Goal: Task Accomplishment & Management: Manage account settings

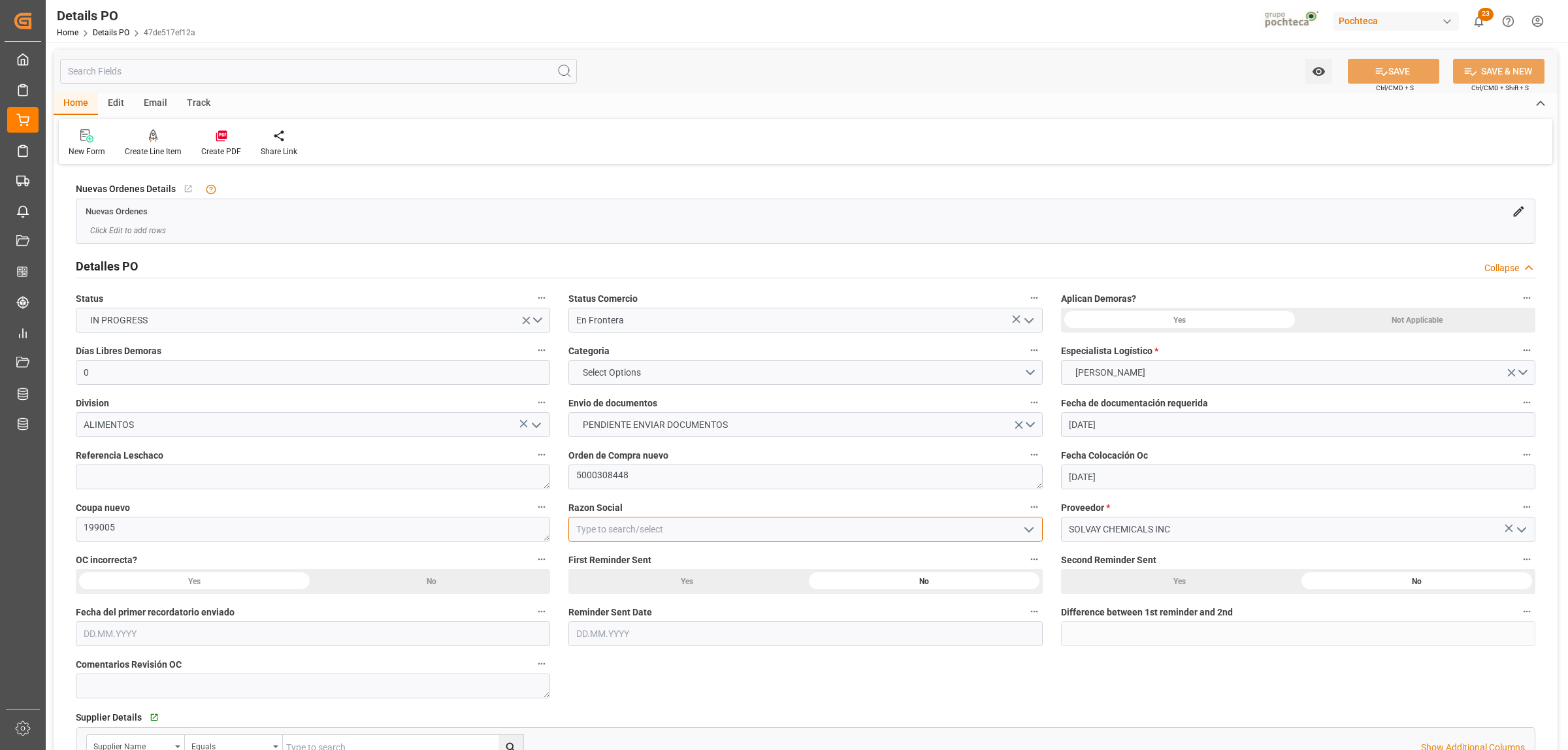
drag, startPoint x: 636, startPoint y: 533, endPoint x: 871, endPoint y: 513, distance: 235.8
click at [634, 534] on input at bounding box center [805, 529] width 474 height 25
click at [1029, 530] on icon "open menu" at bounding box center [1029, 529] width 16 height 16
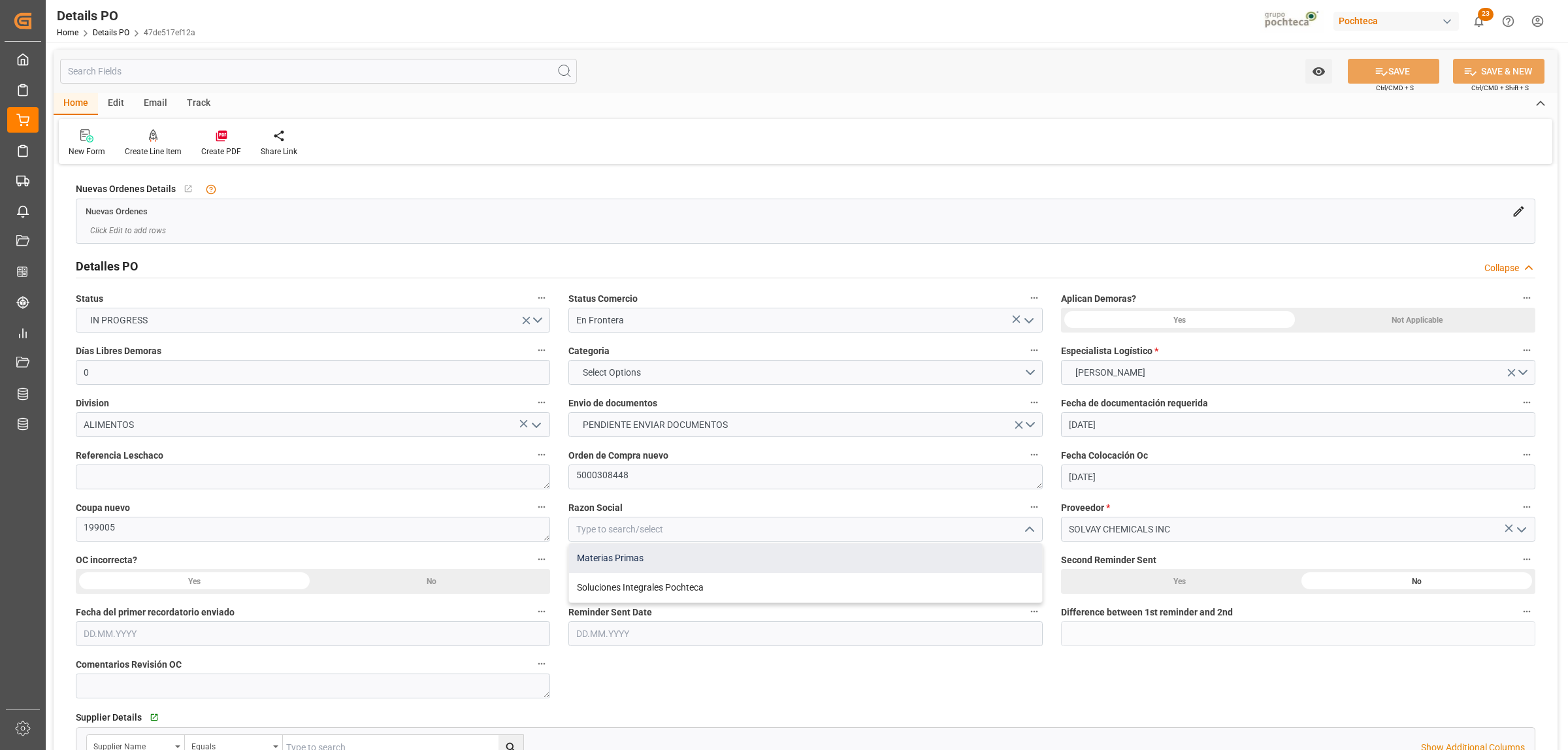
click at [639, 559] on div "Materias Primas" at bounding box center [805, 559] width 473 height 30
type input "Materias Primas"
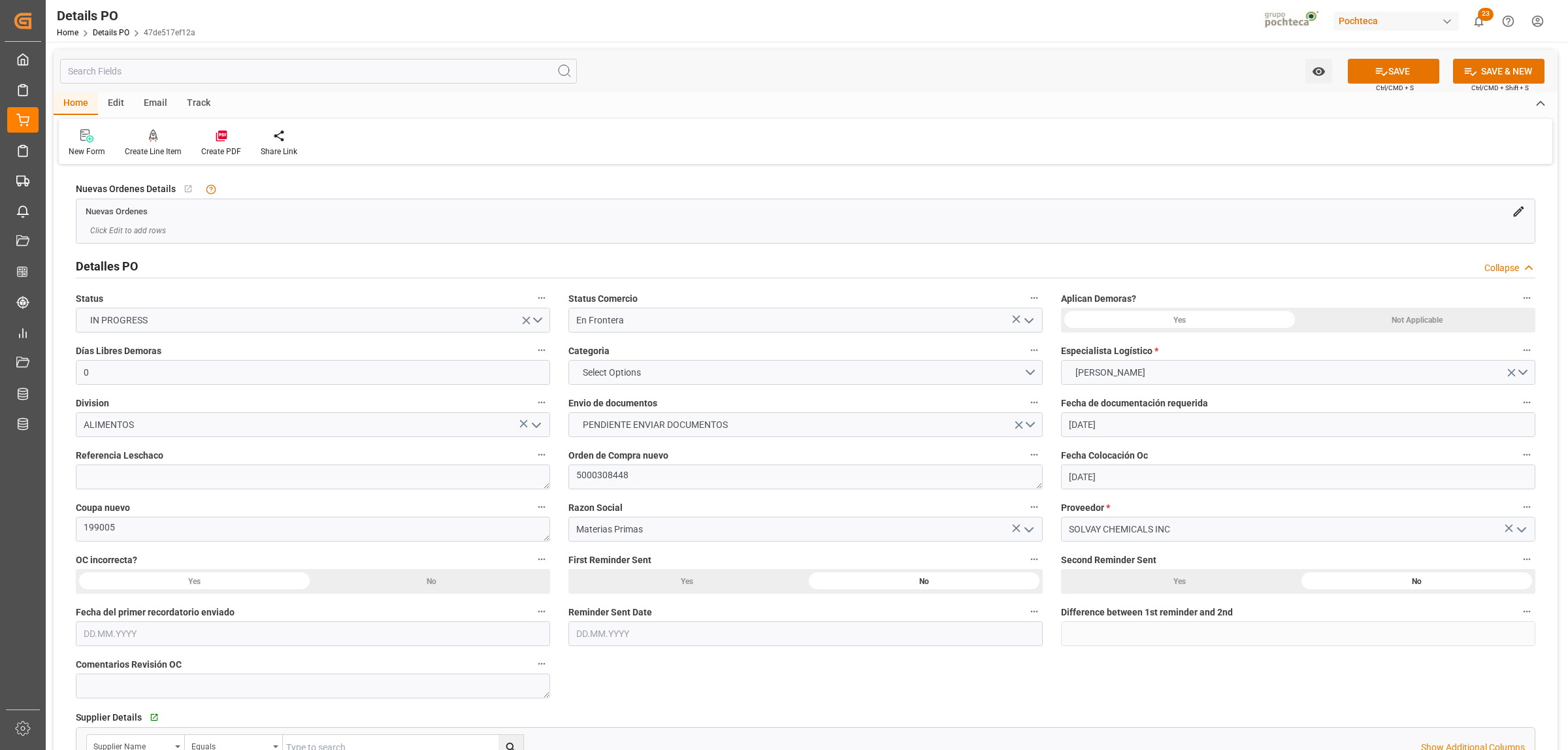
drag, startPoint x: 1442, startPoint y: 329, endPoint x: 1442, endPoint y: 322, distance: 7.0
click at [1441, 327] on div "Not Applicable" at bounding box center [1416, 320] width 237 height 25
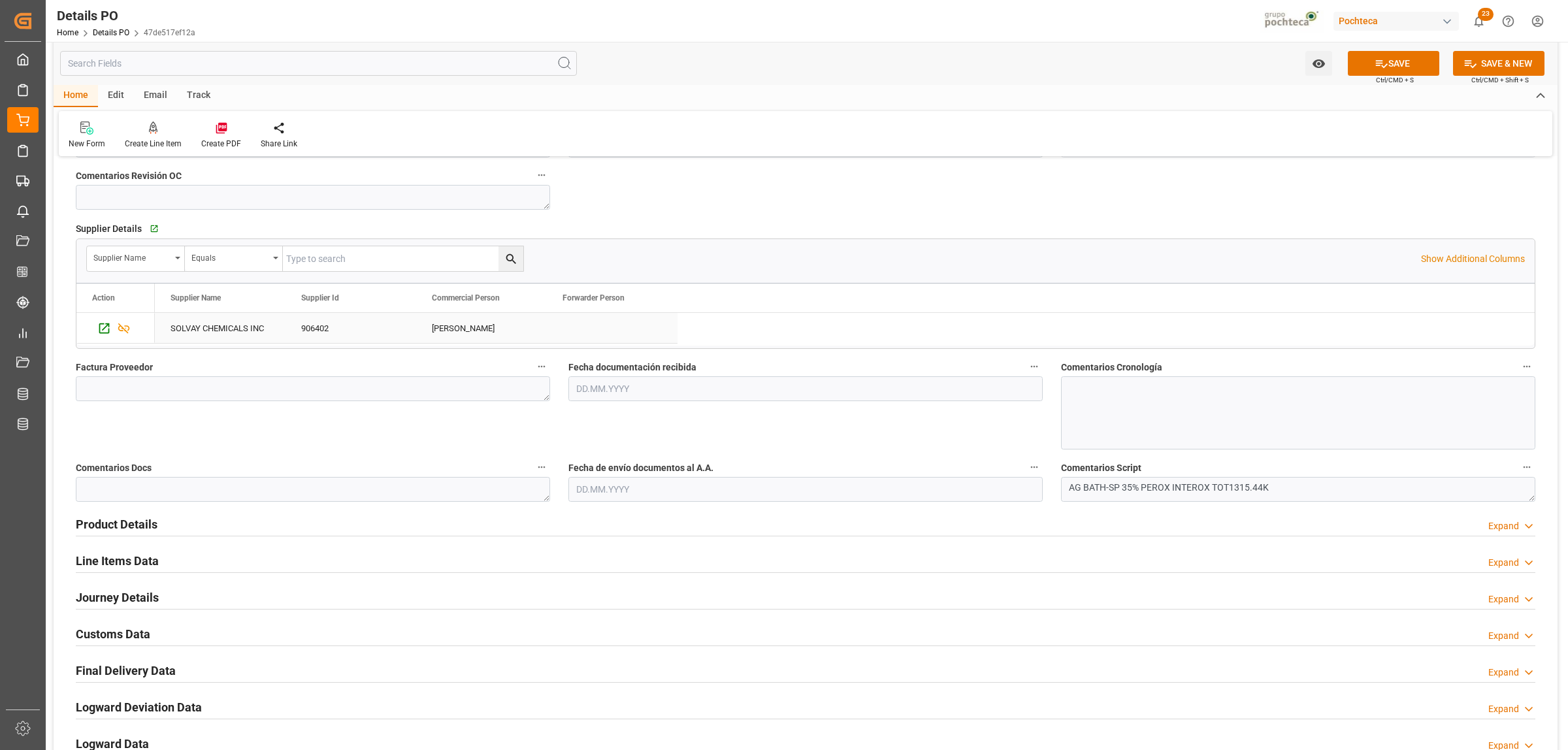
scroll to position [490, 0]
click at [186, 390] on textarea at bounding box center [313, 388] width 474 height 25
paste textarea "78046643"
type textarea "78046643"
click at [634, 388] on input "text" at bounding box center [805, 388] width 474 height 25
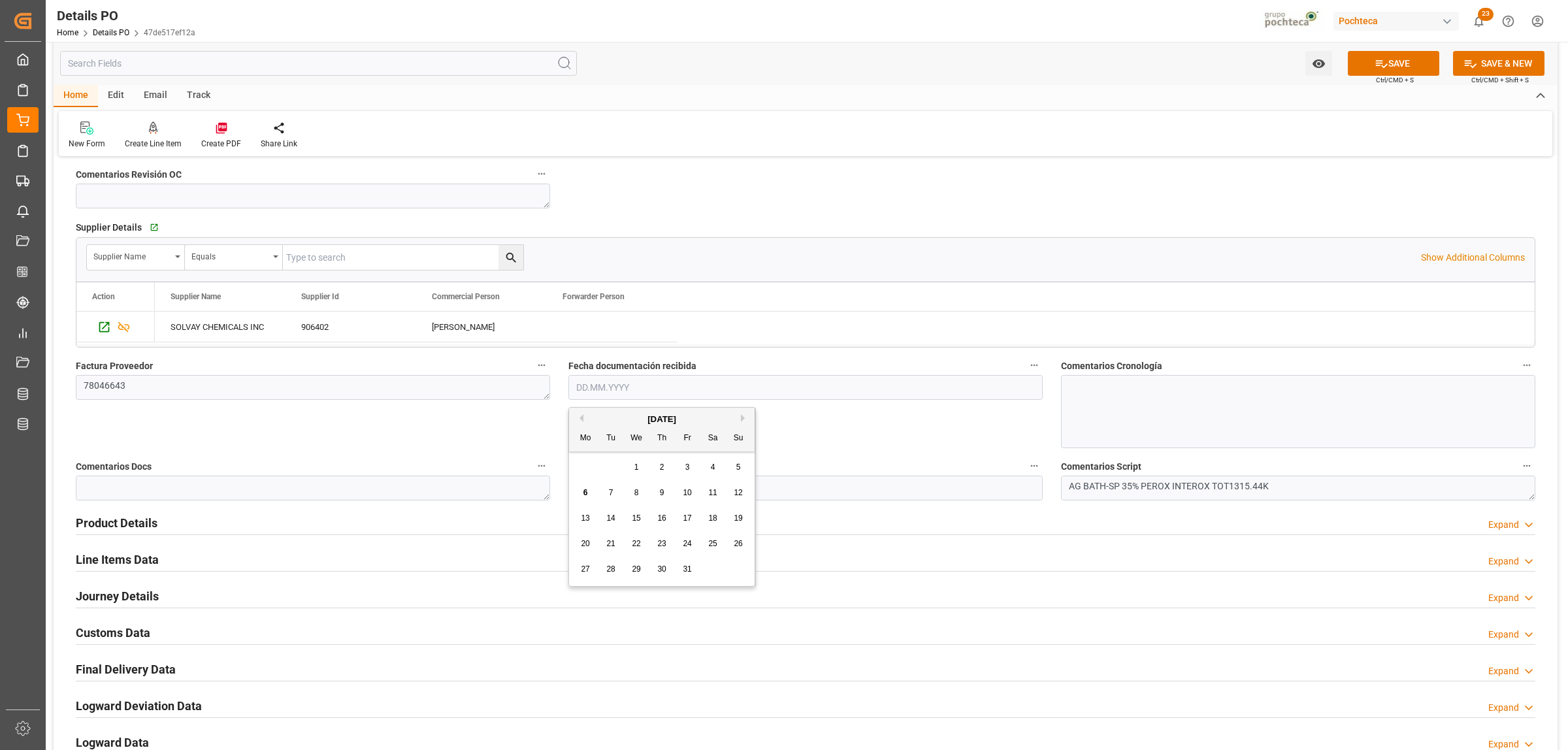
click at [589, 458] on div "29 30 1 2 3 4 5" at bounding box center [662, 467] width 178 height 26
click at [587, 495] on span "6" at bounding box center [585, 492] width 5 height 9
type input "[DATE]"
click at [587, 494] on input "text" at bounding box center [805, 488] width 474 height 25
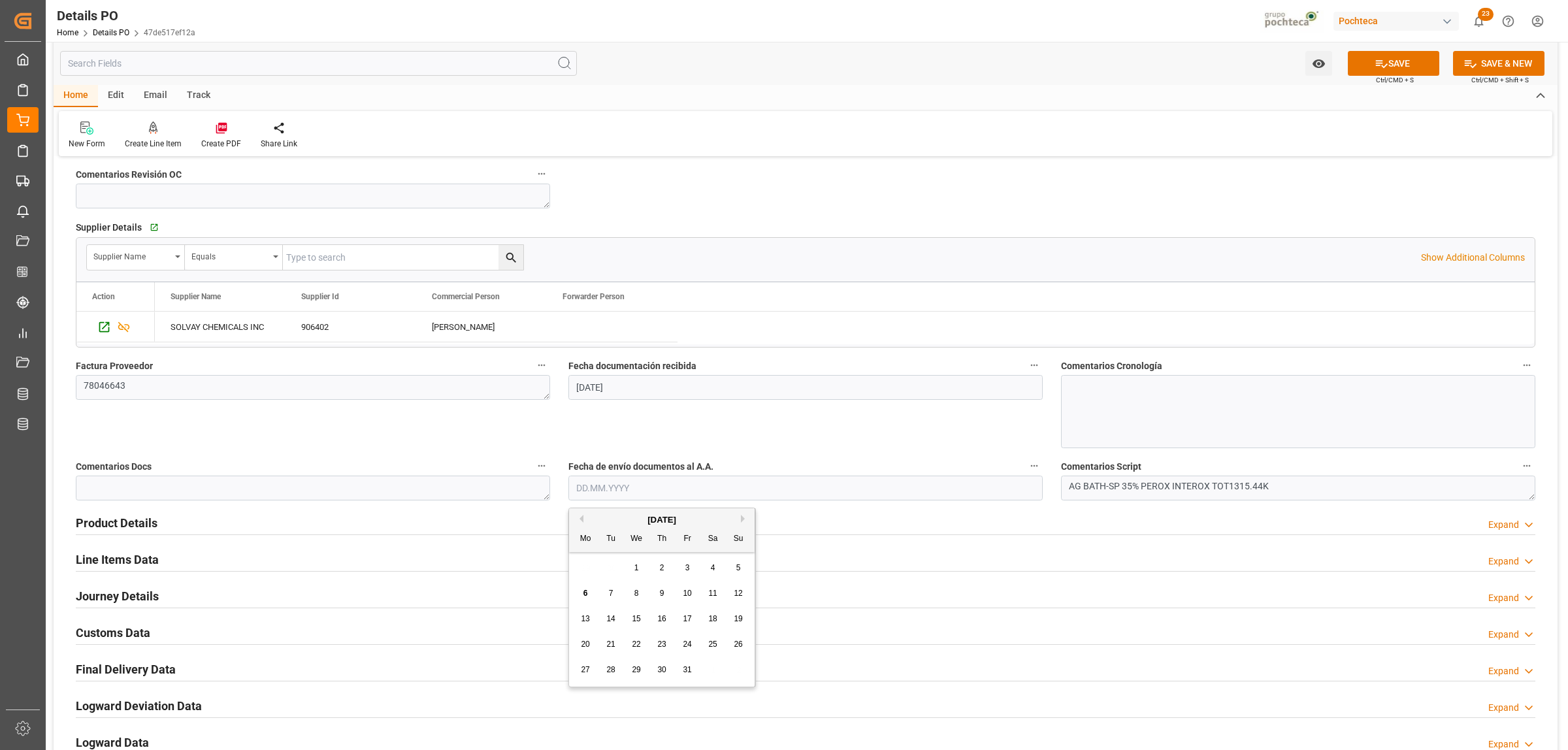
click at [583, 598] on span "6" at bounding box center [585, 593] width 5 height 9
type input "[DATE]"
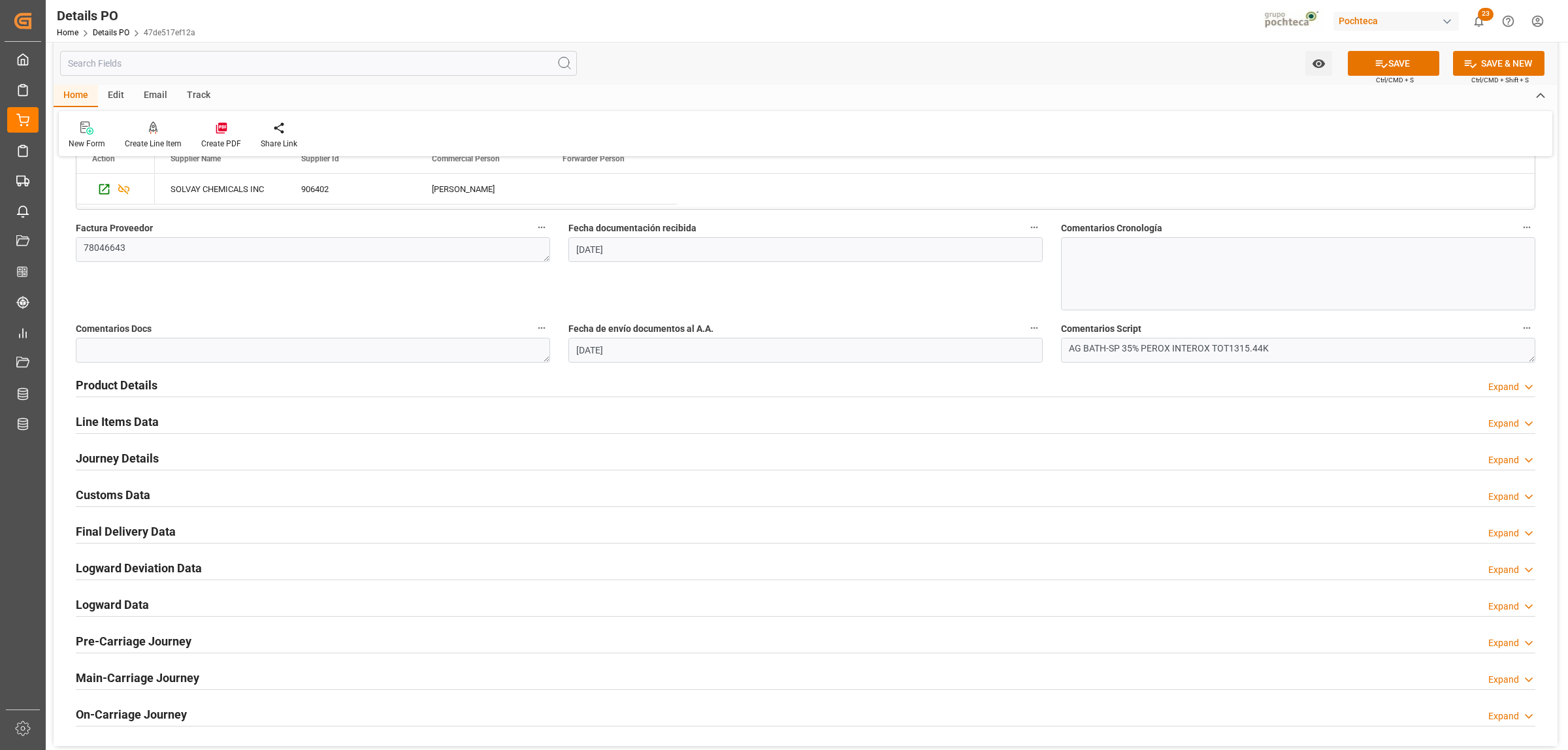
scroll to position [653, 0]
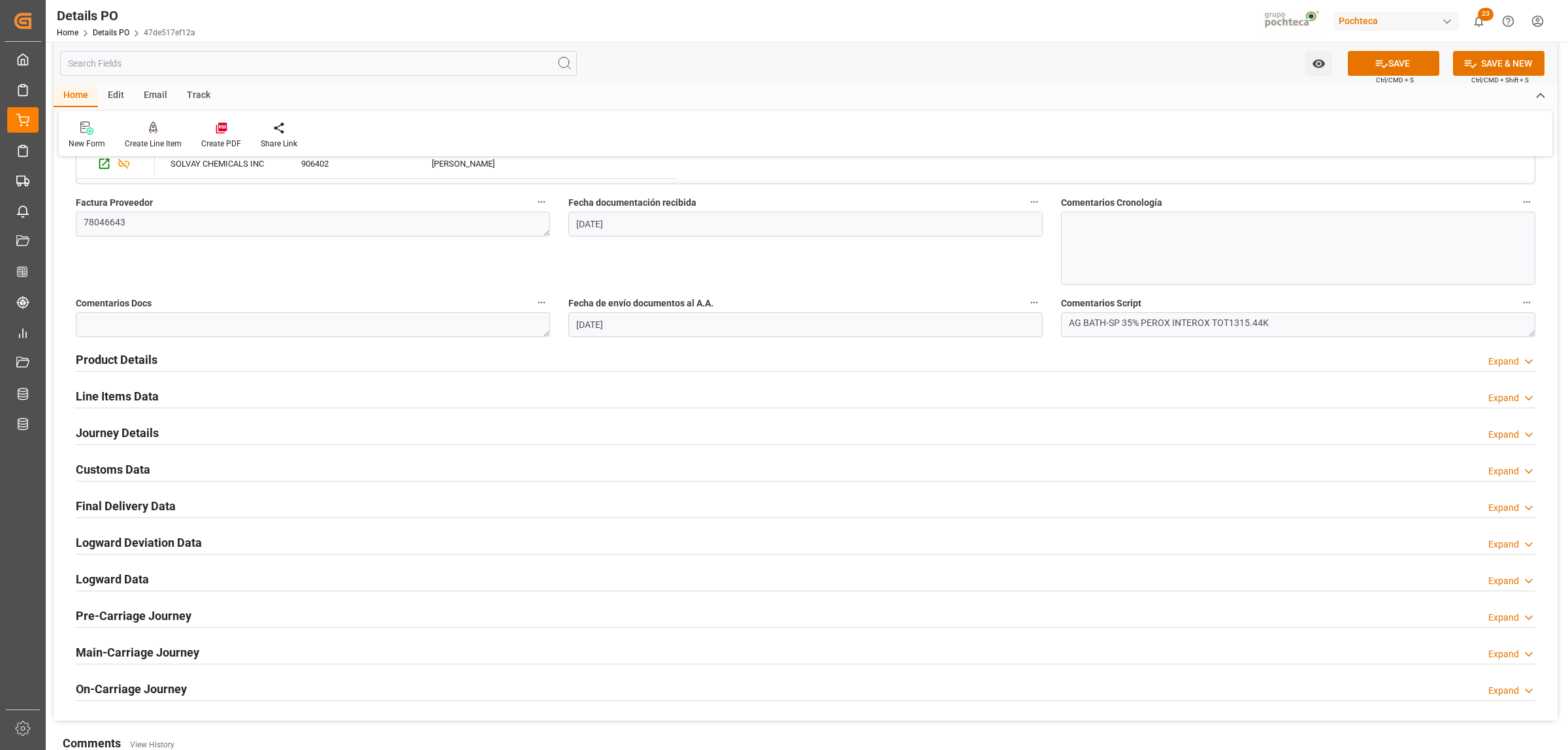
click at [88, 364] on h2 "Product Details" at bounding box center [117, 360] width 82 height 18
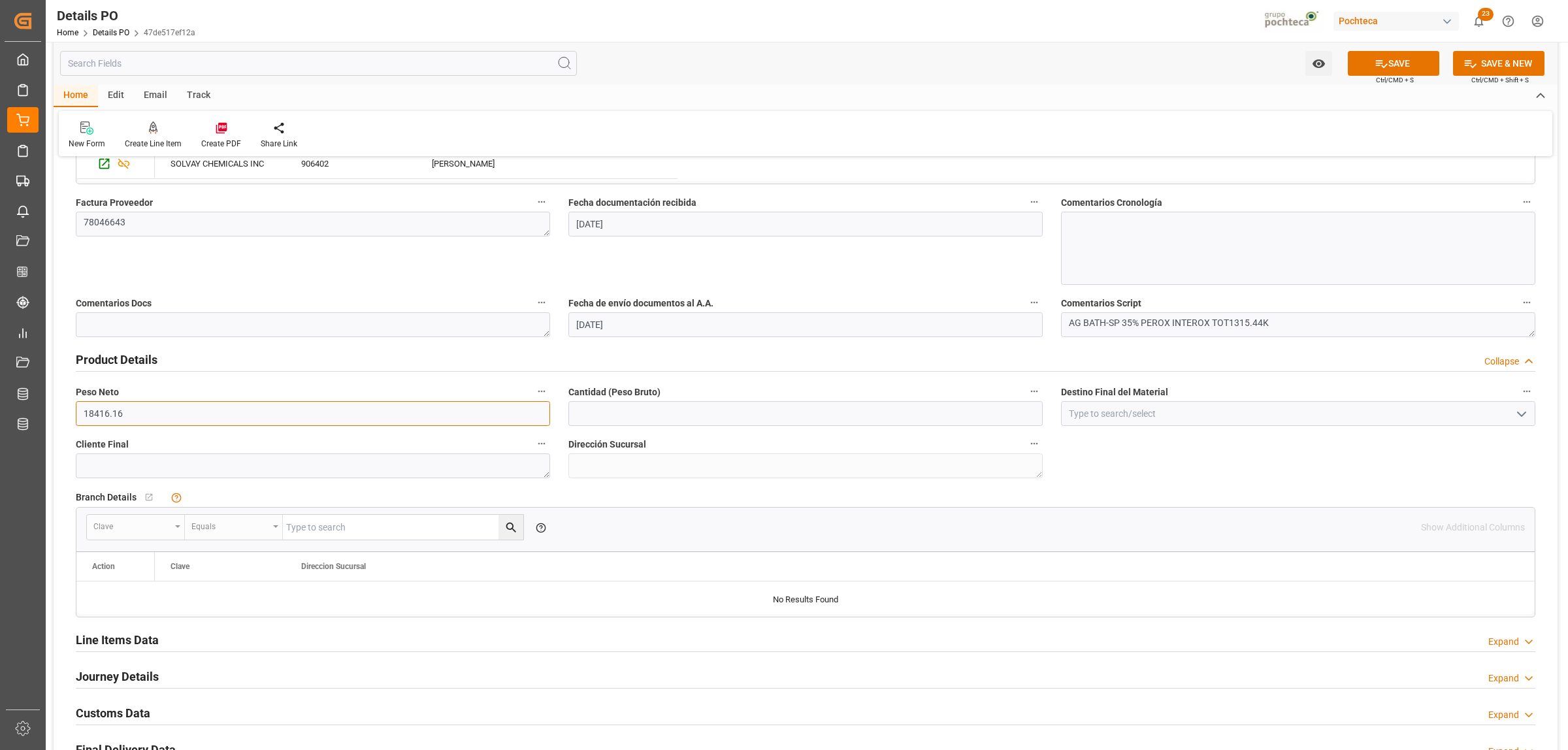
drag, startPoint x: 92, startPoint y: 420, endPoint x: 79, endPoint y: 424, distance: 13.6
click at [79, 424] on input "18416.16" at bounding box center [313, 413] width 474 height 25
click at [684, 419] on input "text" at bounding box center [805, 413] width 474 height 25
paste input "18416.16"
type input "18416.16"
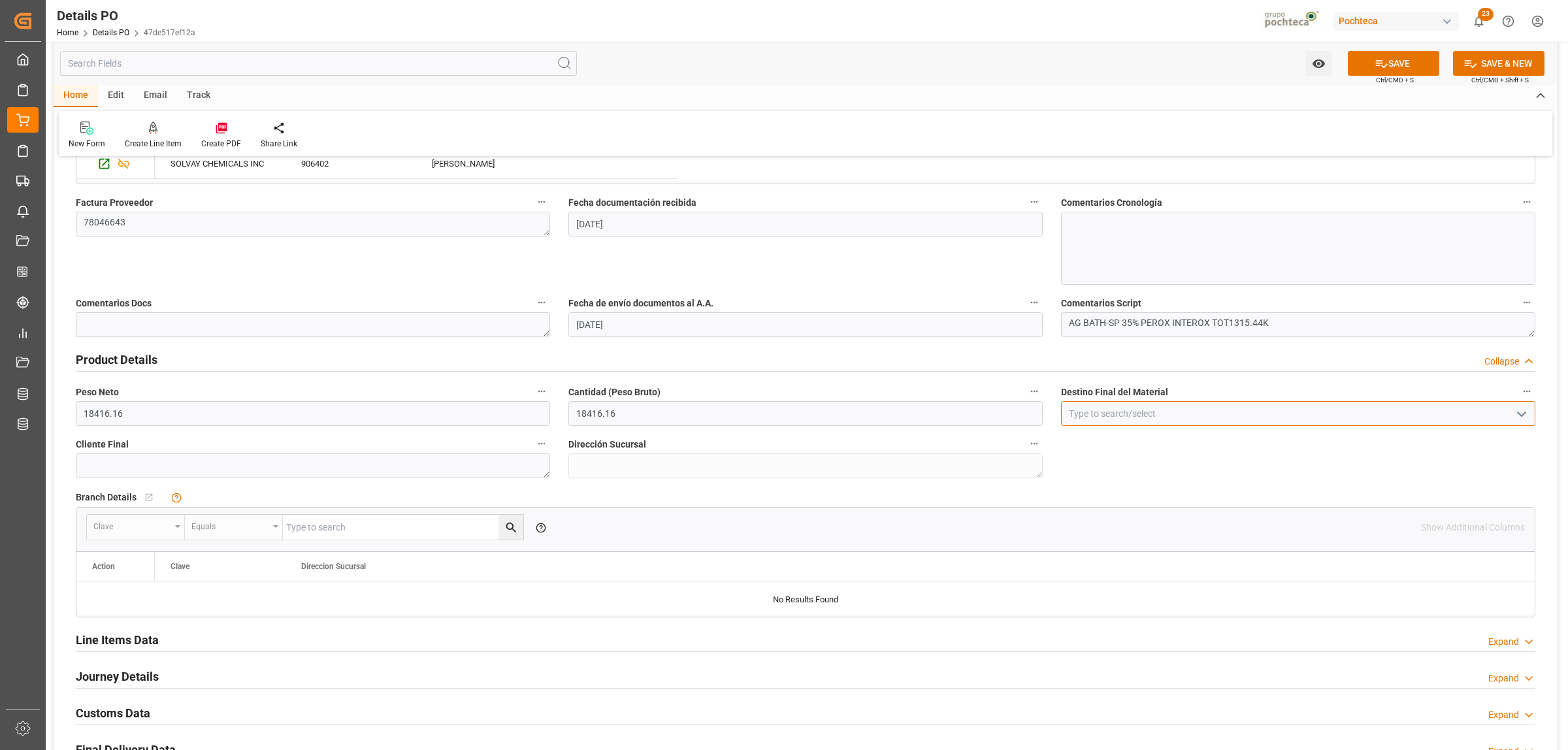
click at [1075, 415] on input at bounding box center [1298, 413] width 474 height 25
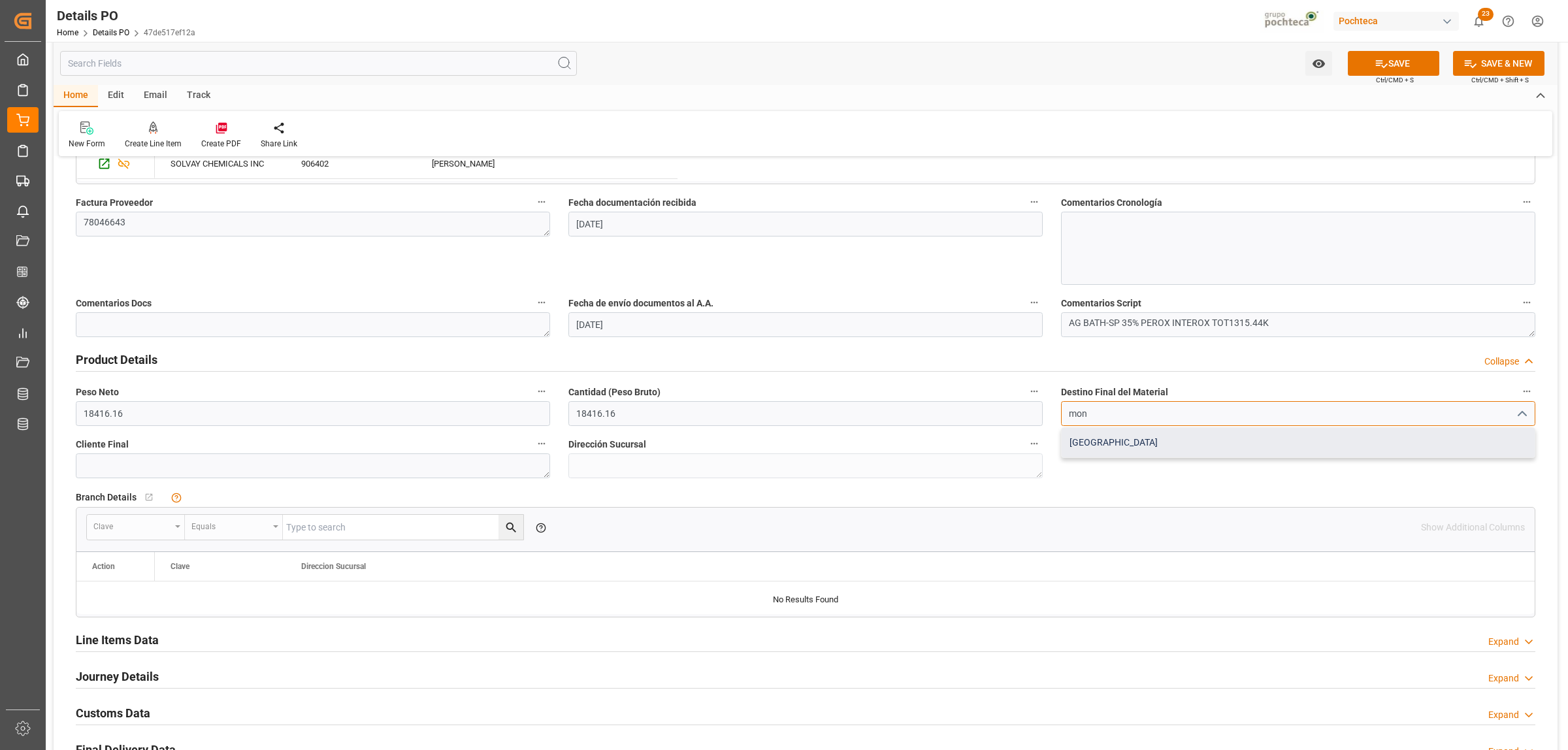
click at [1098, 438] on div "[GEOGRAPHIC_DATA]" at bounding box center [1298, 442] width 473 height 30
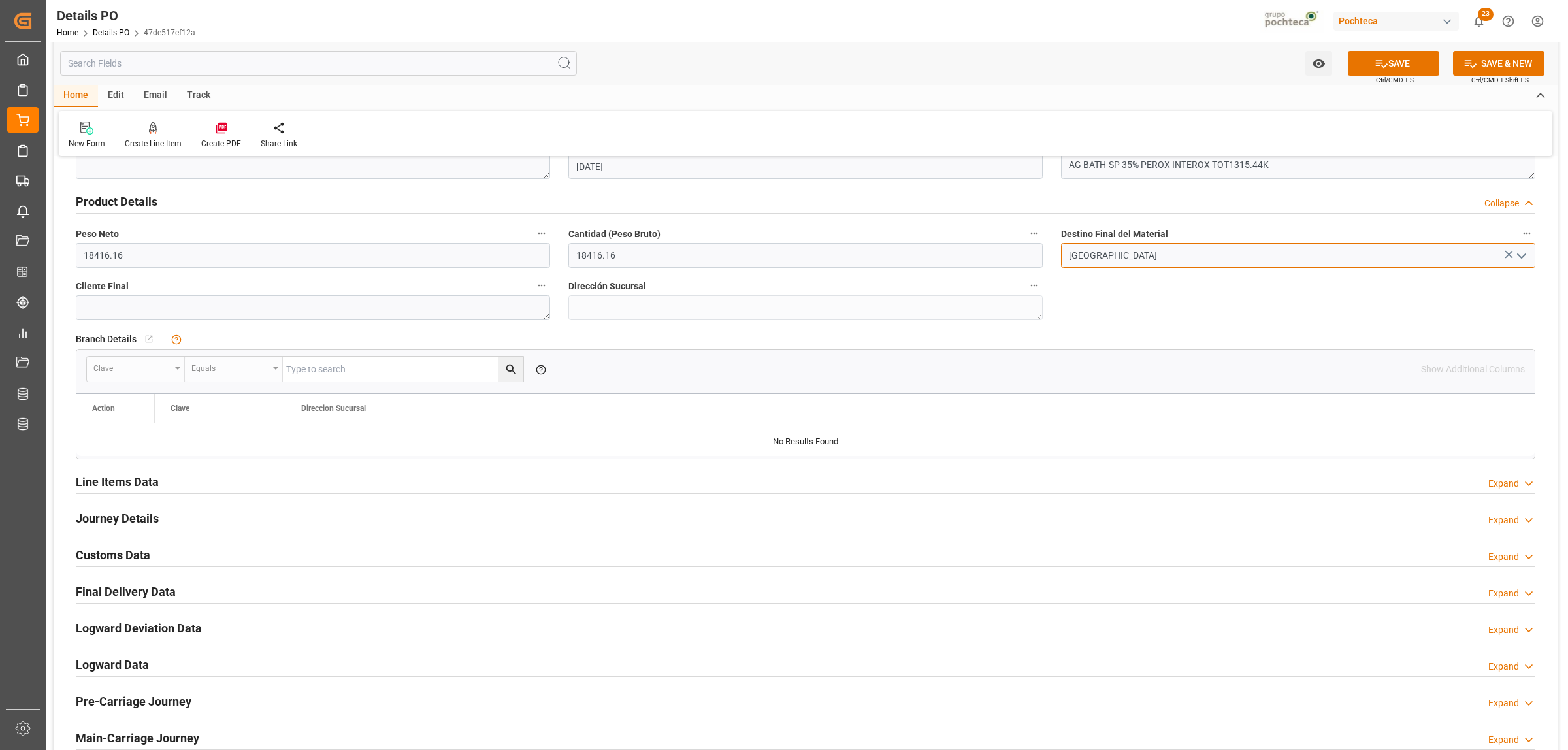
scroll to position [817, 0]
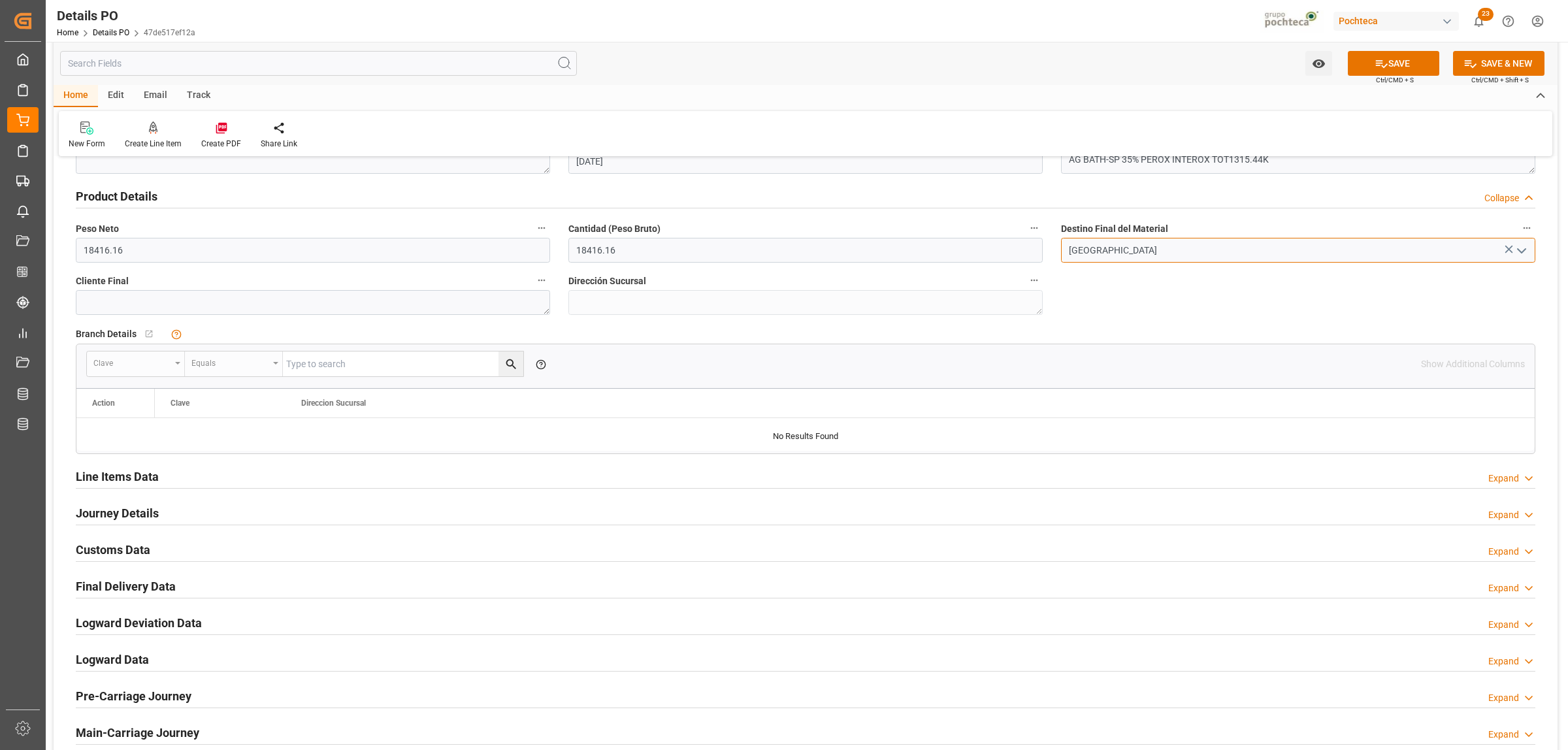
type input "[GEOGRAPHIC_DATA]"
click at [149, 478] on h2 "Line Items Data" at bounding box center [117, 477] width 83 height 18
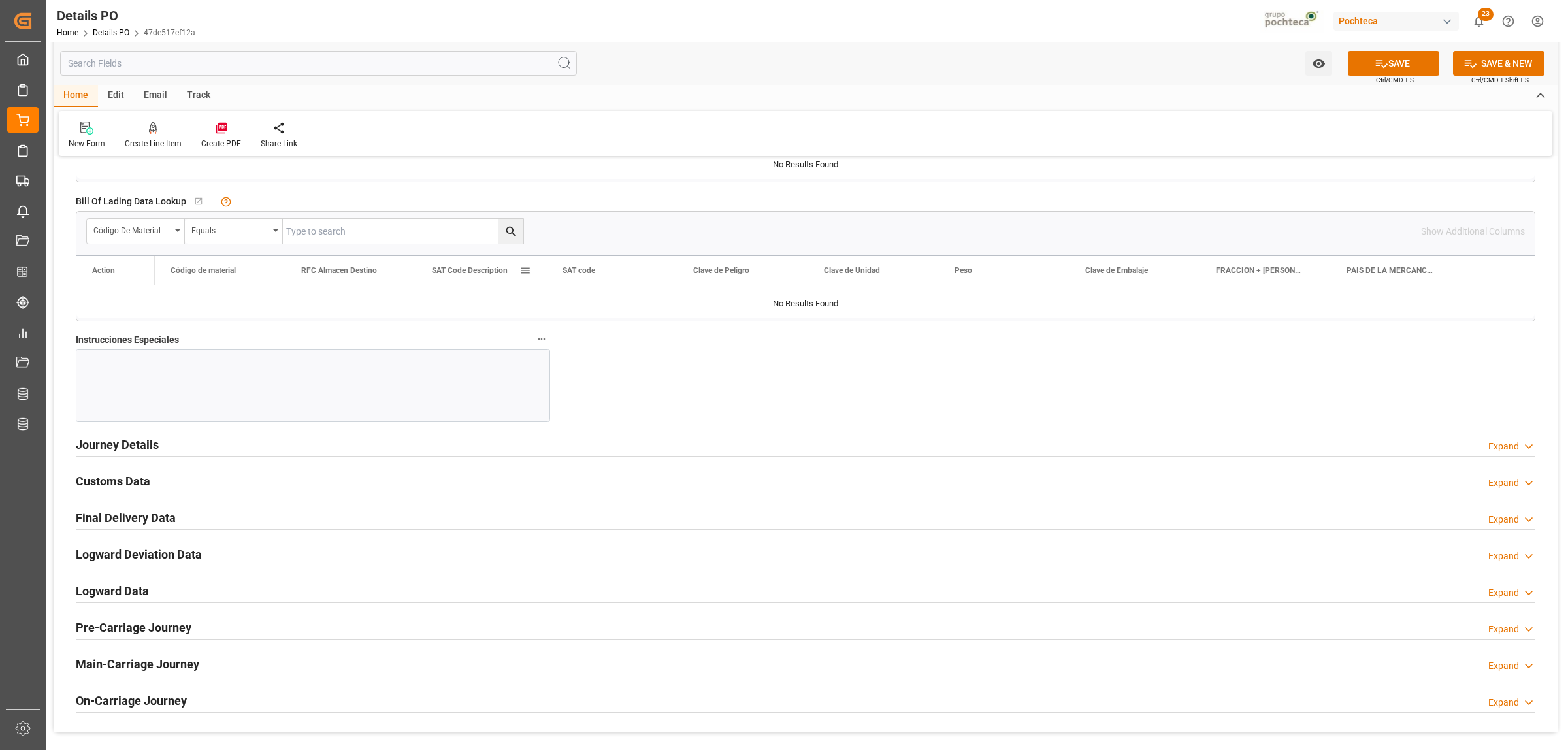
scroll to position [1389, 0]
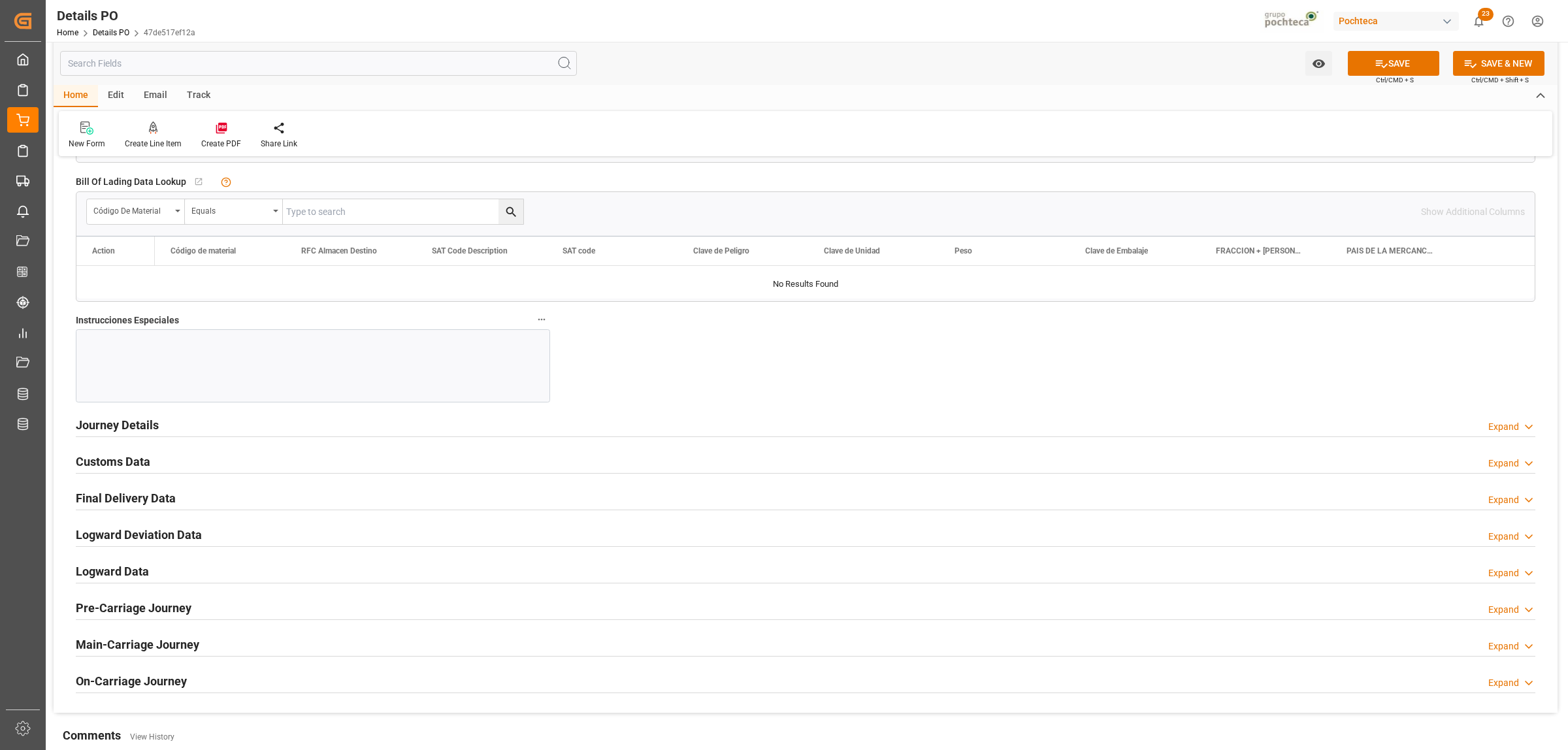
click at [121, 432] on h2 "Journey Details" at bounding box center [117, 425] width 83 height 18
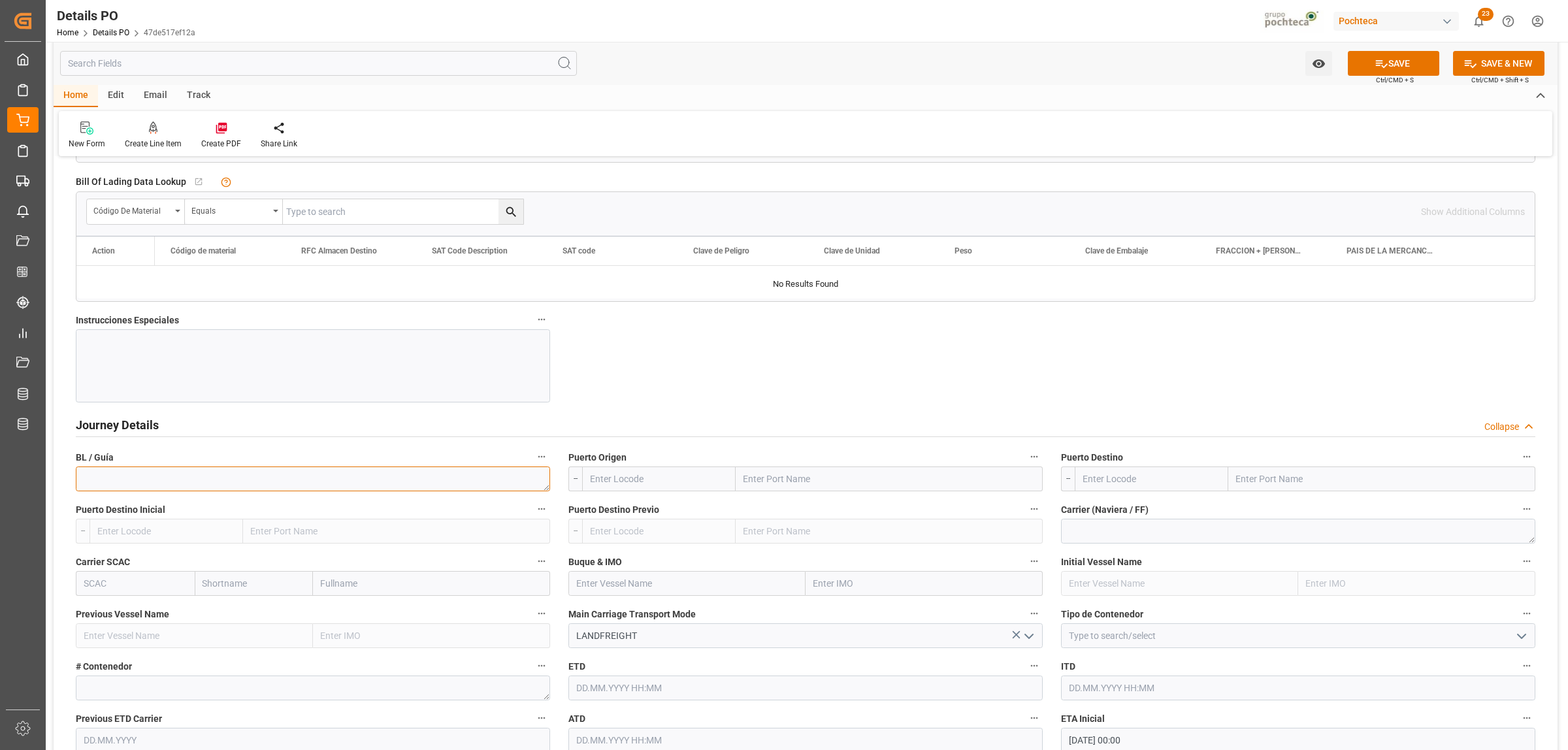
click at [281, 478] on textarea at bounding box center [313, 479] width 474 height 25
paste textarea "4112320486"
type textarea "4112320486"
click at [773, 482] on input "text" at bounding box center [889, 479] width 307 height 25
type input "LAREDO"
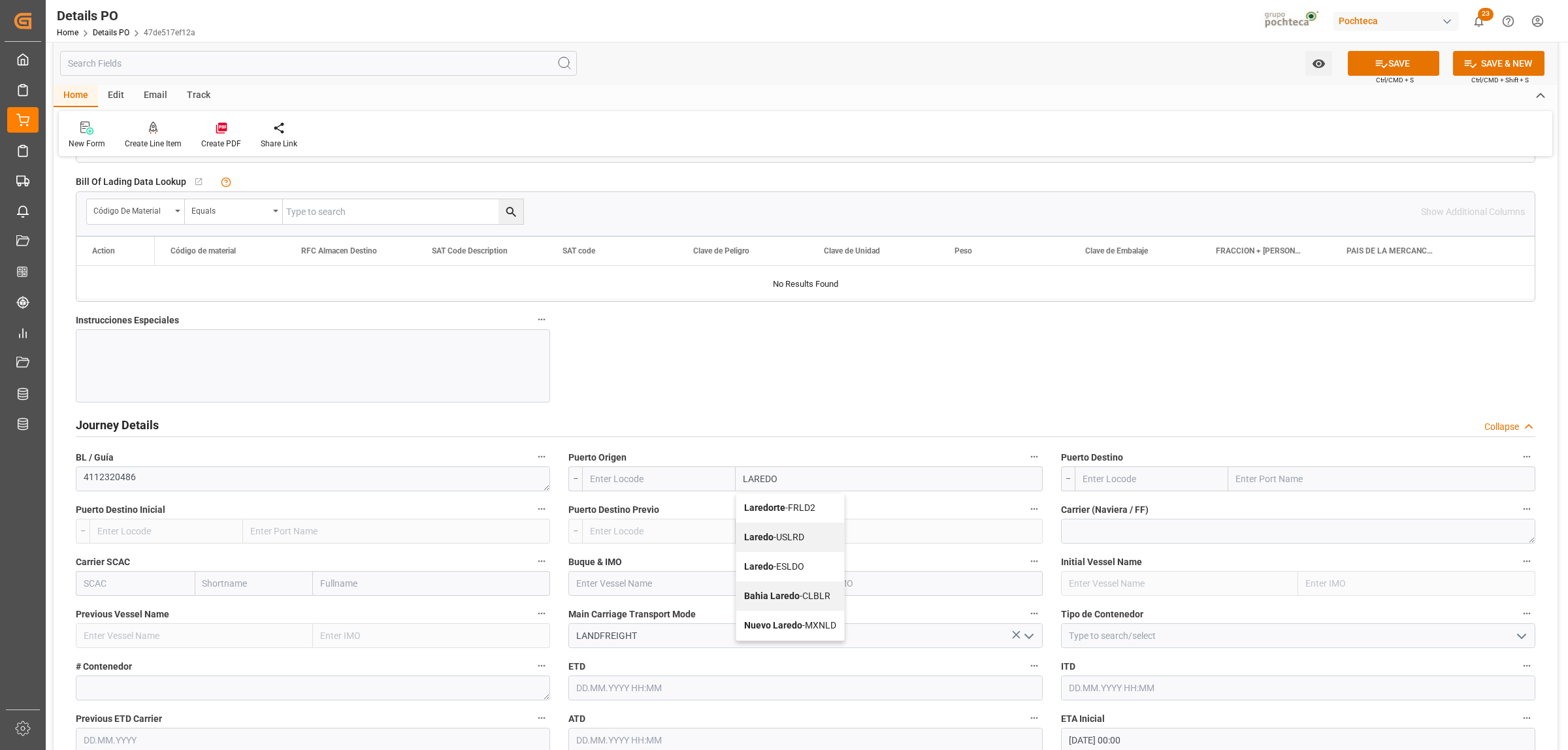
click at [759, 540] on b "Laredo" at bounding box center [759, 536] width 30 height 10
type input "USLRD"
type input "Laredo"
click at [1252, 477] on input "text" at bounding box center [1381, 479] width 307 height 25
type input "[GEOGRAPHIC_DATA]"
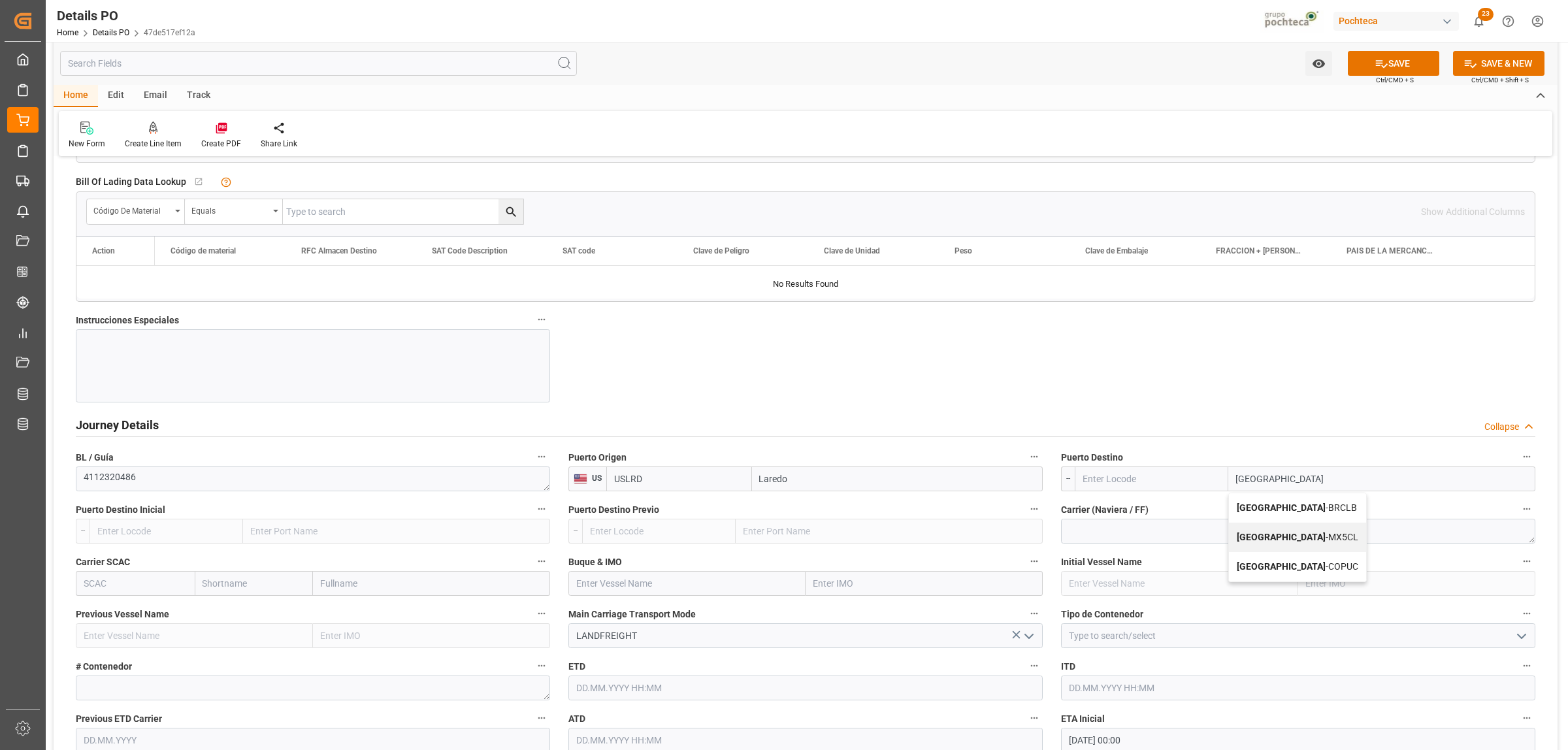
click at [1274, 536] on b "[GEOGRAPHIC_DATA]" at bounding box center [1281, 536] width 89 height 10
type input "MX5CL"
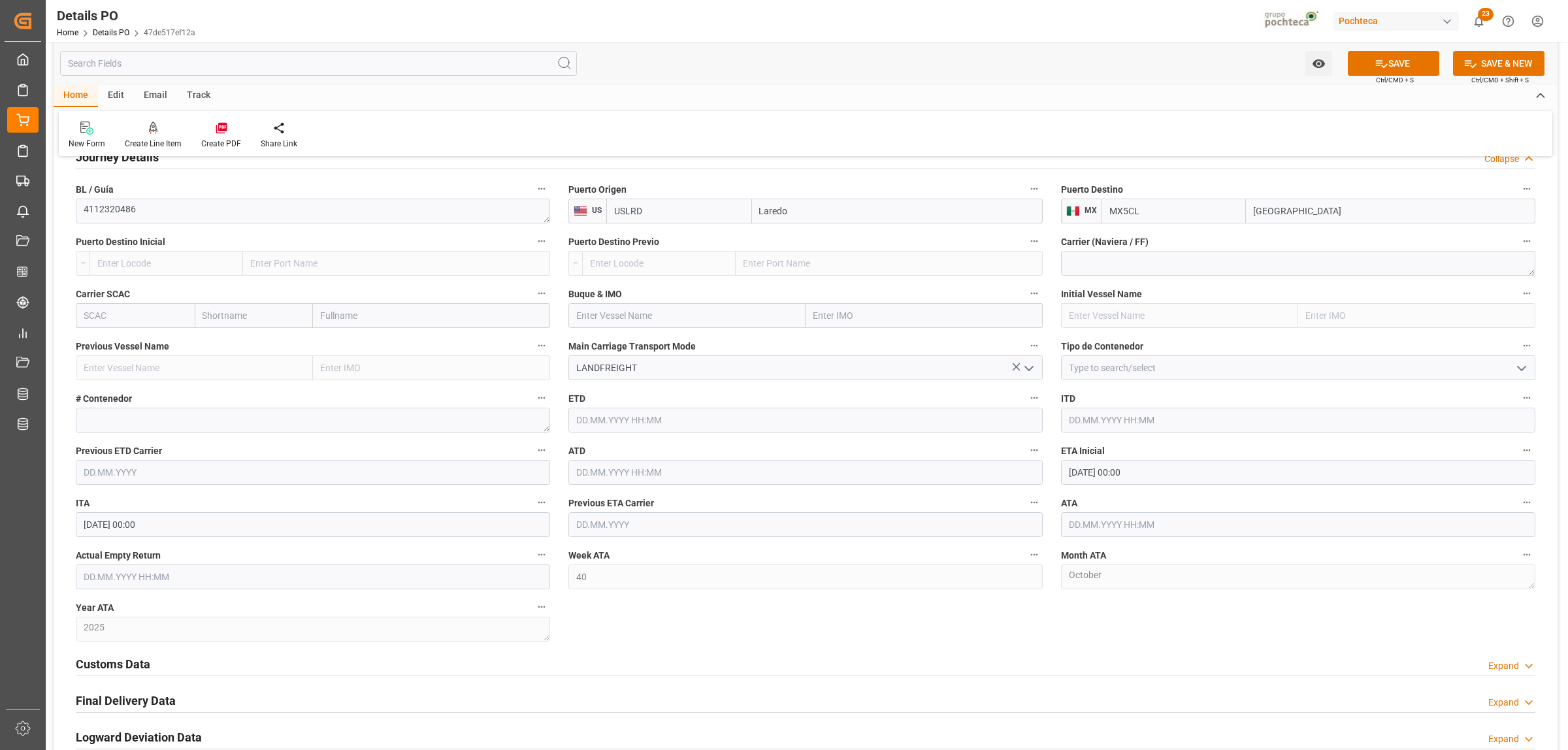
scroll to position [1715, 0]
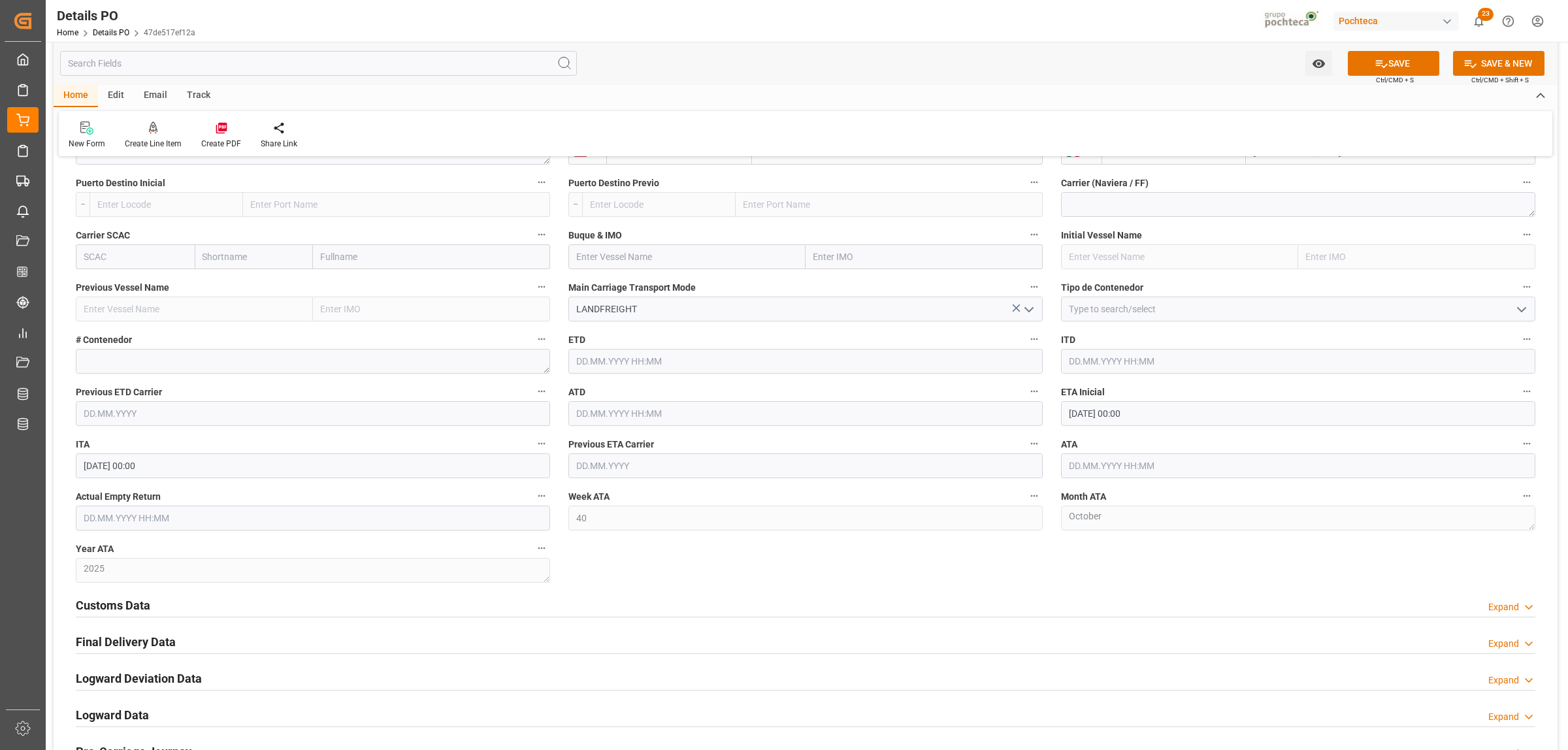
type input "[GEOGRAPHIC_DATA]"
click at [1518, 312] on icon "open menu" at bounding box center [1521, 310] width 16 height 16
click at [1121, 420] on div "FTL" at bounding box center [1298, 426] width 473 height 30
type input "FTL"
click at [138, 364] on textarea at bounding box center [313, 362] width 474 height 25
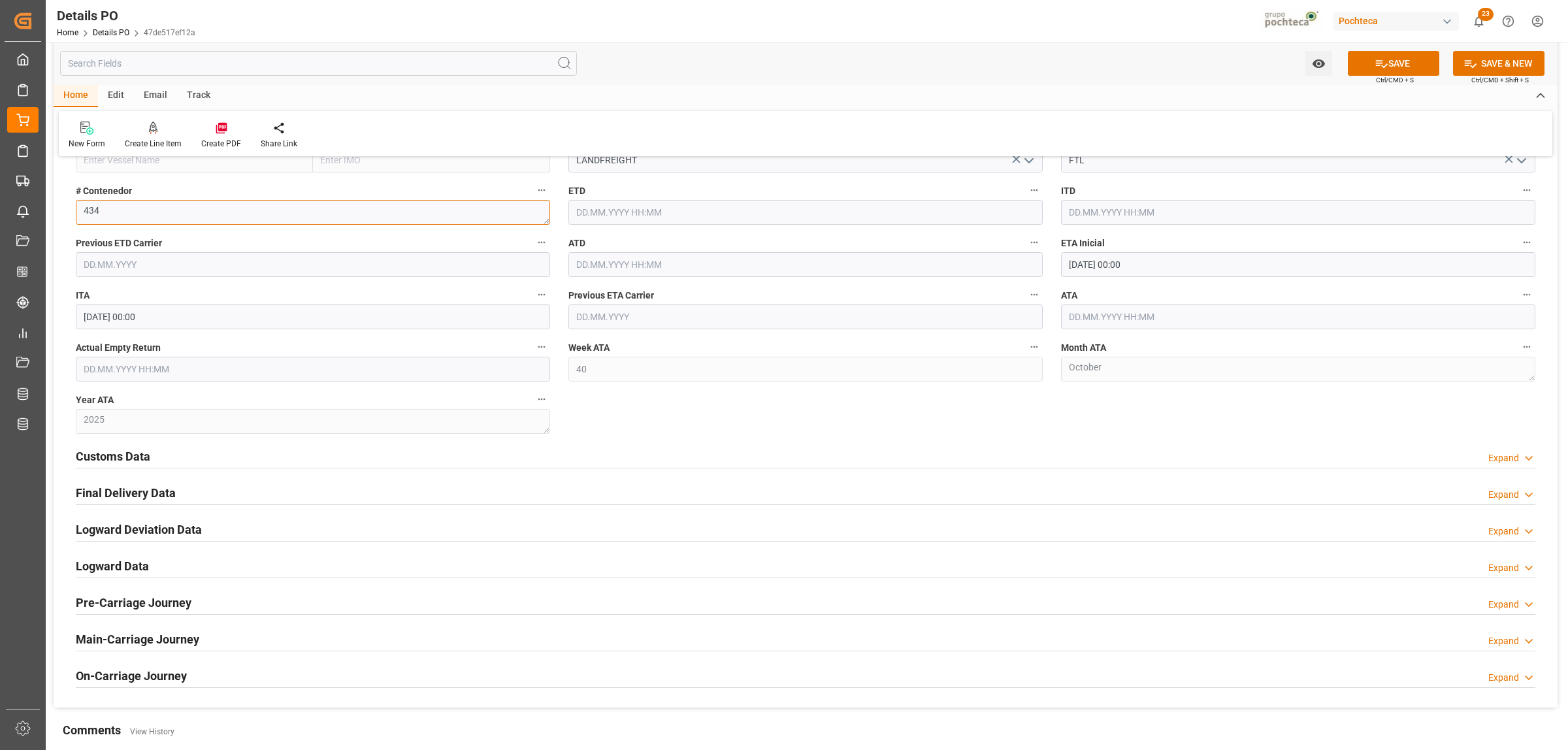
scroll to position [1879, 0]
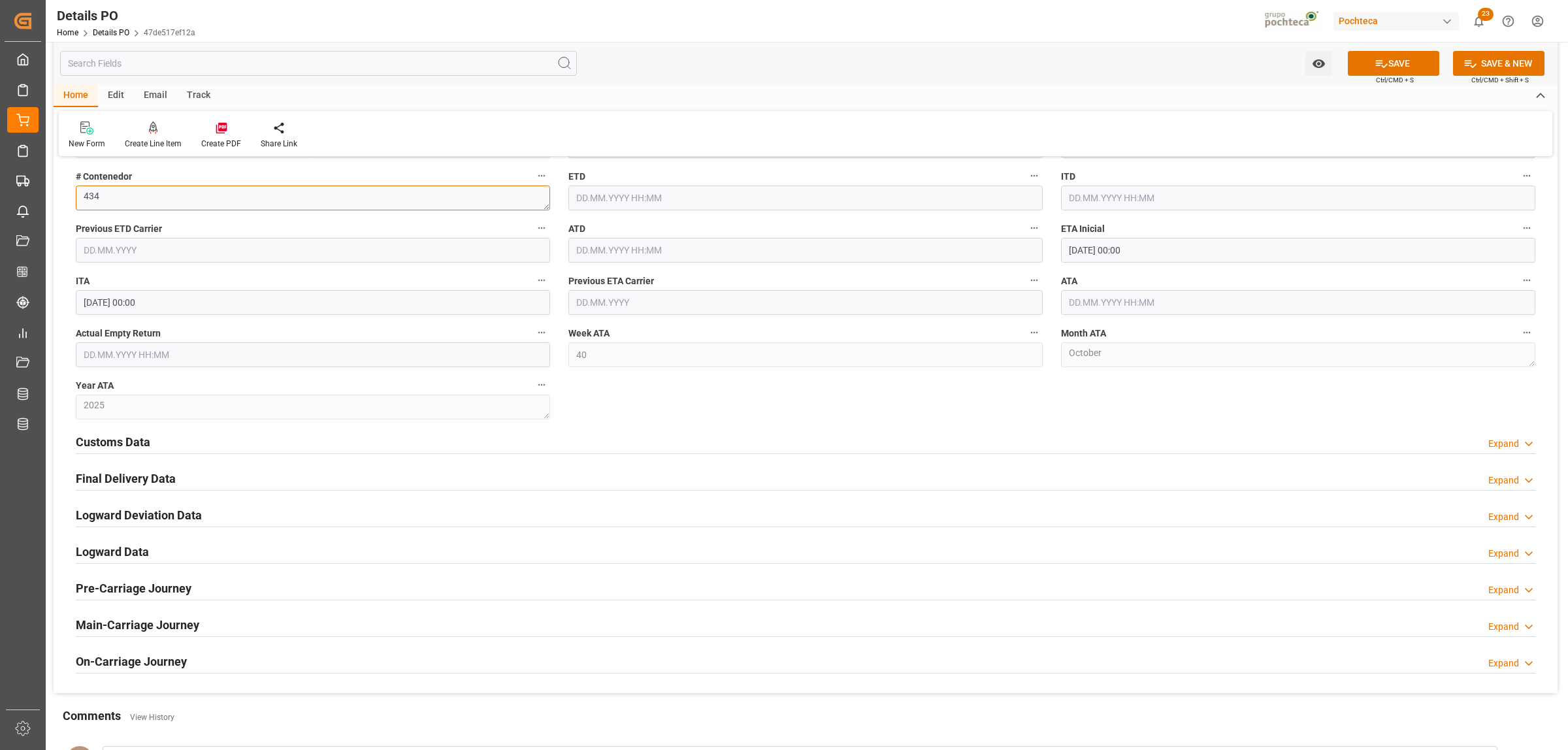
type textarea "434"
click at [110, 442] on h2 "Customs Data" at bounding box center [113, 442] width 75 height 18
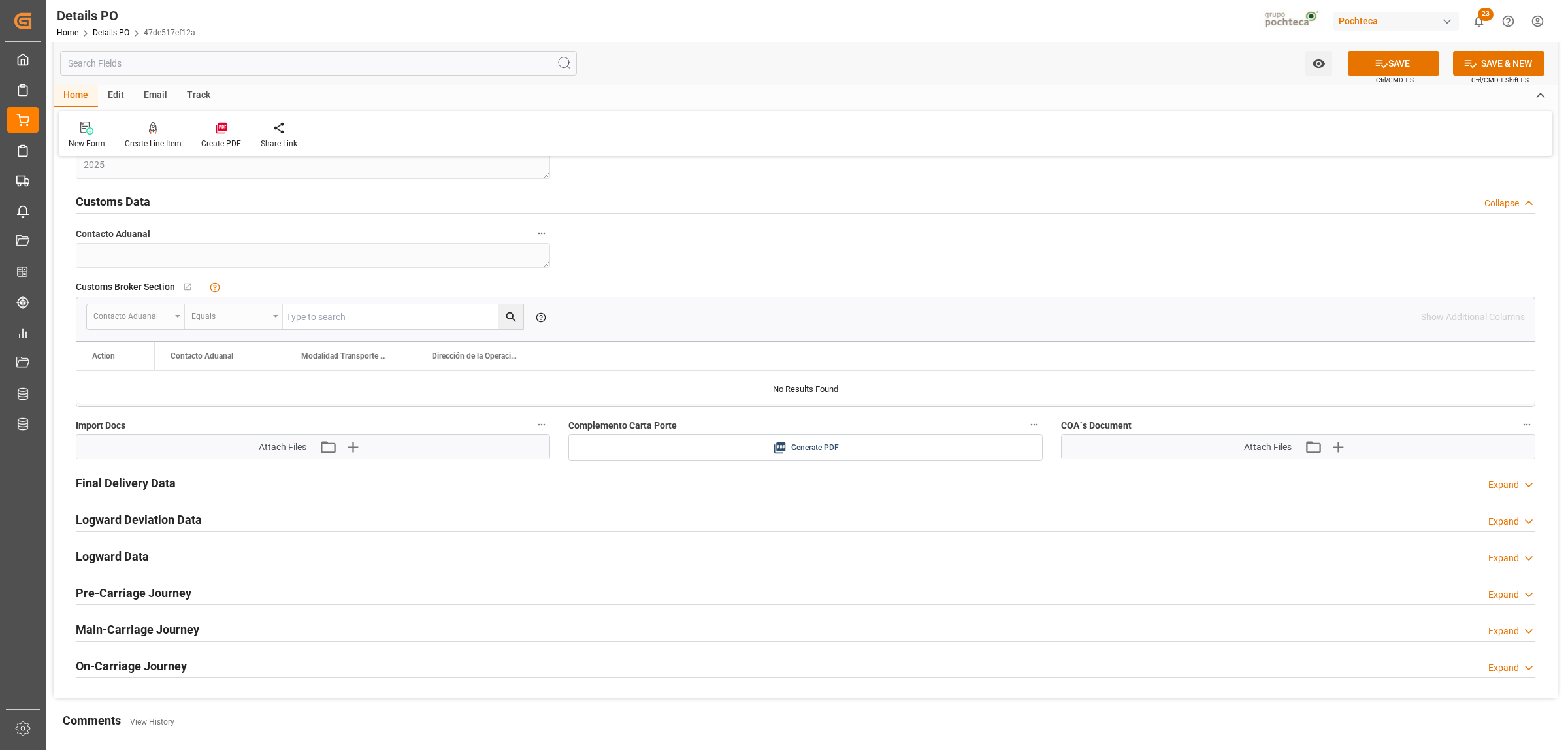
scroll to position [2124, 0]
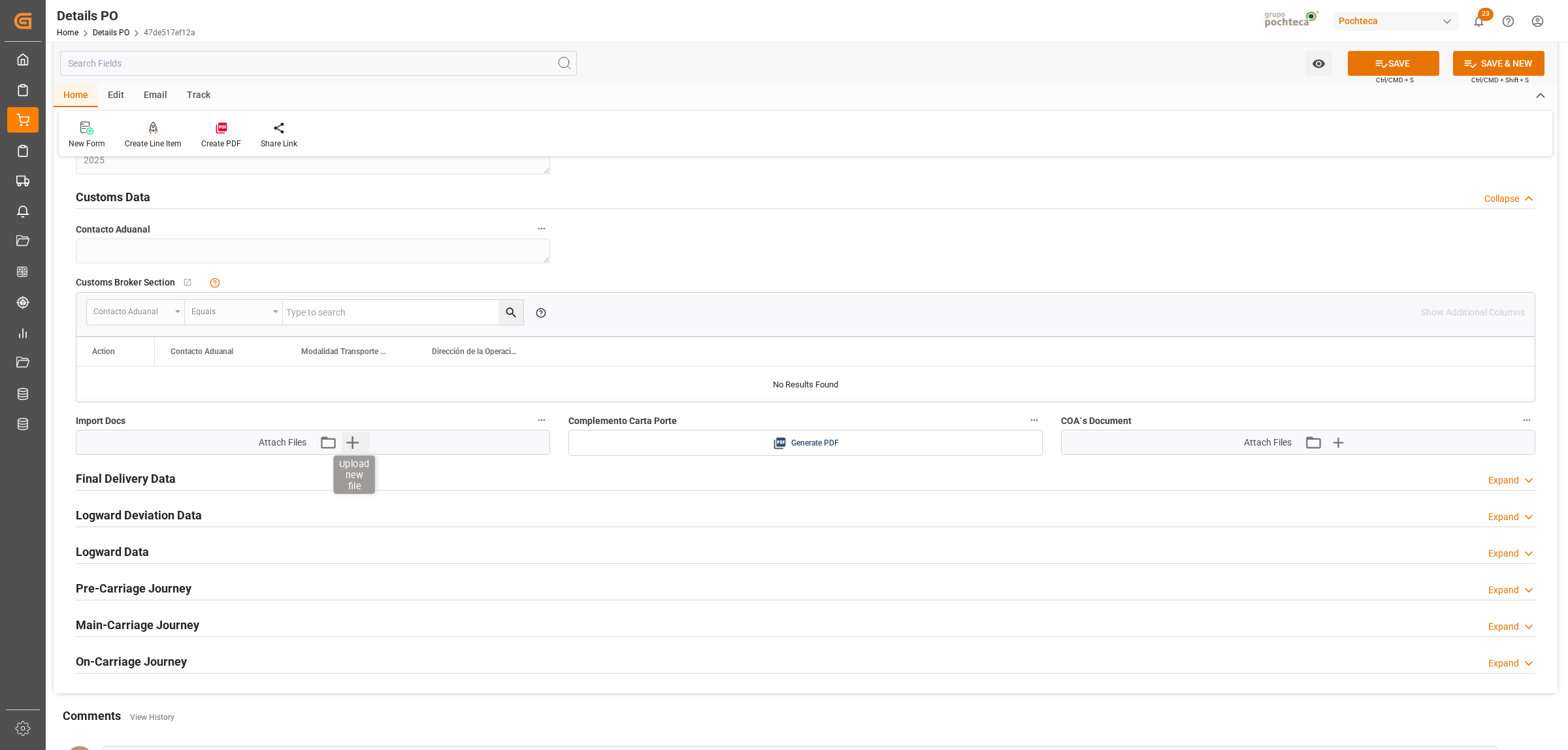
click at [355, 442] on icon "button" at bounding box center [352, 442] width 21 height 21
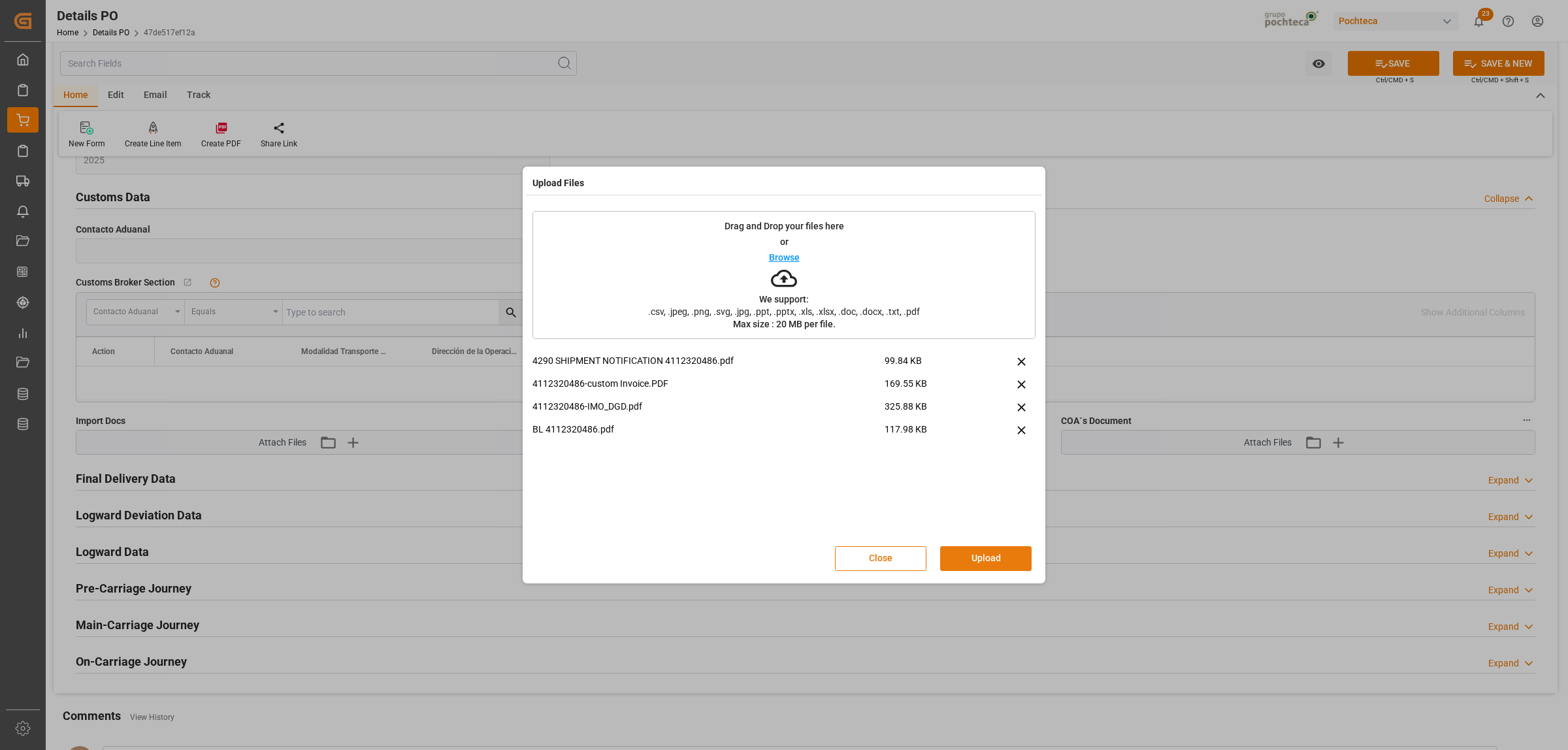
click at [985, 554] on button "Upload" at bounding box center [985, 559] width 91 height 25
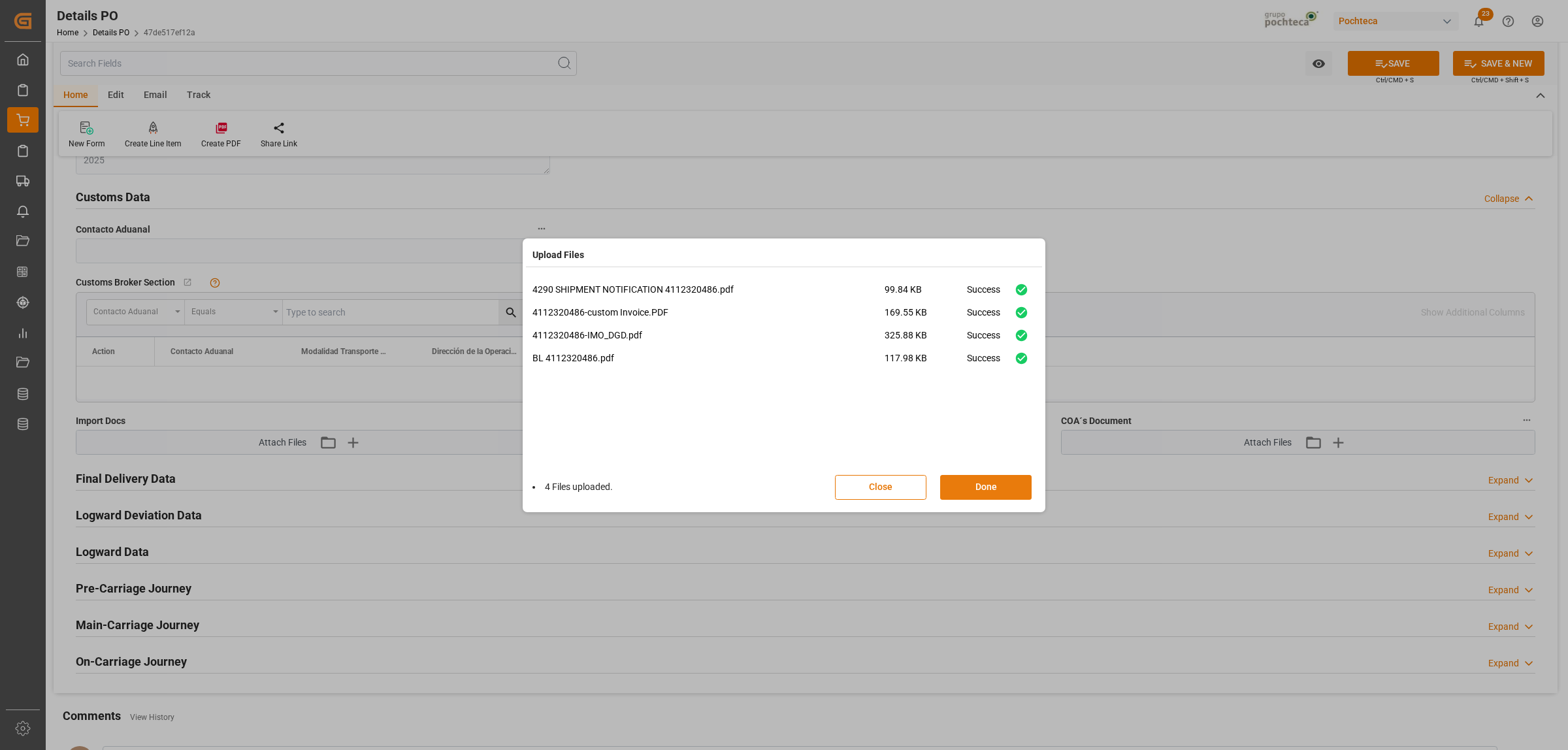
click at [994, 484] on button "Done" at bounding box center [985, 487] width 91 height 25
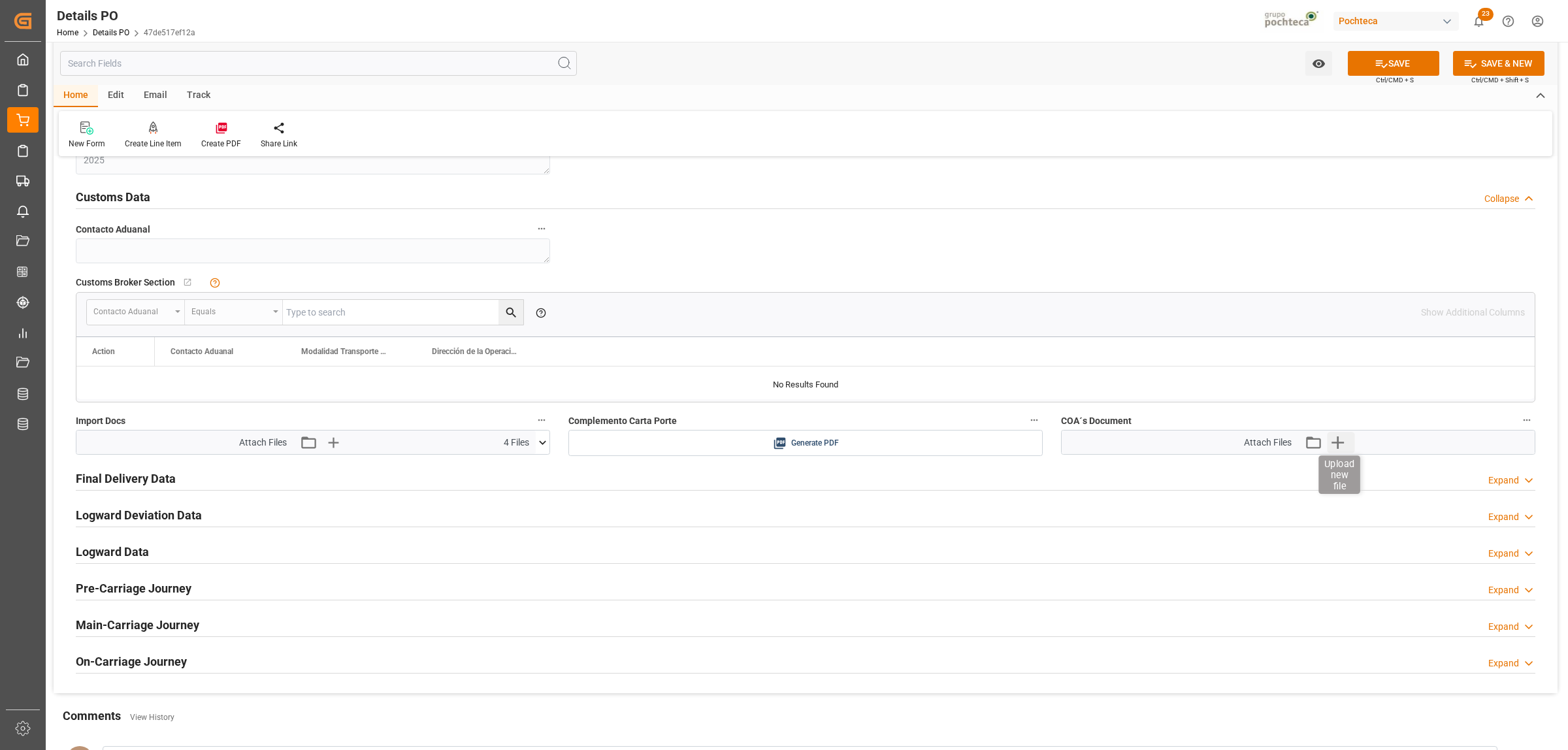
click at [1343, 444] on icon "button" at bounding box center [1338, 442] width 21 height 21
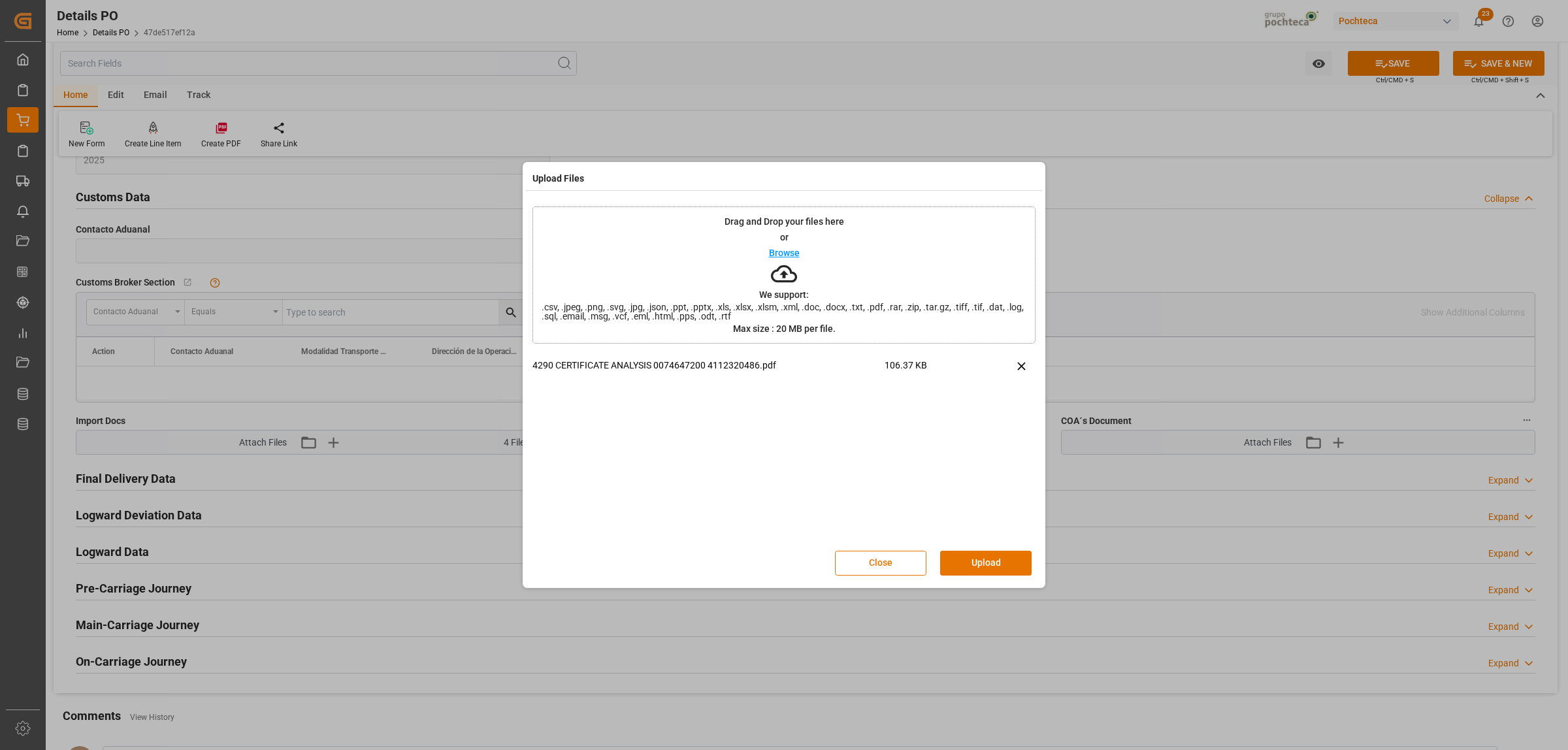
click at [992, 570] on button "Upload" at bounding box center [985, 563] width 91 height 25
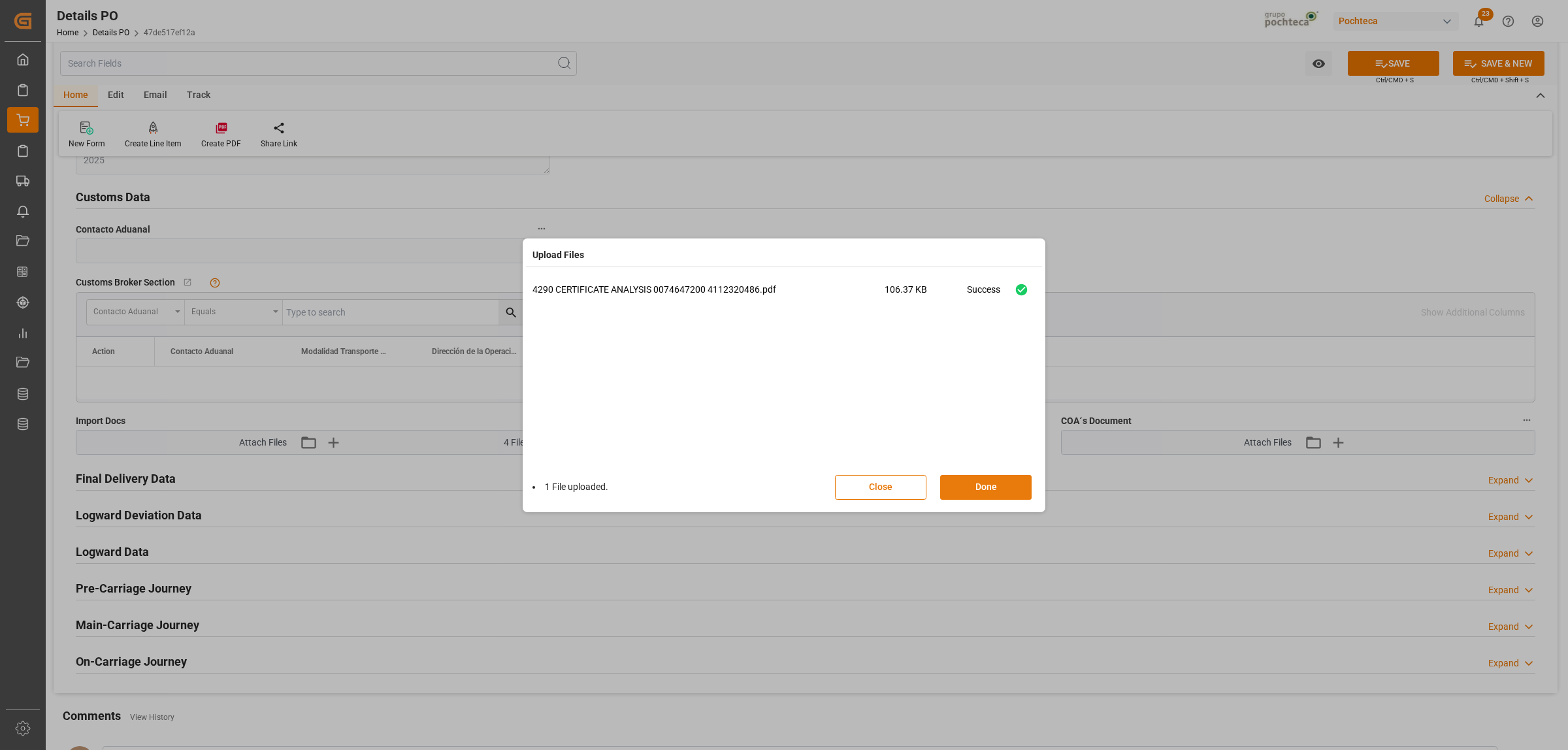
click at [985, 491] on button "Done" at bounding box center [985, 487] width 91 height 25
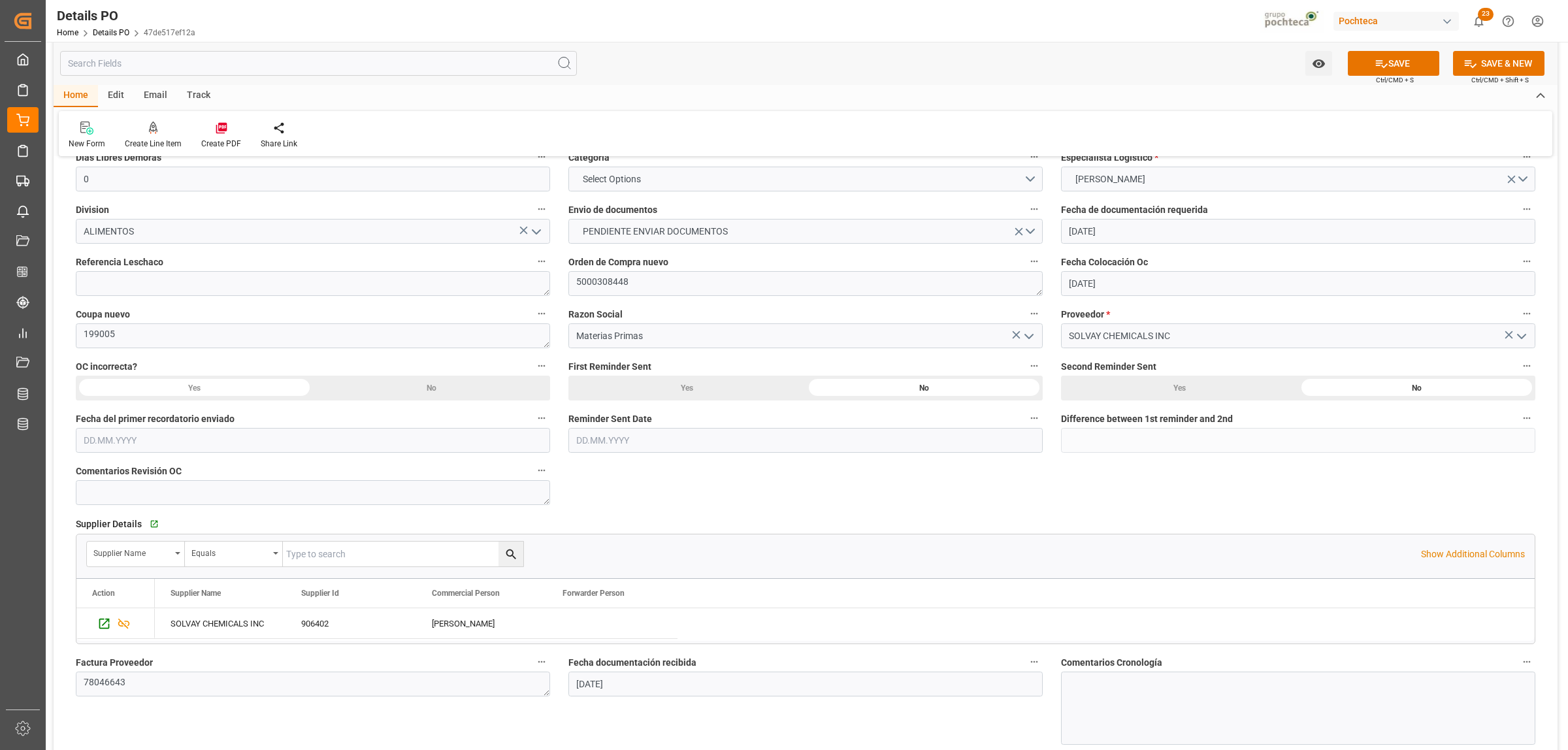
scroll to position [163, 0]
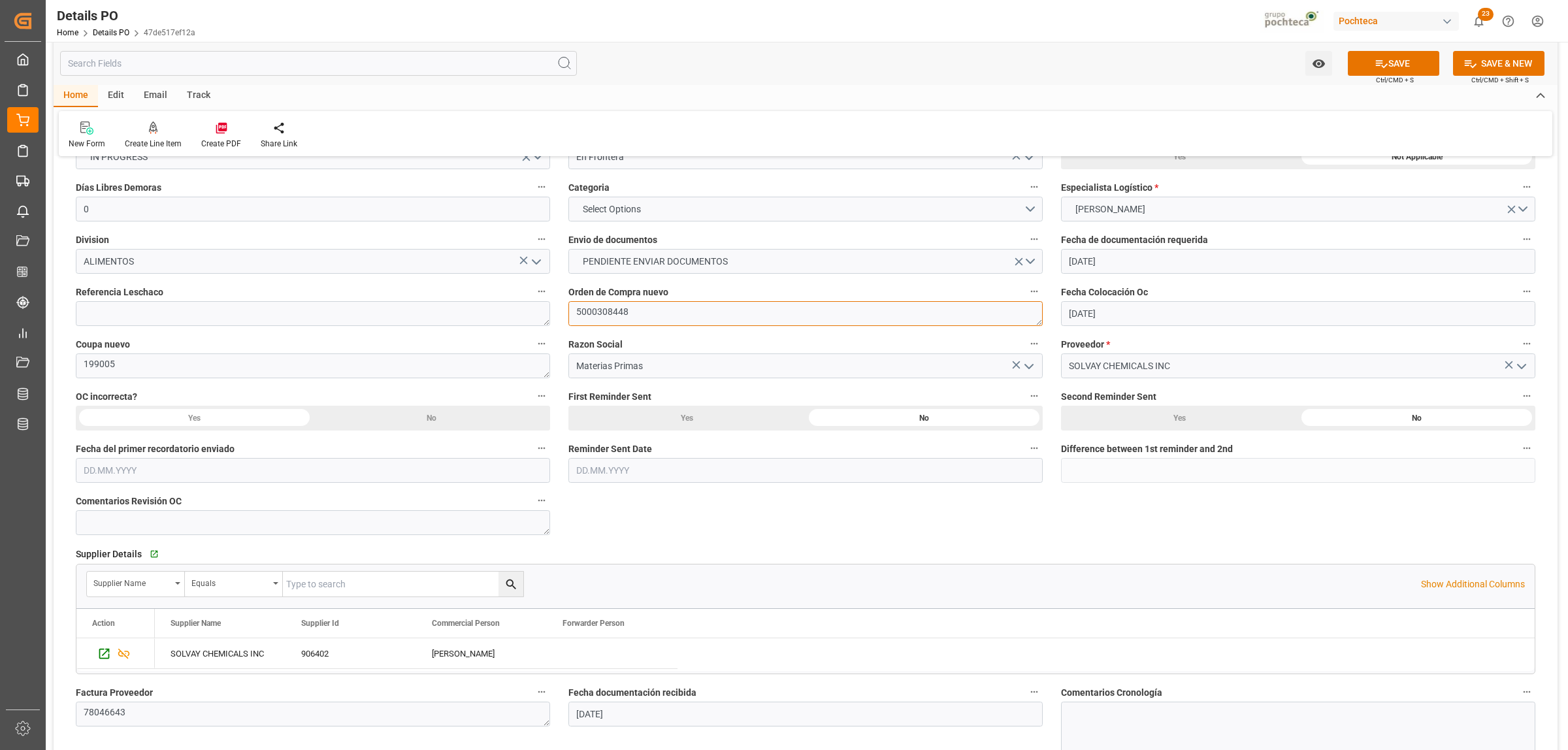
drag, startPoint x: 621, startPoint y: 309, endPoint x: 554, endPoint y: 318, distance: 67.6
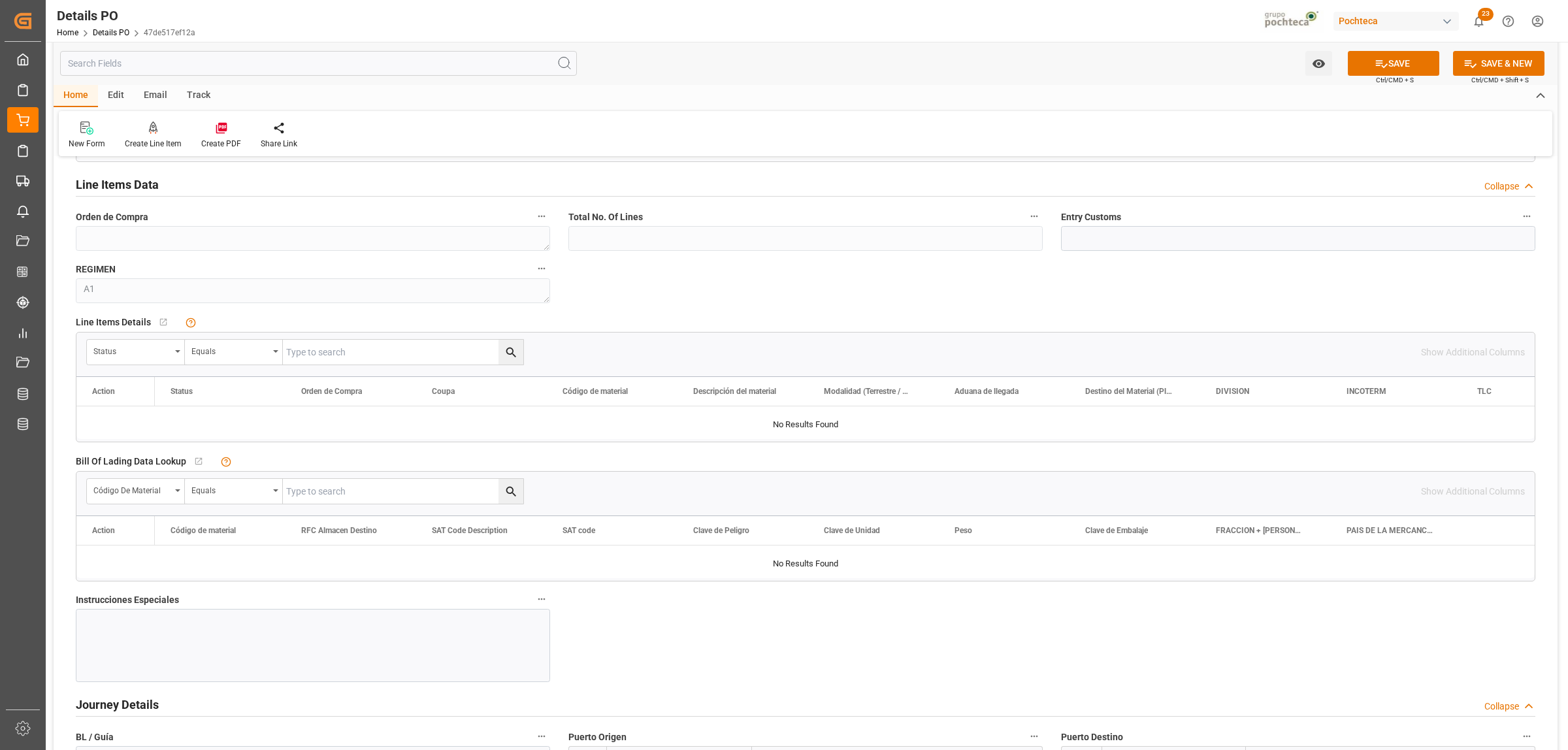
scroll to position [1143, 0]
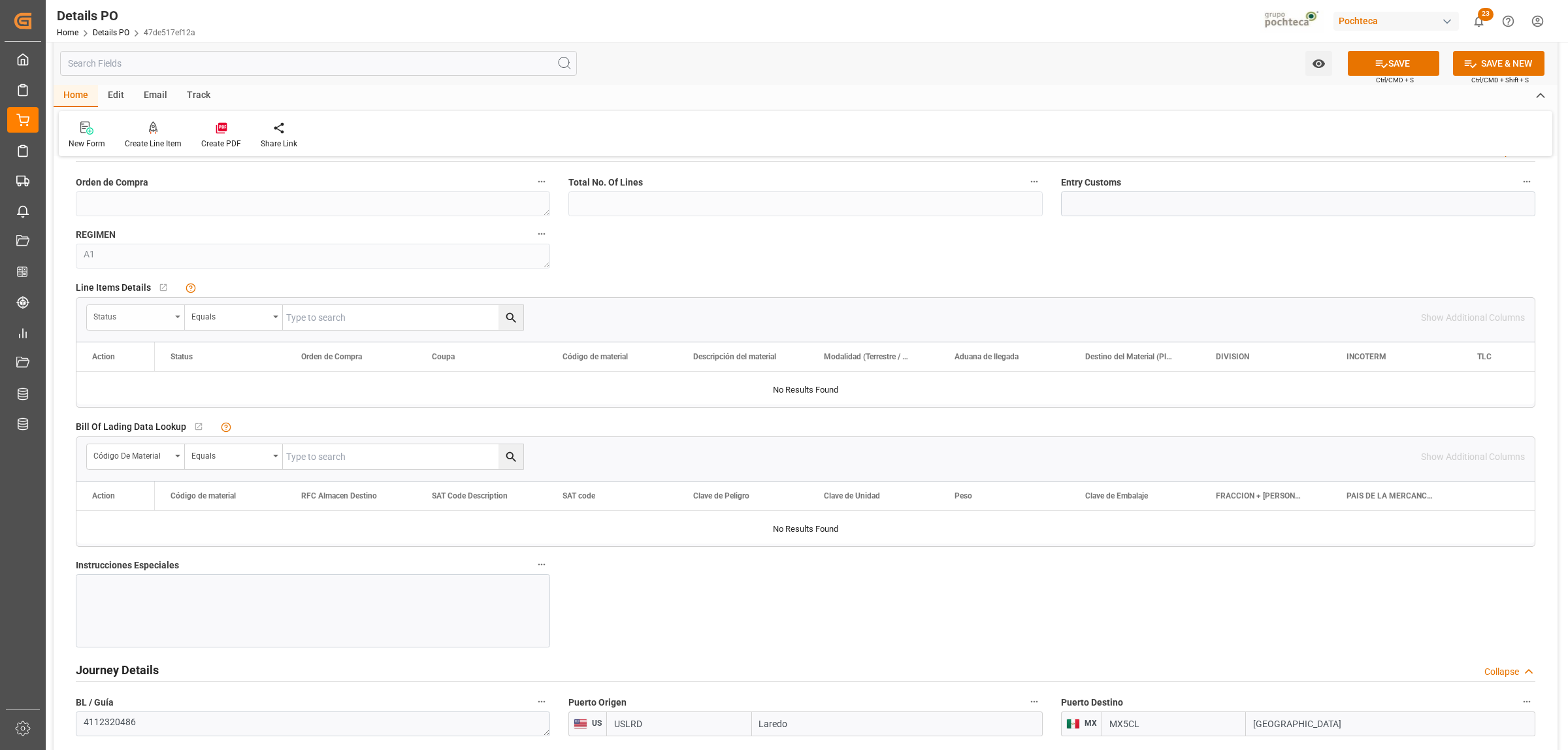
click at [173, 320] on div "Status" at bounding box center [136, 317] width 98 height 25
click at [141, 405] on div "Orden de Compra" at bounding box center [185, 405] width 195 height 28
click at [305, 322] on input "text" at bounding box center [403, 317] width 240 height 25
paste input "5000308448"
type input "5000308448"
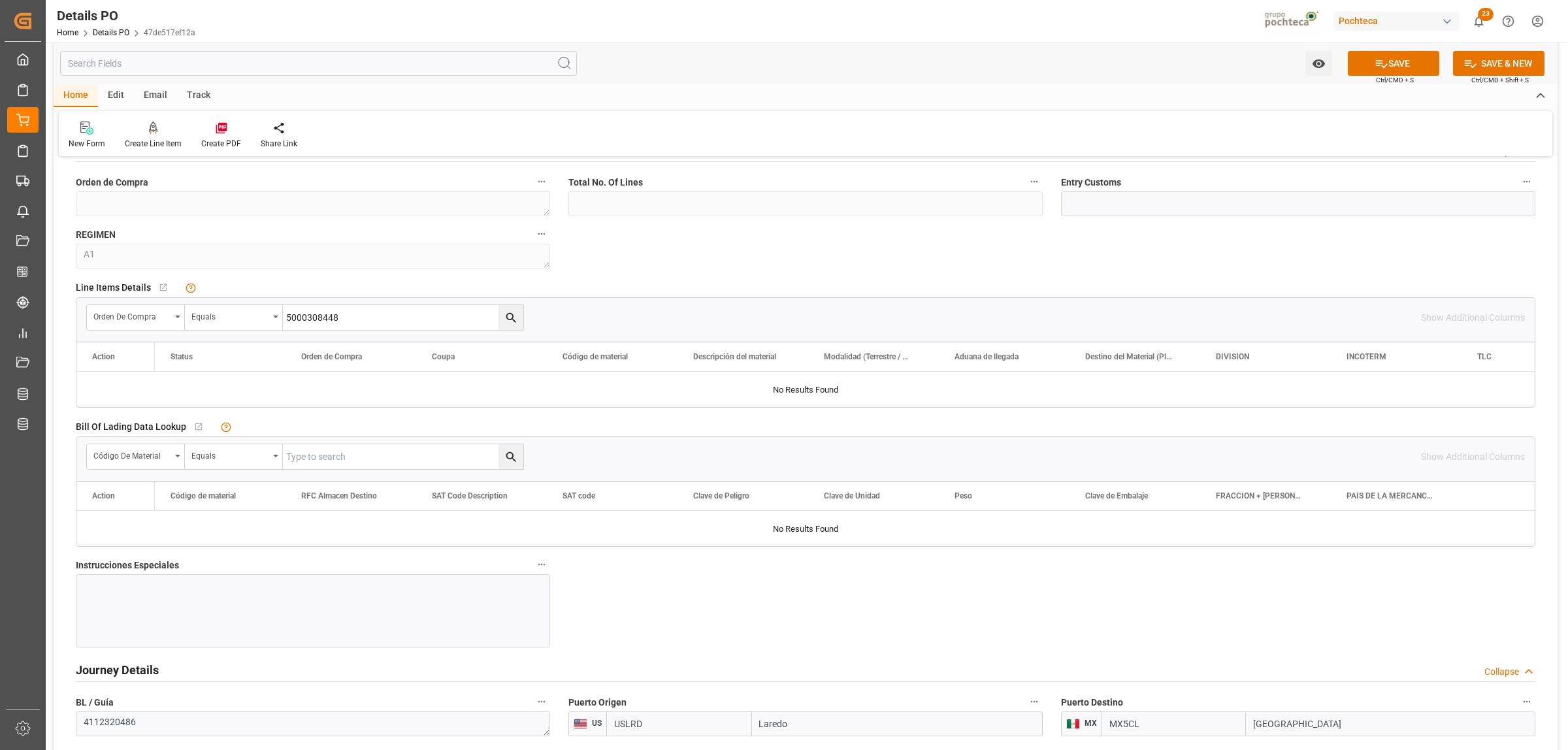
click at [517, 320] on icon "search button" at bounding box center [511, 318] width 14 height 14
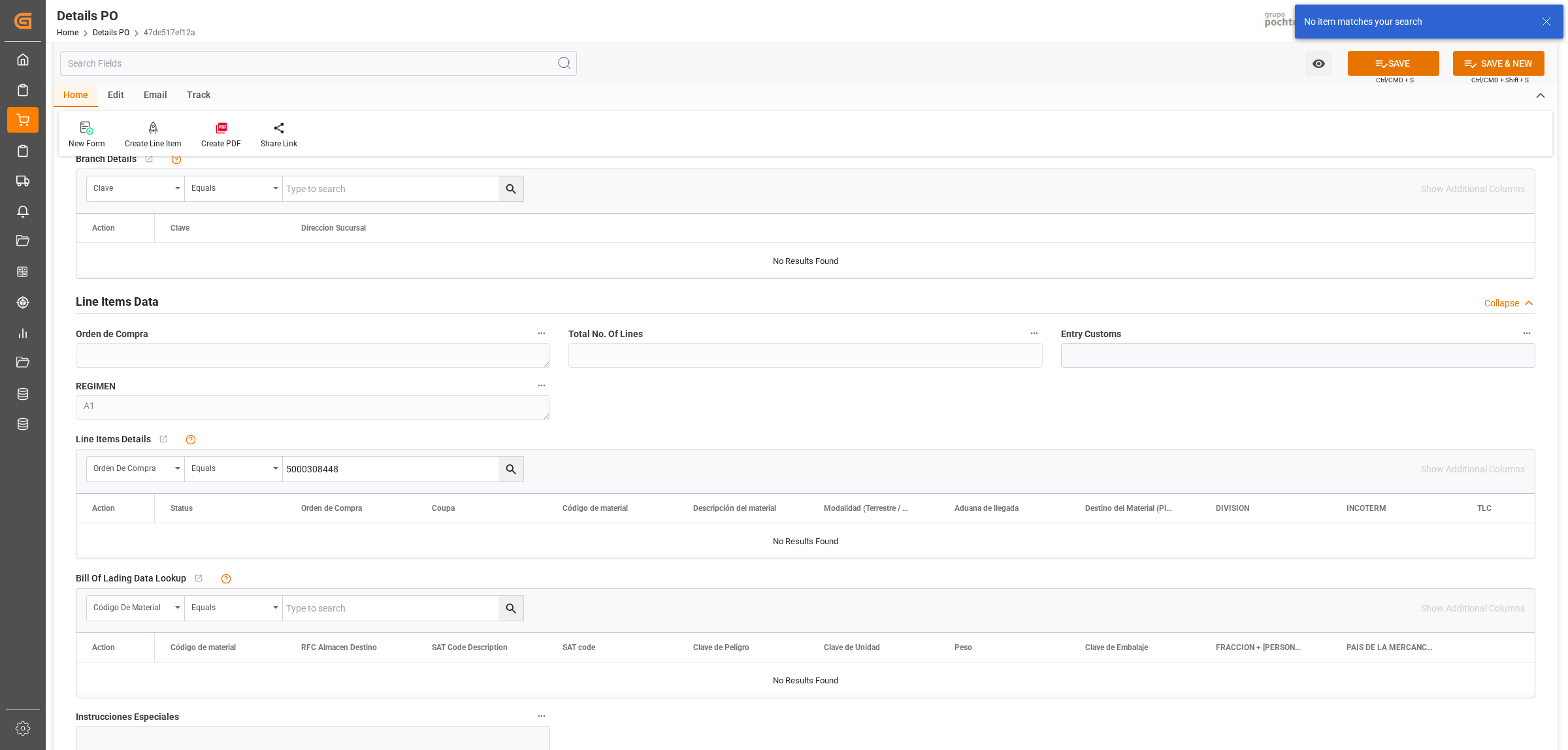
scroll to position [980, 0]
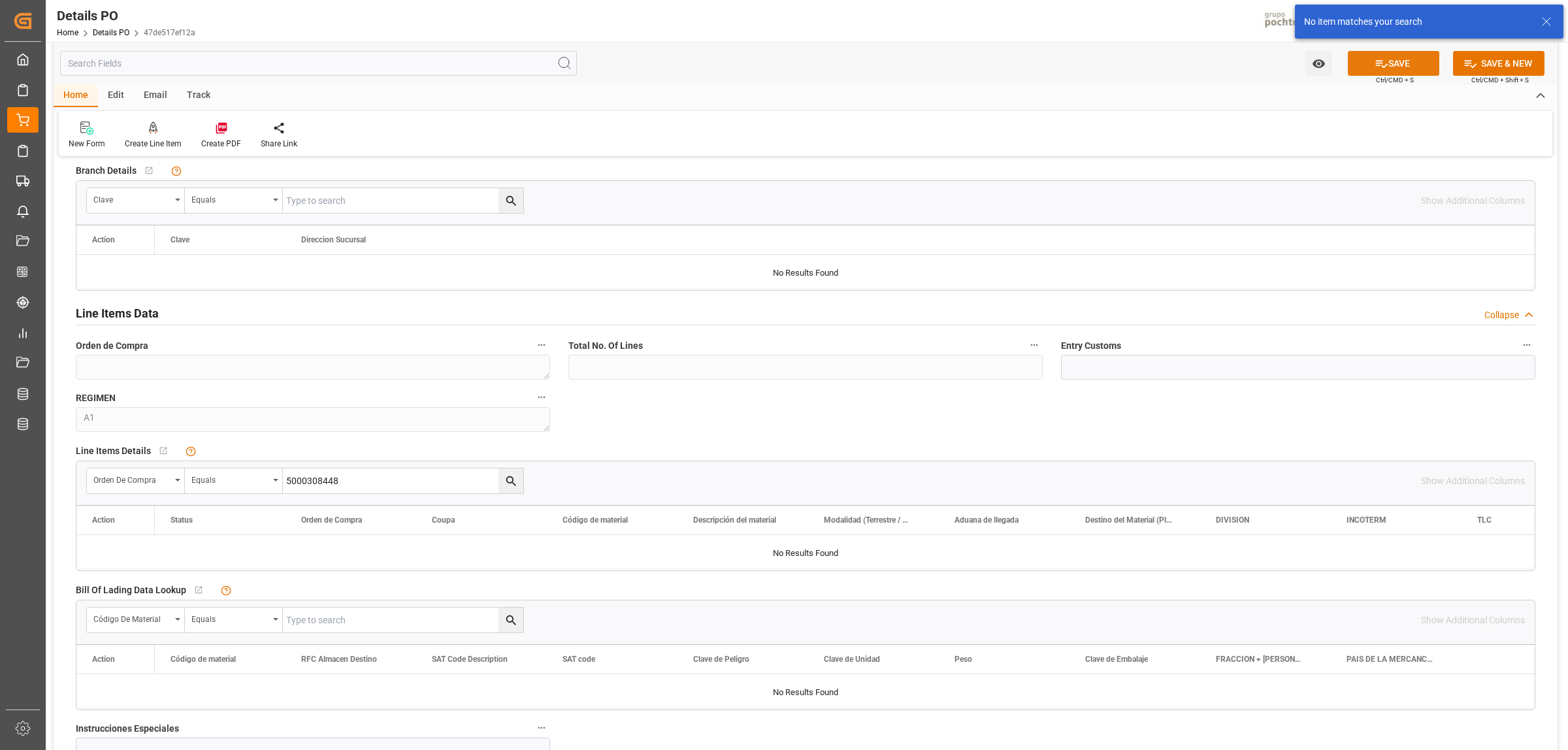
click at [1368, 57] on button "SAVE" at bounding box center [1393, 64] width 91 height 25
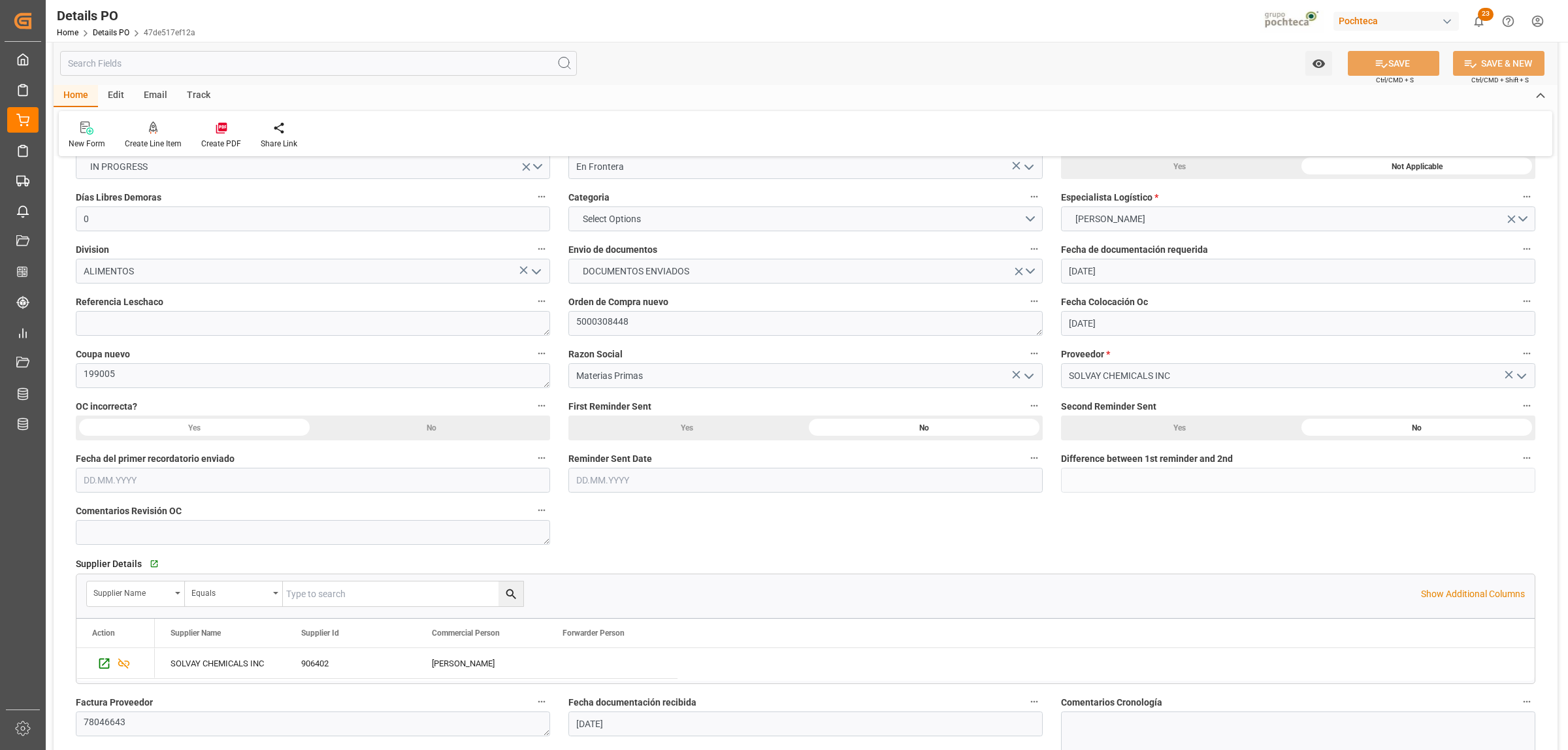
scroll to position [82, 0]
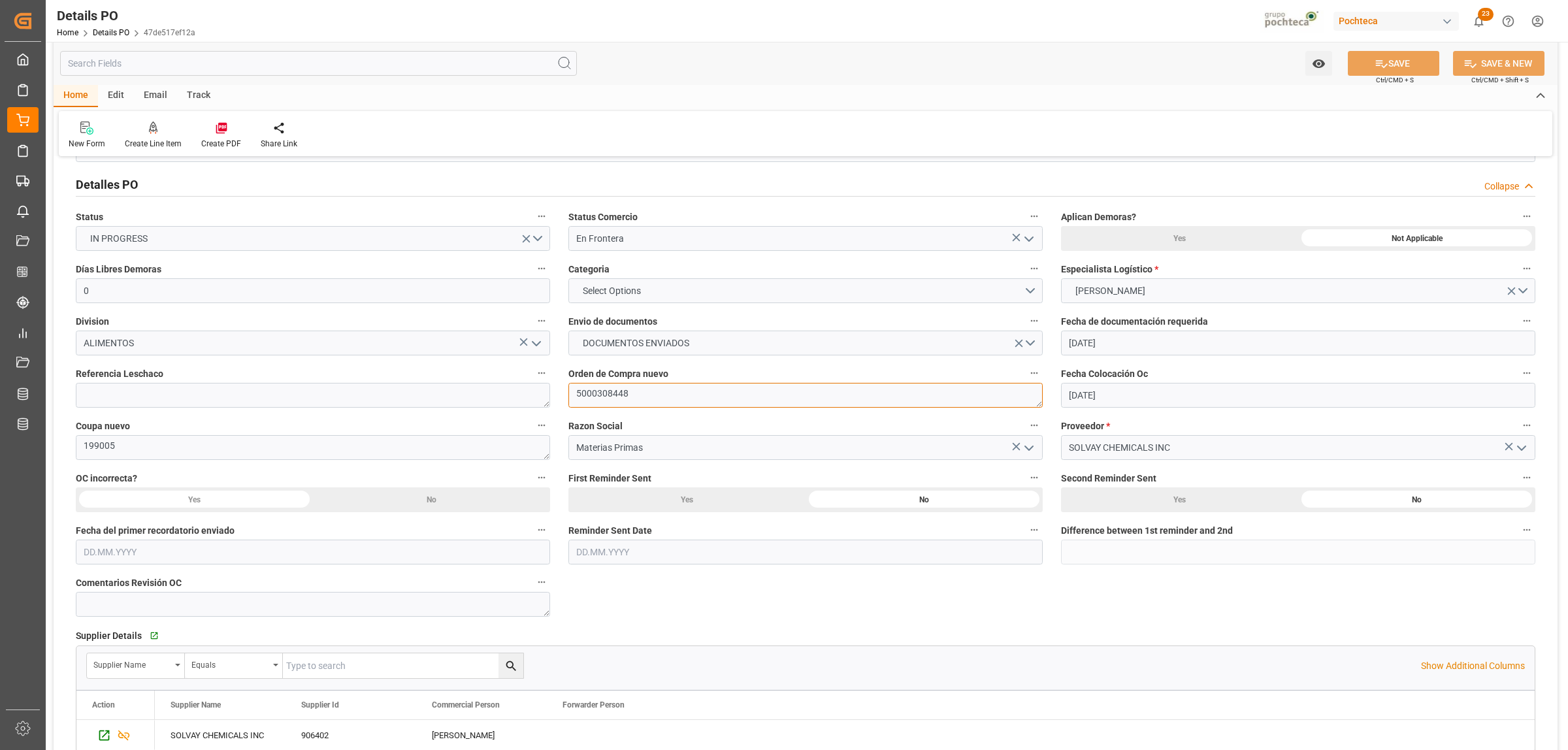
drag, startPoint x: 632, startPoint y: 394, endPoint x: 573, endPoint y: 404, distance: 59.8
click at [573, 404] on textarea "5000308448" at bounding box center [805, 395] width 474 height 25
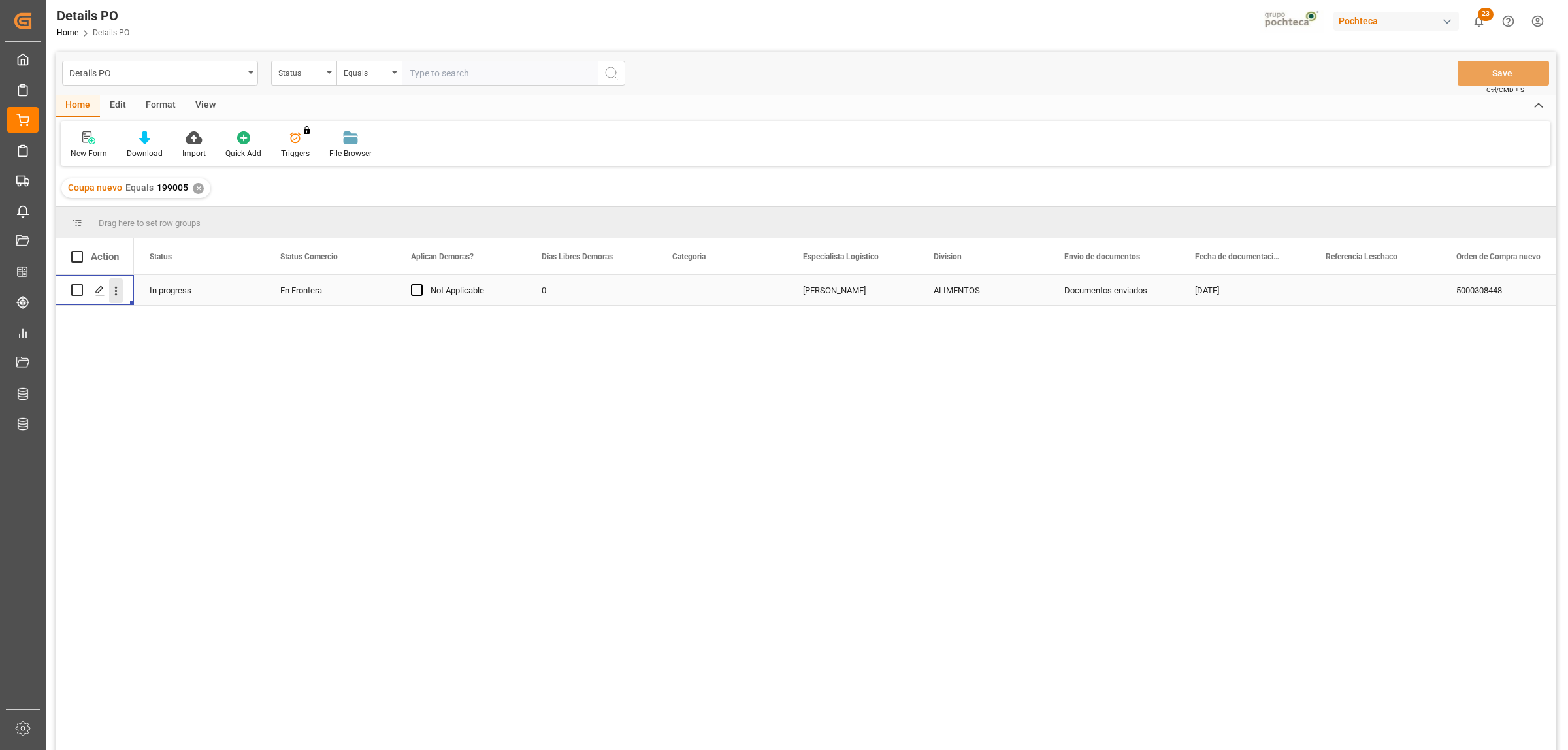
click at [113, 292] on icon "open menu" at bounding box center [116, 291] width 14 height 14
click at [197, 448] on span "Create and Link Child Object" at bounding box center [202, 452] width 119 height 14
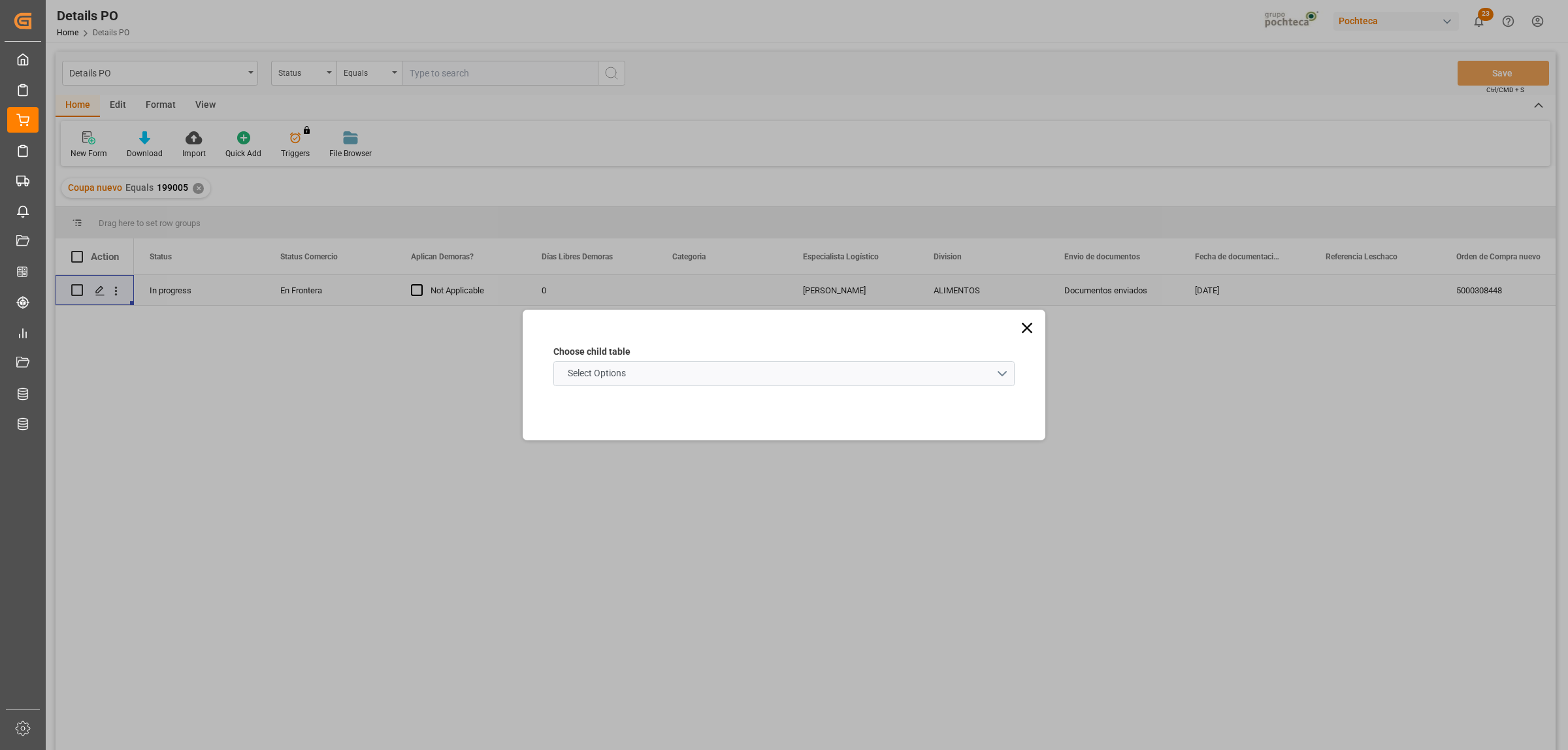
click at [1001, 376] on schema "Select Options" at bounding box center [784, 374] width 461 height 25
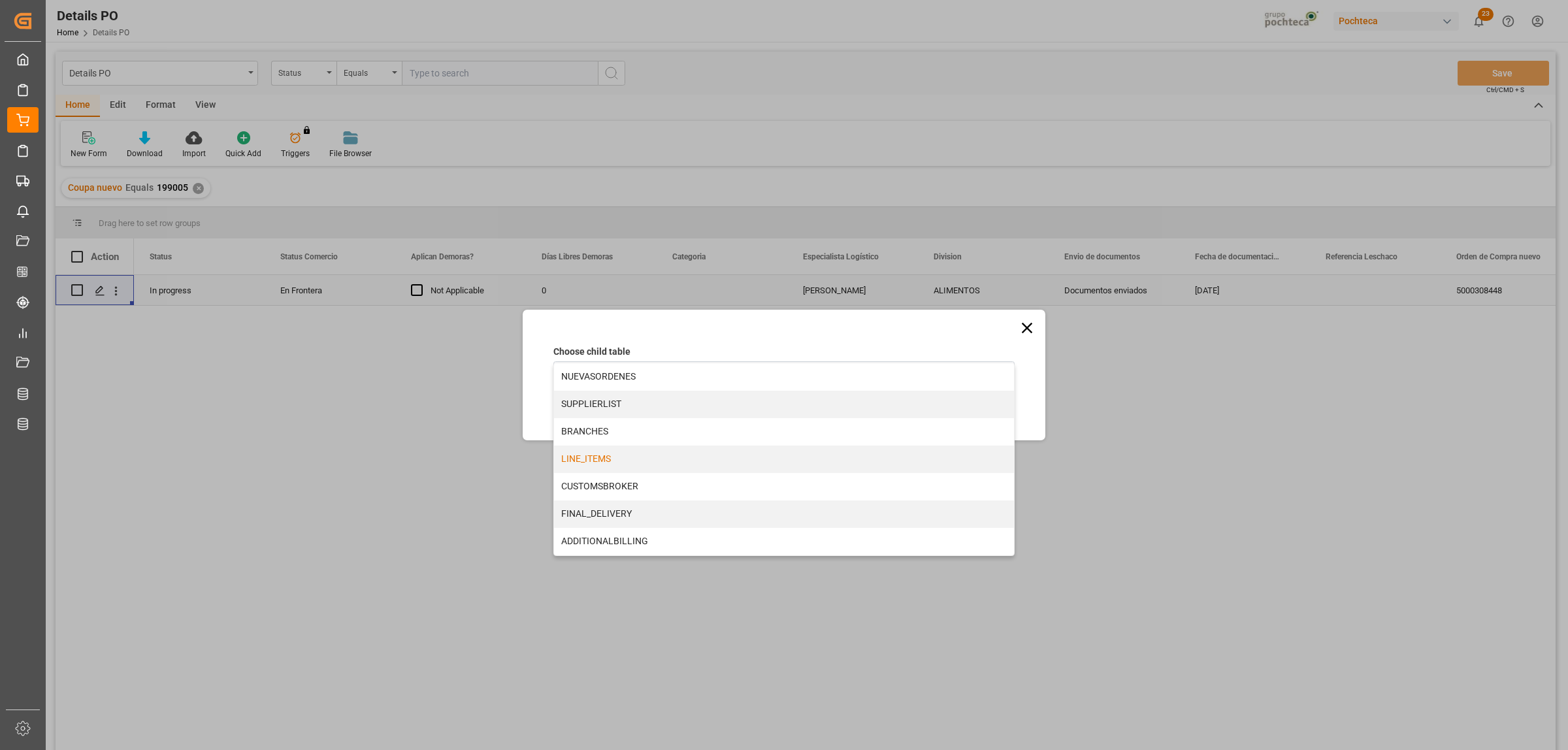
click at [586, 459] on div "LINE_ITEMS" at bounding box center [784, 460] width 460 height 28
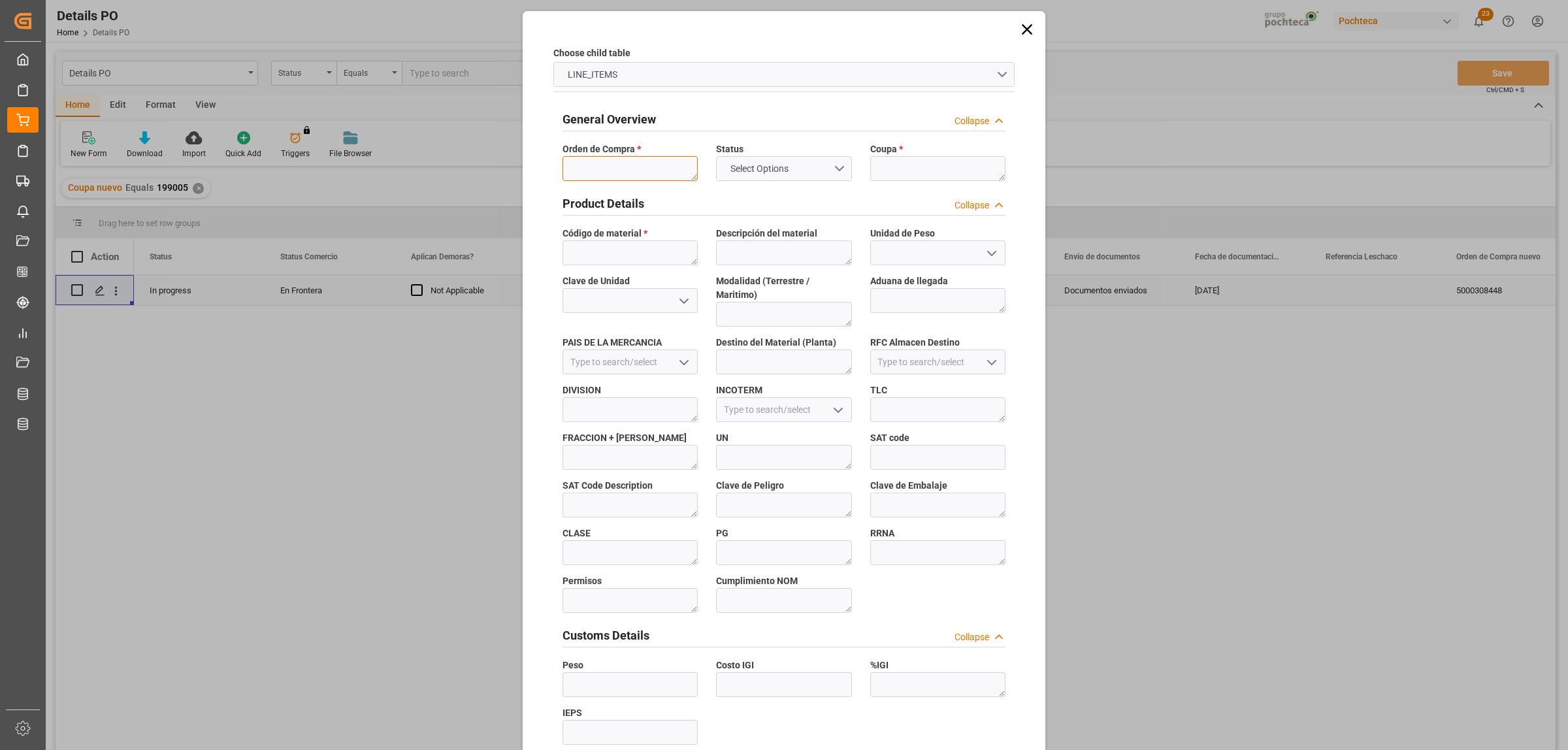
click at [609, 167] on textarea at bounding box center [630, 169] width 135 height 25
paste textarea "5000308448"
type textarea "5000308448"
click at [905, 165] on textarea at bounding box center [938, 169] width 135 height 25
paste textarea "199005"
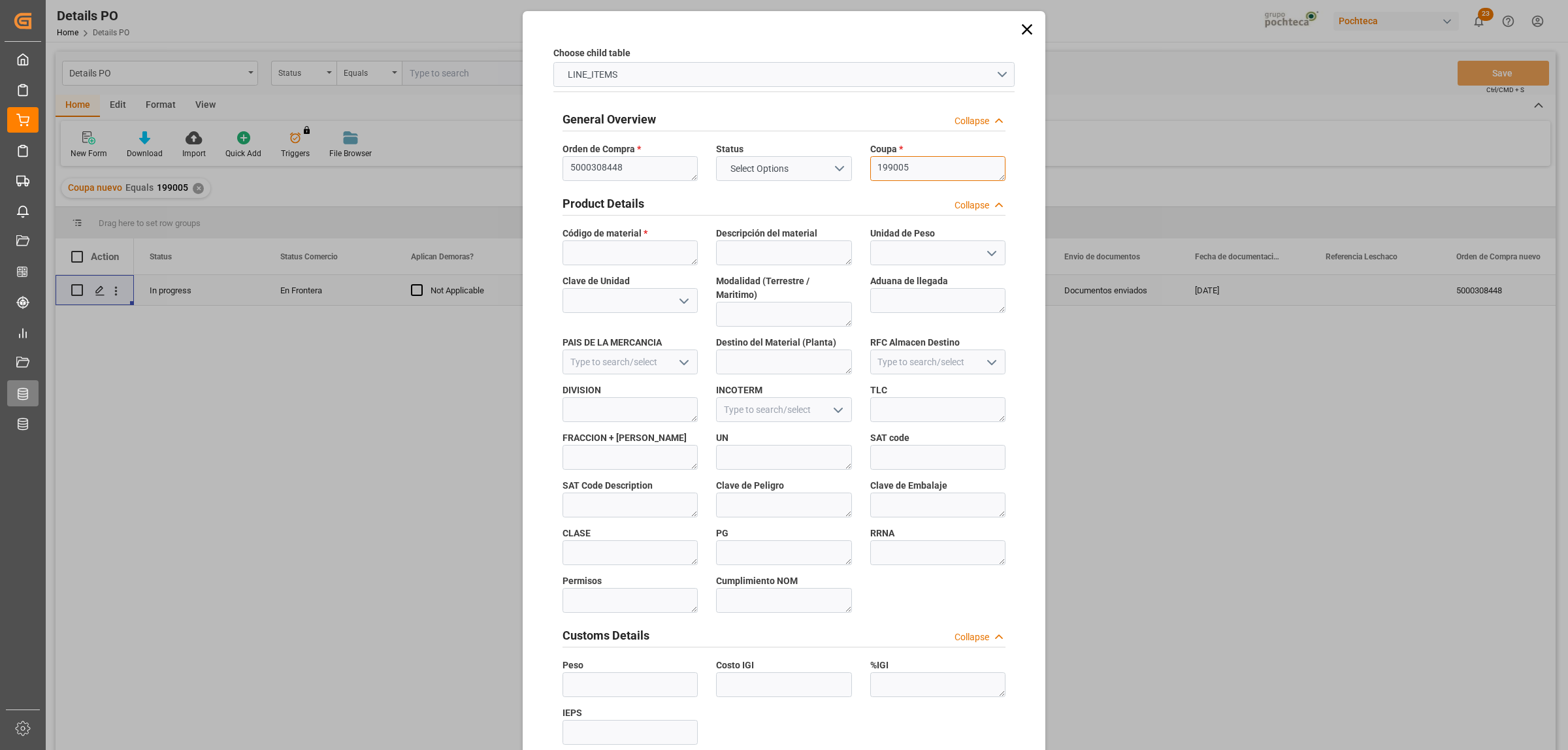
type textarea "199005"
click at [608, 254] on textarea at bounding box center [630, 253] width 135 height 25
paste textarea "52593"
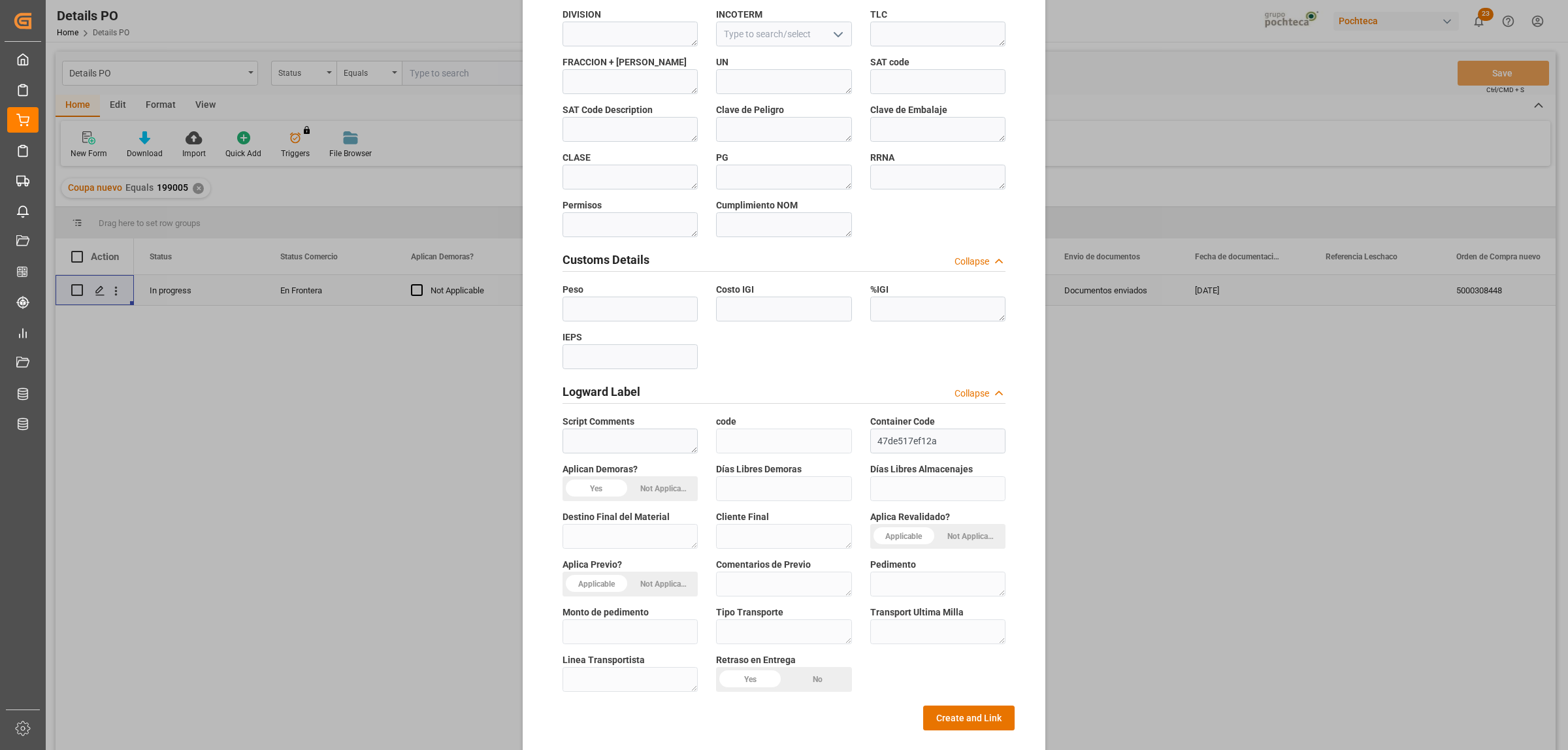
scroll to position [384, 0]
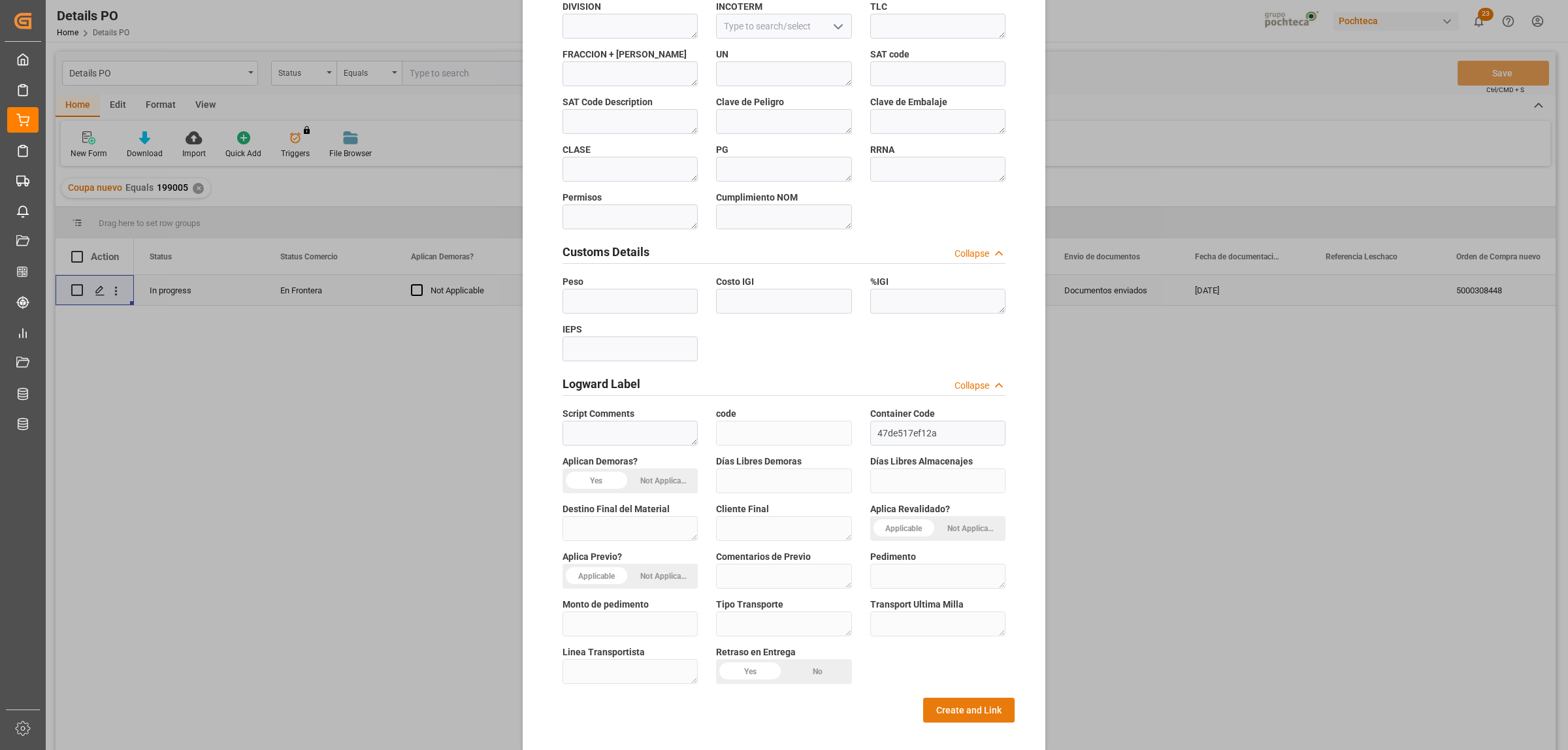
type textarea "52593"
click at [947, 698] on button "Create and Link" at bounding box center [969, 711] width 91 height 25
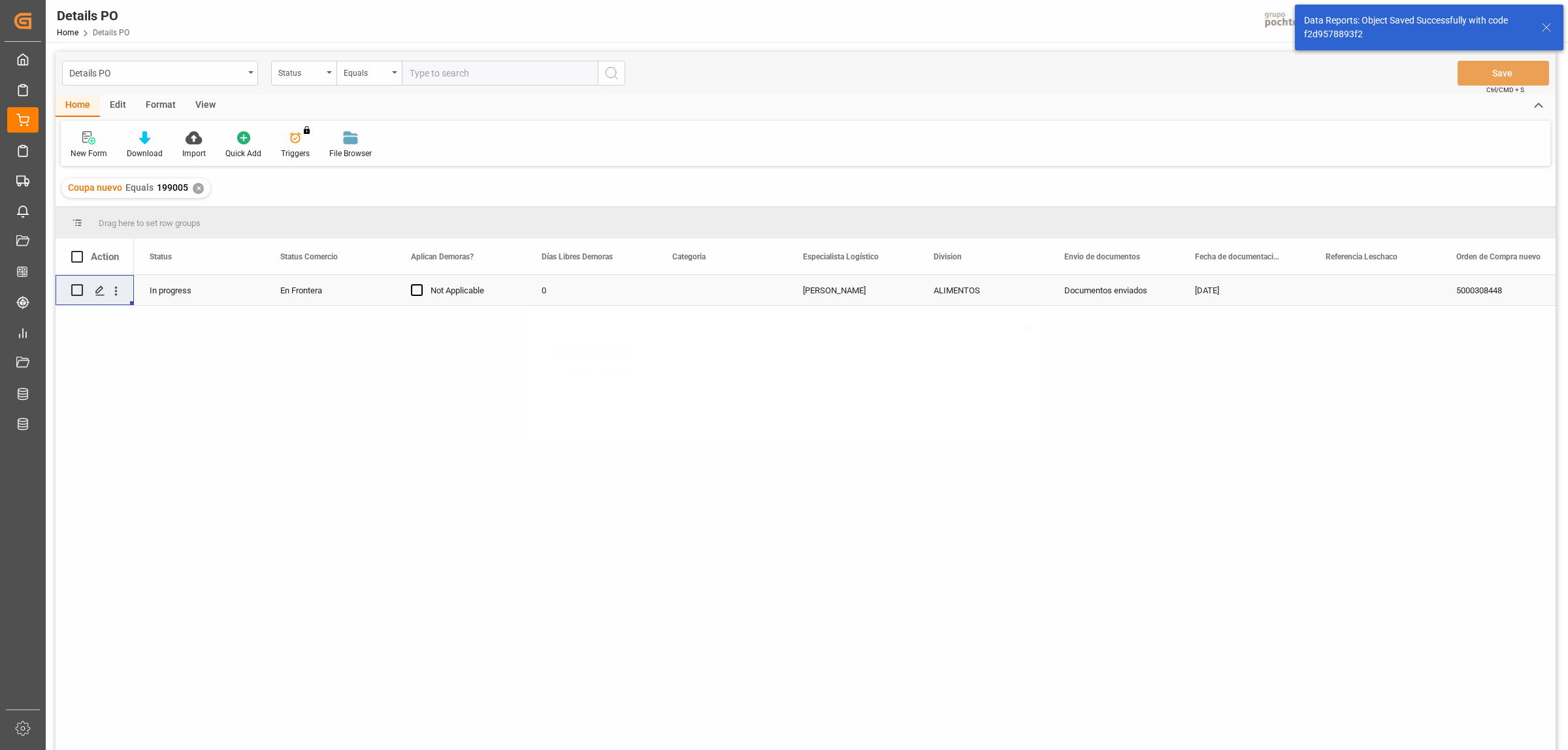
scroll to position [0, 0]
click at [91, 288] on div "Press SPACE to select this row." at bounding box center [100, 291] width 19 height 24
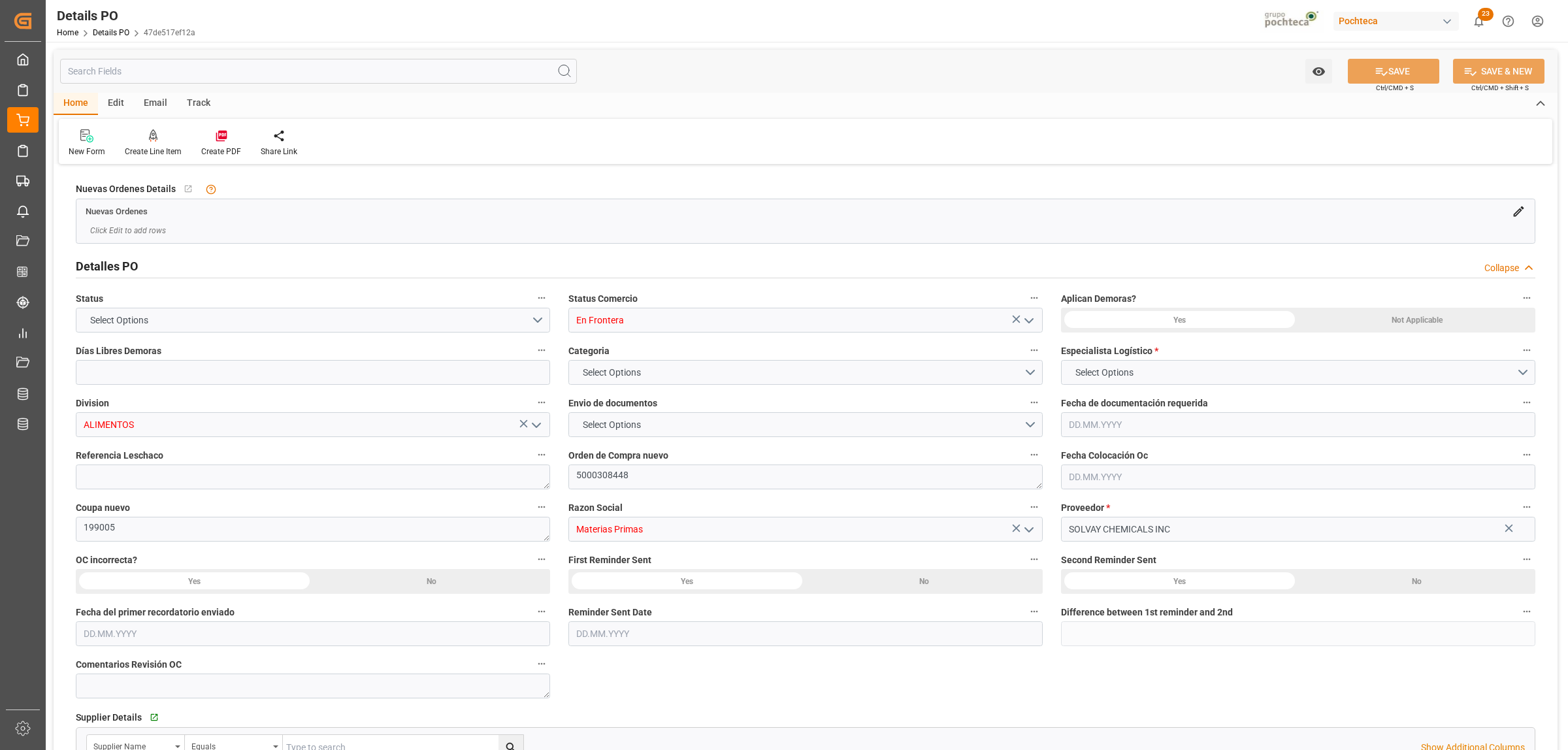
type input "0"
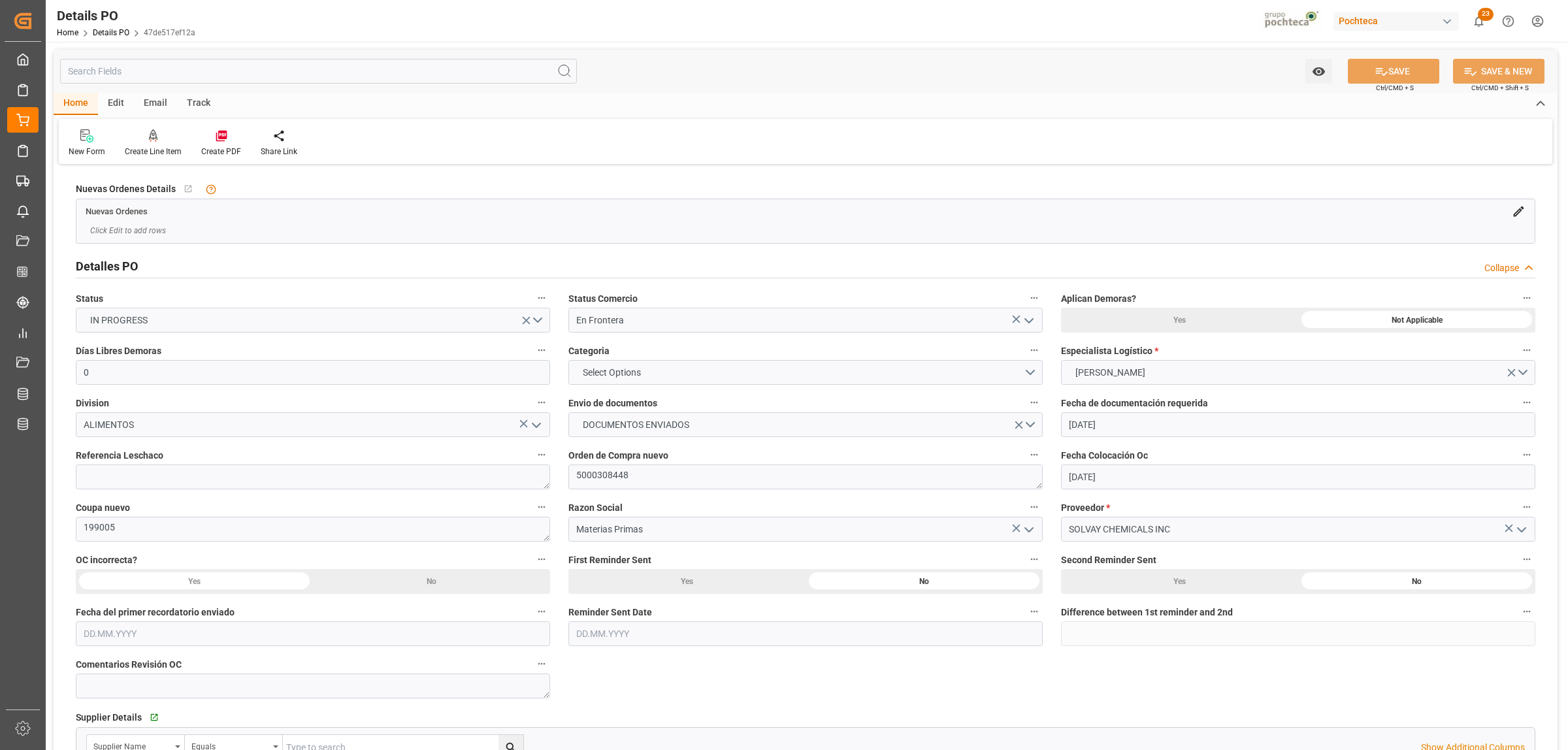
type input "08.04.2025"
type input "02.09.2025"
type input "06.10.2025"
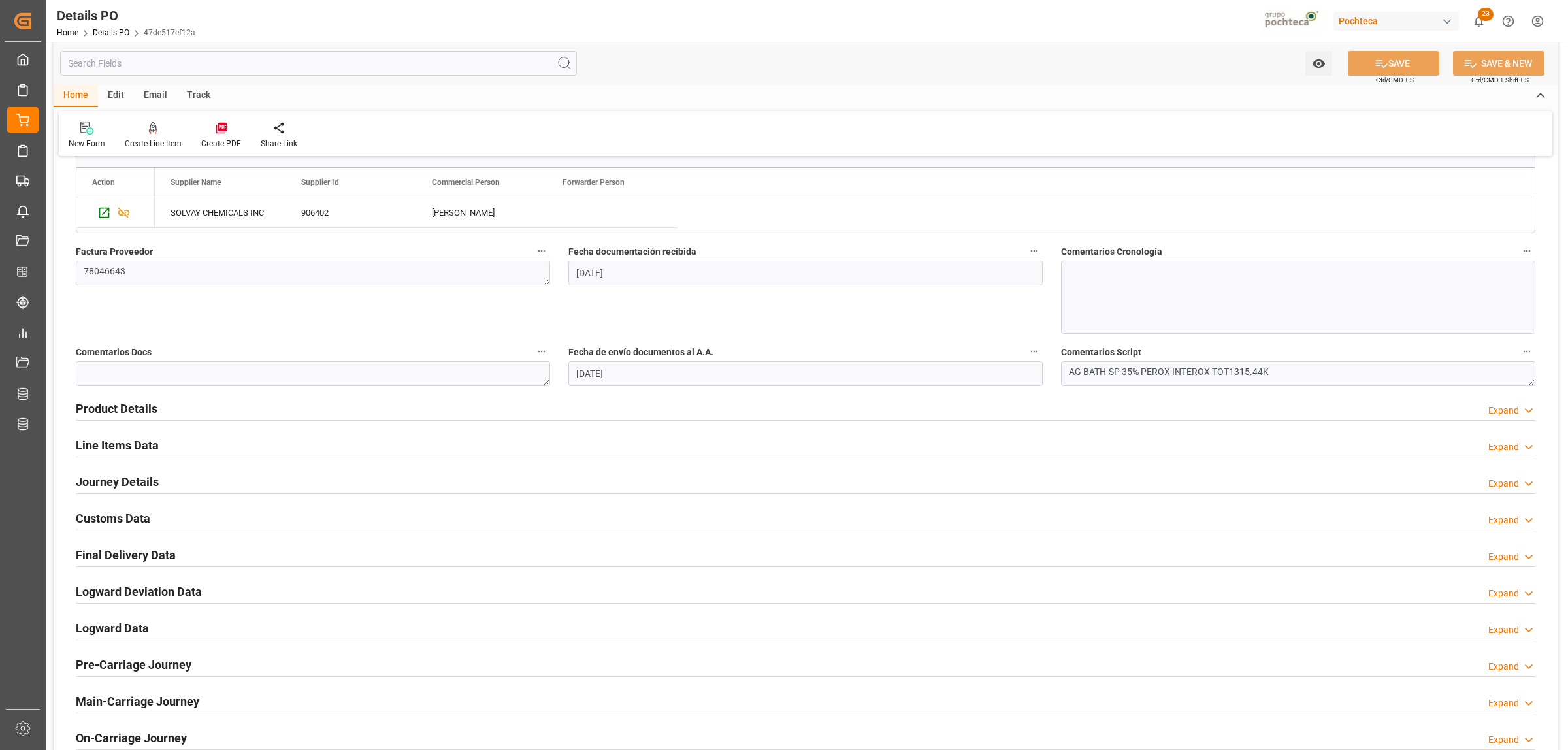
scroll to position [653, 0]
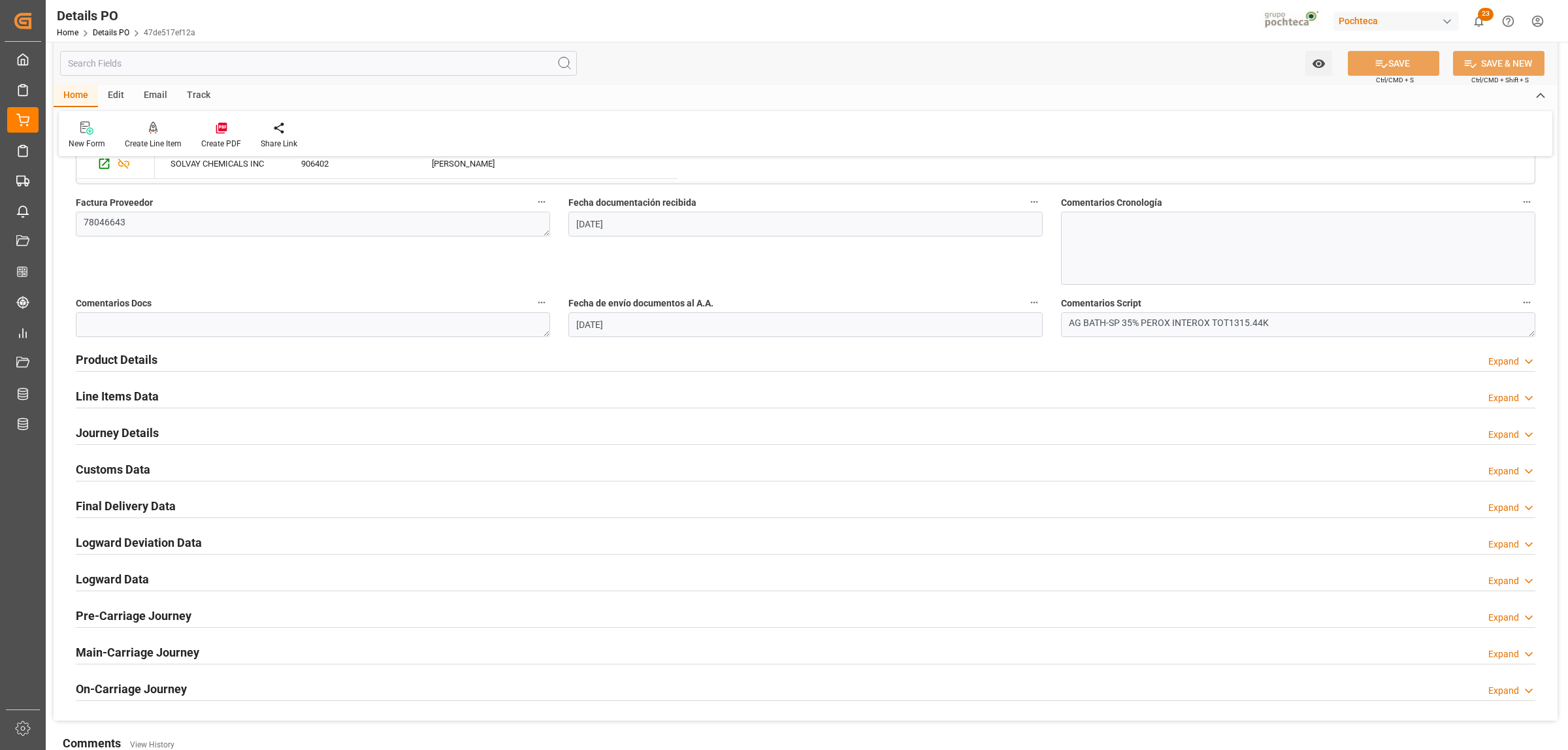
click at [145, 429] on h2 "Journey Details" at bounding box center [117, 433] width 83 height 18
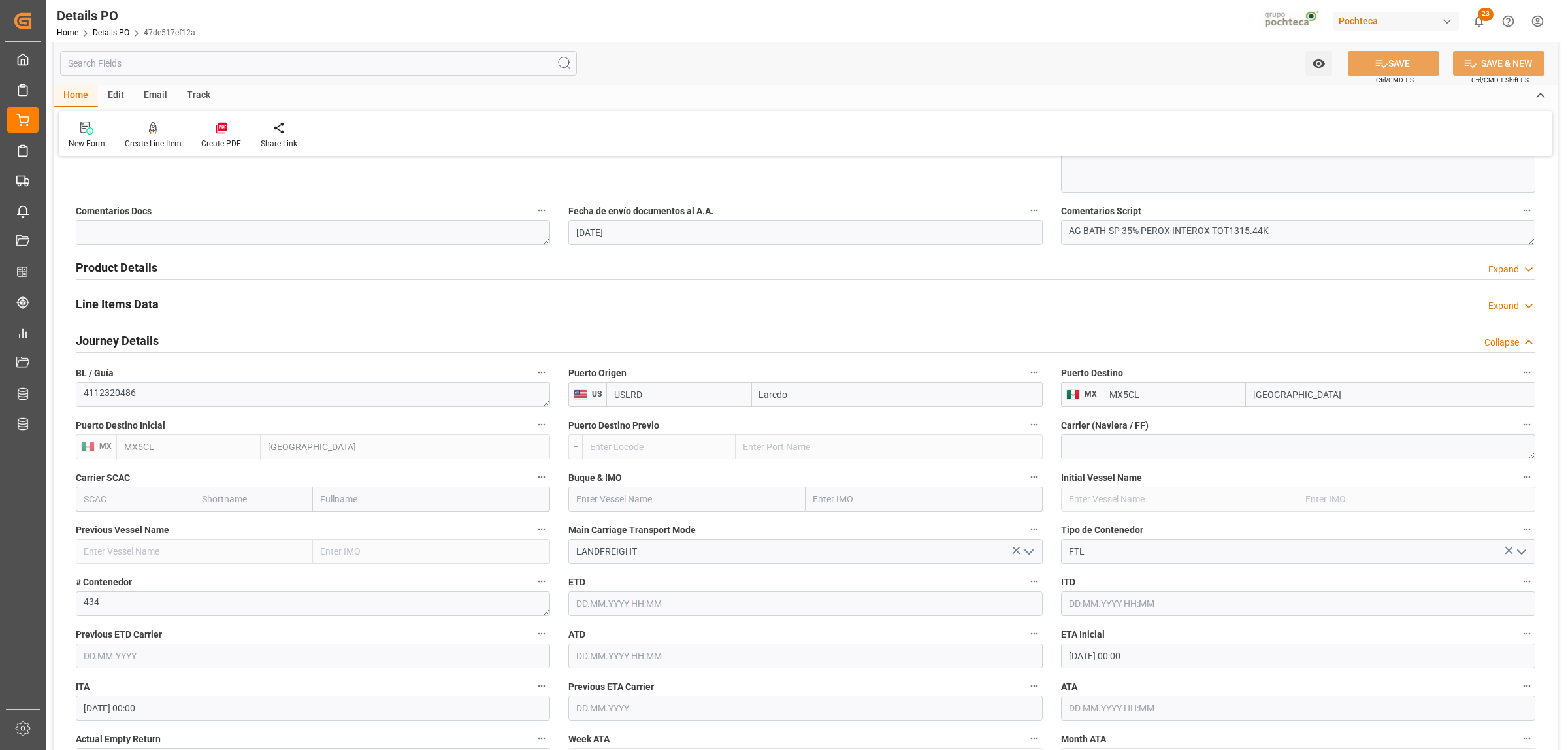
scroll to position [899, 0]
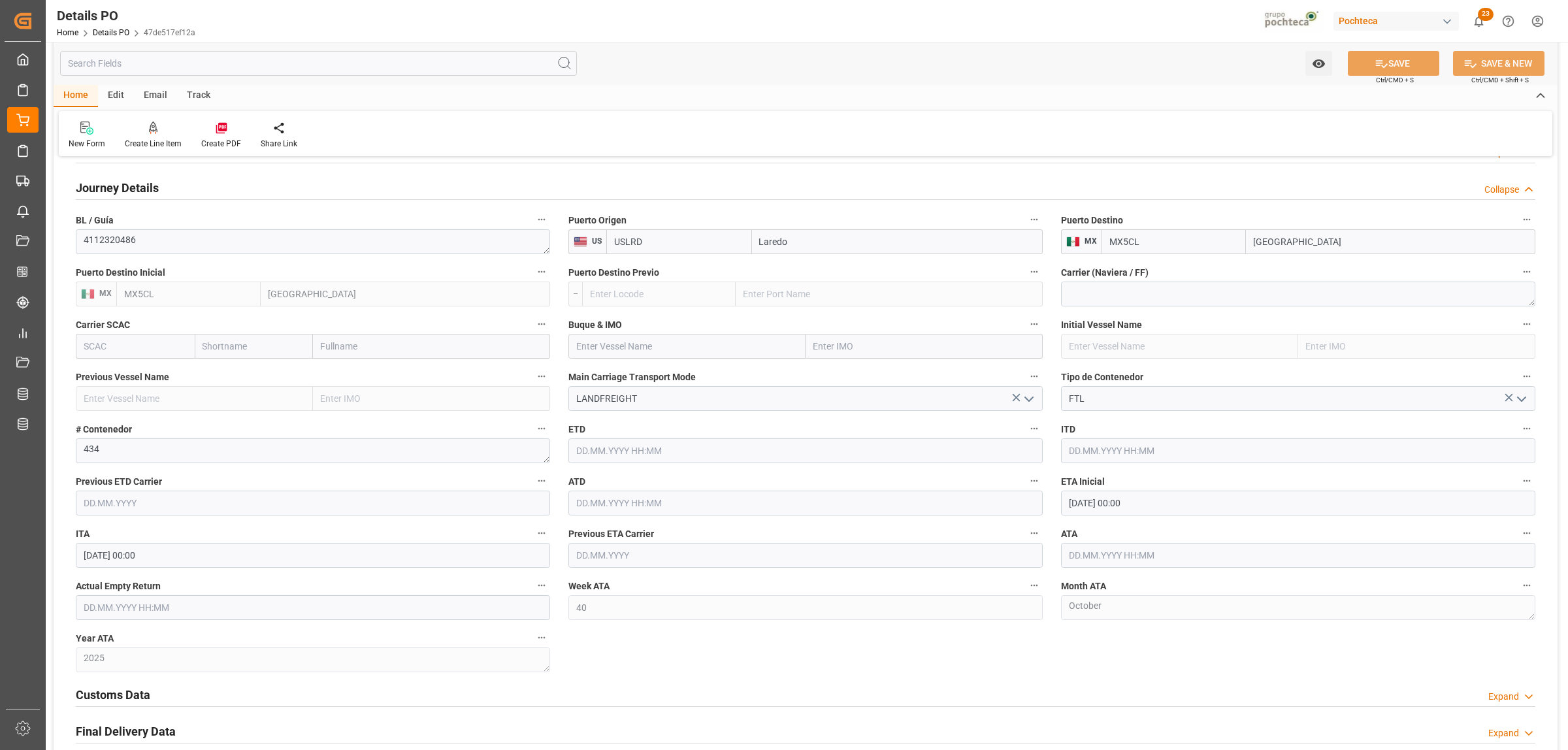
click at [1139, 498] on input "03.10.2025 00:00" at bounding box center [1298, 503] width 474 height 25
click at [1075, 532] on button "Previous Month" at bounding box center [1072, 534] width 8 height 8
click at [1102, 684] on span "30" at bounding box center [1103, 685] width 8 height 9
type input "30.09.2025 00:00"
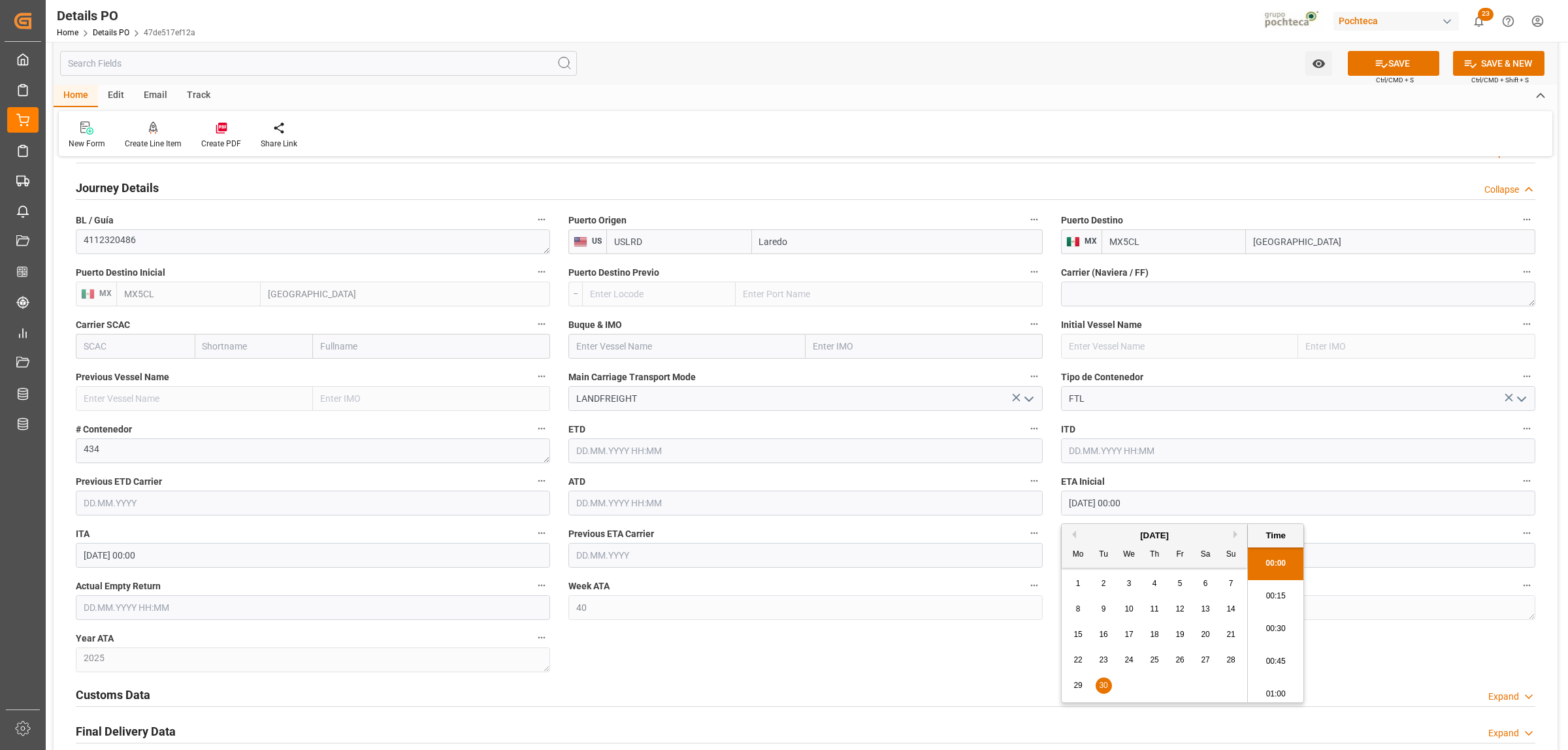
click at [1401, 649] on div "Nuevas Ordenes Details   No child Object linked Nuevas Ordenes Click Edit to ad…" at bounding box center [806, 108] width 1504 height 1677
click at [1125, 553] on input "text" at bounding box center [1298, 556] width 474 height 25
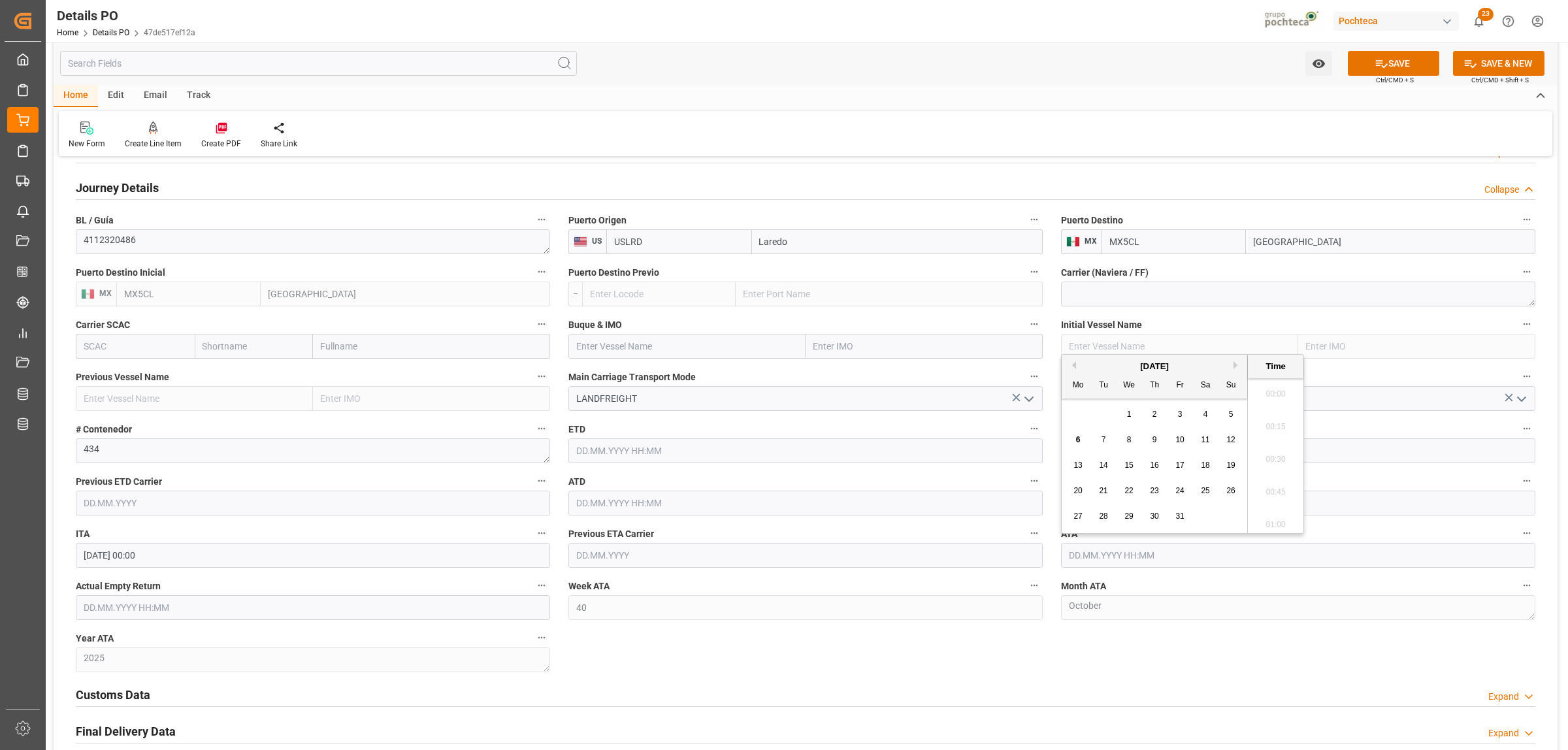
scroll to position [2029, 0]
click at [1077, 361] on div "[DATE]" at bounding box center [1154, 366] width 185 height 13
click at [1075, 366] on button "Previous Month" at bounding box center [1072, 365] width 8 height 8
click at [1103, 518] on span "30" at bounding box center [1103, 516] width 8 height 9
type input "30.09.2025 00:00"
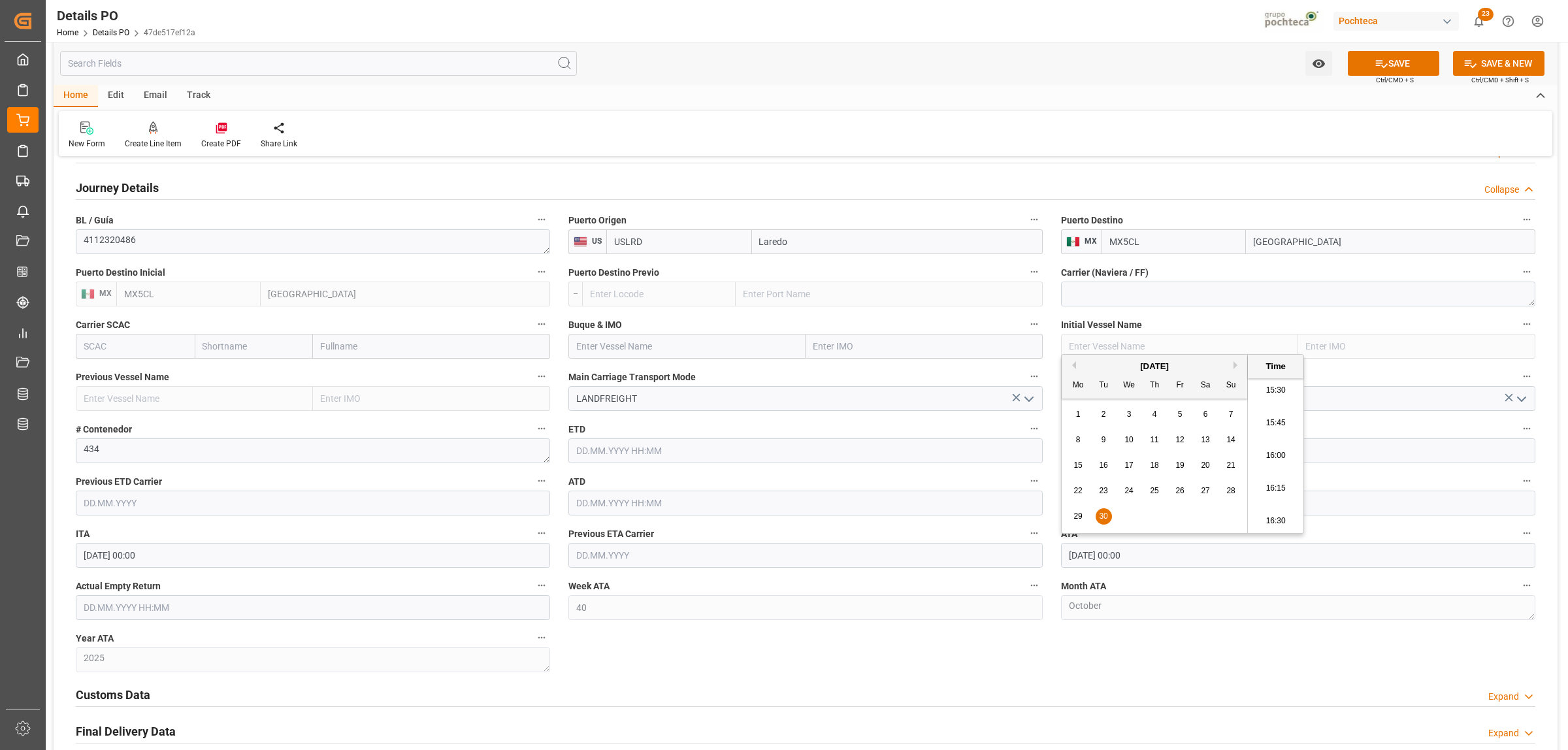
drag, startPoint x: 1165, startPoint y: 690, endPoint x: 1131, endPoint y: 708, distance: 38.5
click at [1166, 691] on div "Customs Data Expand" at bounding box center [806, 694] width 1460 height 25
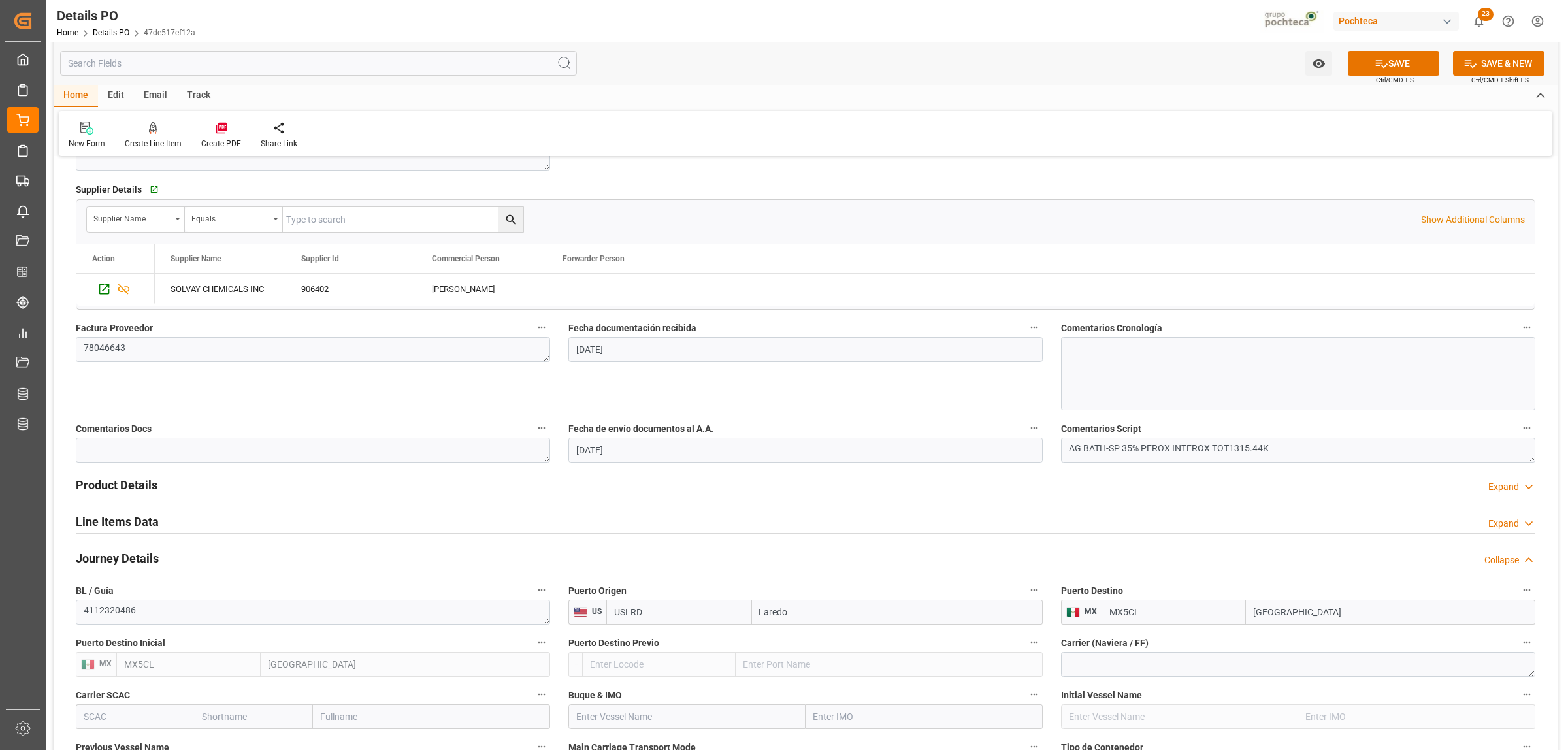
scroll to position [572, 0]
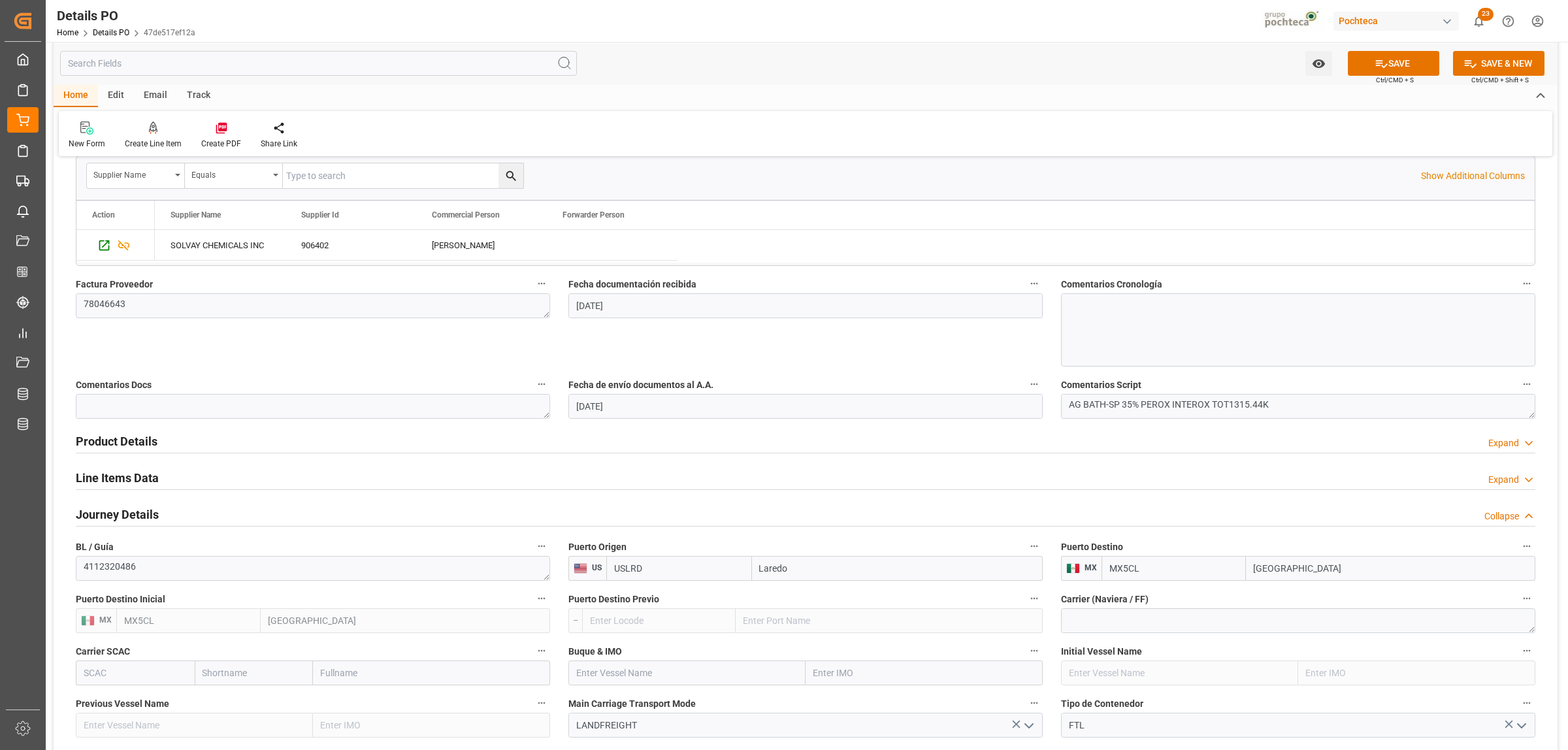
click at [150, 476] on h2 "Line Items Data" at bounding box center [117, 478] width 83 height 18
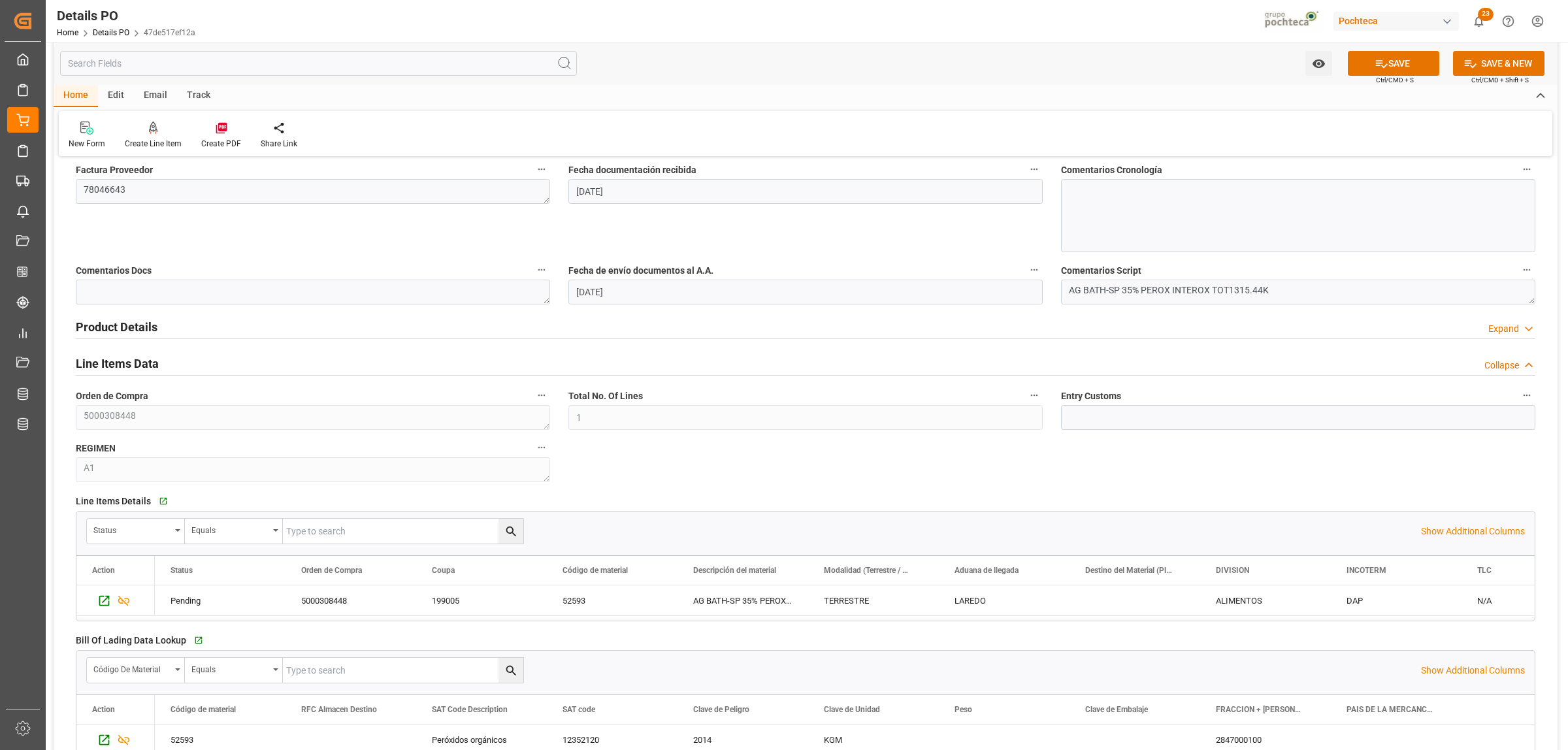
scroll to position [735, 0]
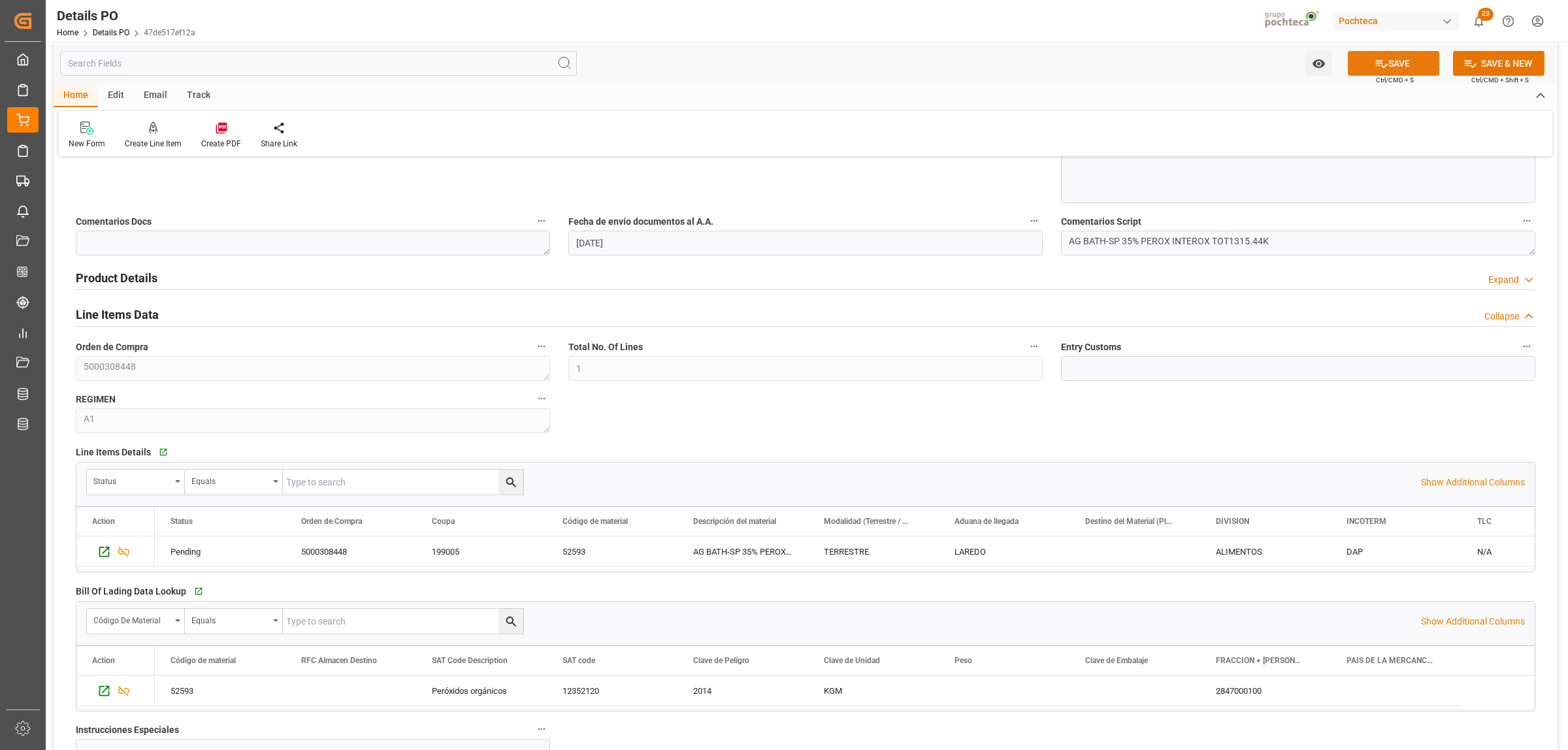
click at [1357, 64] on button "SAVE" at bounding box center [1393, 64] width 91 height 25
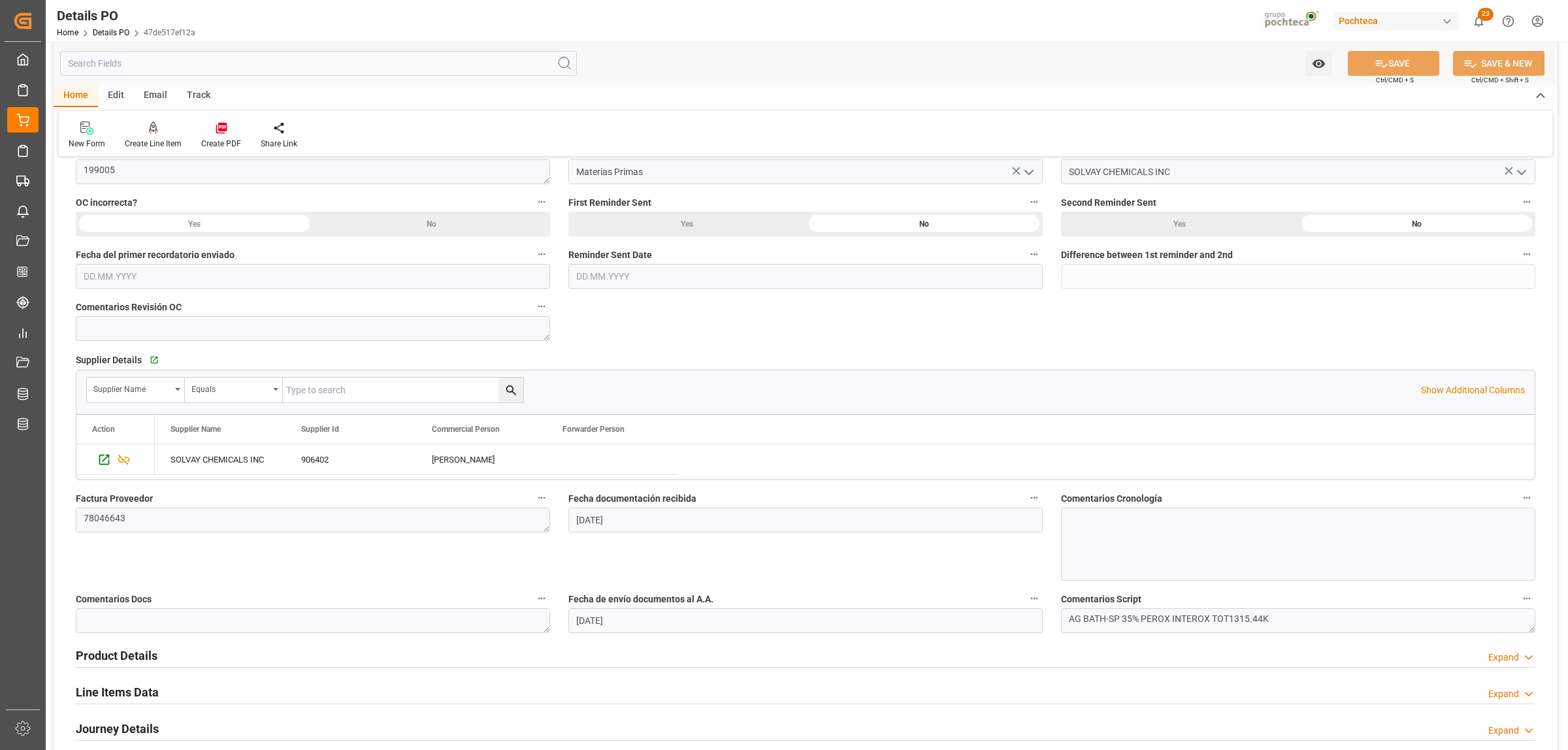
scroll to position [0, 0]
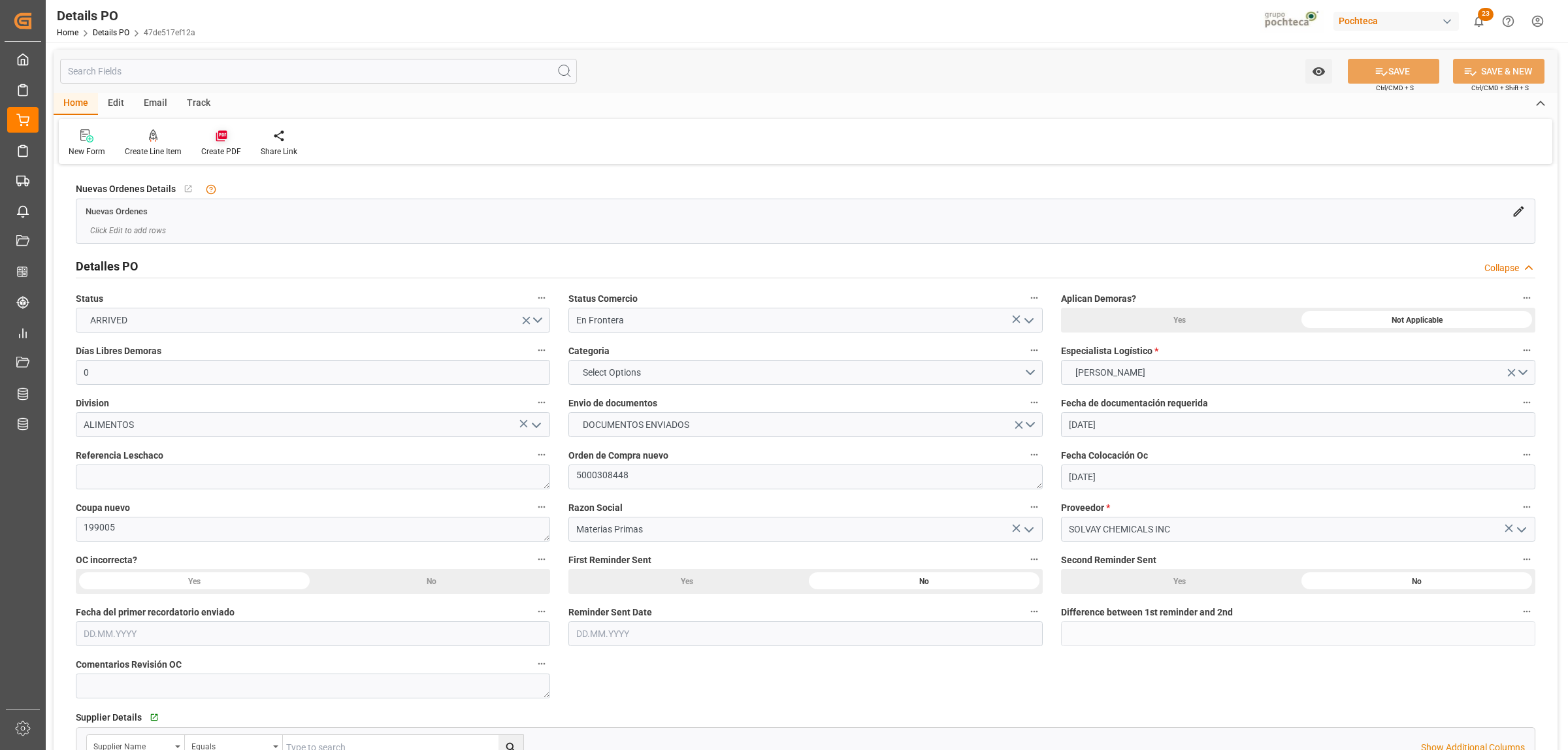
click at [220, 138] on icon at bounding box center [221, 136] width 11 height 11
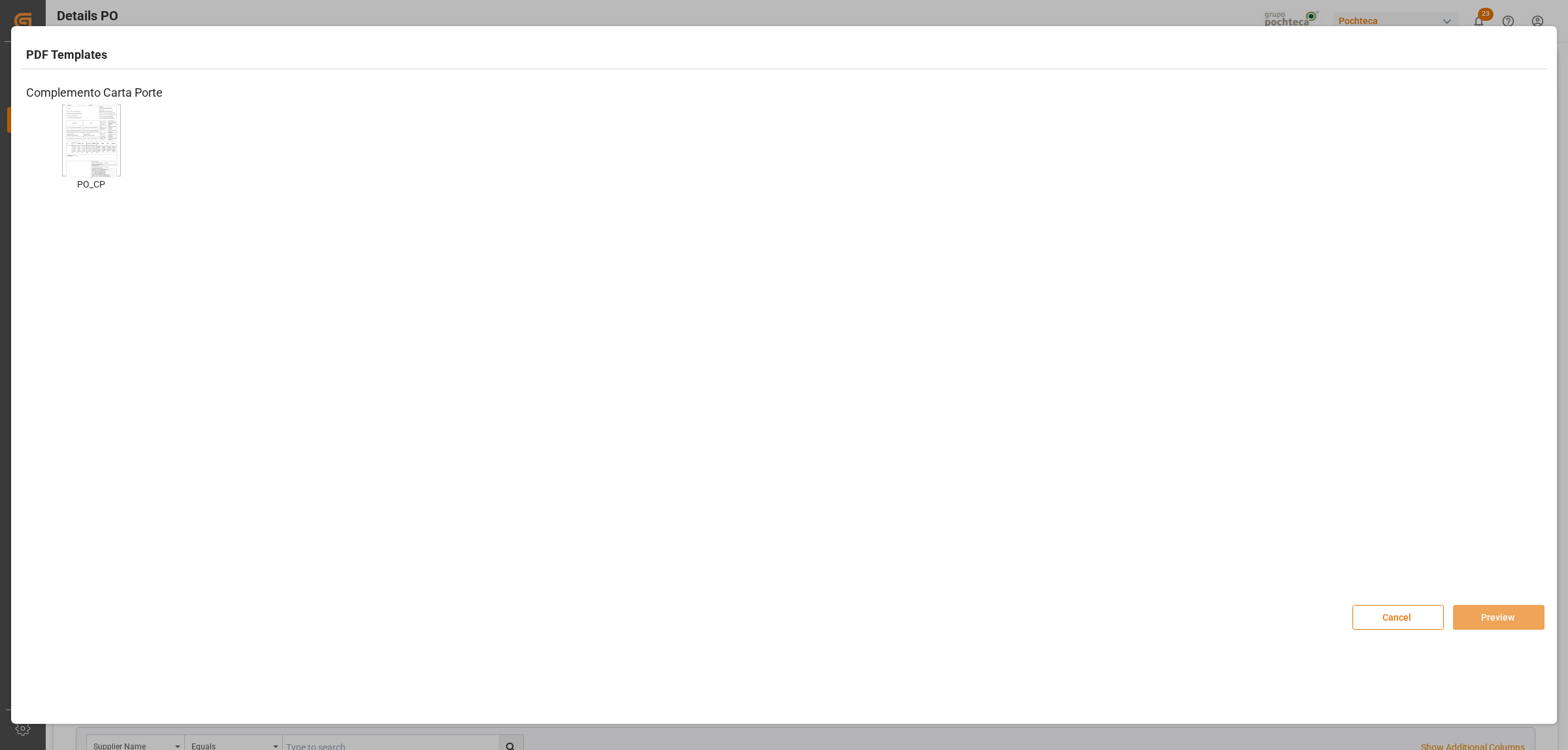
click at [86, 153] on img at bounding box center [92, 140] width 53 height 74
click at [1497, 618] on button "Preview" at bounding box center [1498, 617] width 91 height 25
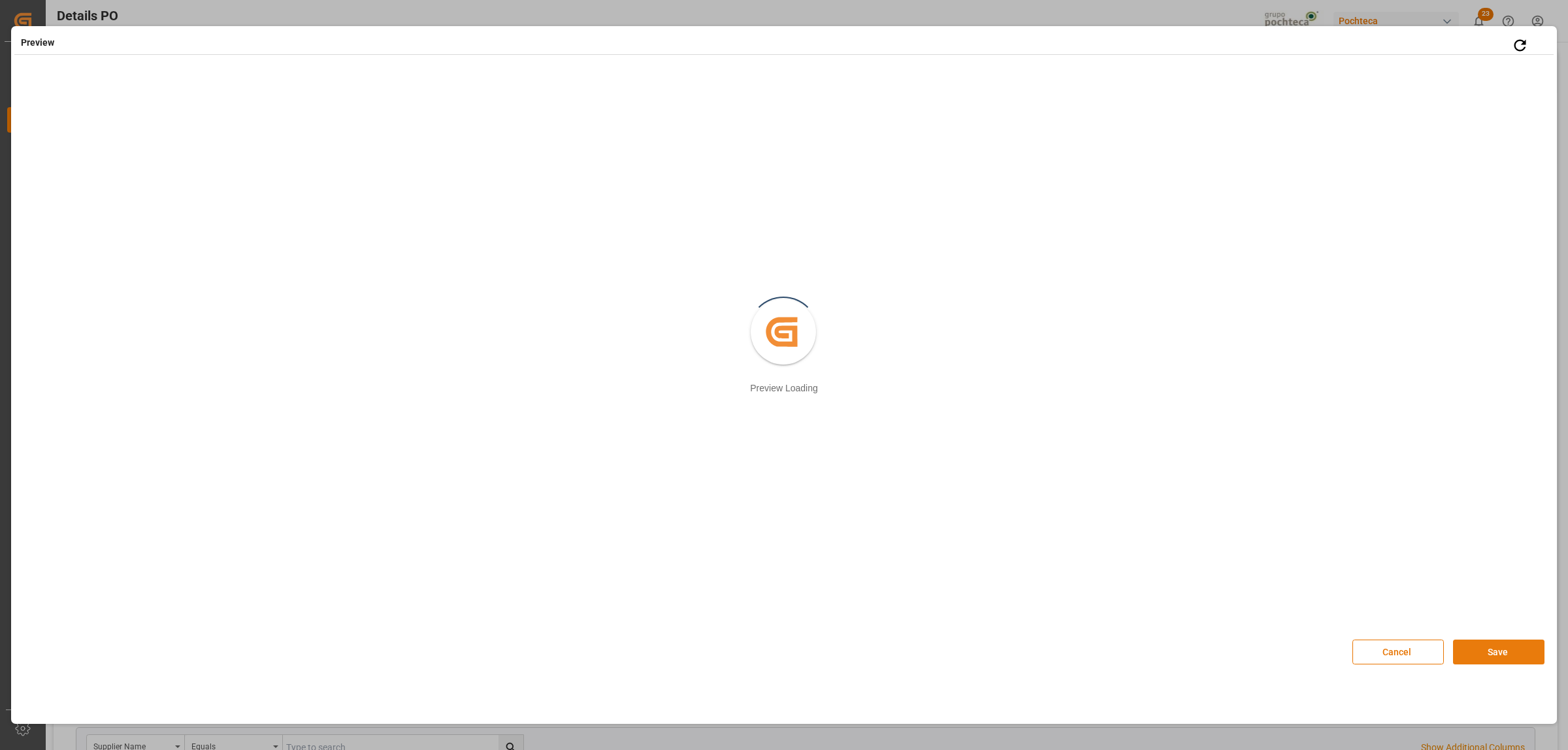
click at [1508, 651] on button "Save" at bounding box center [1498, 652] width 91 height 25
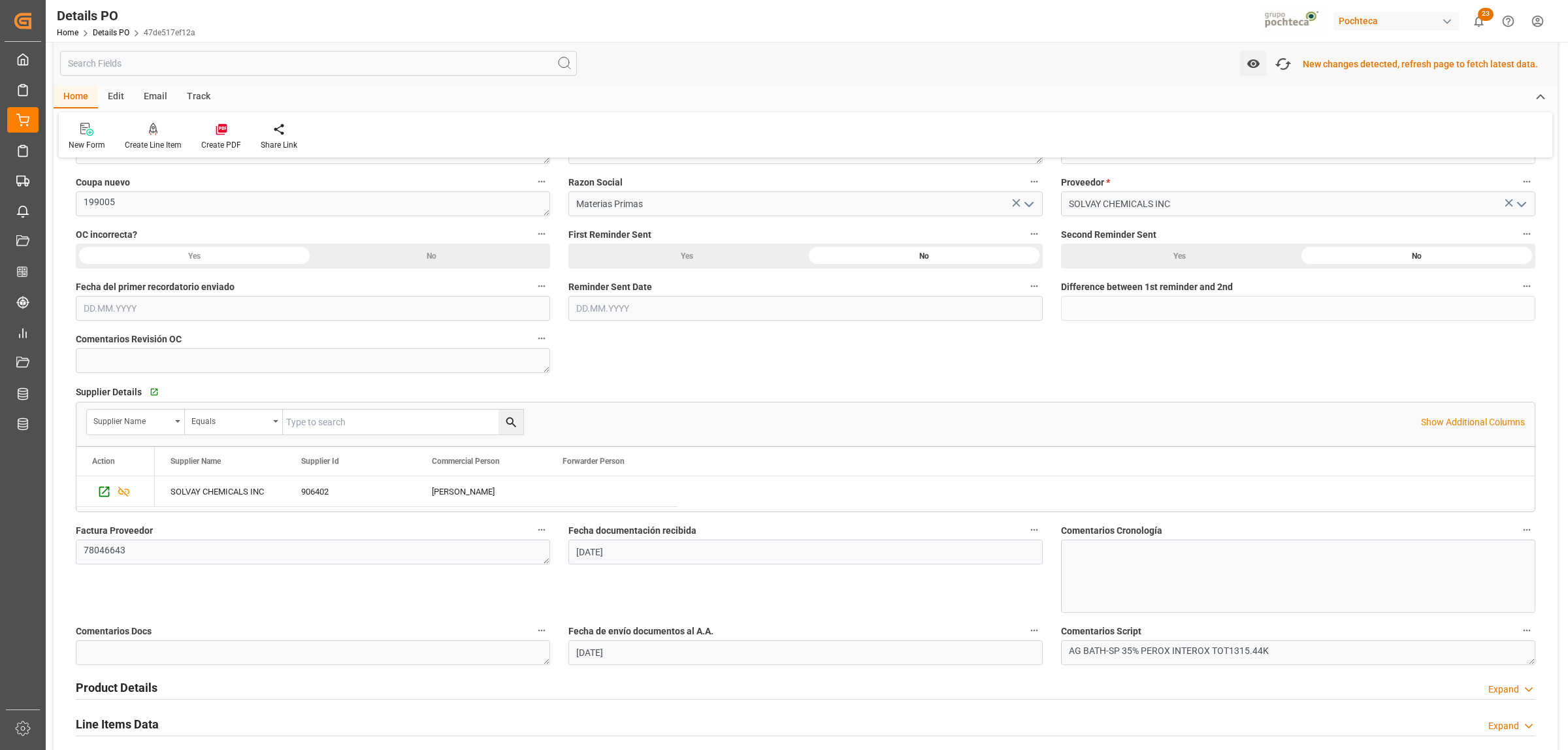
scroll to position [653, 0]
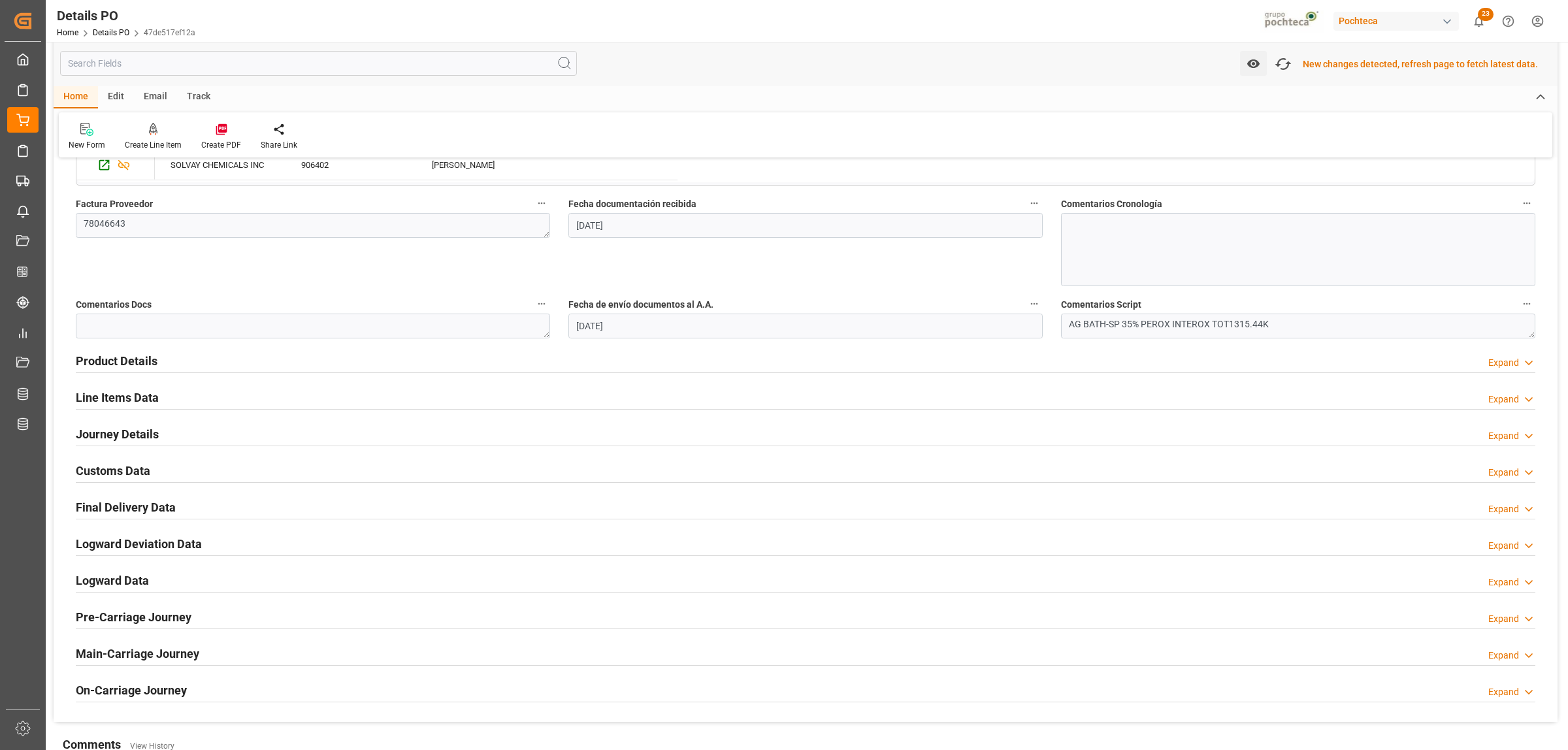
click at [108, 466] on h2 "Customs Data" at bounding box center [113, 471] width 75 height 18
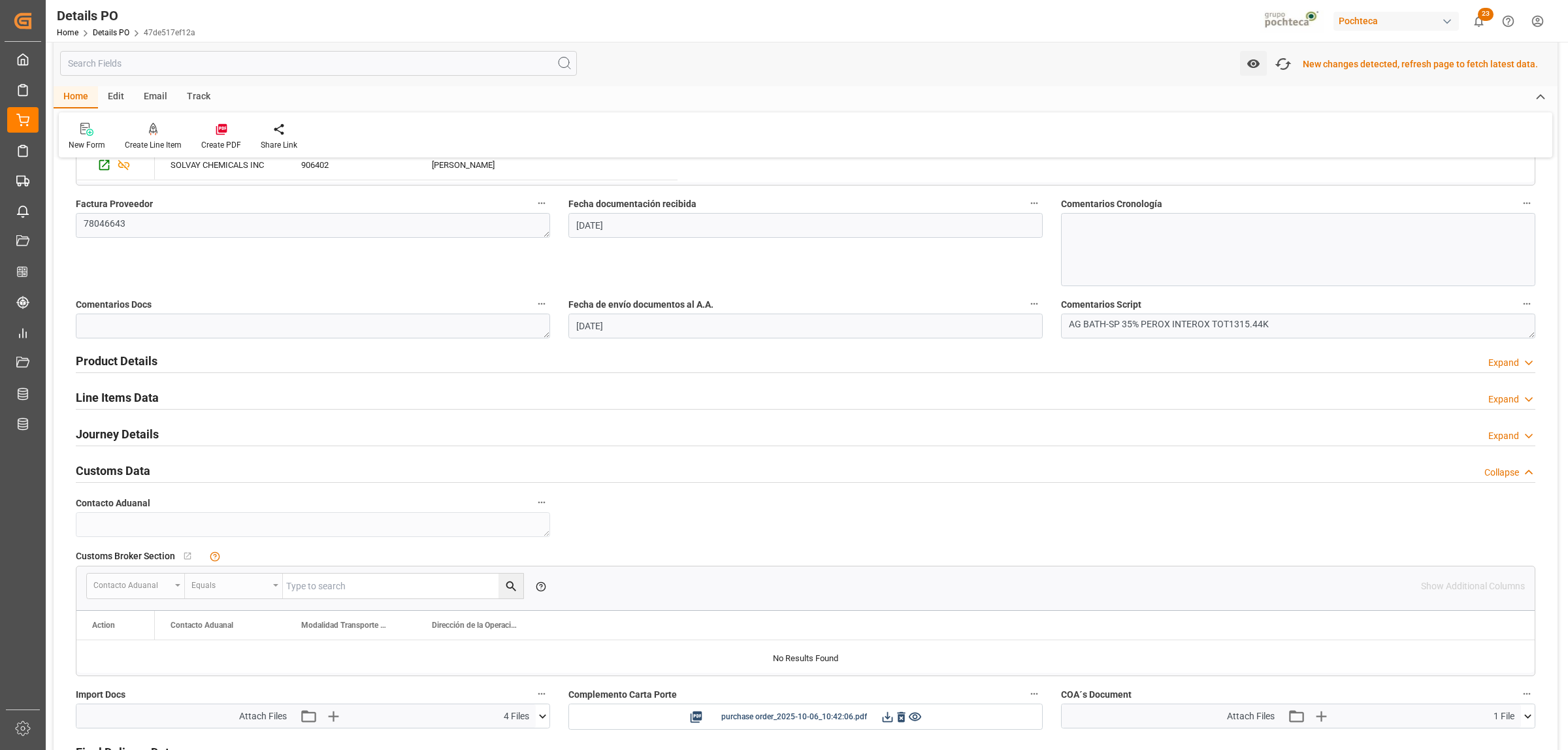
scroll to position [899, 0]
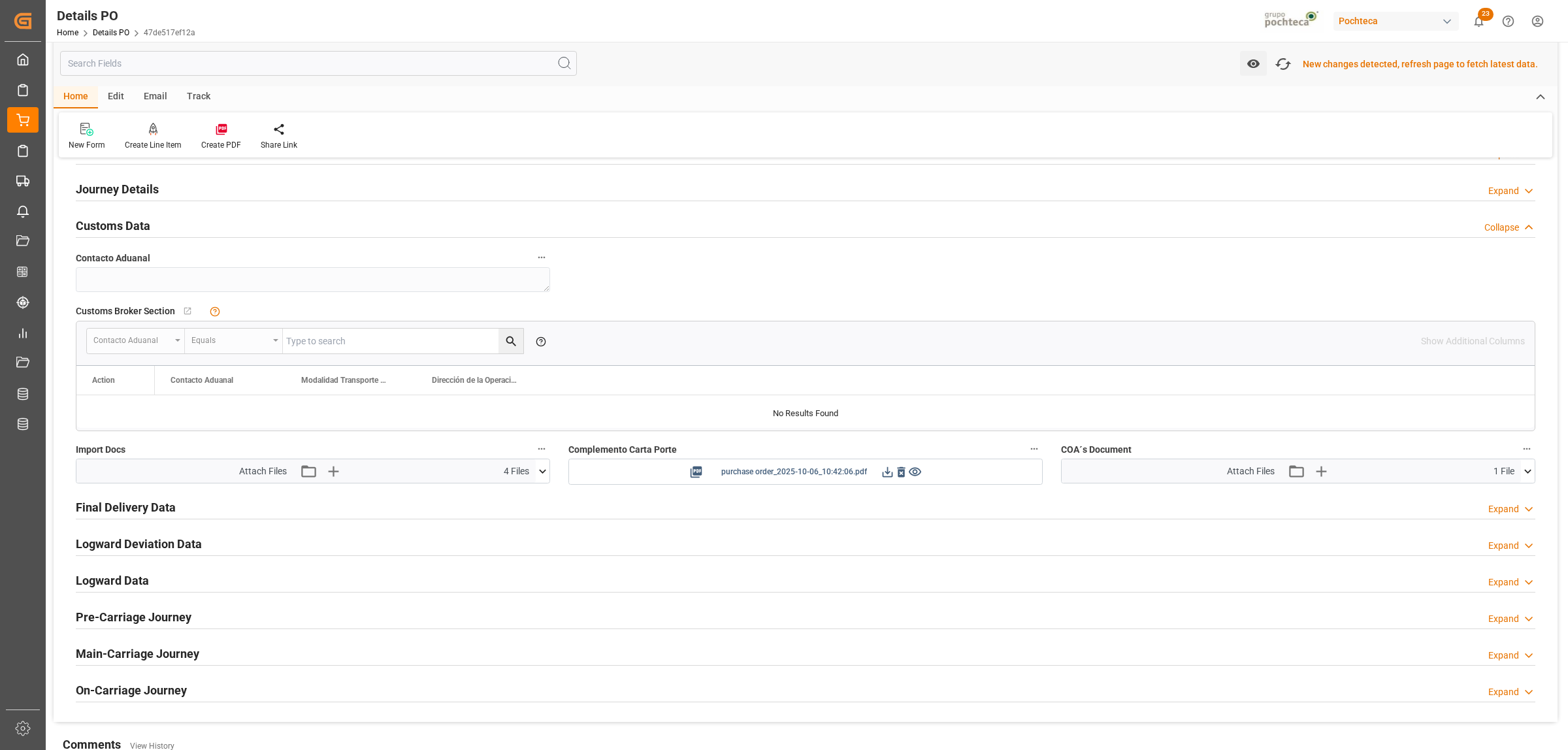
click at [887, 471] on icon at bounding box center [887, 472] width 14 height 14
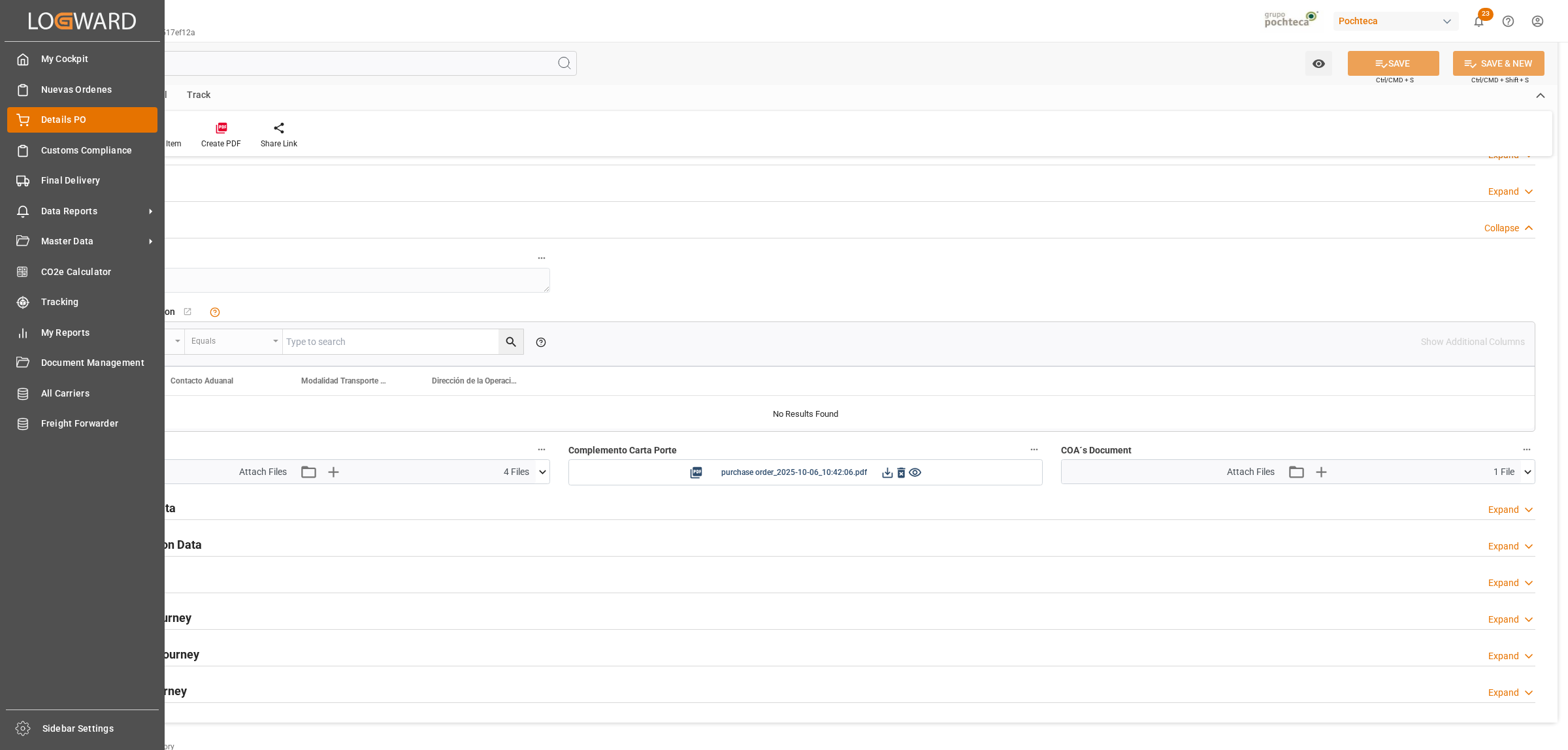
click at [41, 114] on span "Details PO" at bounding box center [100, 120] width 117 height 14
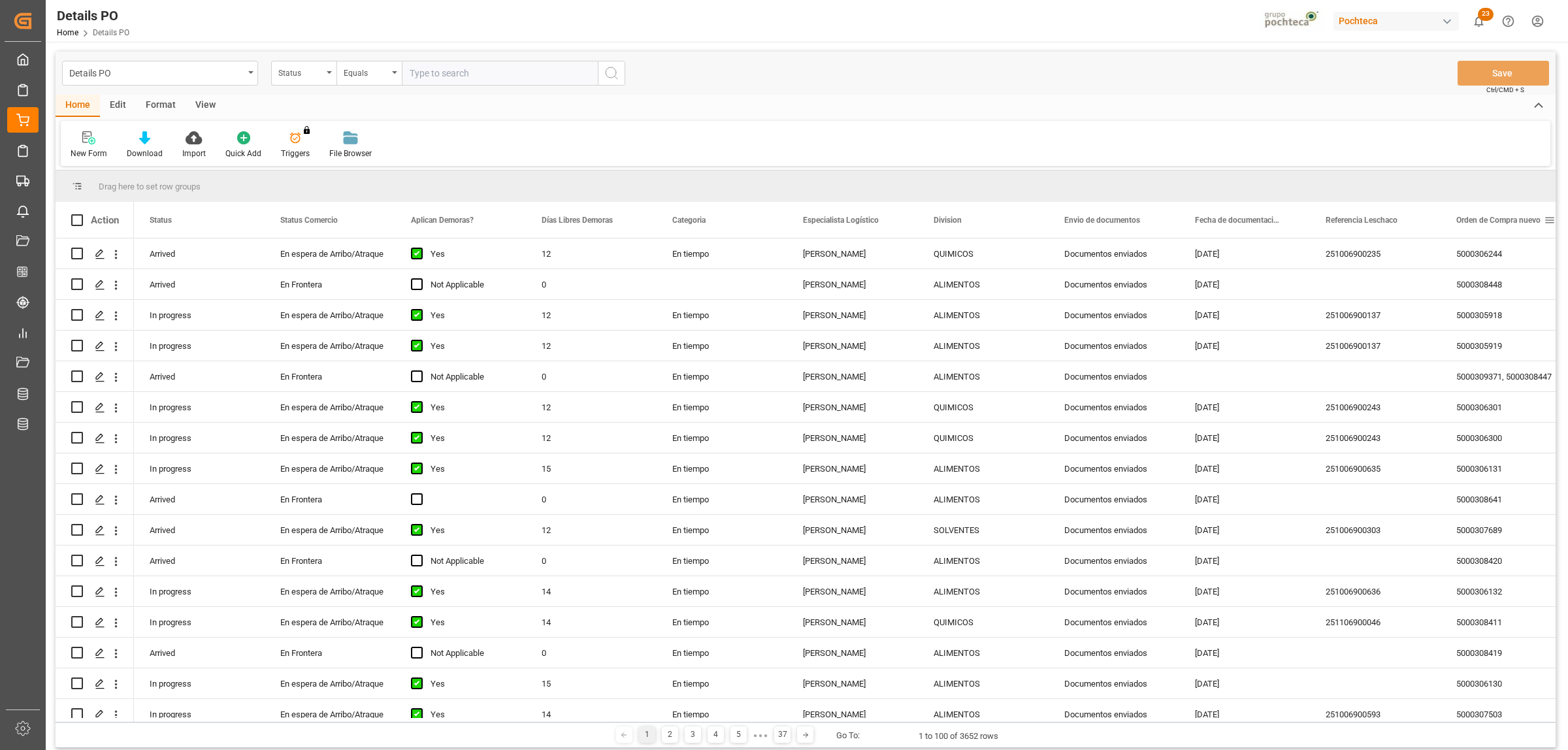
click at [1547, 218] on span at bounding box center [1549, 220] width 12 height 12
click at [1501, 225] on span "filter" at bounding box center [1505, 222] width 12 height 12
type input "5000308418"
click at [1498, 330] on button "Apply" at bounding box center [1500, 331] width 24 height 13
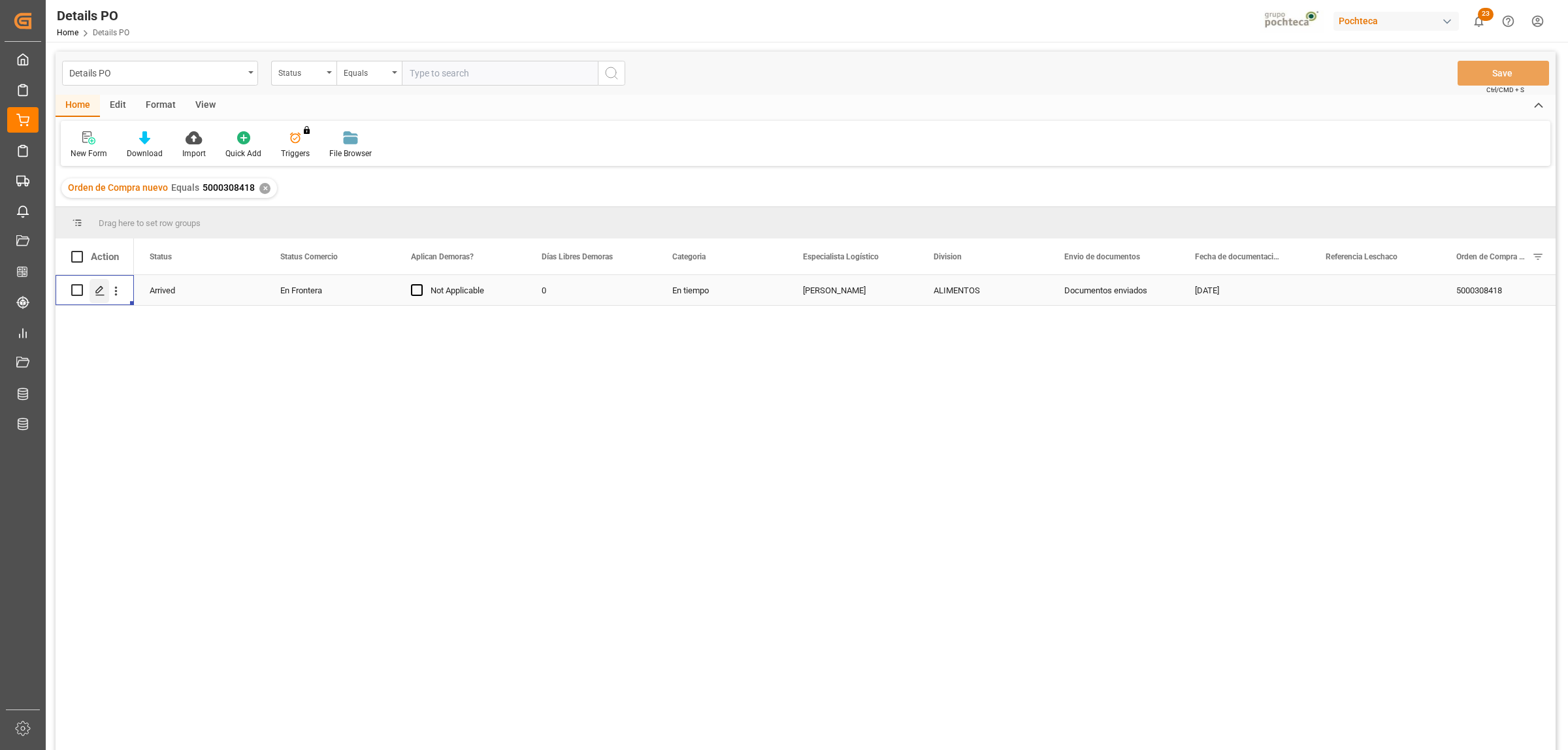
click at [106, 288] on div "Press SPACE to select this row." at bounding box center [100, 291] width 19 height 24
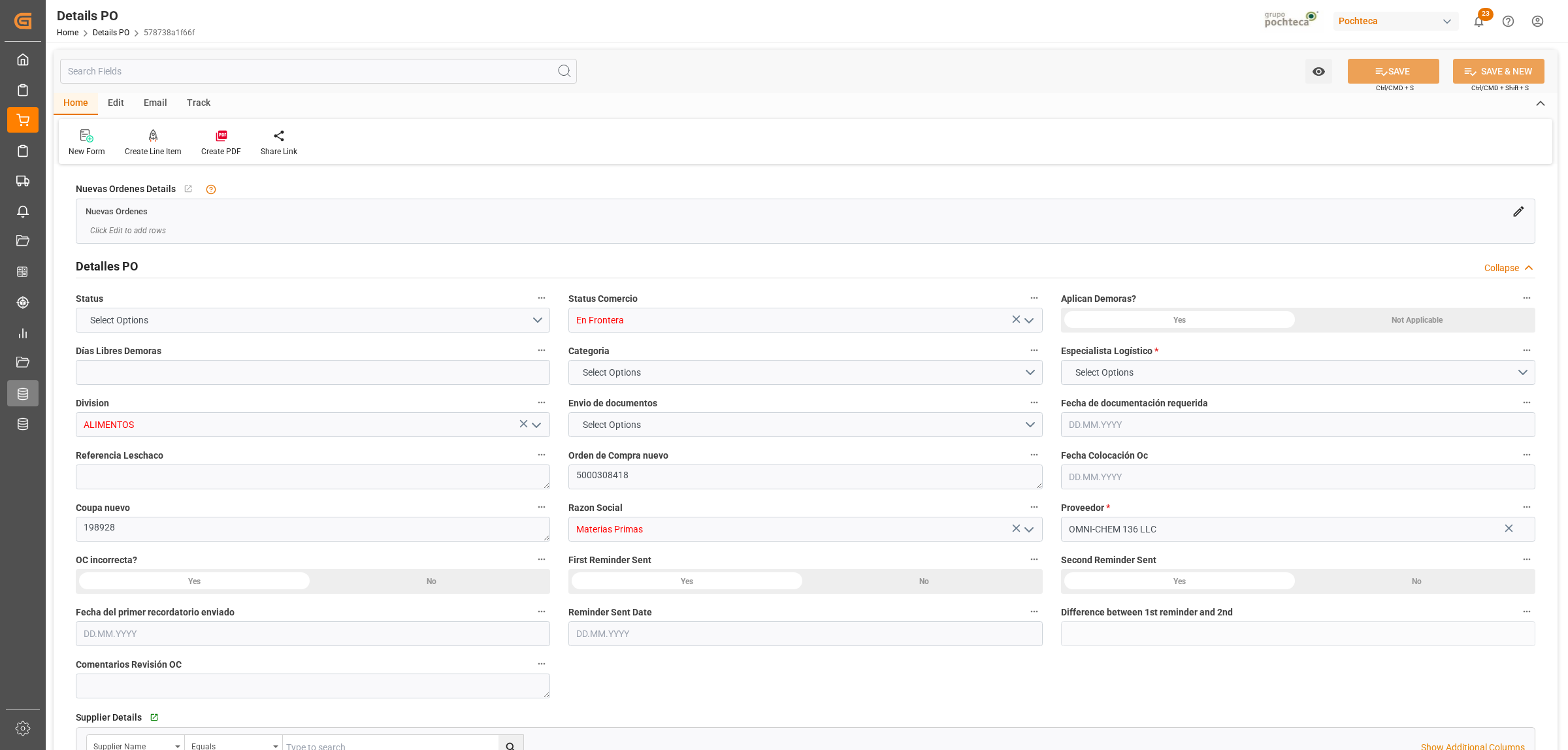
type input "0"
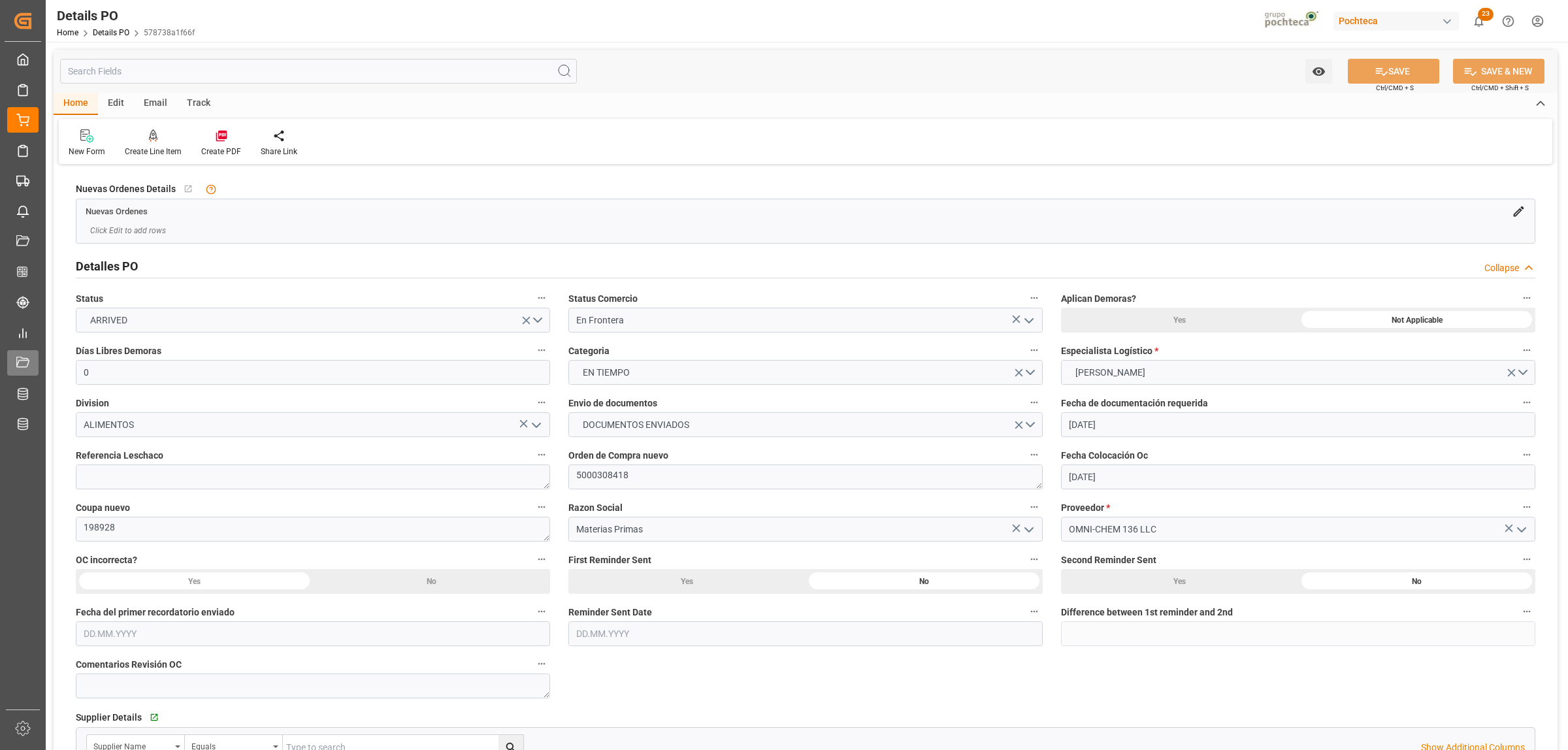
type input "13.04.2025"
type input "02.09.2025"
type input "03.10.2025"
click at [351, 482] on textarea at bounding box center [313, 477] width 474 height 25
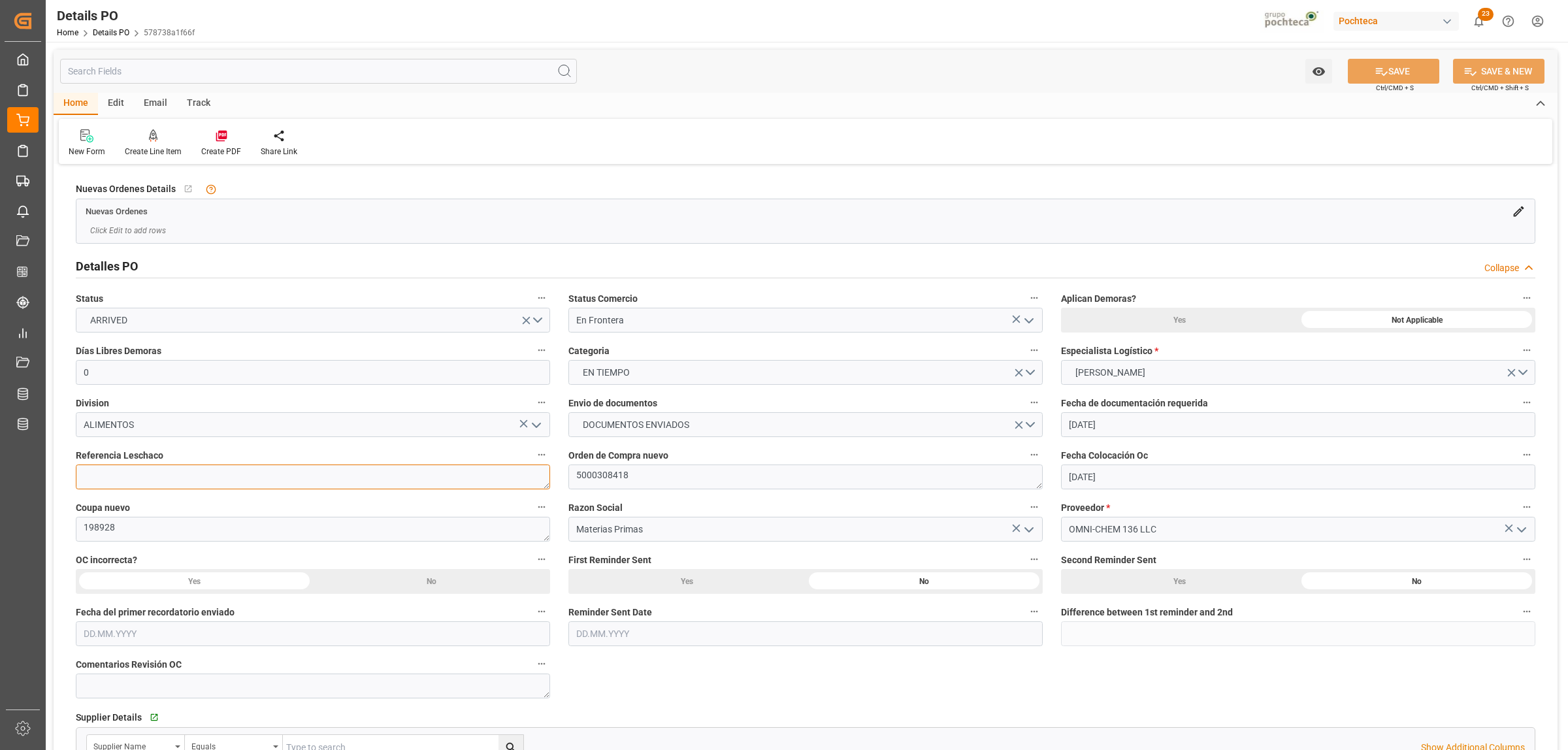
paste textarea "251006990105"
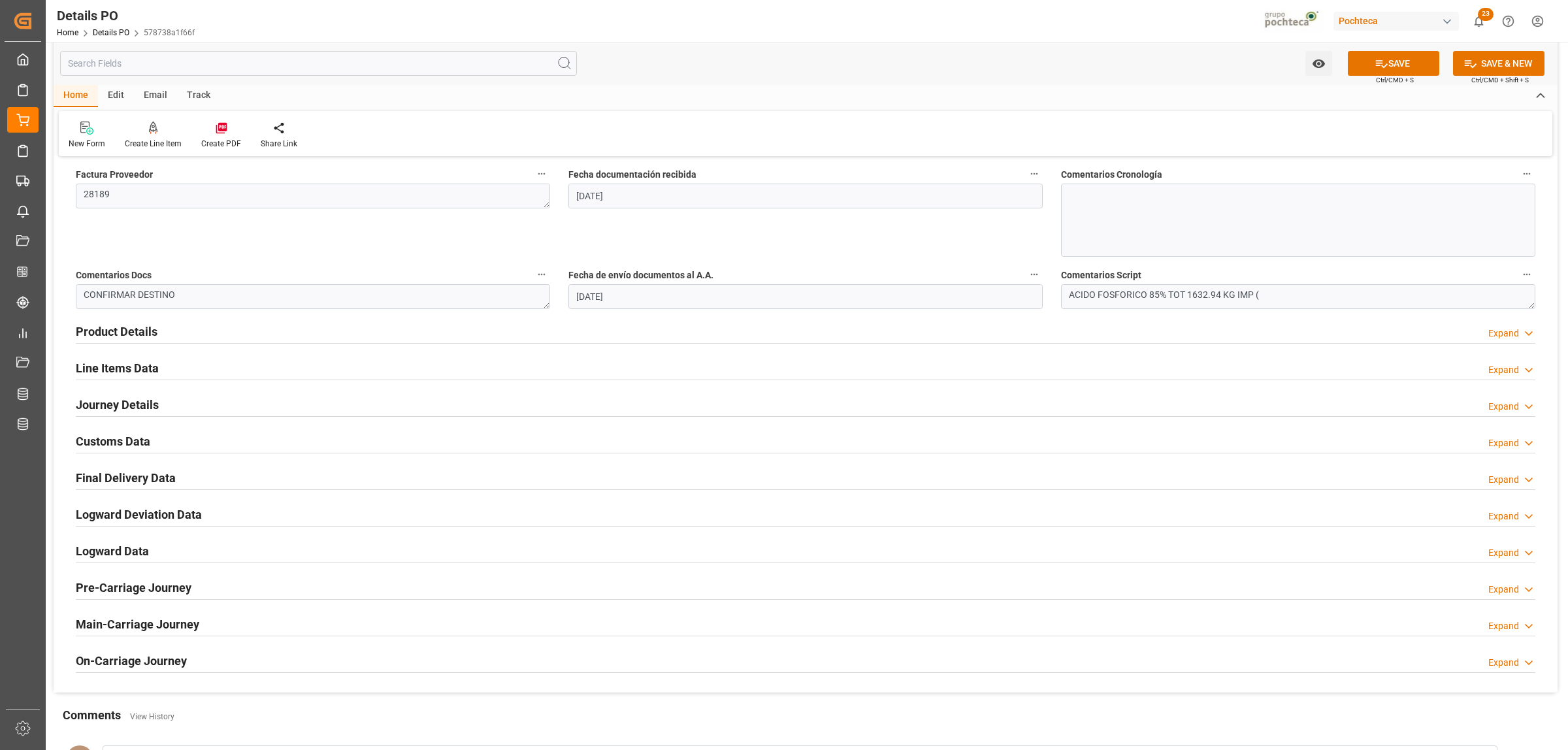
scroll to position [735, 0]
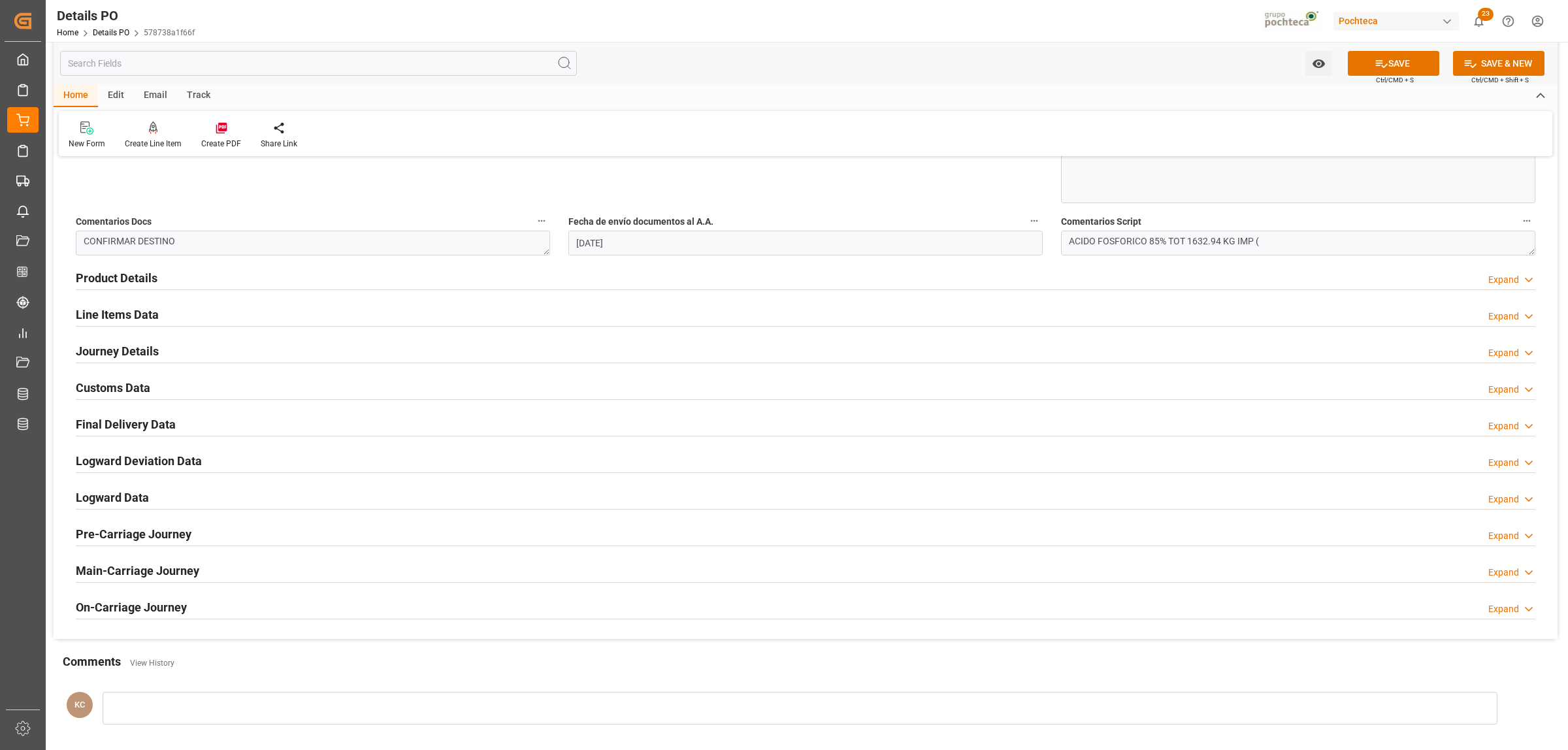
type textarea "251006990105"
click at [95, 344] on h2 "Journey Details" at bounding box center [117, 351] width 83 height 18
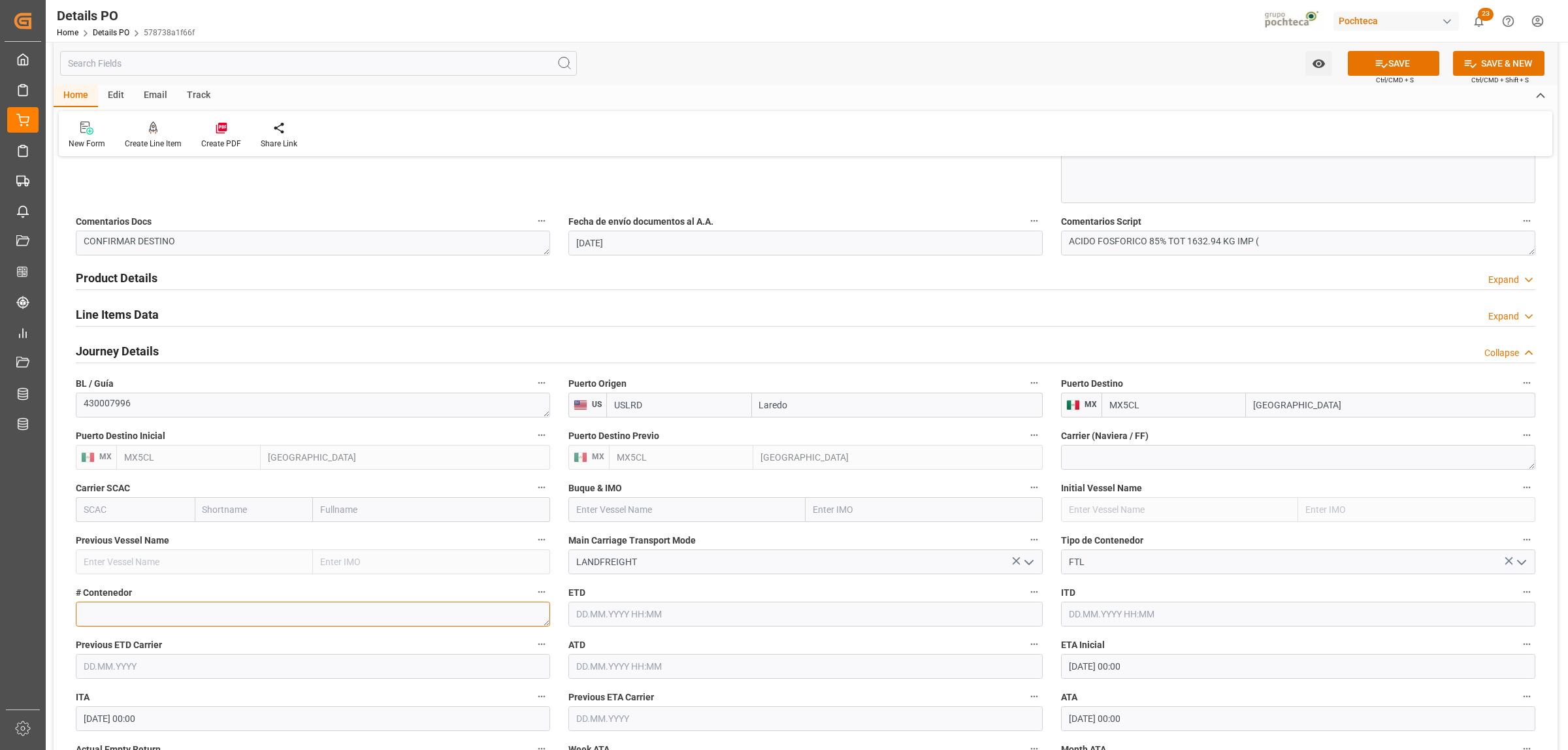
click at [197, 624] on textarea at bounding box center [313, 615] width 474 height 25
paste textarea "51316"
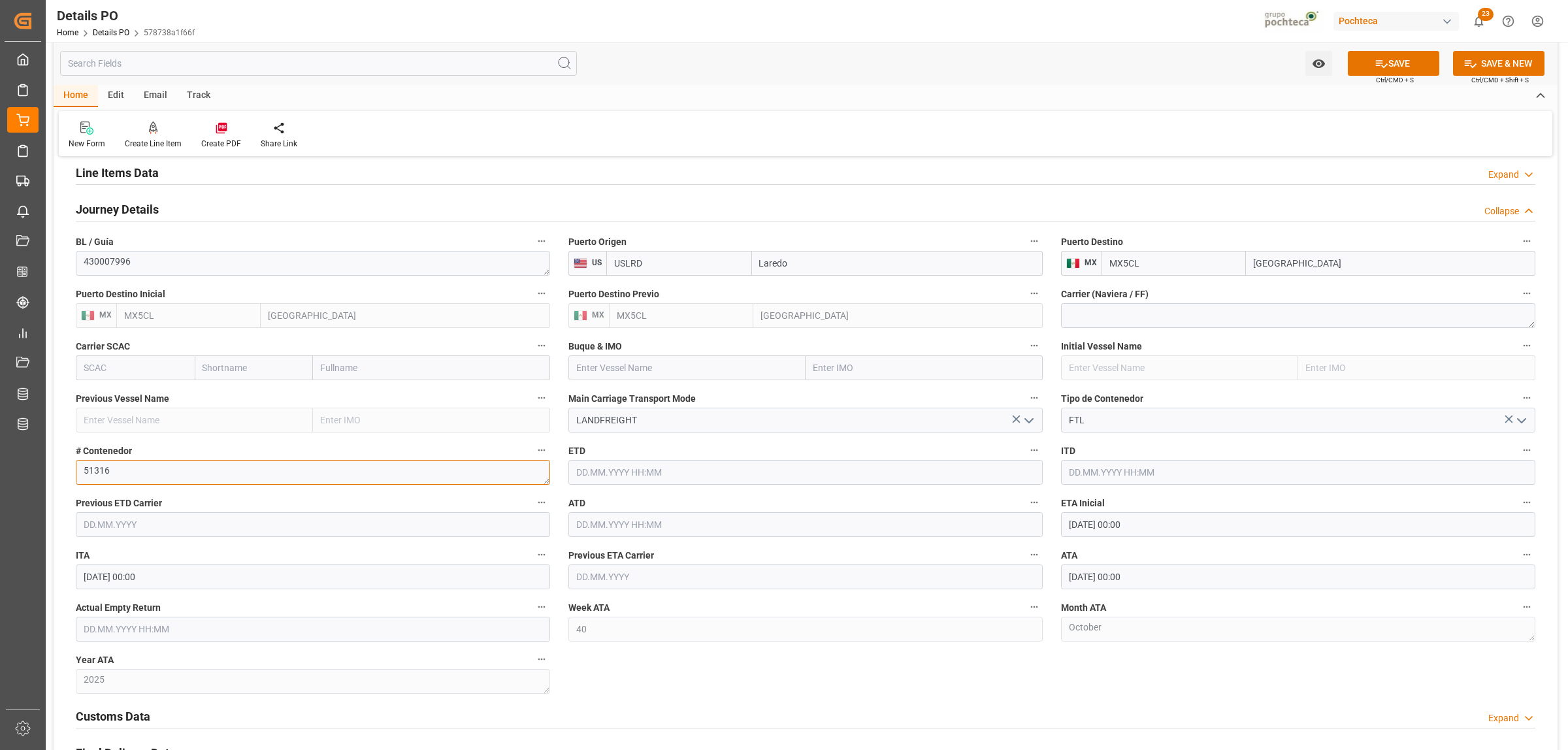
scroll to position [899, 0]
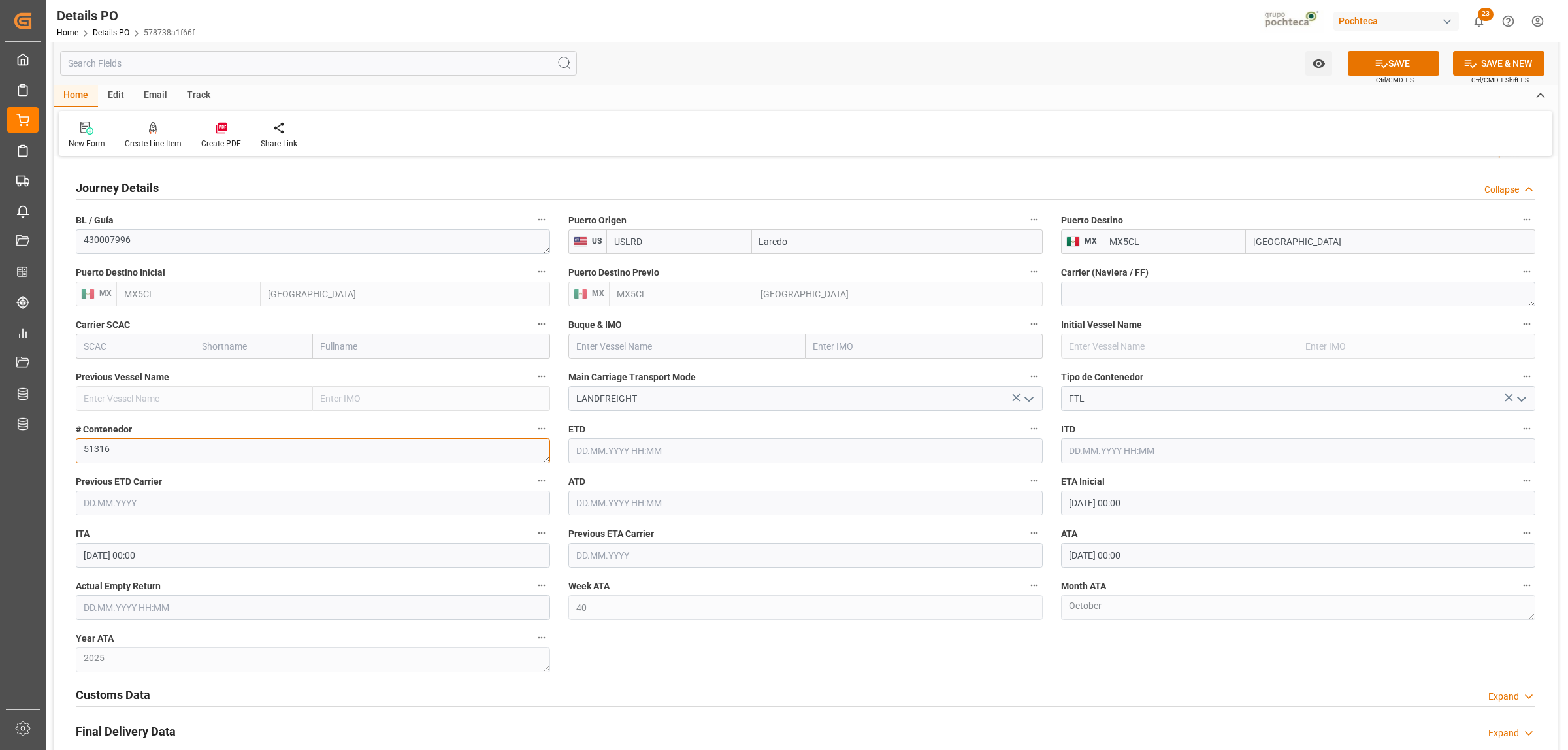
type textarea "51316"
click at [155, 610] on input "text" at bounding box center [313, 608] width 474 height 25
click at [116, 465] on div "29 30 1 2 3 4 5" at bounding box center [169, 467] width 178 height 26
click at [165, 492] on div "9" at bounding box center [169, 492] width 17 height 16
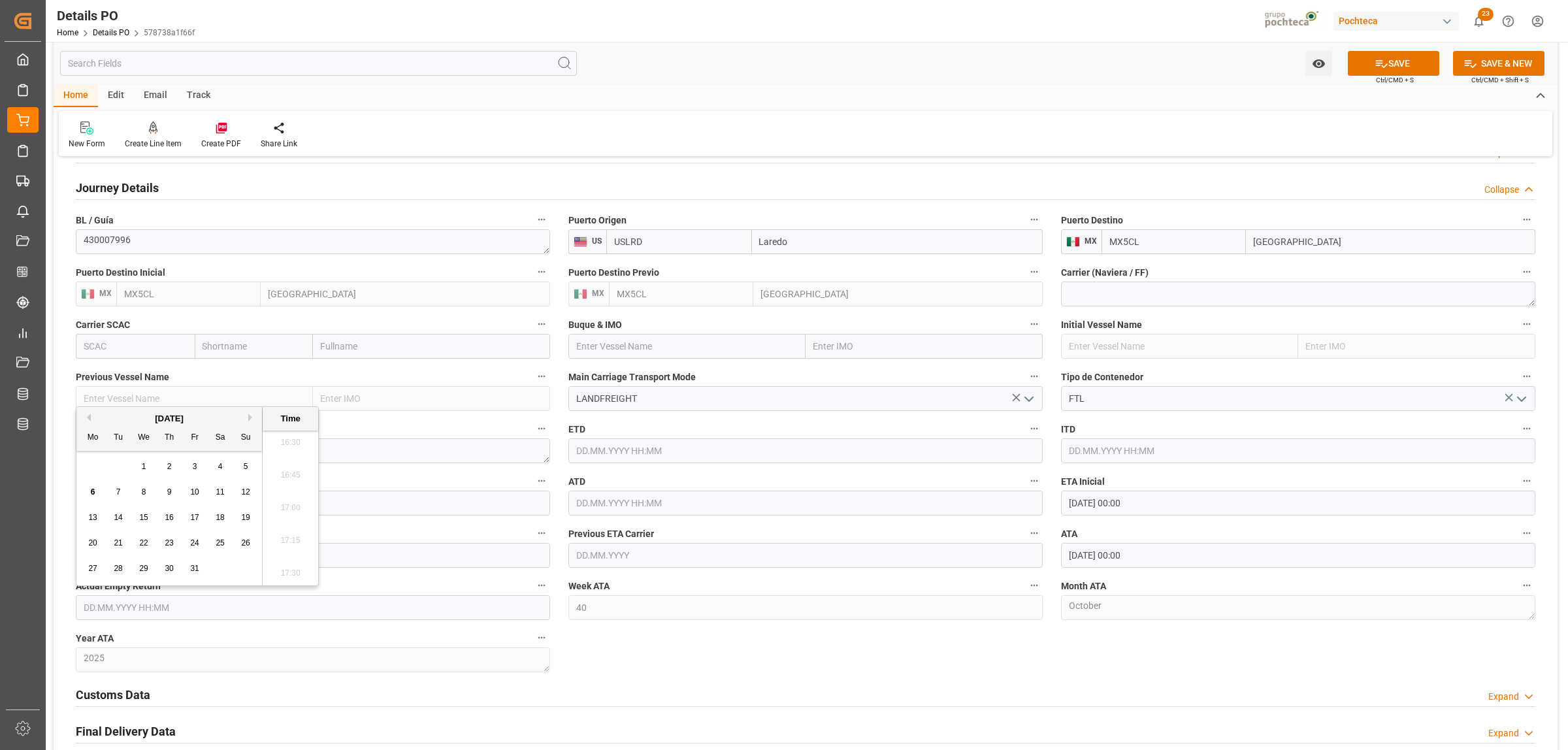
type input "09.10.2025 00:00"
click at [1415, 53] on button "SAVE" at bounding box center [1393, 64] width 91 height 25
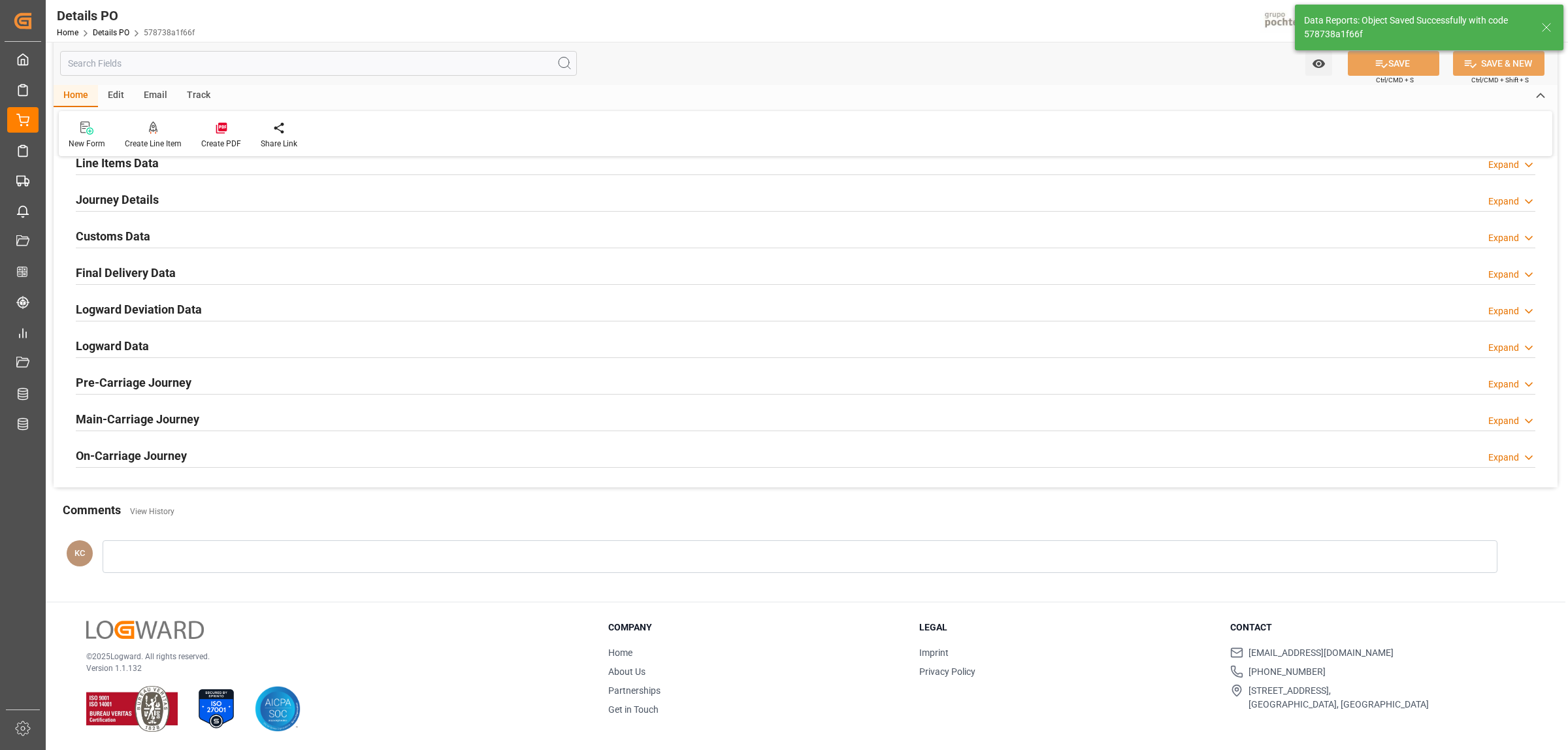
scroll to position [889, 0]
click at [96, 271] on h2 "Final Delivery Data" at bounding box center [126, 273] width 100 height 18
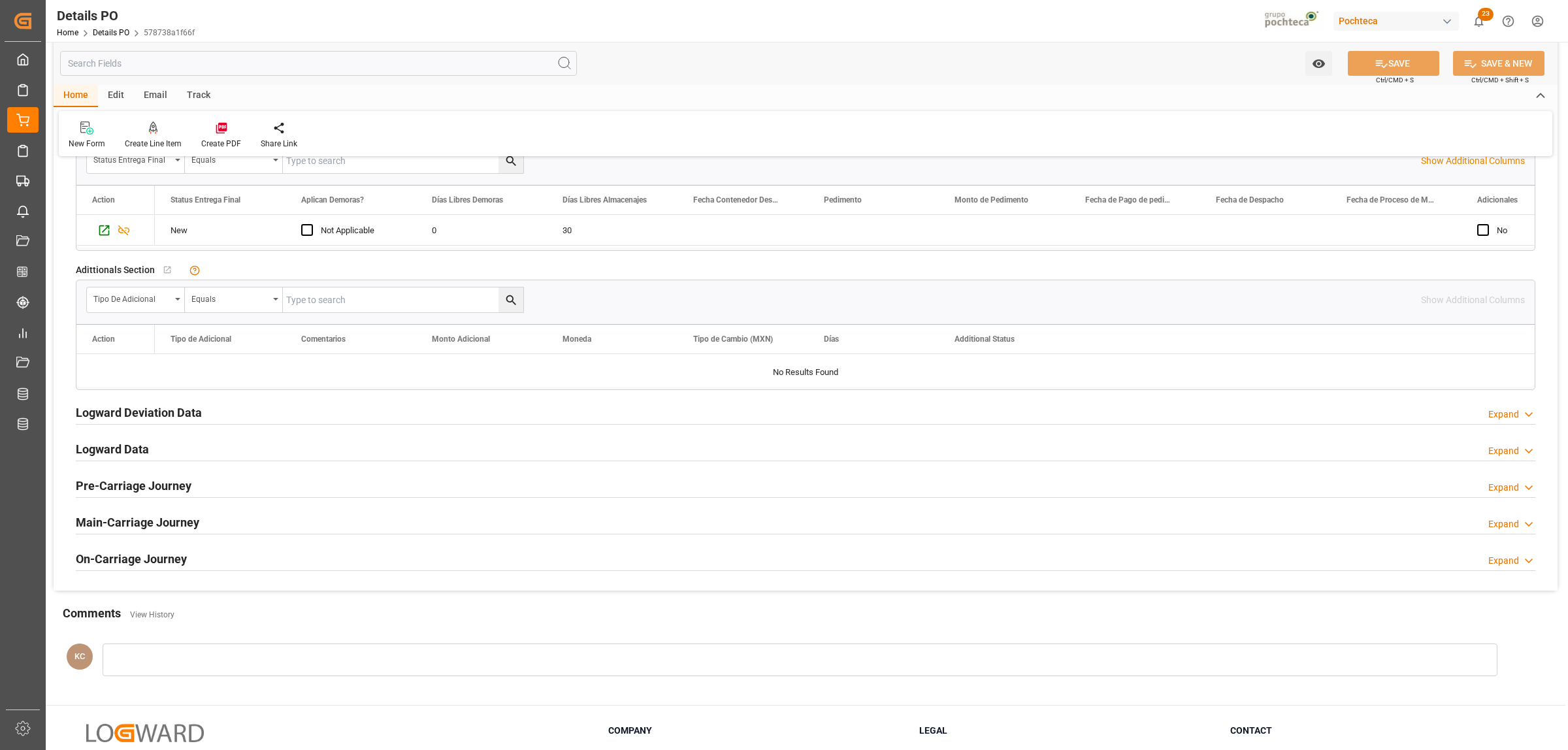
scroll to position [899, 0]
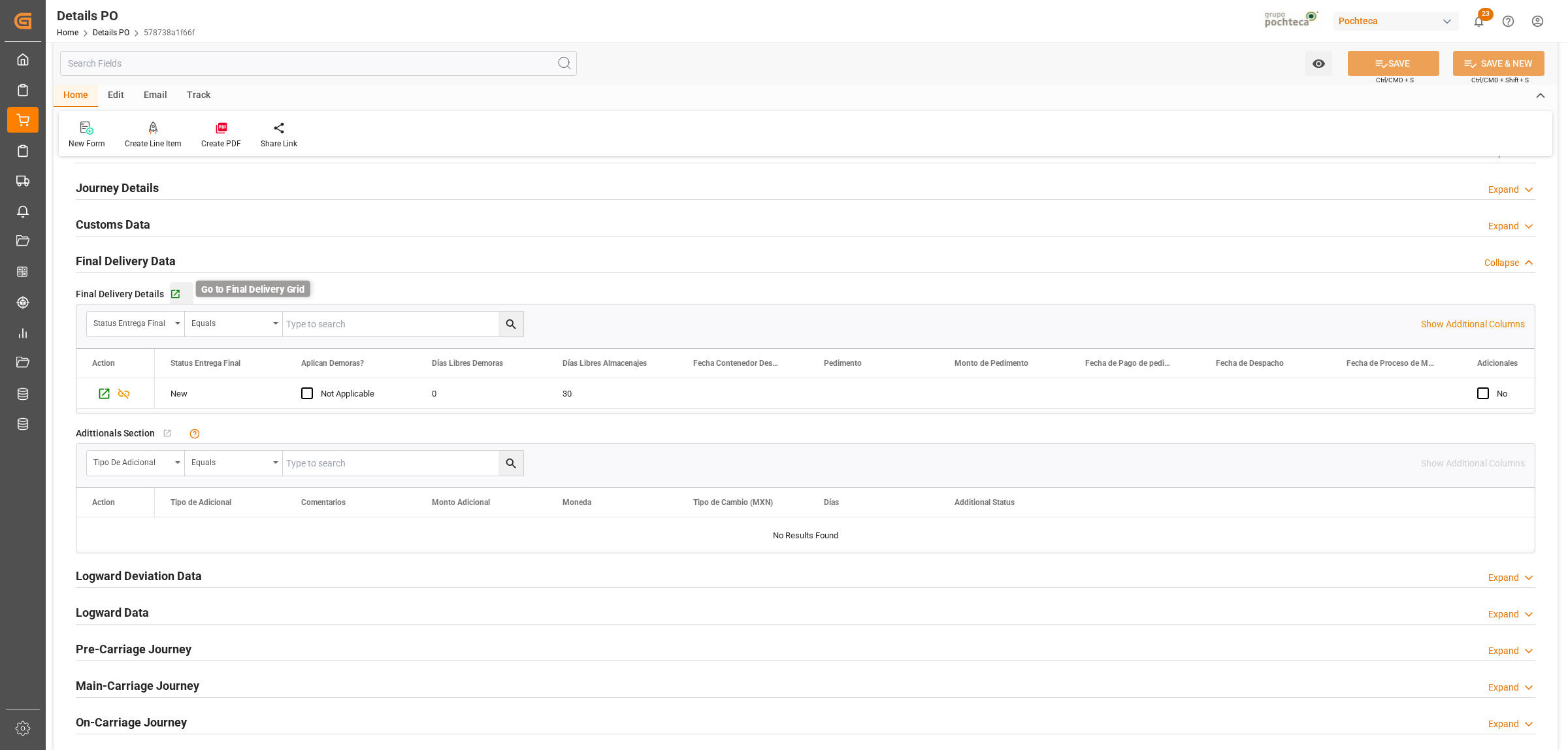
click at [172, 294] on icon "button" at bounding box center [176, 294] width 11 height 11
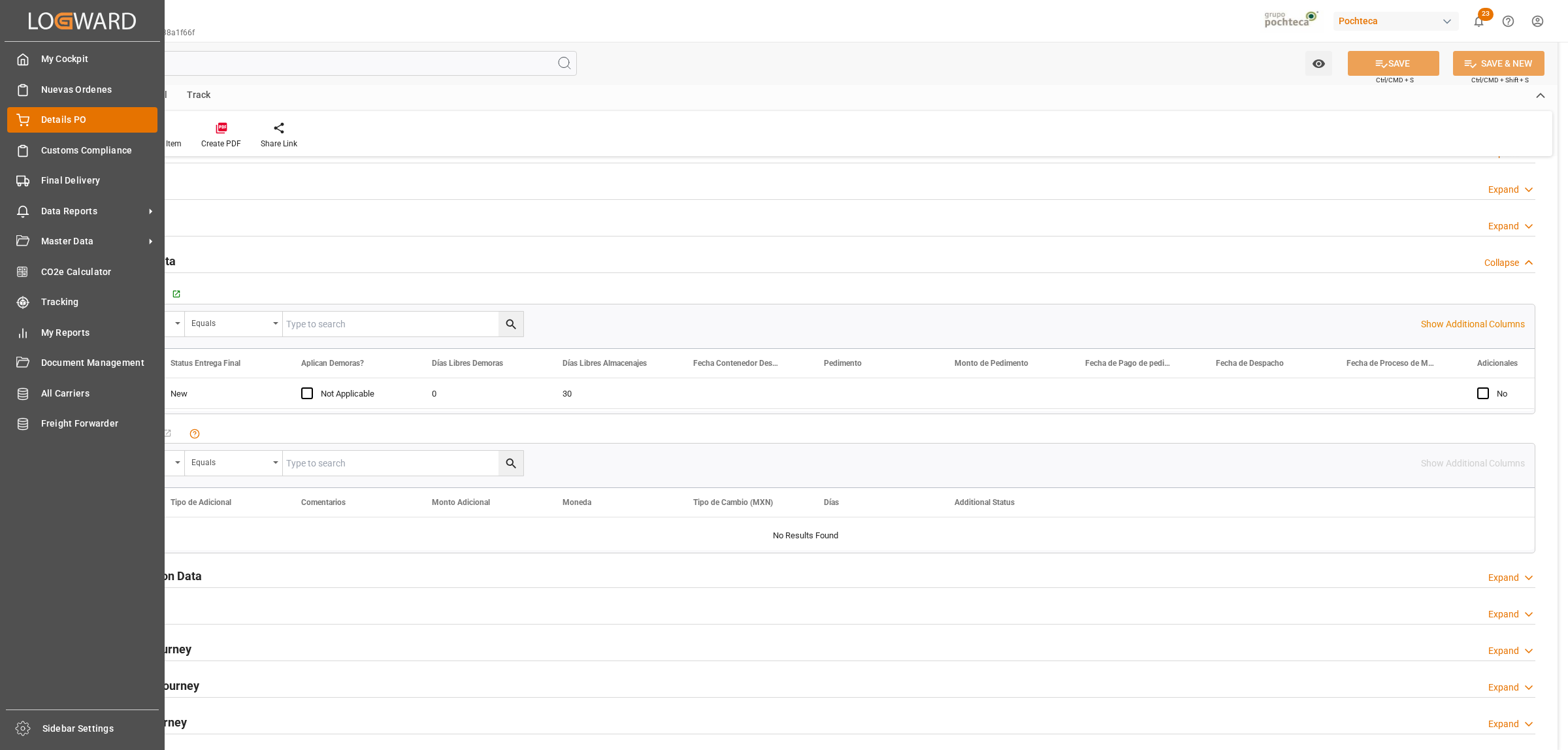
click at [50, 112] on div "Details PO Details PO" at bounding box center [82, 120] width 150 height 26
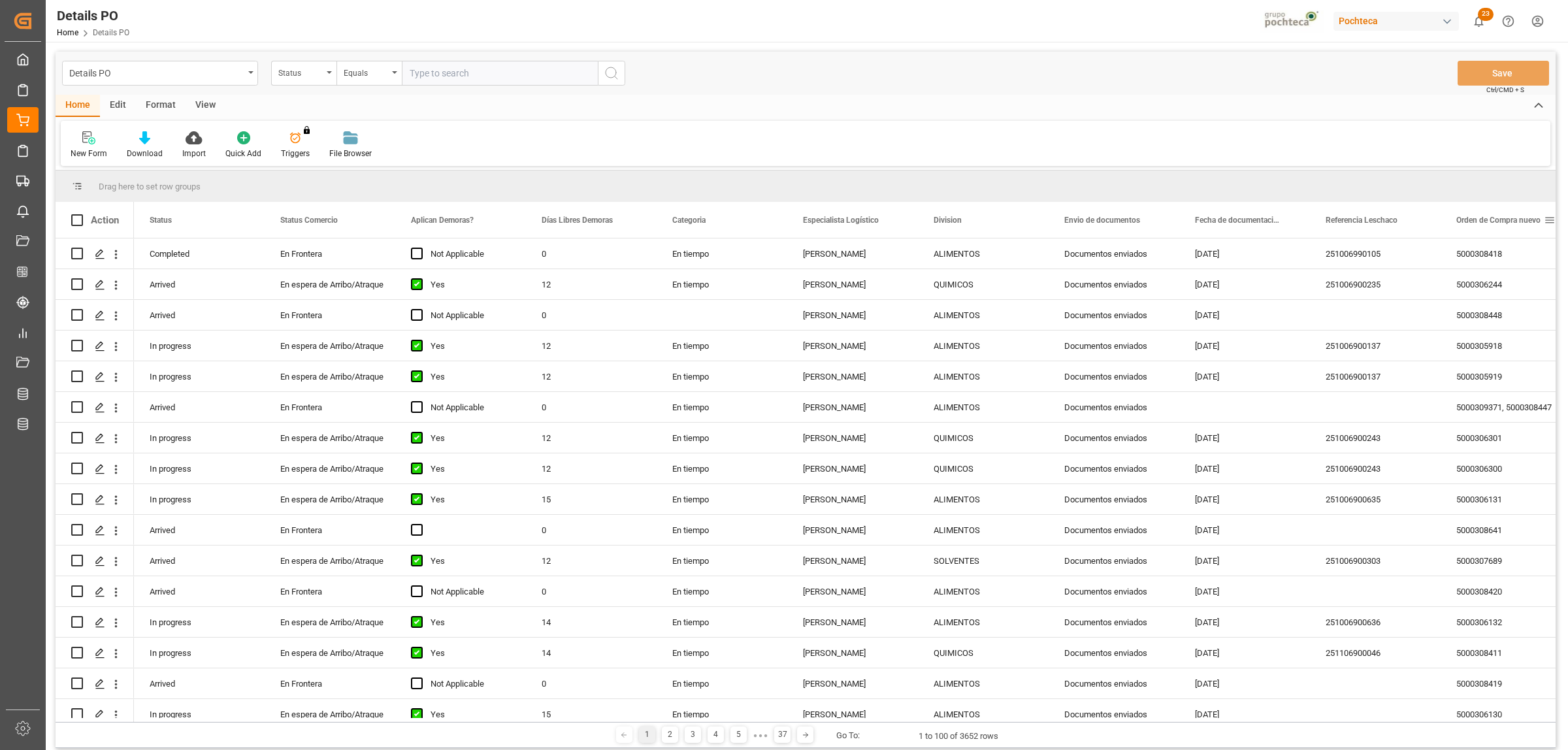
click at [1549, 219] on span at bounding box center [1549, 220] width 12 height 12
click at [1503, 221] on span "filter" at bounding box center [1505, 222] width 12 height 12
type input "5000308420"
click at [1496, 330] on button "Apply" at bounding box center [1500, 331] width 24 height 13
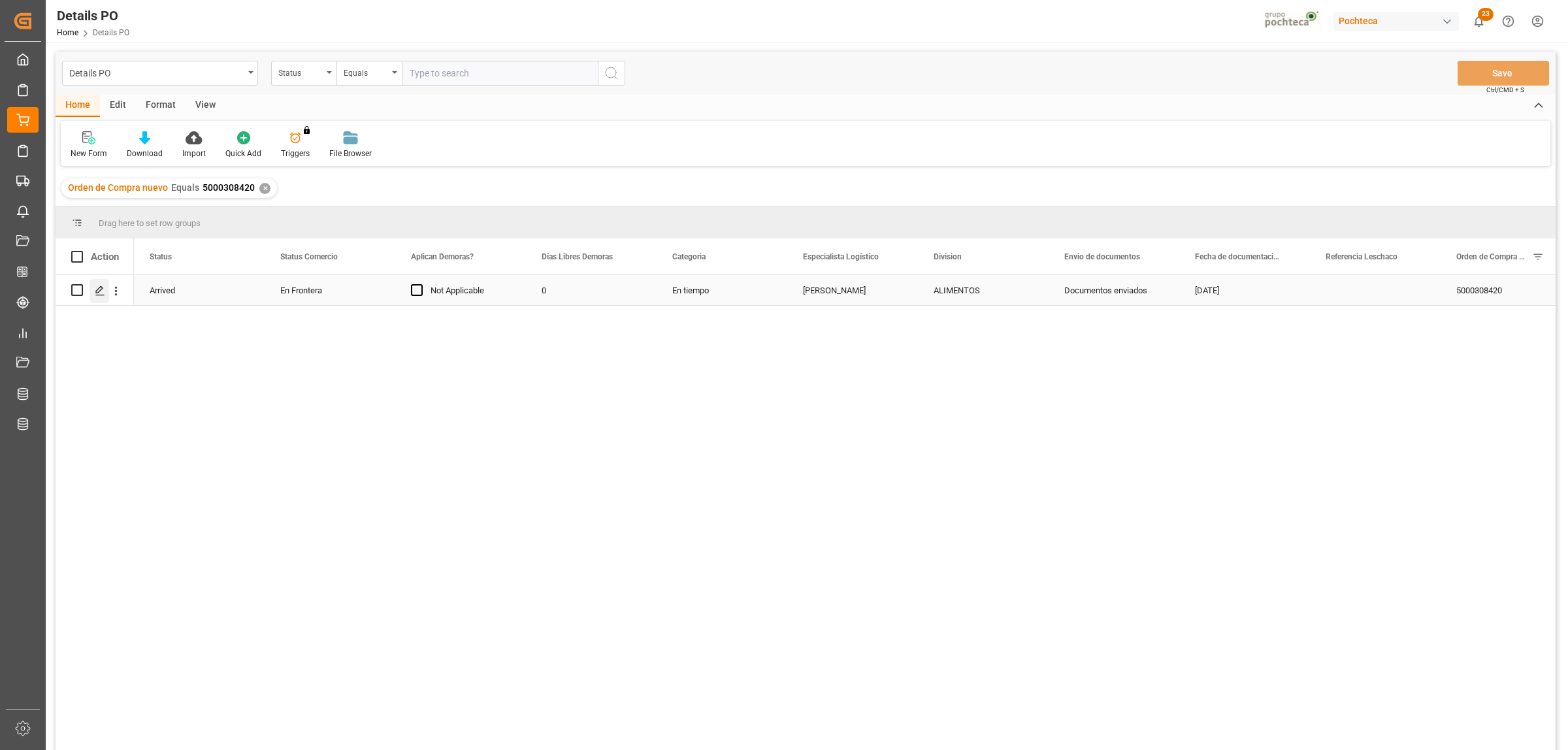
click at [102, 290] on icon "Press SPACE to select this row." at bounding box center [100, 290] width 10 height 10
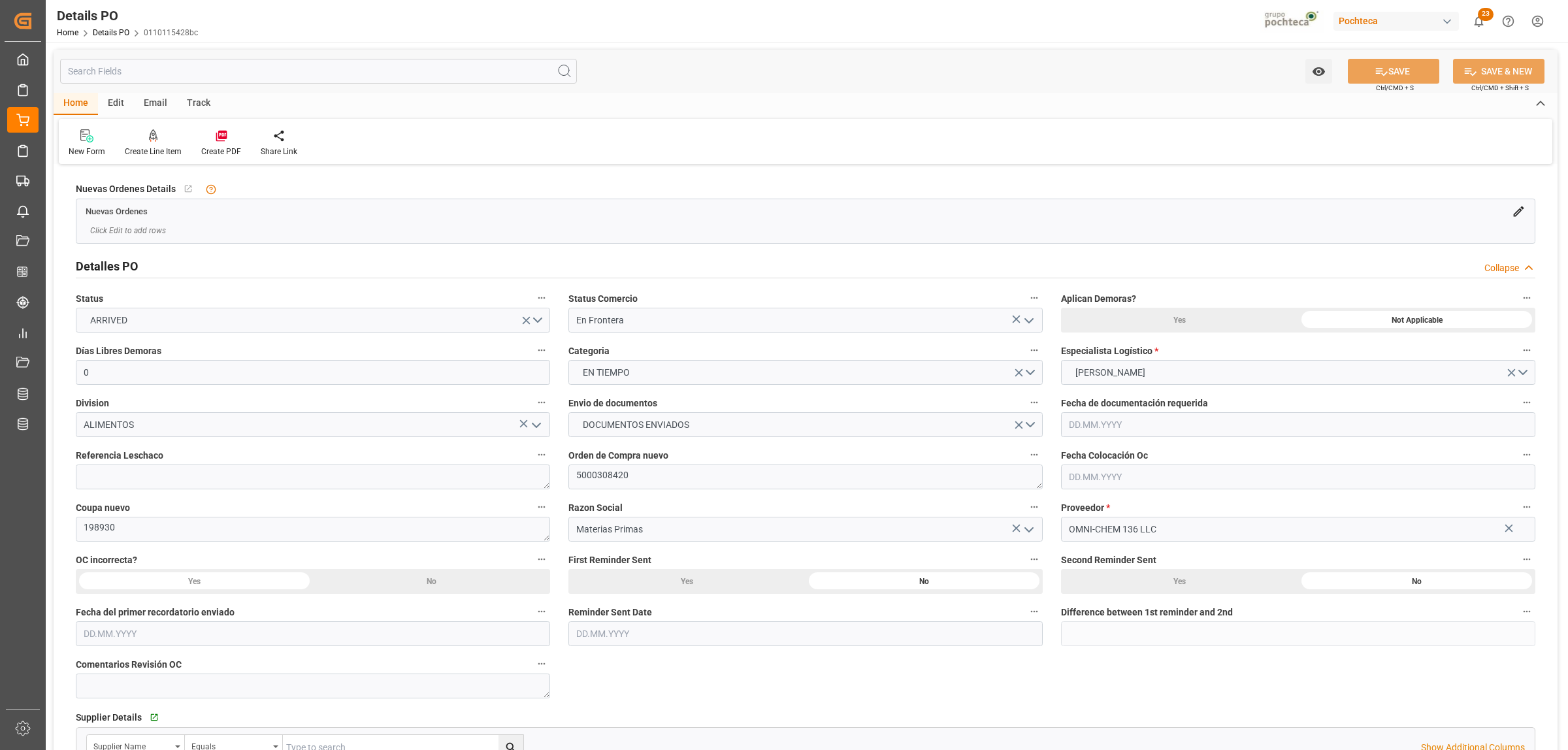
type input "0"
type input "17962.34"
type input "11.04.2025"
type input "02.09.2025"
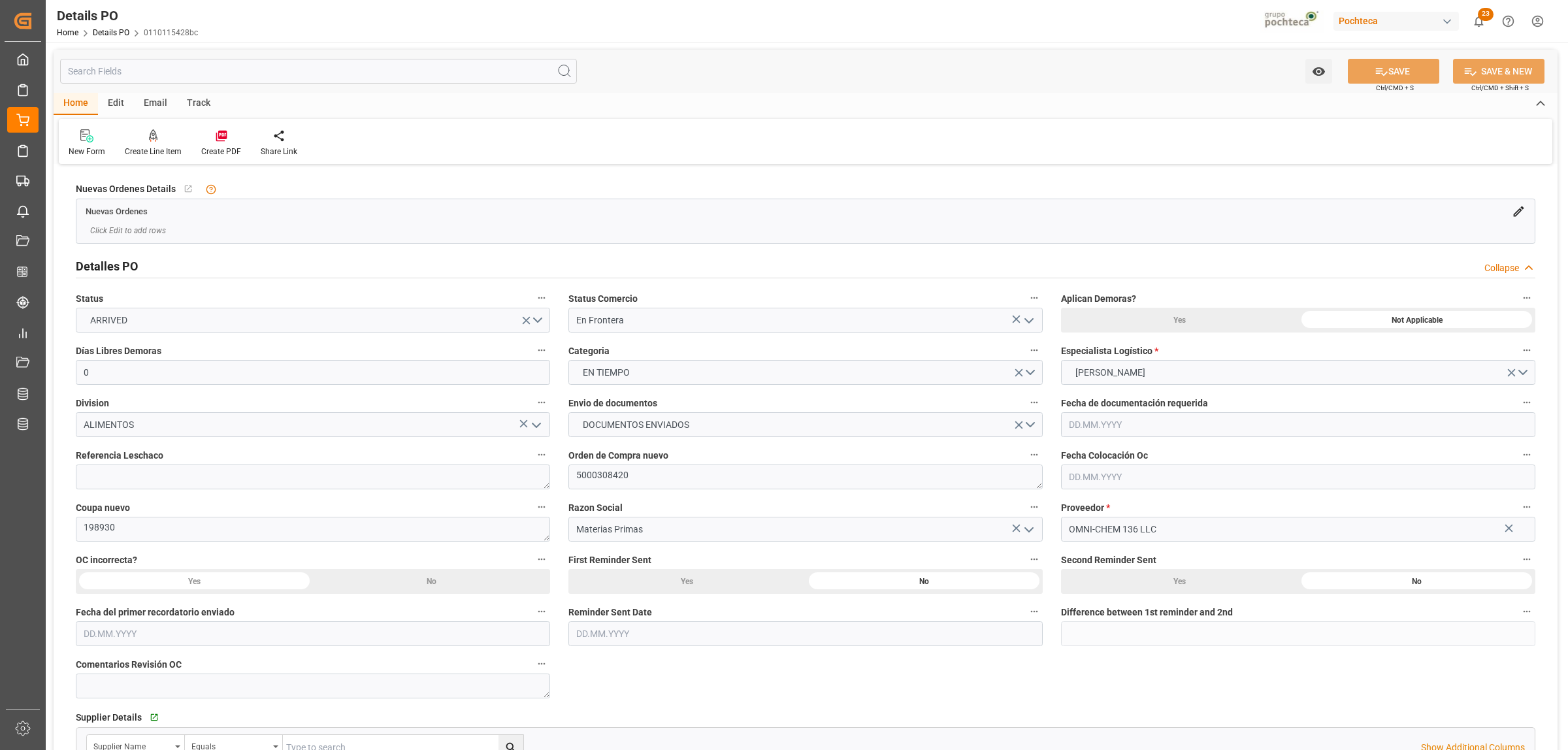
type input "06.10.2025"
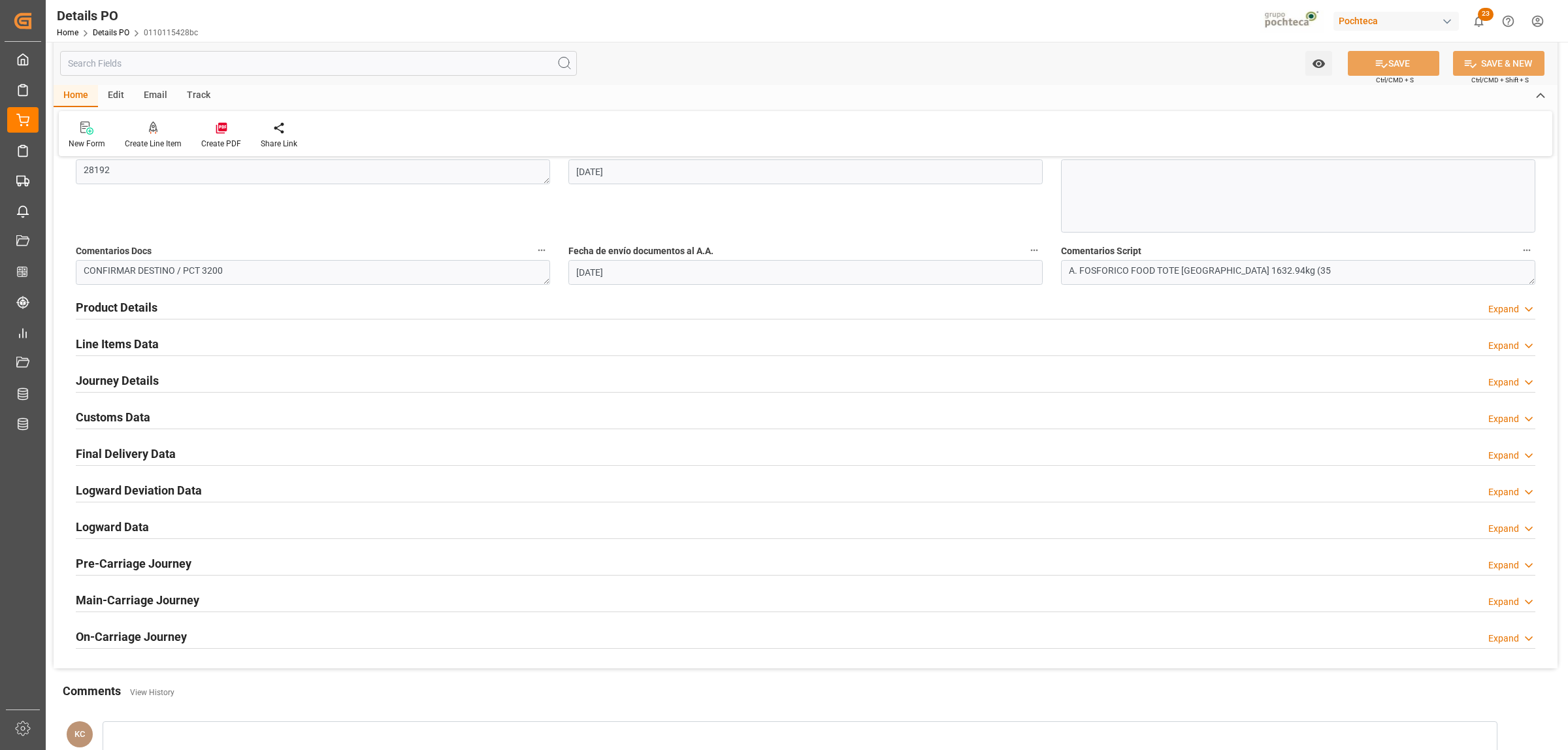
scroll to position [735, 0]
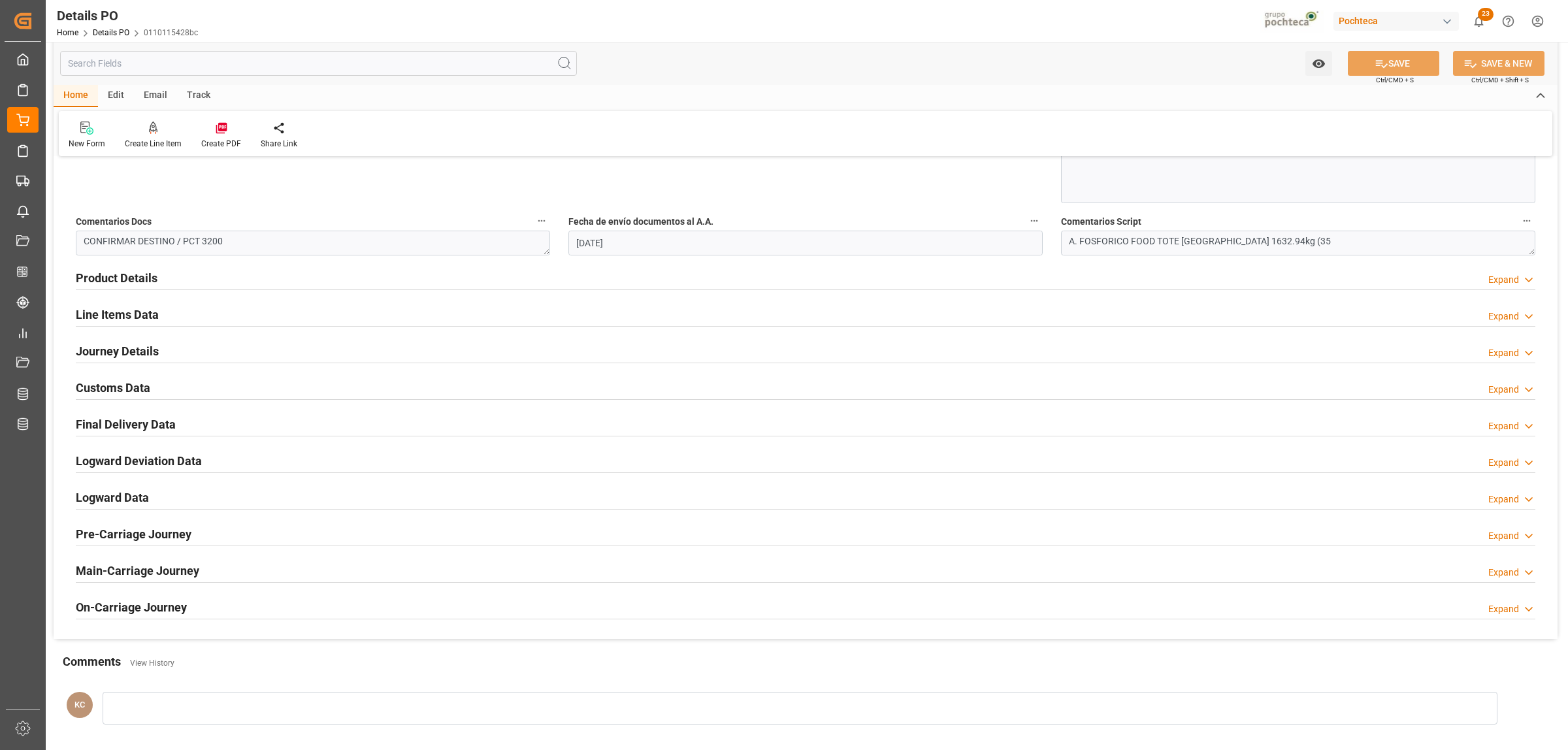
click at [131, 279] on h2 "Product Details" at bounding box center [117, 278] width 82 height 18
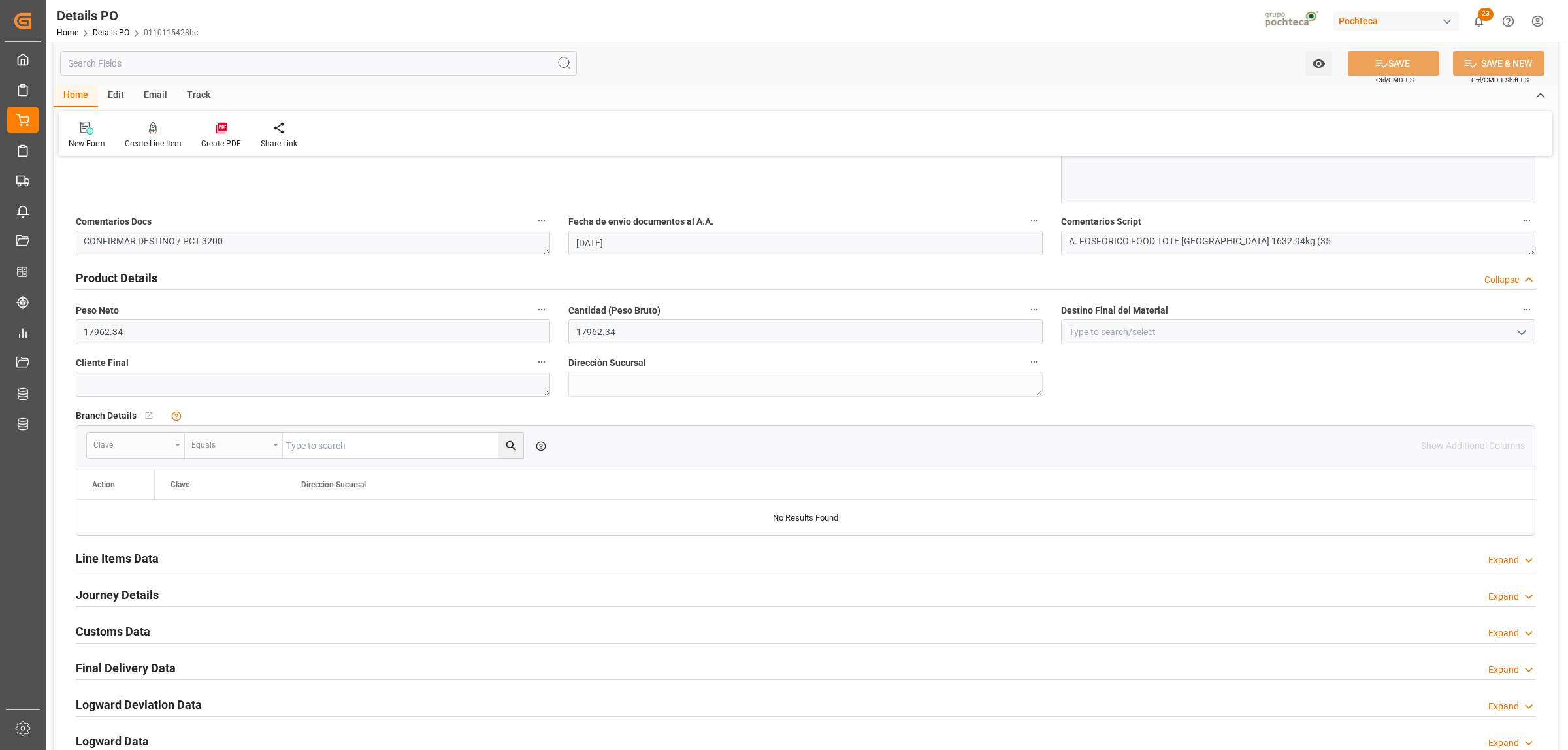
click at [1524, 334] on icon "open menu" at bounding box center [1521, 332] width 16 height 16
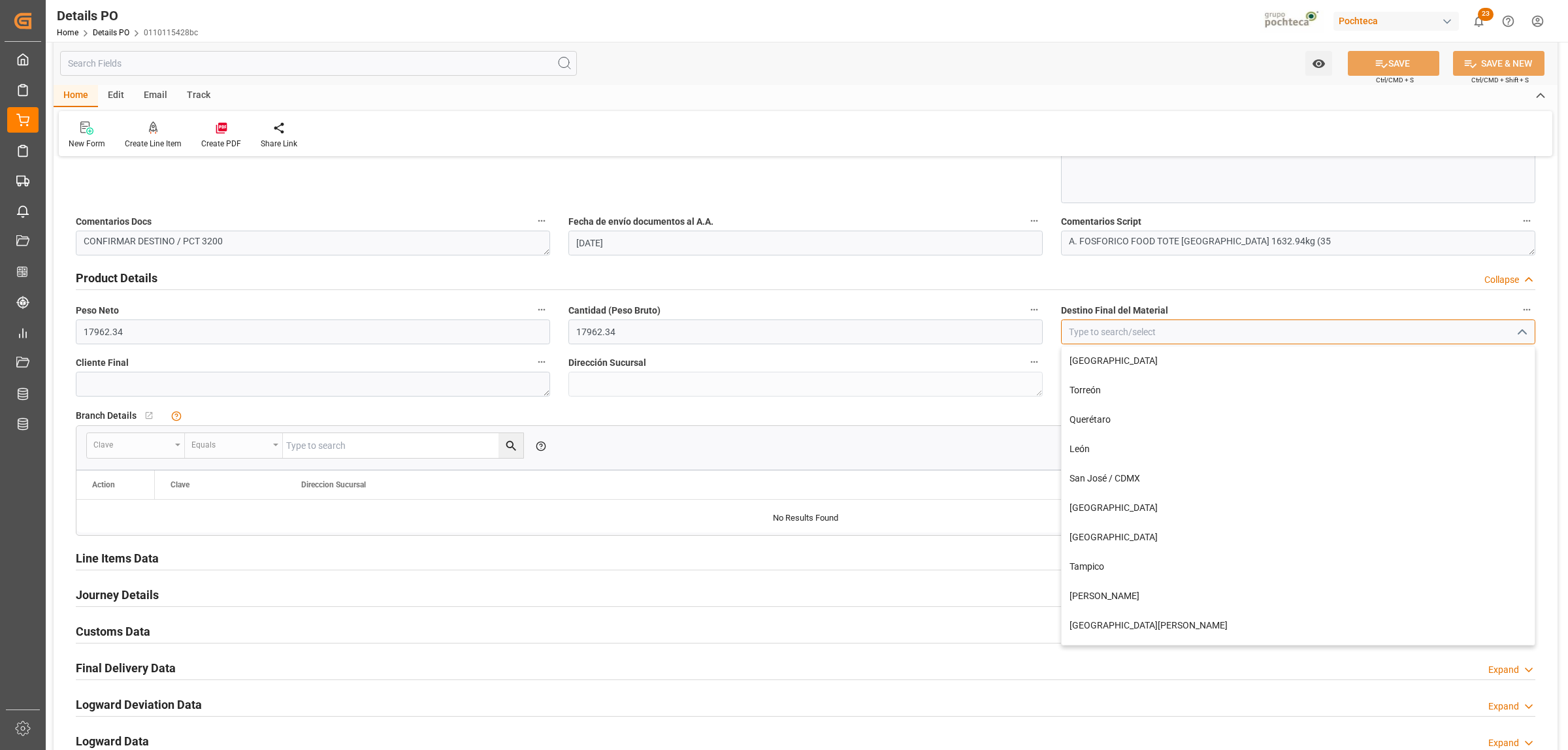
click at [1287, 335] on input at bounding box center [1298, 332] width 474 height 25
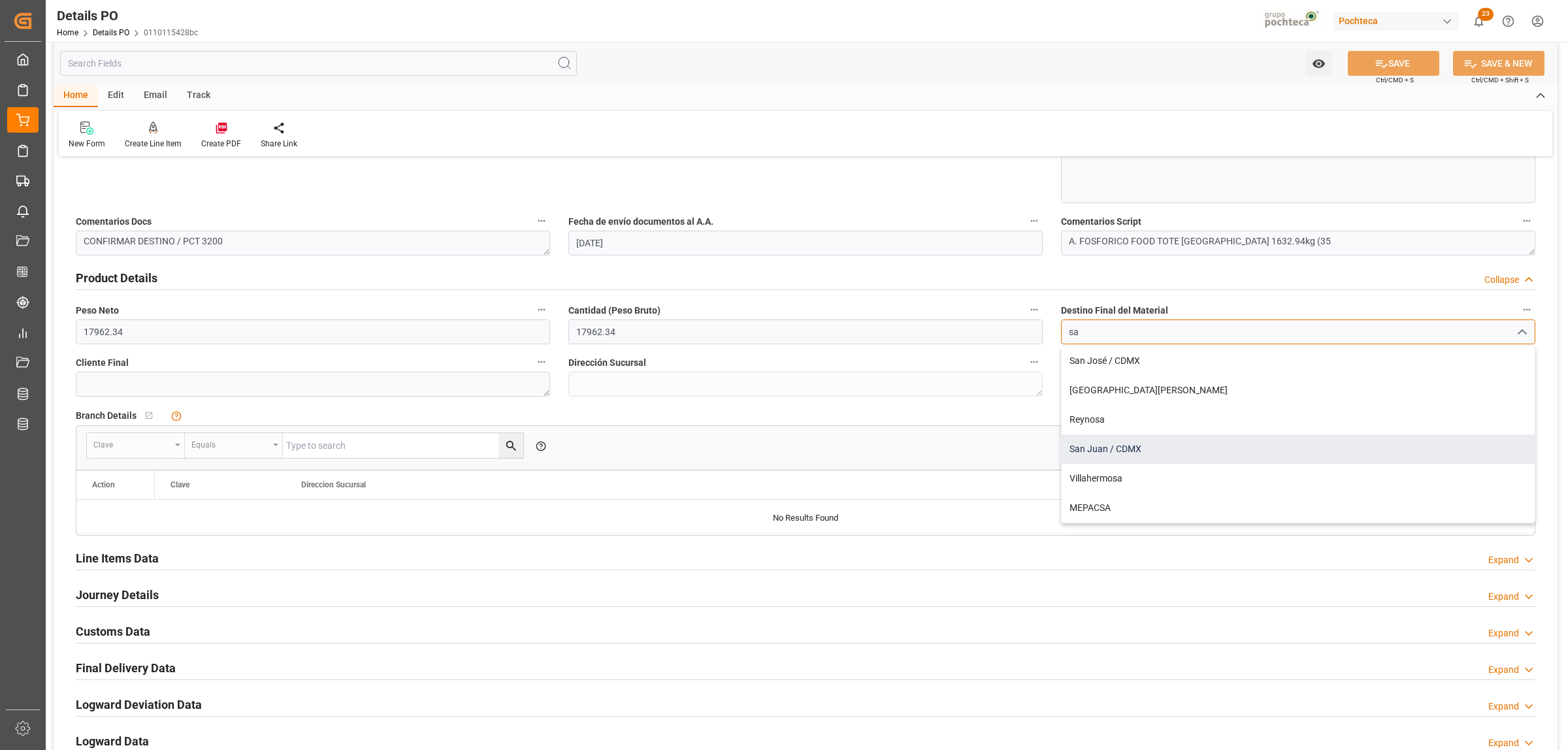
click at [1112, 454] on div "San Juan / CDMX" at bounding box center [1298, 449] width 473 height 30
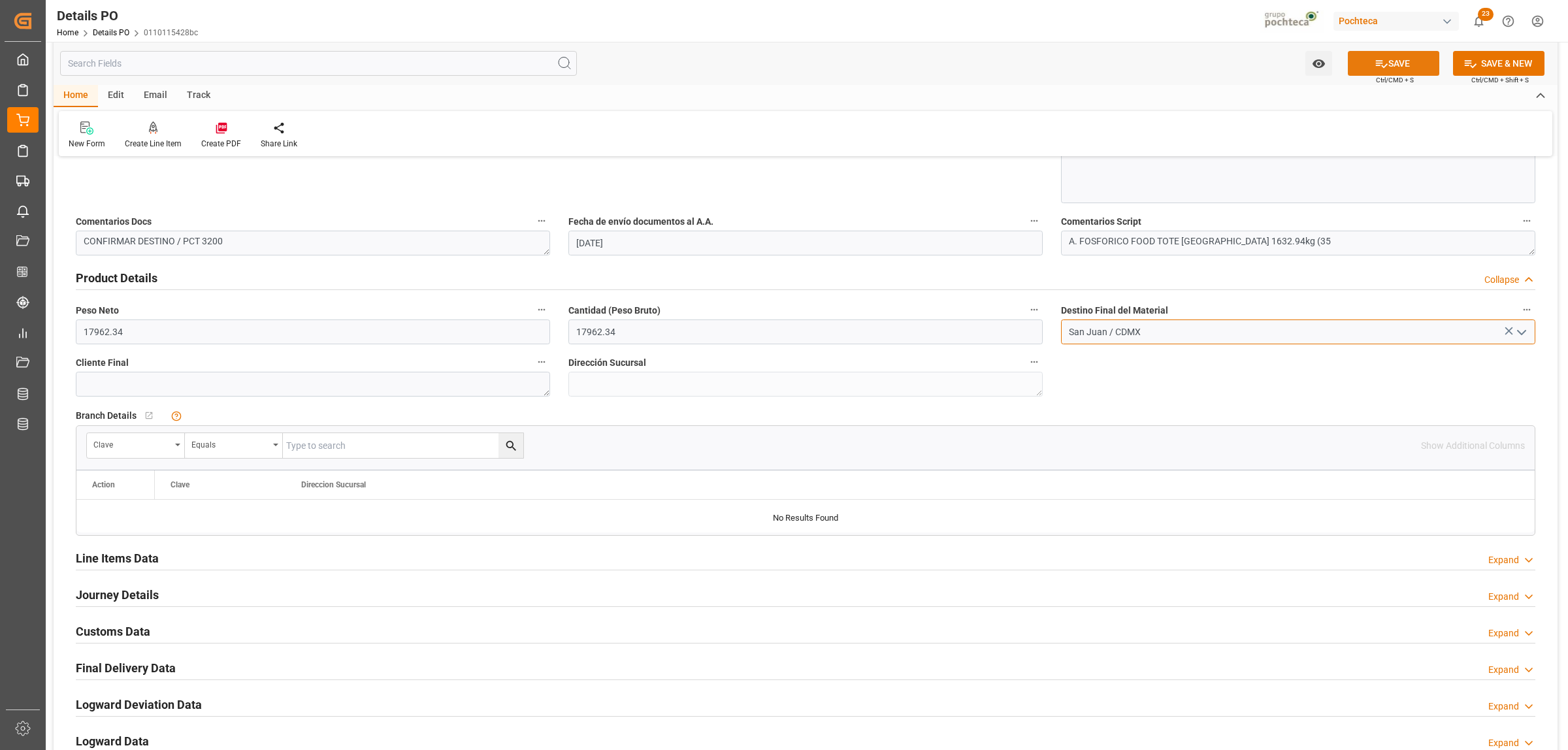
type input "San Juan / CDMX"
click at [1380, 55] on button "SAVE" at bounding box center [1393, 64] width 91 height 25
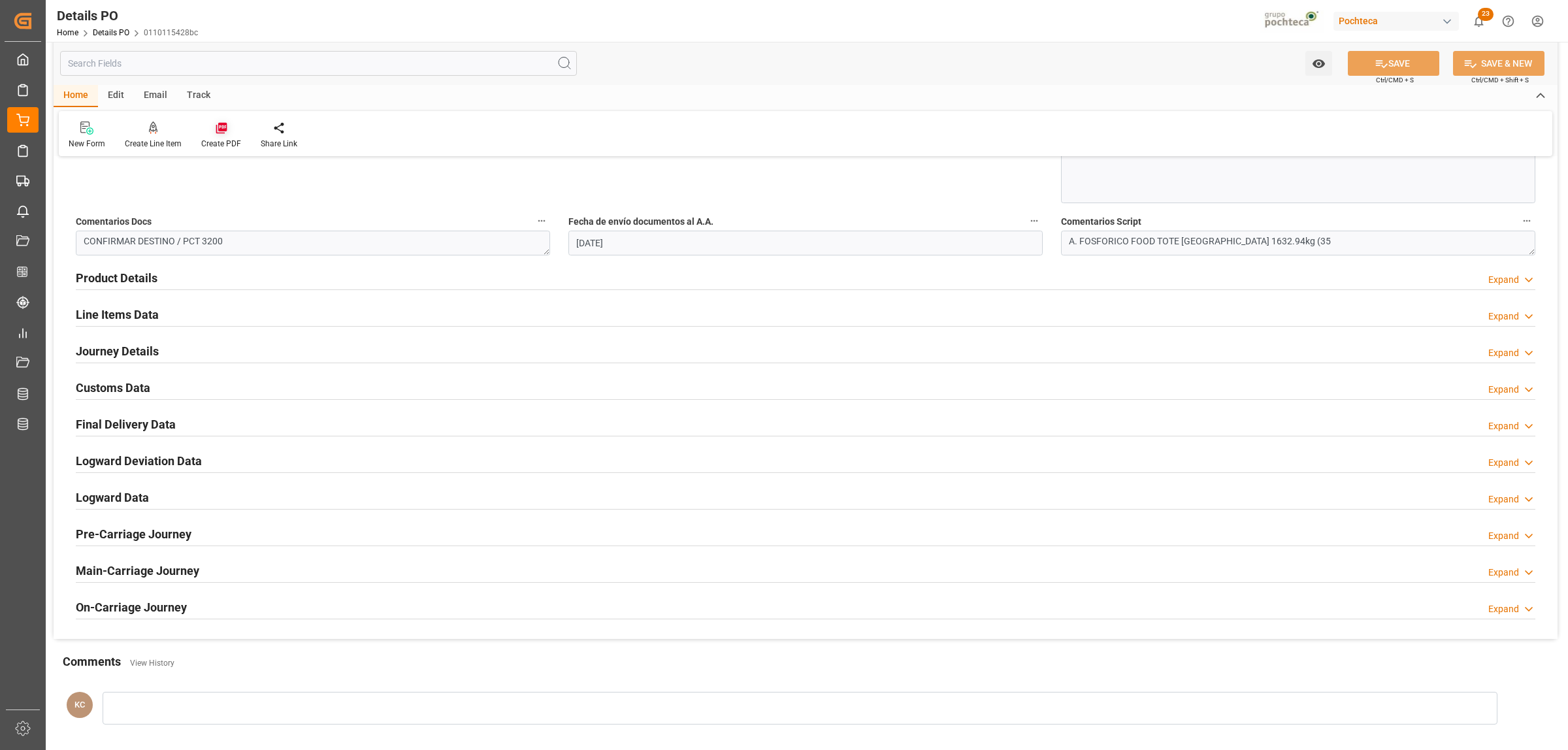
click at [223, 128] on icon at bounding box center [221, 129] width 11 height 11
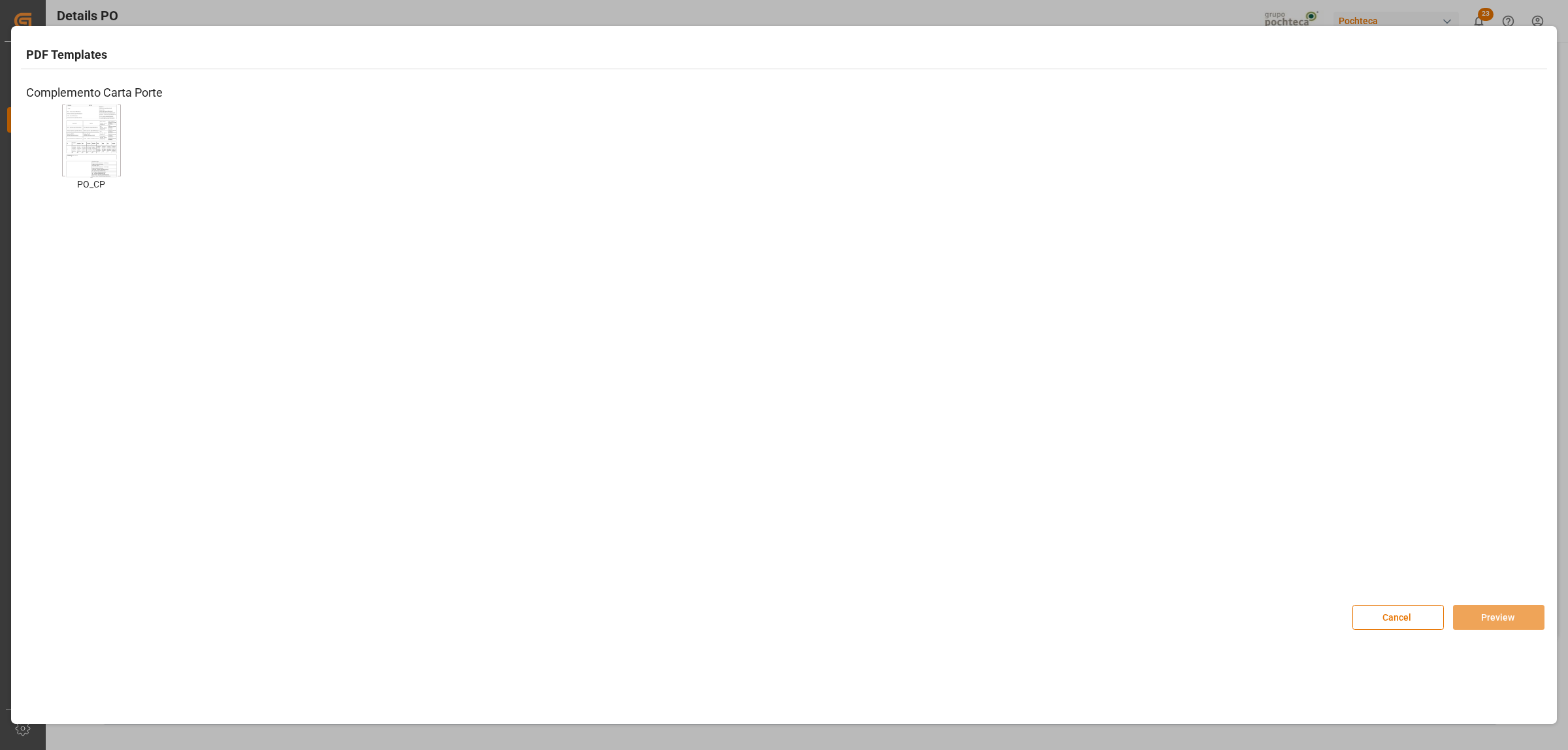
click at [90, 151] on img at bounding box center [92, 140] width 53 height 74
click at [1498, 625] on button "Preview" at bounding box center [1498, 617] width 91 height 25
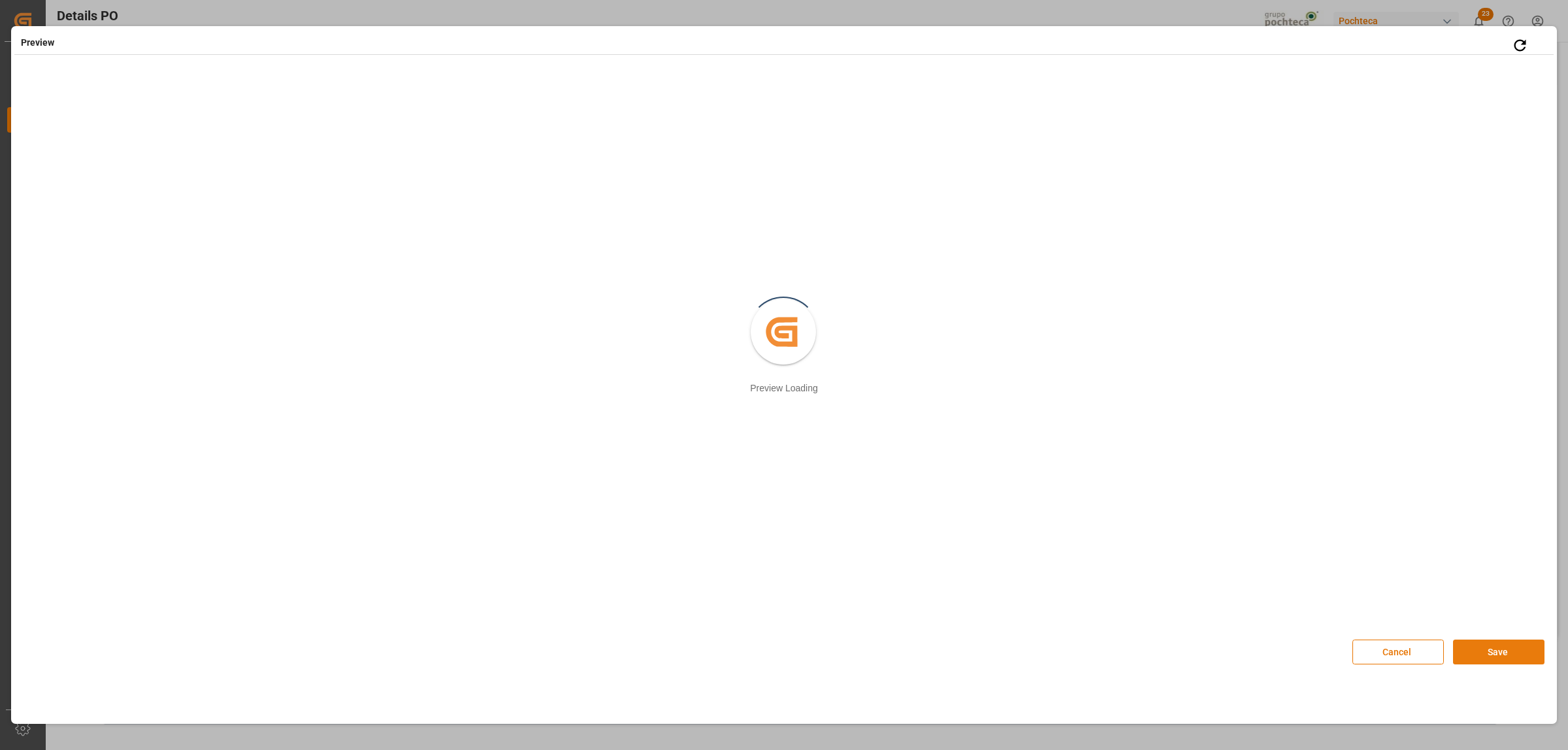
click at [1480, 653] on button "Save" at bounding box center [1498, 652] width 91 height 25
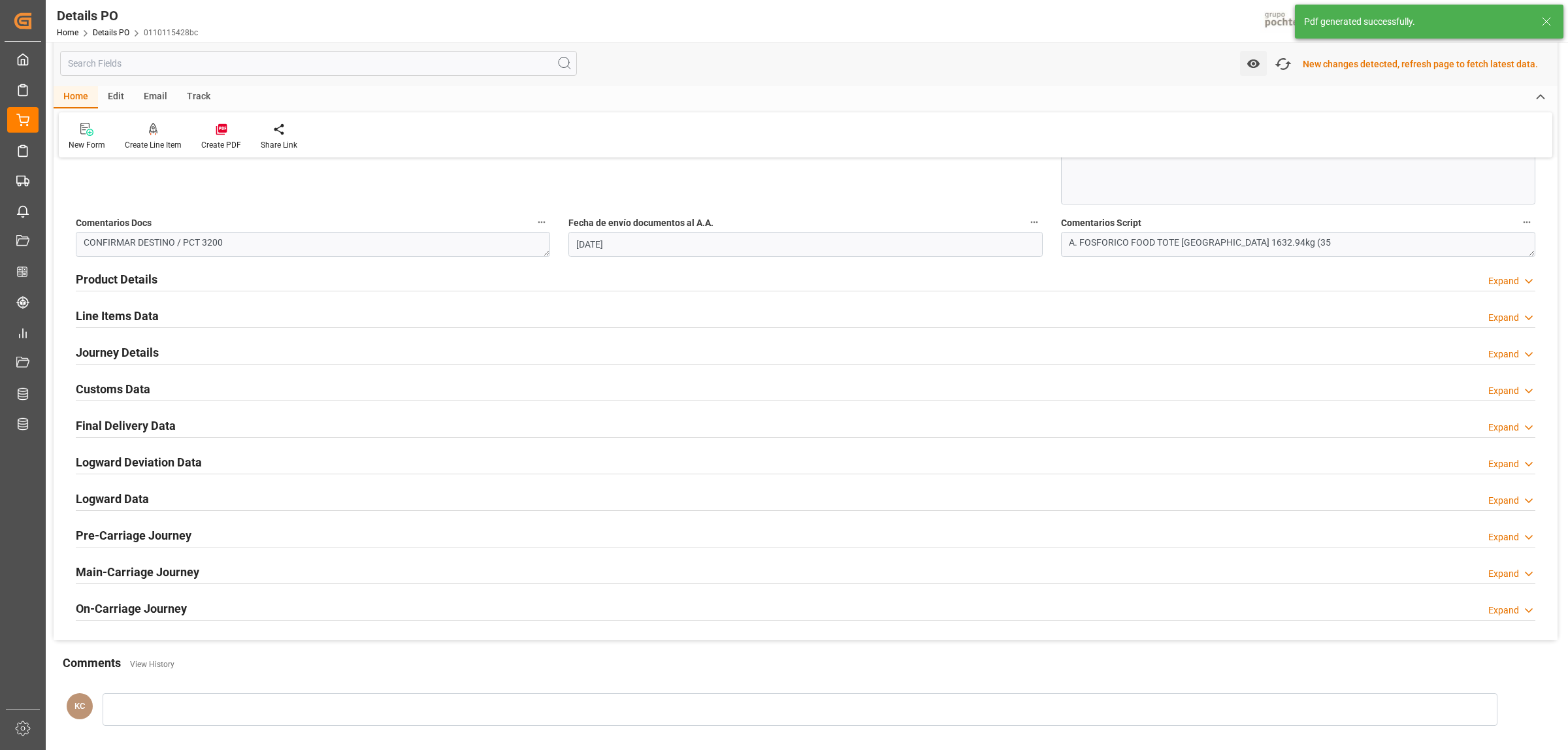
scroll to position [735, 0]
click at [115, 388] on h2 "Customs Data" at bounding box center [113, 388] width 75 height 18
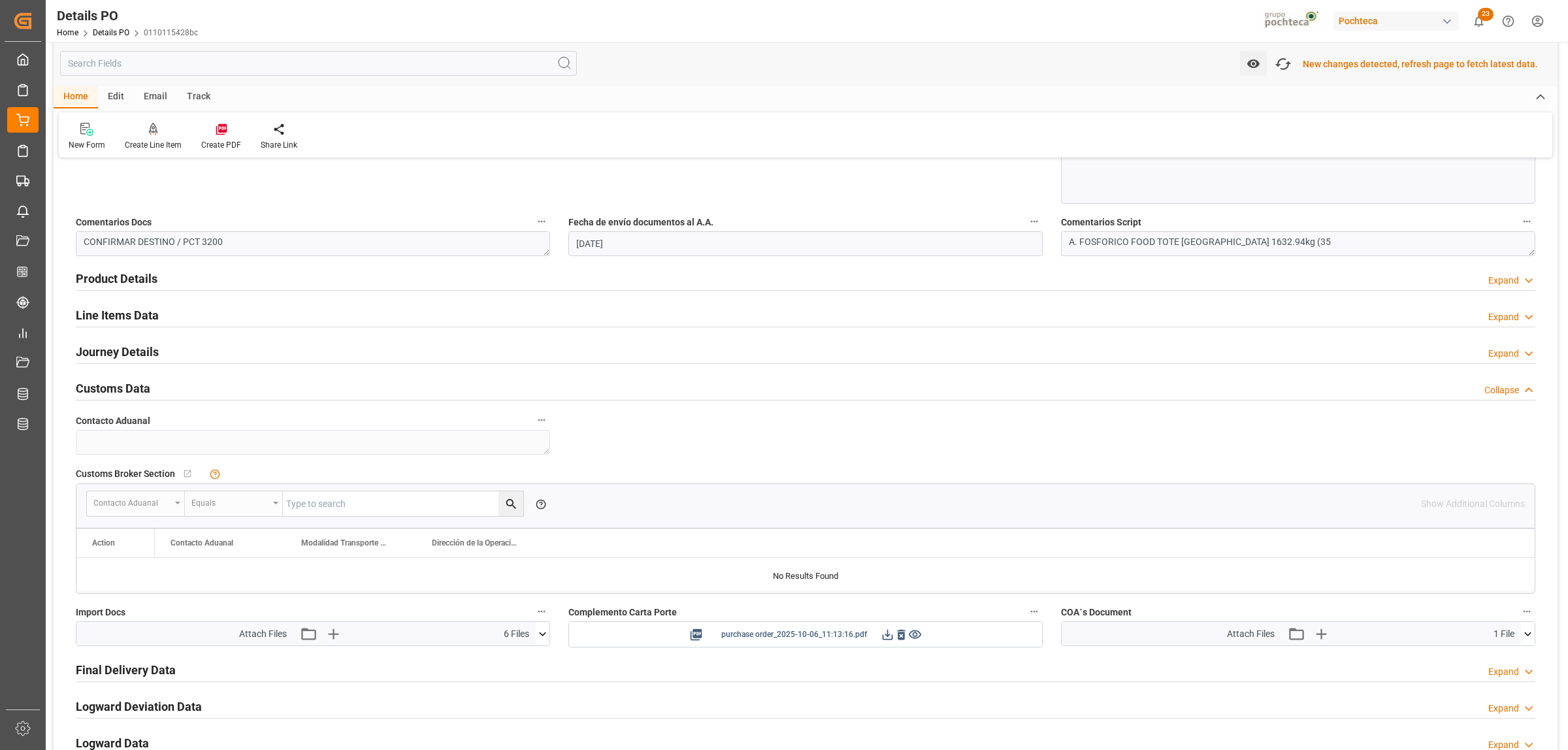
click at [884, 639] on icon at bounding box center [887, 635] width 14 height 14
drag, startPoint x: 1129, startPoint y: 396, endPoint x: 1099, endPoint y: 424, distance: 41.0
click at [1129, 396] on div "Customs Data Collapse" at bounding box center [806, 388] width 1460 height 25
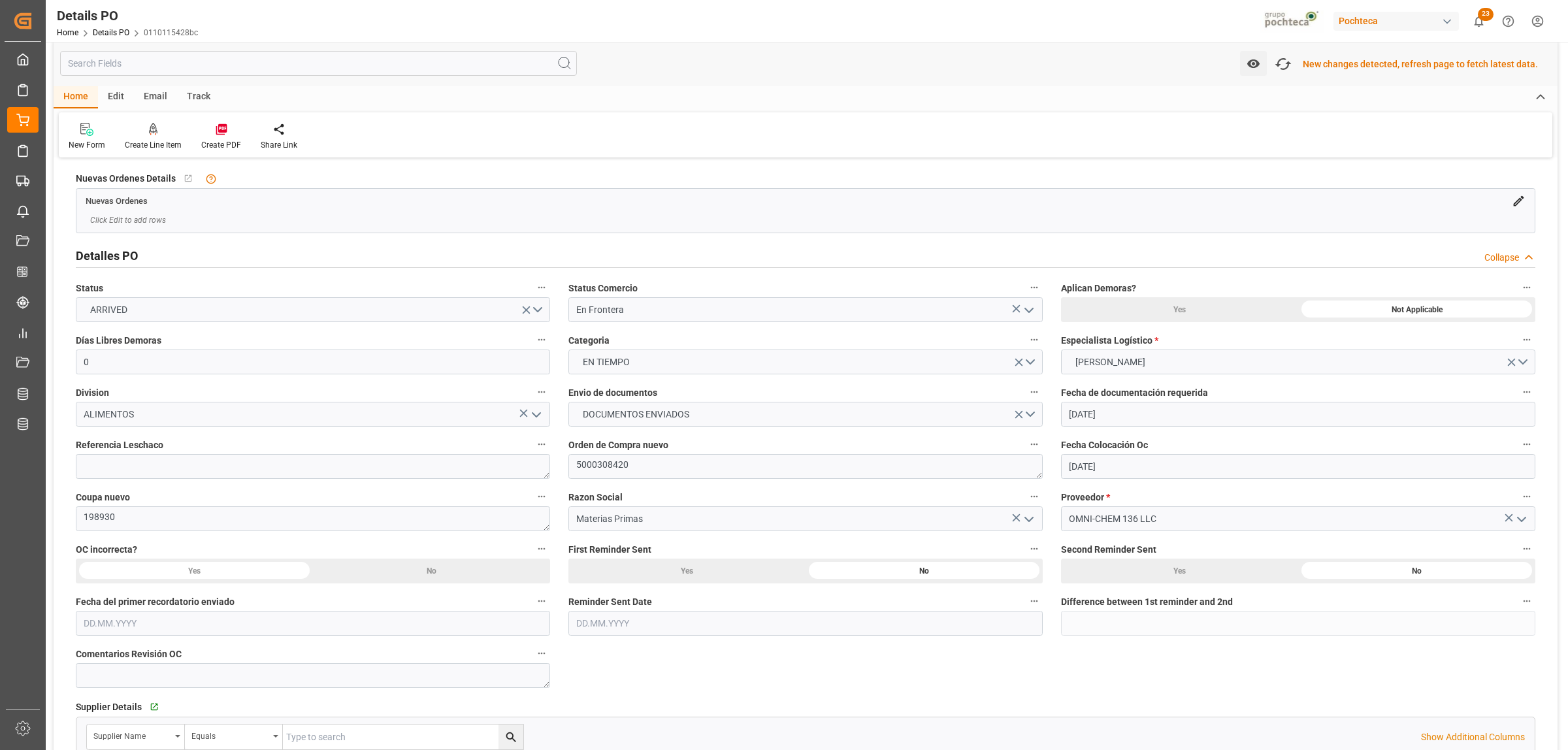
scroll to position [0, 0]
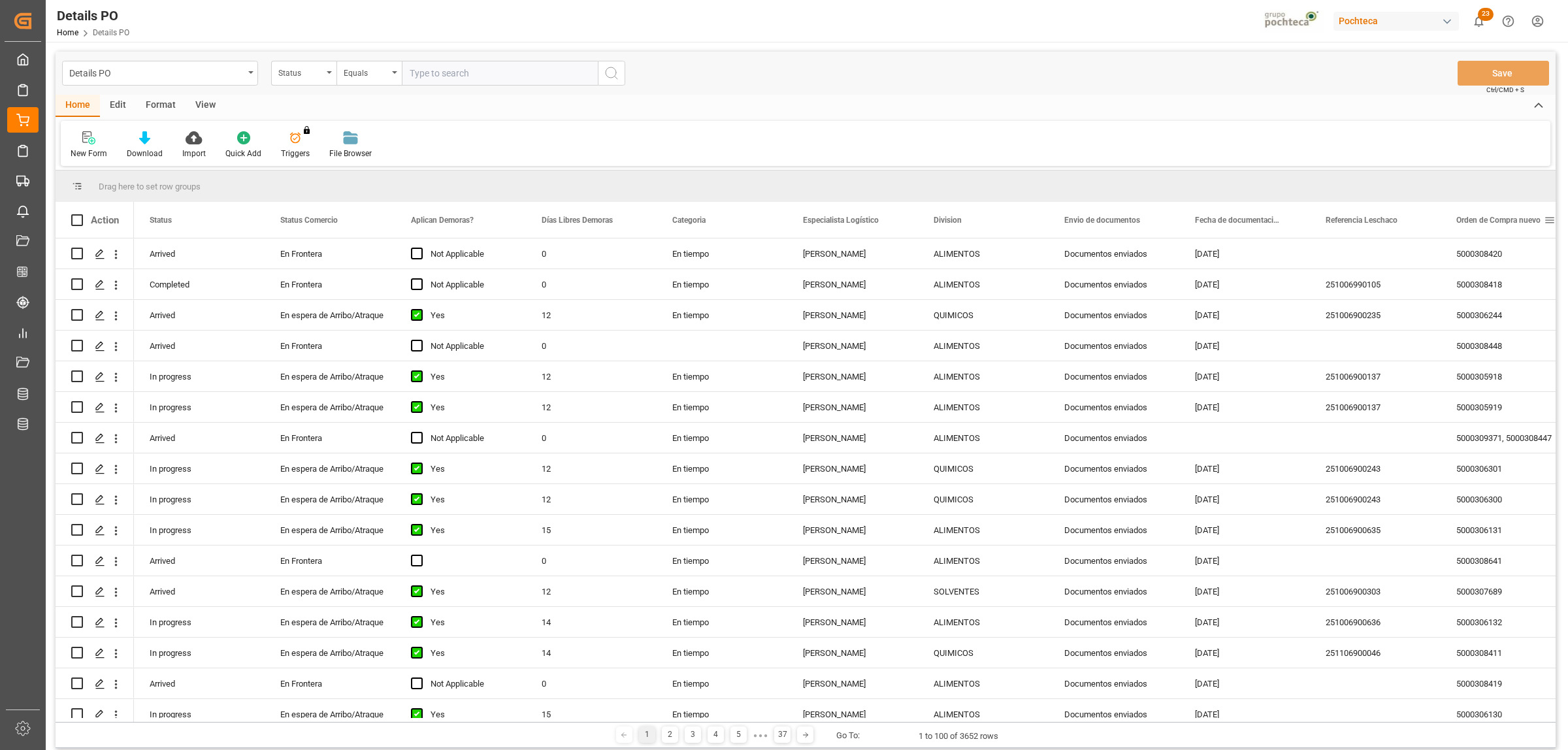
click at [1547, 218] on span at bounding box center [1549, 220] width 12 height 12
click at [1502, 223] on span "filter" at bounding box center [1505, 222] width 12 height 12
type input "5000308419"
click at [1497, 337] on button "Apply" at bounding box center [1500, 331] width 24 height 13
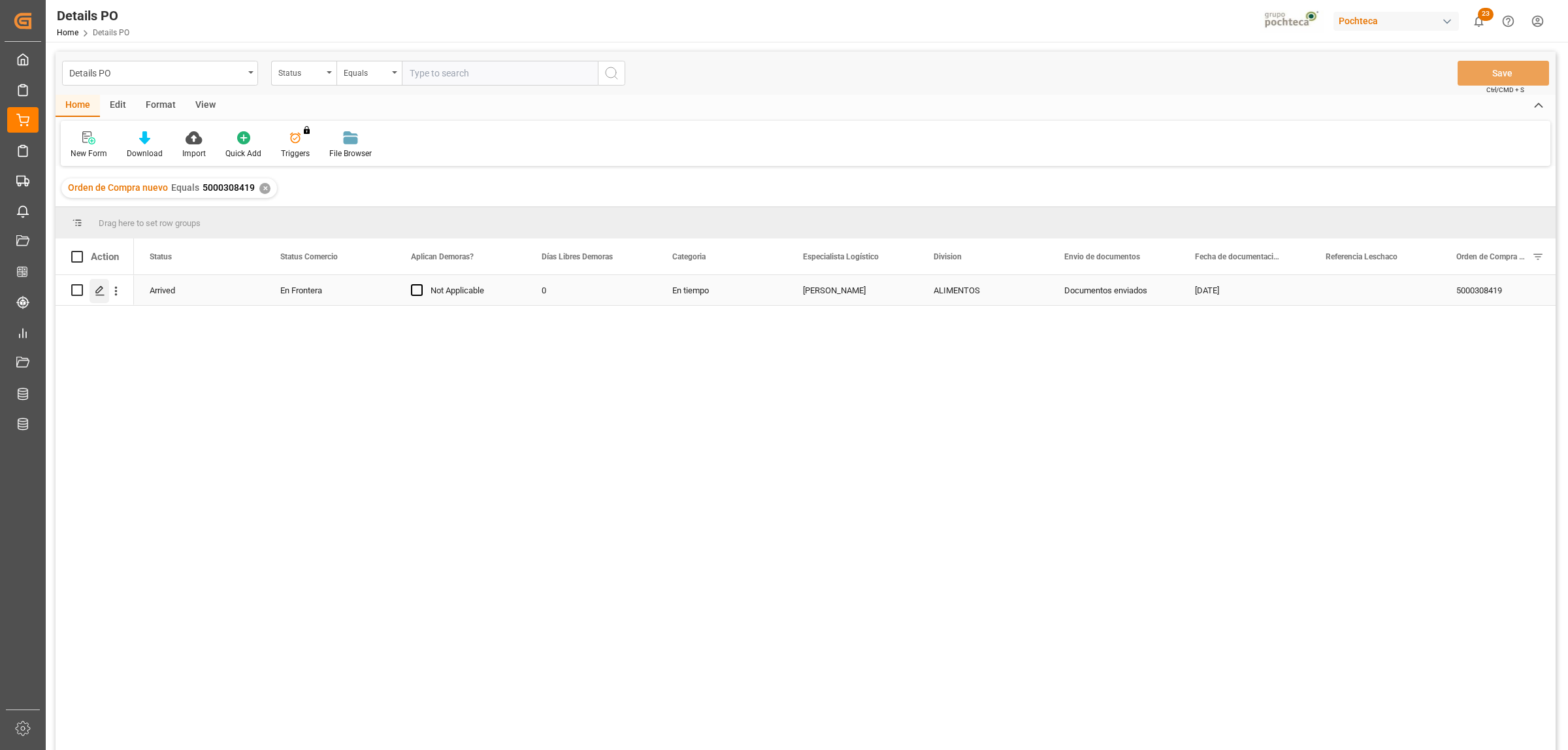
click at [100, 286] on icon "Press SPACE to select this row." at bounding box center [100, 290] width 10 height 10
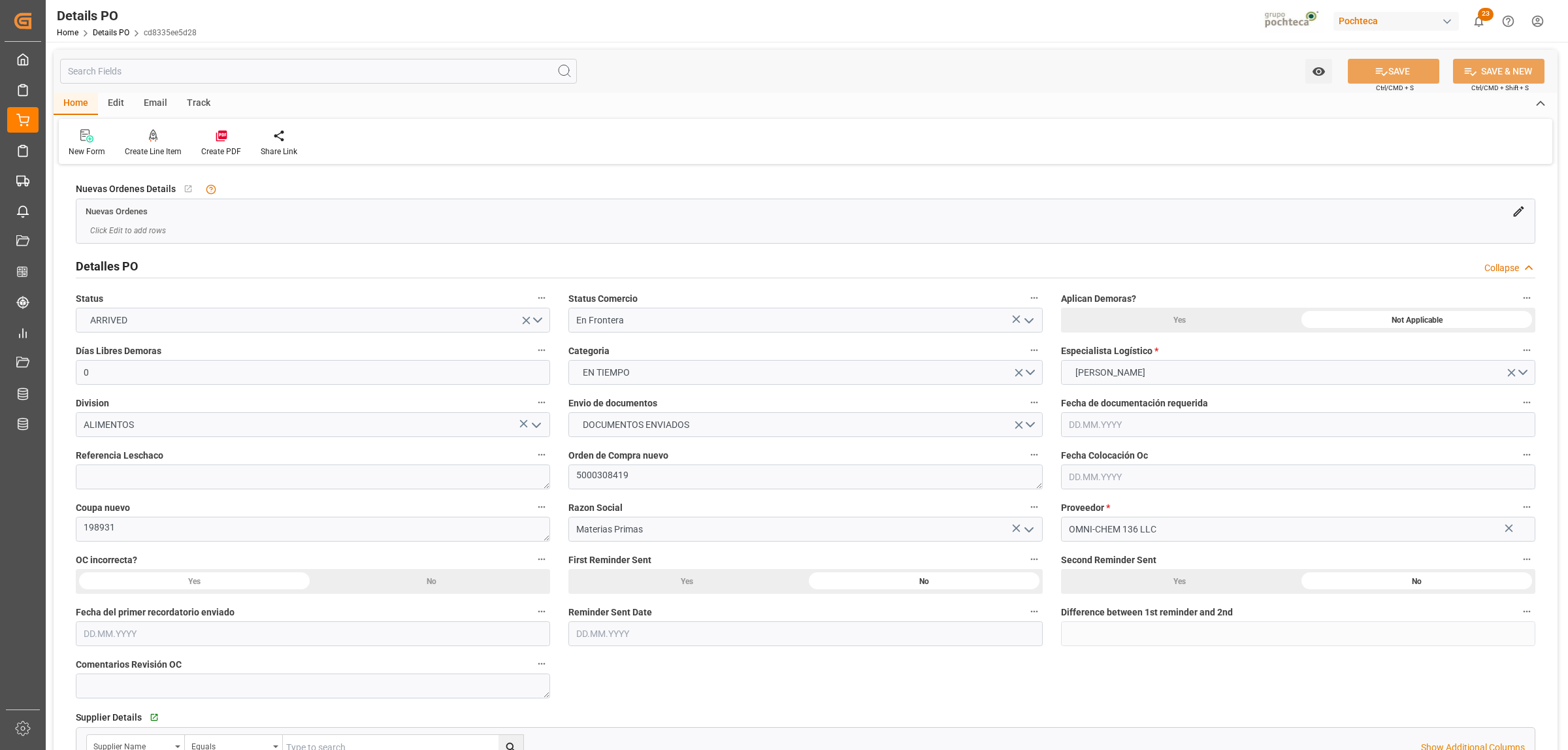
type input "0"
type input "17962.34"
type input "USLRD"
type input "MX5CL"
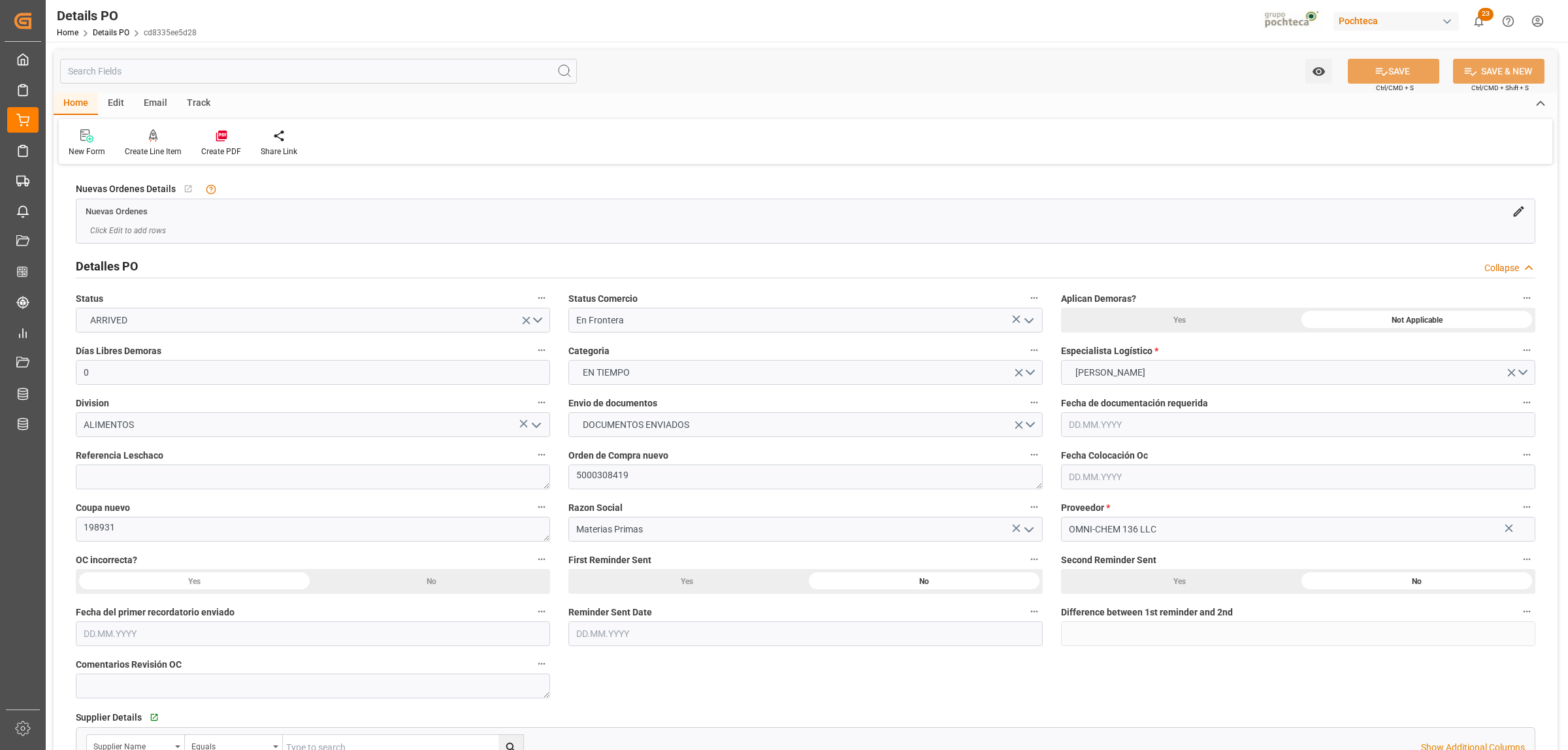
type input "MX5CL"
type input "41"
type input "12.04.2025"
type input "02.09.2025"
type input "06.10.2025"
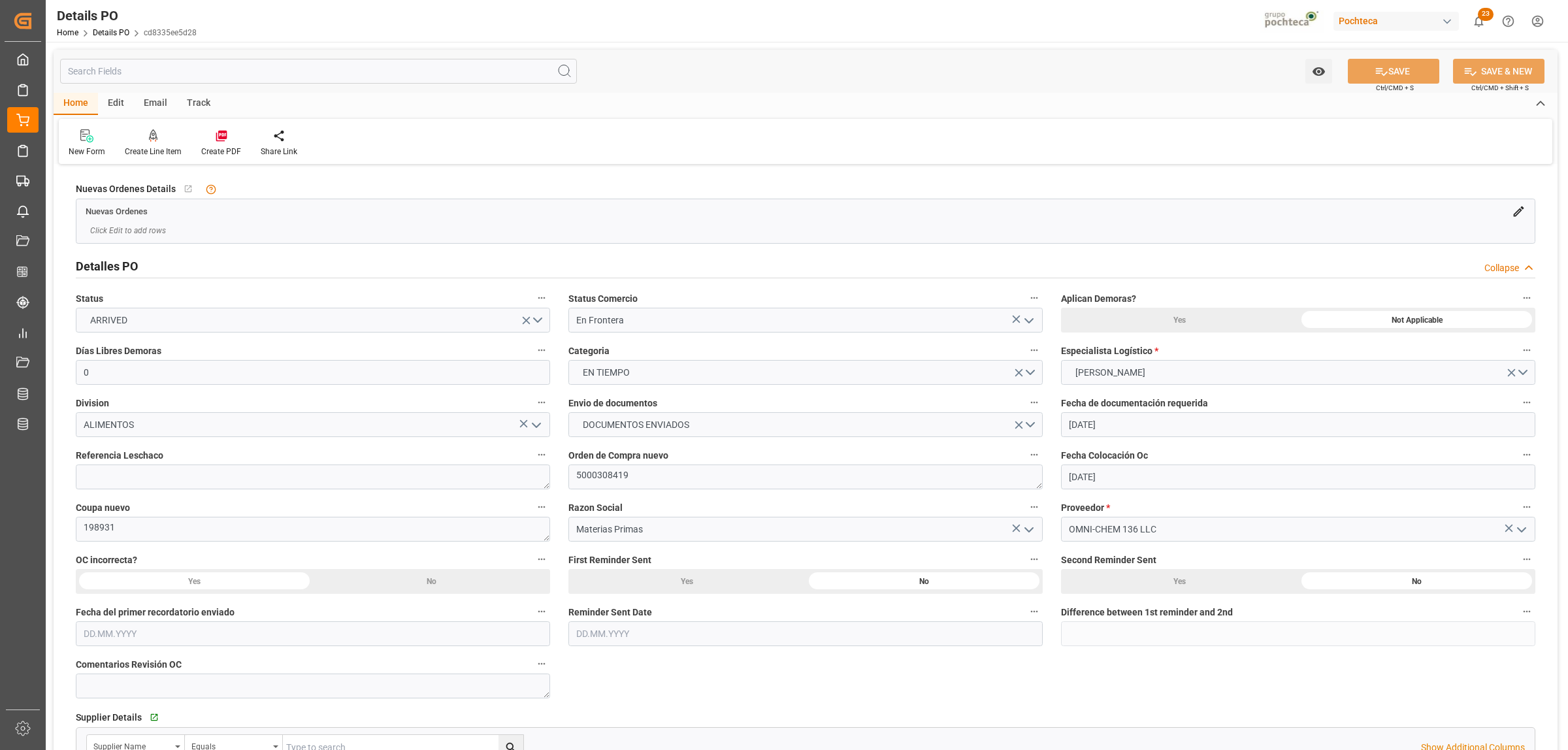
type input "06.10.2025"
type input "06.10.2025 00:00"
type input "04.10.2025 00:00"
type input "06.10.2025 00:00"
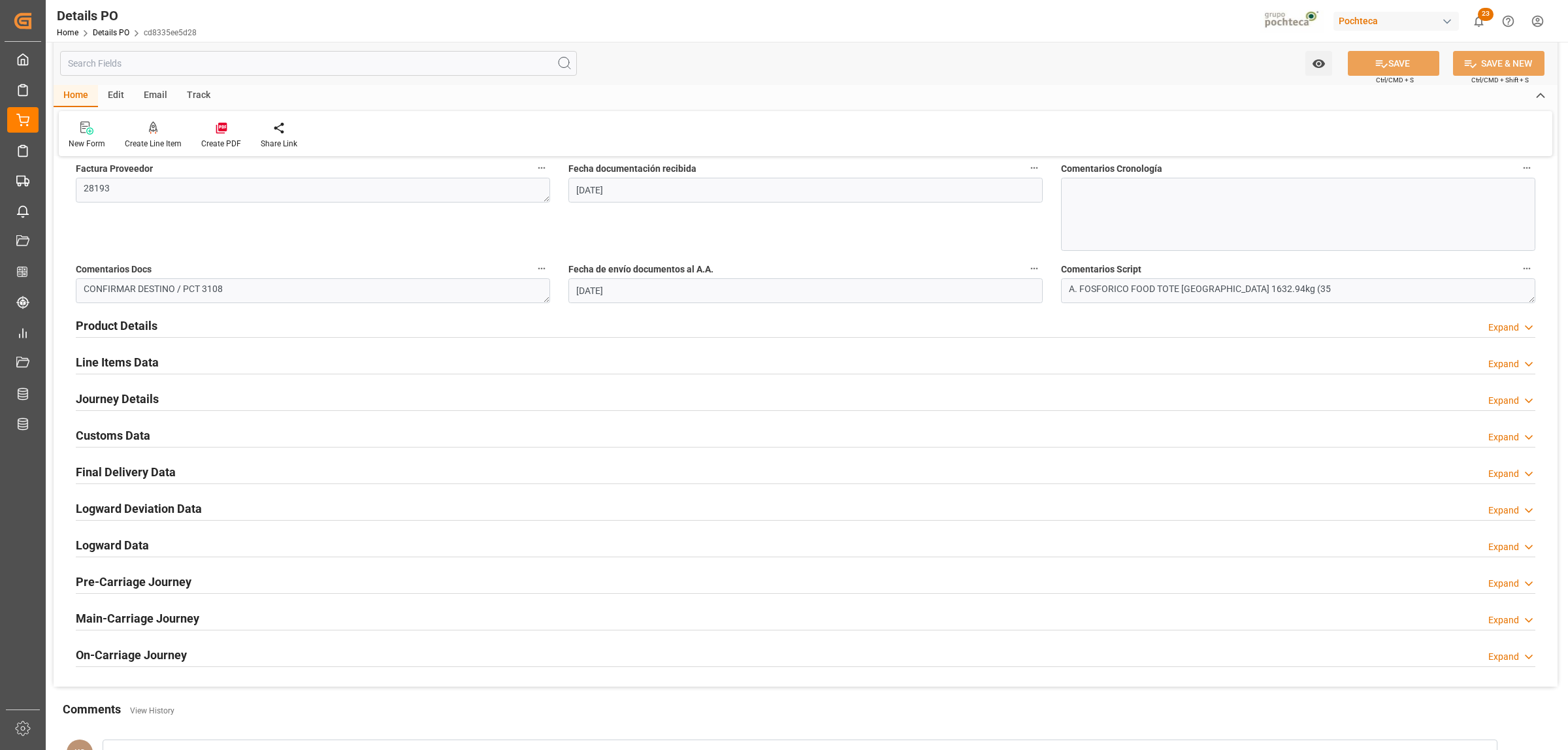
scroll to position [735, 0]
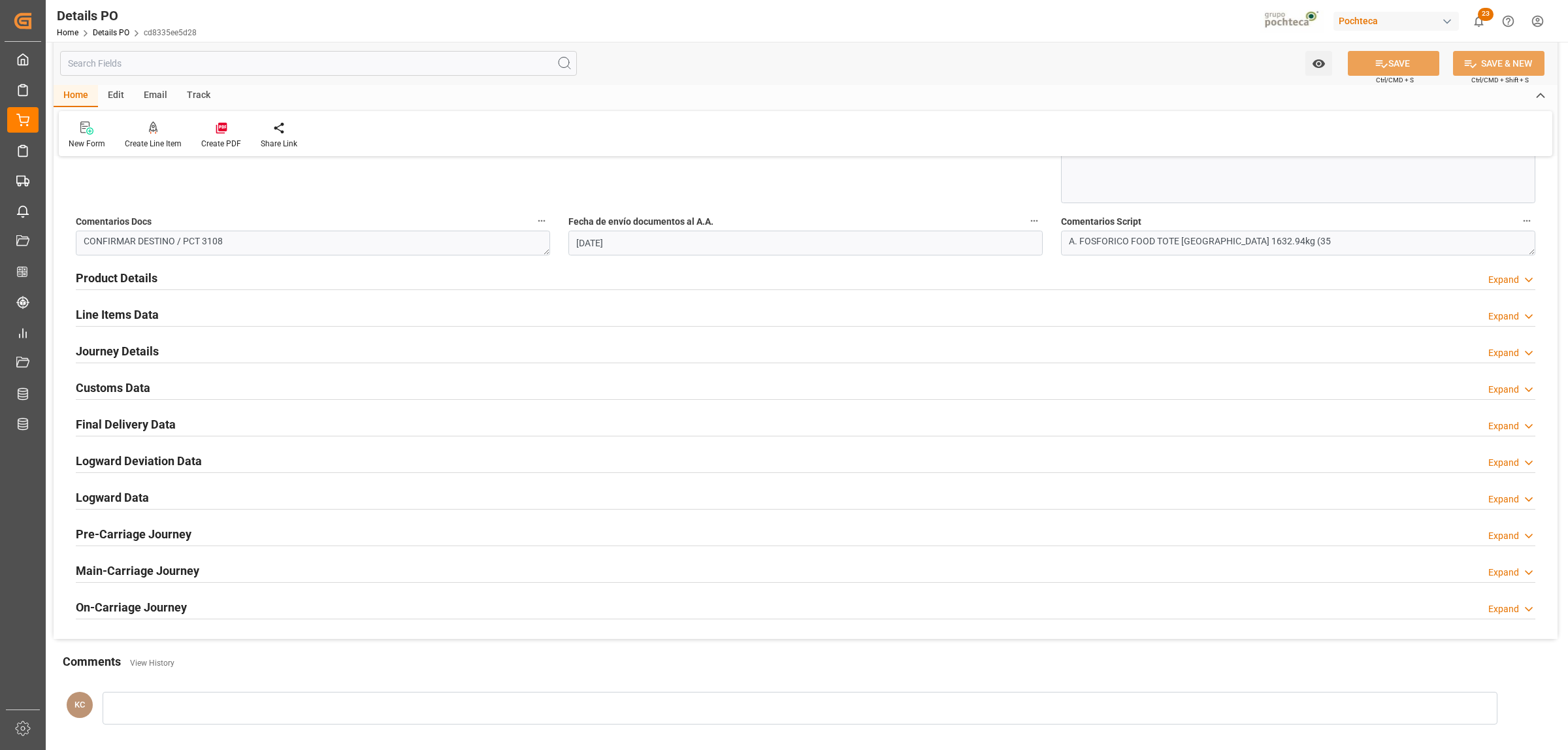
click at [115, 346] on h2 "Journey Details" at bounding box center [117, 351] width 83 height 18
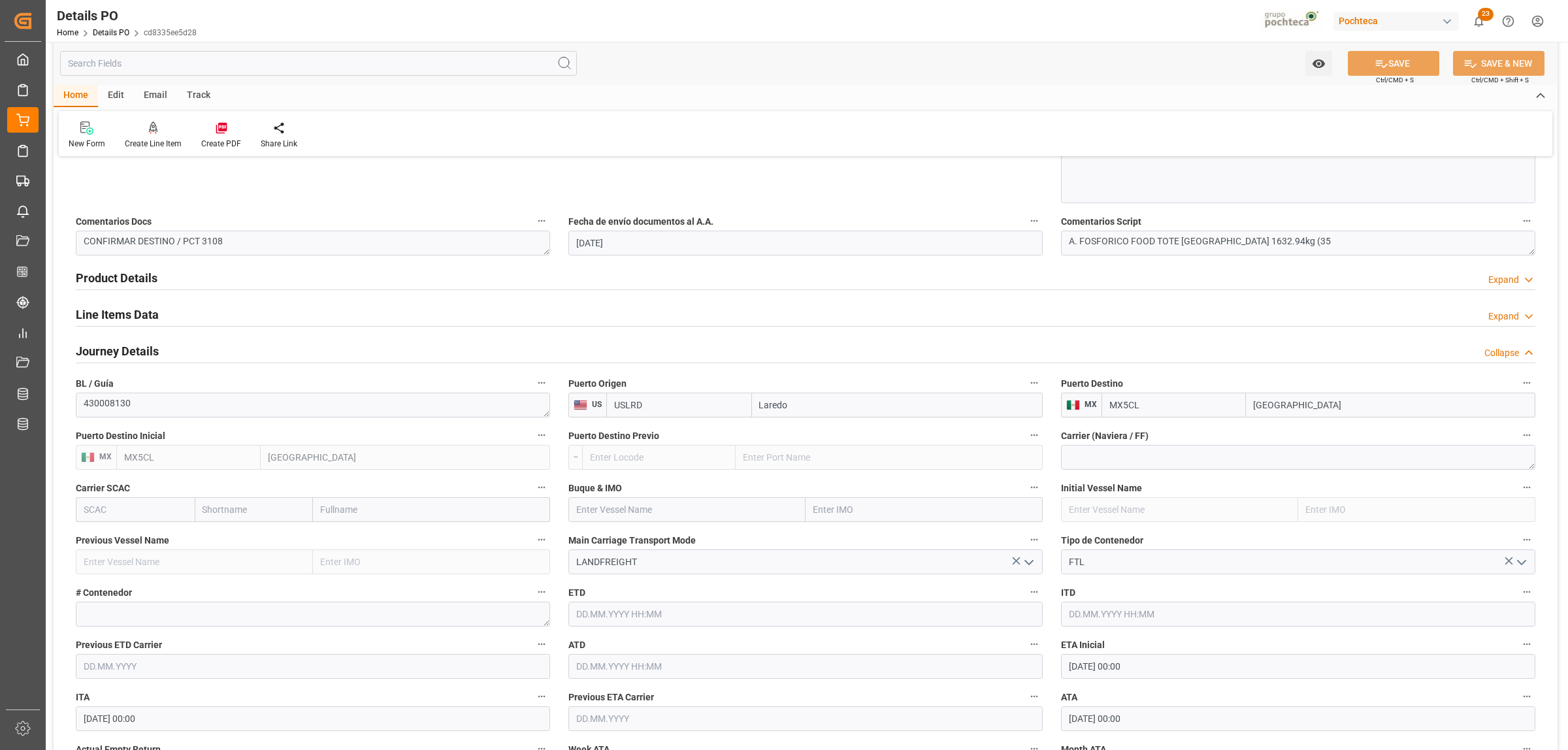
scroll to position [653, 0]
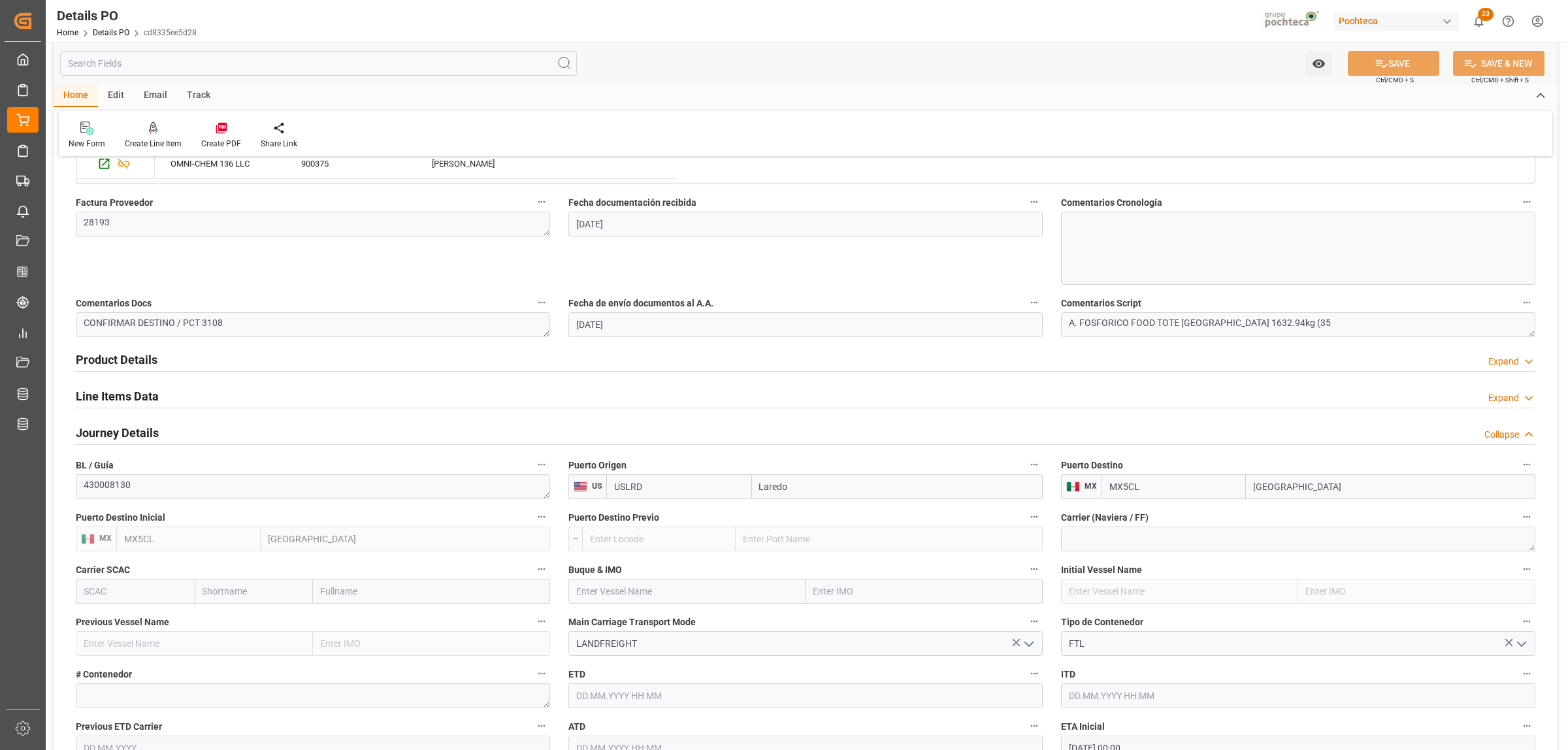
click at [97, 357] on h2 "Product Details" at bounding box center [117, 360] width 82 height 18
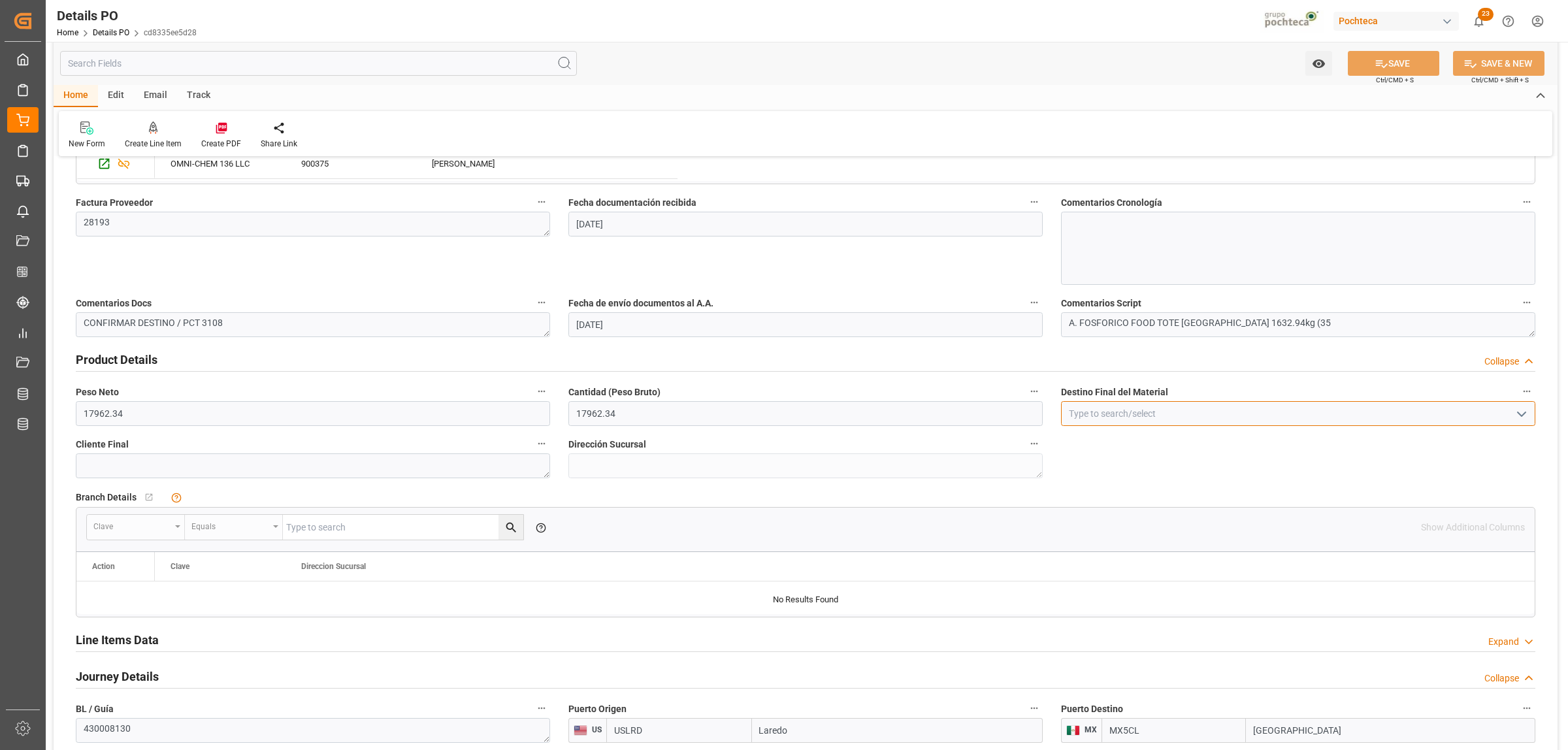
click at [1104, 411] on input at bounding box center [1298, 413] width 474 height 25
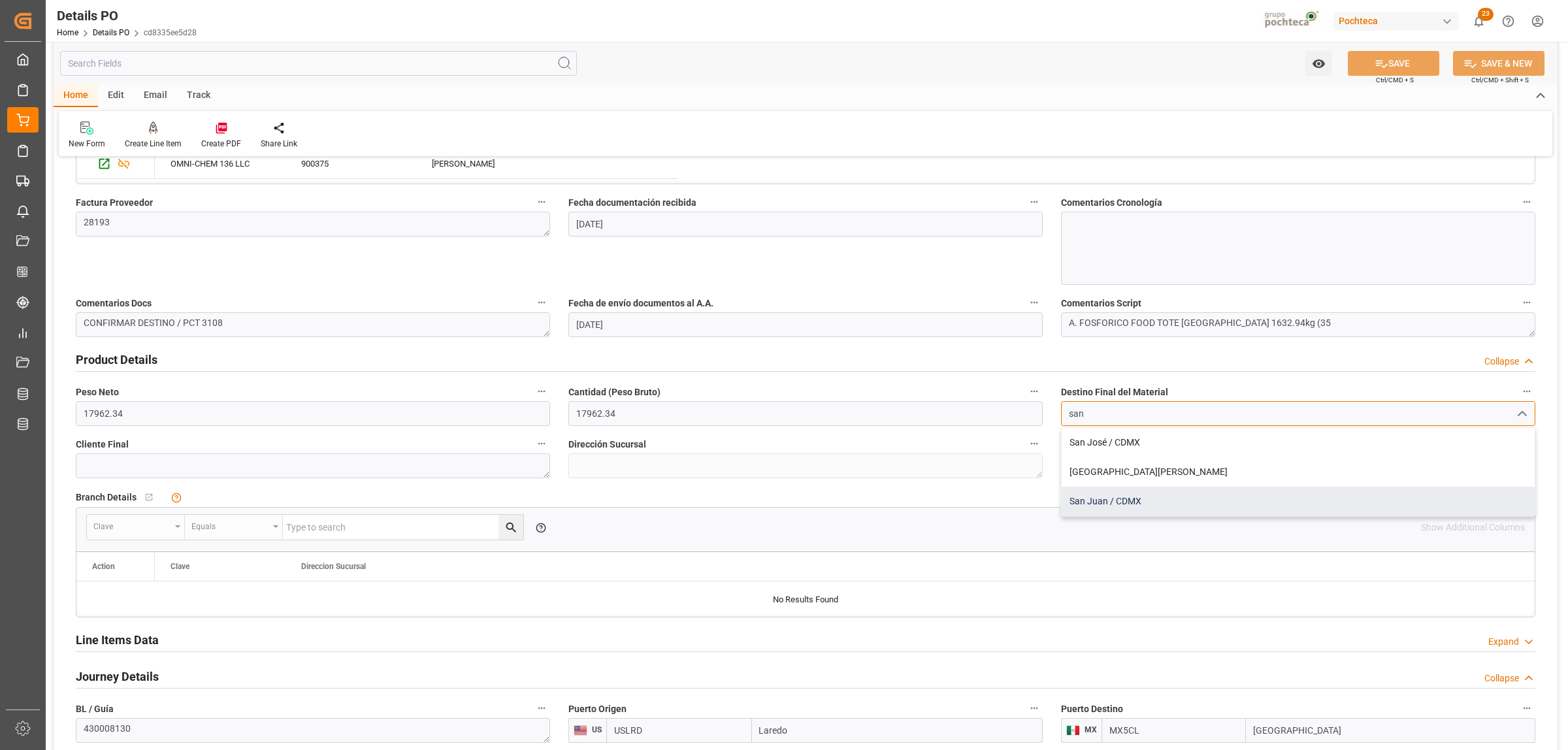
click at [1102, 505] on div "San Juan / CDMX" at bounding box center [1298, 501] width 473 height 30
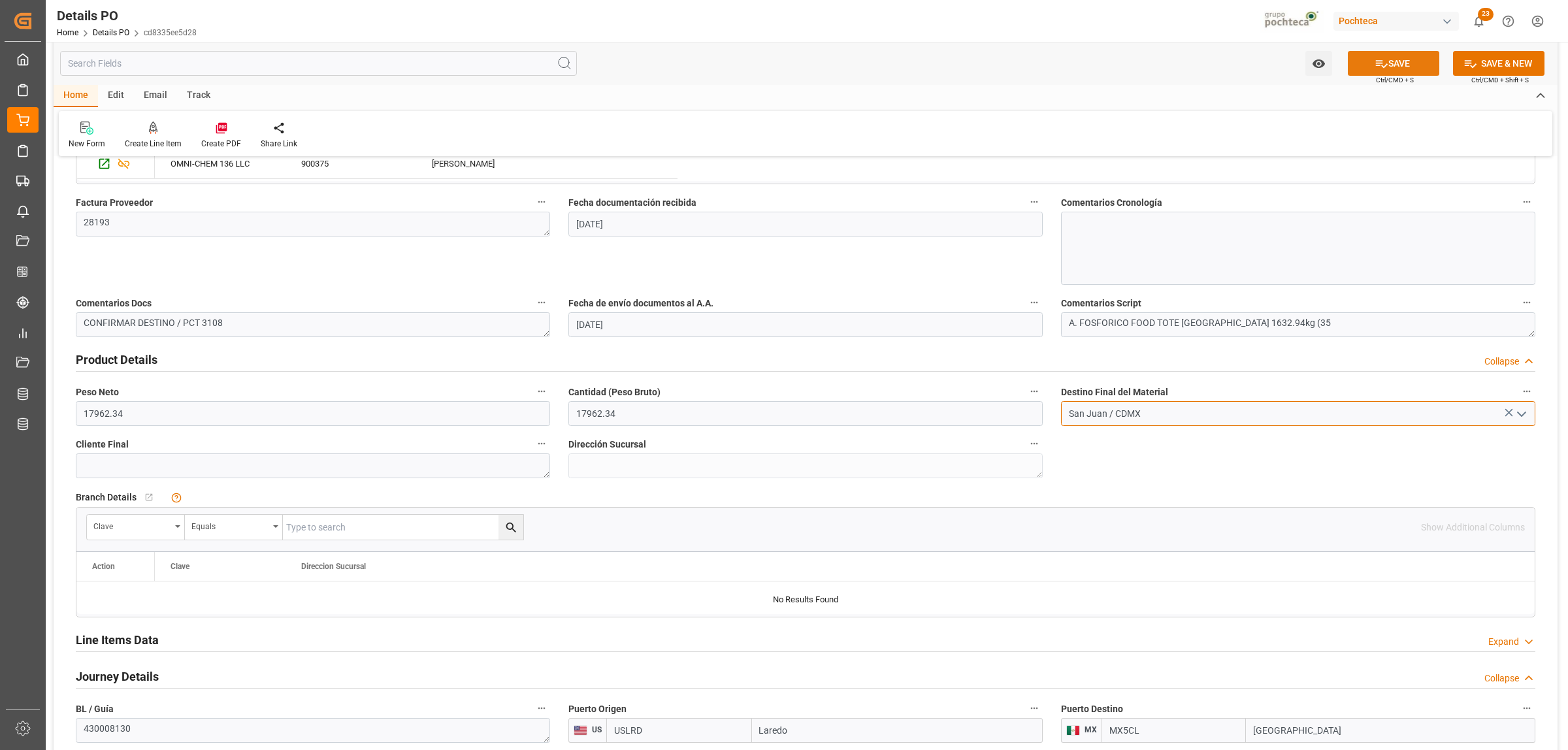
type input "San Juan / CDMX"
click at [1386, 69] on button "SAVE" at bounding box center [1393, 64] width 91 height 25
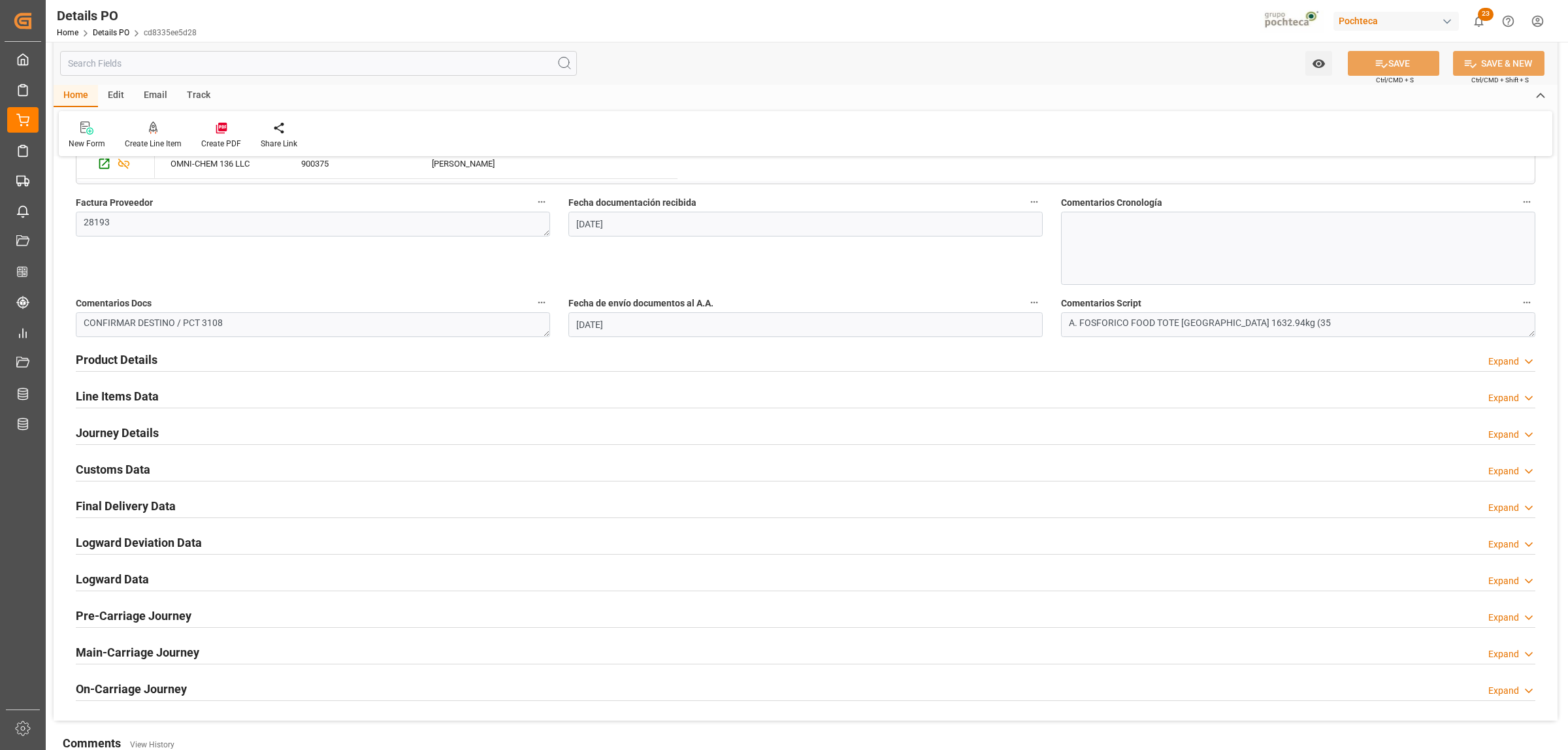
click at [122, 462] on h2 "Customs Data" at bounding box center [113, 469] width 75 height 18
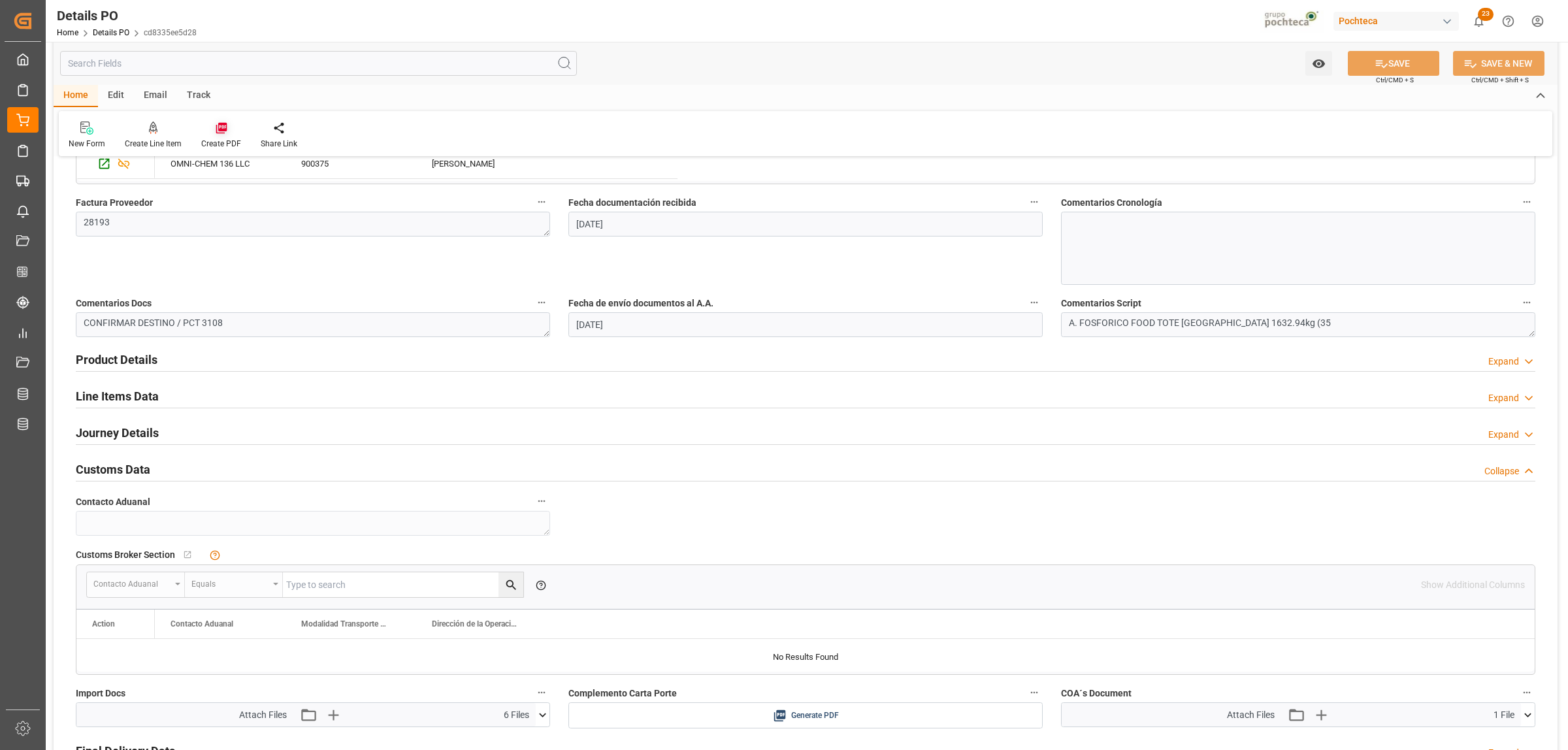
click at [211, 134] on div at bounding box center [221, 128] width 40 height 14
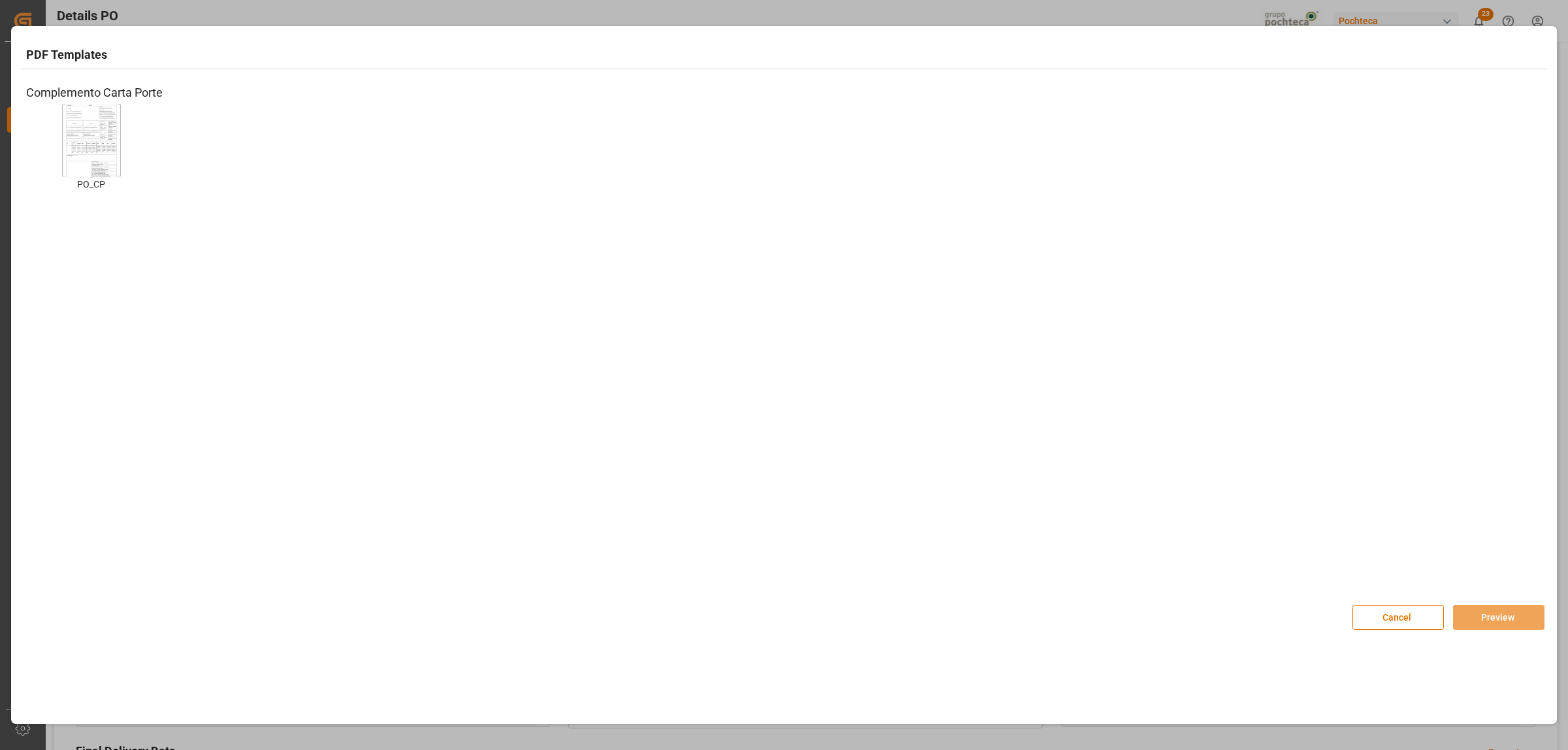
click at [68, 148] on img at bounding box center [92, 140] width 53 height 74
click at [1474, 619] on button "Preview" at bounding box center [1498, 617] width 91 height 25
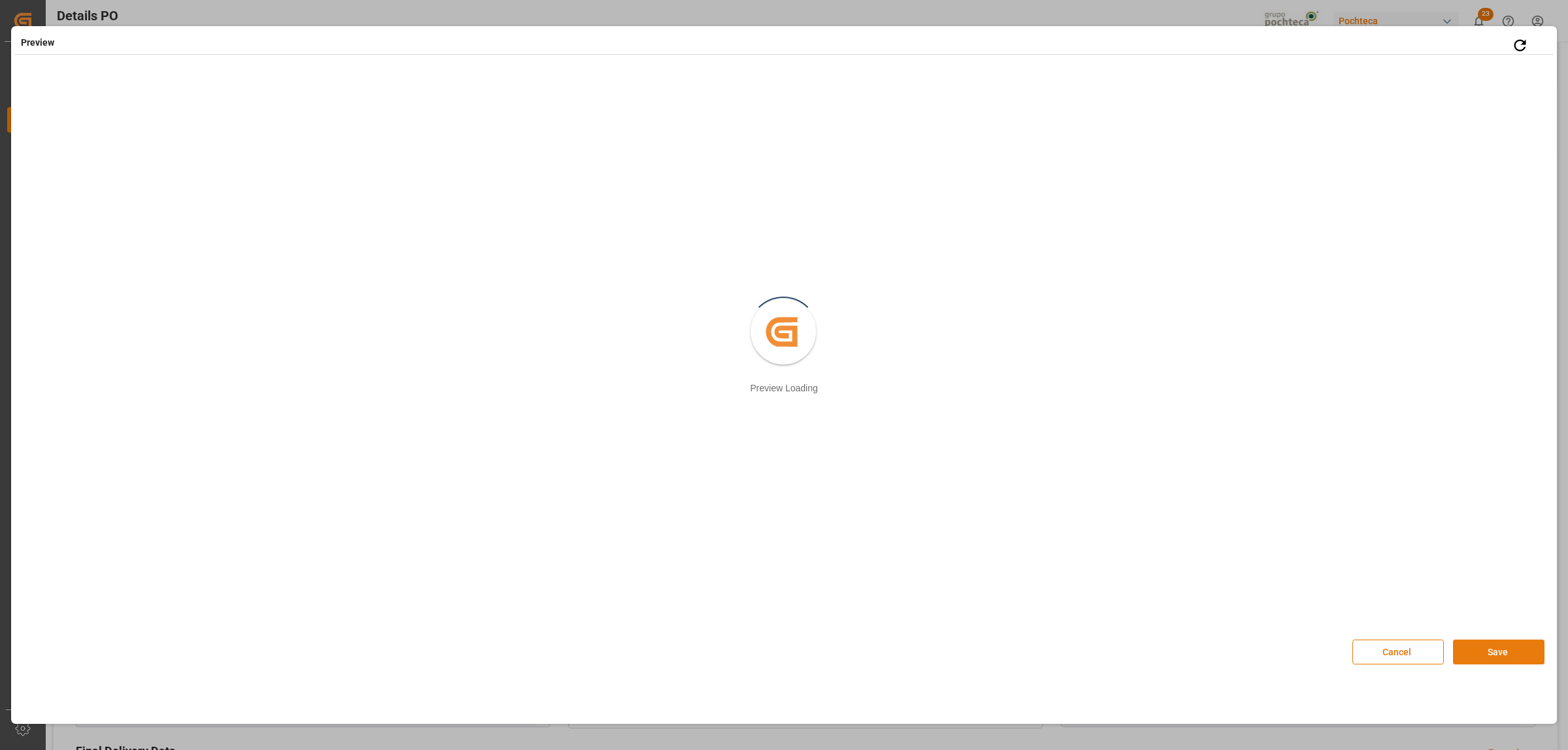
click at [1507, 652] on button "Save" at bounding box center [1498, 652] width 91 height 25
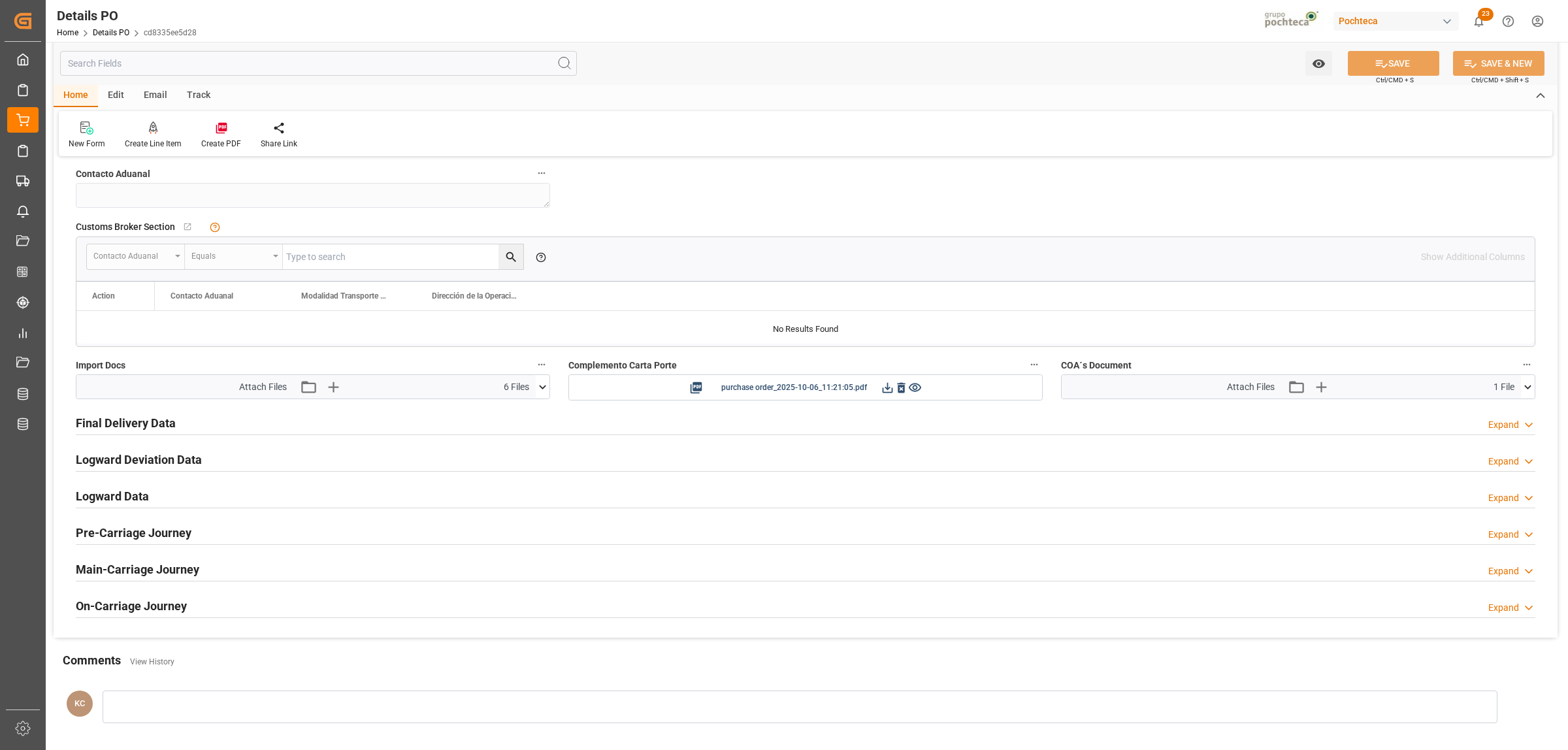
scroll to position [980, 0]
click at [882, 390] on icon at bounding box center [887, 389] width 14 height 14
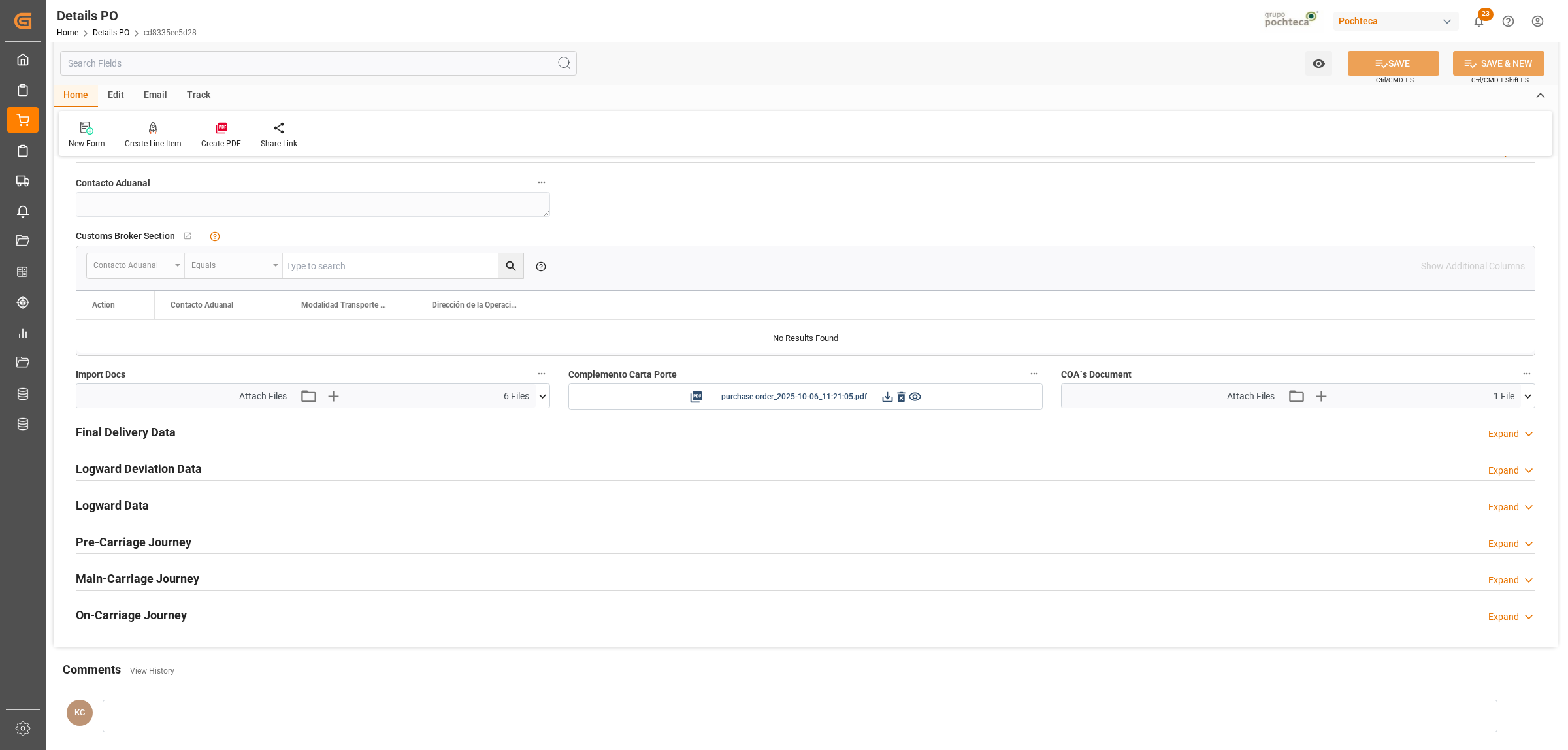
scroll to position [971, 0]
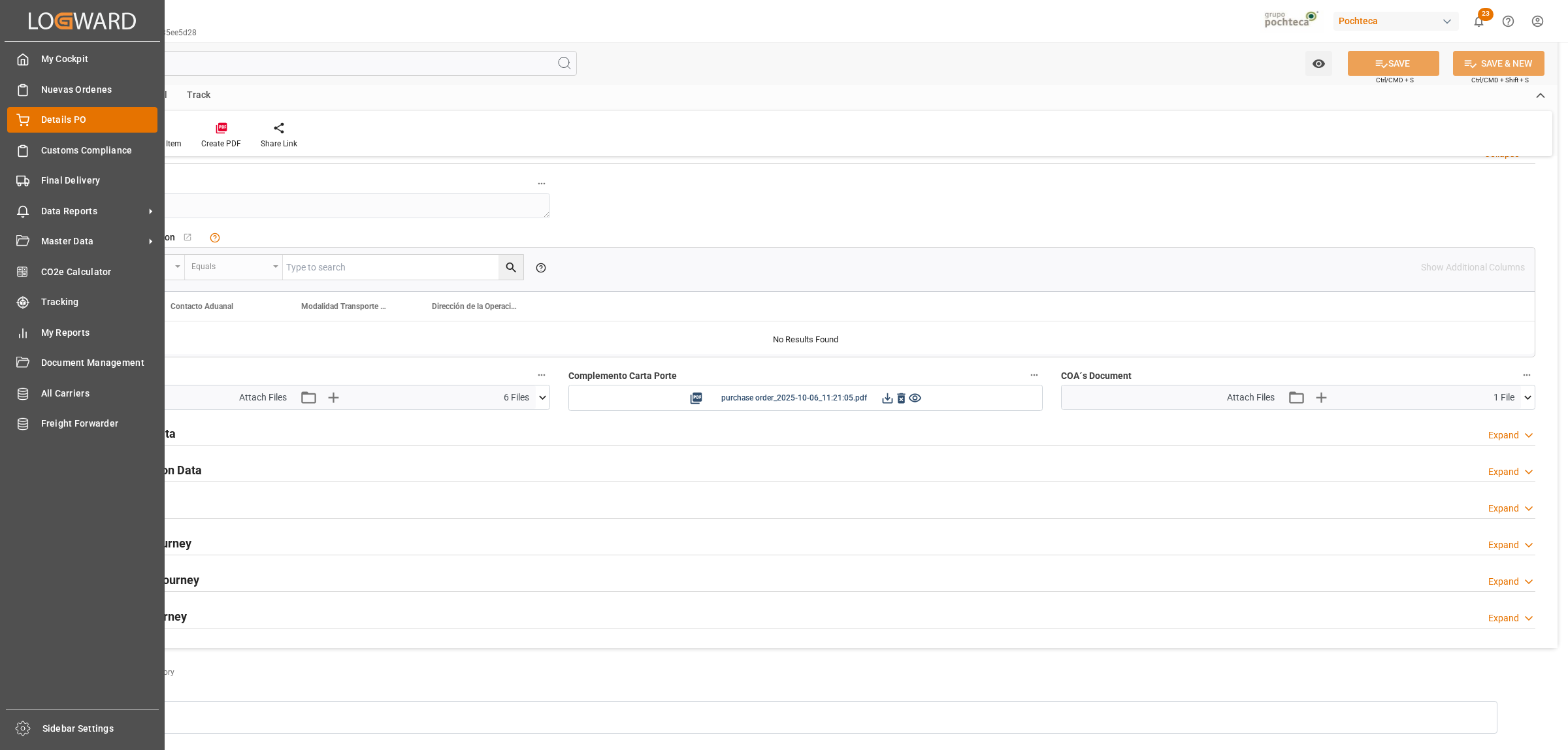
click at [49, 114] on span "Details PO" at bounding box center [100, 120] width 117 height 14
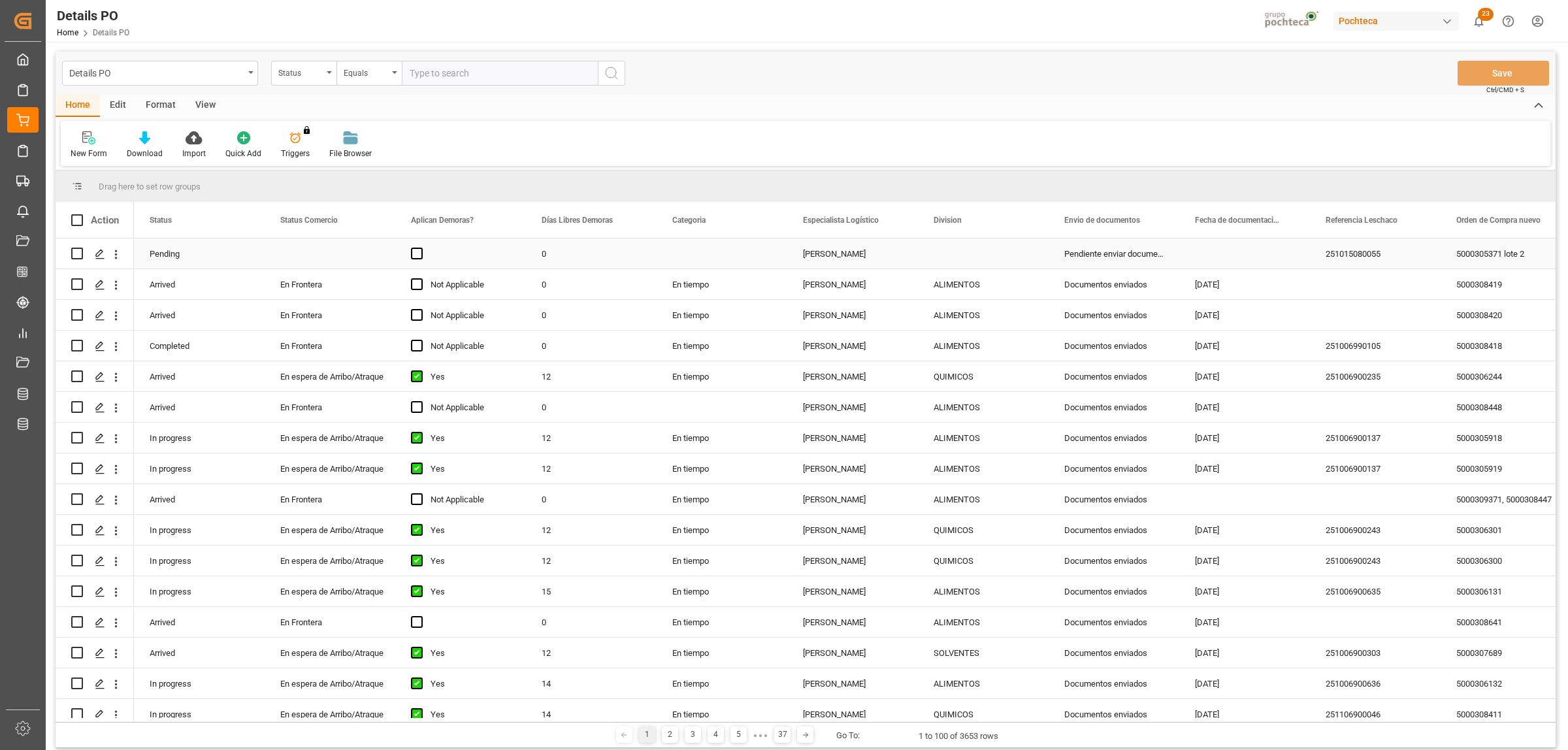
click at [1107, 247] on div "Pendiente enviar documentos" at bounding box center [1113, 253] width 131 height 30
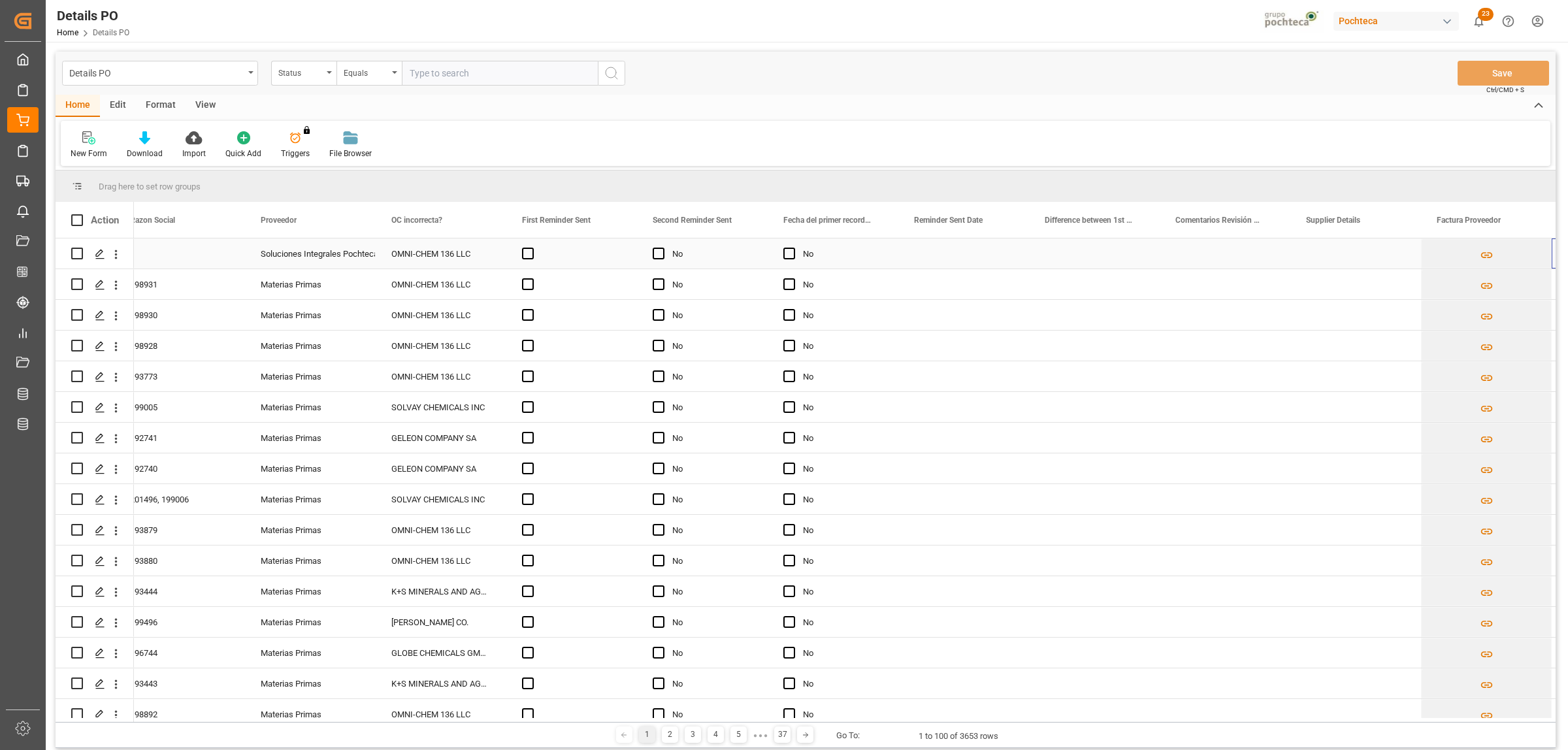
scroll to position [0, 1718]
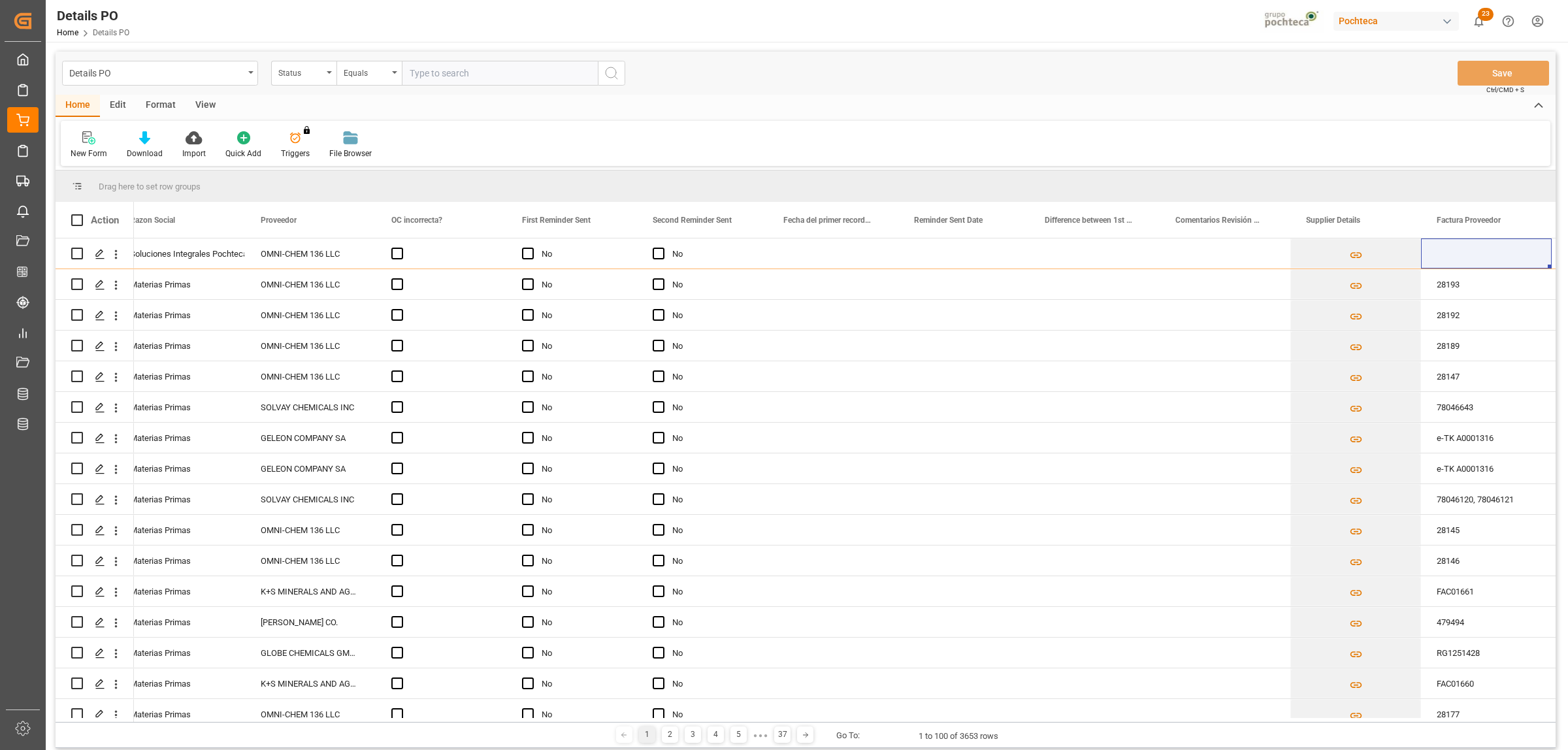
drag, startPoint x: 235, startPoint y: 722, endPoint x: 161, endPoint y: 723, distance: 74.0
click at [118, 731] on div "1 2 3 4 5 ● ● ● 37 Go To: 1 to 100 of 3653 rows" at bounding box center [805, 735] width 1500 height 26
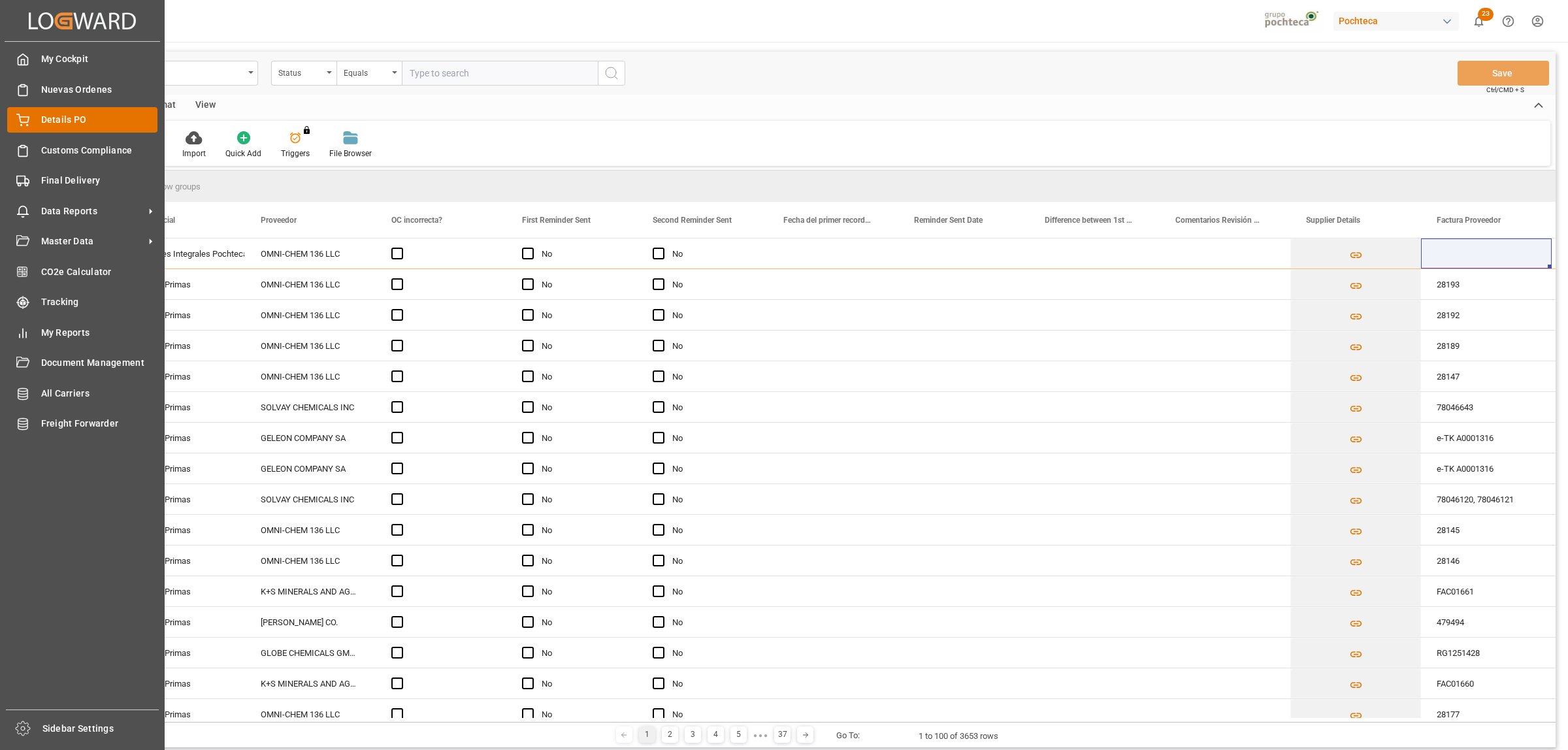
click at [41, 121] on span "Details PO" at bounding box center [100, 120] width 117 height 14
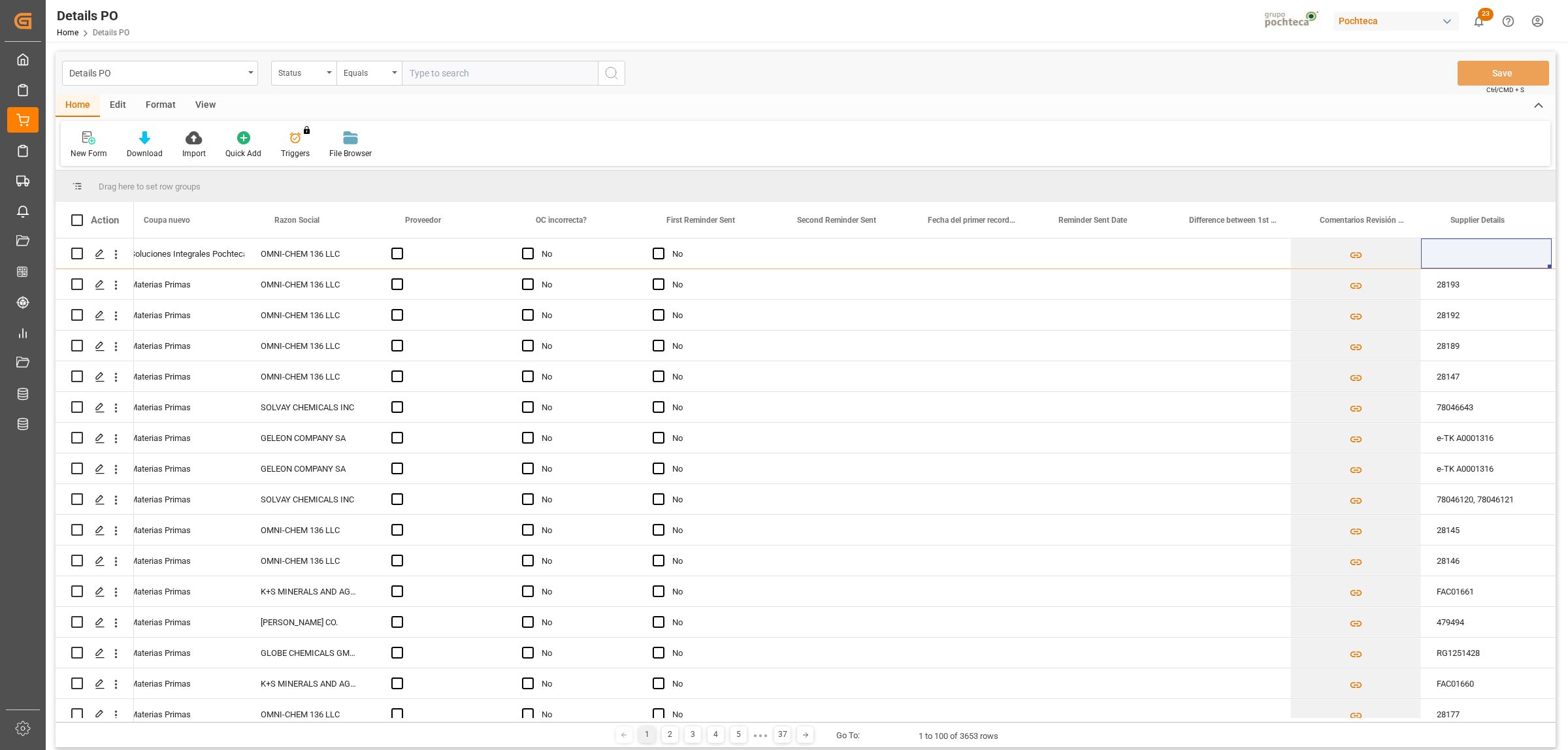
scroll to position [0, 0]
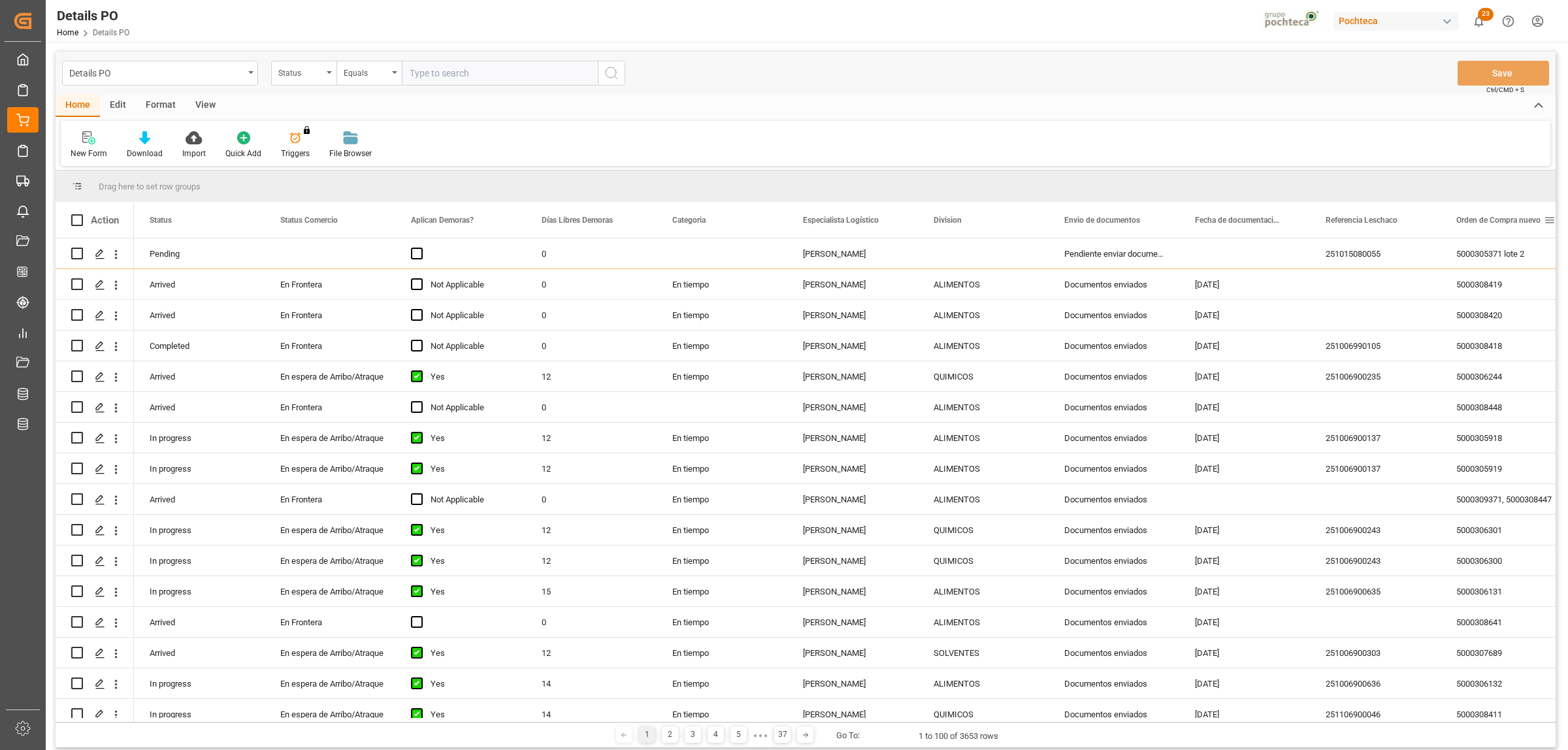
click at [1553, 221] on span at bounding box center [1549, 220] width 12 height 12
click at [1508, 226] on span "filter" at bounding box center [1505, 222] width 12 height 12
type input "5000308419"
click at [1497, 328] on button "Apply" at bounding box center [1500, 331] width 24 height 13
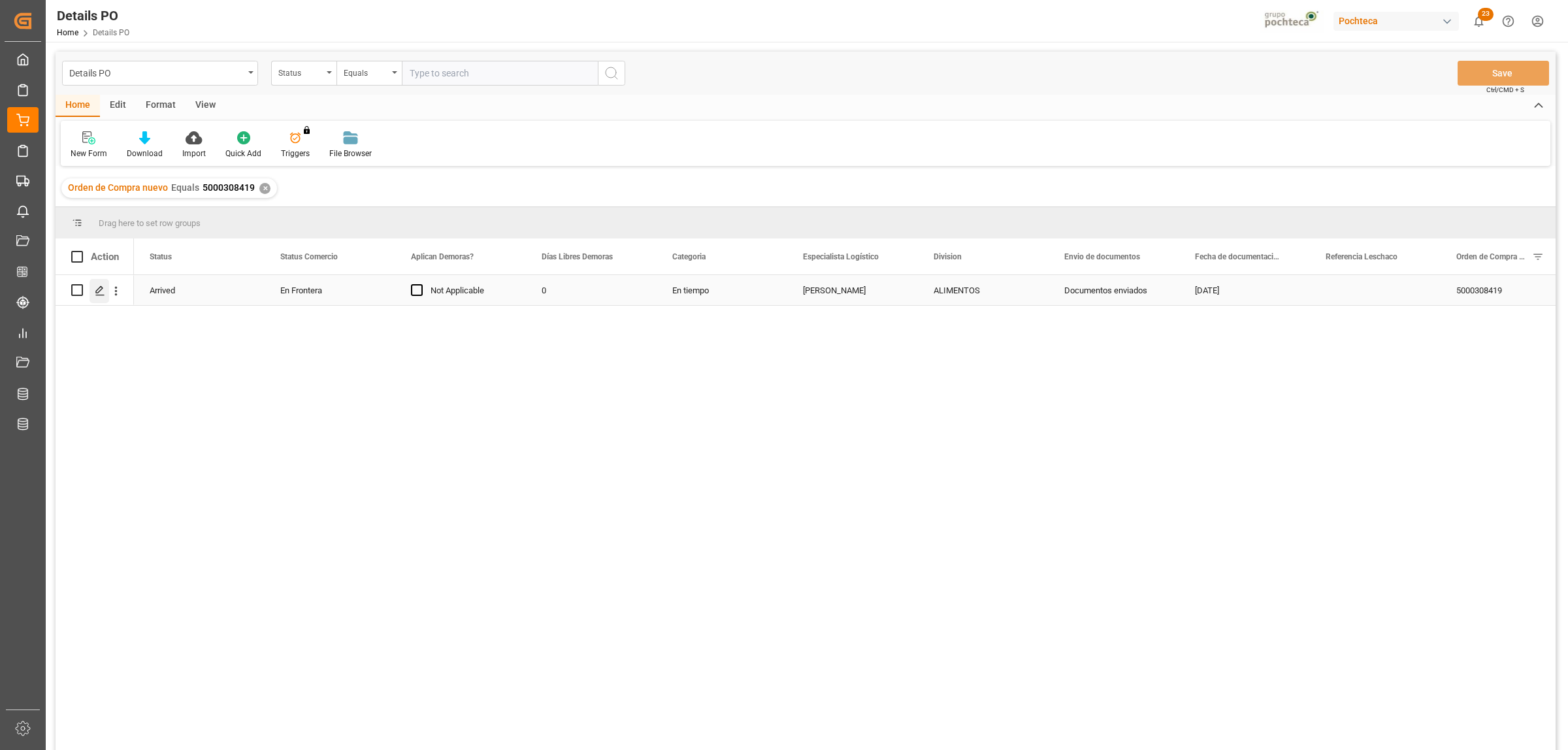
click at [100, 283] on div "Press SPACE to select this row." at bounding box center [100, 291] width 19 height 24
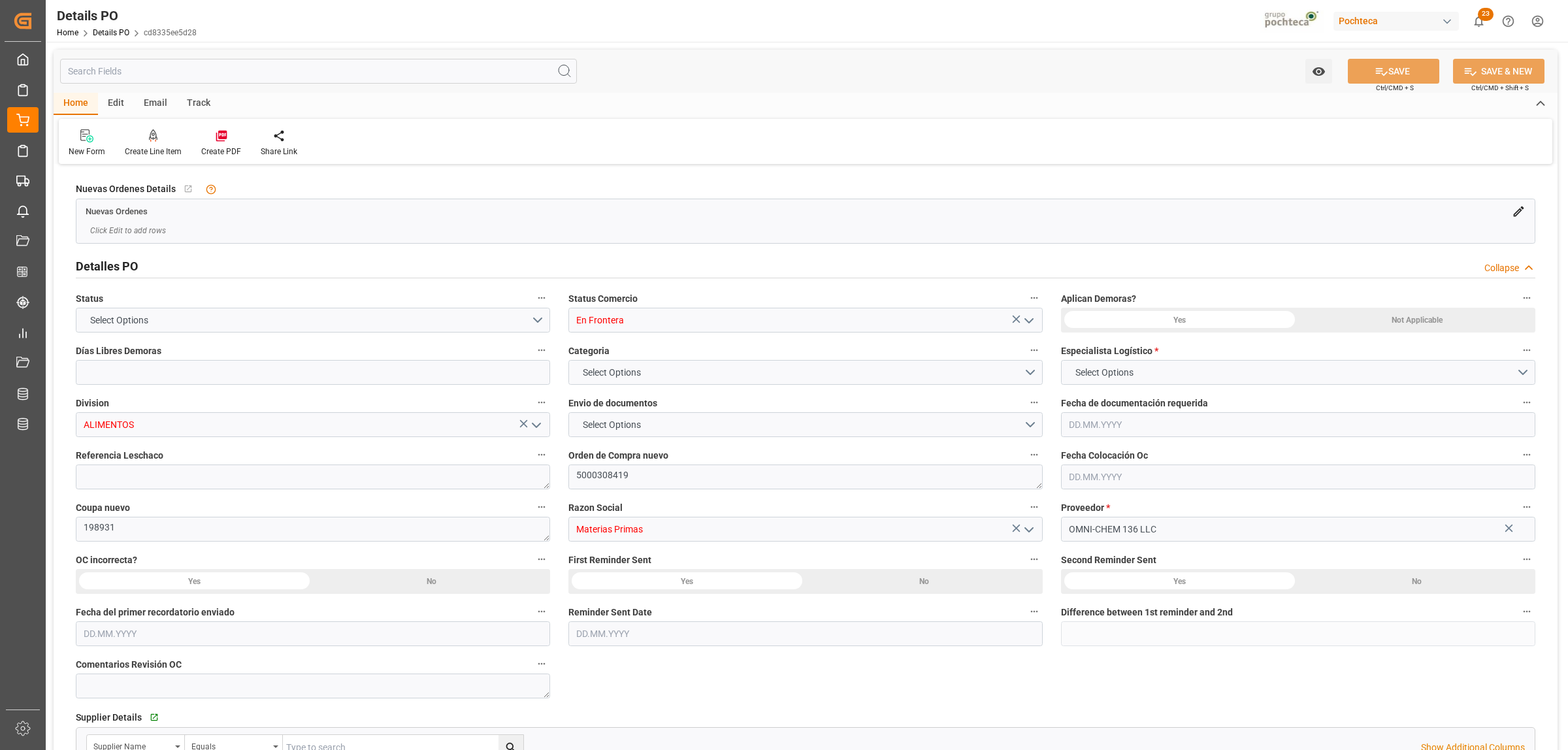
type input "0"
type input "17962.34"
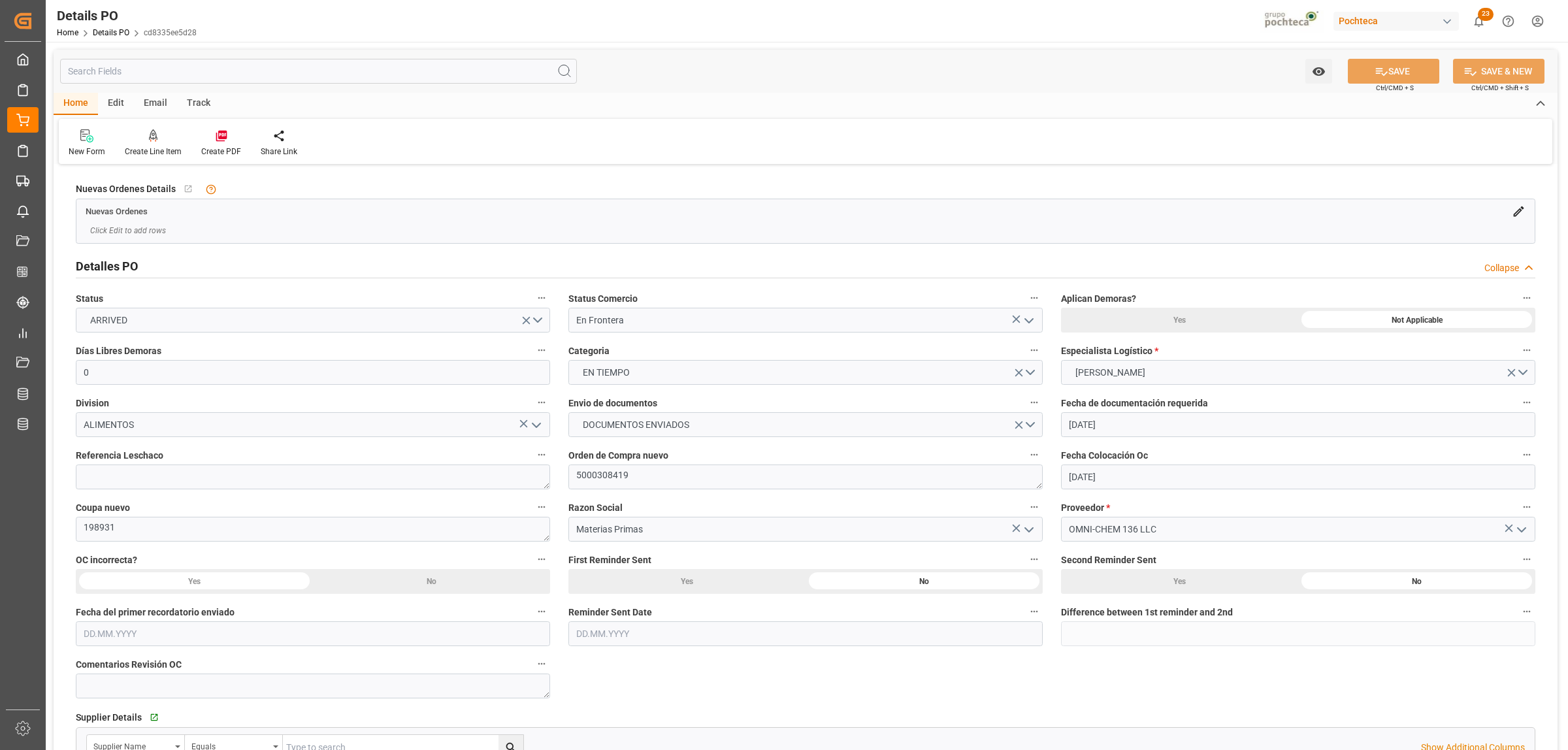
type input "12.04.2025"
type input "02.09.2025"
type input "06.10.2025"
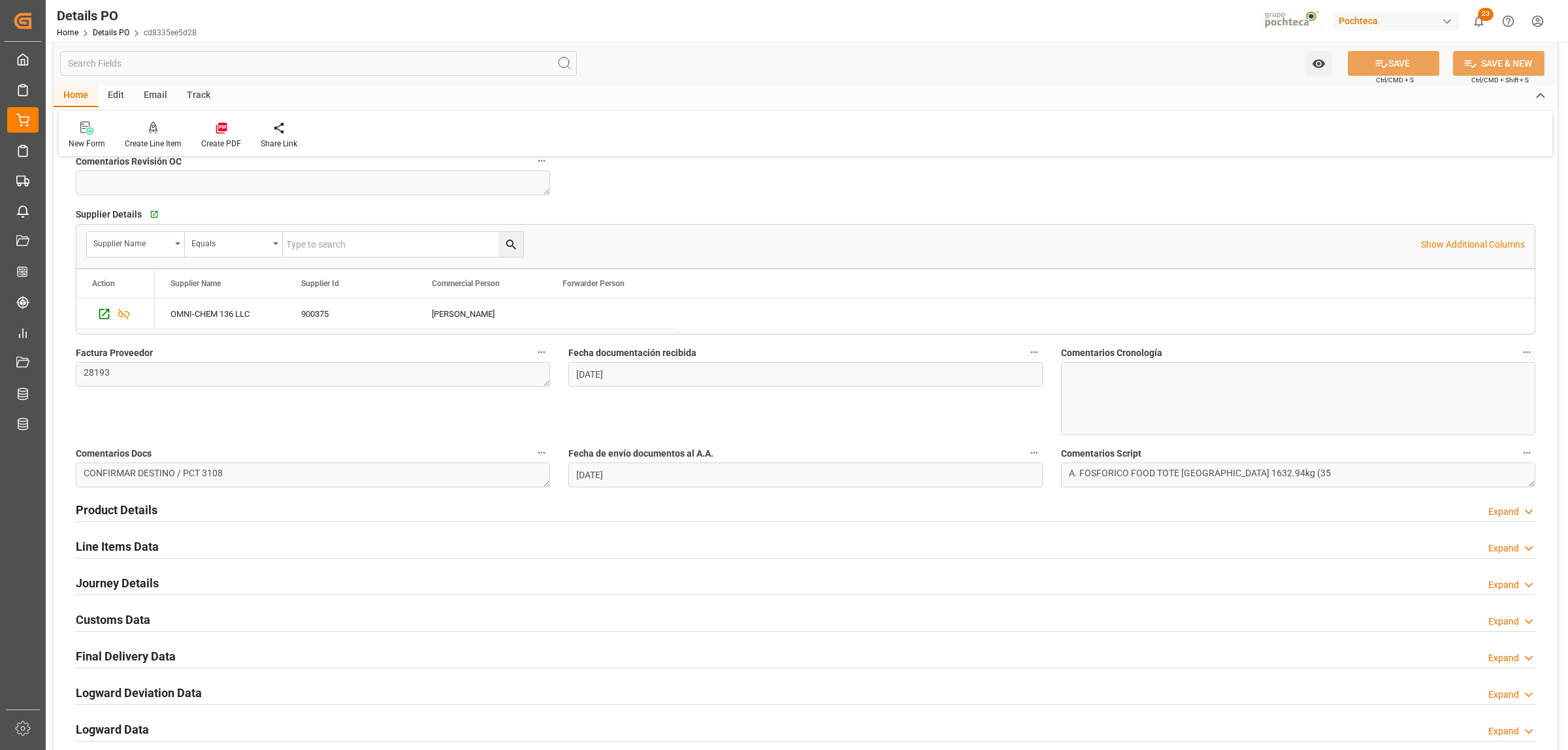
scroll to position [572, 0]
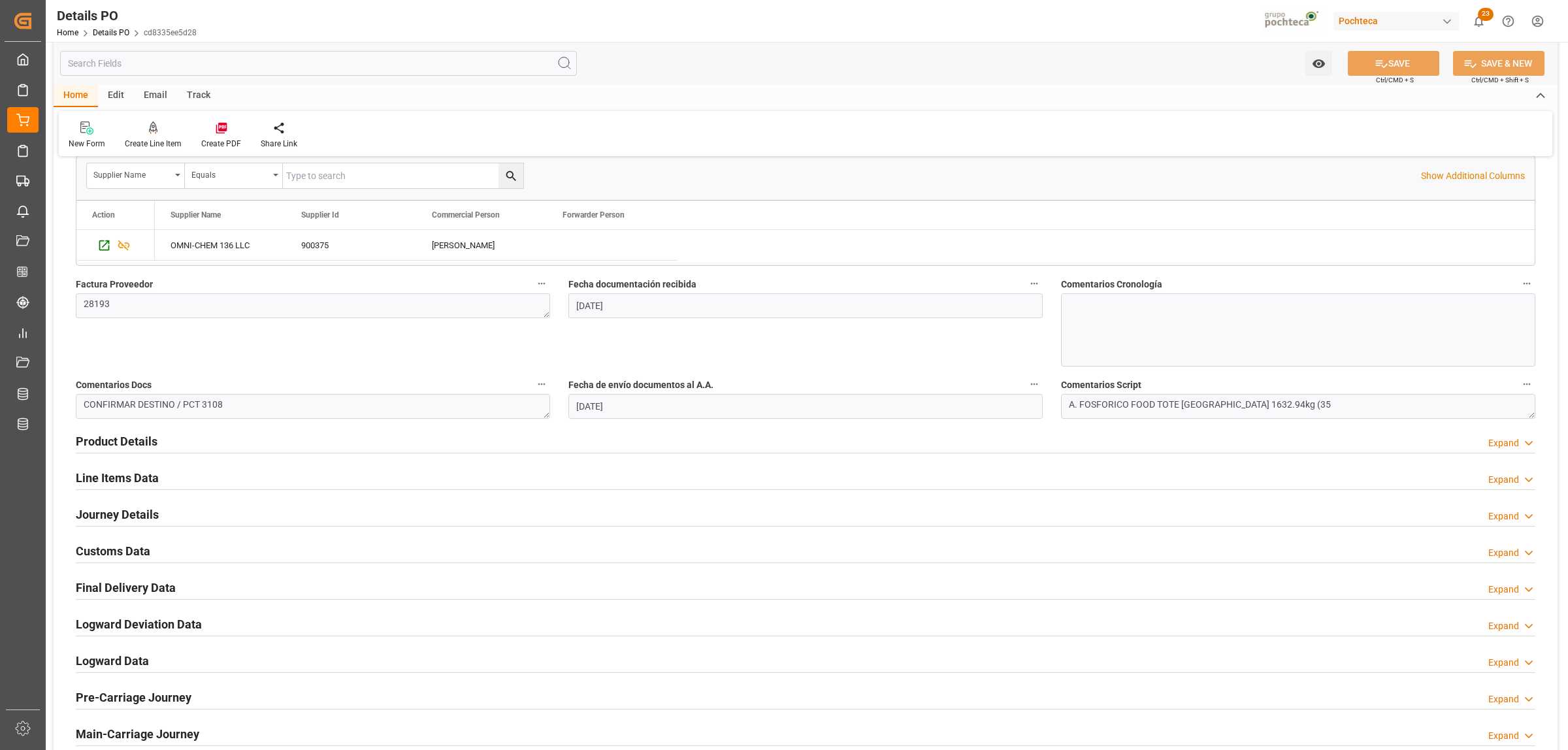
click at [111, 445] on h2 "Product Details" at bounding box center [117, 442] width 82 height 18
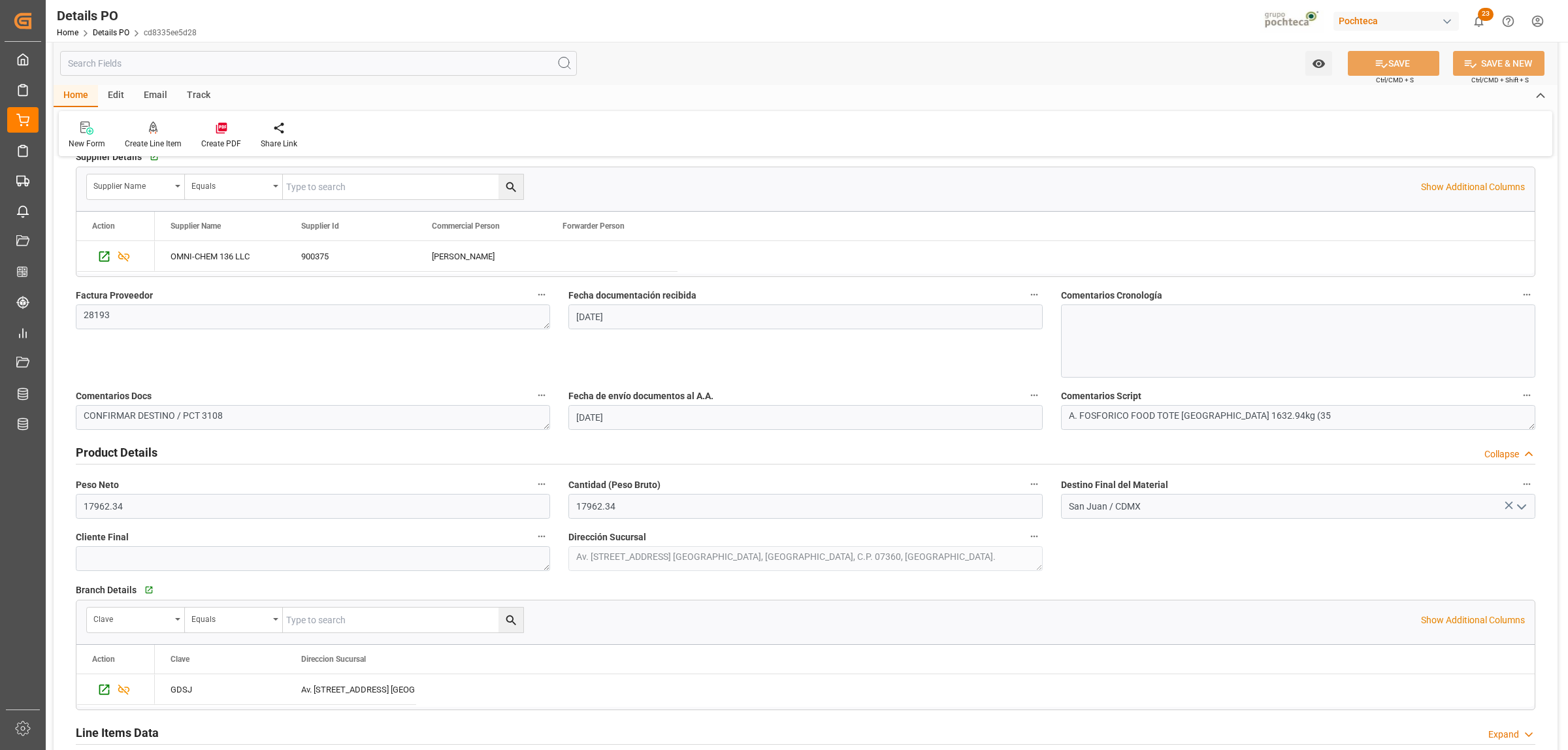
scroll to position [0, 0]
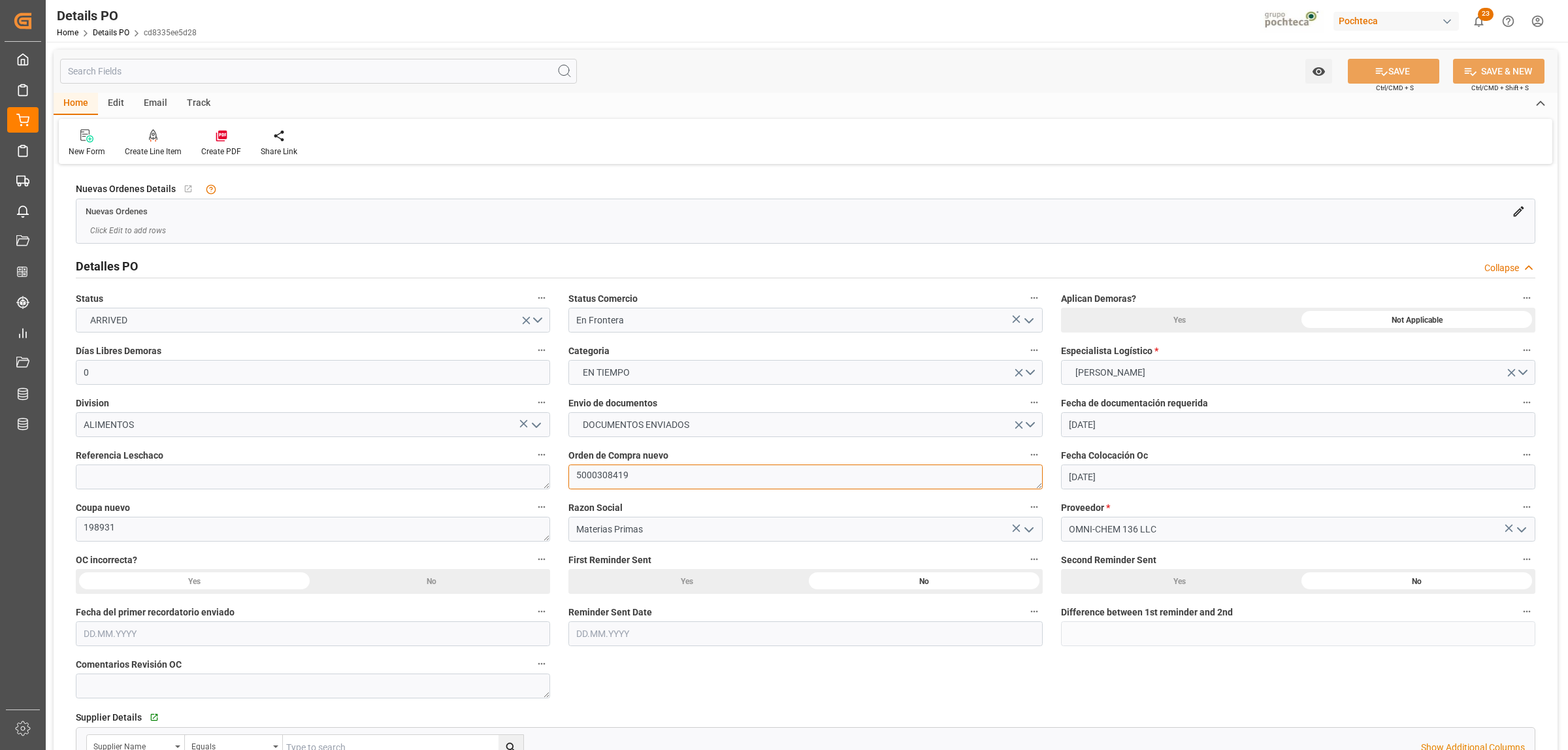
click at [651, 474] on textarea "5000308419" at bounding box center [805, 477] width 474 height 25
drag, startPoint x: 632, startPoint y: 476, endPoint x: 563, endPoint y: 479, distance: 69.1
click at [563, 479] on div "Orden de Compra nuevo 5000308419" at bounding box center [805, 468] width 493 height 53
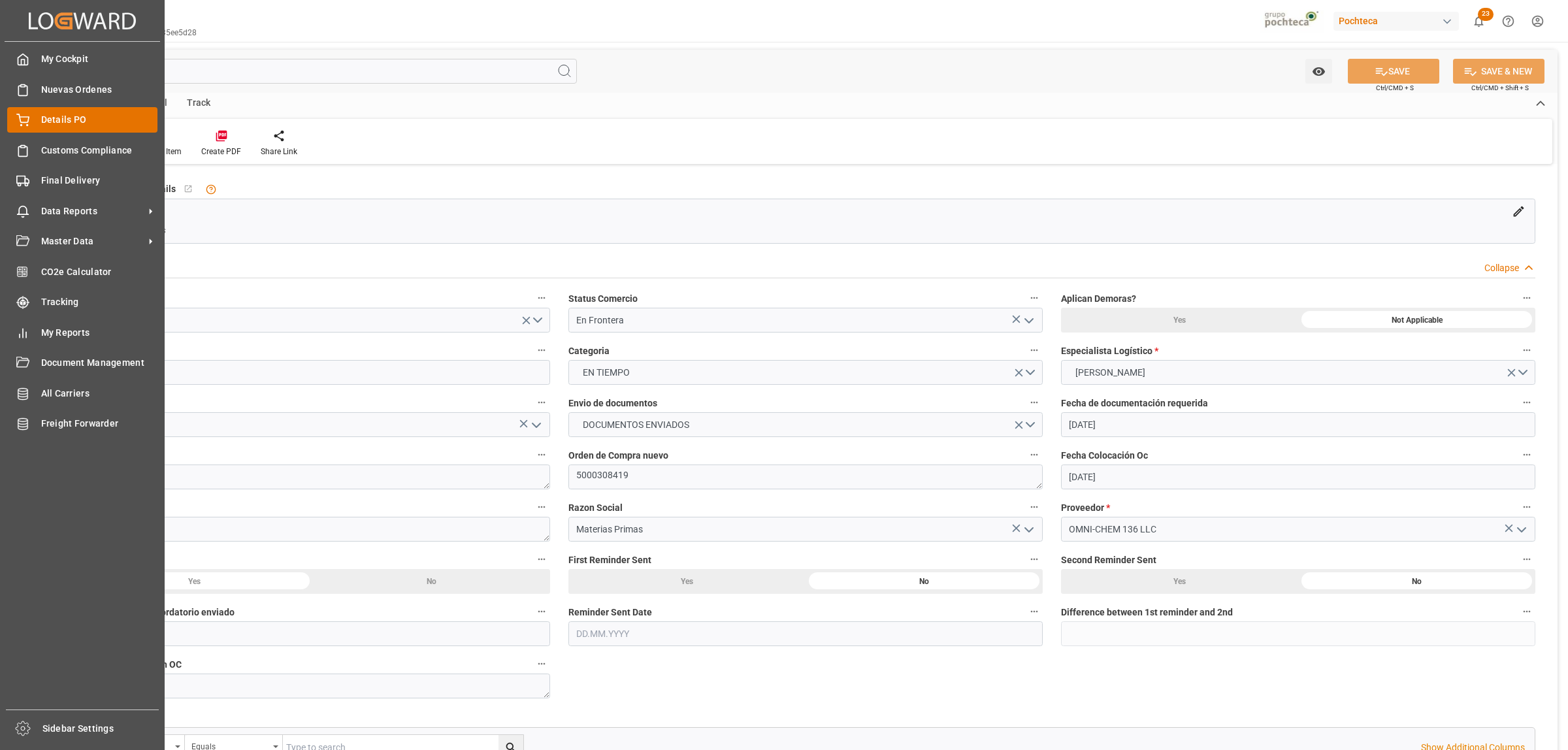
click at [46, 119] on span "Details PO" at bounding box center [100, 120] width 117 height 14
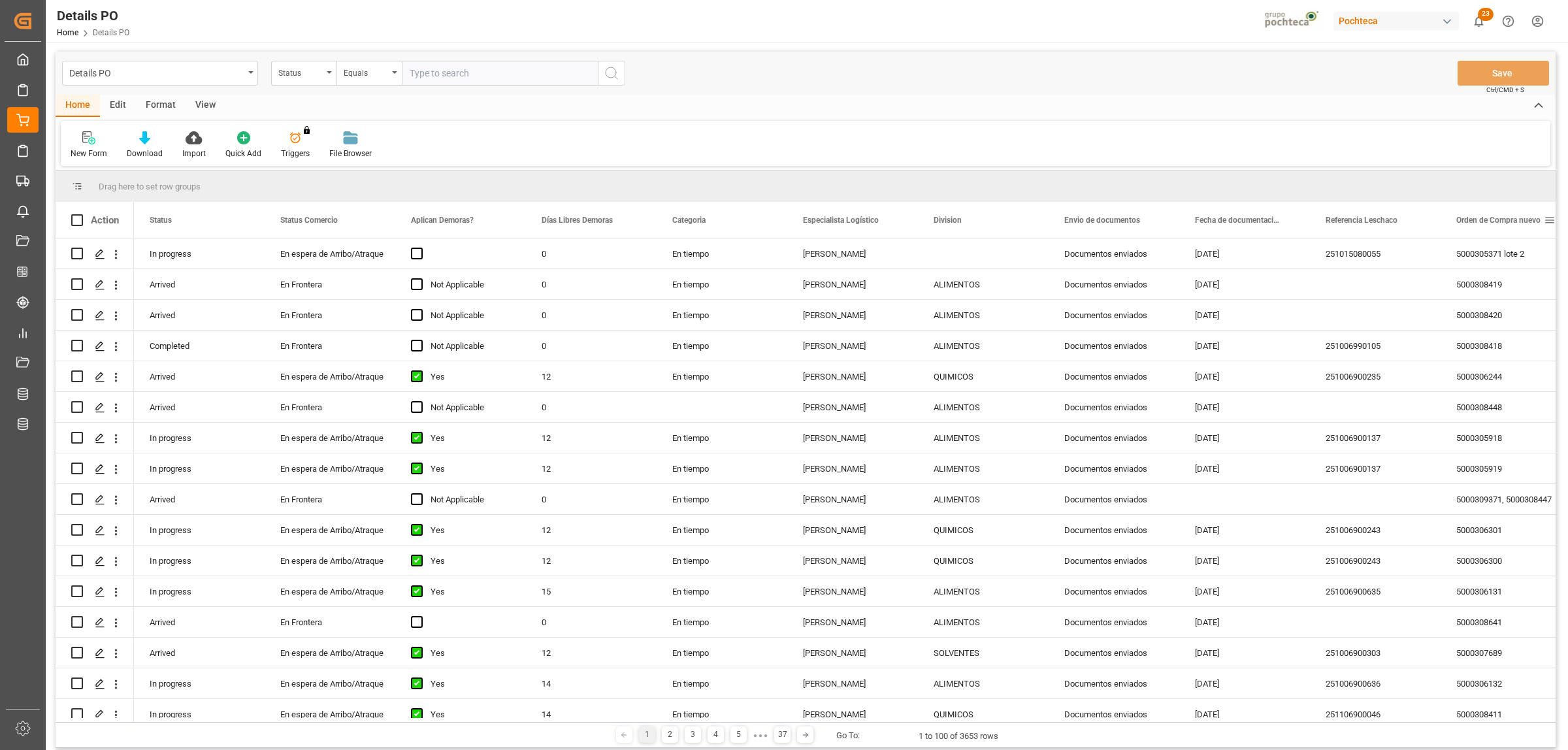
click at [1550, 219] on span at bounding box center [1549, 220] width 12 height 12
click at [1504, 221] on span "filter" at bounding box center [1505, 222] width 12 height 12
type input "5000308641"
click at [1500, 327] on button "Apply" at bounding box center [1500, 331] width 24 height 13
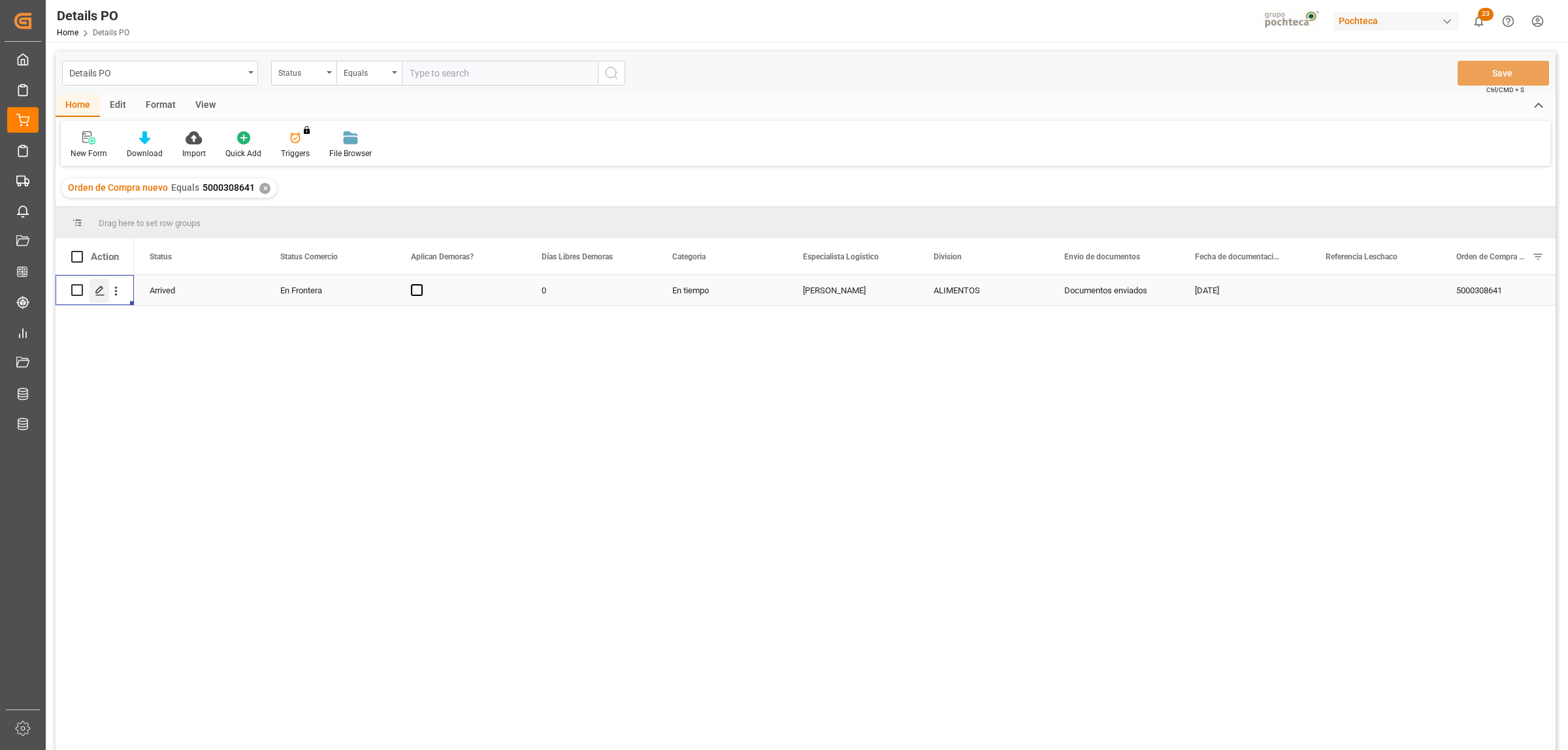
click at [99, 294] on line "Press SPACE to select this row." at bounding box center [100, 294] width 8 height 0
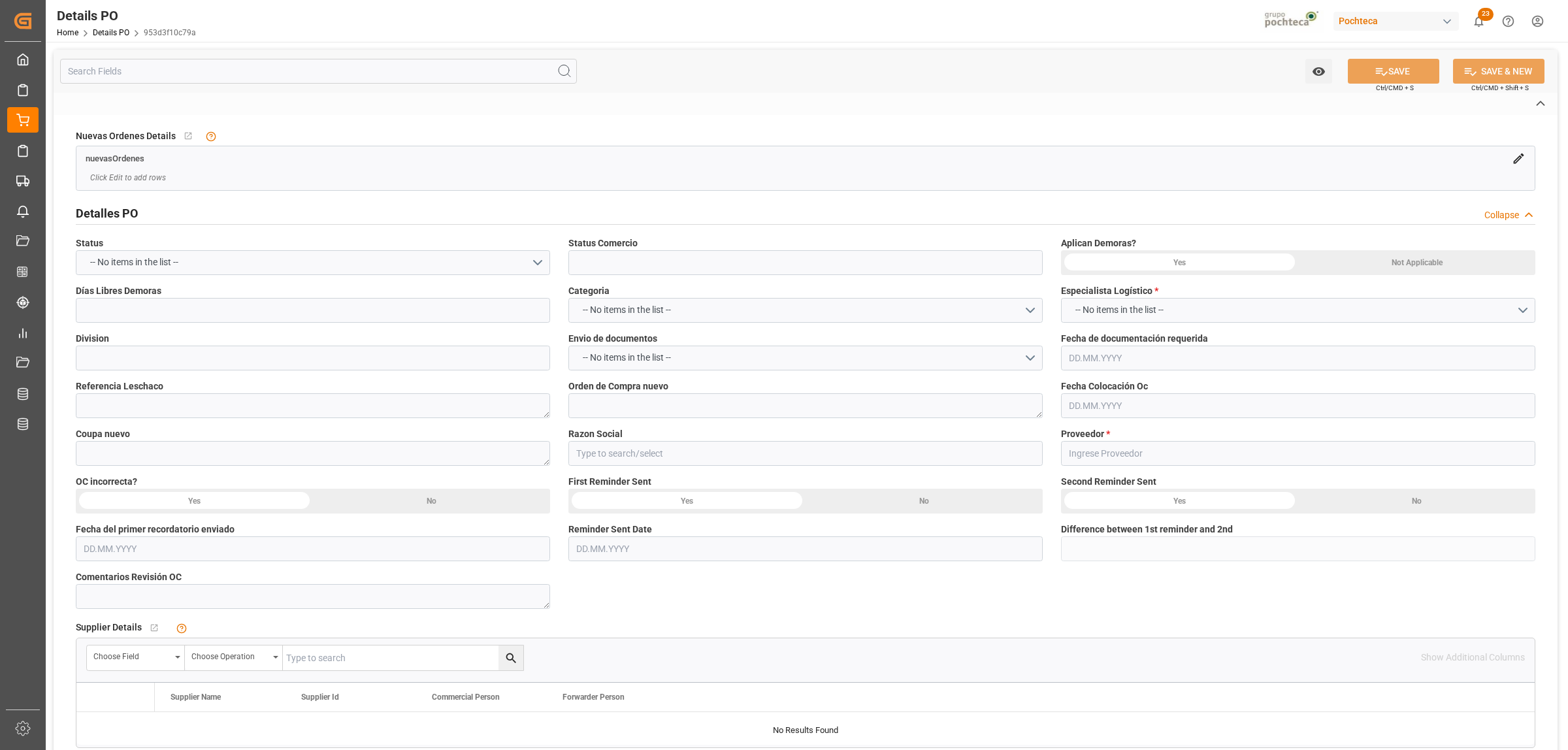
type input "En Frontera"
type input "ALIMENTOS"
type textarea "5000308641"
type textarea "199496"
type input "Materias Primas"
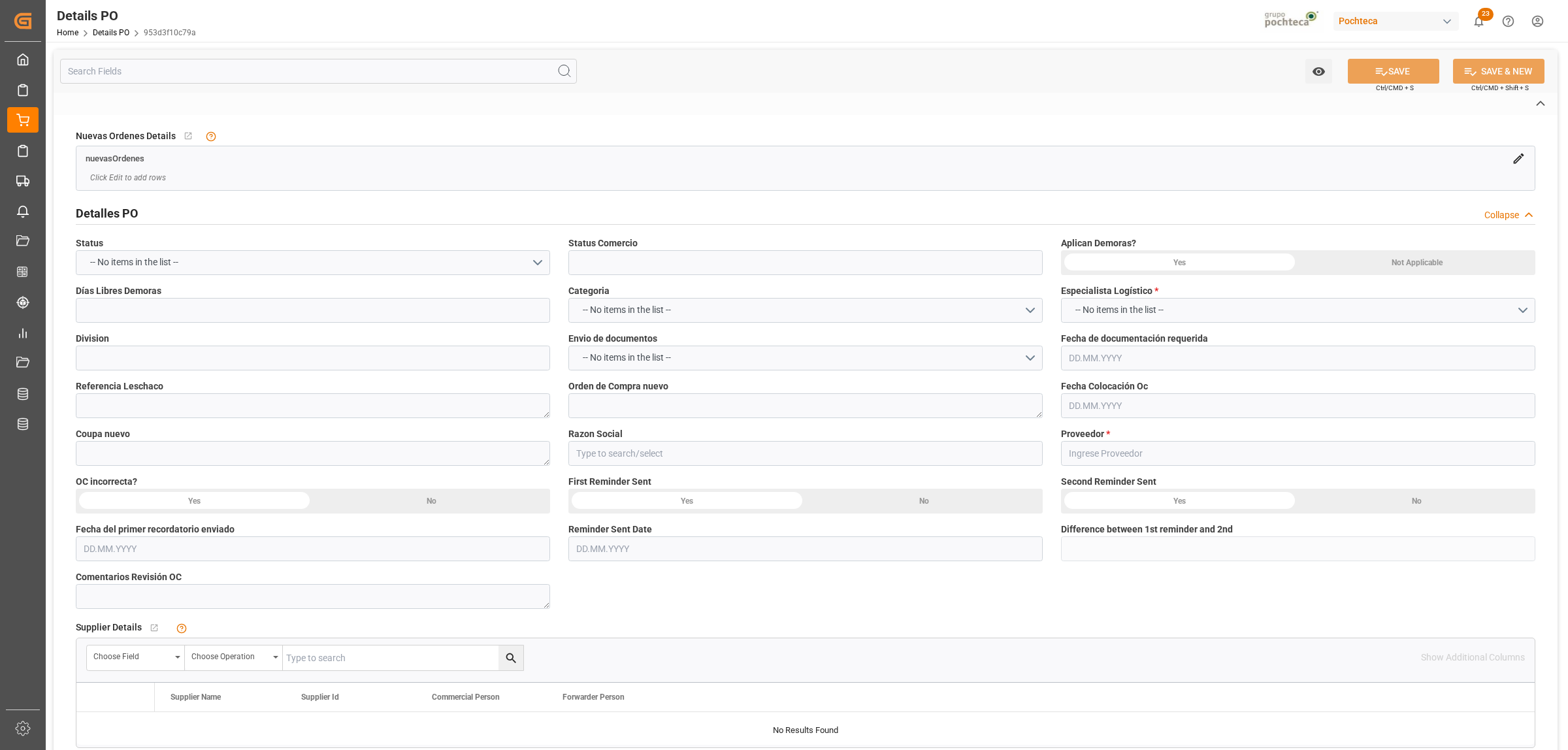
type input "JONES-HAMILTON CO."
type textarea "479494"
type textarea "BISULFATO DE SODIO PET GRADE SAC 25 KG ("
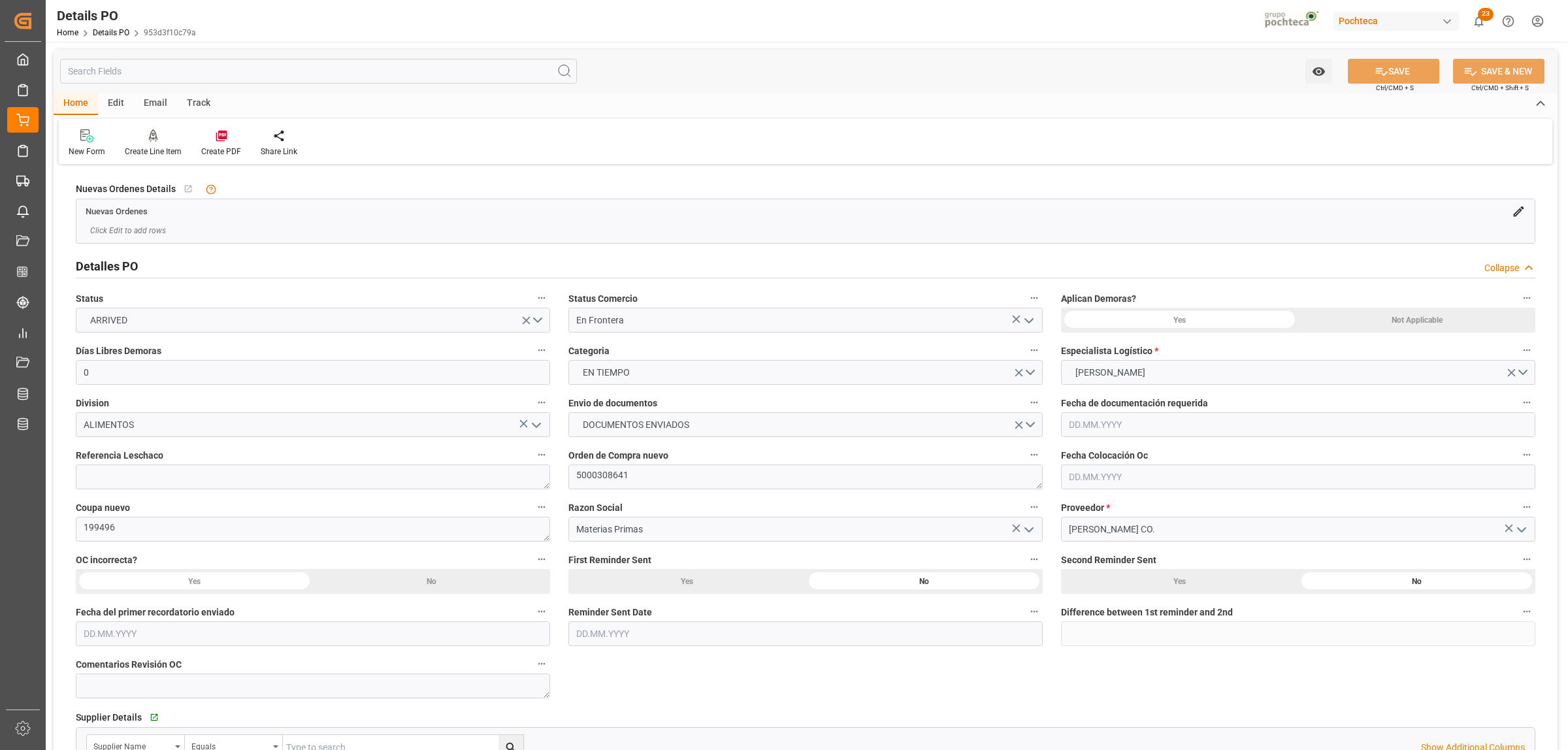
type input "0"
type input "19000"
type input "11.02.2025"
type input "08.09.2025"
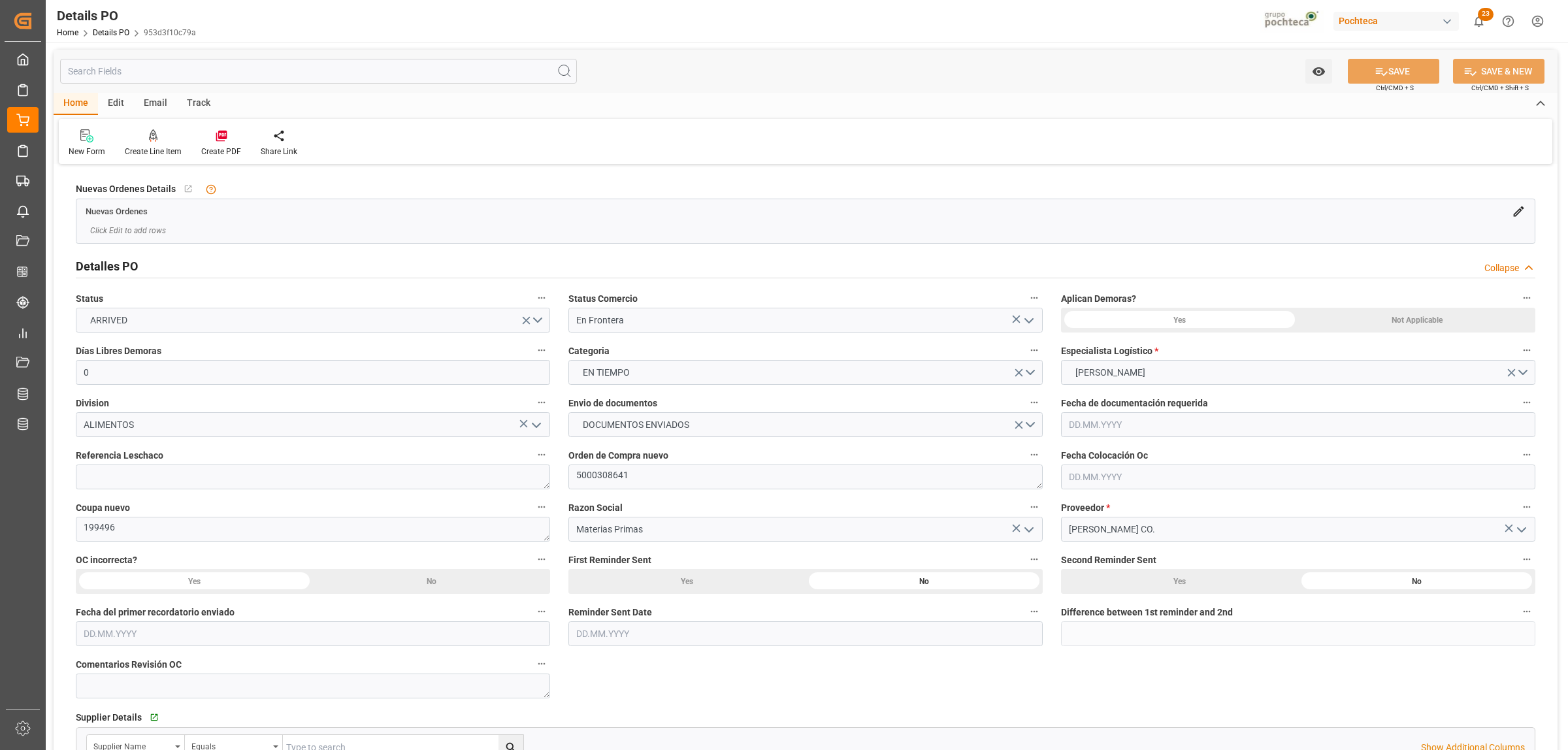
type input "06.10.2025"
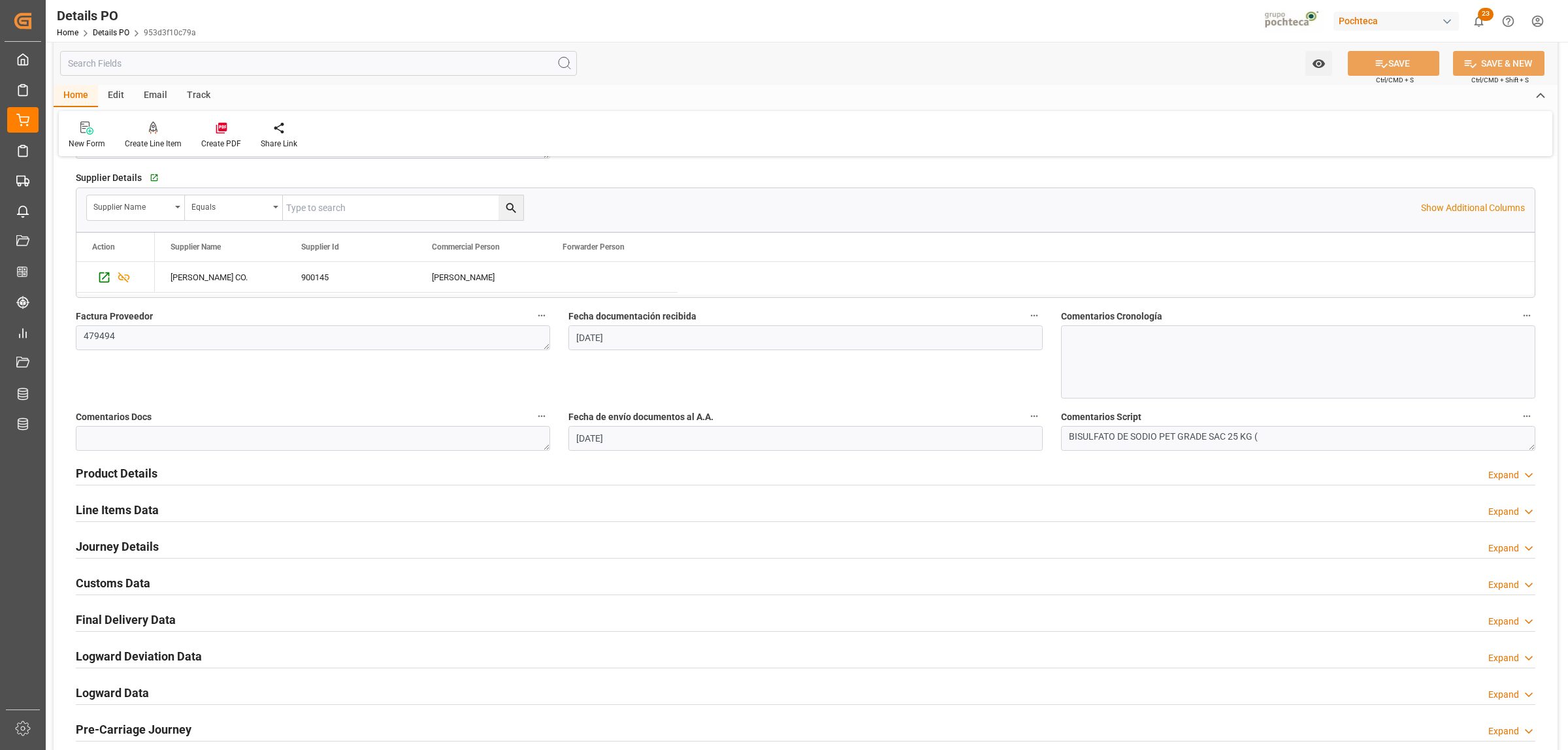
scroll to position [572, 0]
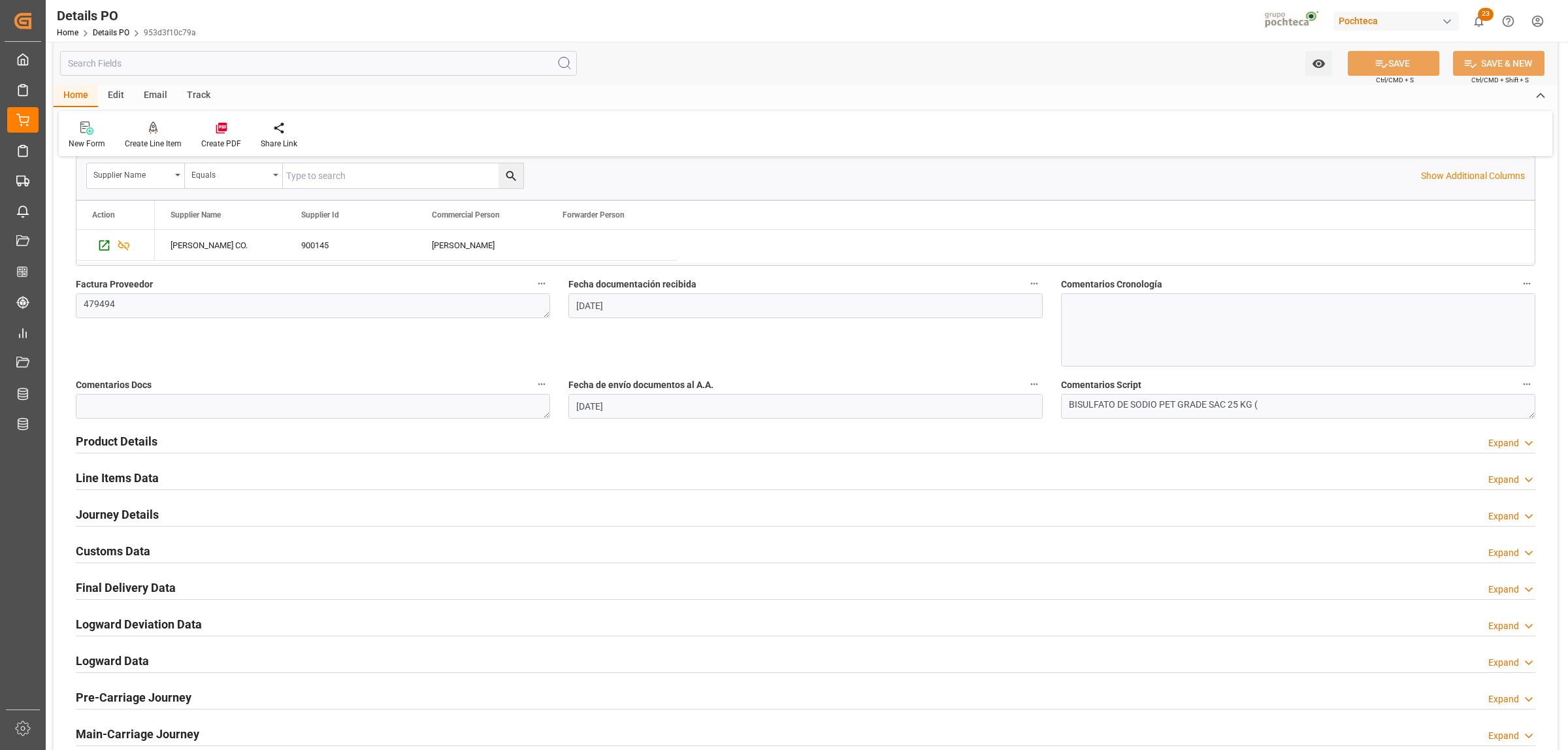
click at [125, 439] on h2 "Product Details" at bounding box center [117, 442] width 82 height 18
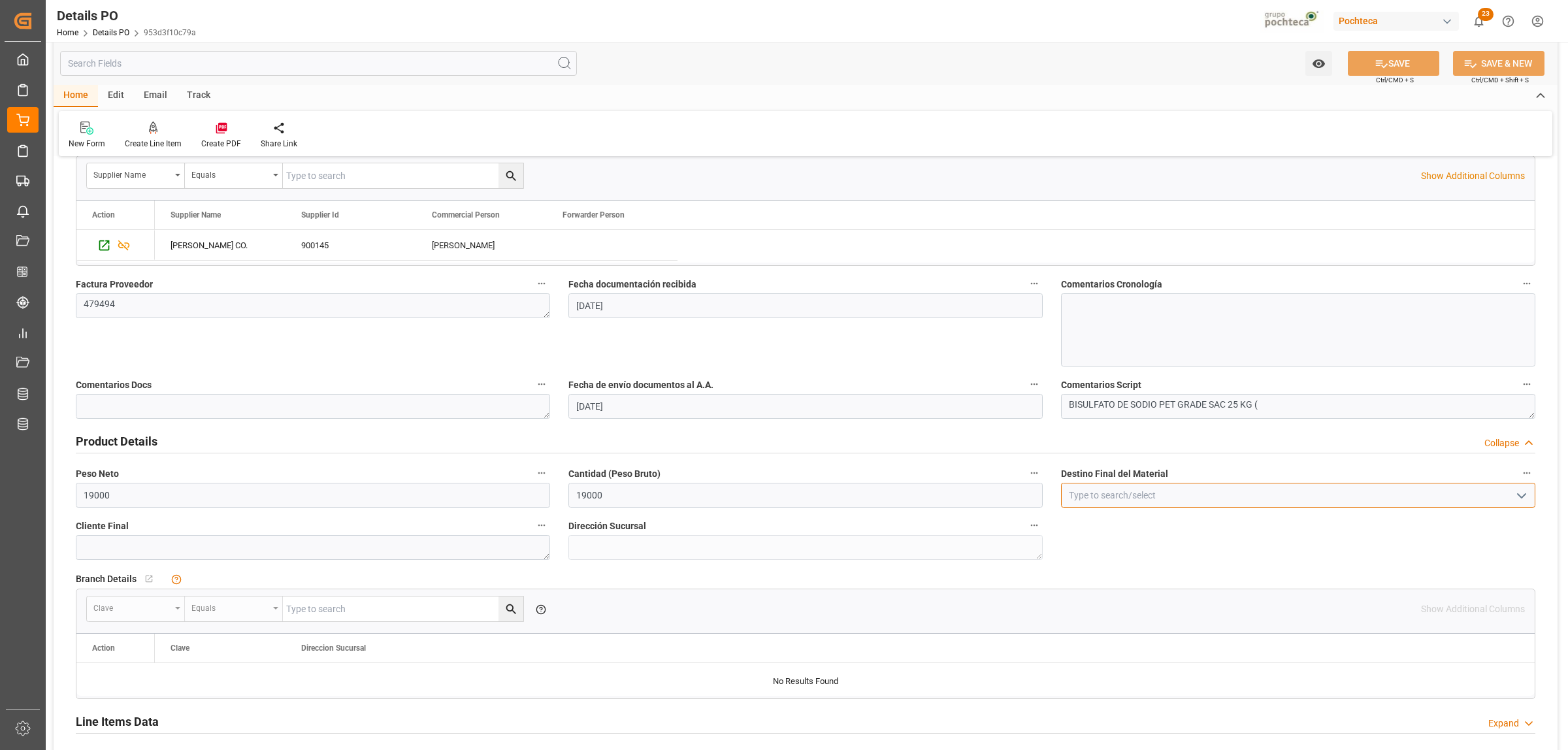
click at [1075, 495] on input at bounding box center [1298, 496] width 474 height 25
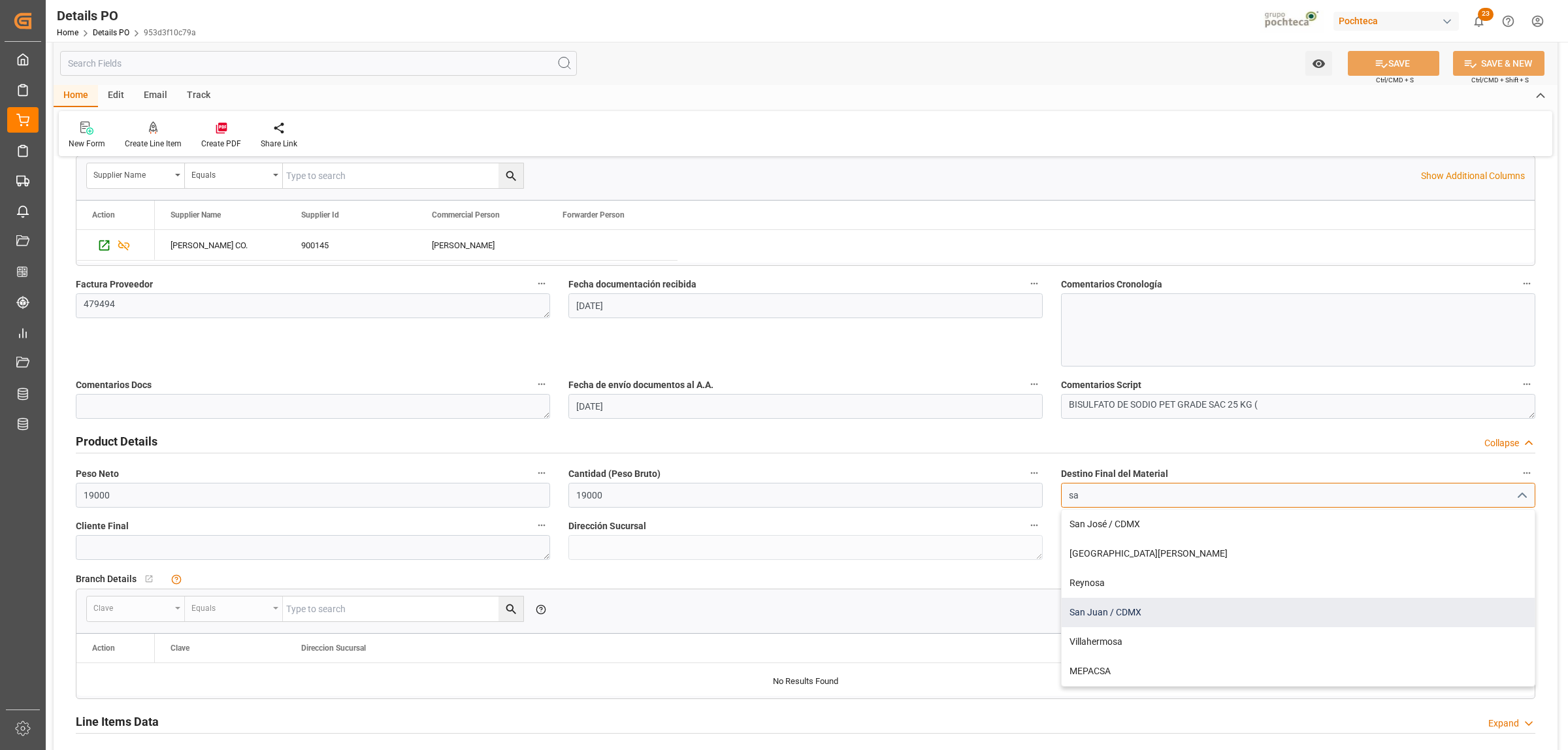
click at [1118, 625] on div "San Juan / CDMX" at bounding box center [1298, 612] width 473 height 30
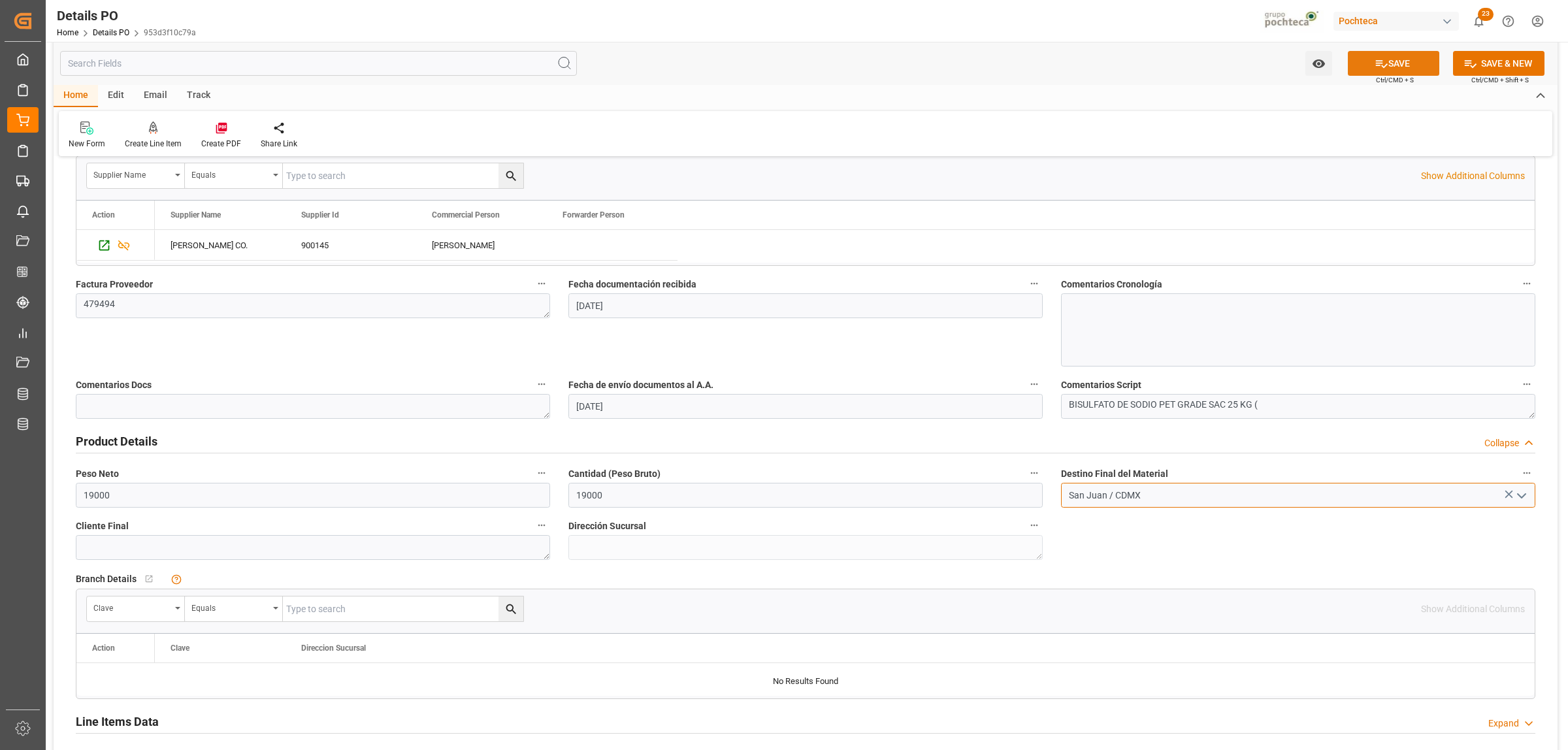
type input "San Juan / CDMX"
click at [1390, 54] on button "SAVE" at bounding box center [1393, 64] width 91 height 25
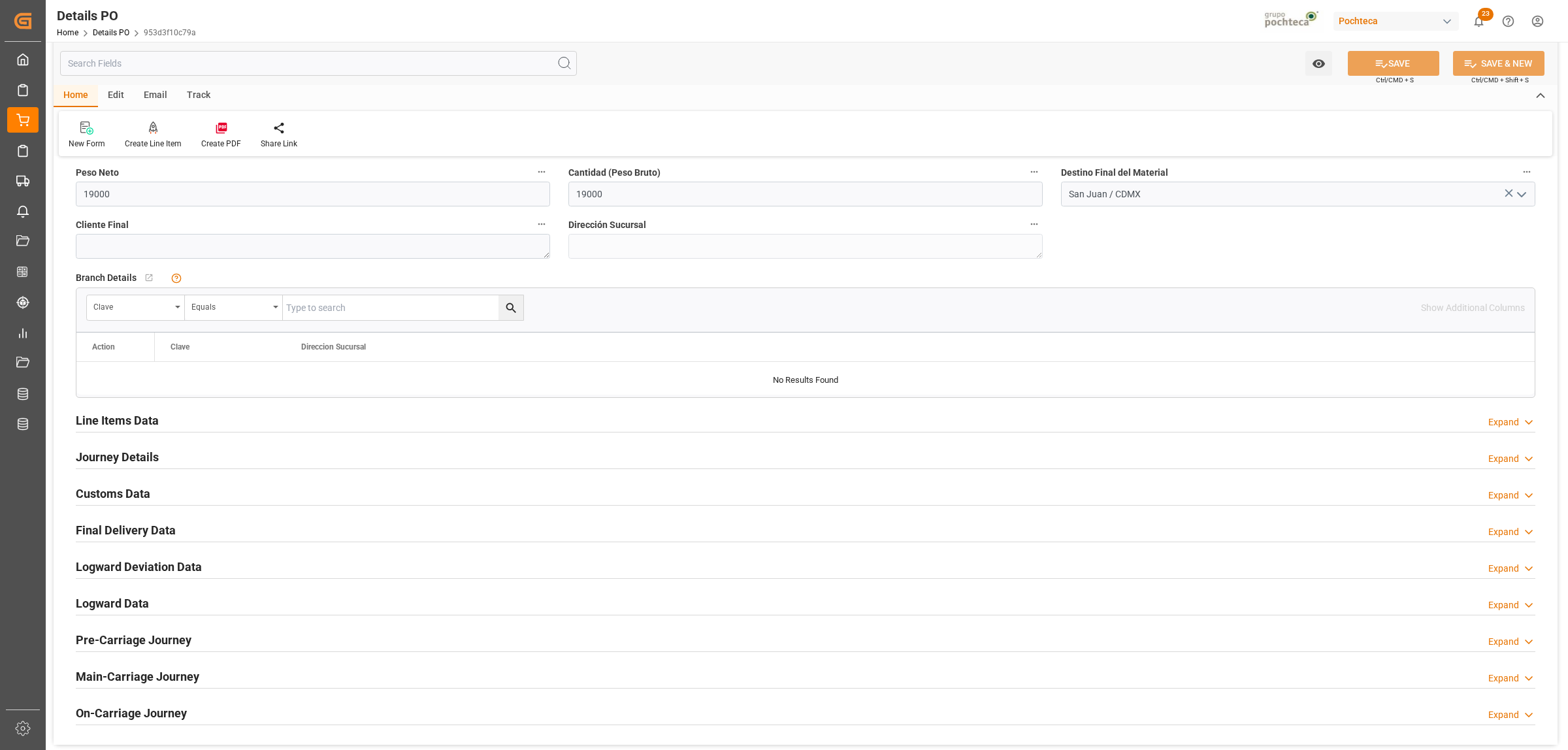
scroll to position [980, 0]
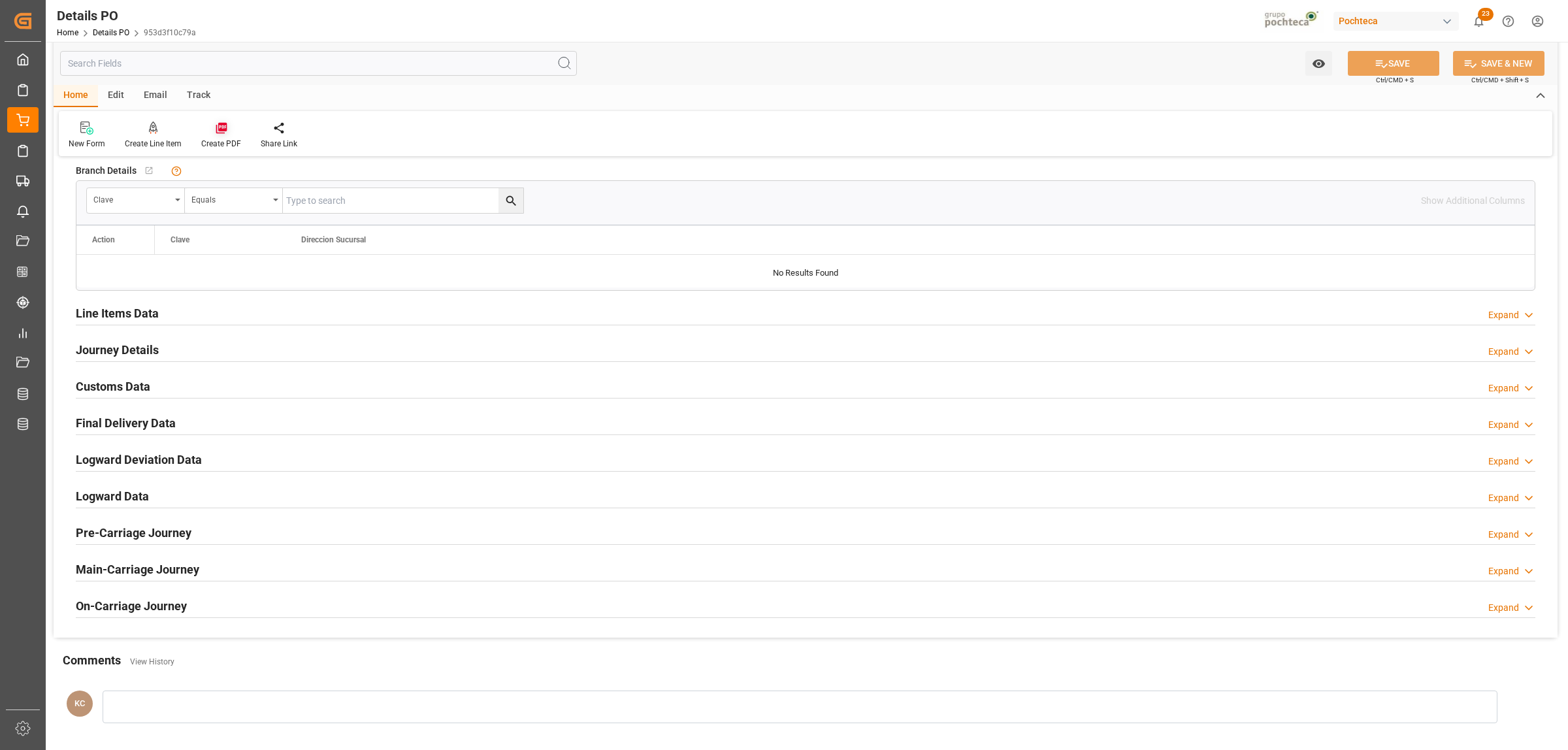
click at [227, 129] on div at bounding box center [221, 128] width 40 height 14
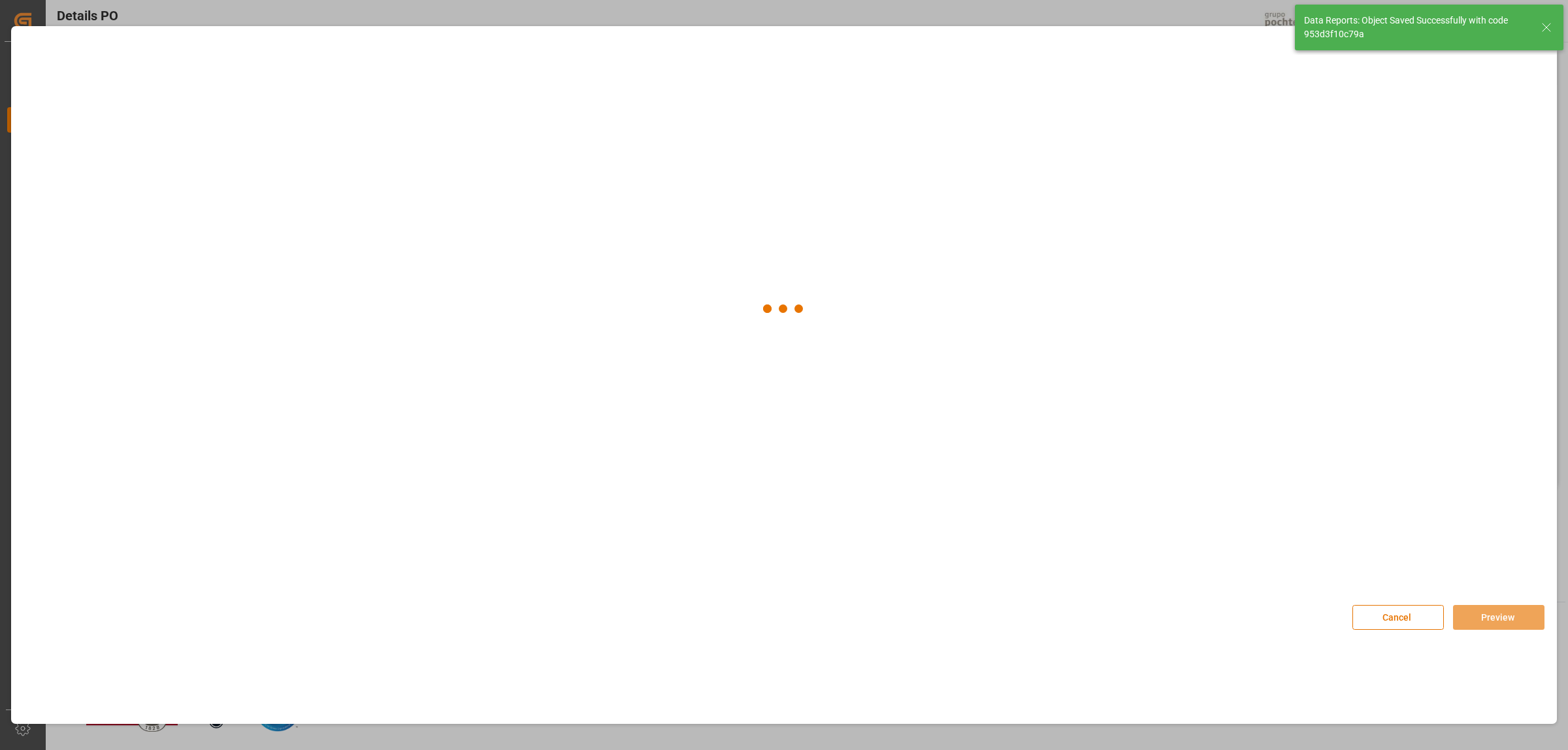
scroll to position [889, 0]
click at [105, 139] on img at bounding box center [92, 140] width 53 height 74
click at [1471, 617] on button "Preview" at bounding box center [1498, 617] width 91 height 25
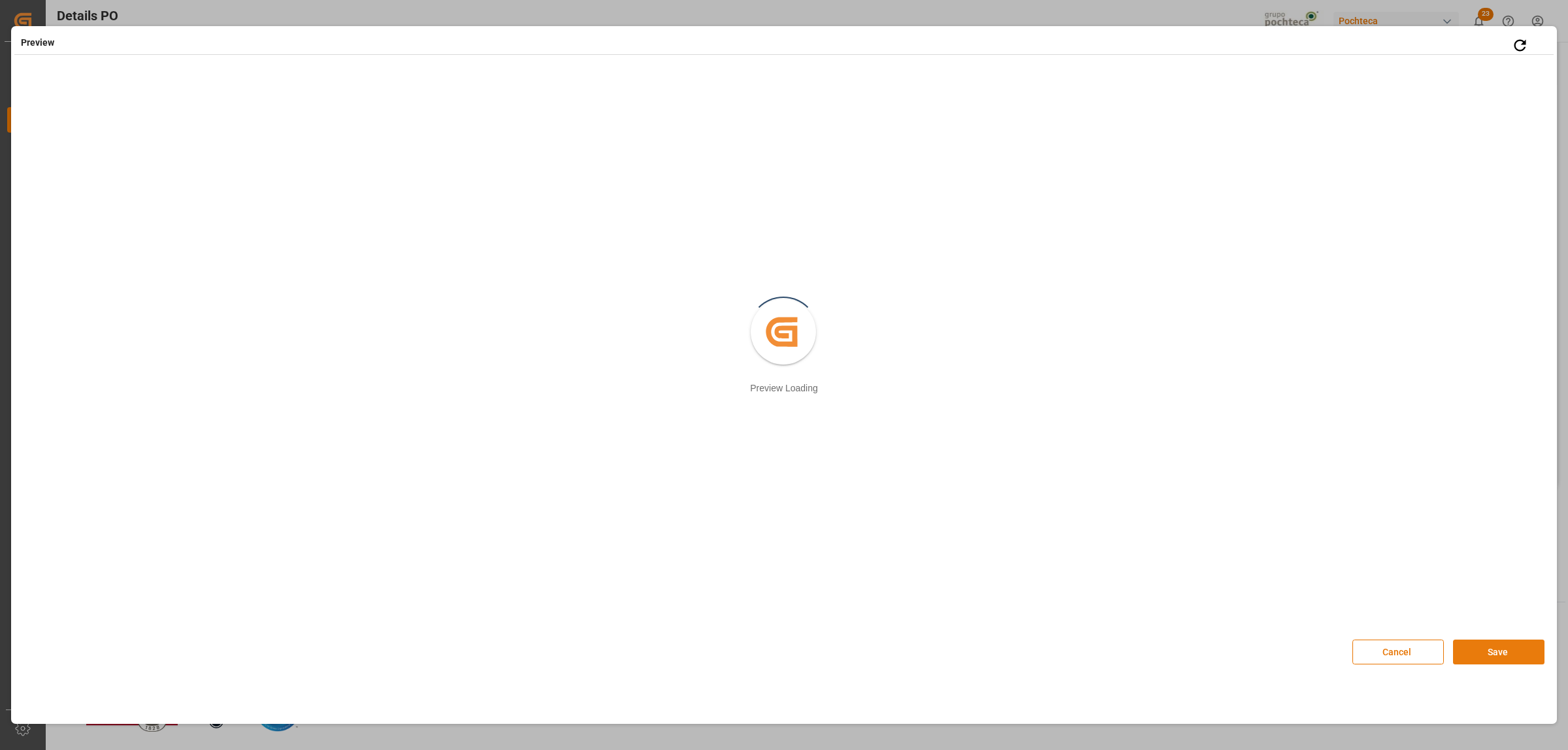
click at [1494, 664] on button "Save" at bounding box center [1498, 652] width 91 height 25
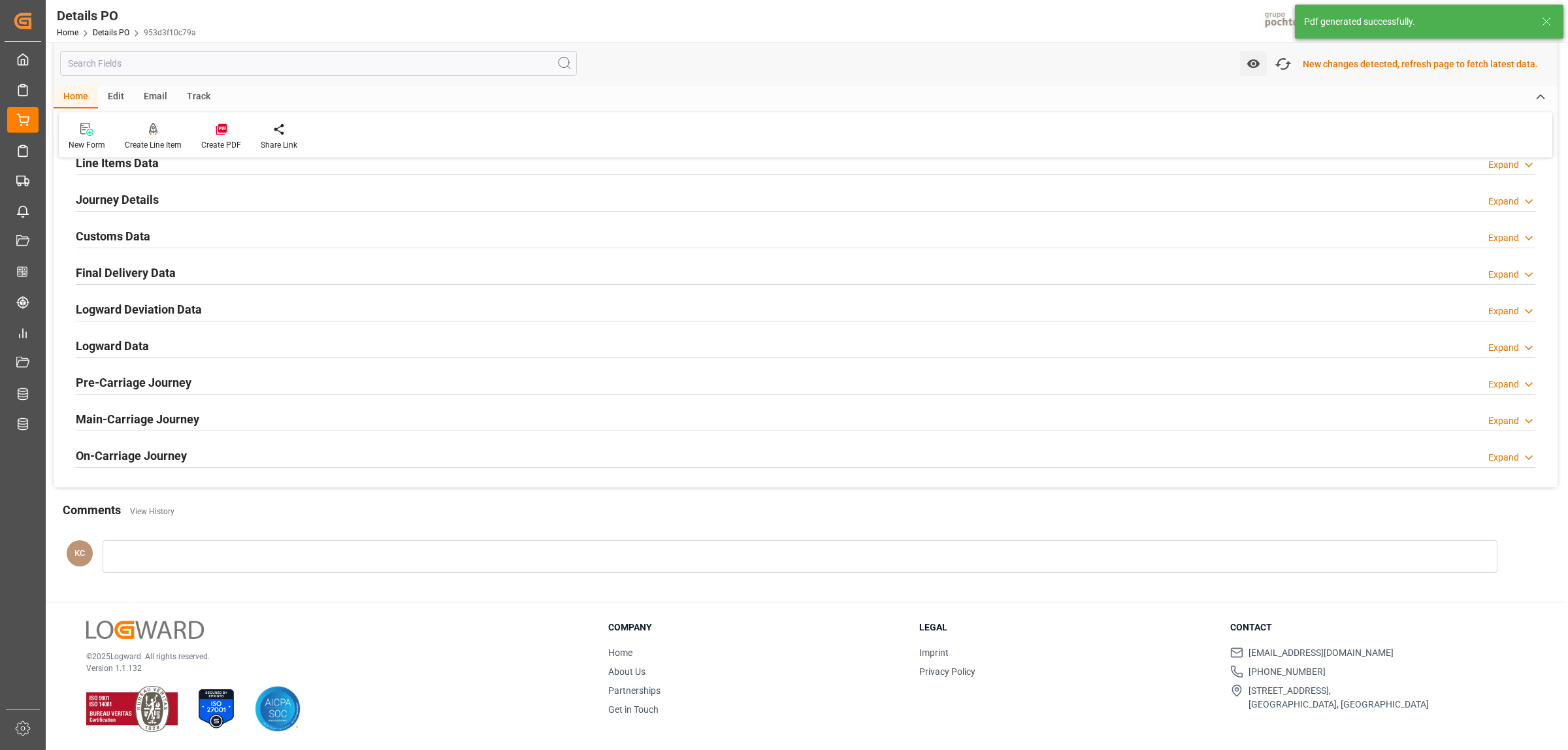
scroll to position [890, 0]
click at [119, 233] on h2 "Customs Data" at bounding box center [113, 236] width 75 height 18
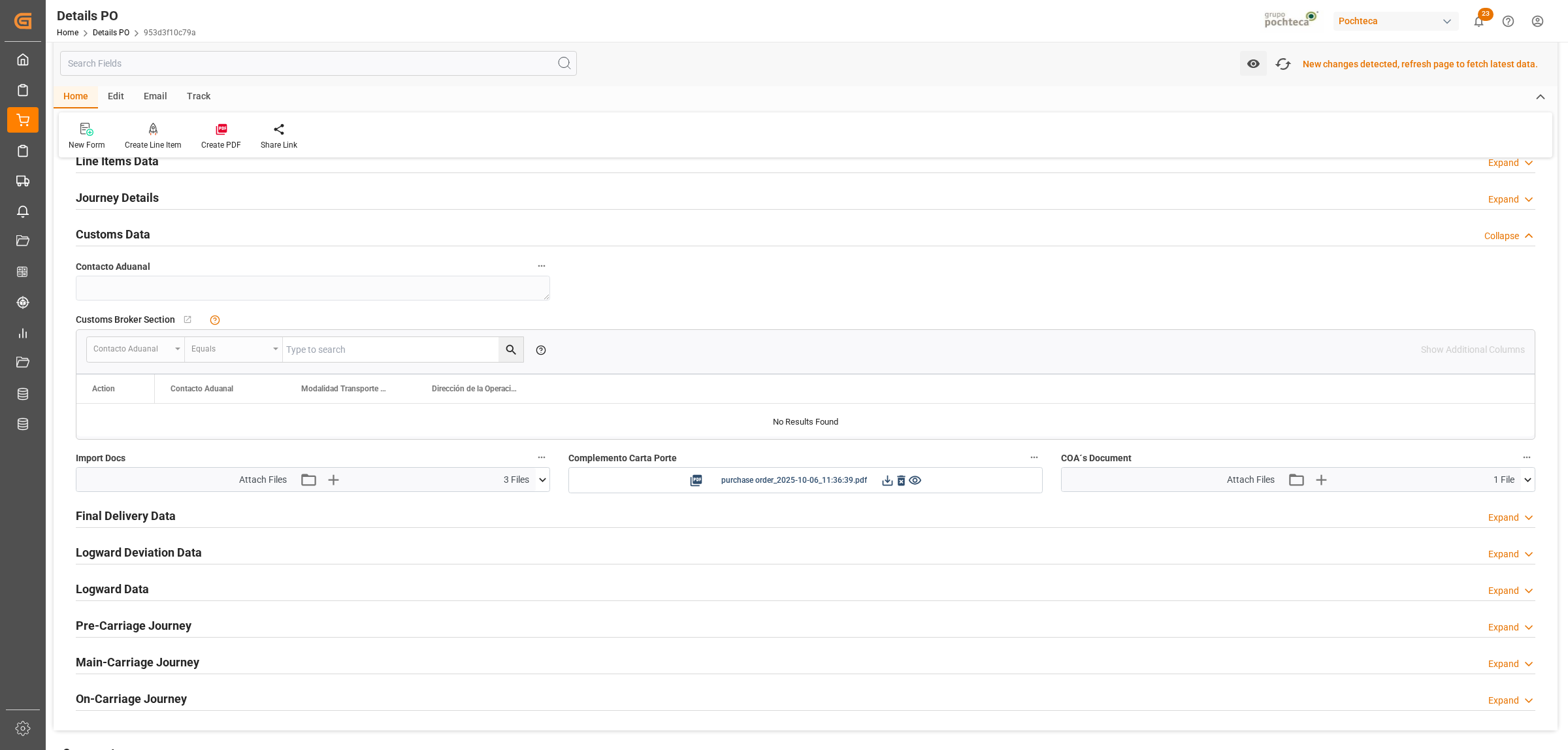
scroll to position [982, 0]
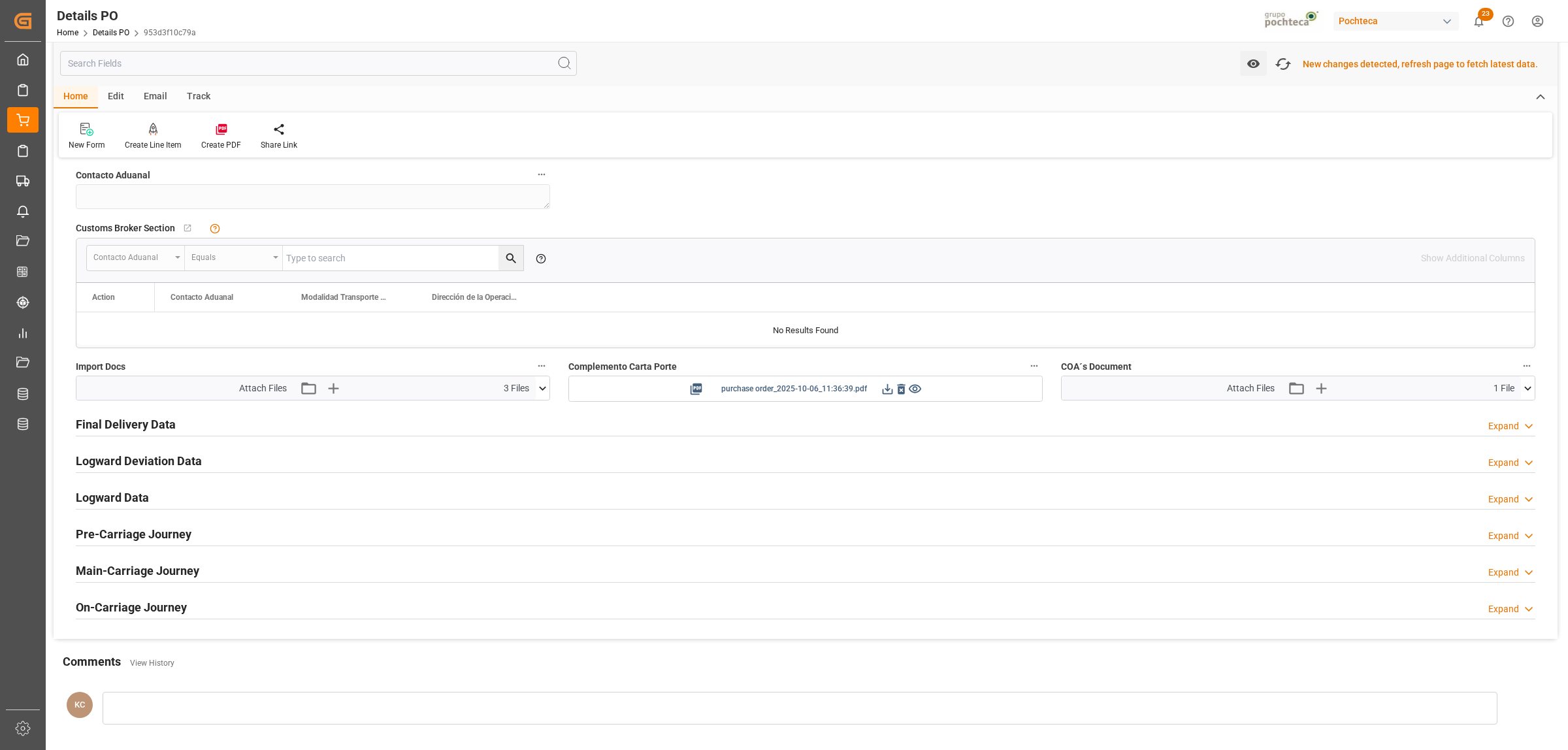
click at [889, 390] on icon at bounding box center [887, 389] width 14 height 14
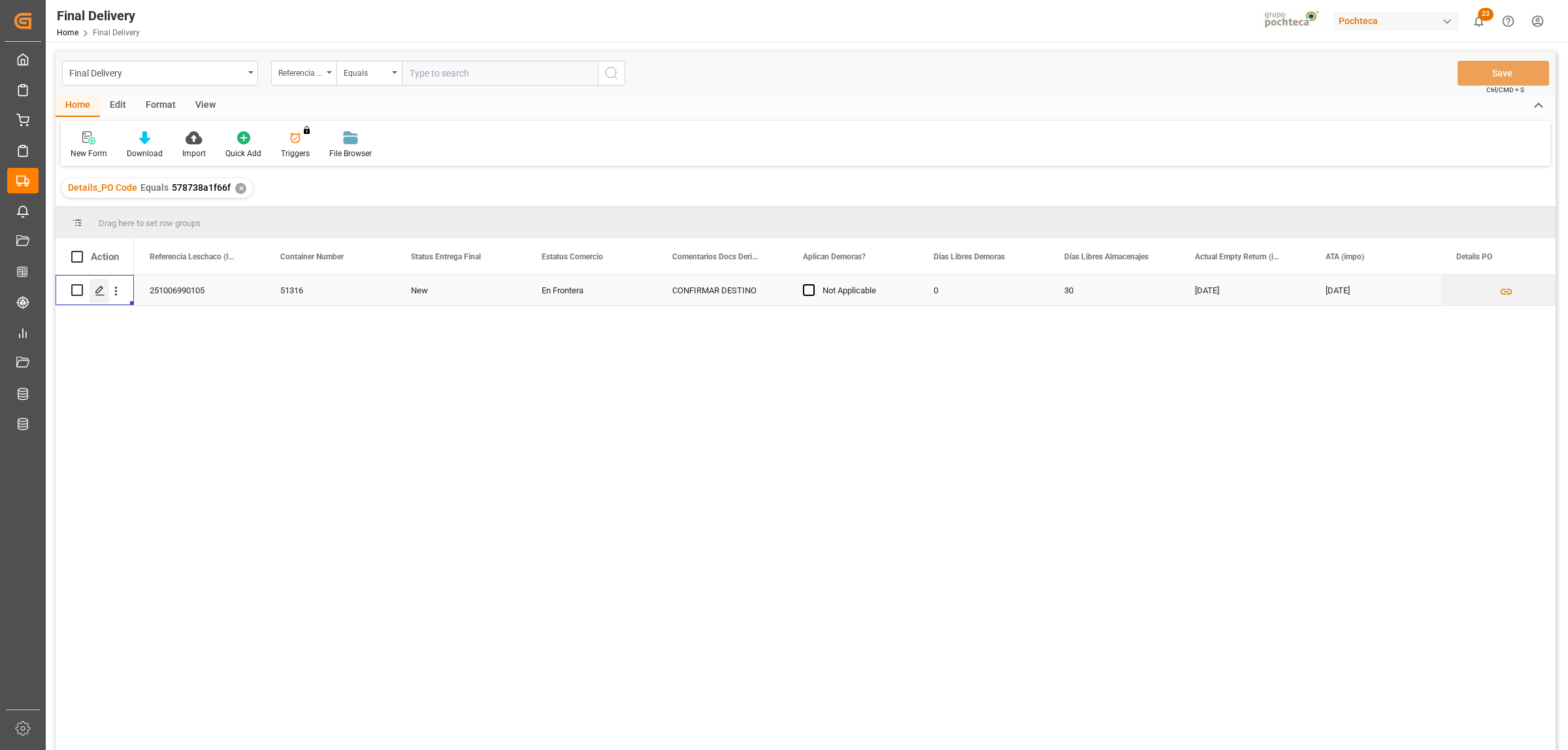
click at [90, 284] on div "Press SPACE to select this row." at bounding box center [100, 291] width 19 height 24
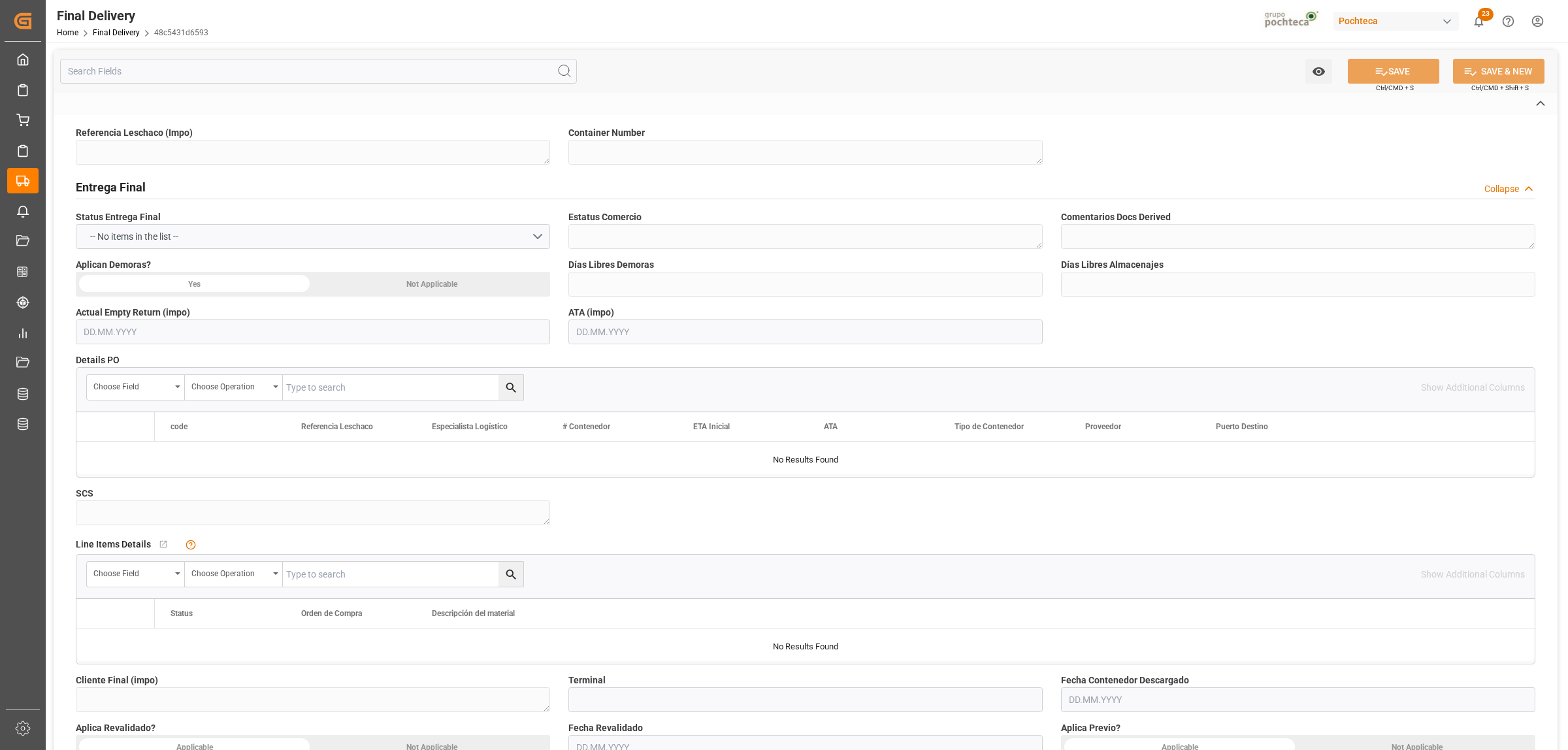
type textarea "251006990105"
type textarea "51316"
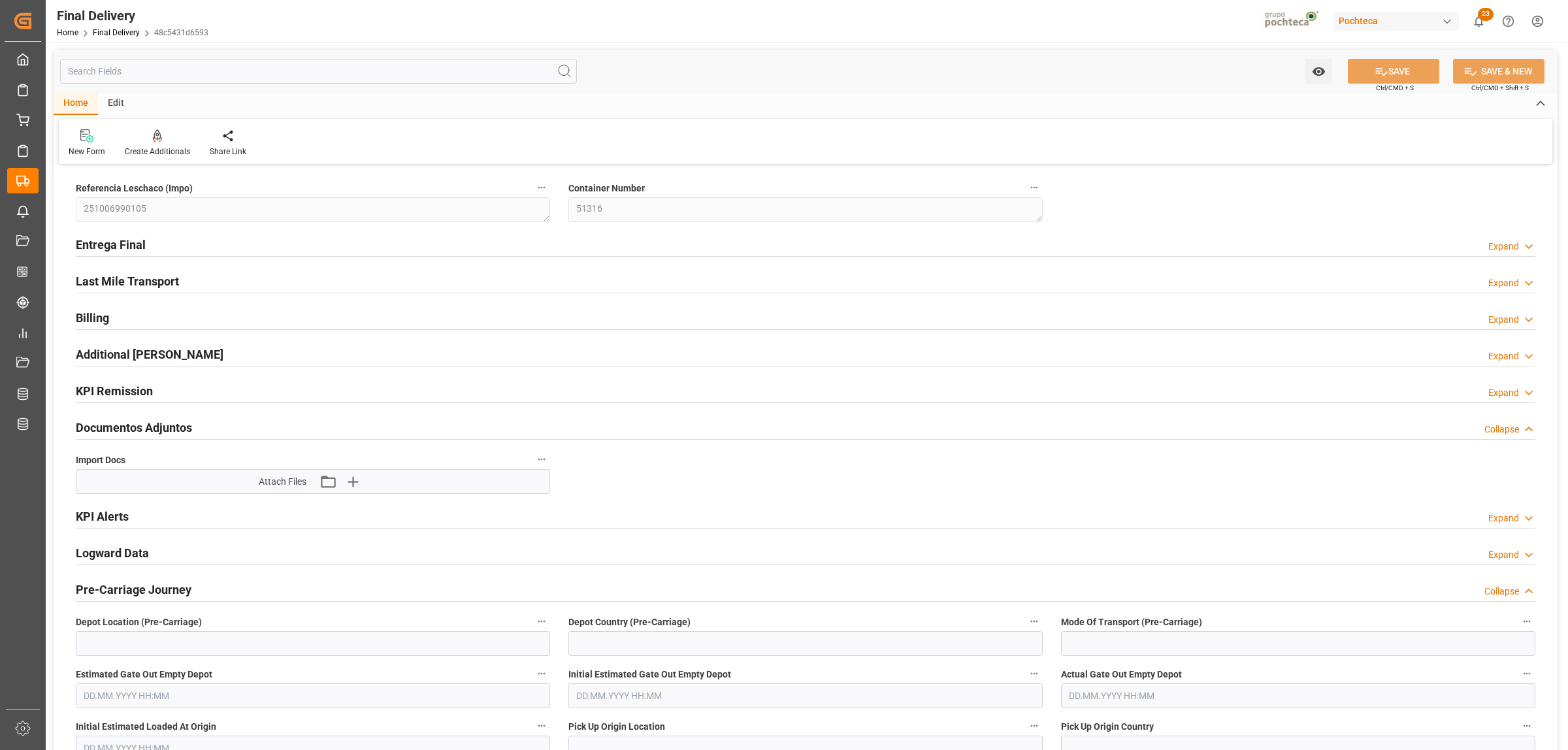
type input "0"
type input "30"
type input "09.10.2025"
type input "[DATE]"
click at [122, 249] on h2 "Entrega Final" at bounding box center [111, 245] width 70 height 18
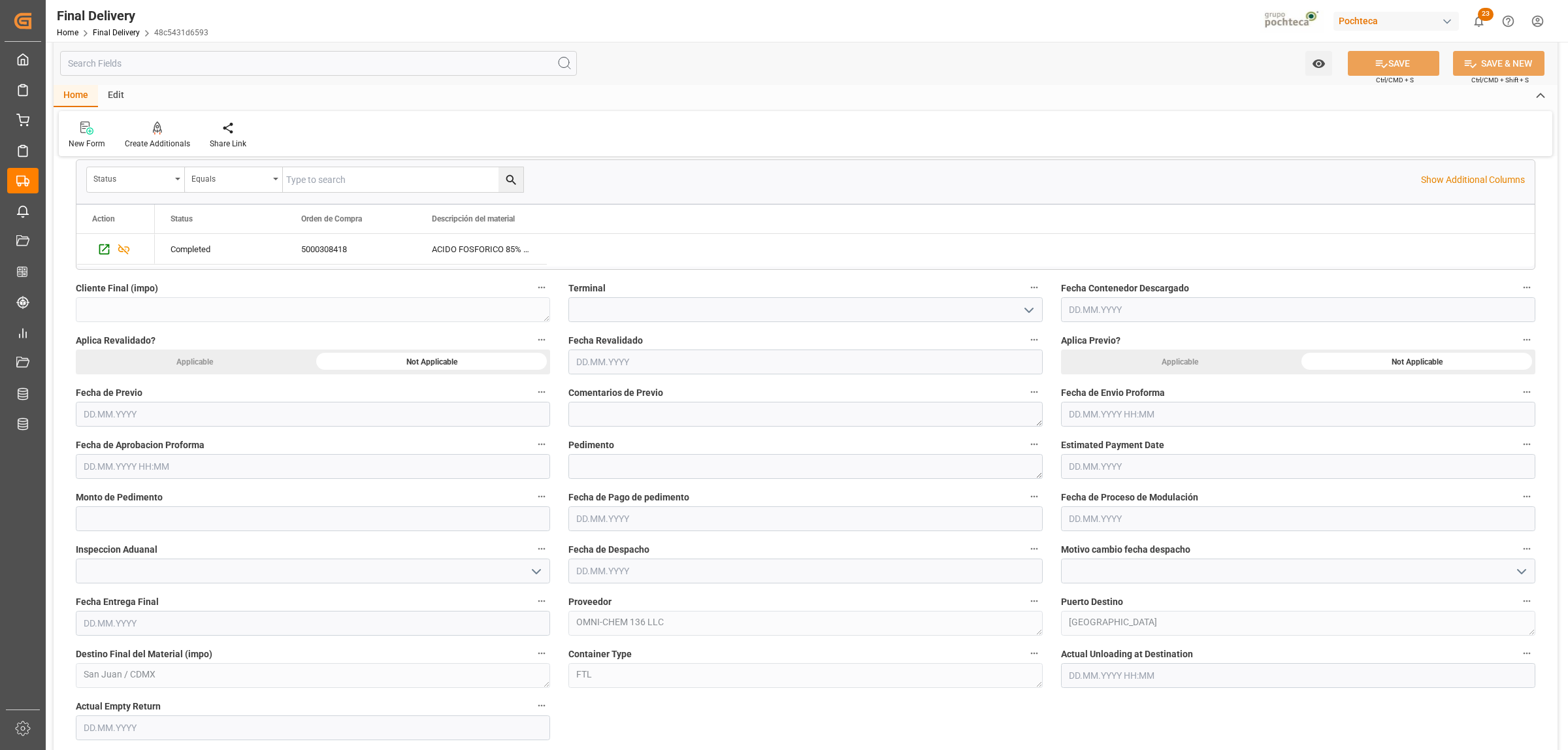
scroll to position [490, 0]
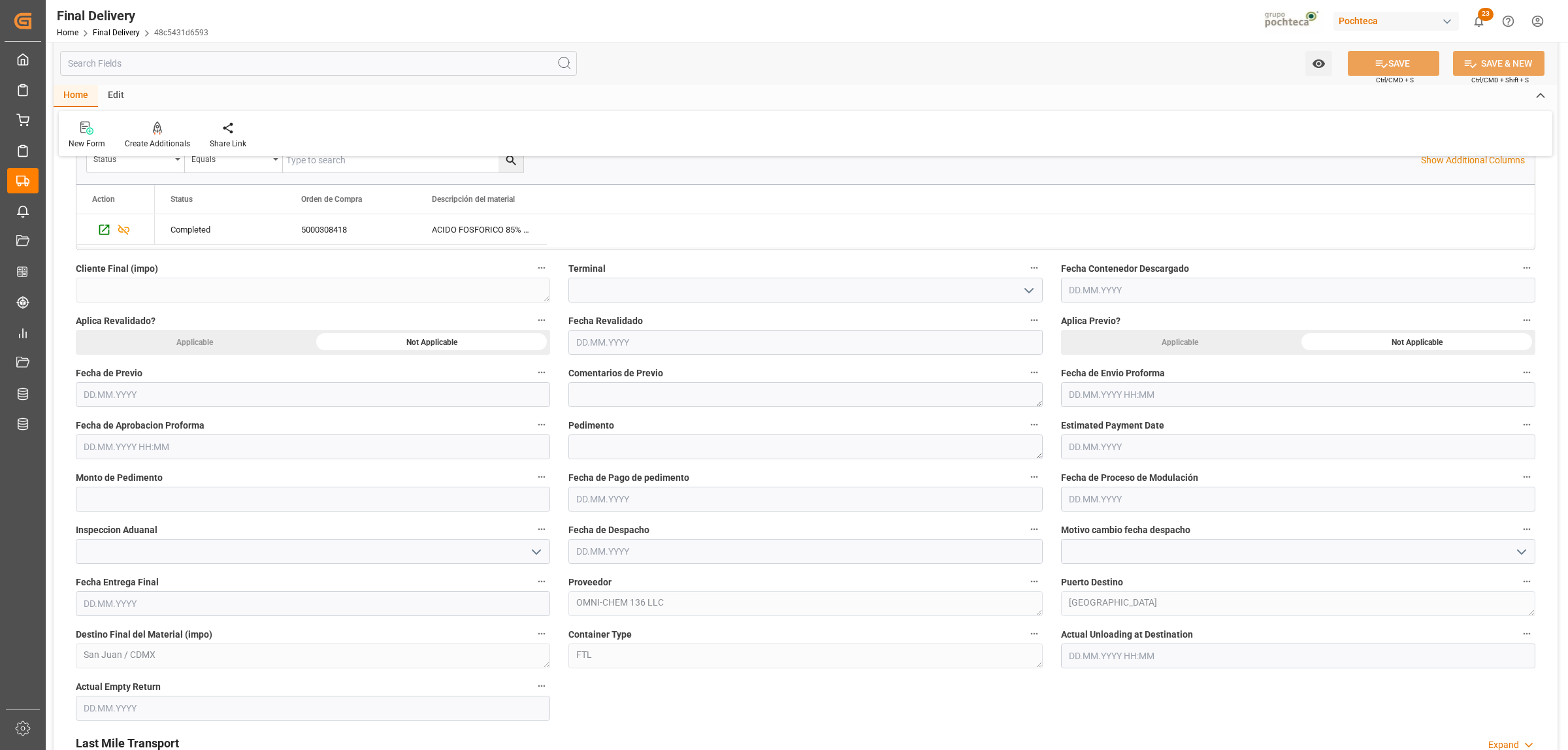
click at [1096, 395] on input "text" at bounding box center [1298, 395] width 474 height 25
click at [1089, 475] on div "29 30 1 2 3 4 5" at bounding box center [1155, 475] width 178 height 26
click at [1181, 476] on span "3" at bounding box center [1180, 475] width 5 height 9
type input "[DATE] 00:00"
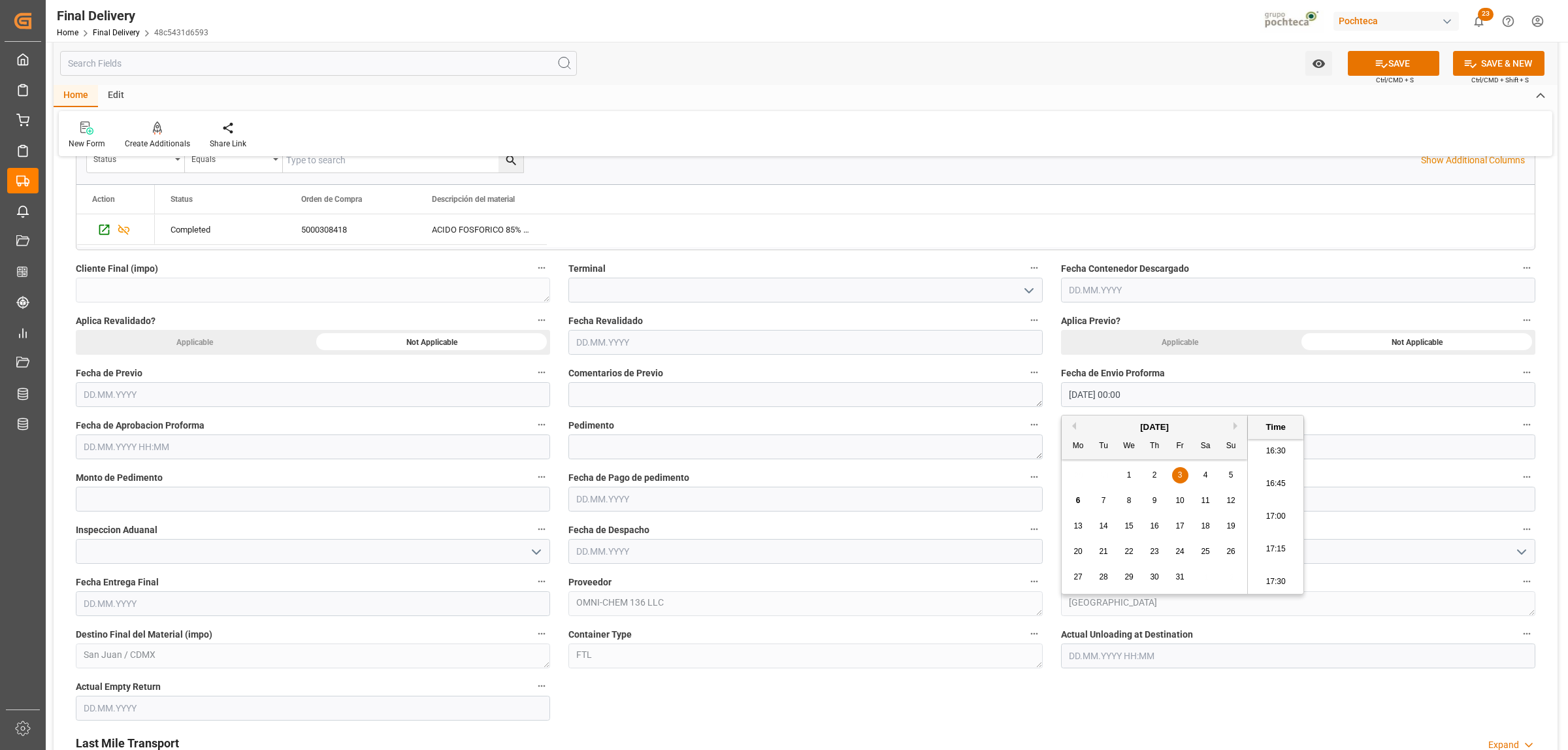
click at [223, 453] on input "text" at bounding box center [313, 447] width 474 height 25
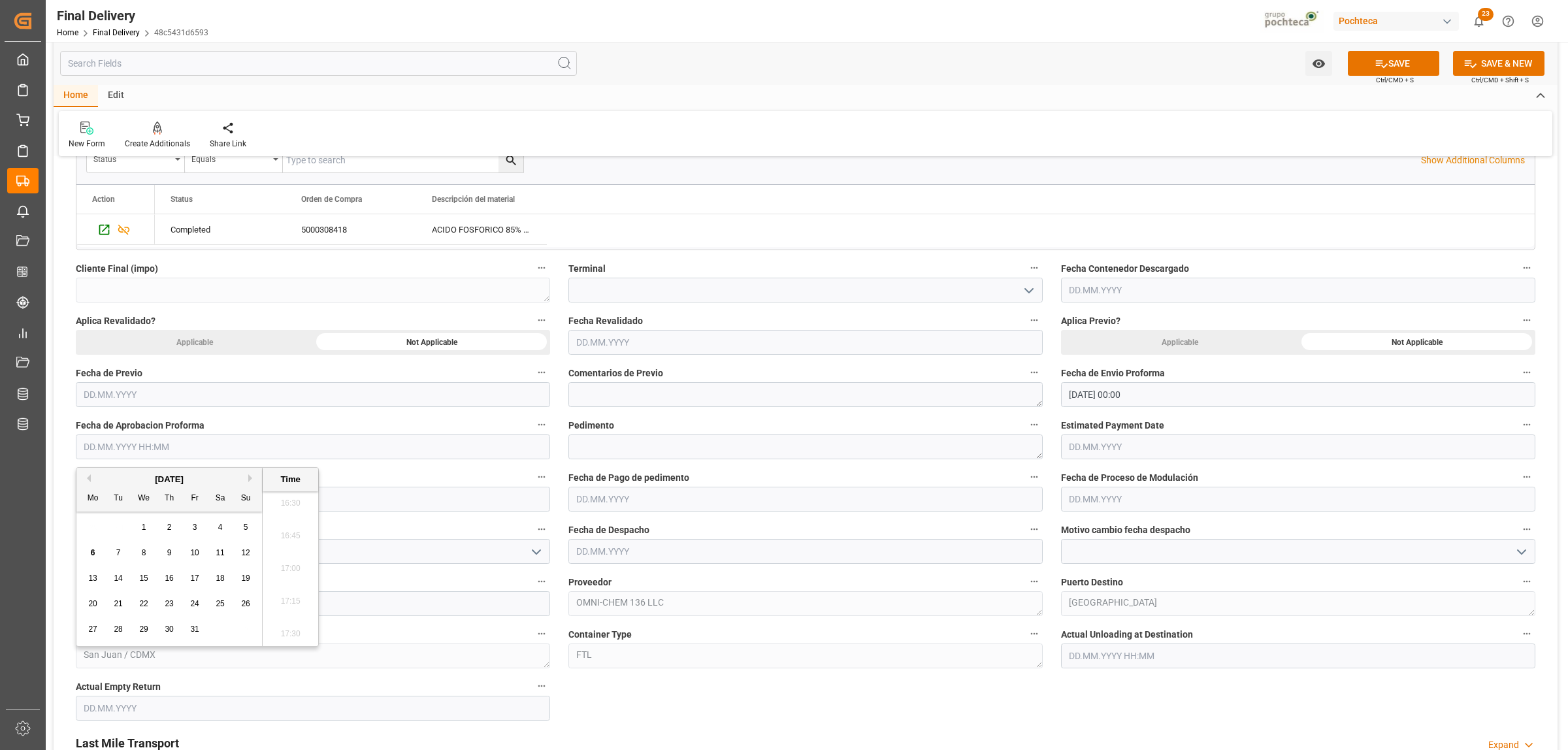
click at [98, 544] on div "6 7 8 9 10 11 12" at bounding box center [169, 553] width 178 height 26
click at [188, 531] on div "3" at bounding box center [195, 527] width 17 height 16
type input "[DATE] 00:00"
click at [611, 451] on textarea at bounding box center [805, 447] width 474 height 25
click at [642, 454] on textarea at bounding box center [805, 447] width 474 height 25
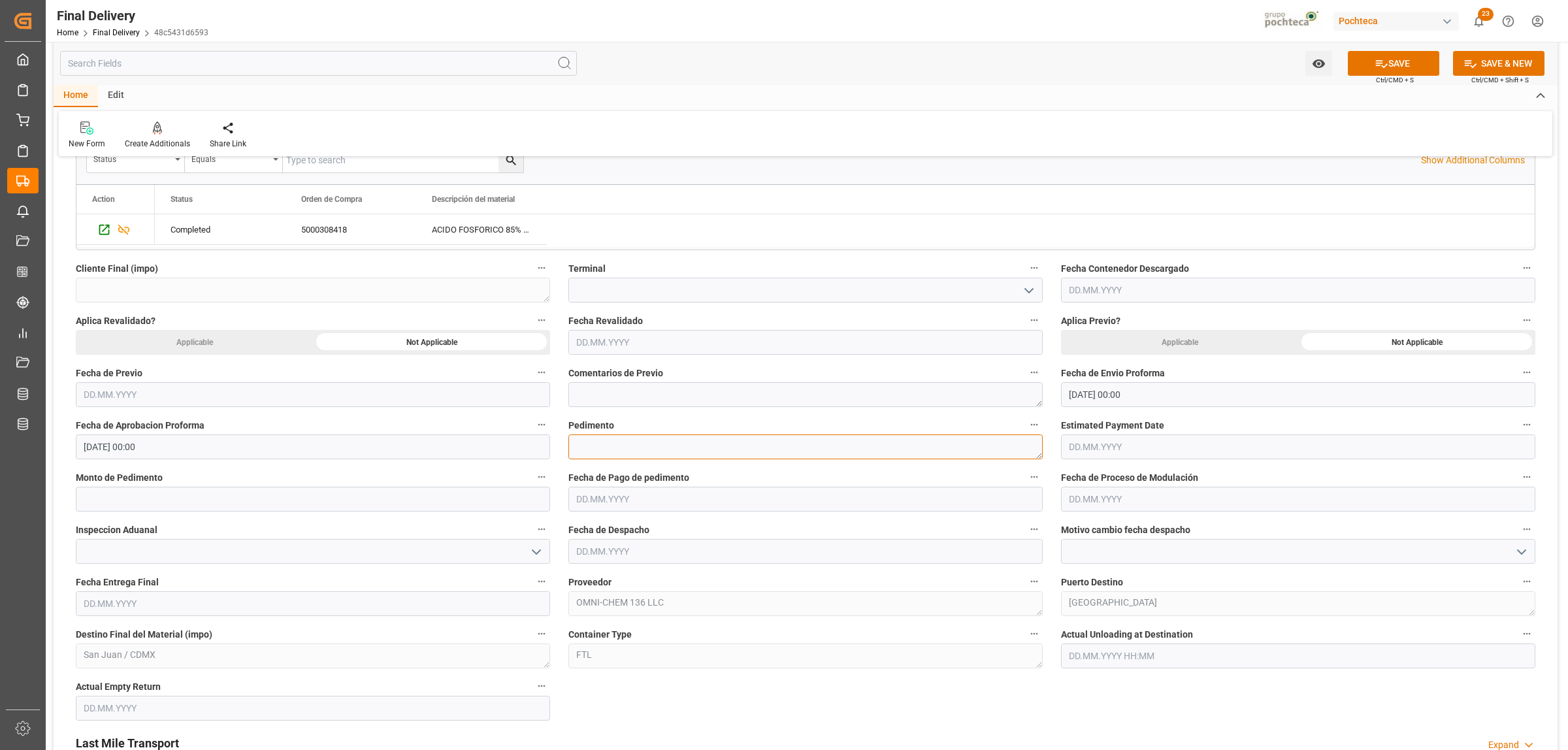
paste textarea "25 80 3617 5002903"
type textarea "25 80 3617 5002903"
click at [1092, 449] on input "text" at bounding box center [1298, 447] width 474 height 25
click at [88, 492] on input "text" at bounding box center [313, 499] width 474 height 25
click at [209, 508] on input "text" at bounding box center [313, 499] width 474 height 25
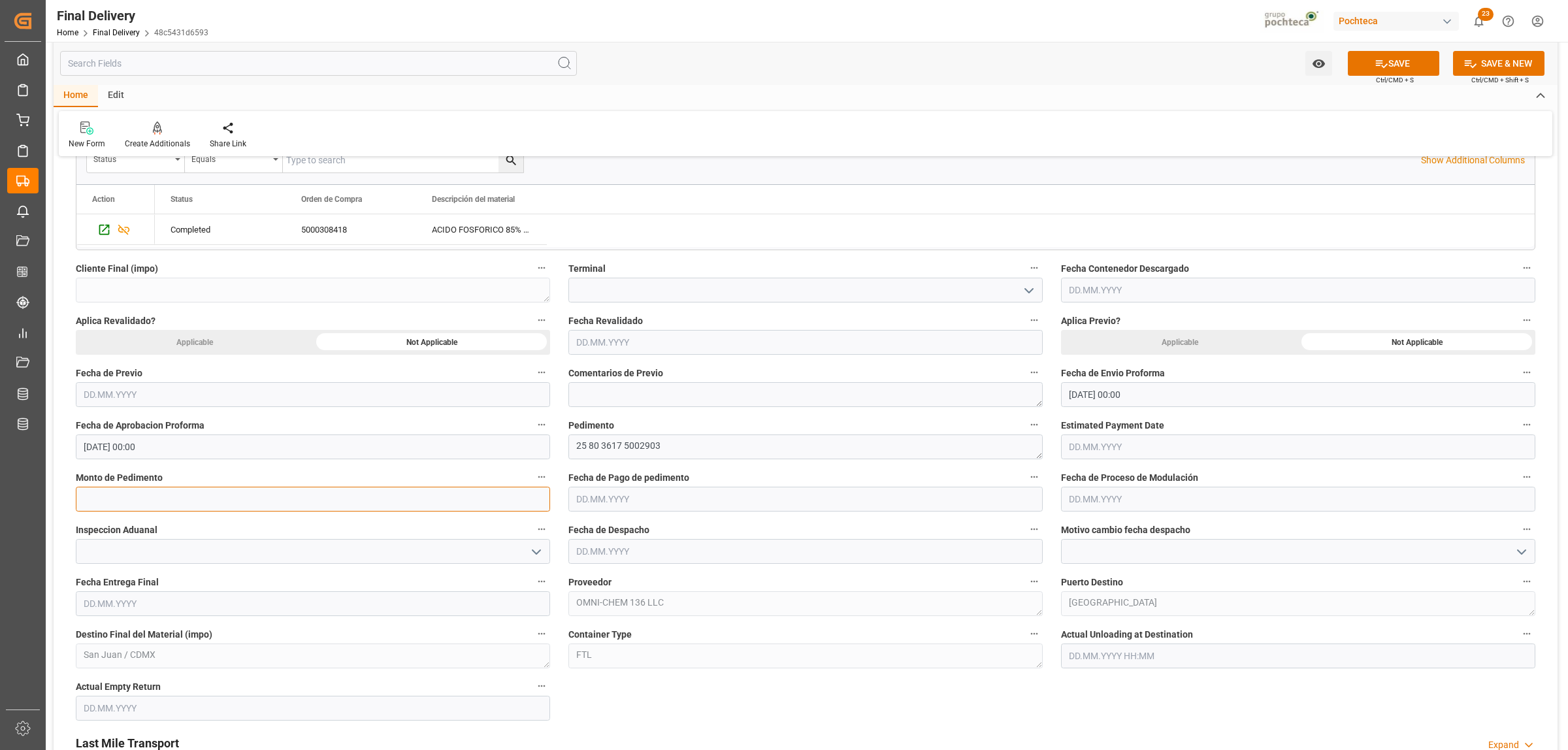
paste input "101564"
type input "101564"
click at [621, 500] on input "text" at bounding box center [805, 499] width 474 height 25
click at [585, 604] on span "6" at bounding box center [585, 605] width 5 height 9
type input "06.10.2025"
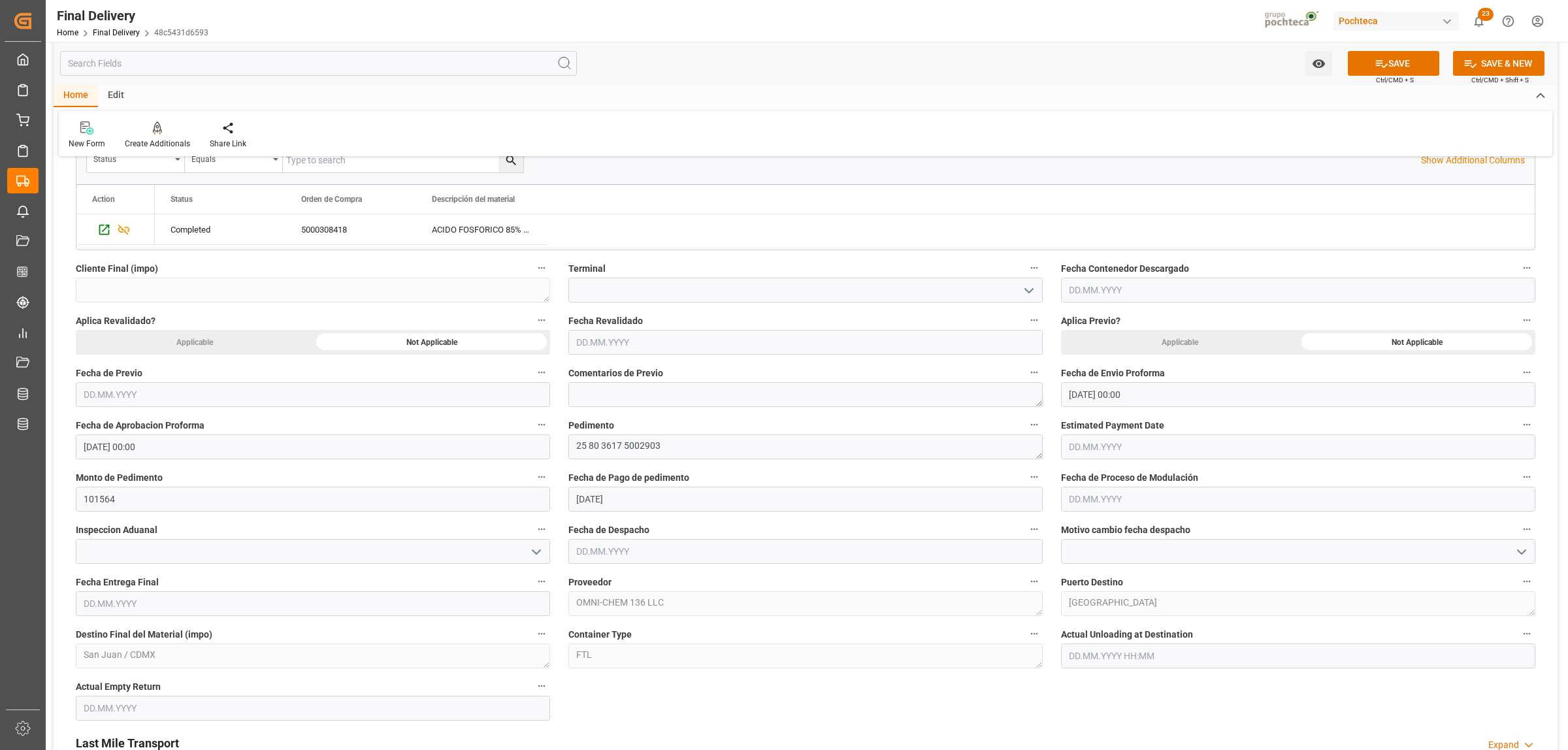
click at [609, 559] on input "text" at bounding box center [805, 552] width 474 height 25
click at [606, 436] on div "7" at bounding box center [612, 436] width 17 height 16
type input "07.10.2025"
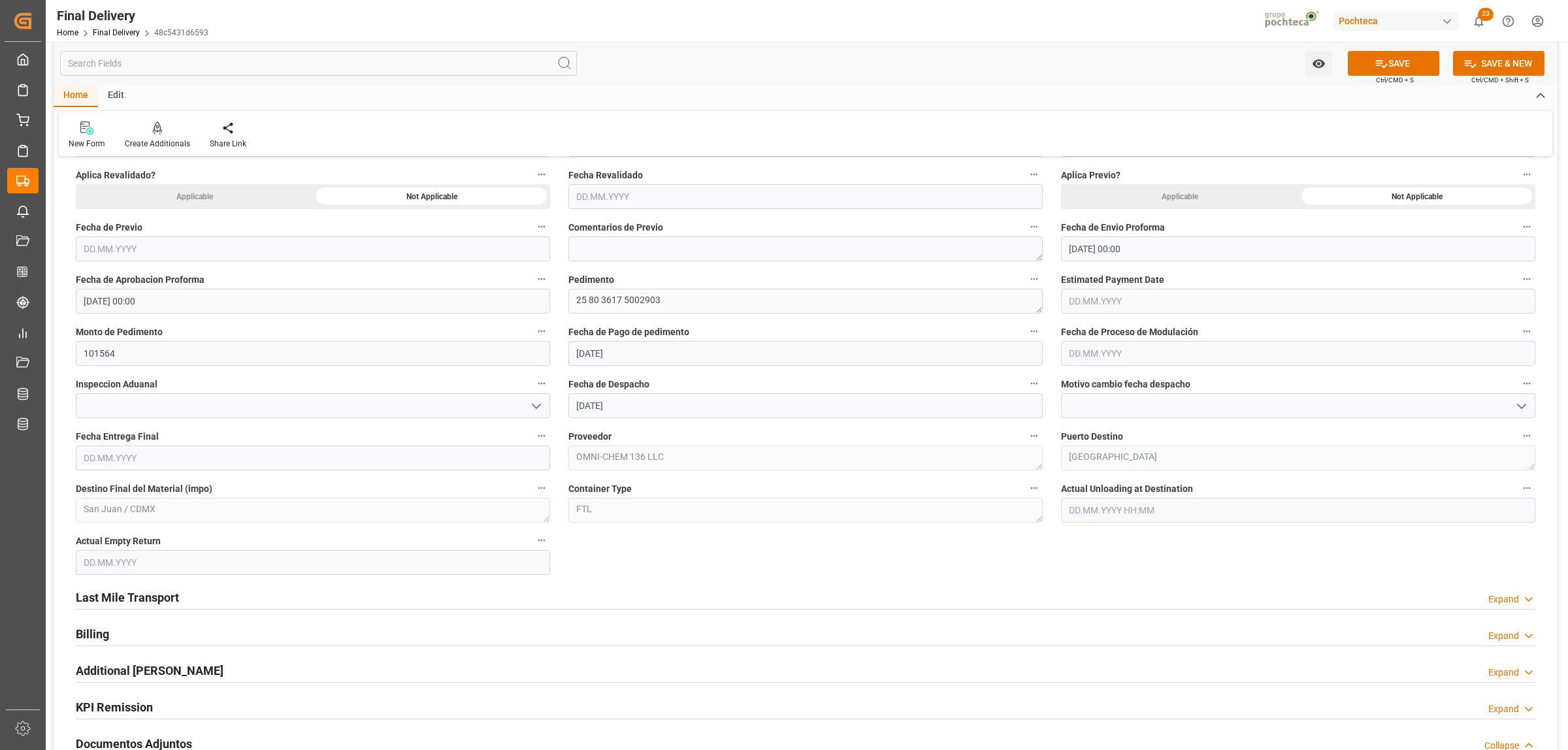
scroll to position [653, 0]
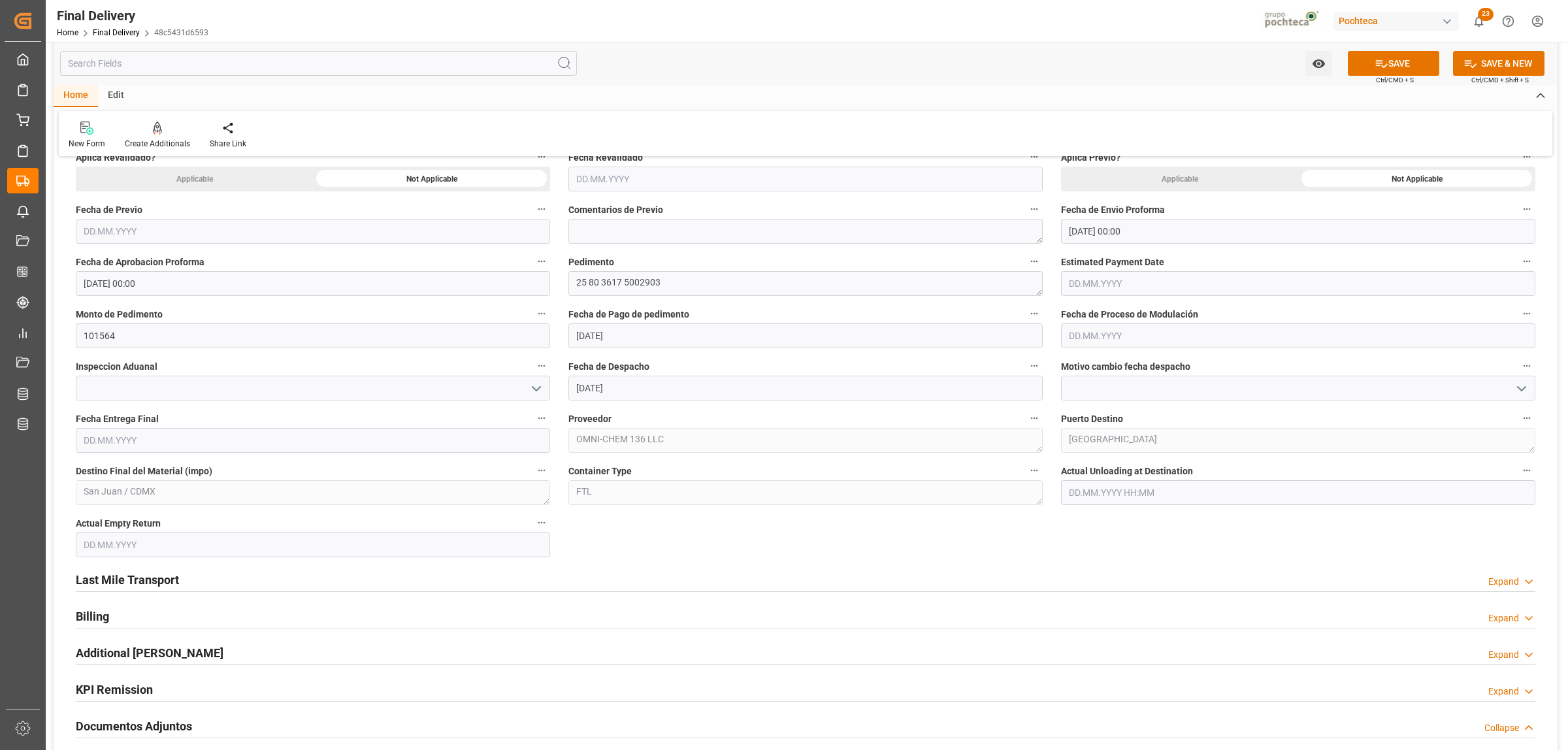
click at [181, 445] on input "text" at bounding box center [313, 440] width 474 height 25
drag, startPoint x: 115, startPoint y: 513, endPoint x: 123, endPoint y: 514, distance: 8.1
click at [115, 513] on div "29 30 1 2 3 4 5" at bounding box center [169, 521] width 178 height 26
click at [165, 543] on div "9" at bounding box center [169, 547] width 17 height 16
type input "09.10.2025"
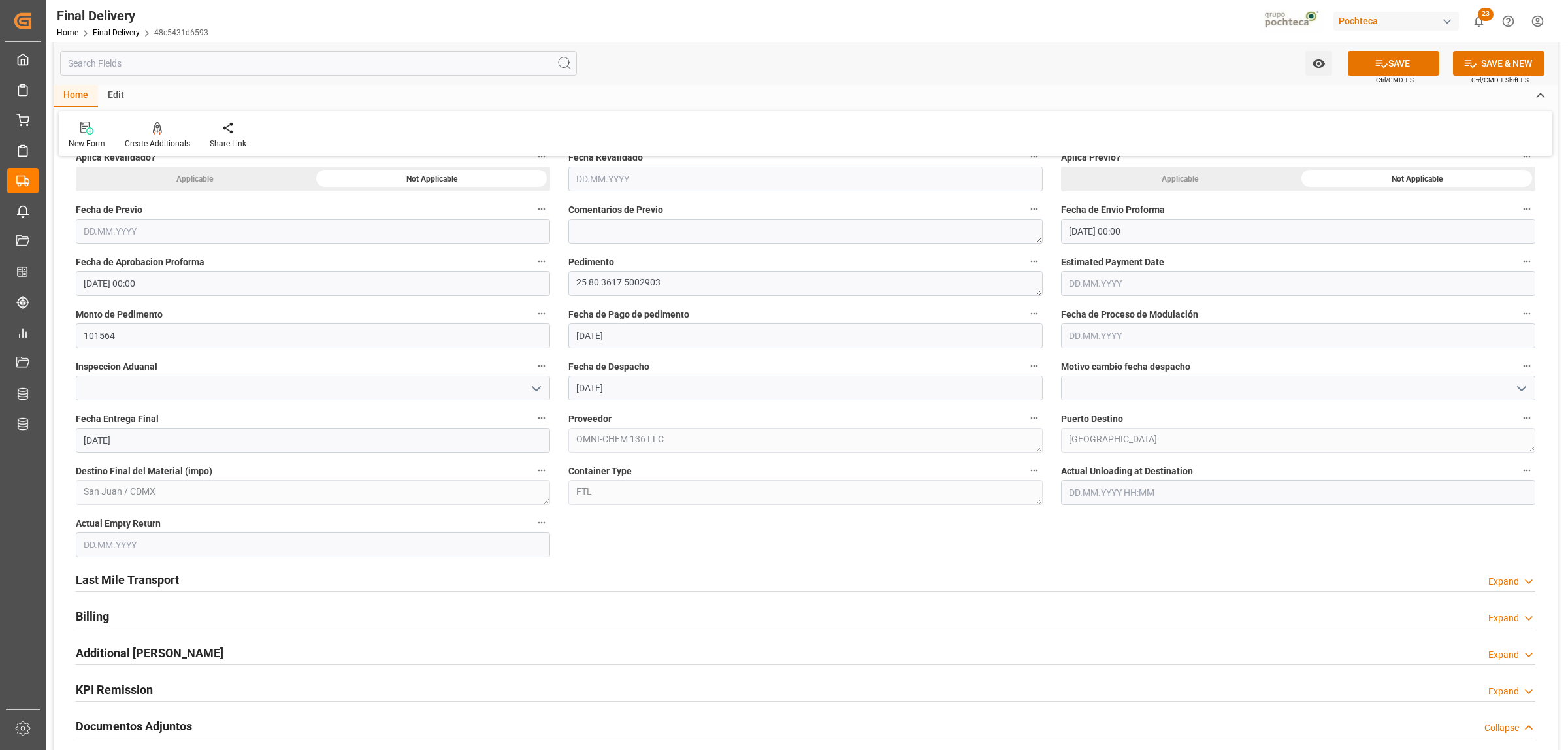
click at [150, 545] on input "text" at bounding box center [313, 545] width 474 height 25
click at [171, 431] on span "9" at bounding box center [169, 429] width 5 height 9
type input "09.10.2025"
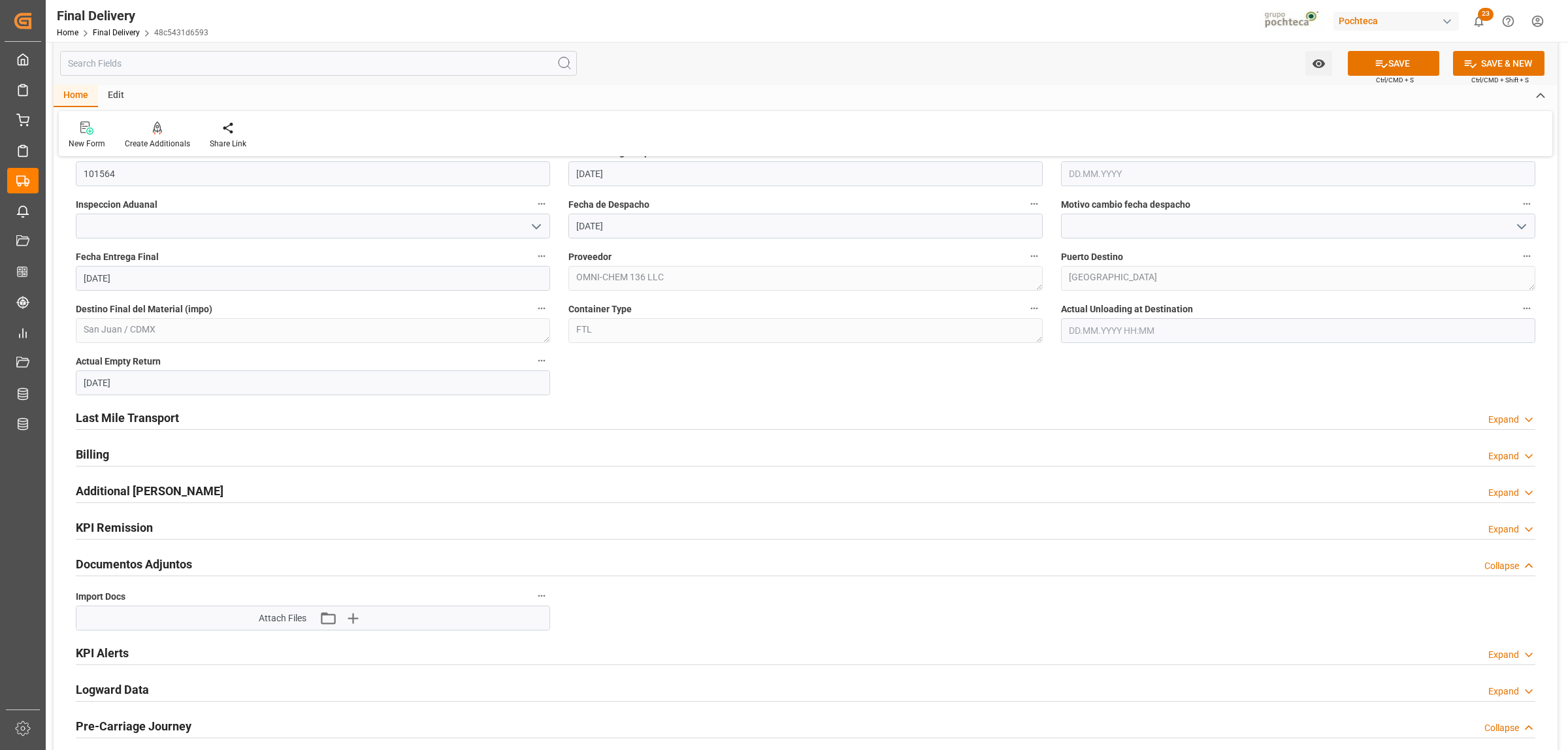
scroll to position [817, 0]
click at [170, 415] on h2 "Last Mile Transport" at bounding box center [127, 417] width 103 height 18
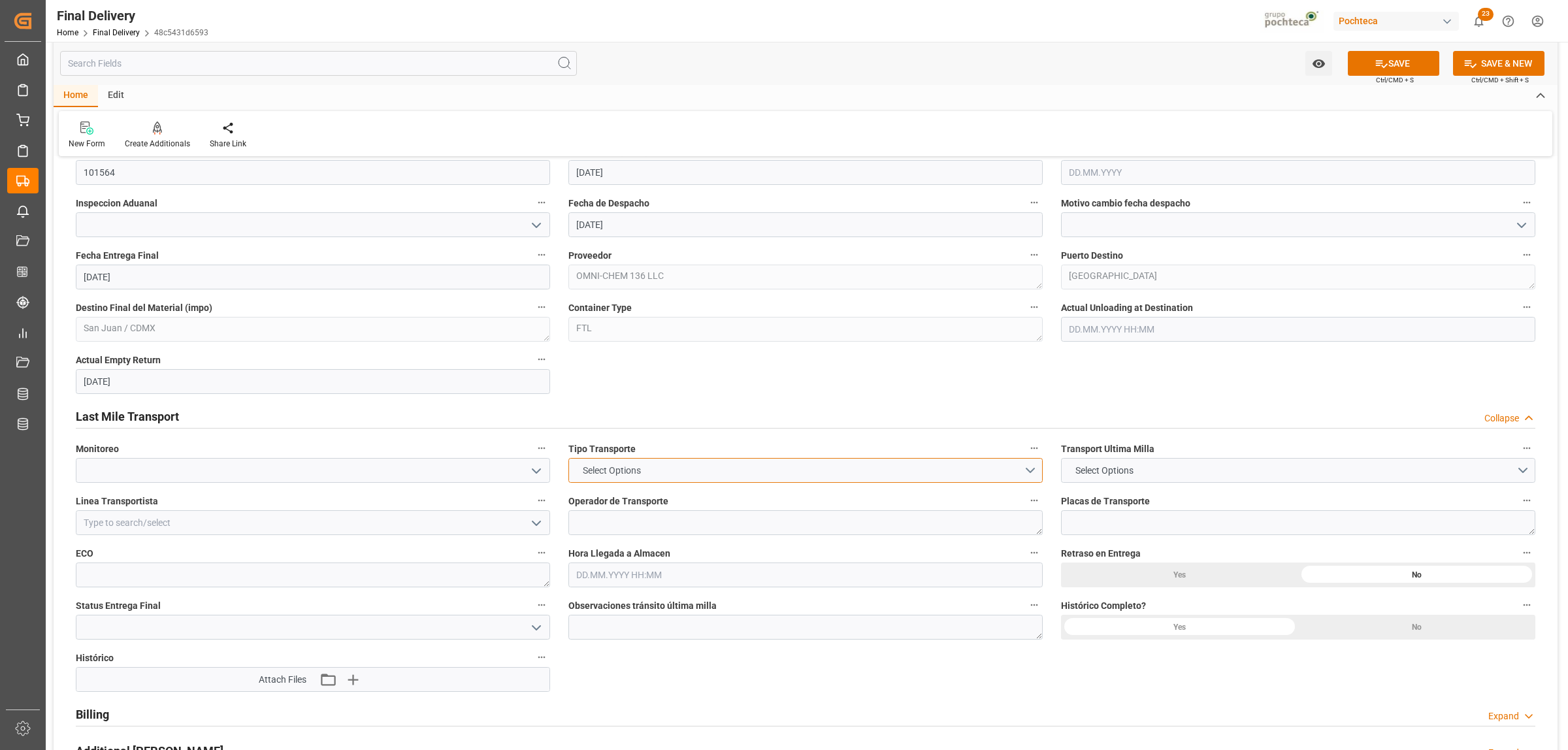
click at [657, 474] on button "Select Options" at bounding box center [805, 471] width 474 height 25
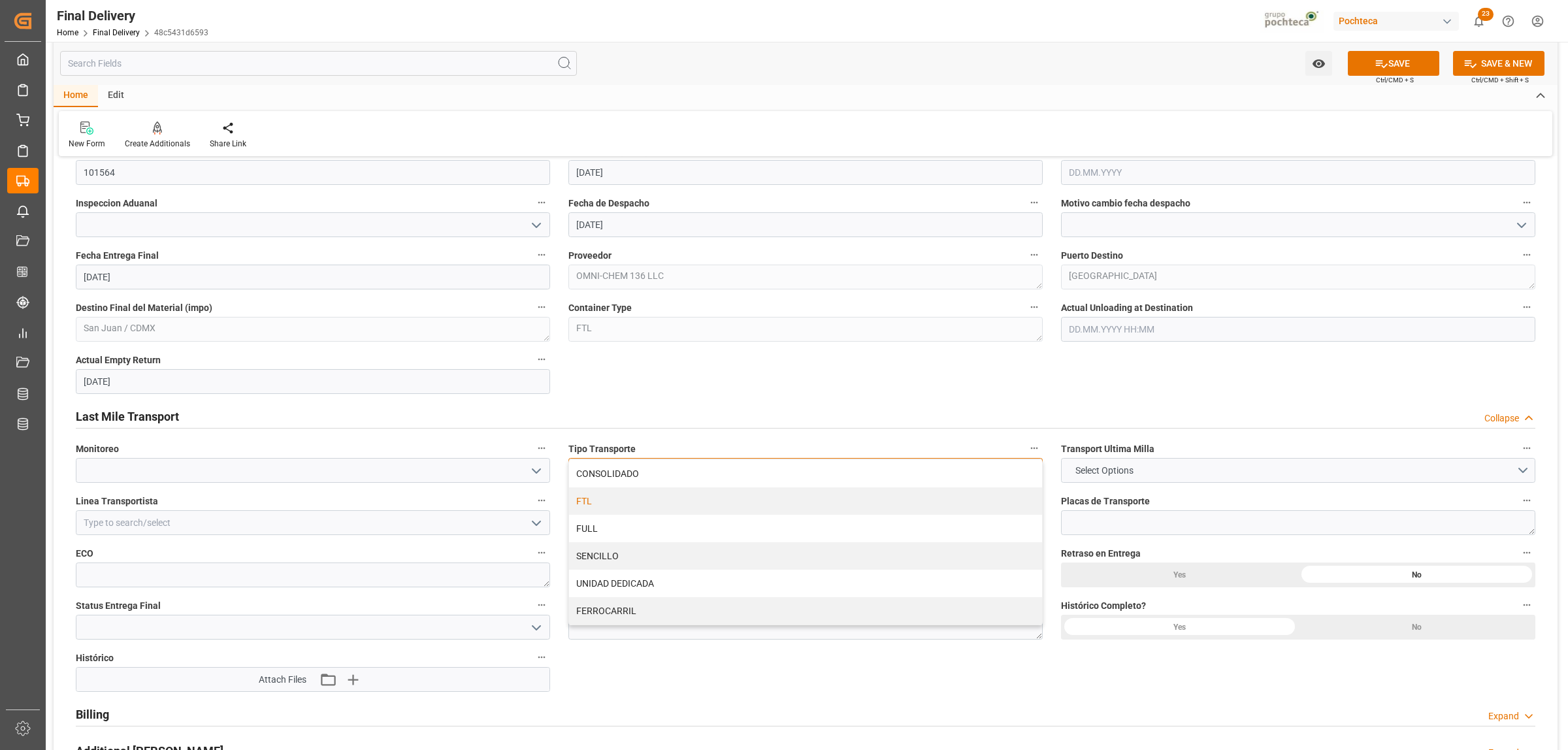
click at [621, 501] on div "FTL" at bounding box center [805, 501] width 473 height 28
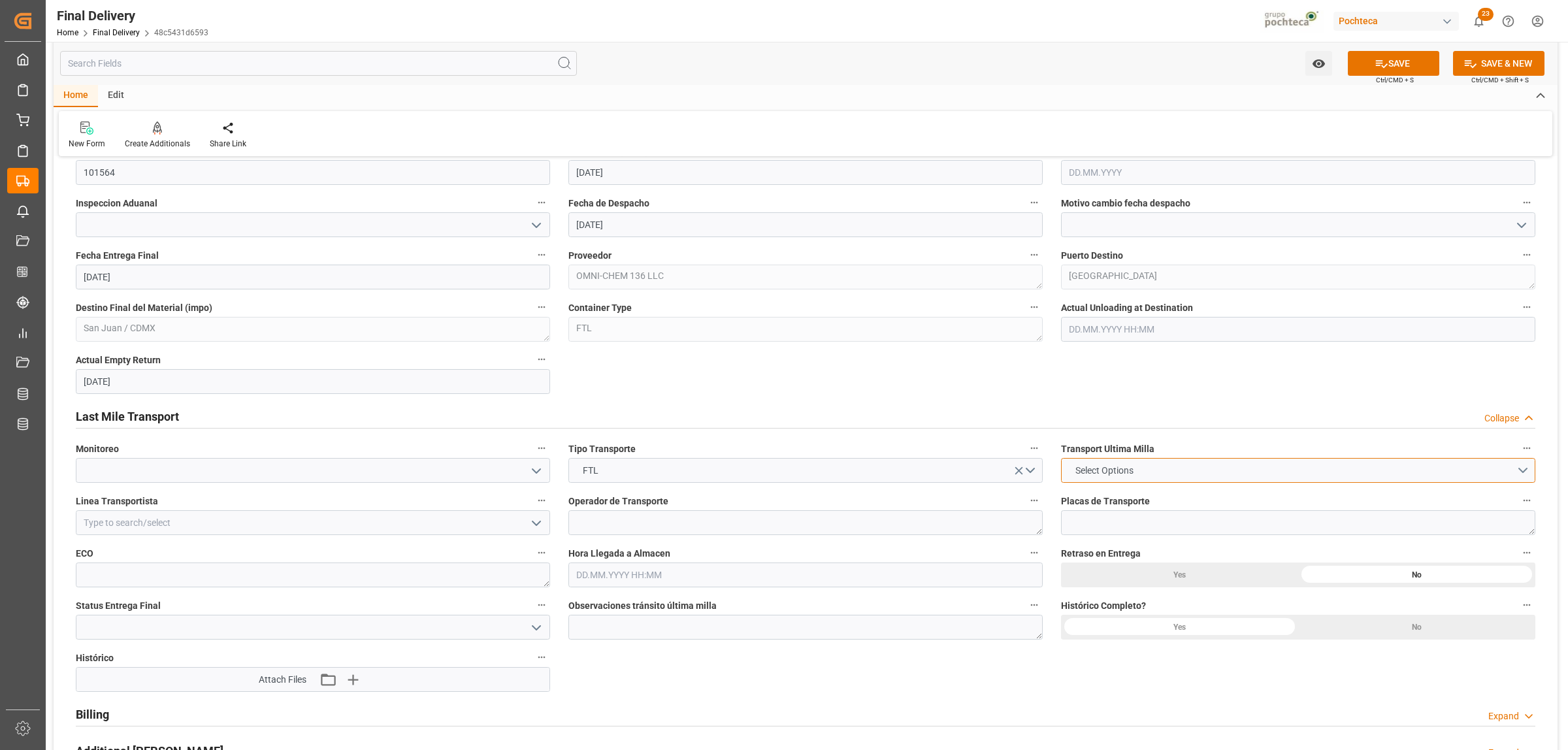
click at [1077, 467] on span "Select Options" at bounding box center [1104, 471] width 71 height 14
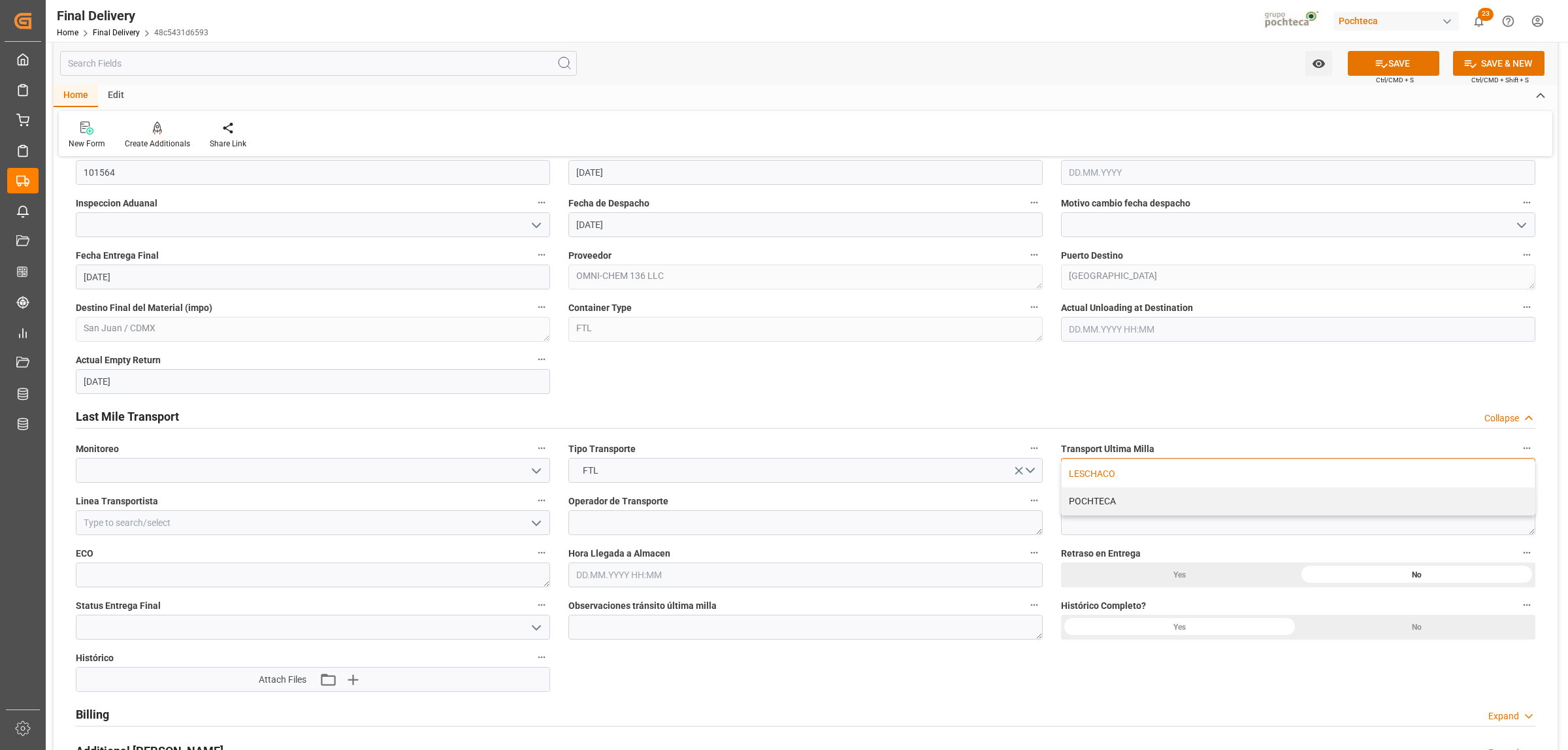
click at [1099, 476] on div "LESCHACO" at bounding box center [1298, 474] width 473 height 28
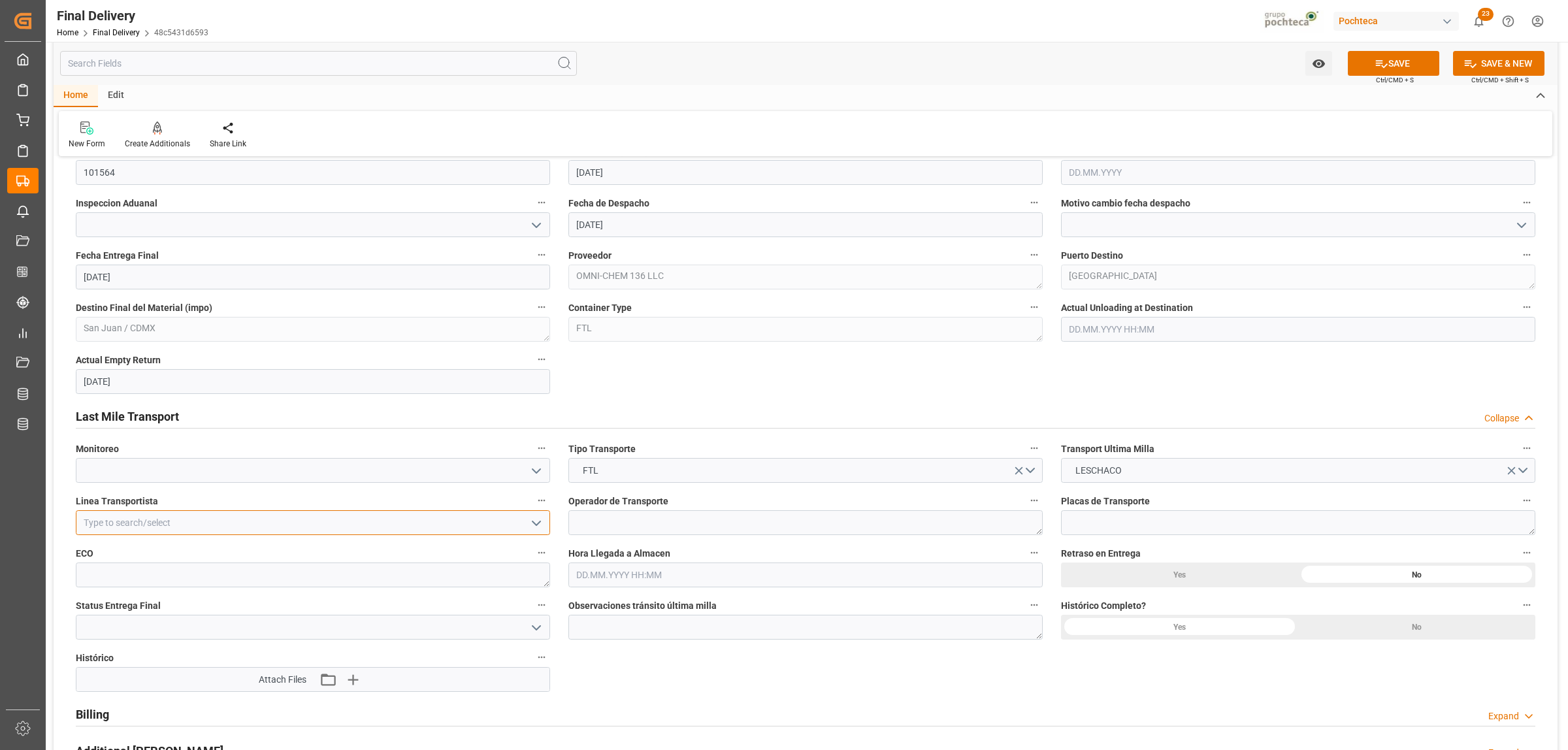
click at [229, 524] on input at bounding box center [313, 523] width 474 height 25
click at [222, 550] on div "FEMA" at bounding box center [313, 552] width 473 height 30
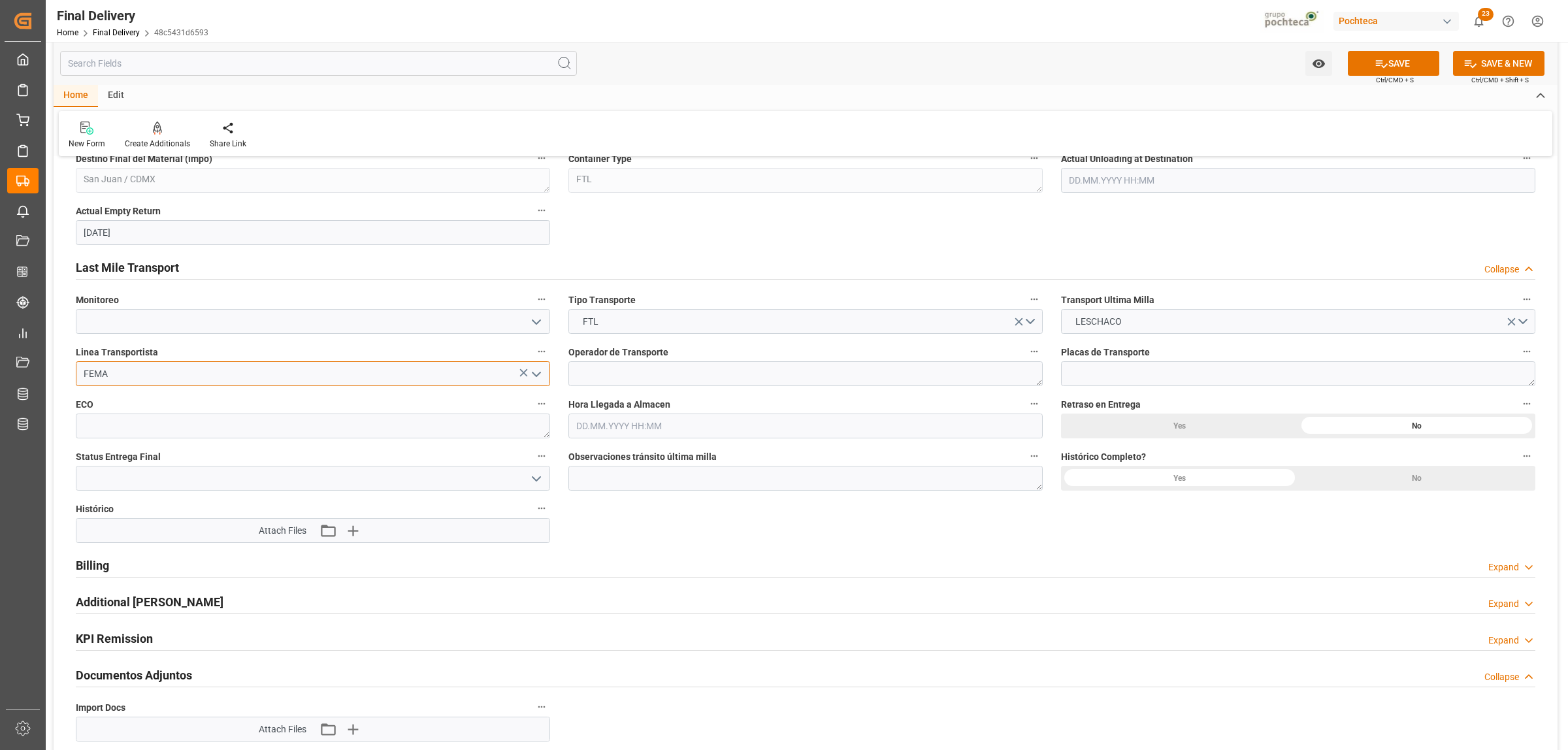
scroll to position [980, 0]
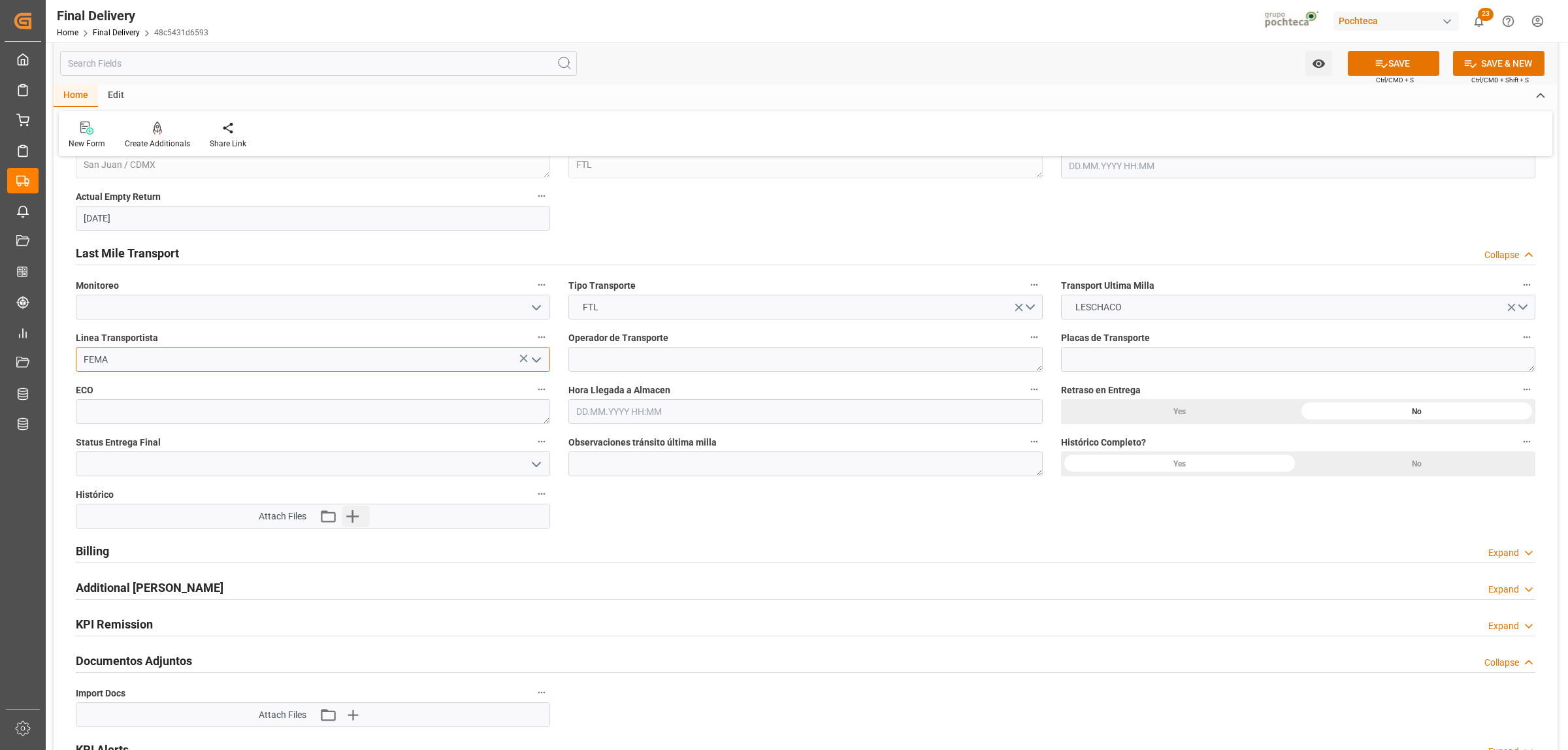
type input "FEMA"
click at [364, 521] on button "Upload new file" at bounding box center [356, 516] width 28 height 21
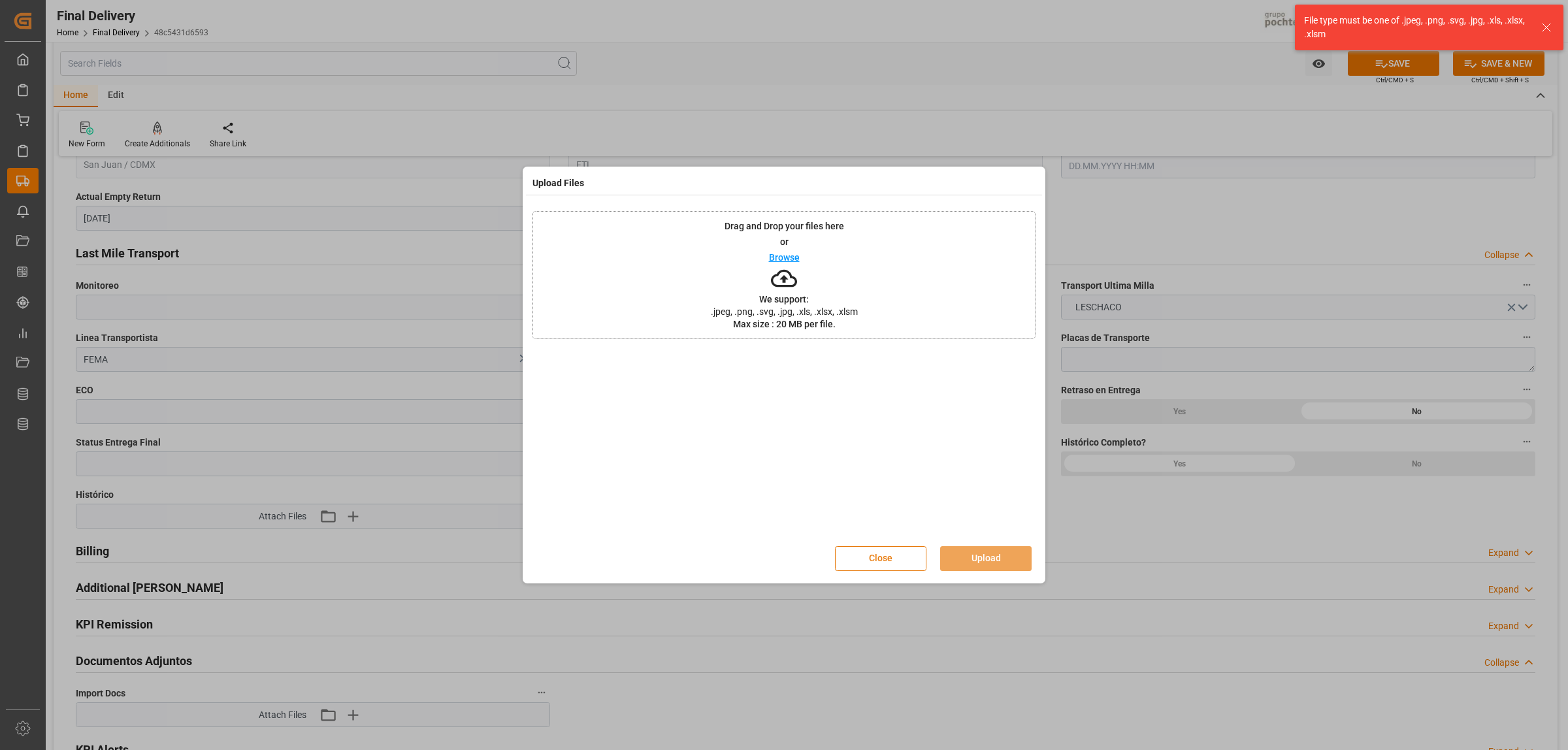
click at [890, 559] on button "Close" at bounding box center [880, 559] width 91 height 25
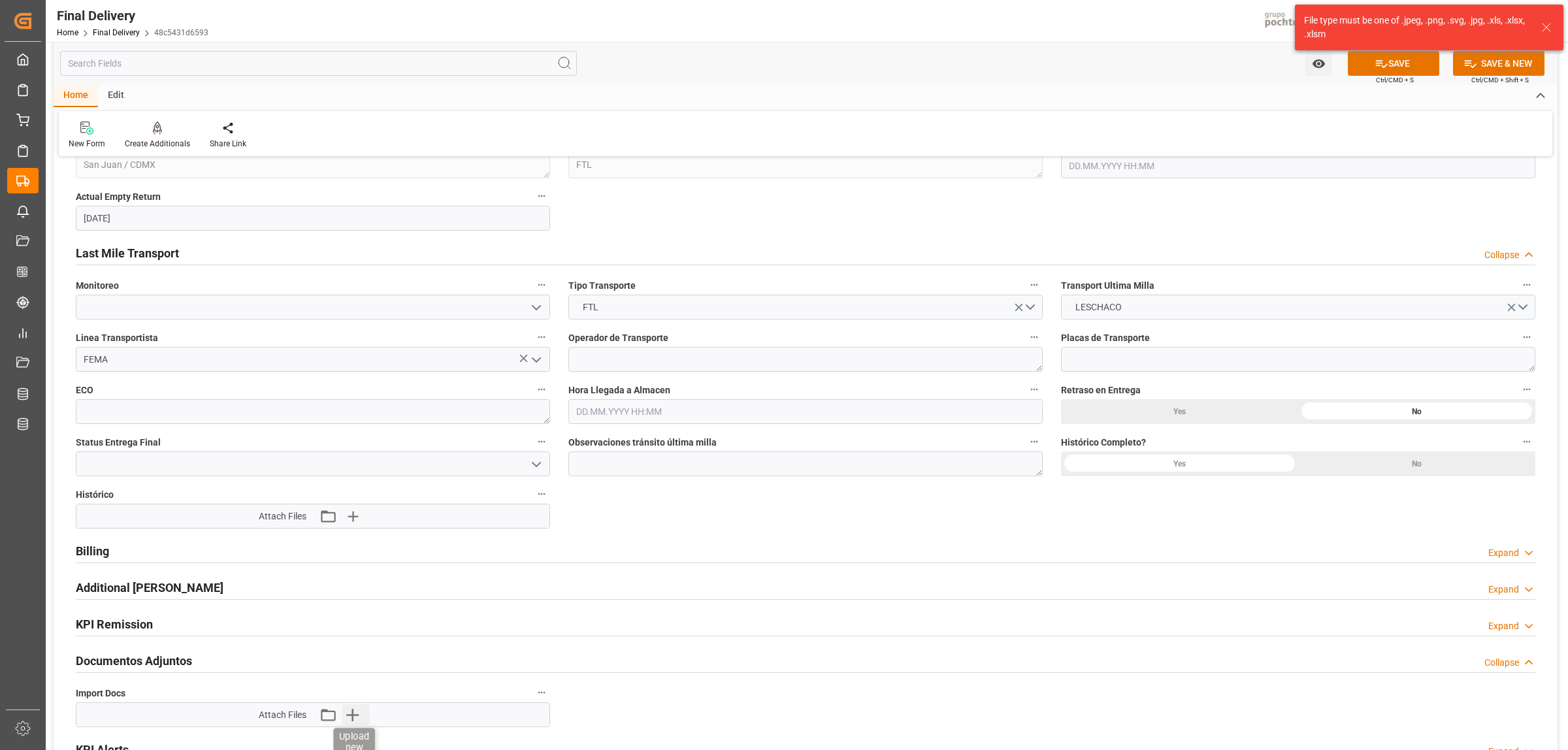
click at [346, 717] on icon "button" at bounding box center [352, 715] width 21 height 21
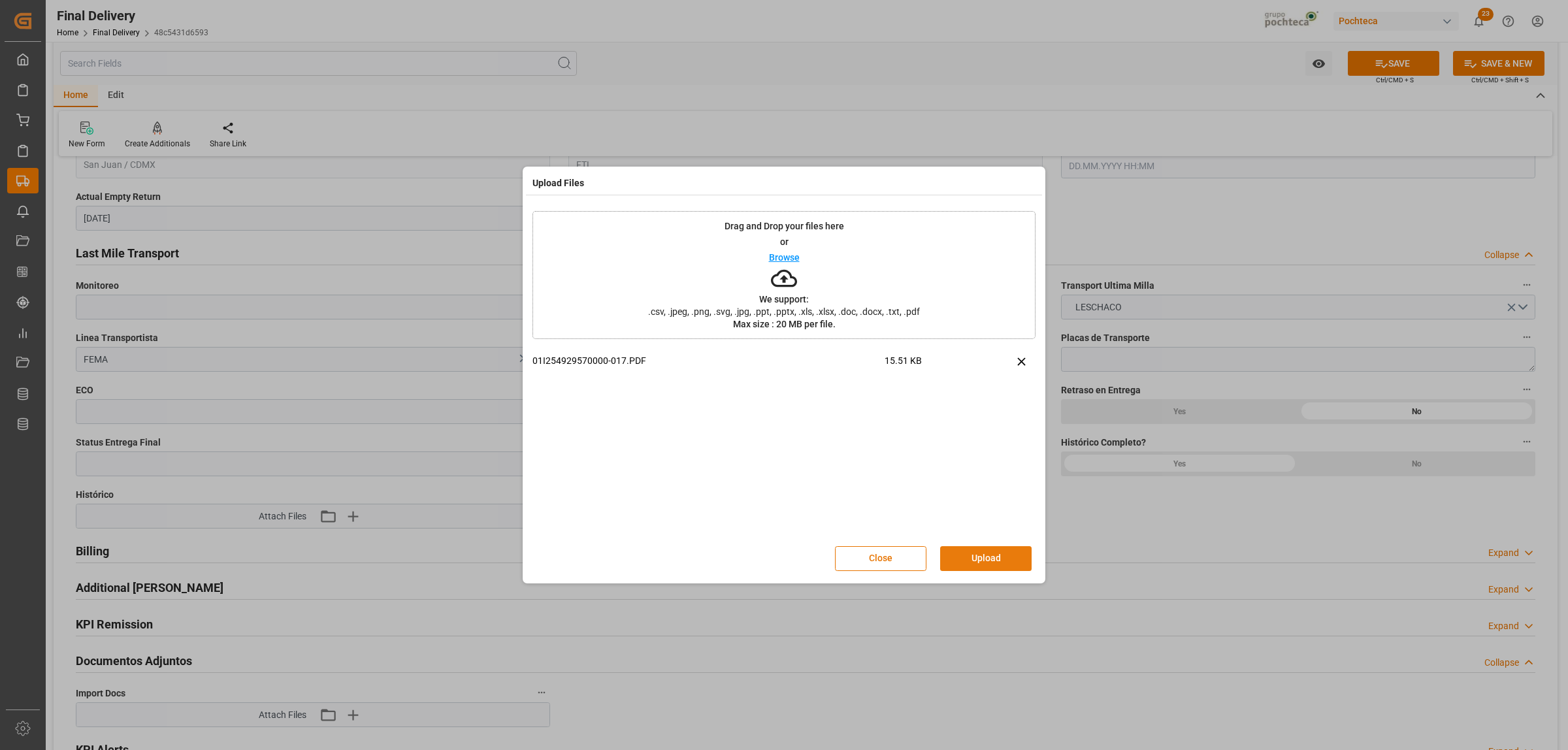
click at [1007, 563] on button "Upload" at bounding box center [985, 559] width 91 height 25
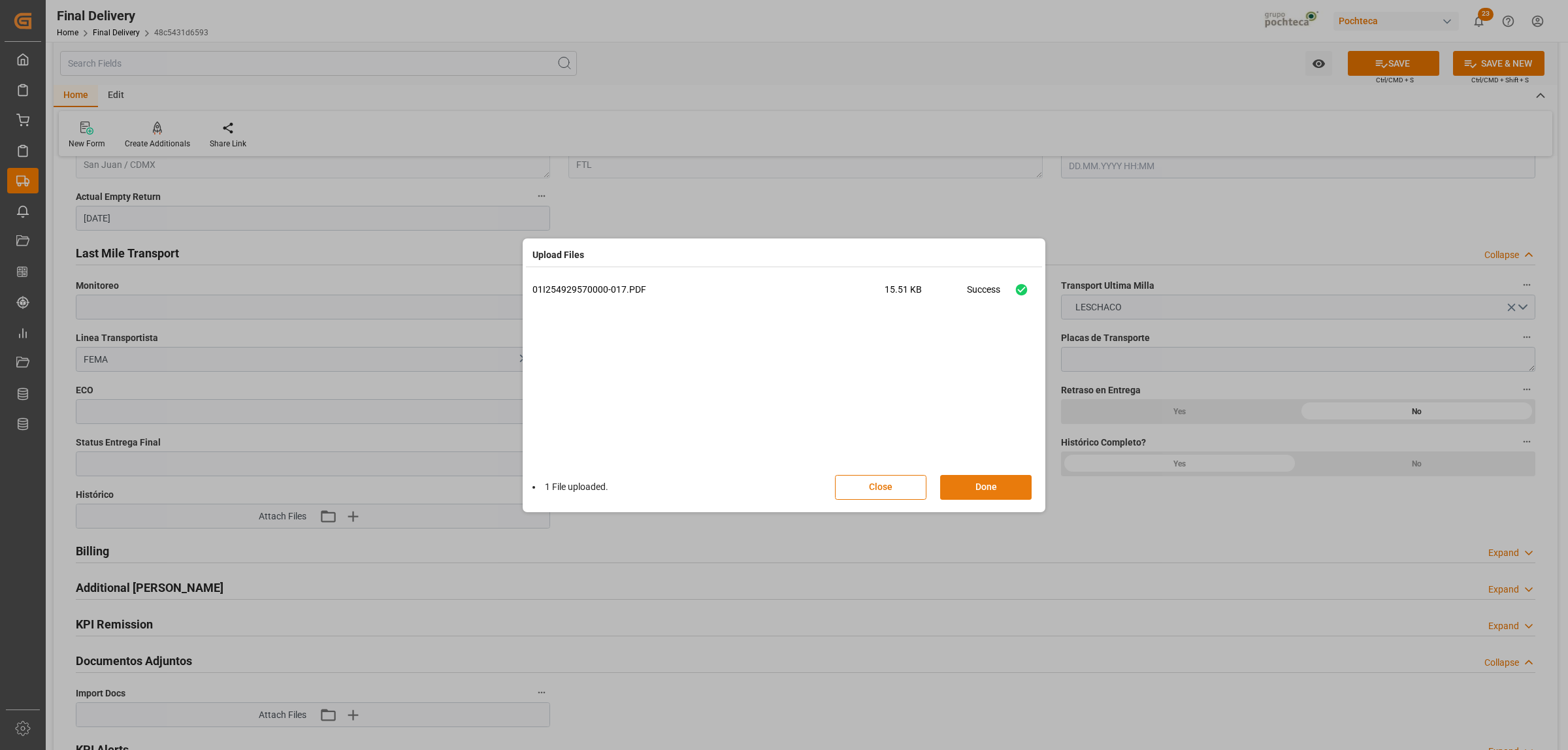
click at [994, 495] on button "Done" at bounding box center [985, 487] width 91 height 25
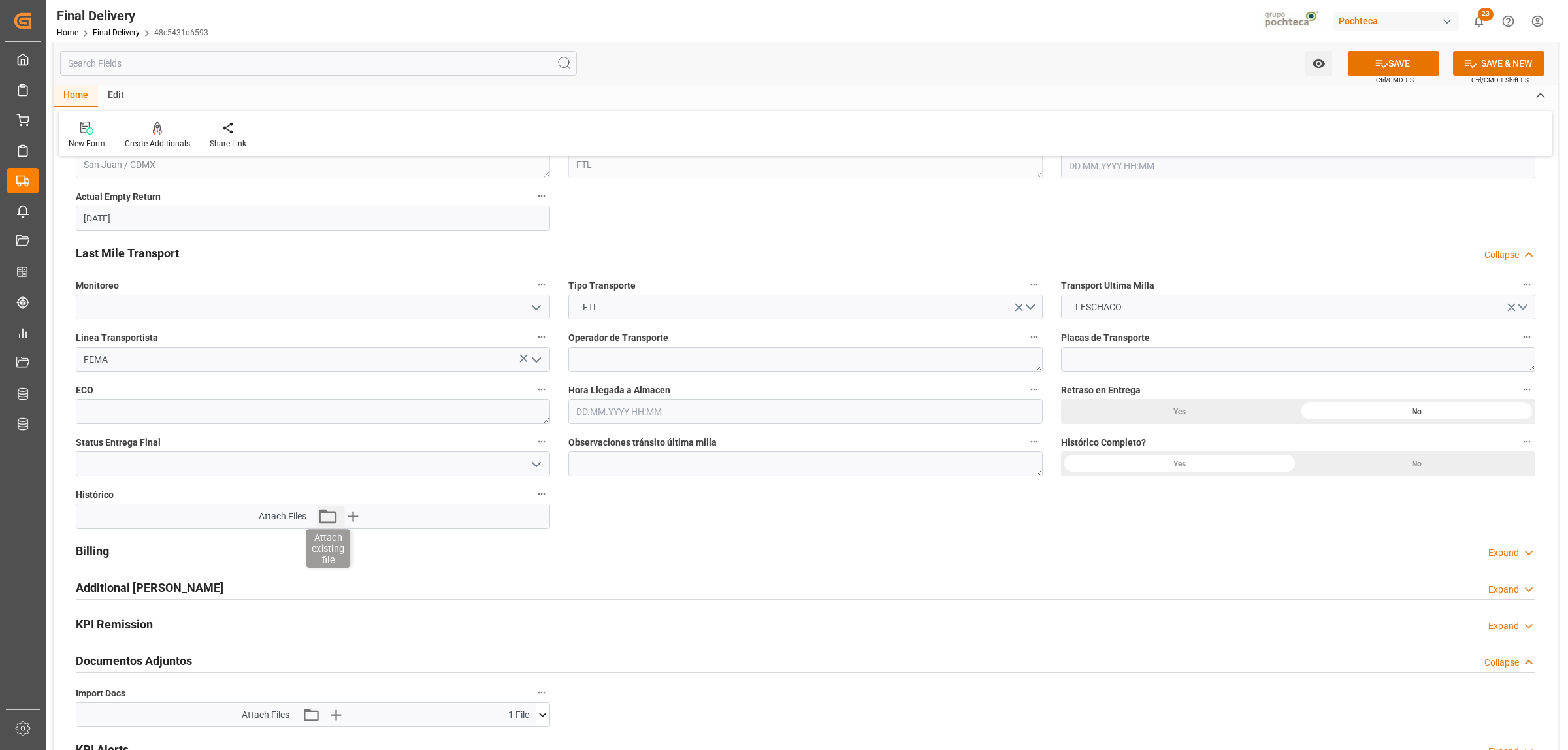
click at [324, 518] on icon "button" at bounding box center [328, 516] width 21 height 21
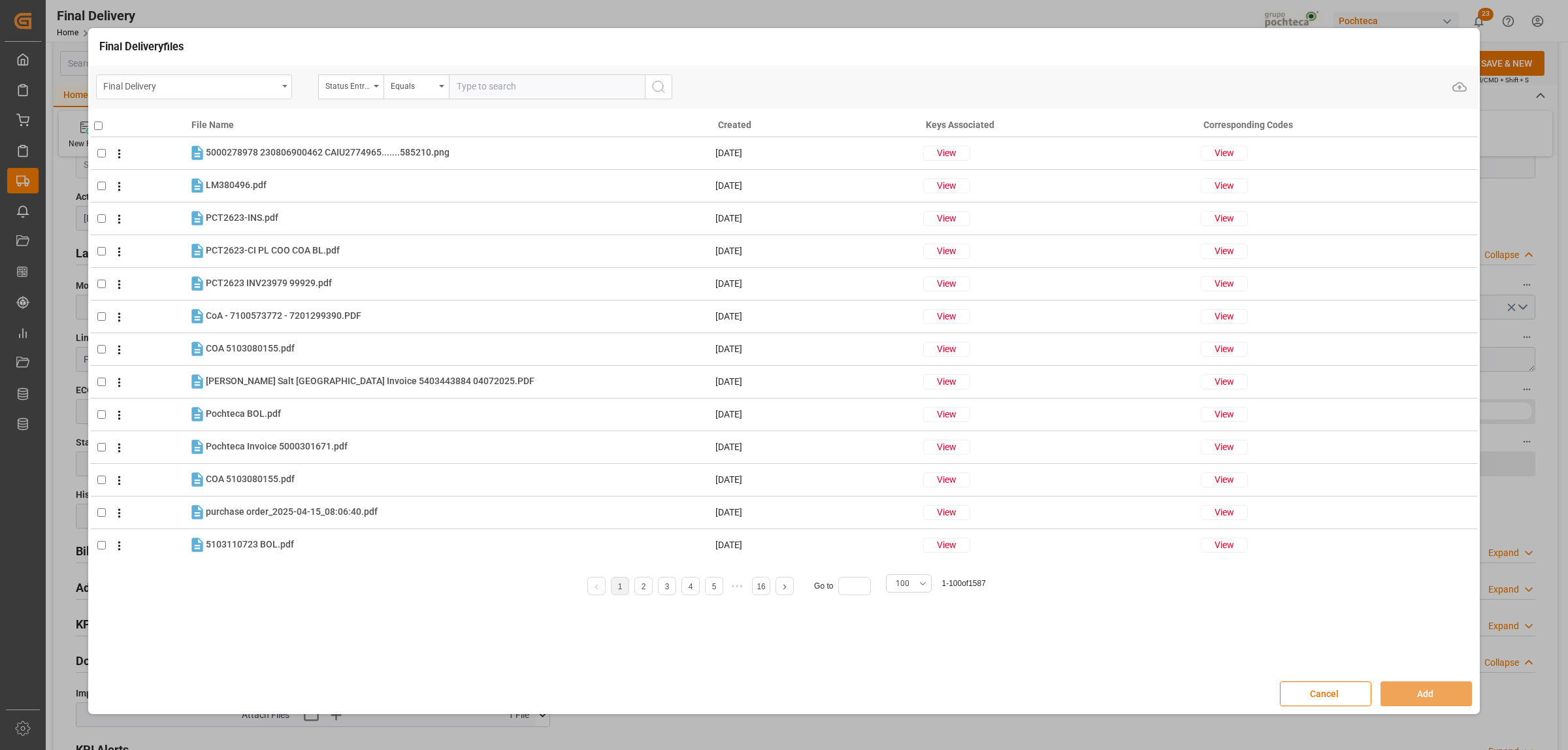
click at [278, 89] on div "Final Delivery" at bounding box center [194, 87] width 196 height 25
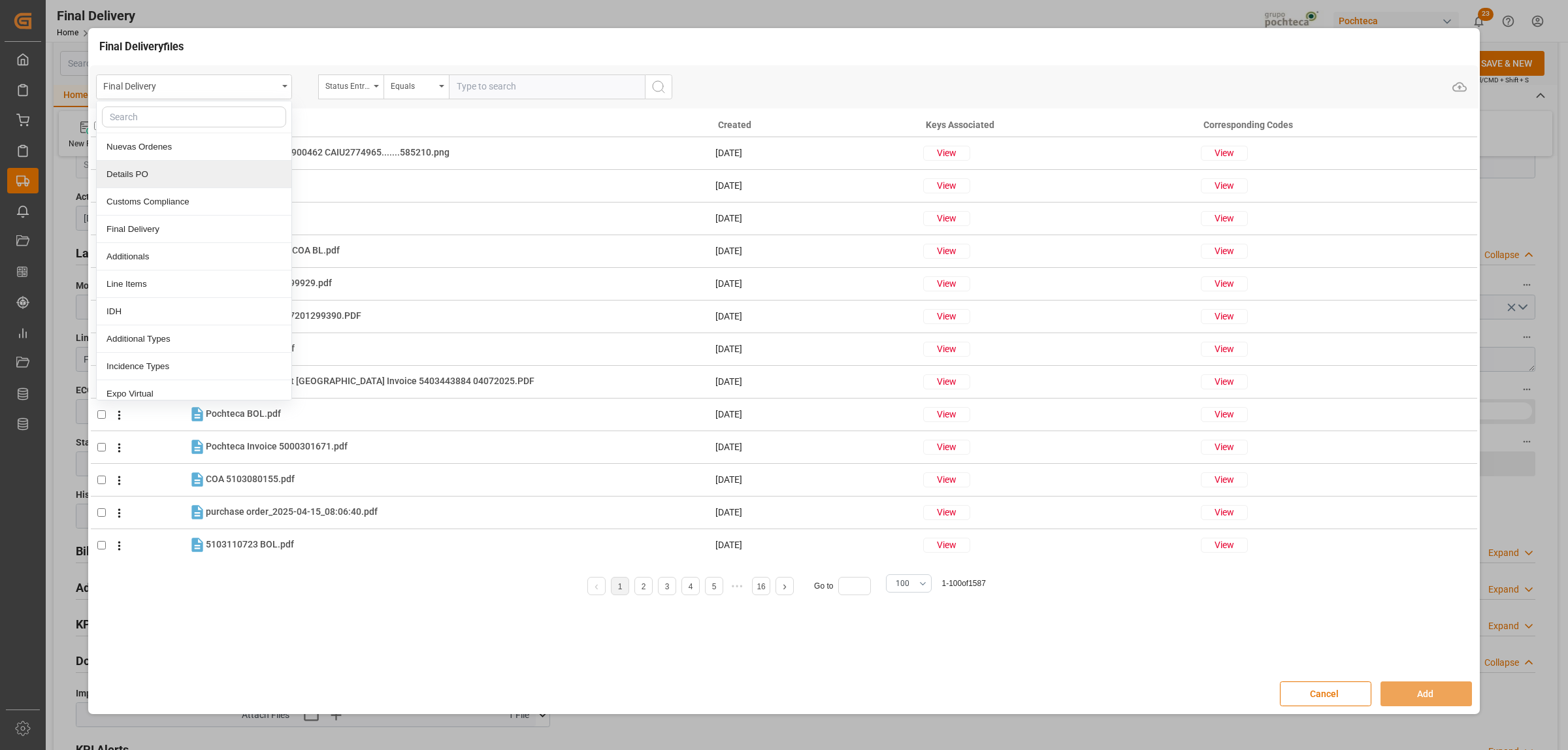
click at [136, 180] on div "Details PO" at bounding box center [194, 175] width 195 height 28
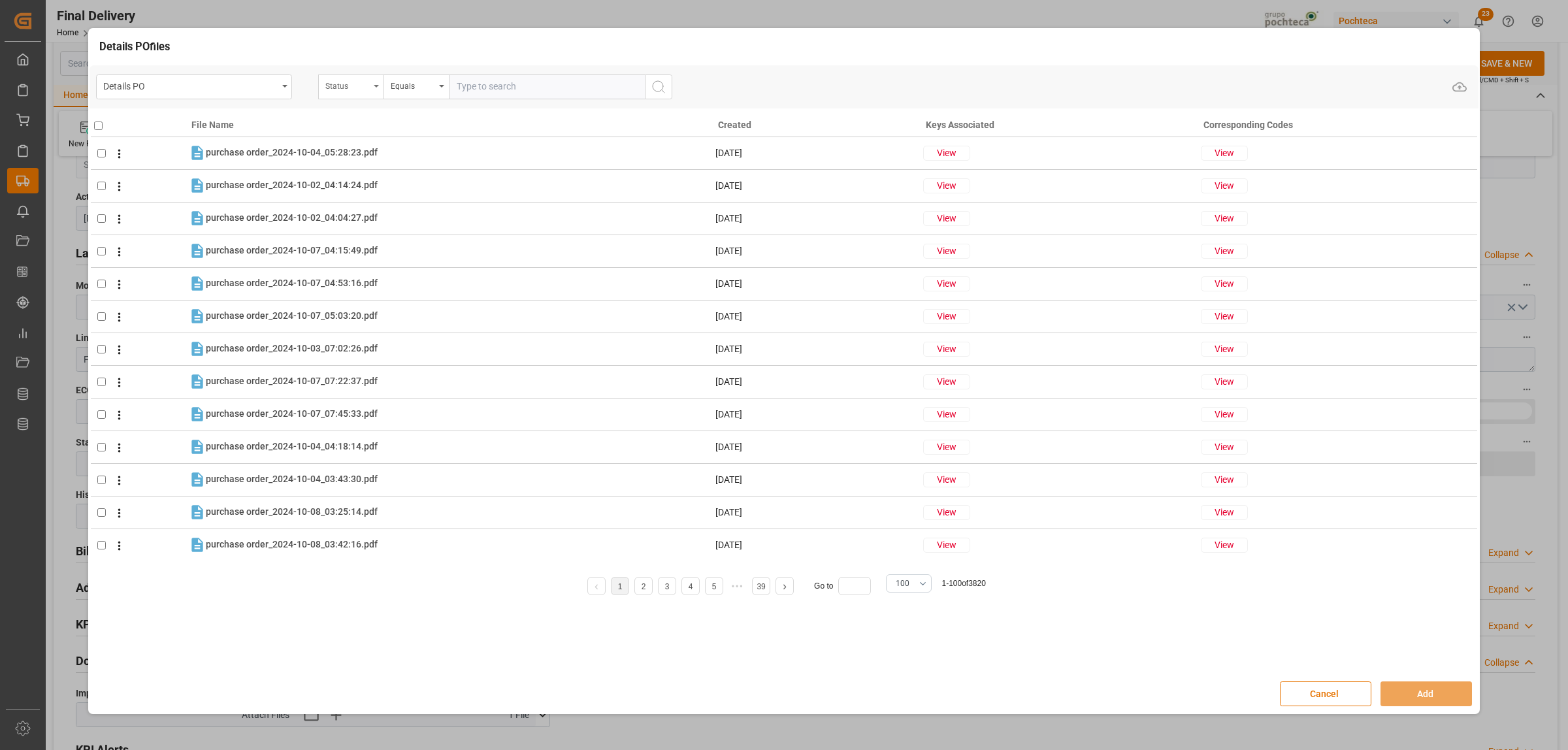
click at [377, 83] on div "Status" at bounding box center [350, 87] width 66 height 25
type input "ORD"
click at [394, 144] on div "Orden de Compra nuevo" at bounding box center [416, 147] width 195 height 28
click at [501, 97] on input "text" at bounding box center [547, 87] width 196 height 25
paste input "5000308418"
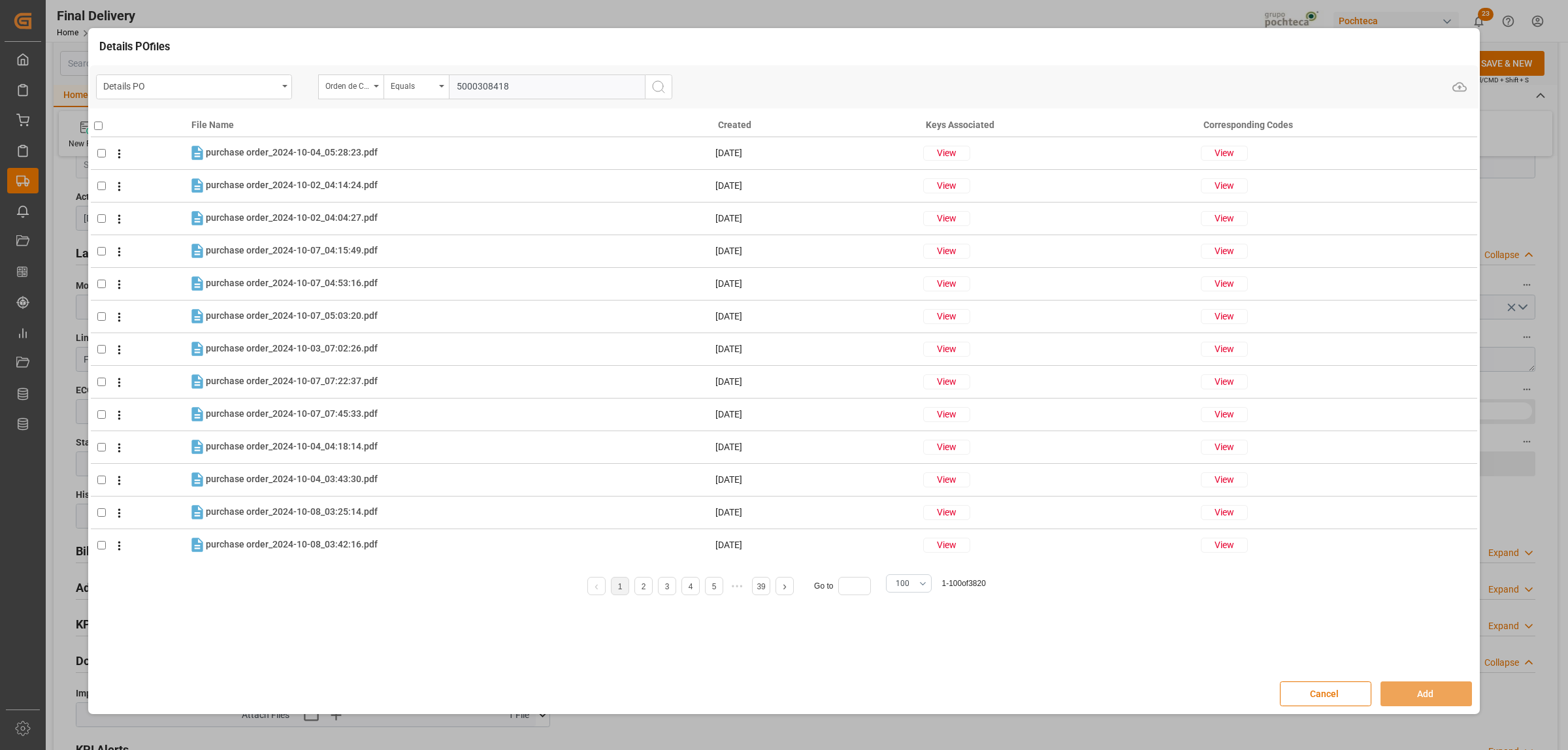
type input "5000308418"
click at [651, 90] on icon "search button" at bounding box center [659, 86] width 16 height 16
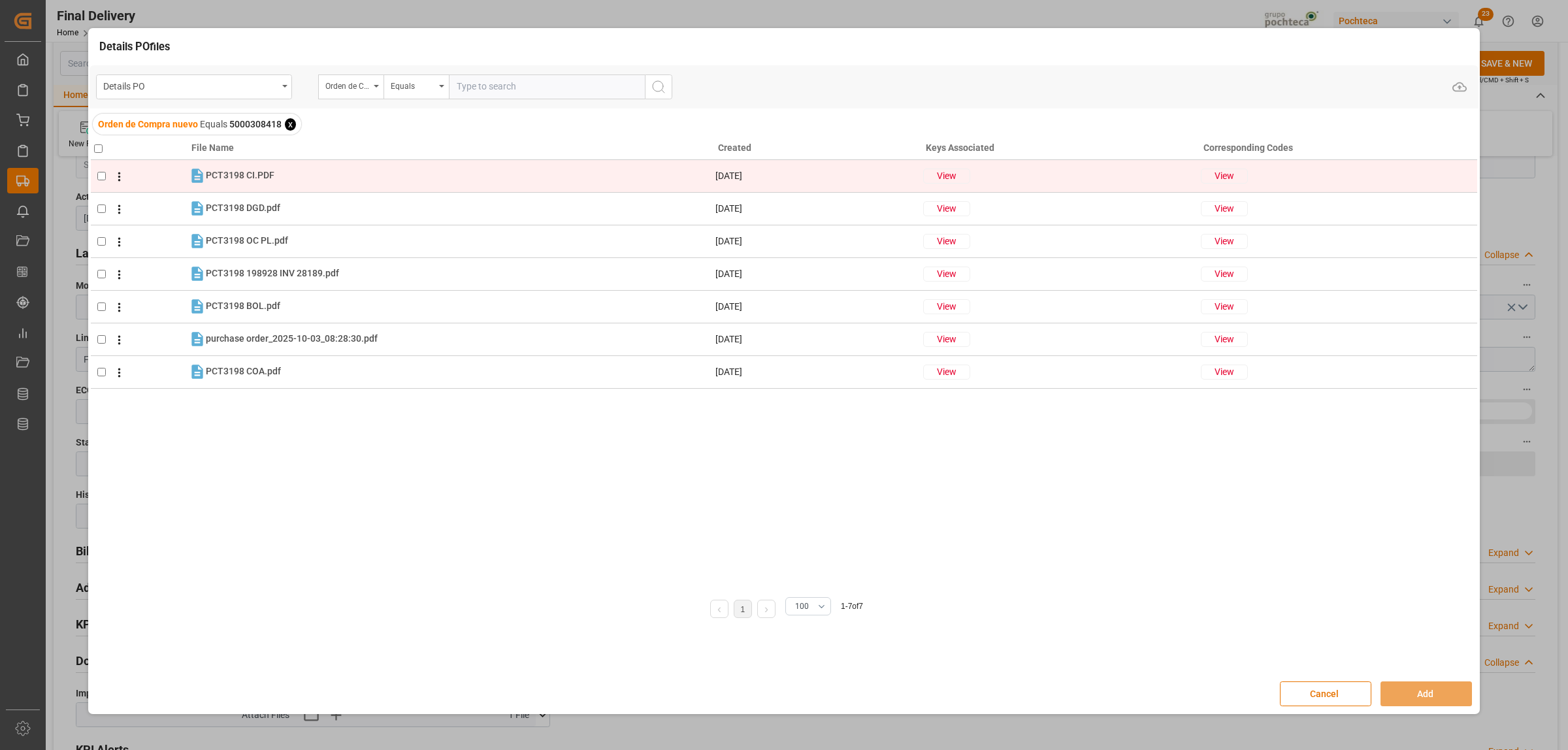
click at [102, 175] on input "checkbox" at bounding box center [102, 176] width 8 height 8
checkbox input "true"
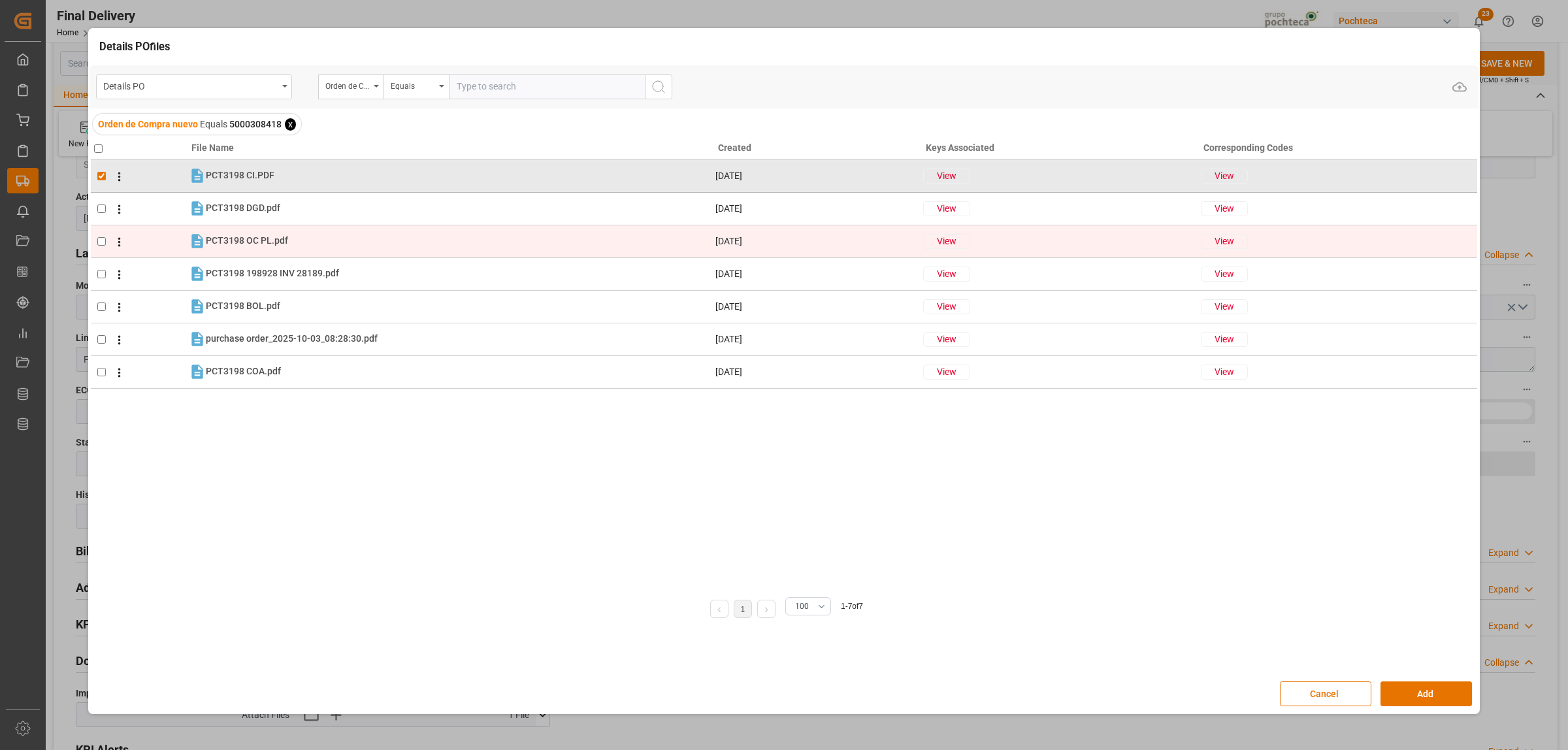
click at [102, 230] on td at bounding box center [139, 241] width 97 height 32
checkbox input "true"
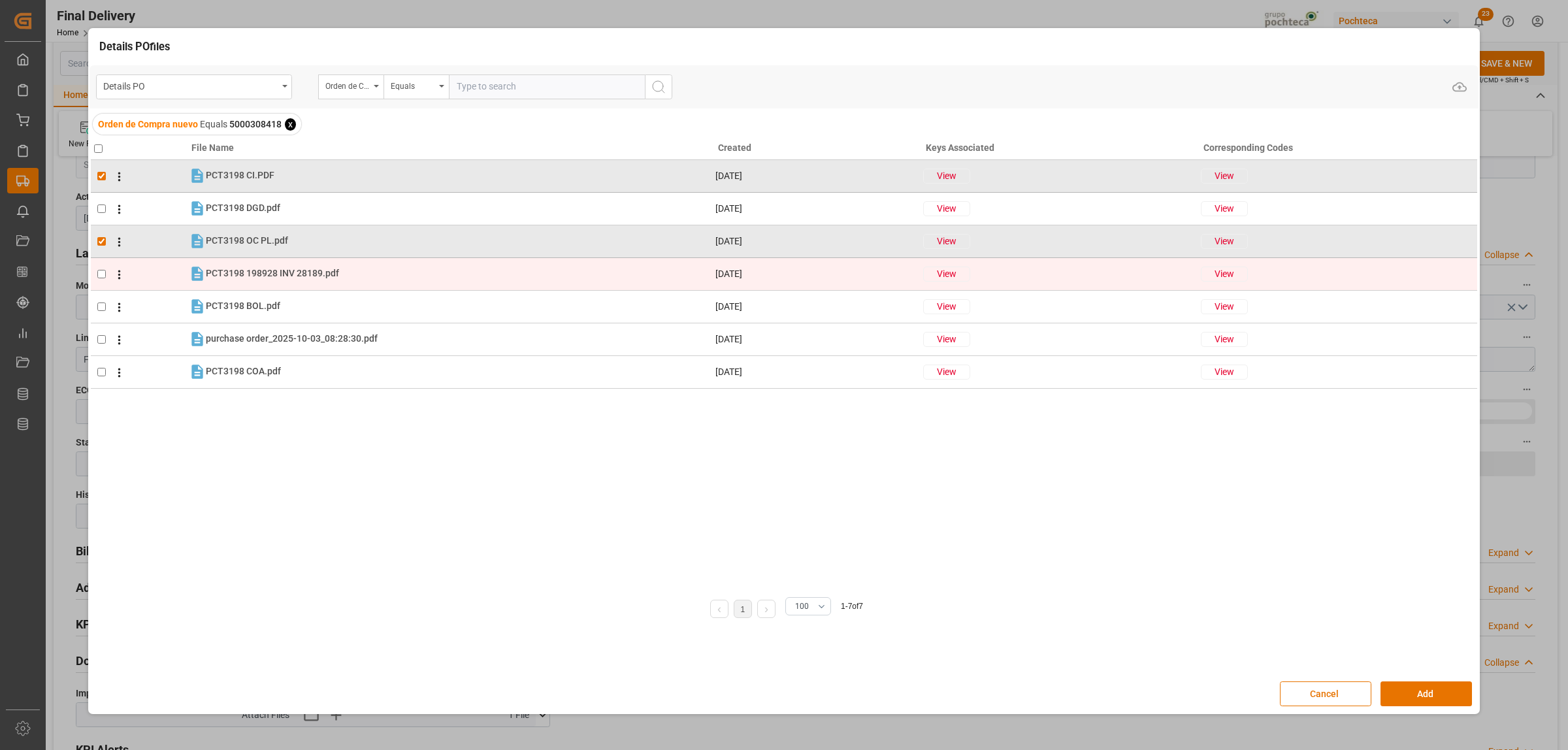
click at [100, 276] on input "checkbox" at bounding box center [102, 274] width 8 height 8
checkbox input "true"
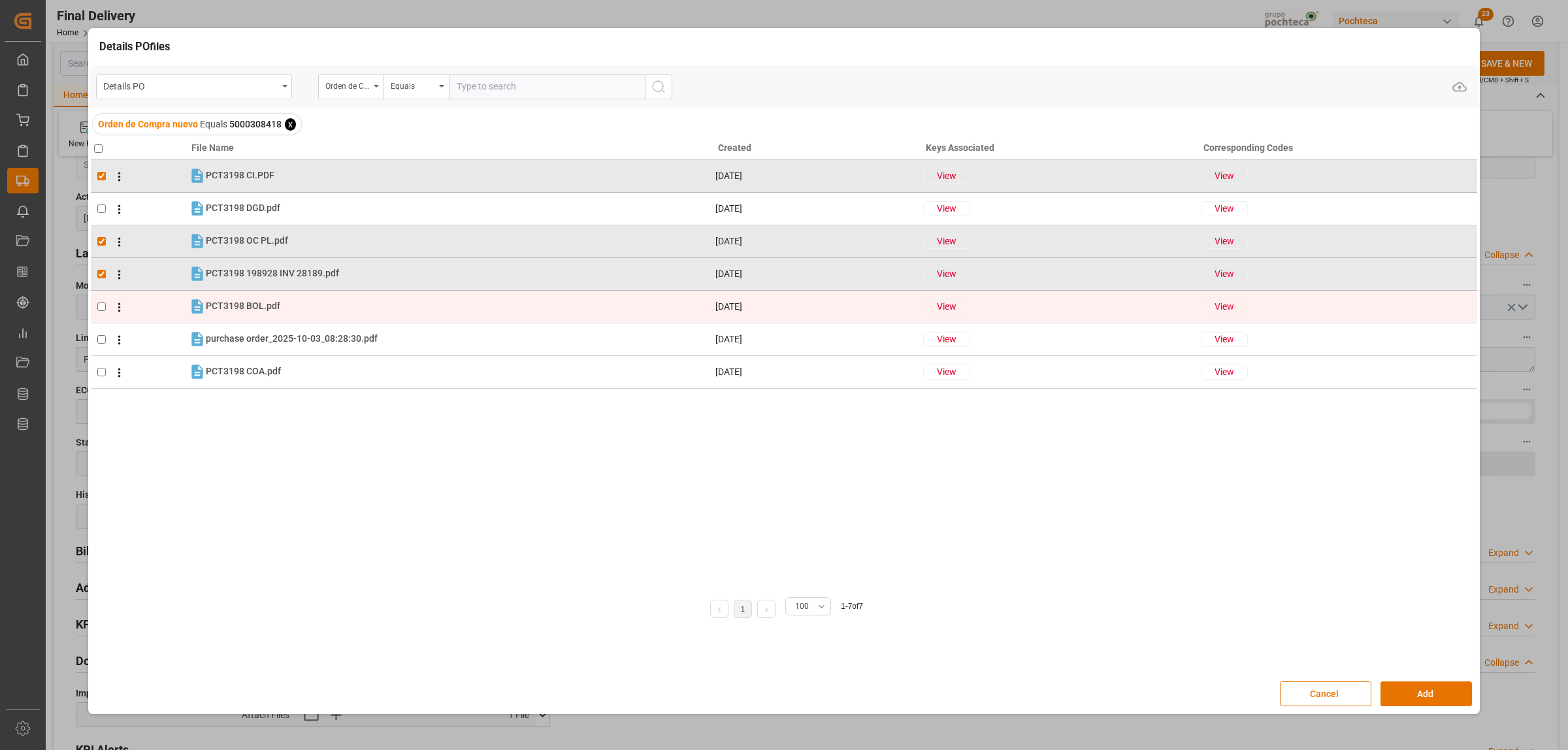
click at [99, 303] on input "checkbox" at bounding box center [102, 307] width 8 height 8
checkbox input "true"
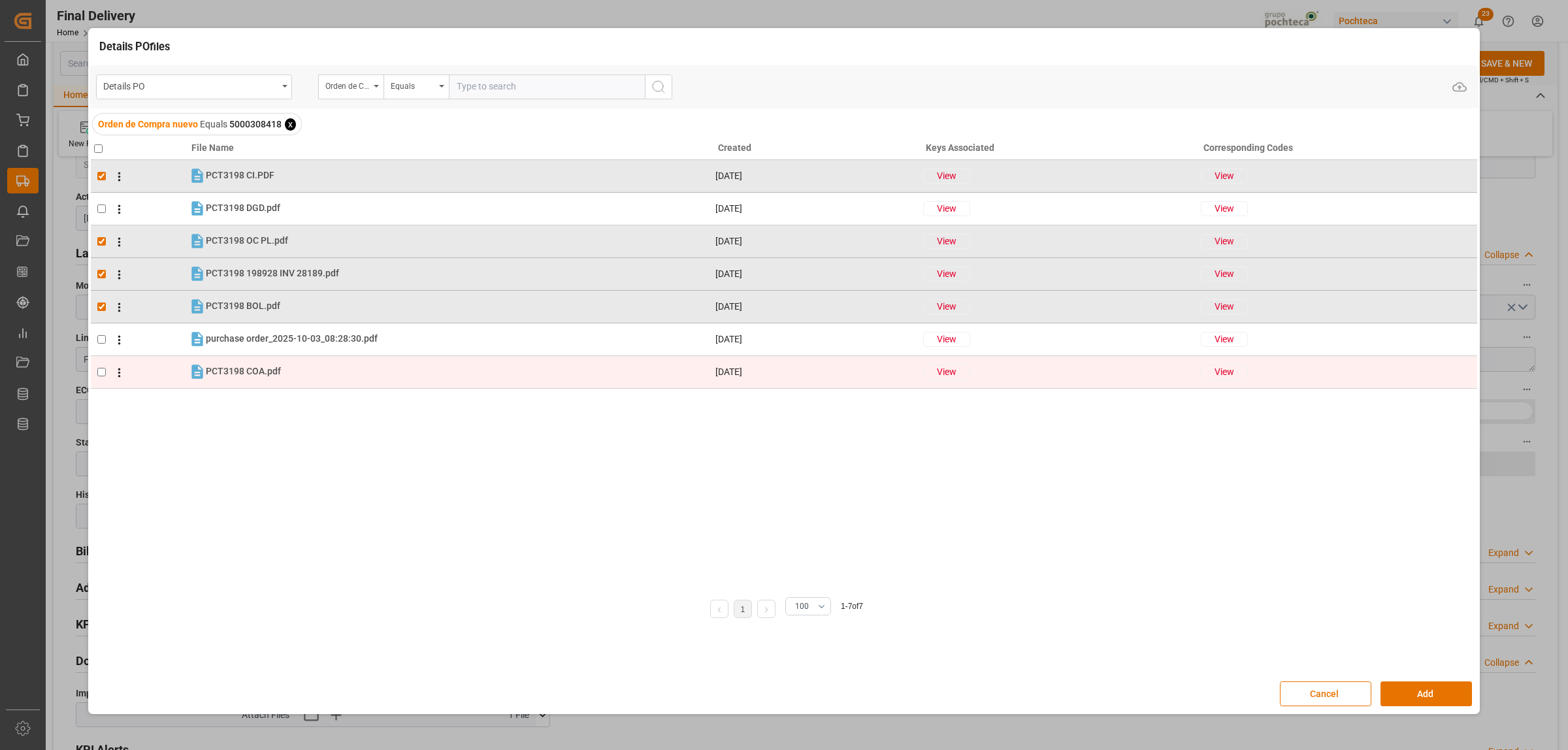
click at [104, 368] on input "checkbox" at bounding box center [102, 372] width 8 height 8
checkbox input "true"
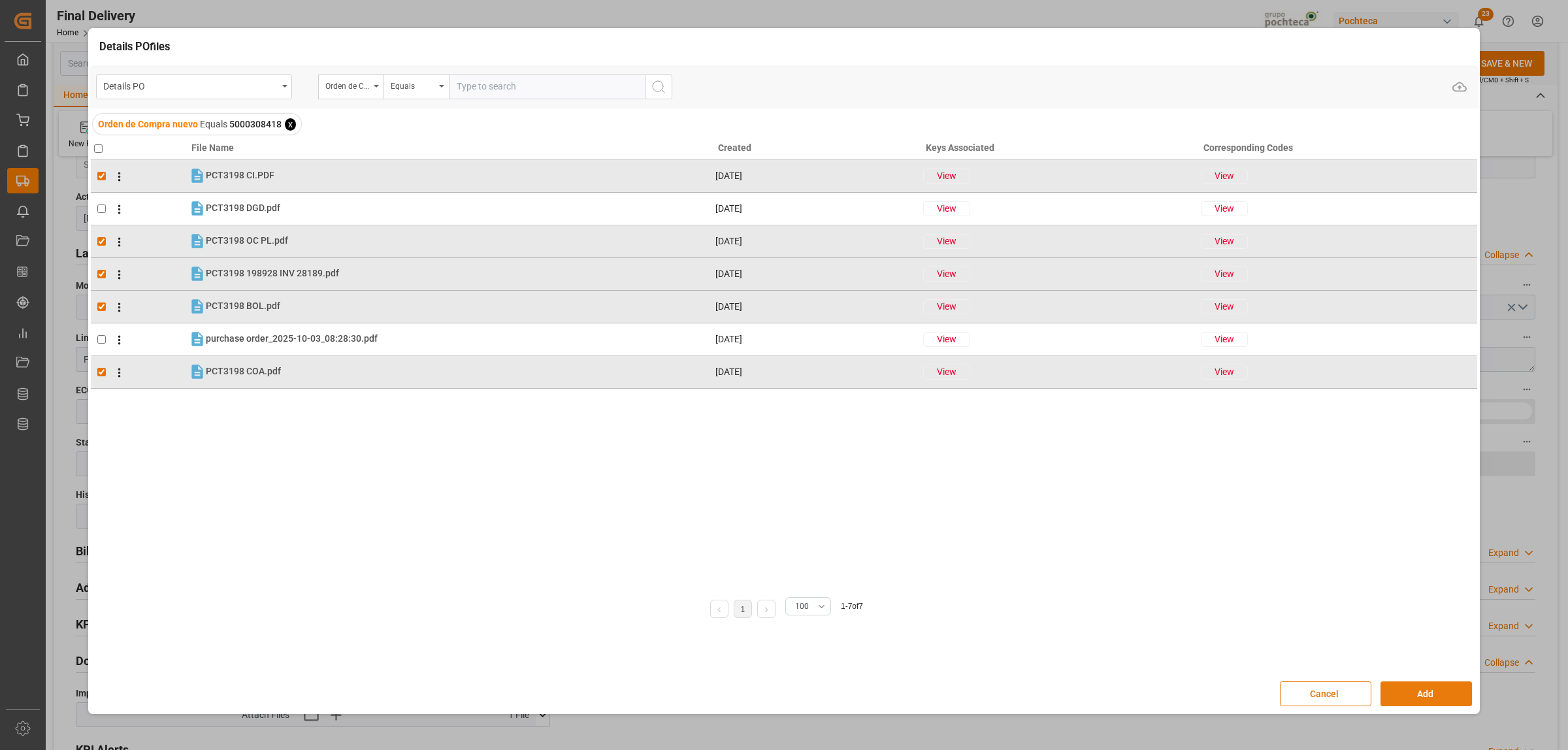
click at [1428, 697] on button "Add" at bounding box center [1426, 694] width 91 height 25
click at [1418, 693] on button "Add" at bounding box center [1426, 694] width 91 height 25
click at [448, 495] on div "File Name Created Keys Associated Corresponding Codes PCT3198 CI.PDF PCT3198 CI…" at bounding box center [784, 356] width 1386 height 450
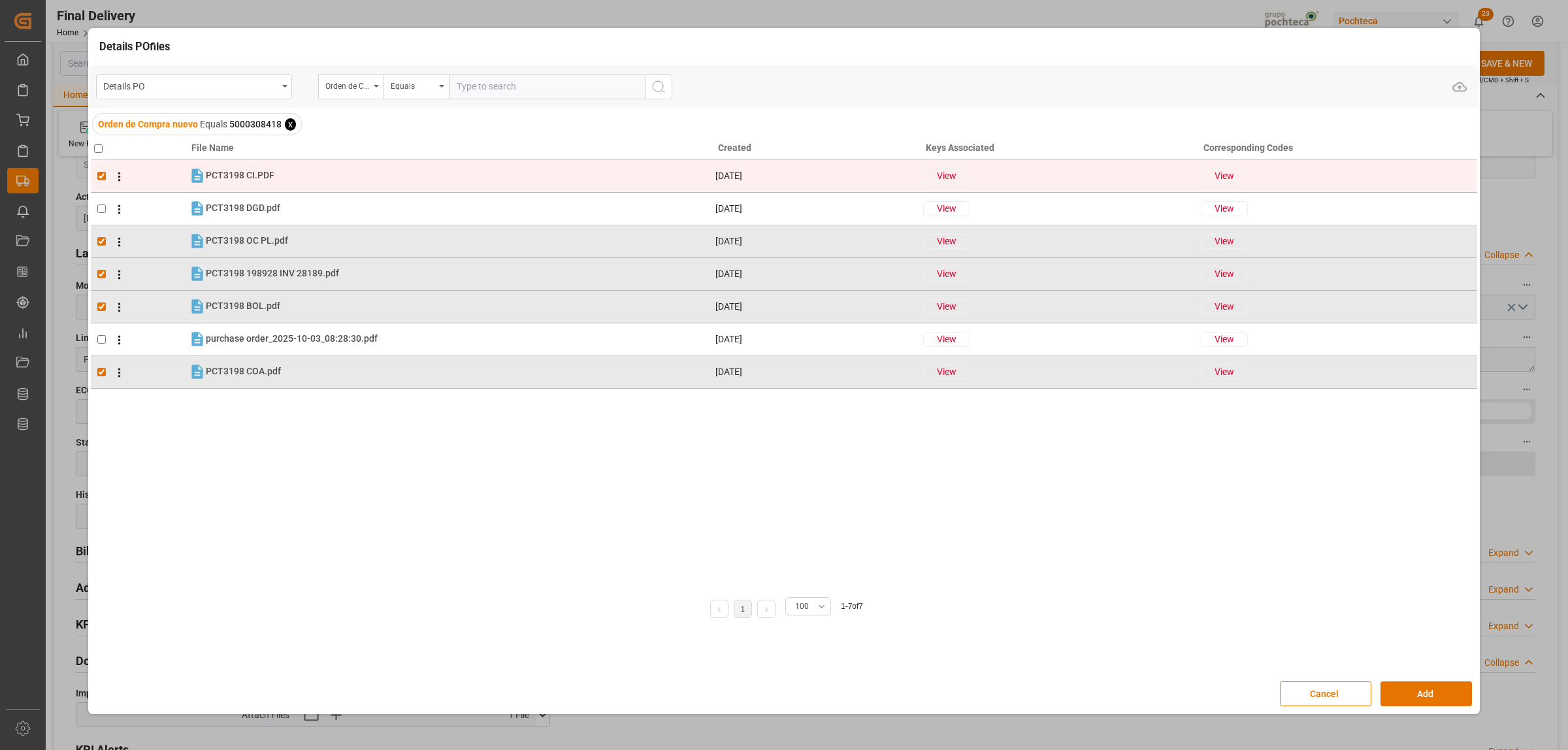
click at [100, 183] on td at bounding box center [139, 176] width 97 height 32
click at [103, 180] on input "checkbox" at bounding box center [102, 176] width 8 height 8
checkbox input "true"
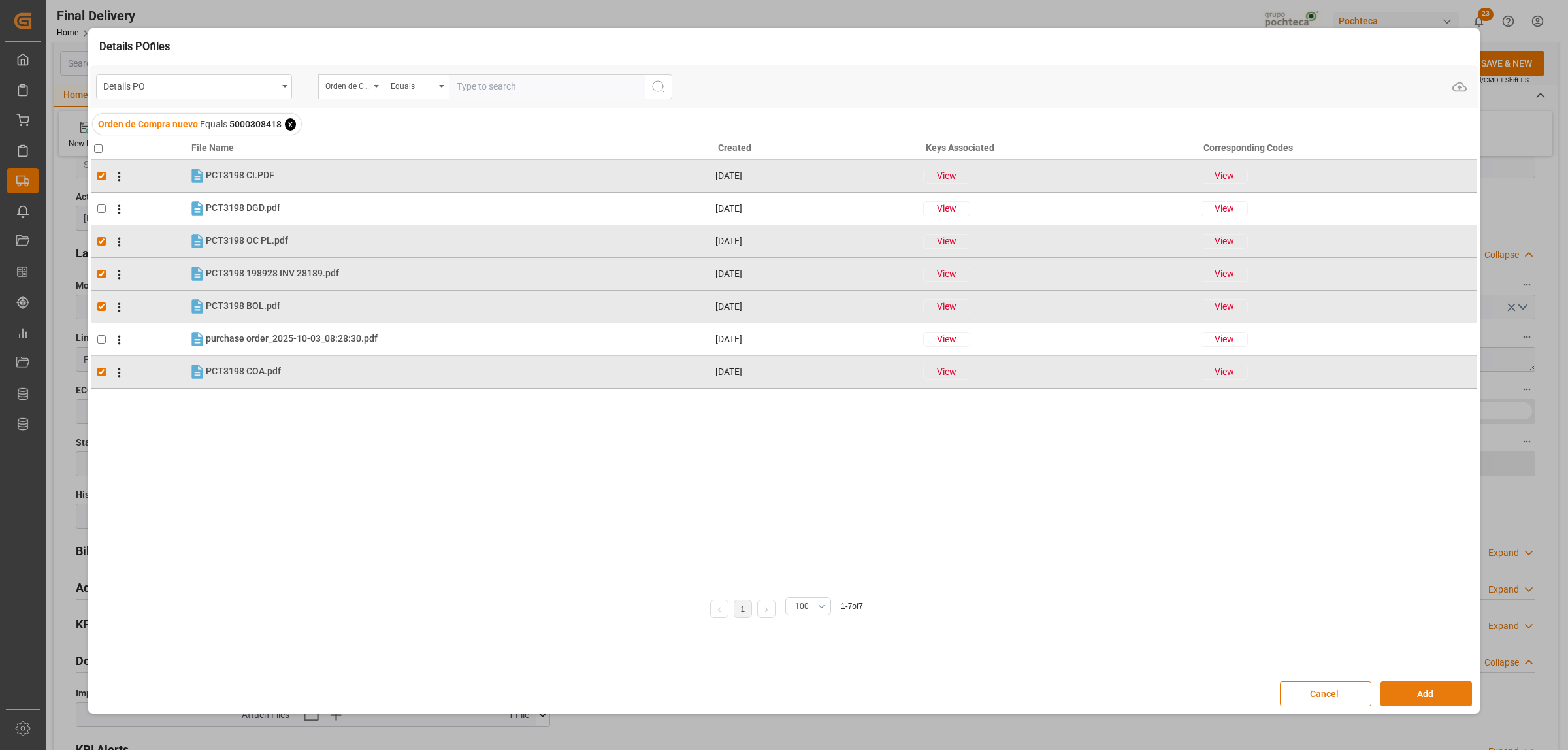
click at [1412, 693] on button "Add" at bounding box center [1426, 694] width 91 height 25
click at [1334, 700] on button "Cancel" at bounding box center [1325, 694] width 91 height 25
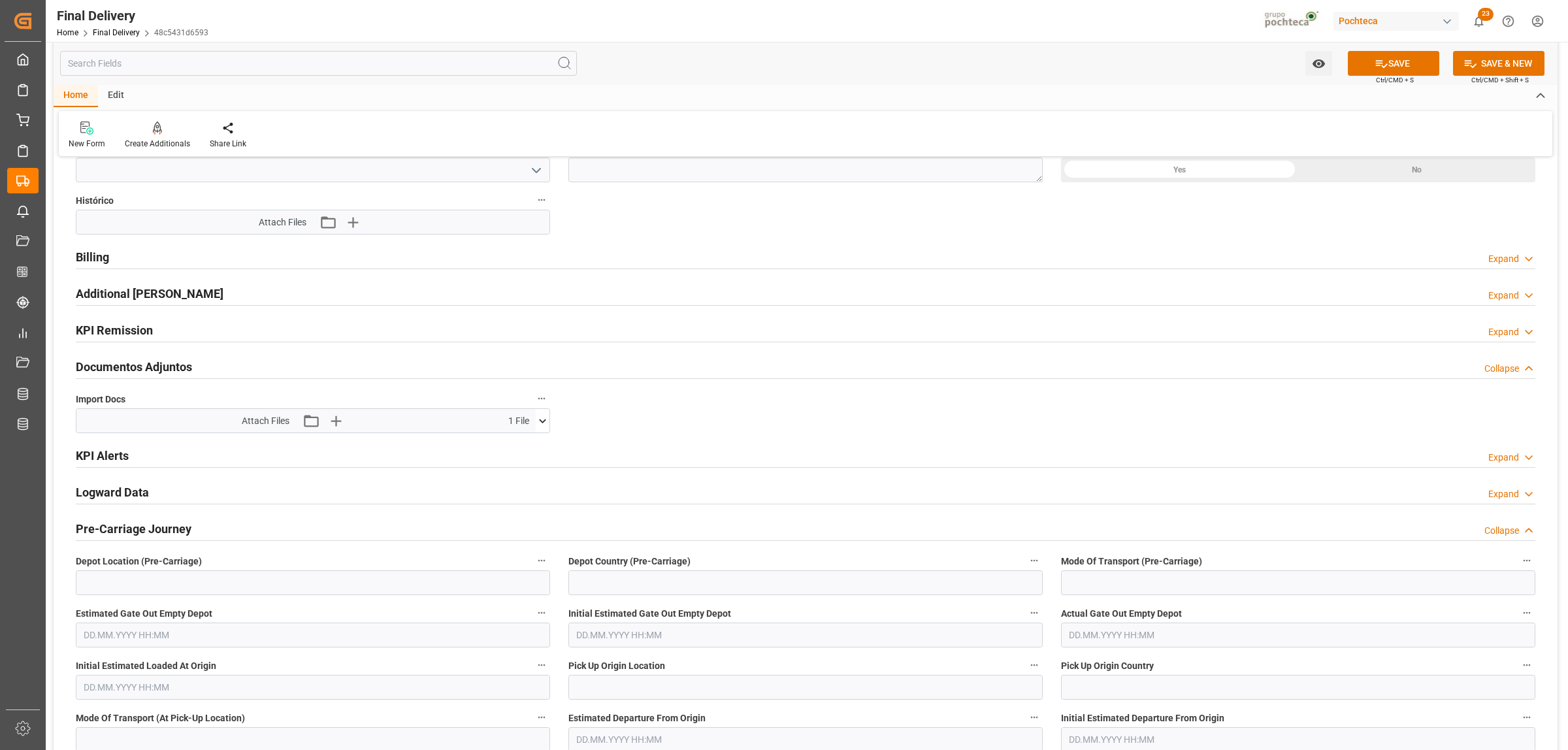
scroll to position [1307, 0]
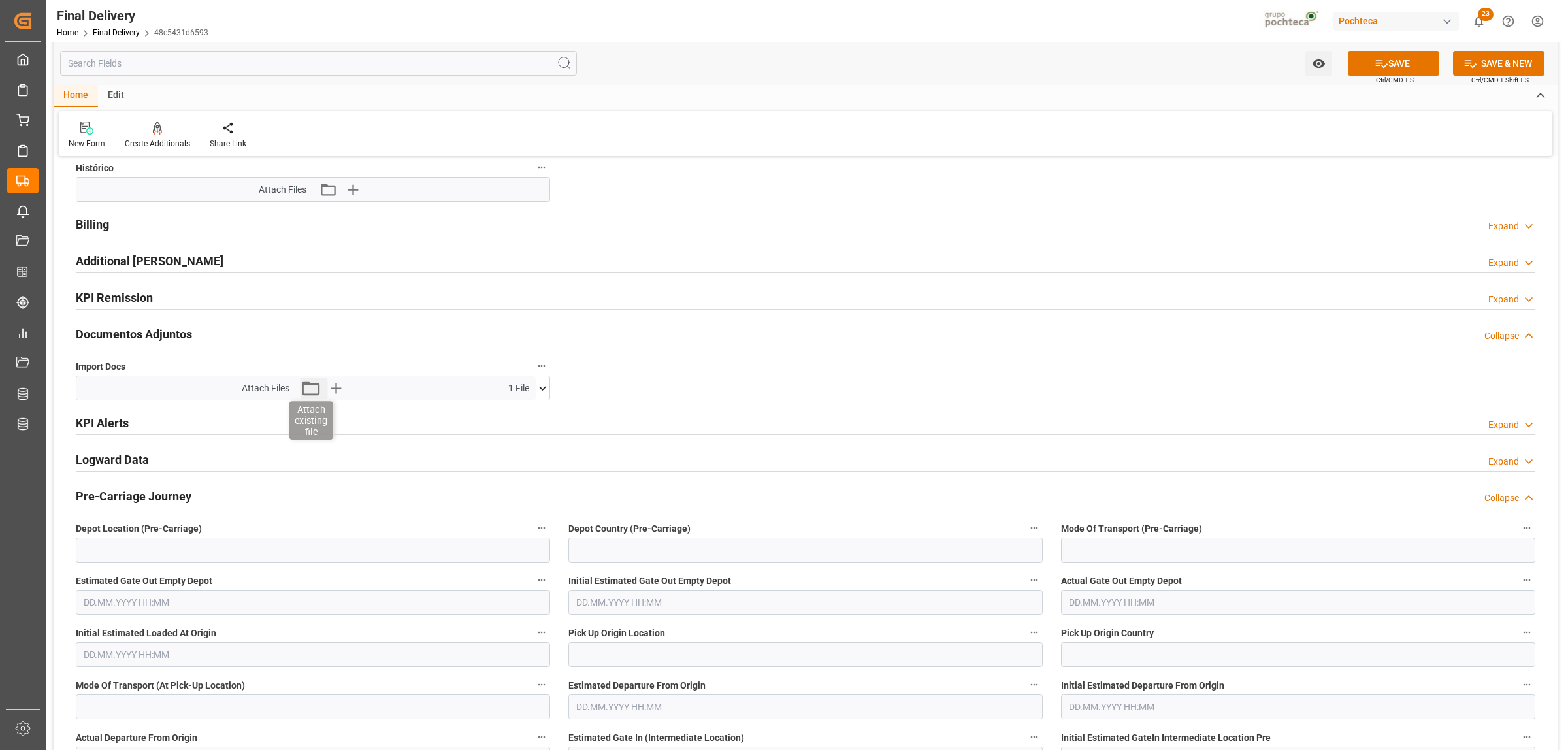
click at [308, 389] on icon "button" at bounding box center [310, 388] width 21 height 21
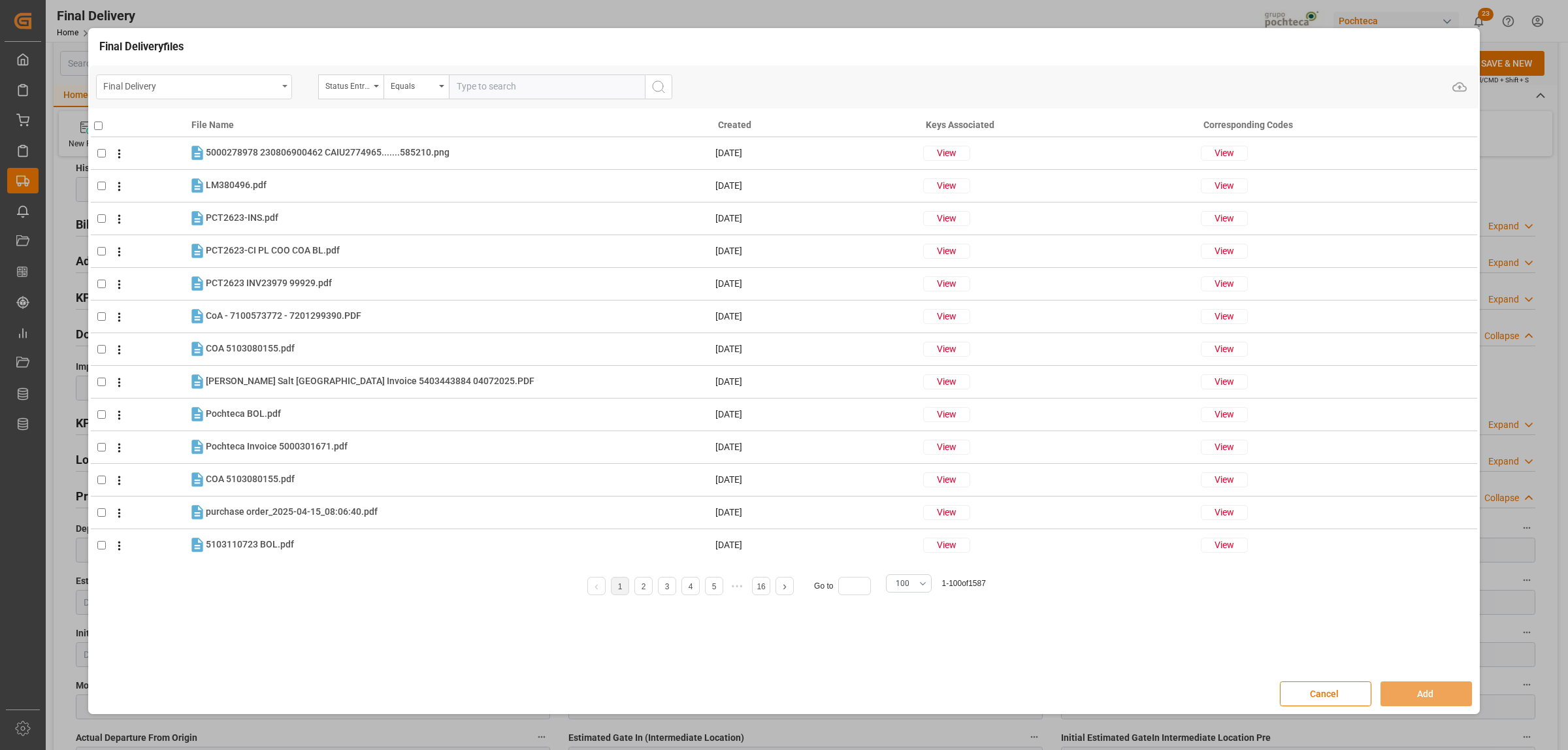
click at [282, 90] on div "Final Delivery" at bounding box center [194, 87] width 196 height 25
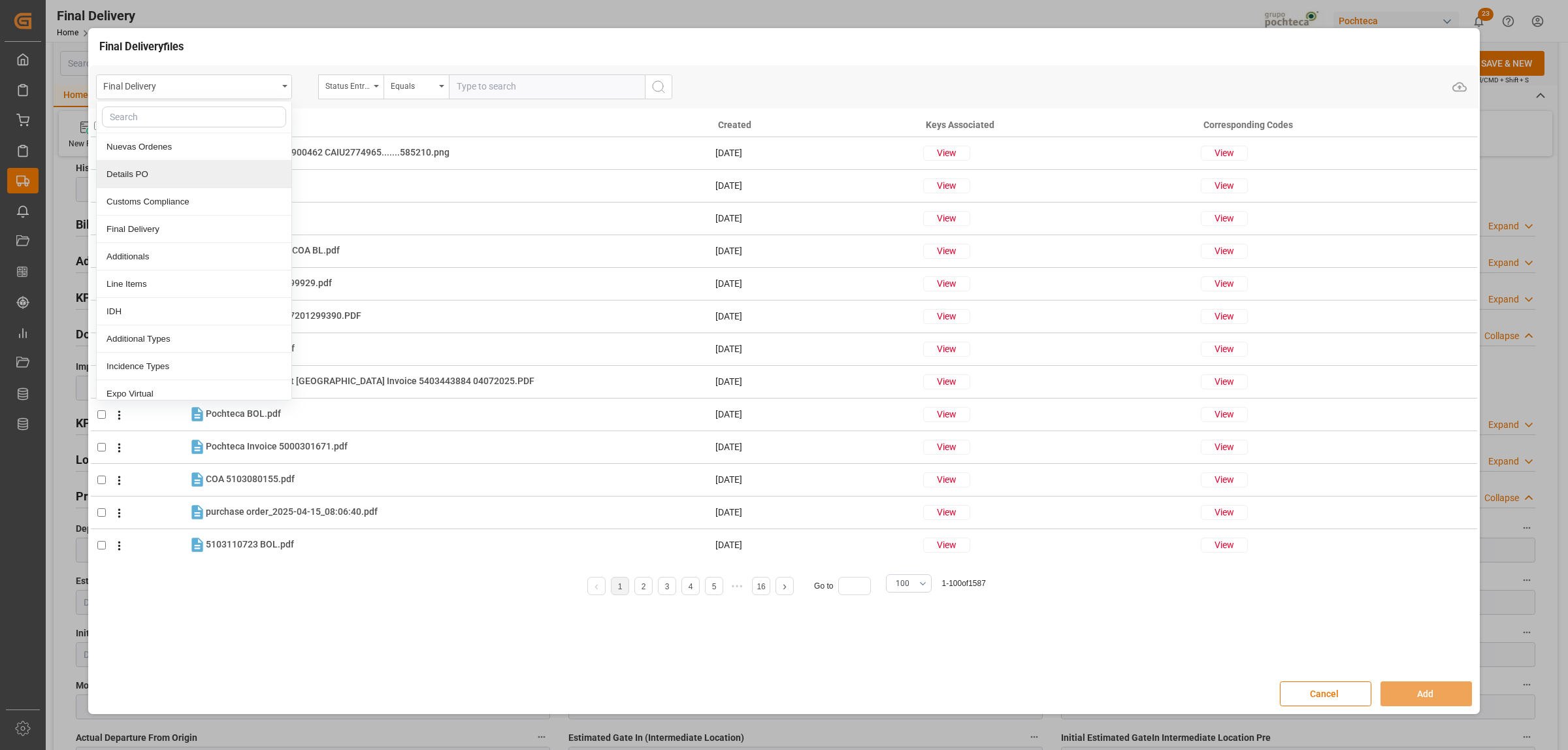
click at [123, 186] on div "Details PO" at bounding box center [194, 175] width 195 height 28
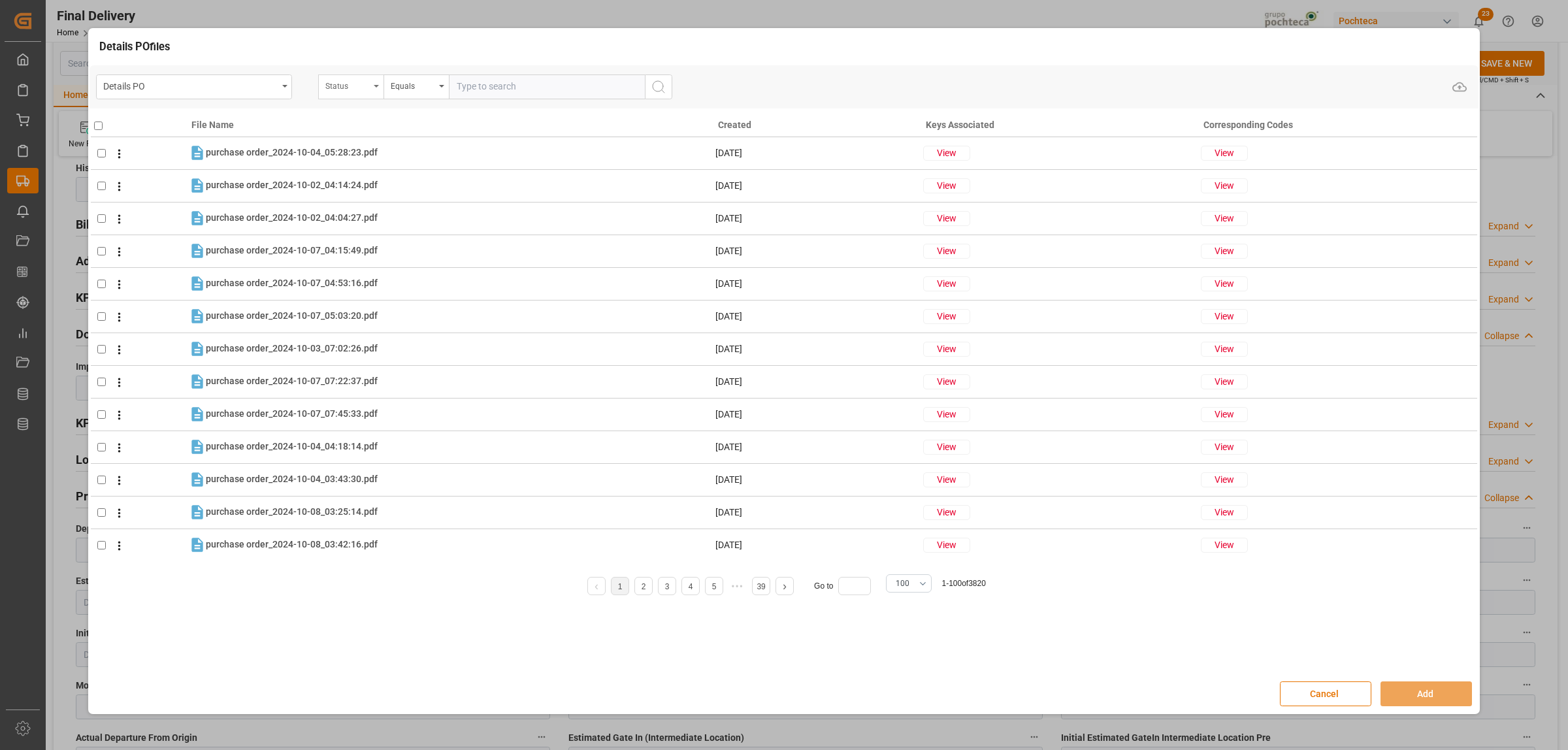
click at [376, 93] on div "Status" at bounding box center [350, 87] width 66 height 25
type input "ORDE"
click at [381, 142] on div "Orden de Compra nuevo" at bounding box center [416, 147] width 195 height 28
click at [460, 90] on input "text" at bounding box center [547, 87] width 196 height 25
paste input "5000308418"
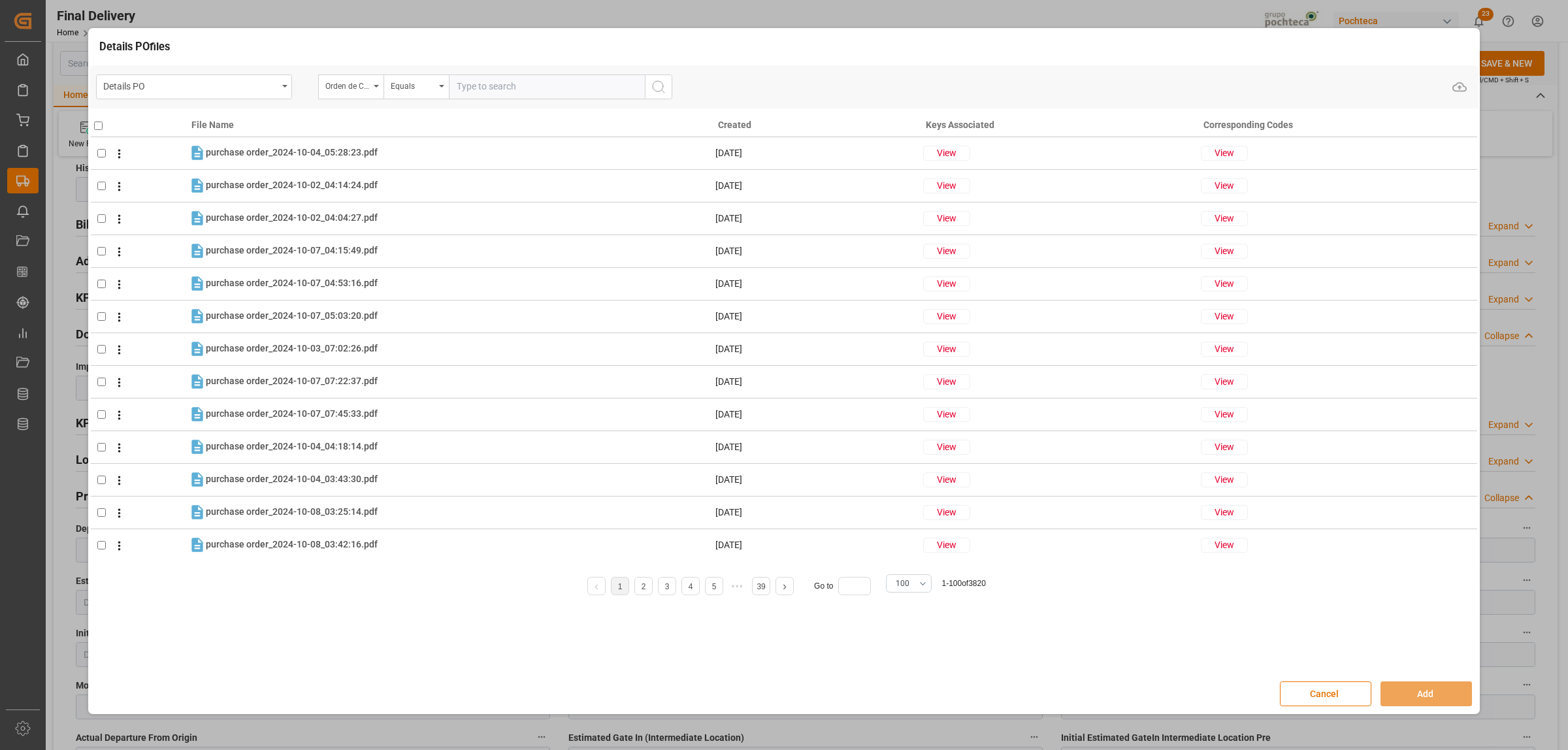
type input "5000308418"
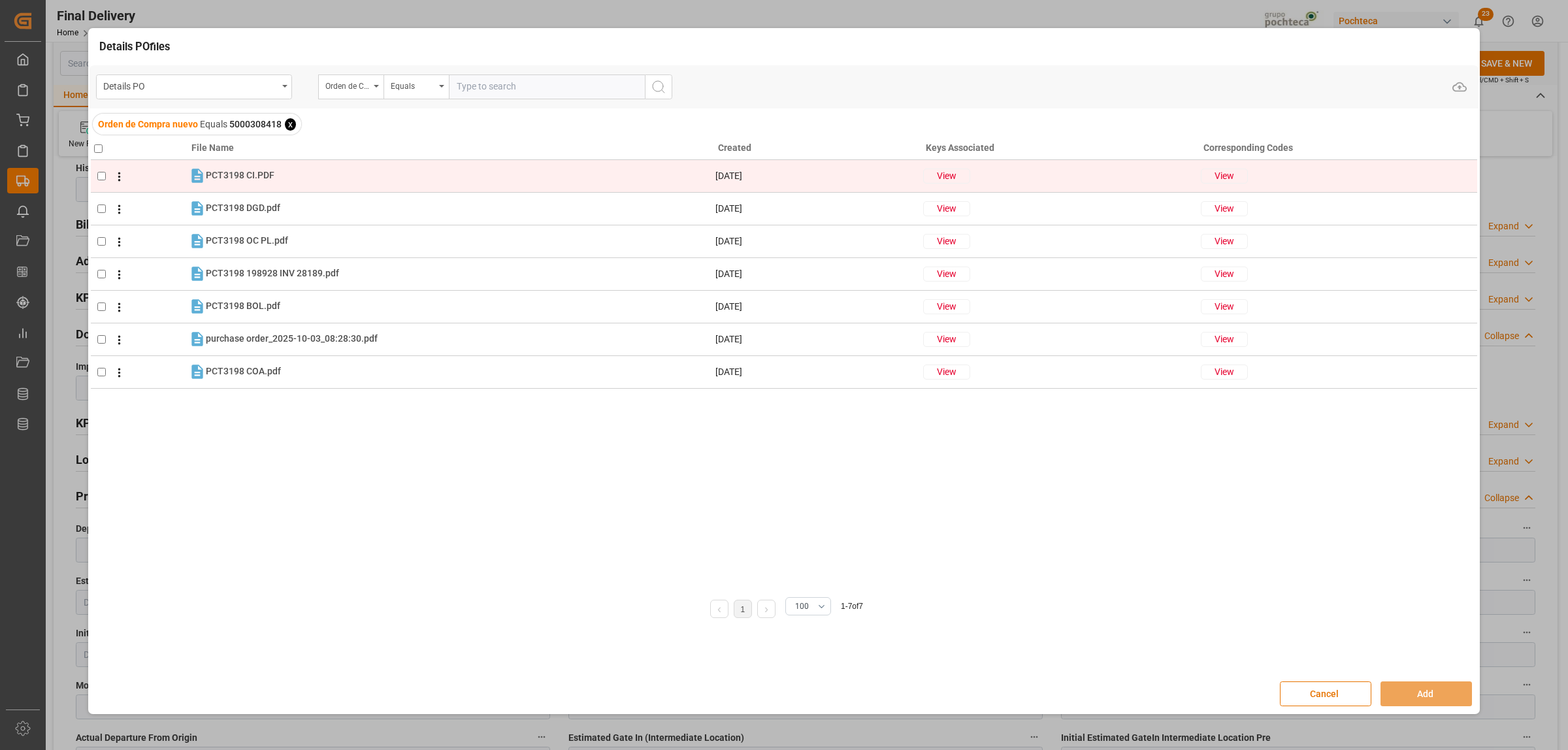
click at [100, 178] on input "checkbox" at bounding box center [102, 176] width 8 height 8
checkbox input "true"
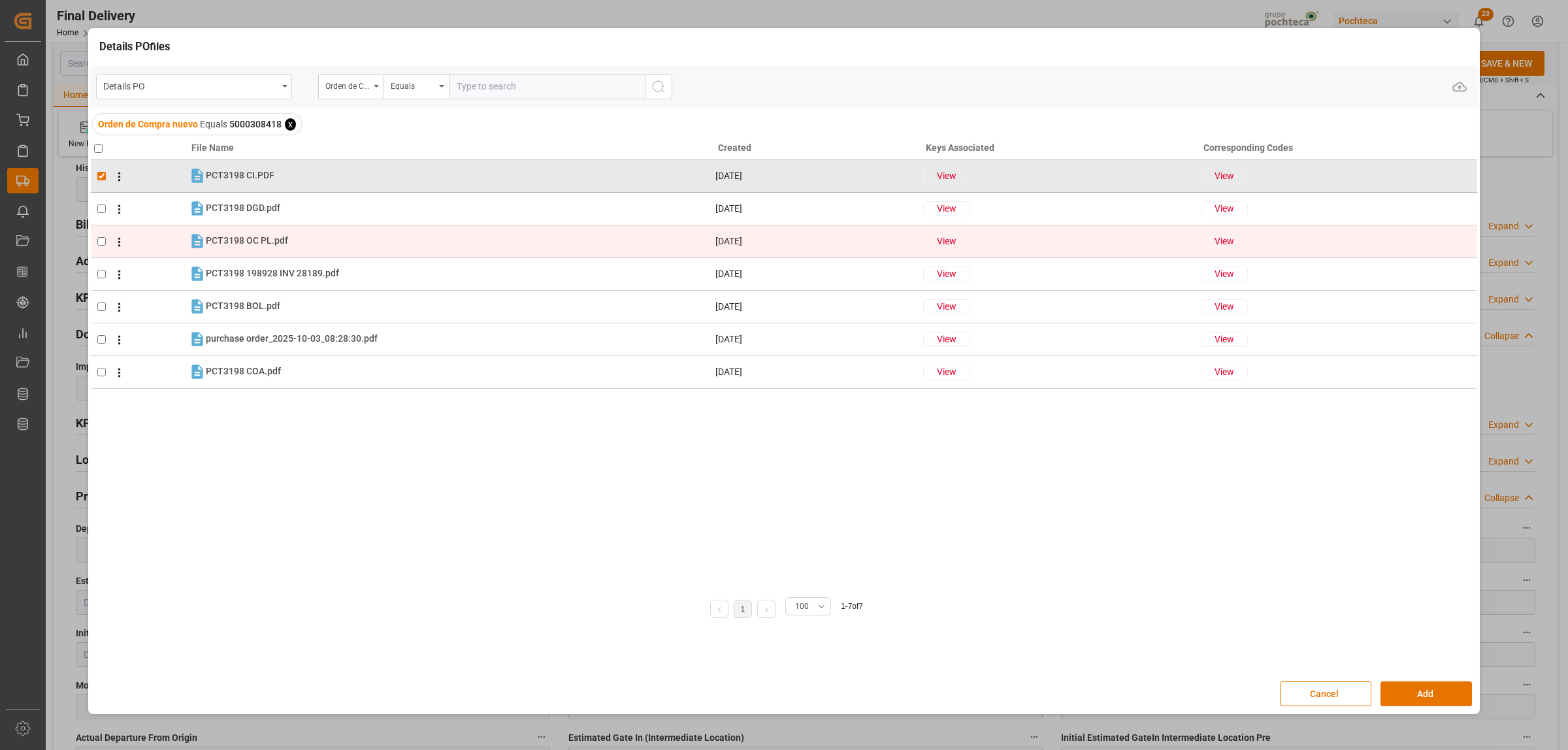
click at [100, 239] on input "checkbox" at bounding box center [102, 241] width 8 height 8
checkbox input "true"
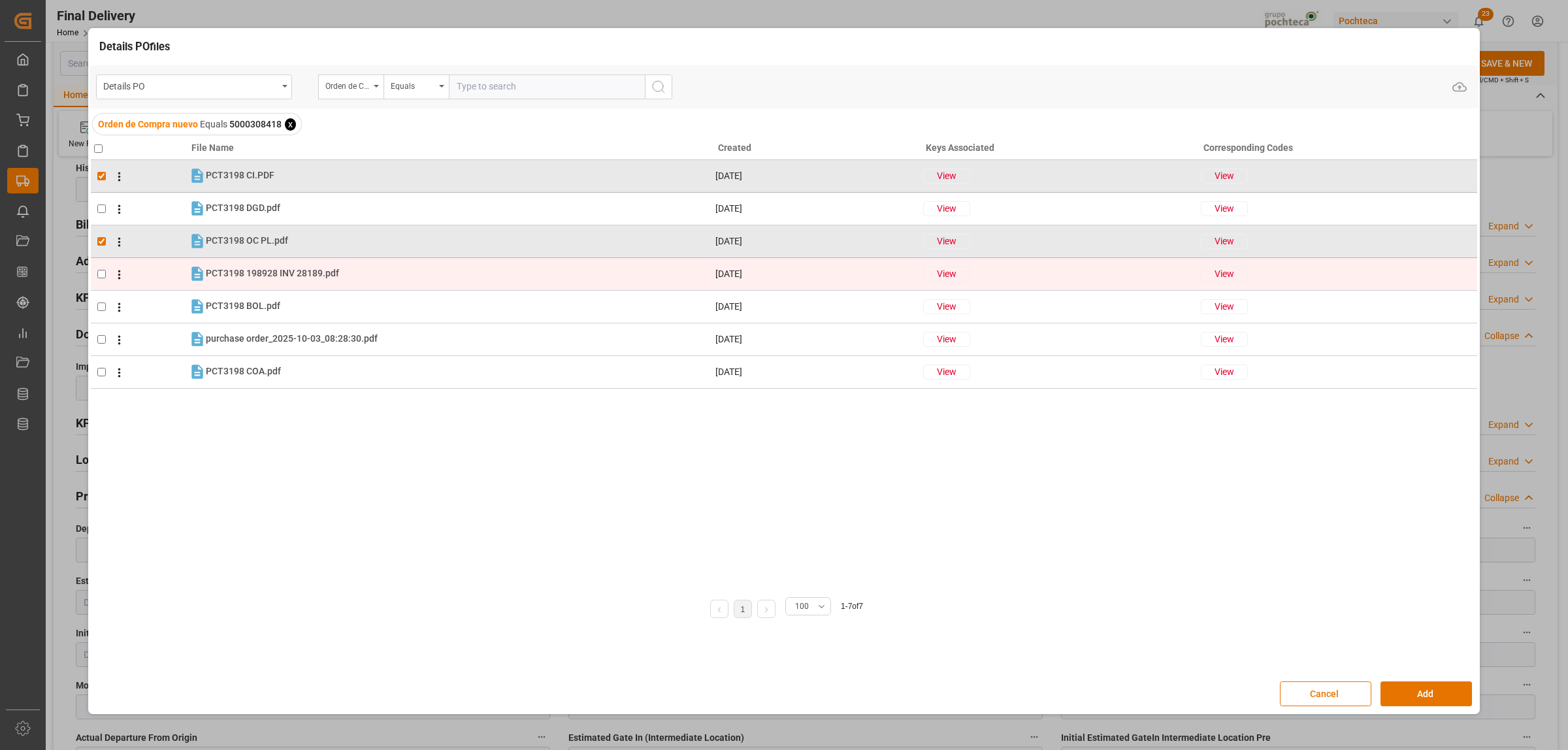
click at [97, 279] on input "checkbox" at bounding box center [102, 274] width 8 height 8
checkbox input "true"
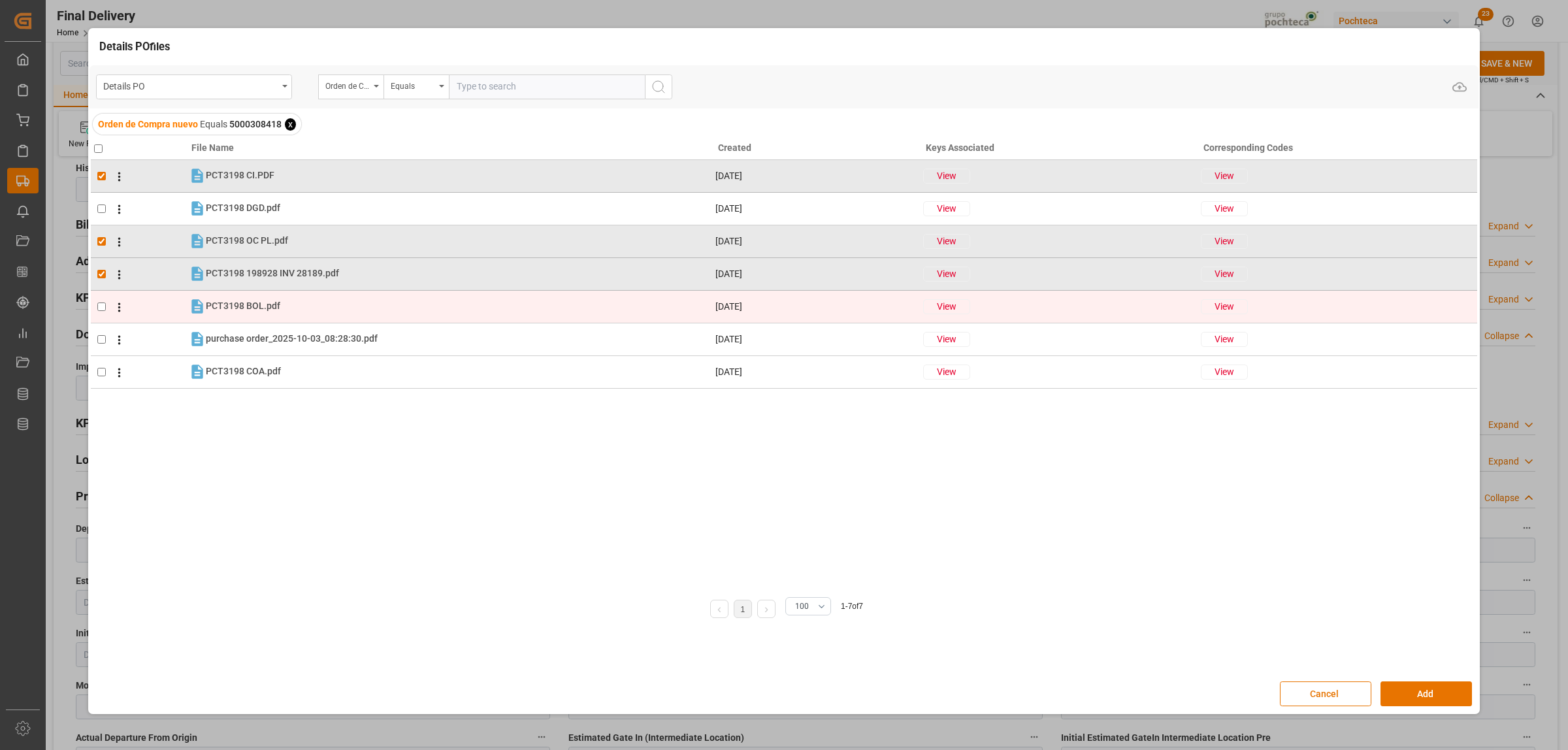
click at [100, 305] on input "checkbox" at bounding box center [102, 307] width 8 height 8
checkbox input "true"
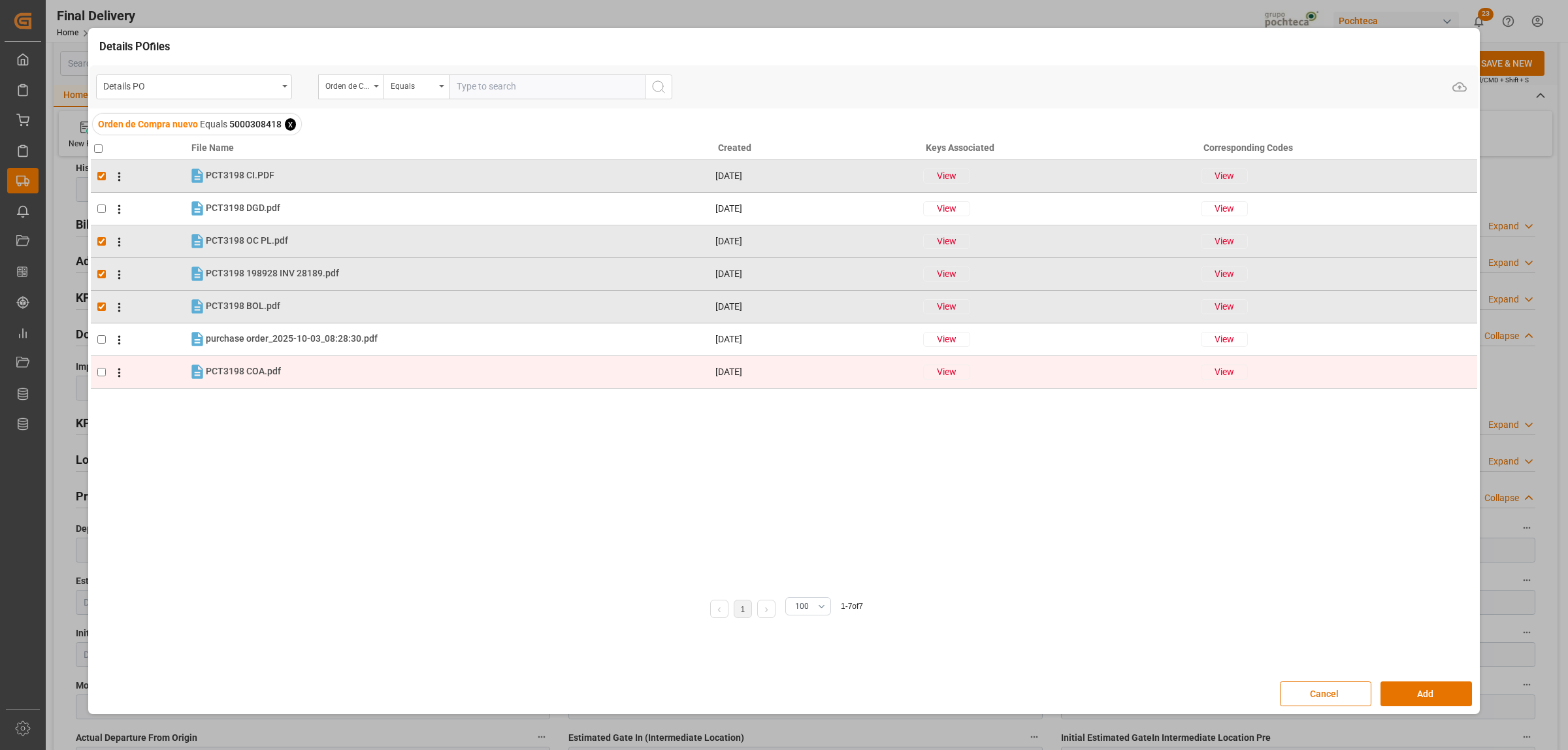
click at [96, 373] on td at bounding box center [139, 371] width 97 height 32
checkbox input "true"
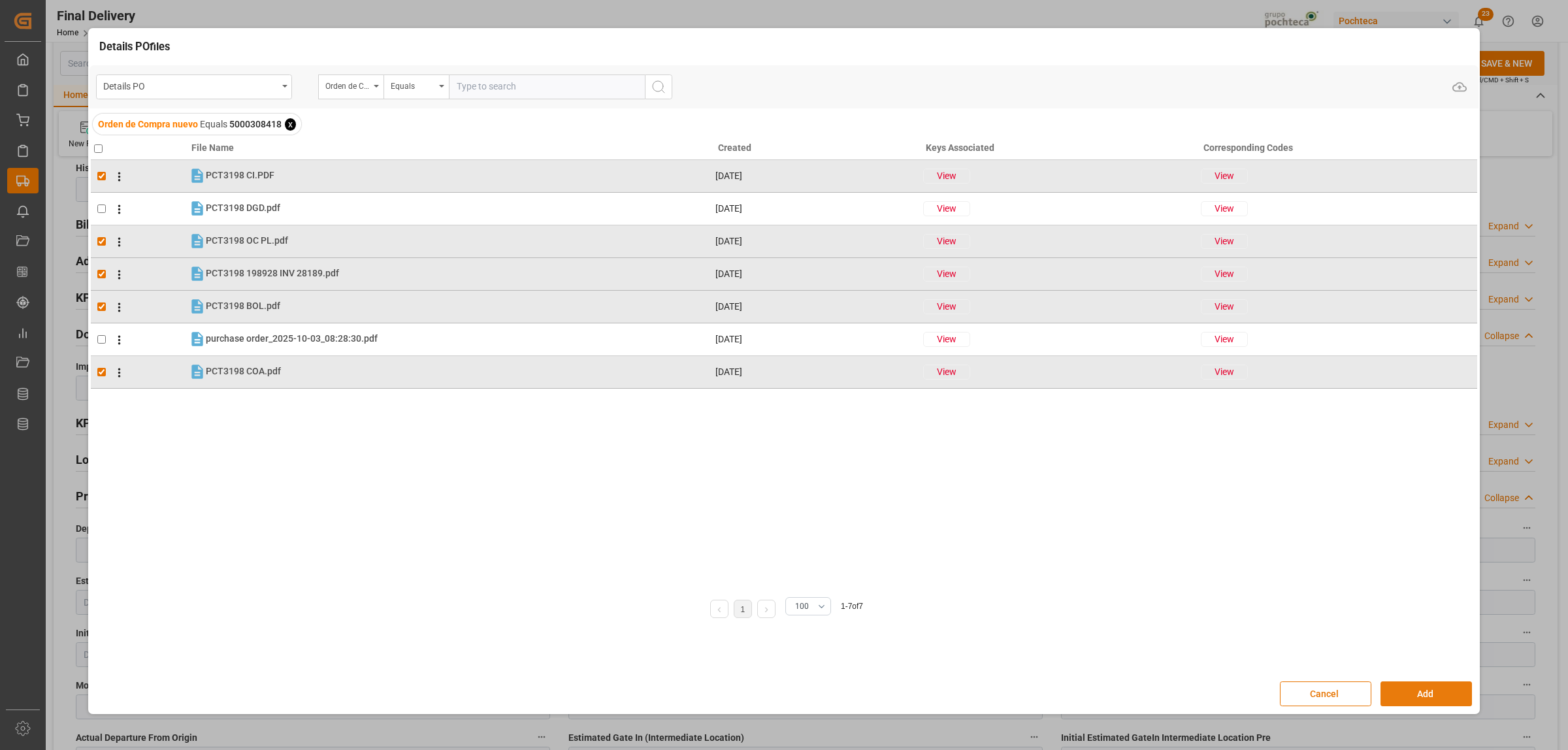
click at [1408, 687] on button "Add" at bounding box center [1426, 694] width 91 height 25
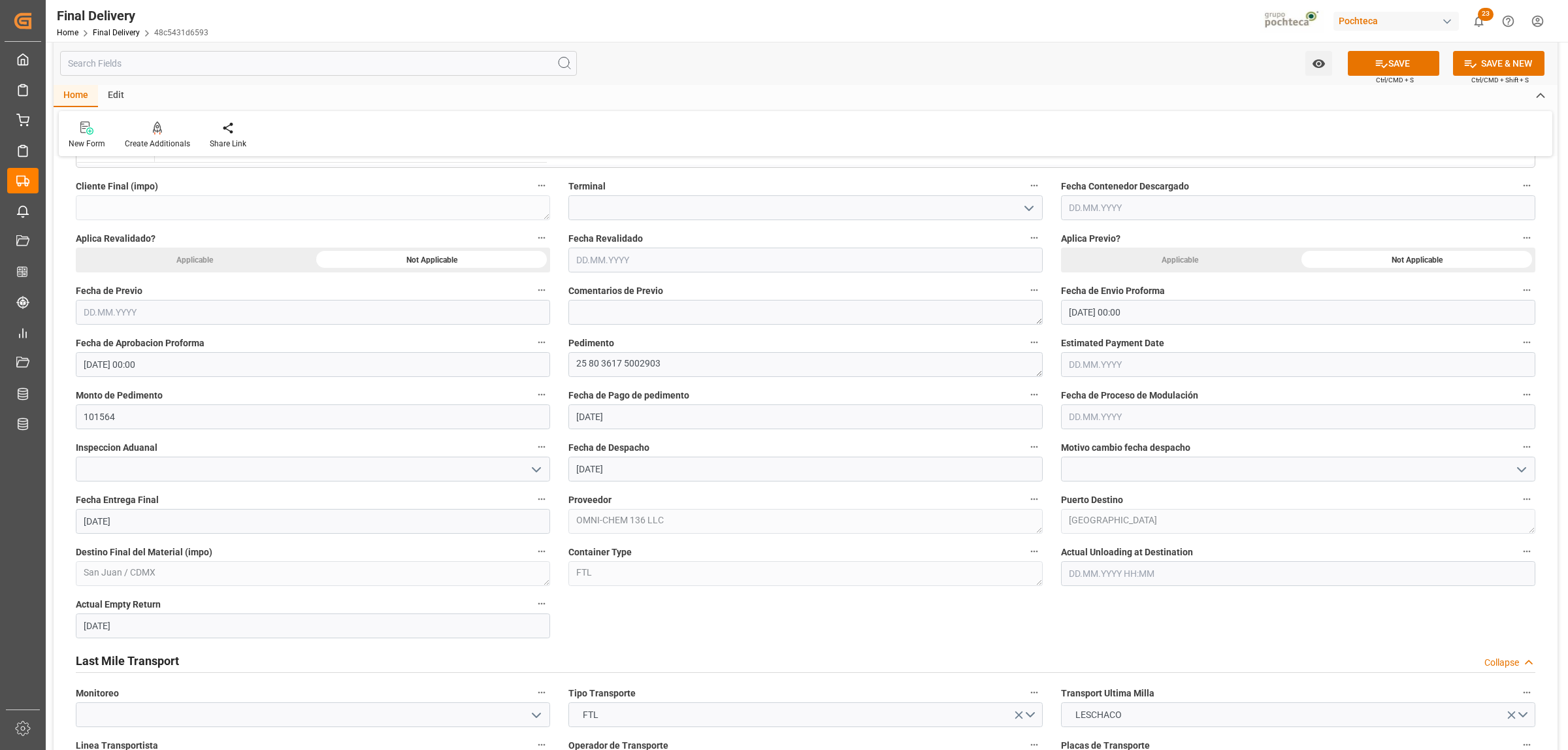
scroll to position [572, 0]
click at [1404, 59] on button "SAVE" at bounding box center [1393, 64] width 91 height 25
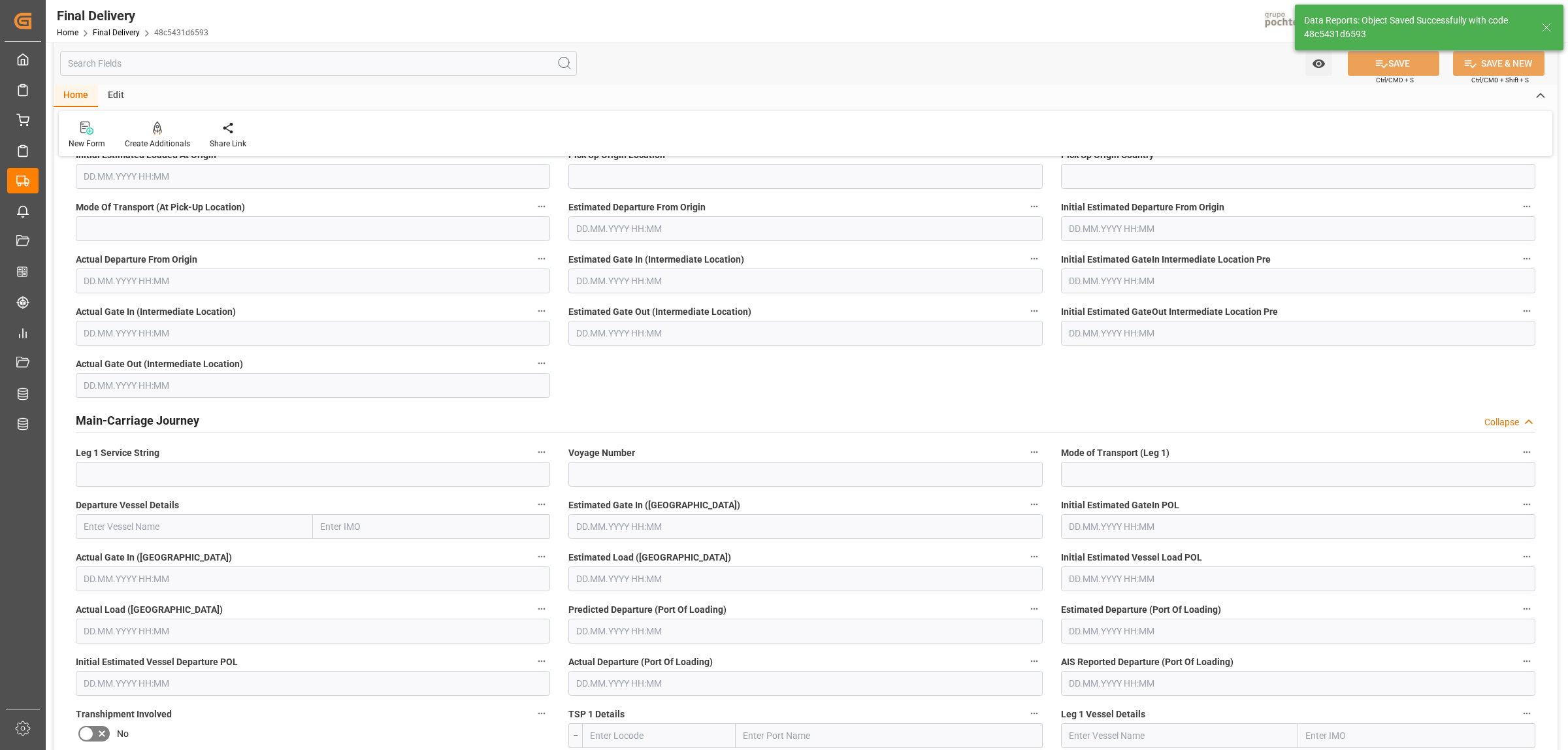
scroll to position [0, 0]
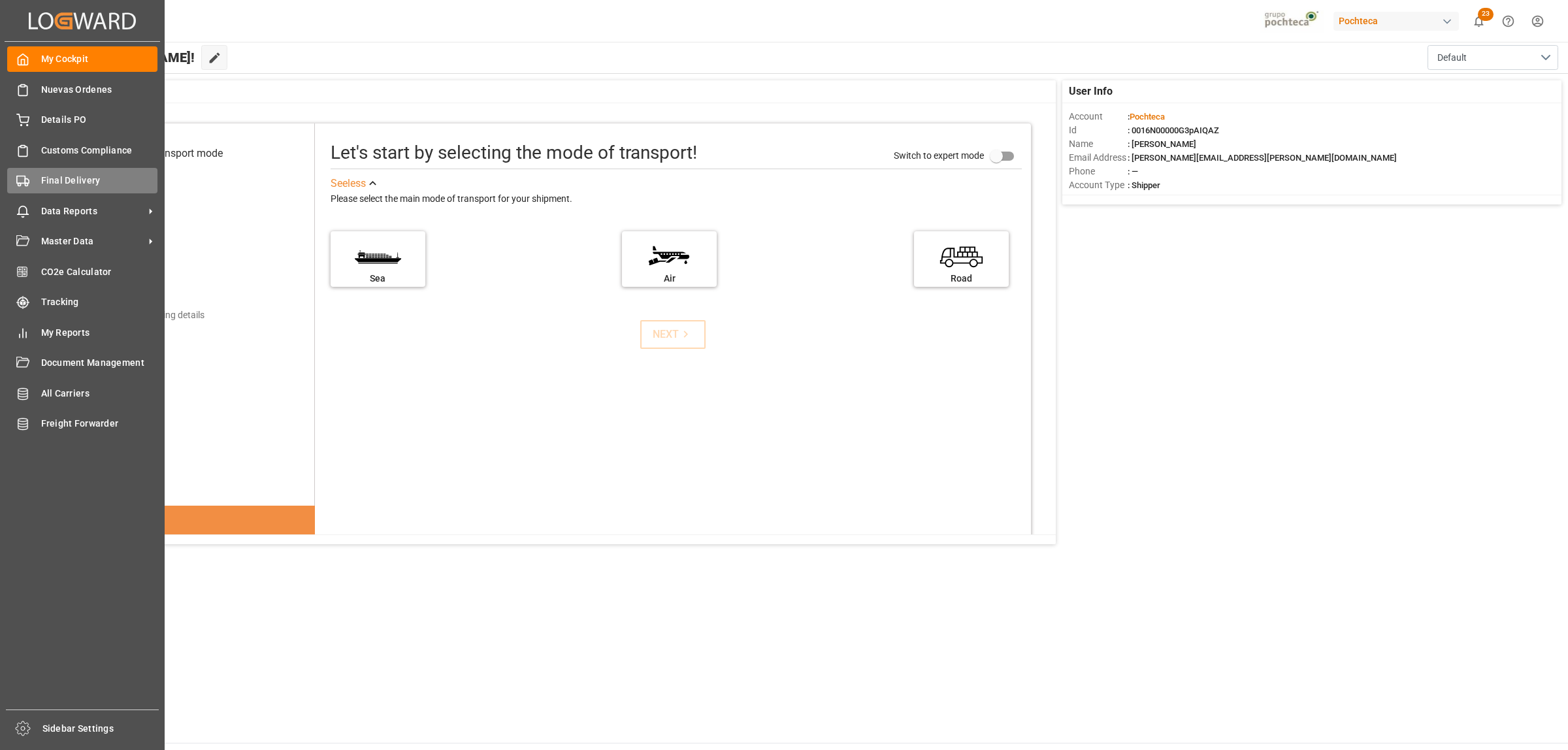
click at [59, 190] on div "Final Delivery Final Delivery" at bounding box center [82, 180] width 150 height 26
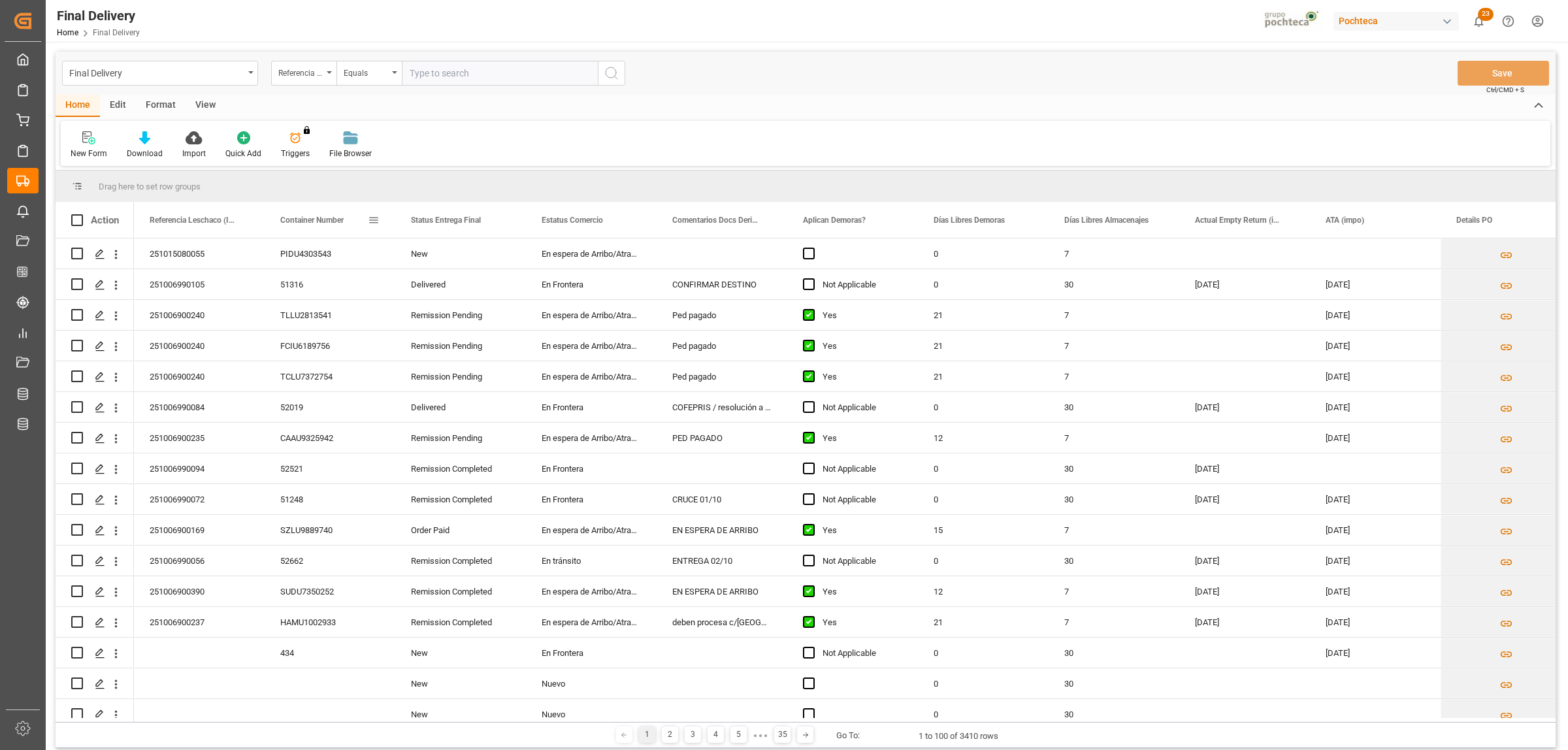
click at [372, 218] on span at bounding box center [373, 220] width 12 height 12
click at [449, 226] on span "filter" at bounding box center [445, 222] width 12 height 12
type input "TILX210046"
click at [460, 337] on button "Apply" at bounding box center [450, 331] width 24 height 13
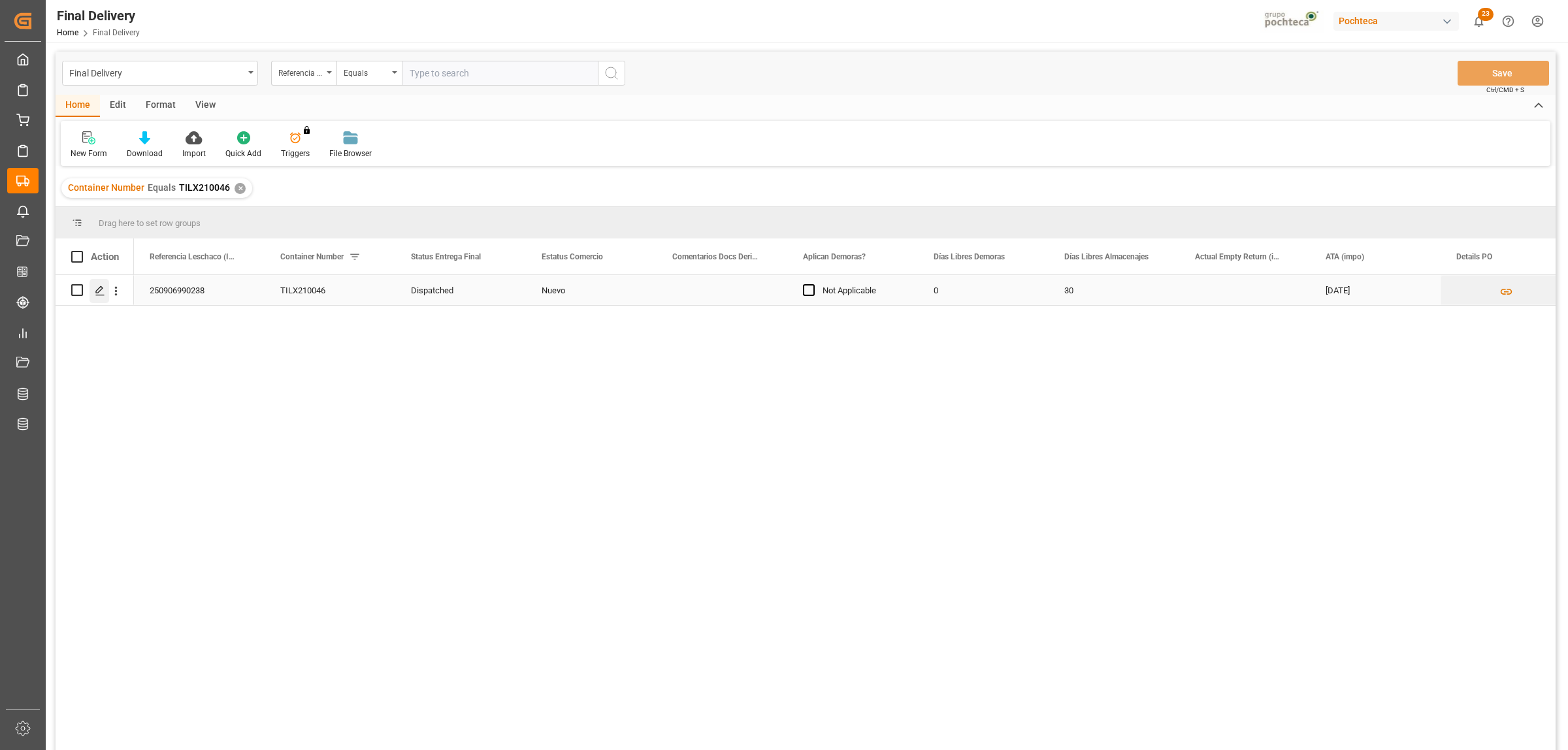
click at [100, 295] on icon "Press SPACE to select this row." at bounding box center [100, 290] width 10 height 10
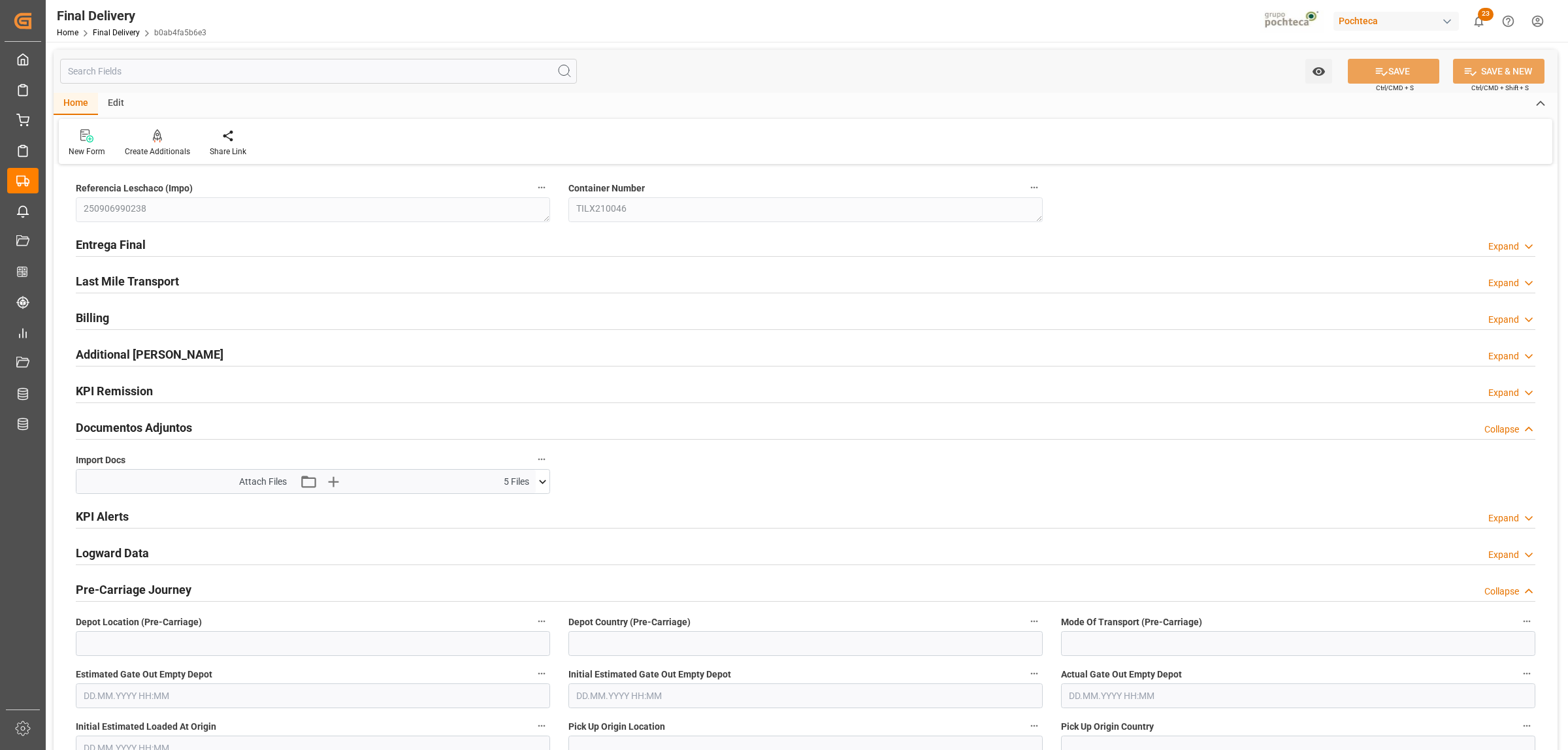
type input "0"
type input "30"
type input "284963"
type input "22.09.2025"
type input "23.09.2025 00:00"
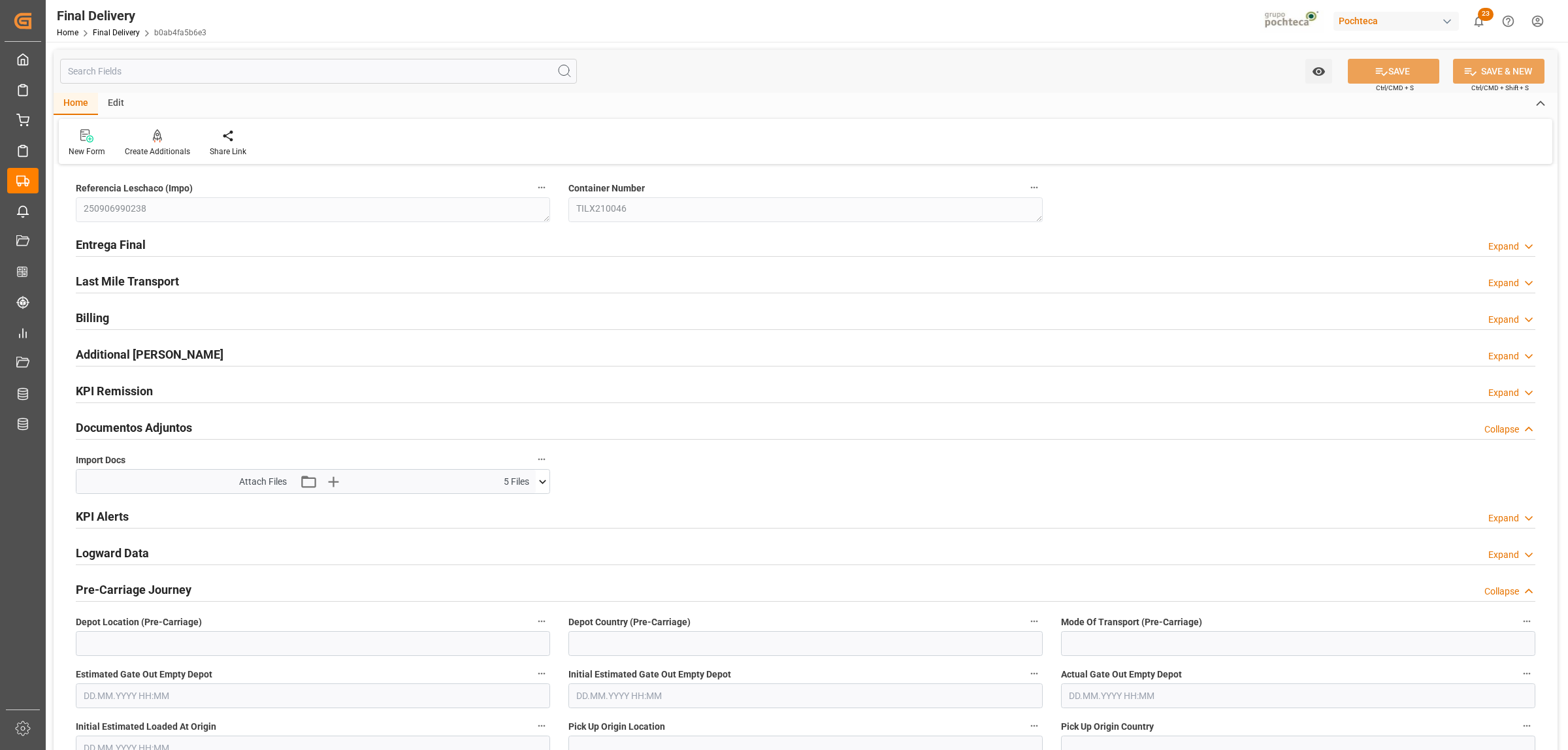
type input "23.09.2025 00:00"
type input "23.10.2025"
type input "[DATE]"
click at [88, 243] on h2 "Entrega Final" at bounding box center [111, 245] width 70 height 18
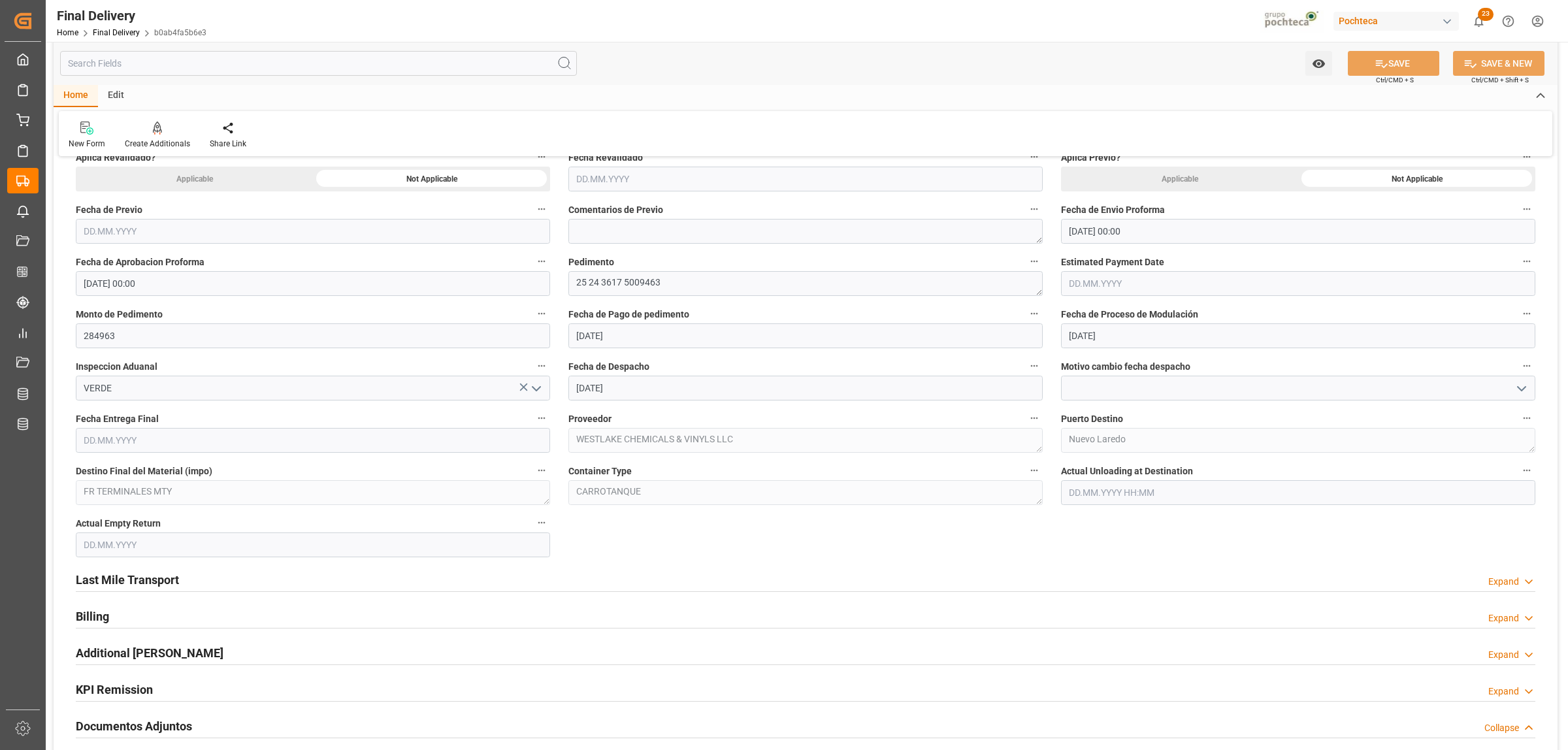
scroll to position [735, 0]
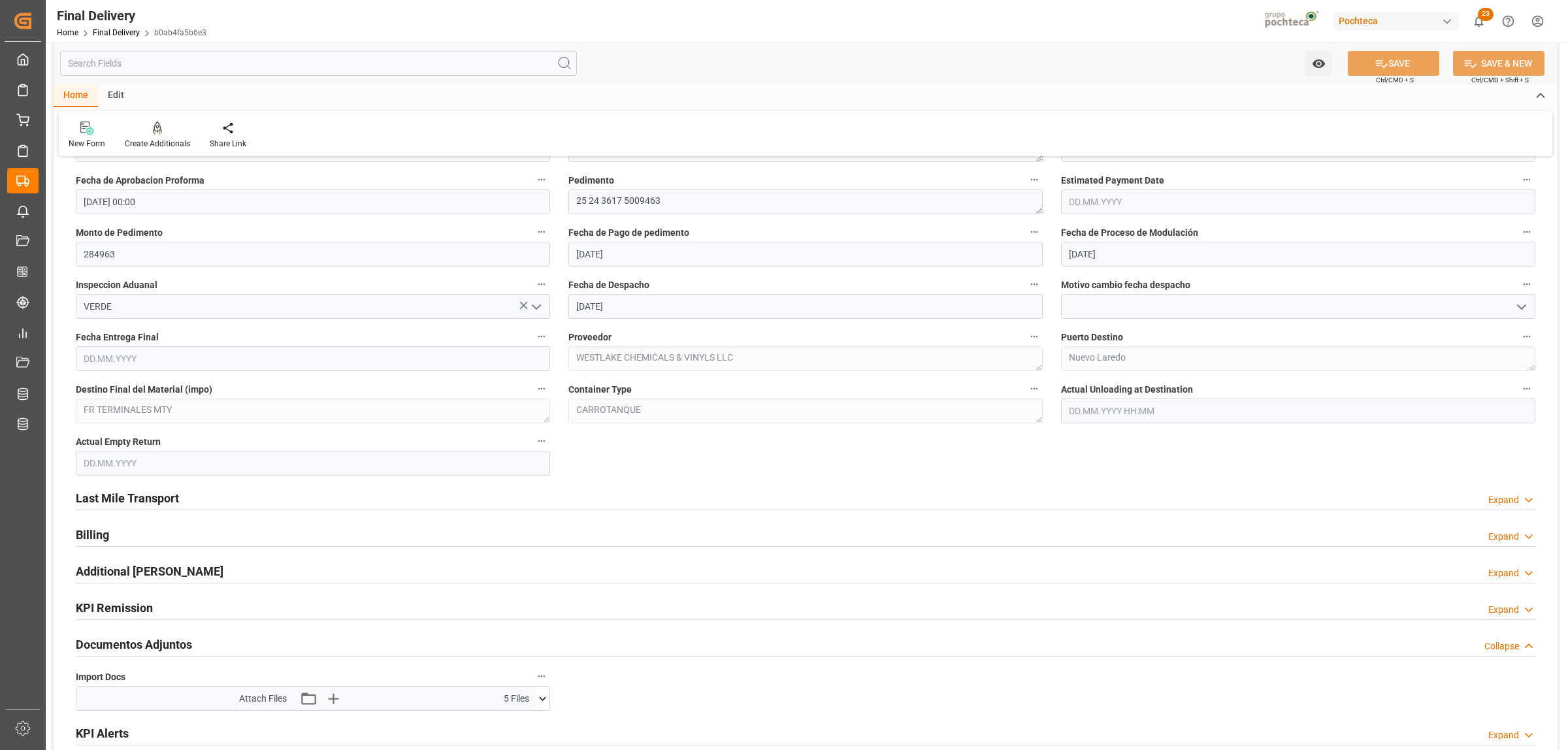
click at [138, 500] on h2 "Last Mile Transport" at bounding box center [127, 498] width 103 height 18
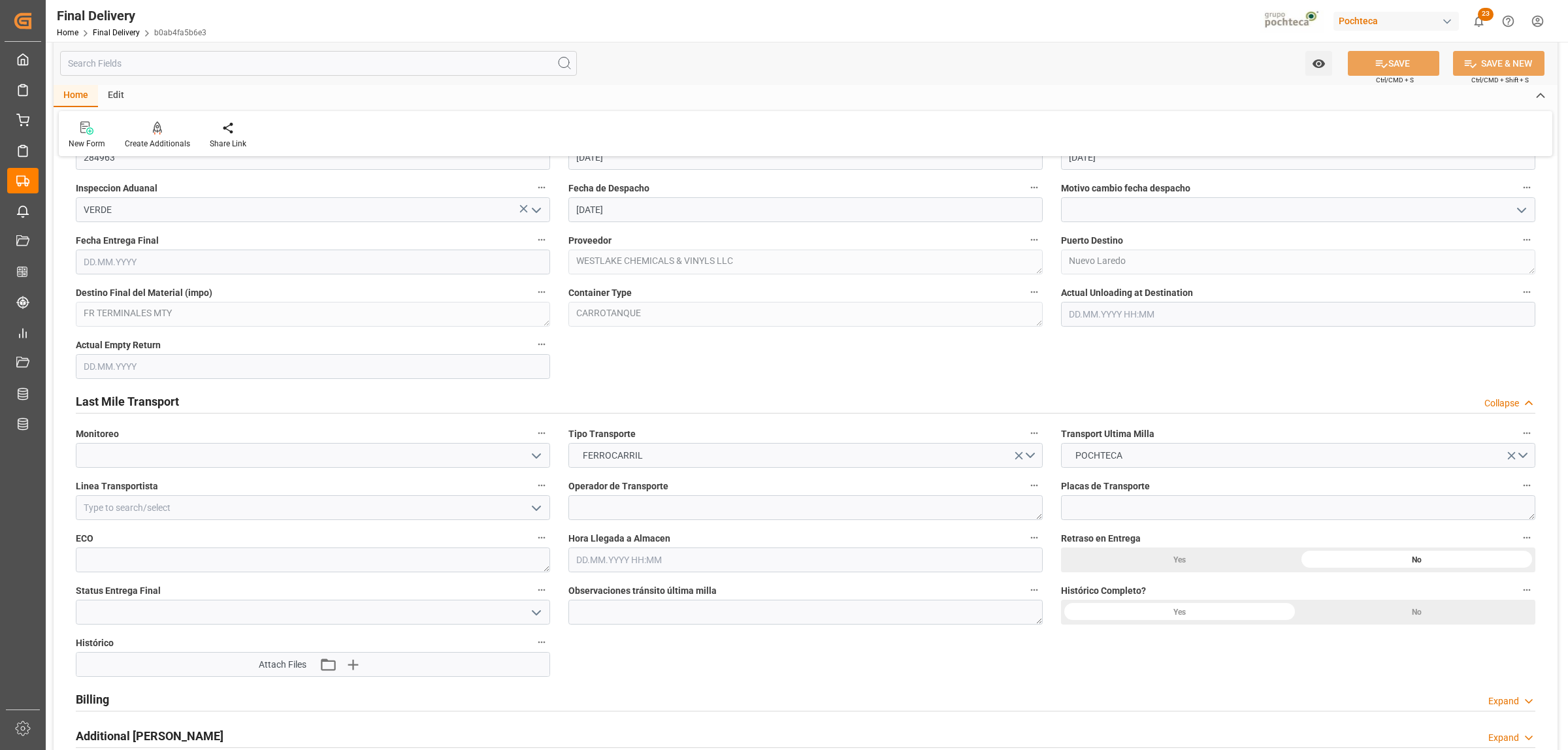
scroll to position [817, 0]
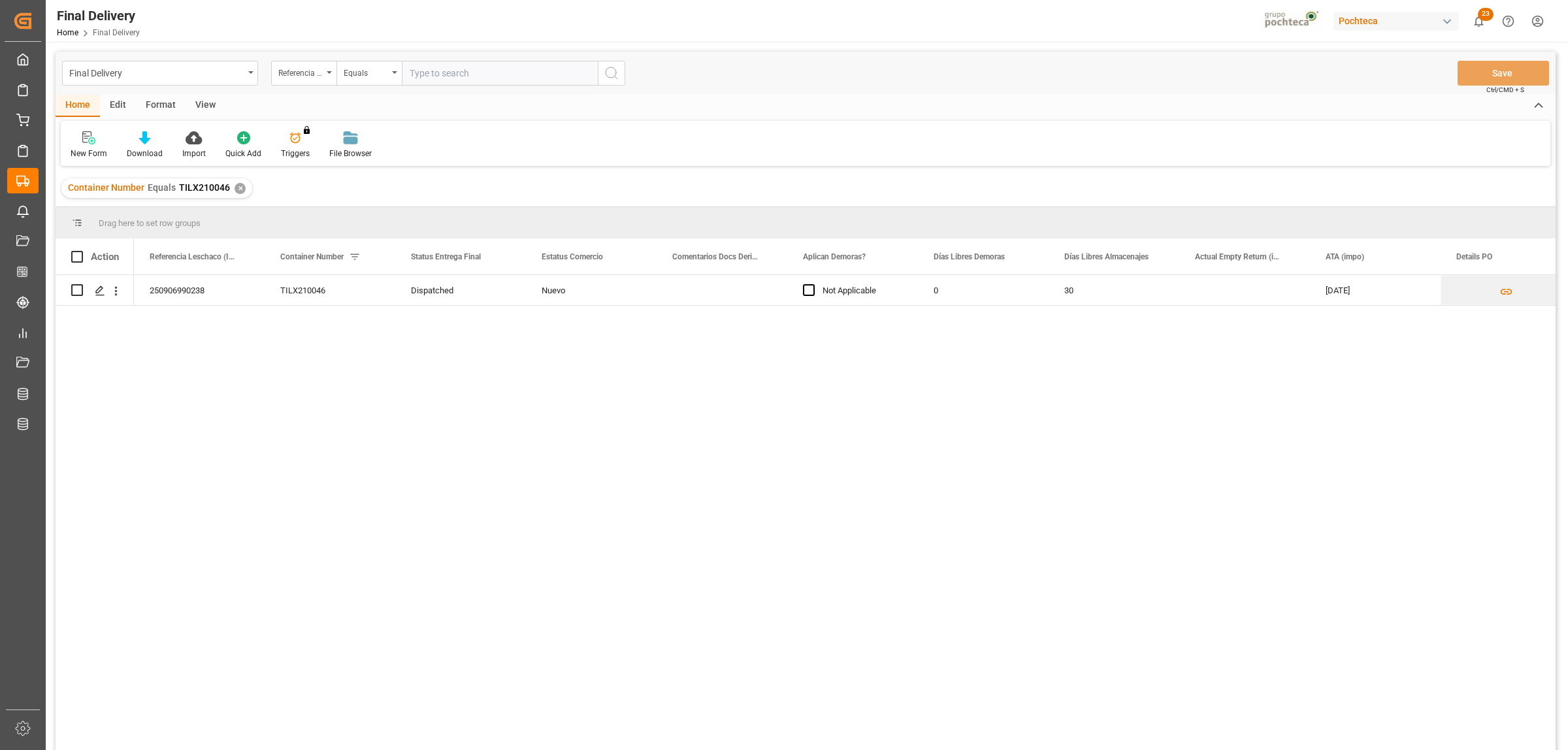
click at [234, 188] on div "✕" at bounding box center [240, 189] width 11 height 11
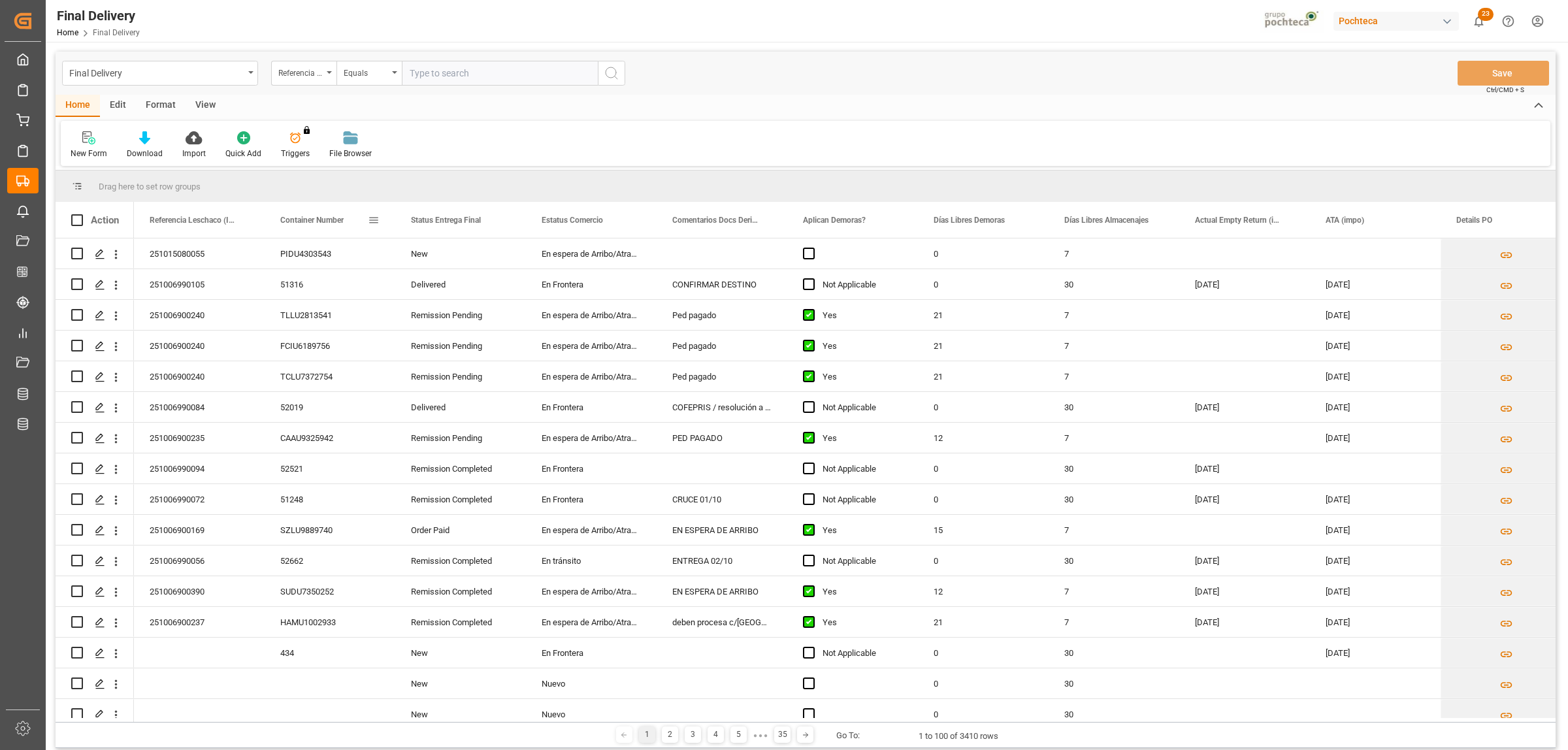
click at [371, 221] on span at bounding box center [373, 220] width 12 height 12
click at [443, 222] on span "filter" at bounding box center [445, 222] width 12 height 12
type input "TILX6652"
click at [446, 333] on button "Apply" at bounding box center [450, 331] width 24 height 13
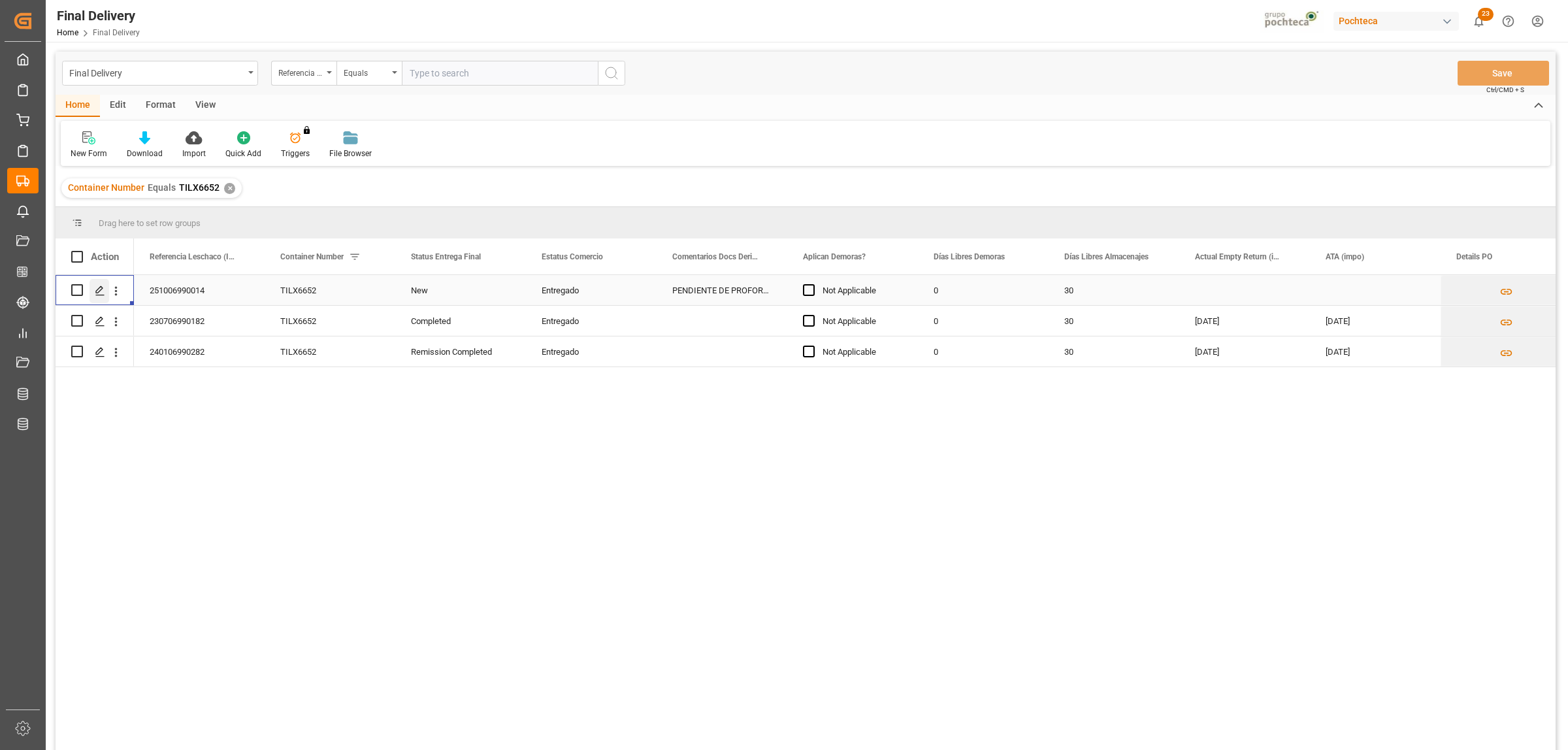
click at [90, 285] on div "Press SPACE to select this row." at bounding box center [100, 291] width 19 height 24
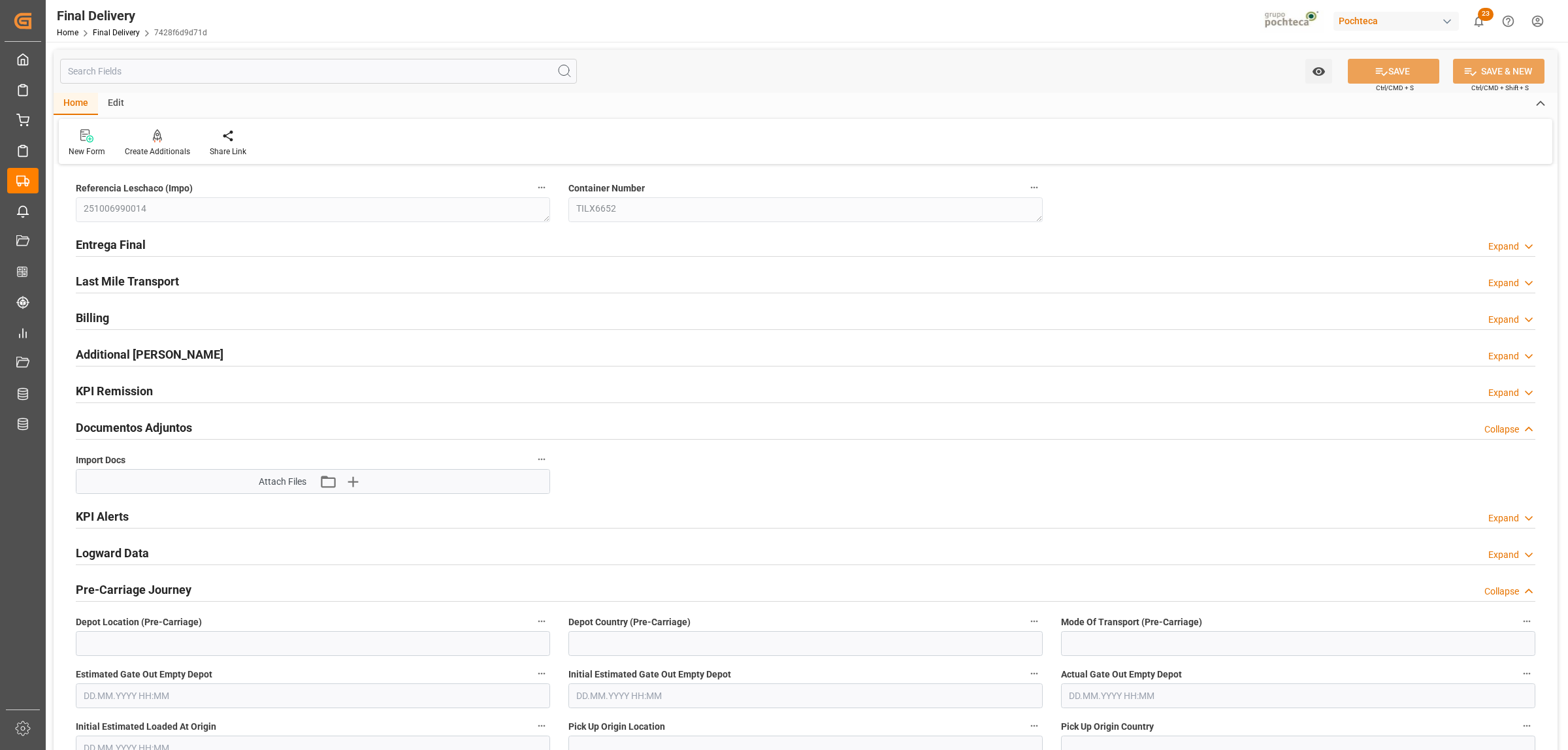
type input "0"
type input "30"
click at [119, 246] on h2 "Entrega Final" at bounding box center [111, 245] width 70 height 18
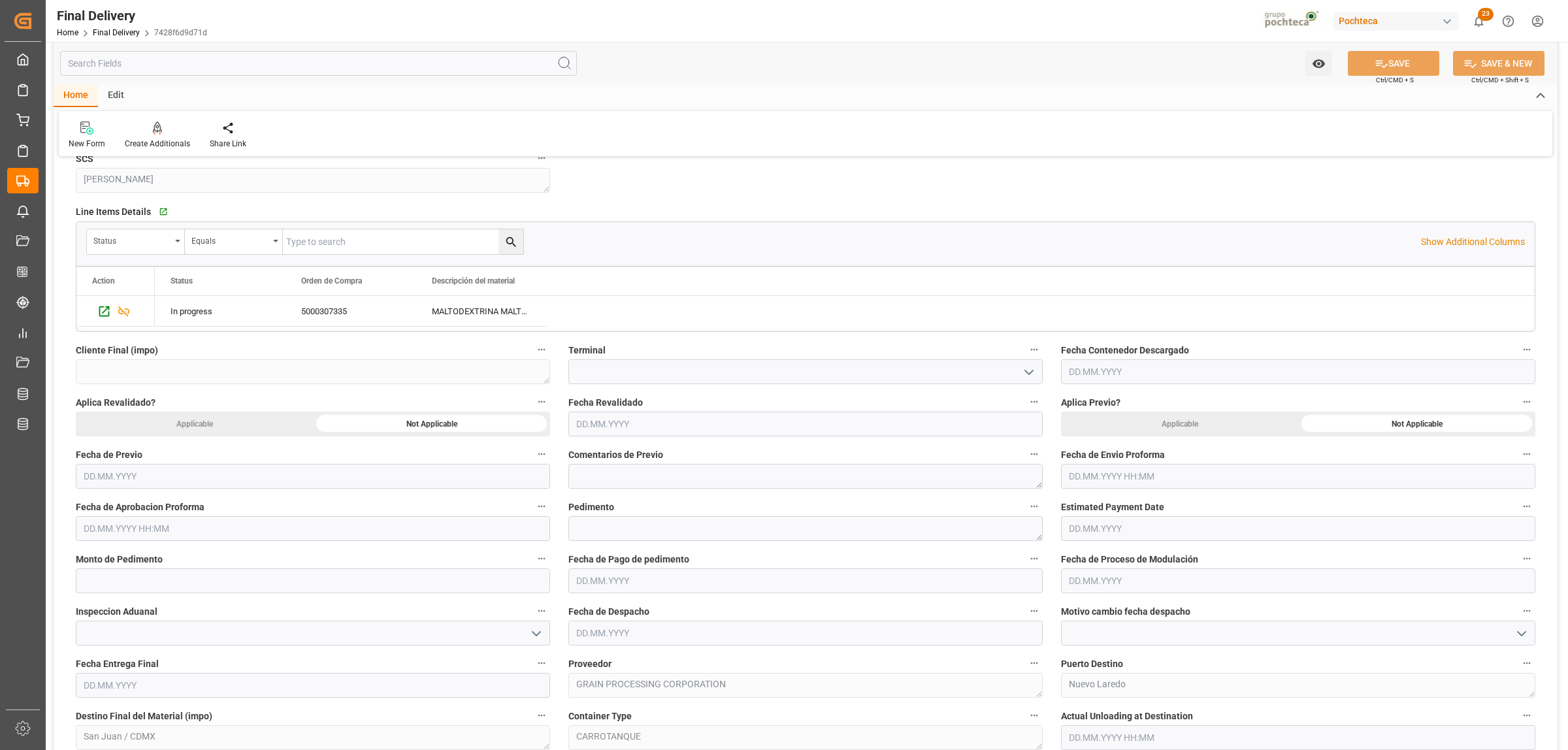
scroll to position [490, 0]
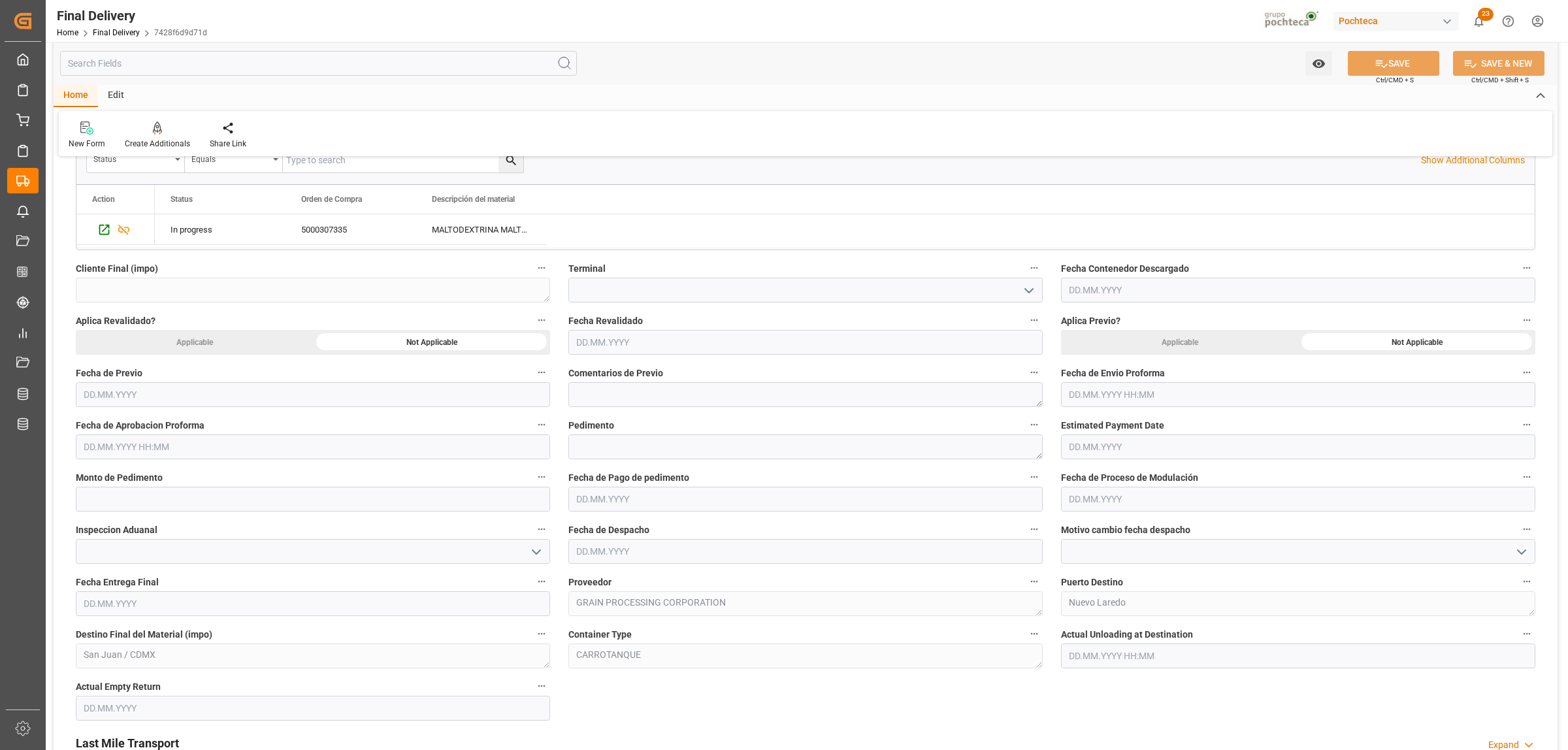
click at [1122, 494] on input "text" at bounding box center [1298, 499] width 474 height 25
drag, startPoint x: 1131, startPoint y: 577, endPoint x: 1122, endPoint y: 585, distance: 12.0
click at [1131, 577] on span "1" at bounding box center [1129, 579] width 5 height 9
type input "[DATE]"
click at [639, 554] on input "text" at bounding box center [805, 552] width 474 height 25
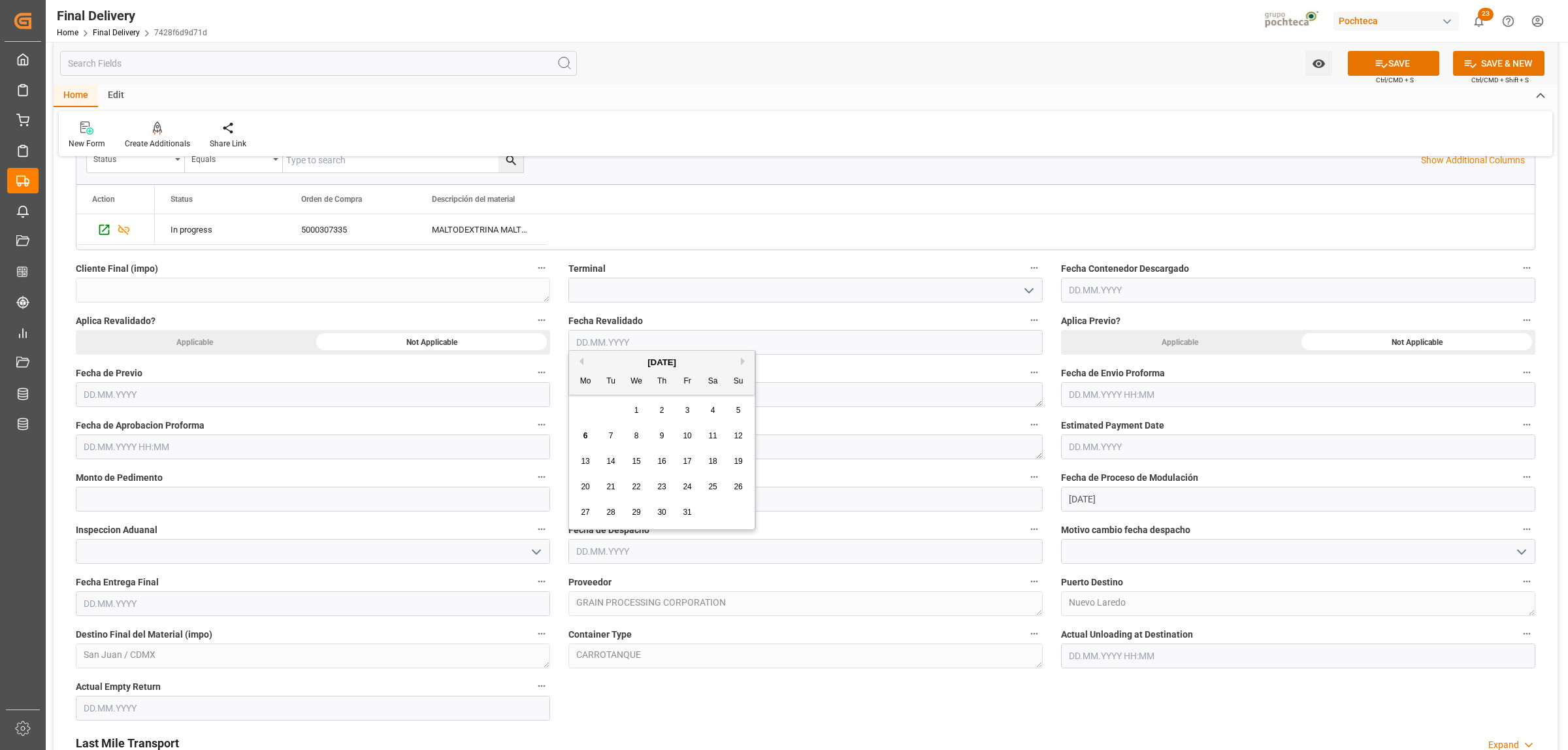
click at [638, 411] on span "1" at bounding box center [636, 410] width 5 height 9
type input "[DATE]"
click at [612, 453] on textarea at bounding box center [805, 447] width 474 height 25
paste textarea "25 24 3617 5009496"
type textarea "25 24 3617 5009496"
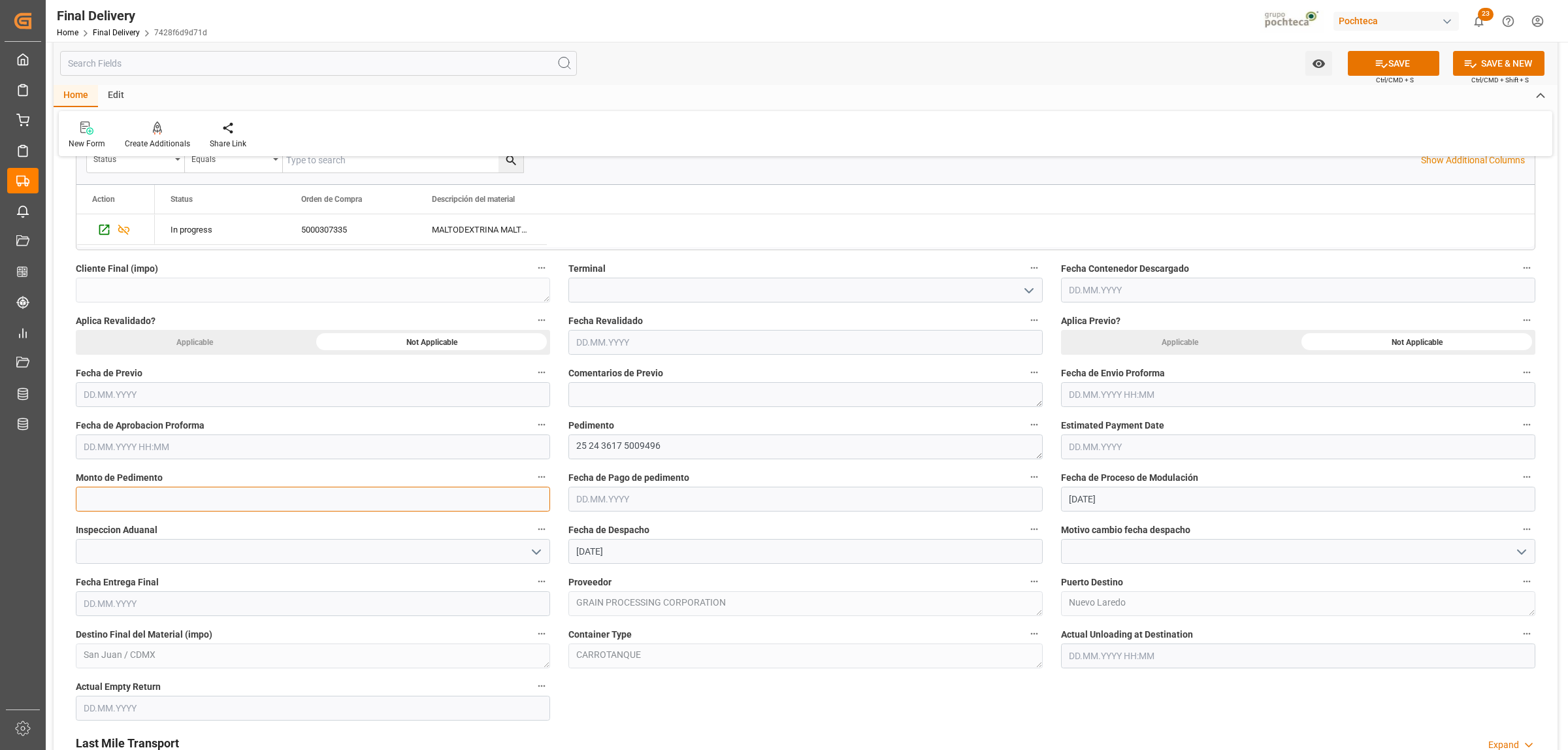
click at [206, 507] on input "text" at bounding box center [313, 499] width 474 height 25
paste input "336"
type input "336"
click at [593, 501] on input "text" at bounding box center [805, 499] width 474 height 25
click at [608, 576] on div "29 30 1 2 3 4 5" at bounding box center [662, 580] width 178 height 26
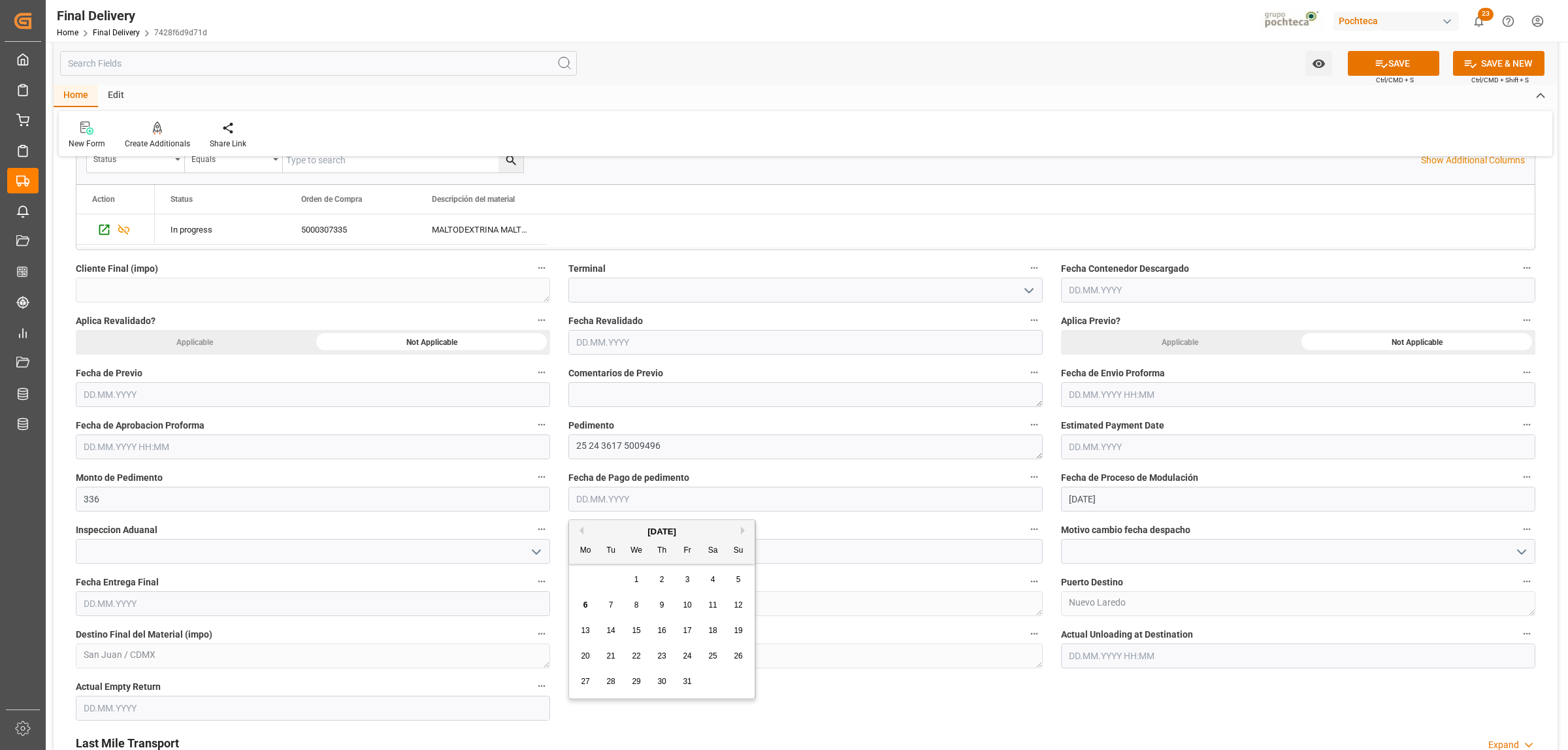
click at [689, 660] on span "24" at bounding box center [687, 655] width 8 height 9
type input "24.10.2025"
click at [1141, 399] on input "text" at bounding box center [1298, 395] width 474 height 25
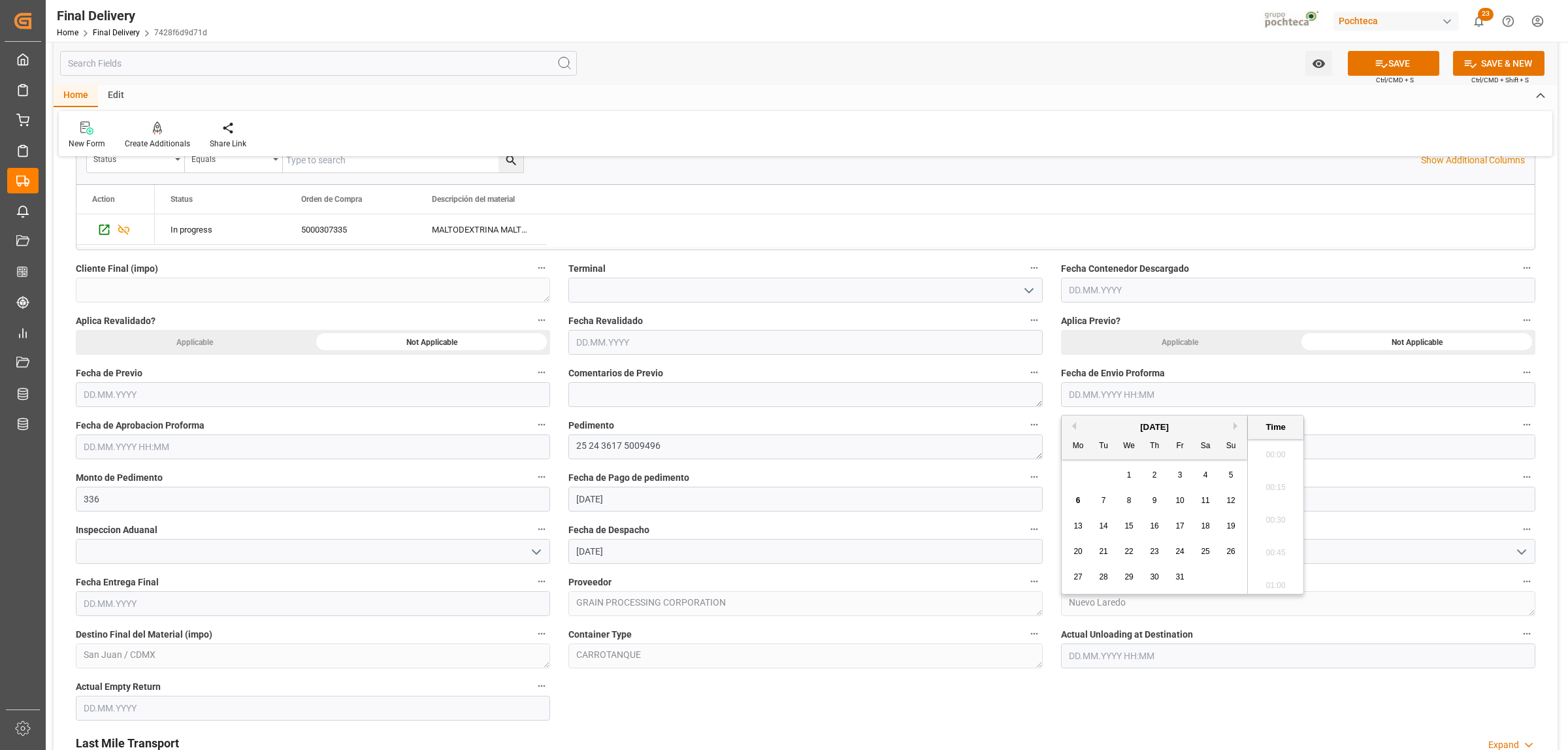
scroll to position [2291, 0]
click at [1075, 424] on button "Previous Month" at bounding box center [1072, 426] width 8 height 8
click at [1130, 550] on span "24" at bounding box center [1128, 551] width 8 height 9
type input "24.09.2025 00:00"
click at [253, 449] on input "text" at bounding box center [313, 447] width 474 height 25
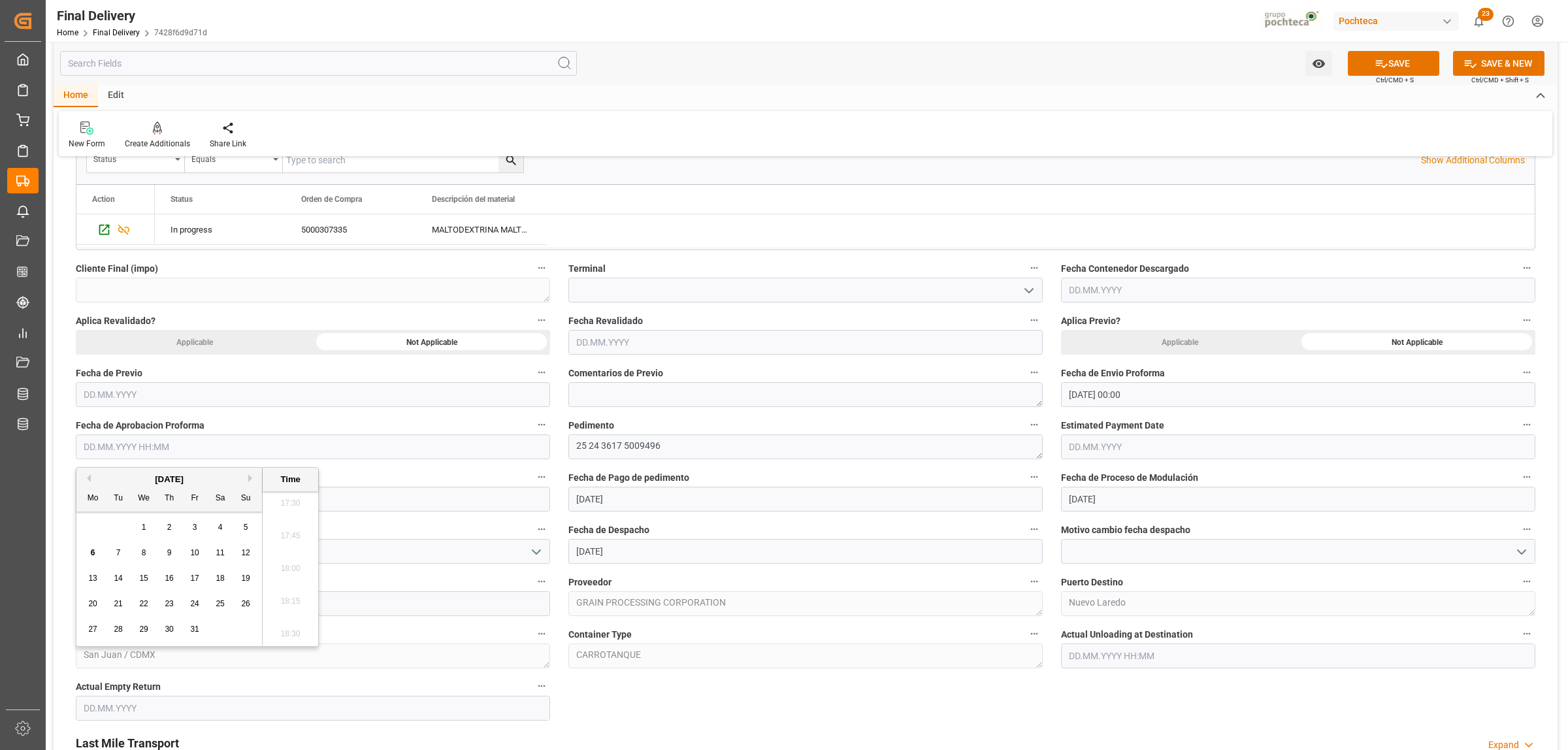
click at [92, 480] on div "[DATE]" at bounding box center [169, 479] width 185 height 13
click at [92, 475] on div "[DATE]" at bounding box center [169, 479] width 185 height 13
click at [90, 479] on button "Previous Month" at bounding box center [86, 478] width 8 height 8
click at [142, 606] on span "24" at bounding box center [143, 603] width 8 height 9
type input "24.09.2025 00:00"
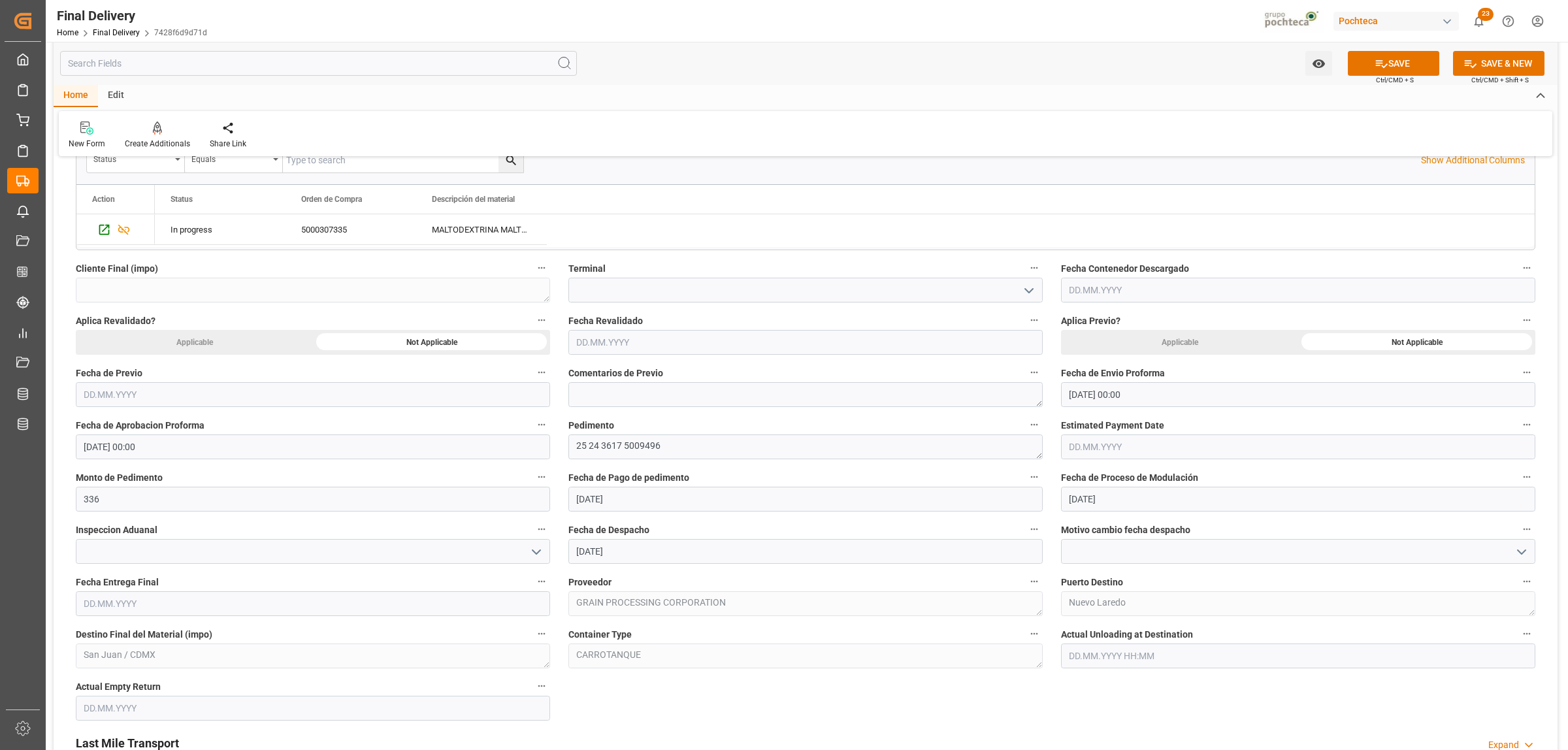
drag, startPoint x: 835, startPoint y: 707, endPoint x: 844, endPoint y: 712, distance: 10.3
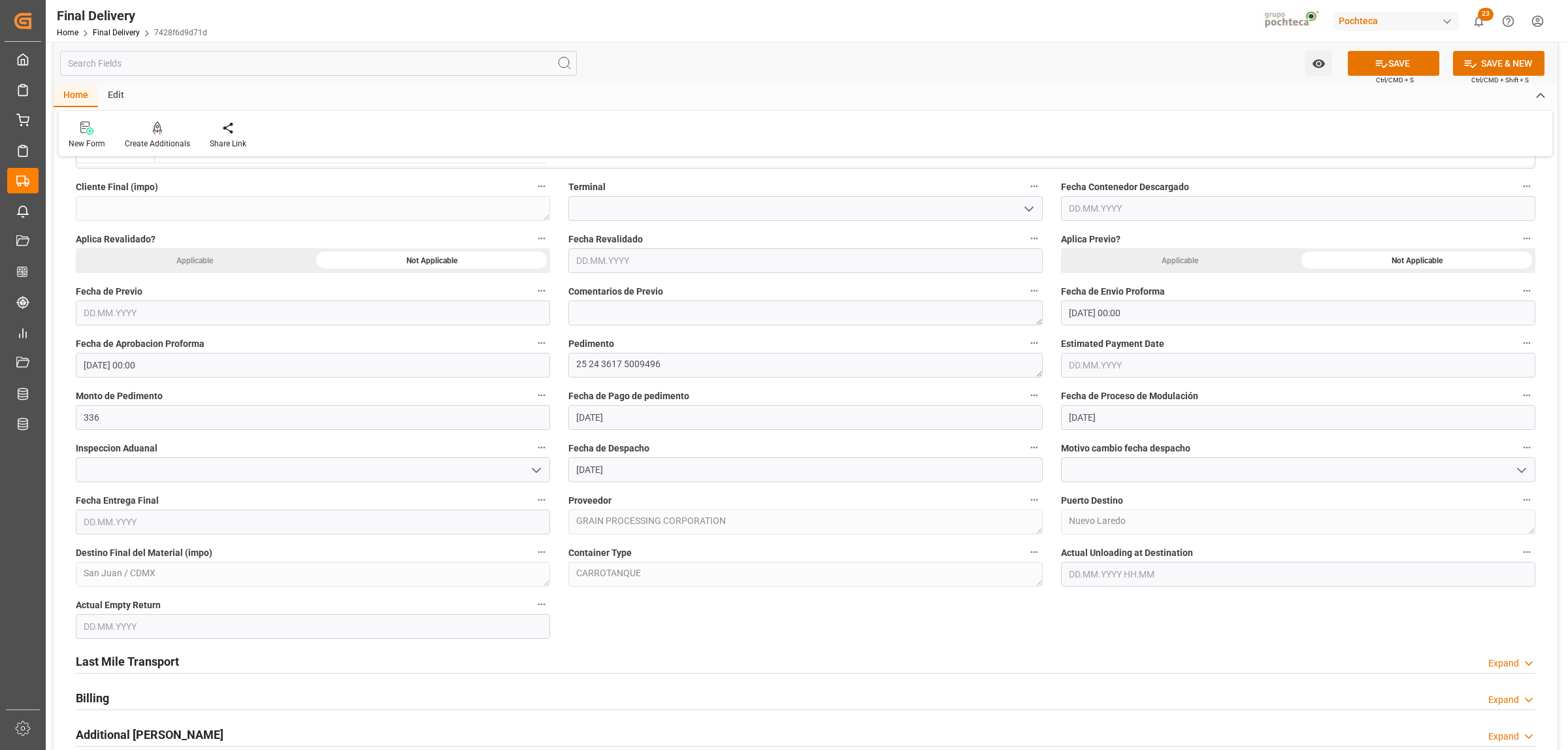
click at [141, 521] on input "text" at bounding box center [313, 522] width 474 height 25
click at [102, 603] on div "29 30 1 2 3 4 5" at bounding box center [169, 603] width 178 height 26
click at [144, 630] on span "8" at bounding box center [144, 628] width 5 height 9
type input "08.10.2025"
click at [126, 623] on input "text" at bounding box center [313, 627] width 474 height 25
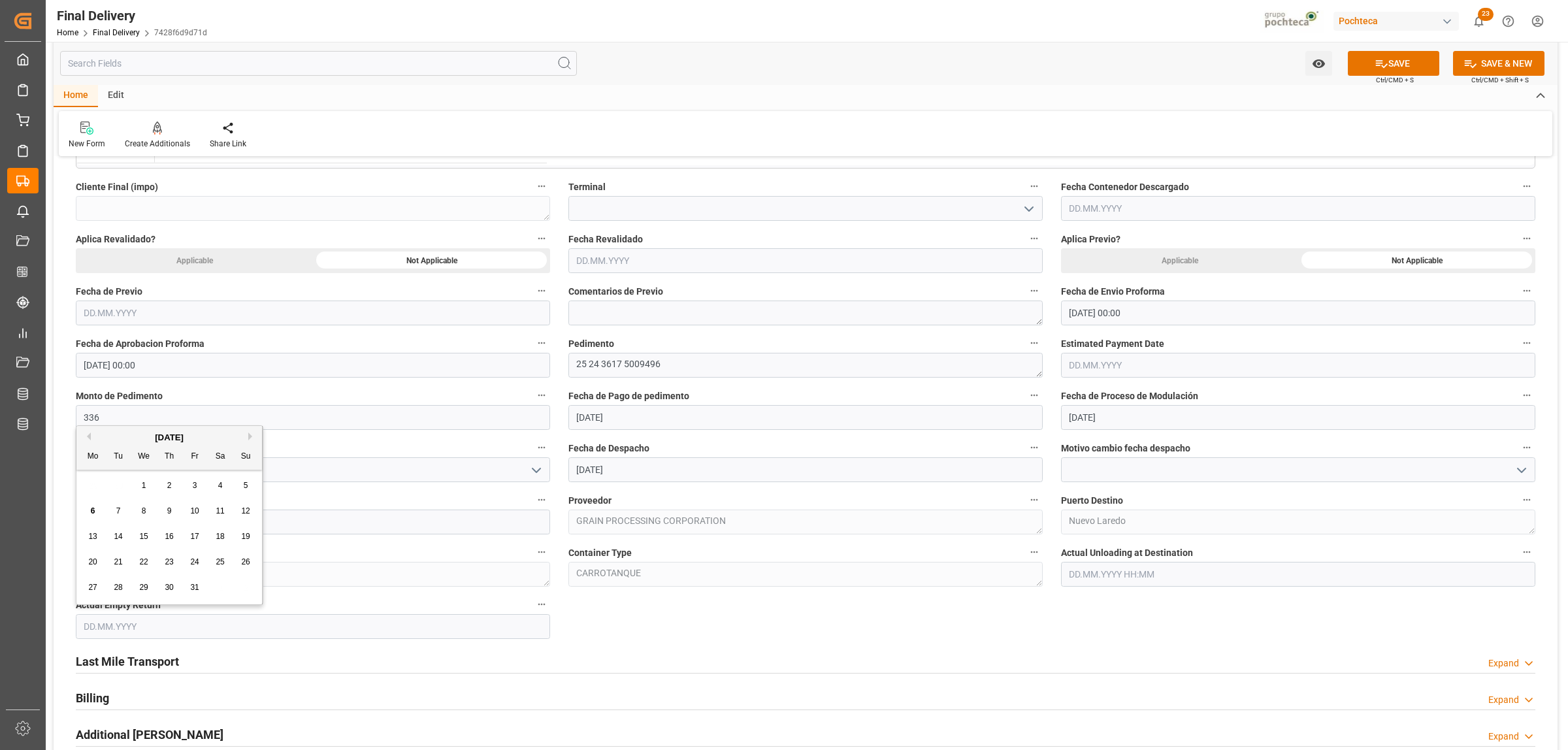
click at [108, 481] on div "29 30 1 2 3 4 5" at bounding box center [169, 485] width 178 height 26
click at [142, 514] on span "8" at bounding box center [144, 511] width 5 height 9
type input "08.10.2025"
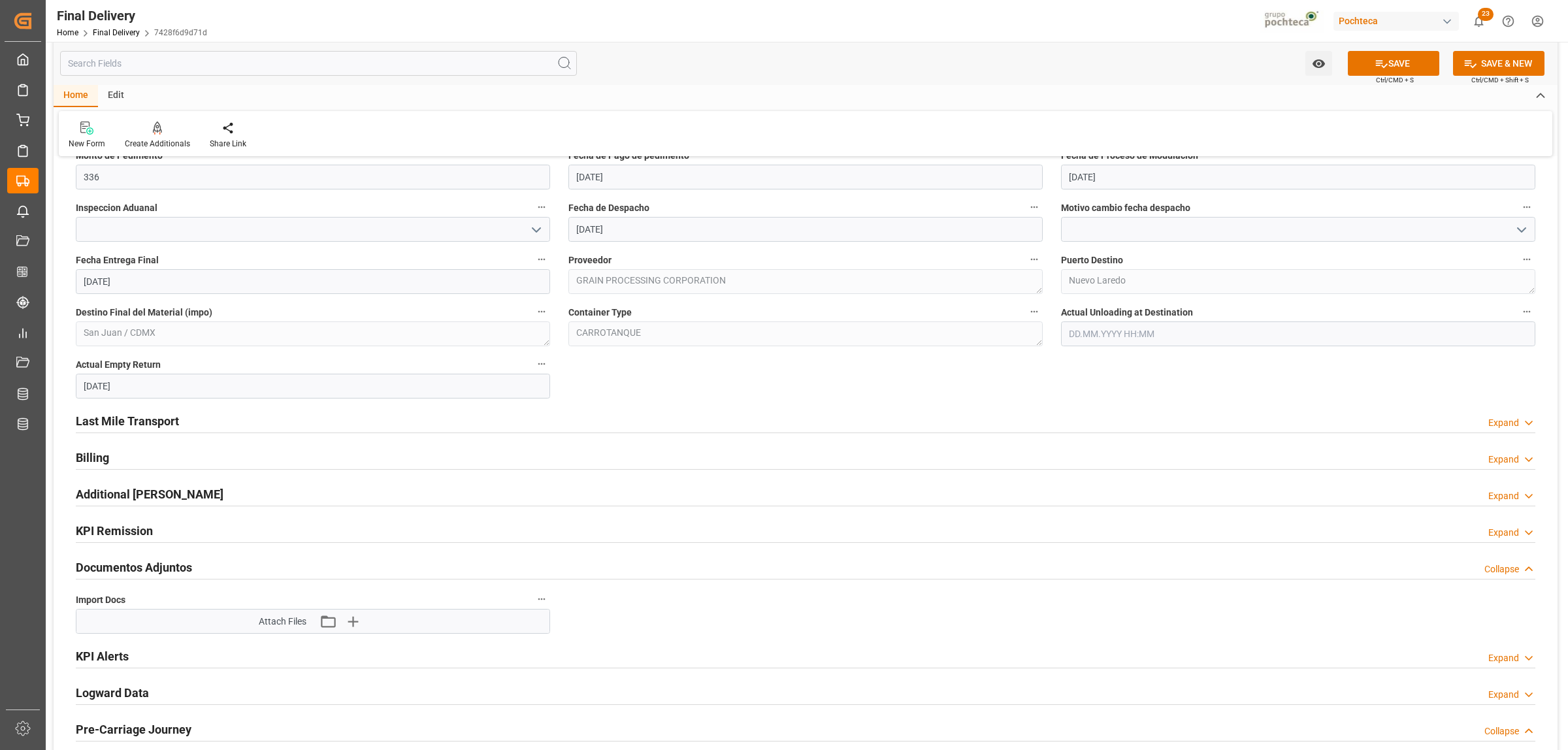
scroll to position [817, 0]
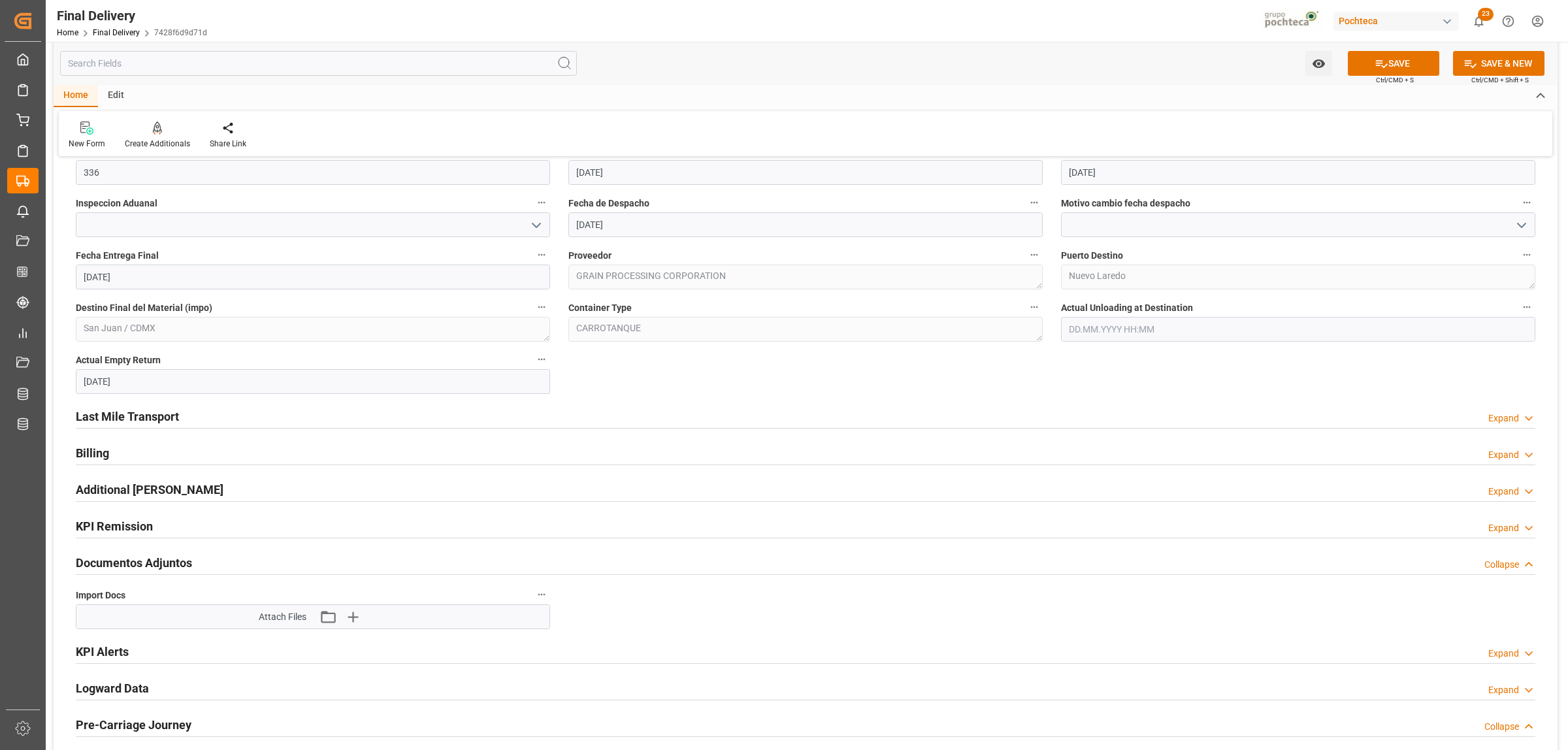
click at [159, 418] on h2 "Last Mile Transport" at bounding box center [127, 417] width 103 height 18
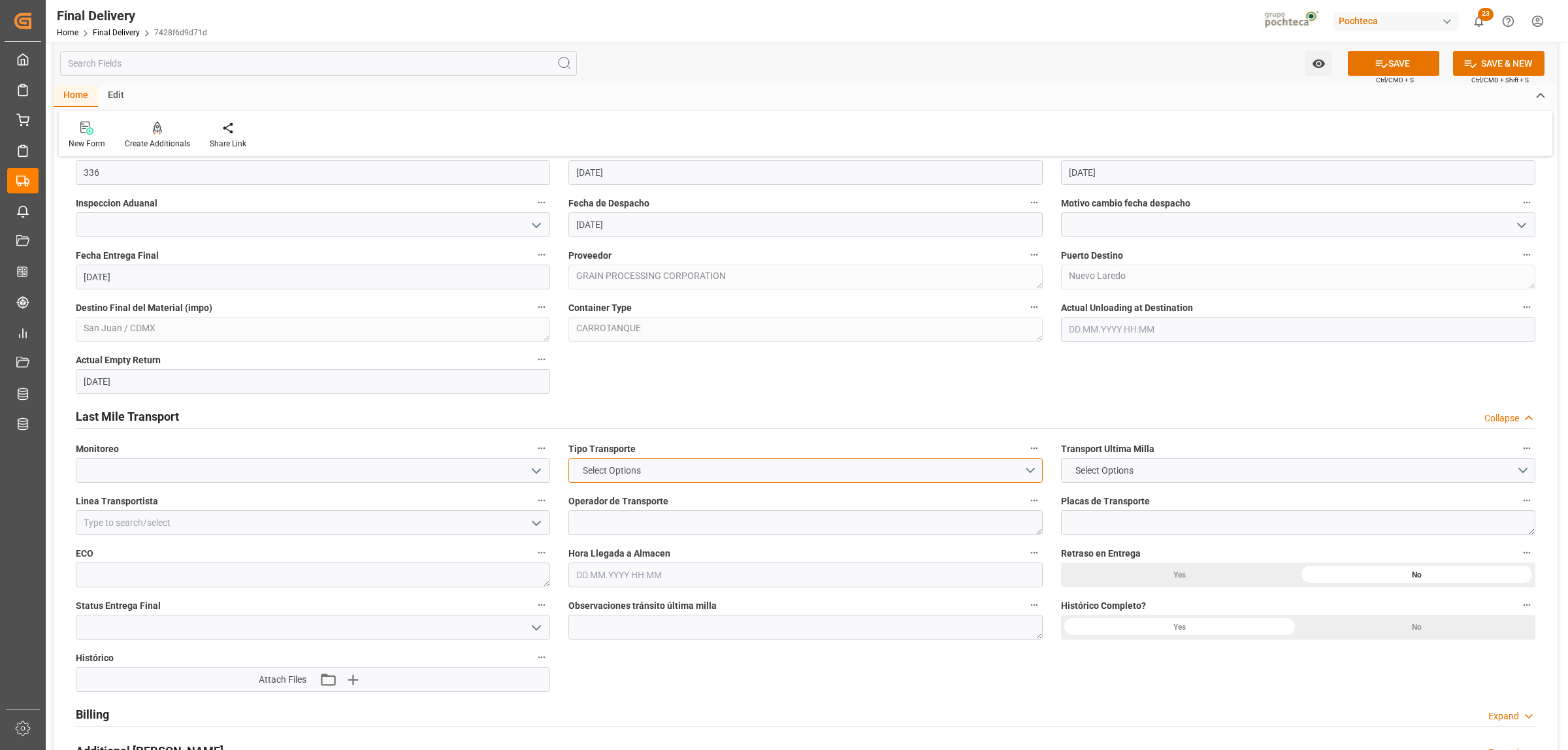
click at [1029, 475] on button "Select Options" at bounding box center [805, 471] width 474 height 25
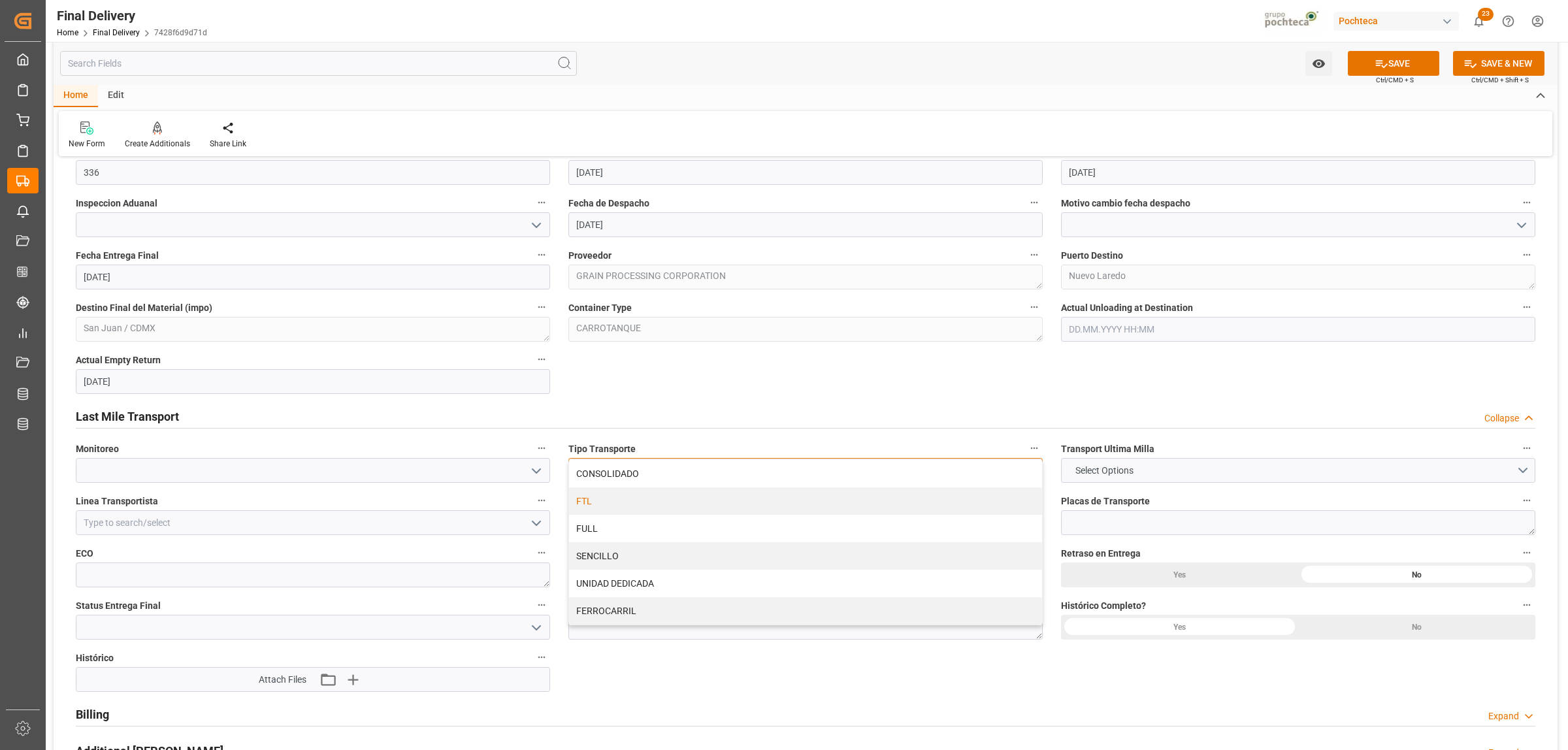
click at [651, 498] on div "FTL" at bounding box center [805, 501] width 473 height 28
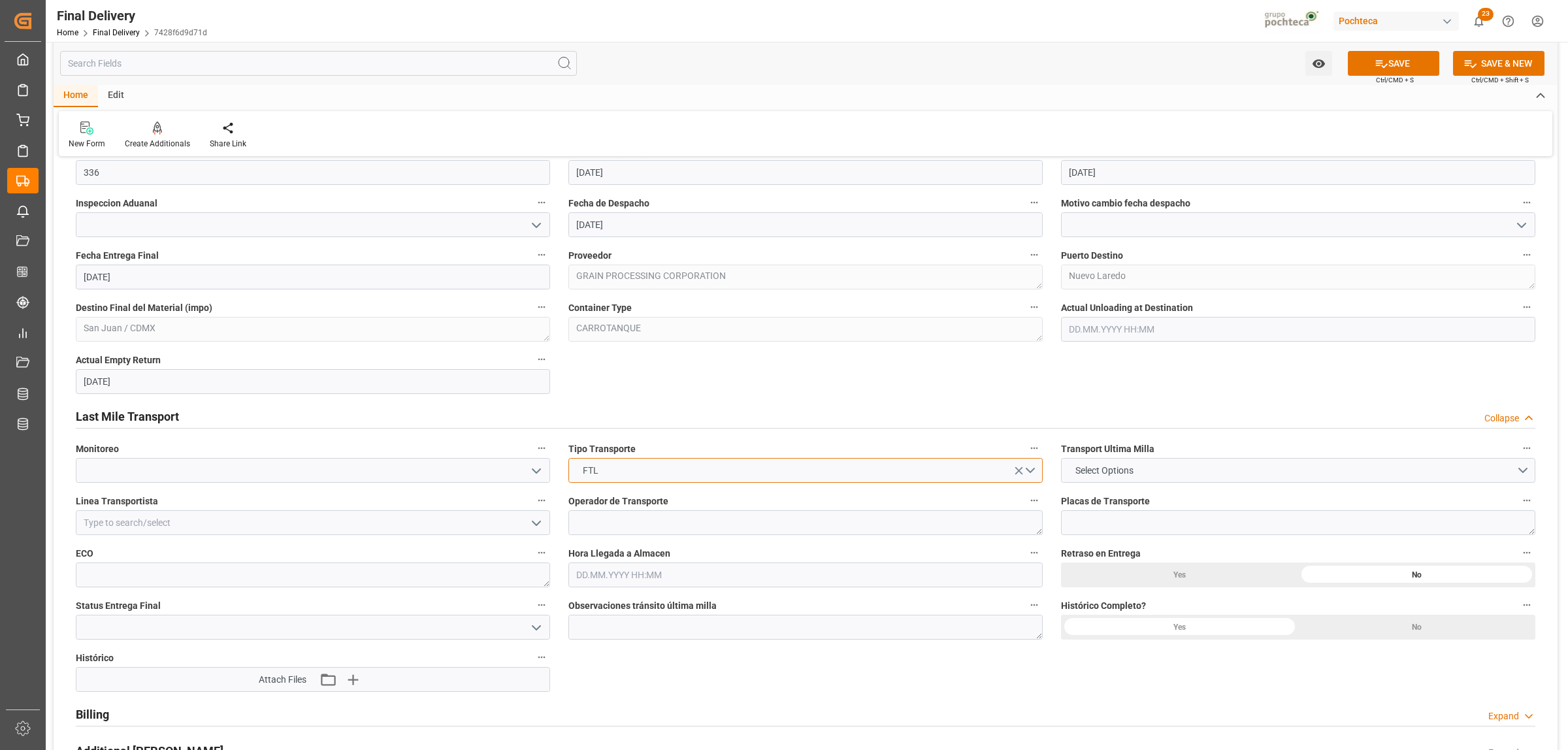
click at [1034, 471] on button "FTL" at bounding box center [805, 471] width 474 height 25
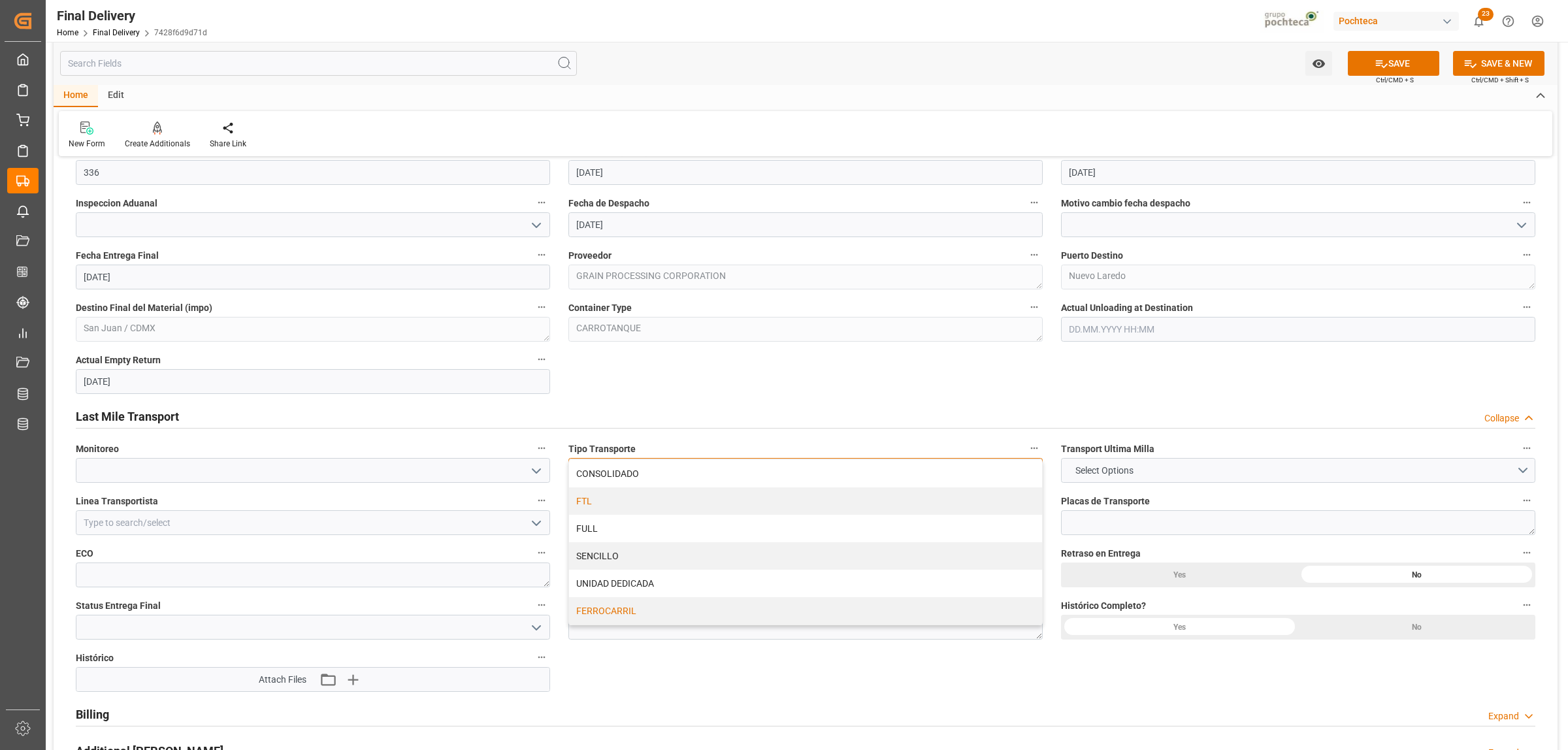
click at [617, 606] on div "FERROCARRIL" at bounding box center [805, 611] width 473 height 28
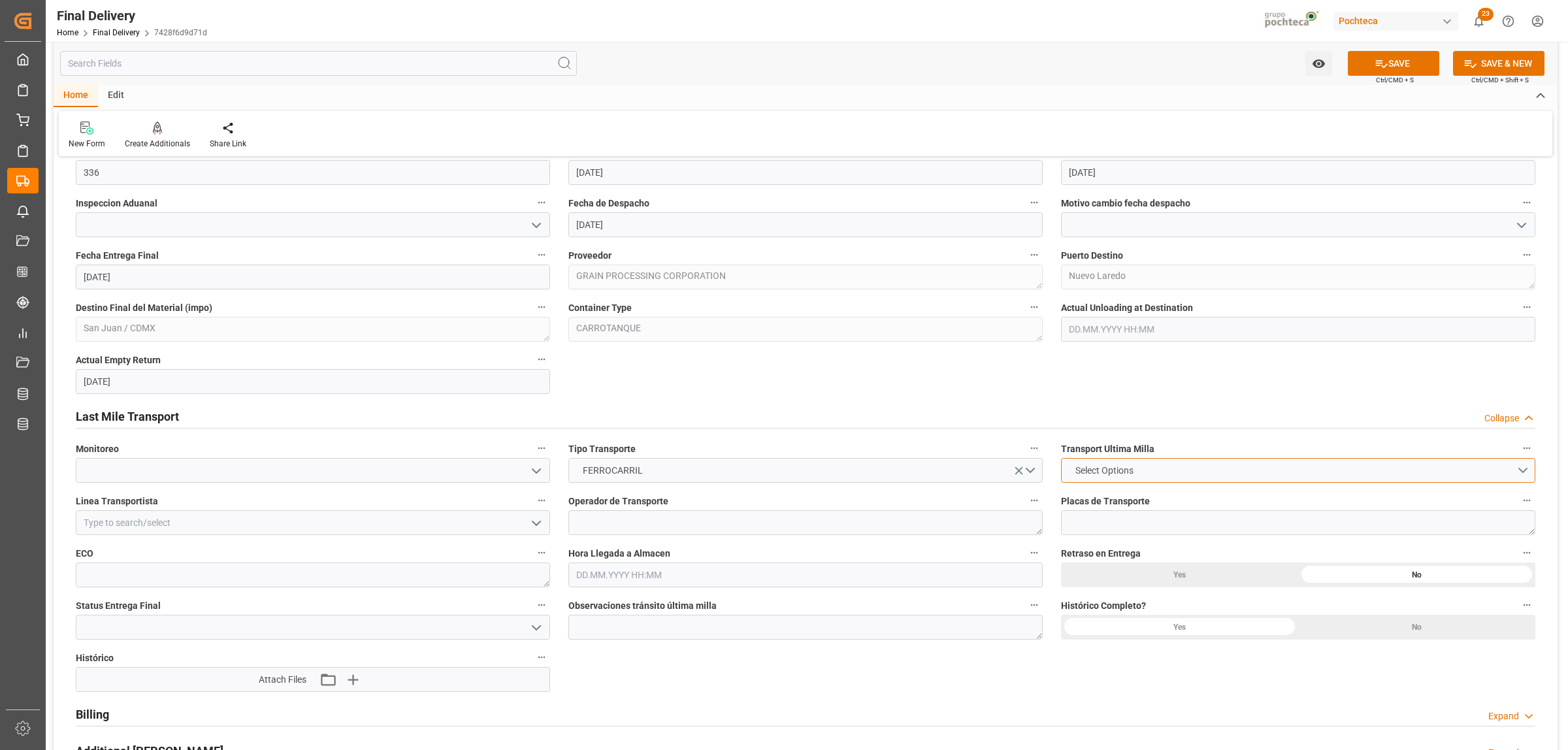
click at [1193, 475] on button "Select Options" at bounding box center [1298, 471] width 474 height 25
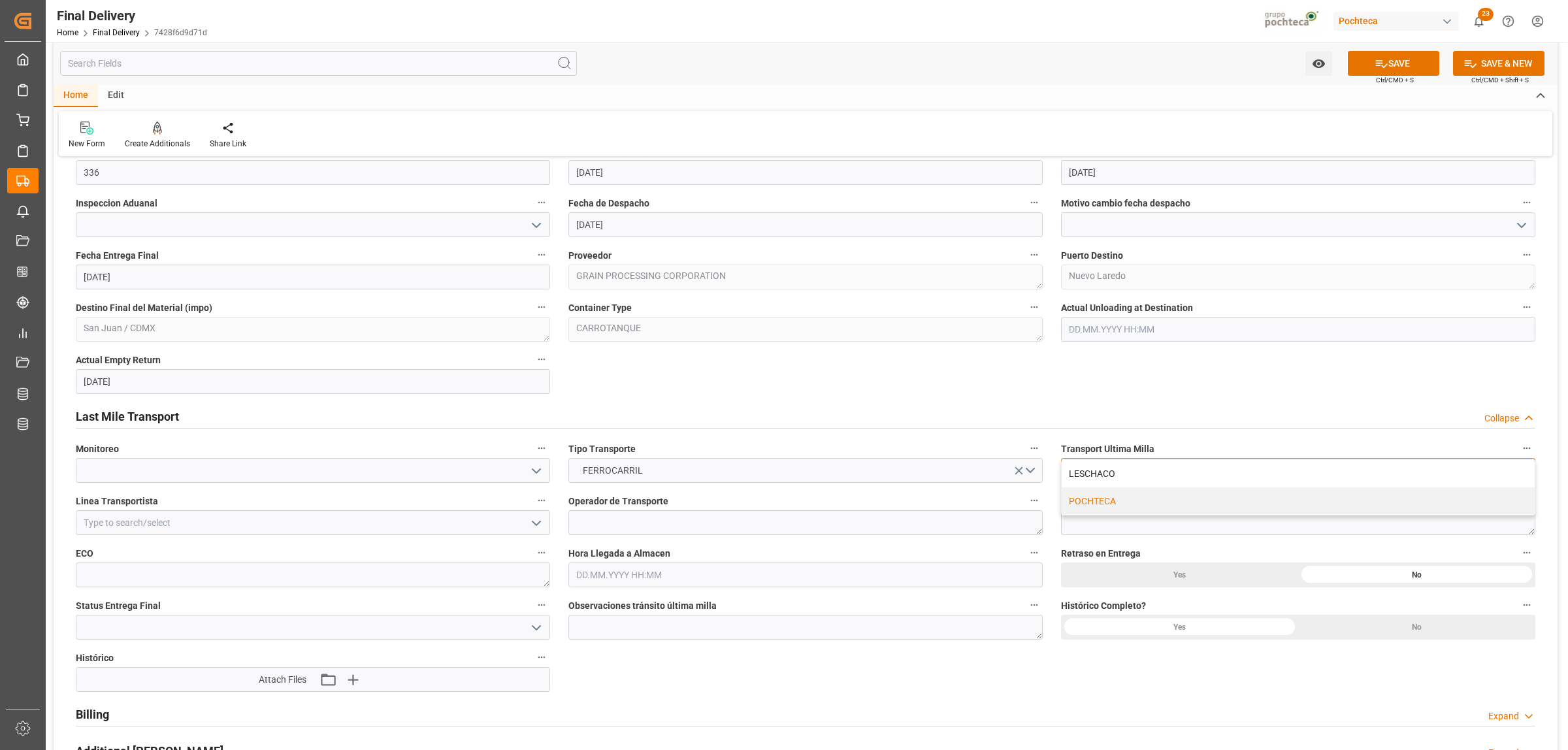
click at [1105, 502] on div "POCHTECA" at bounding box center [1298, 501] width 473 height 28
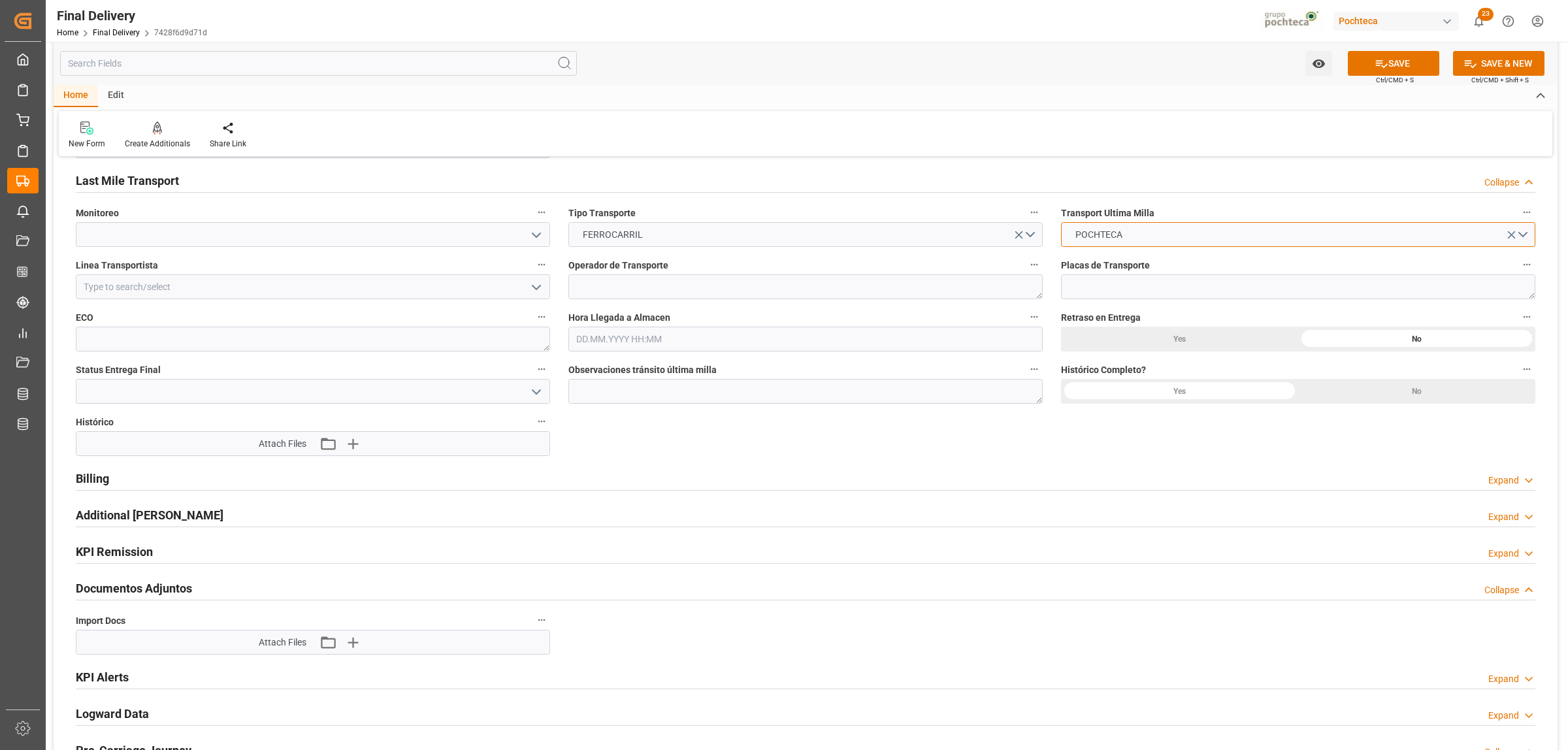
scroll to position [1062, 0]
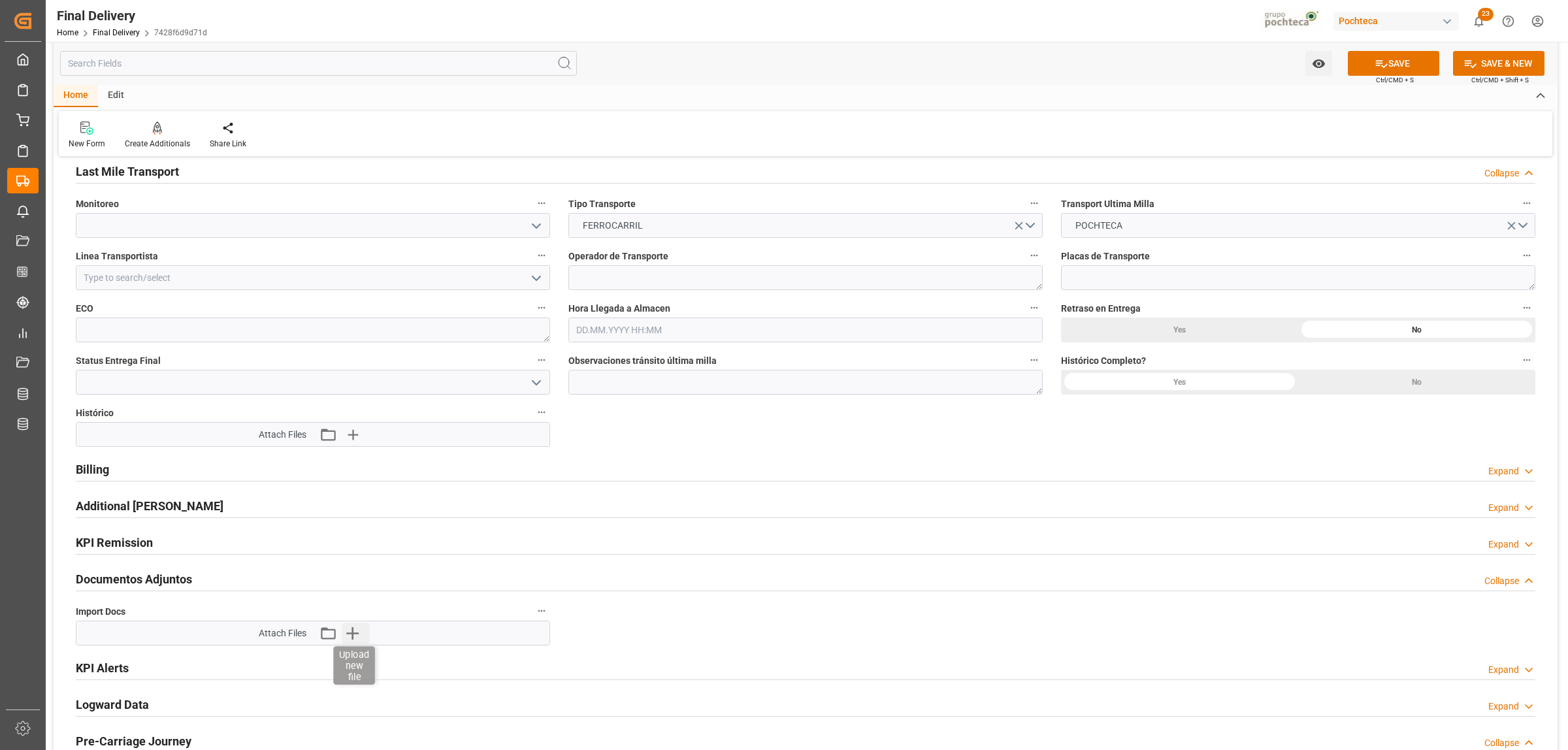
click at [361, 637] on icon "button" at bounding box center [352, 633] width 21 height 21
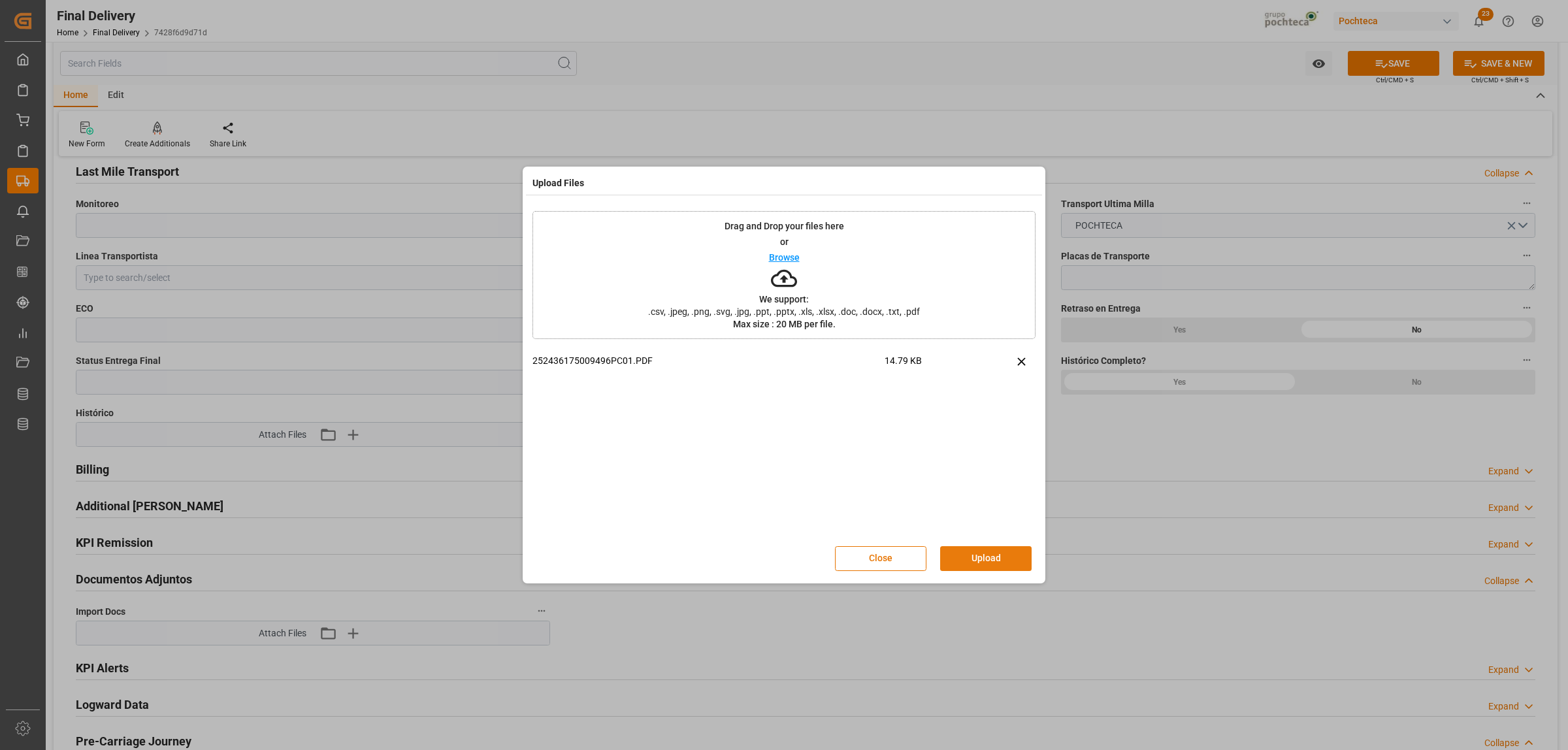
click at [965, 567] on button "Upload" at bounding box center [985, 559] width 91 height 25
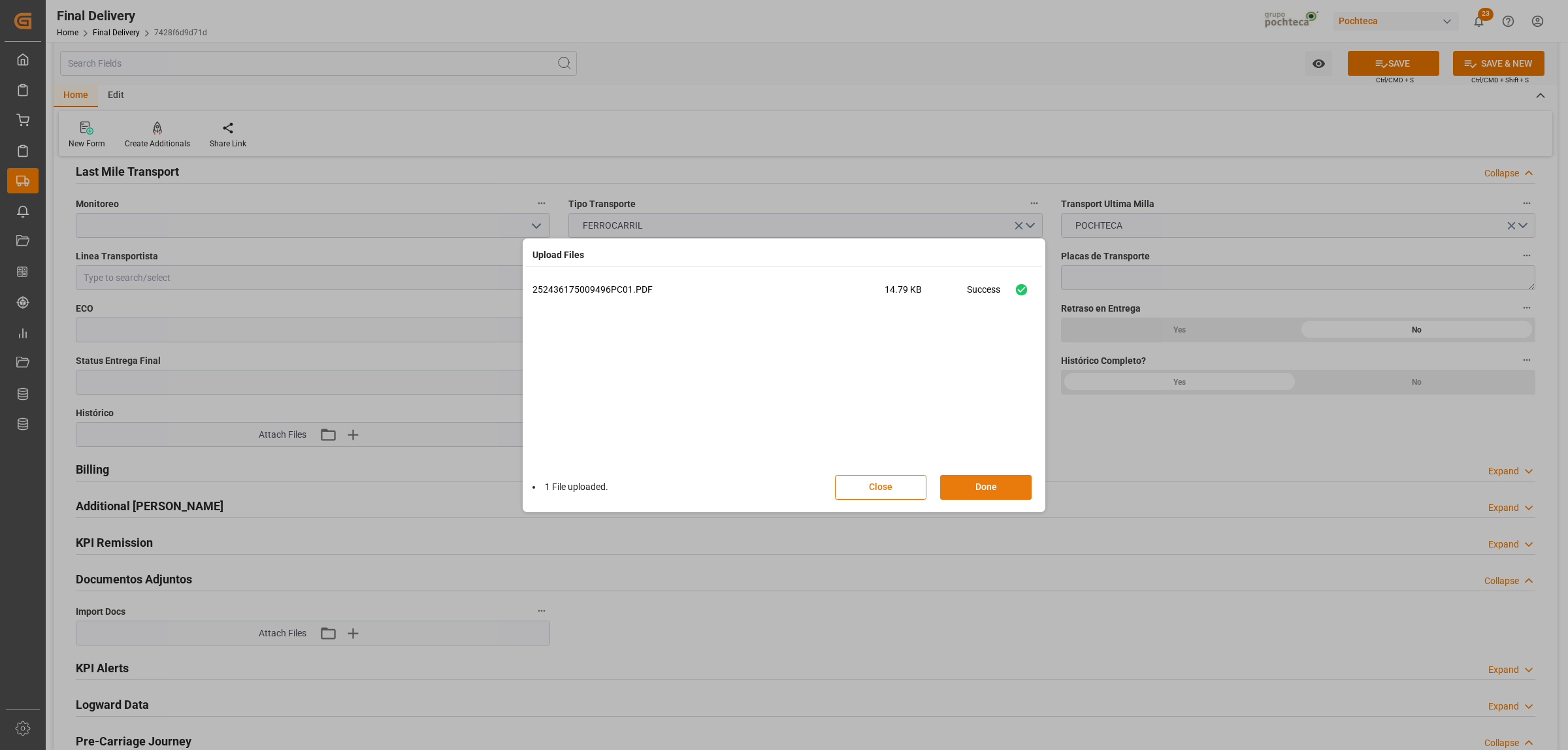
click at [995, 478] on button "Done" at bounding box center [985, 487] width 91 height 25
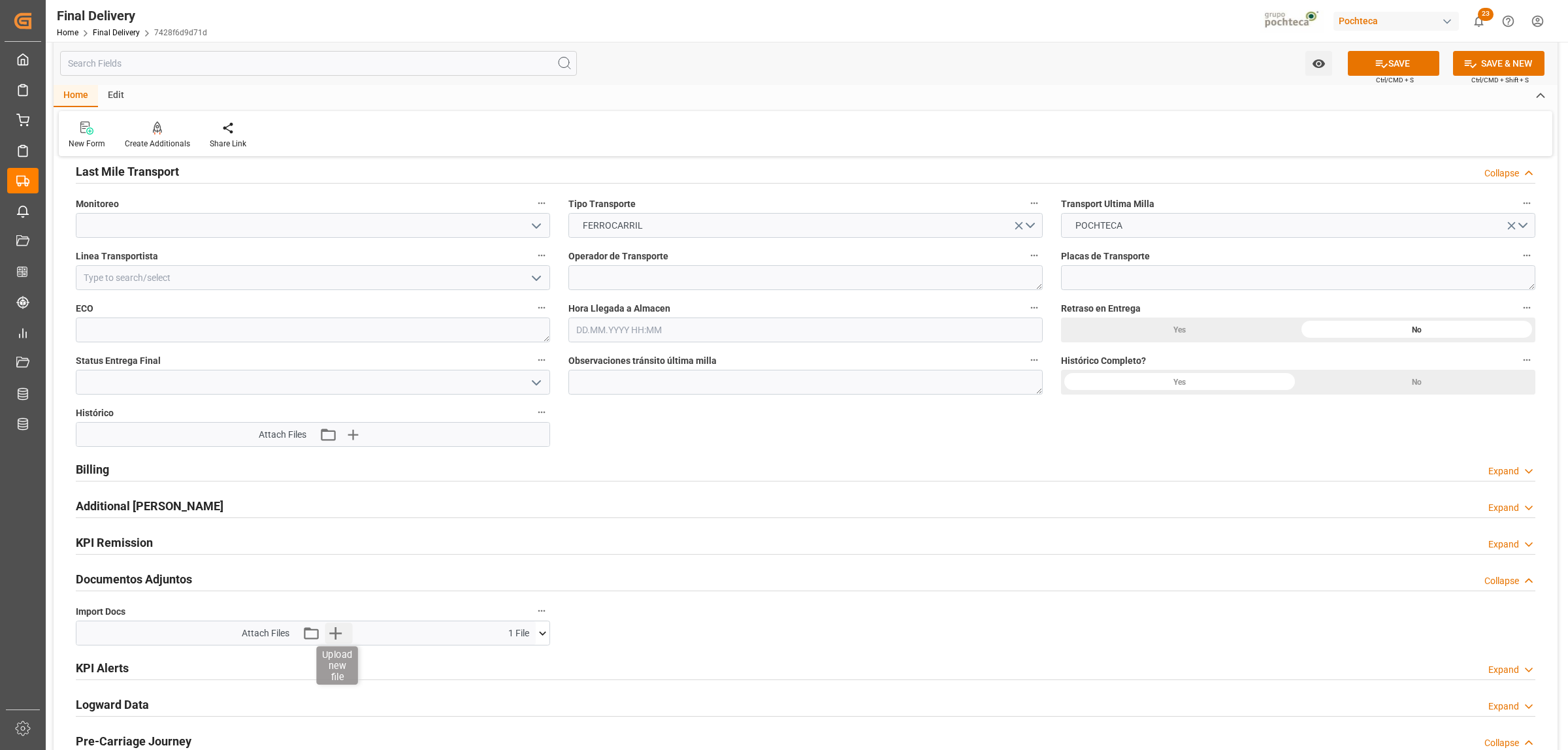
click at [337, 641] on icon "button" at bounding box center [335, 633] width 21 height 21
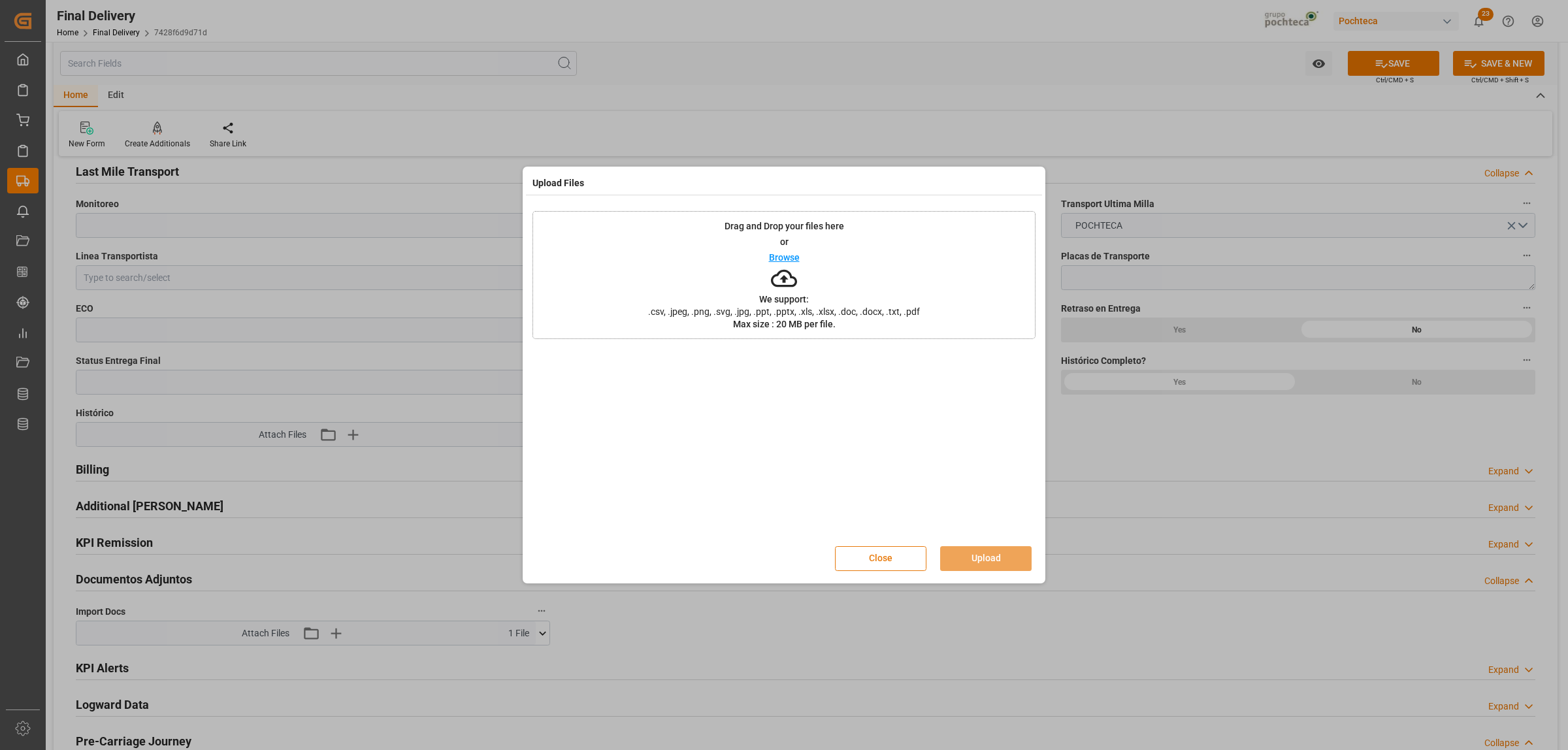
click at [885, 556] on button "Close" at bounding box center [880, 559] width 91 height 25
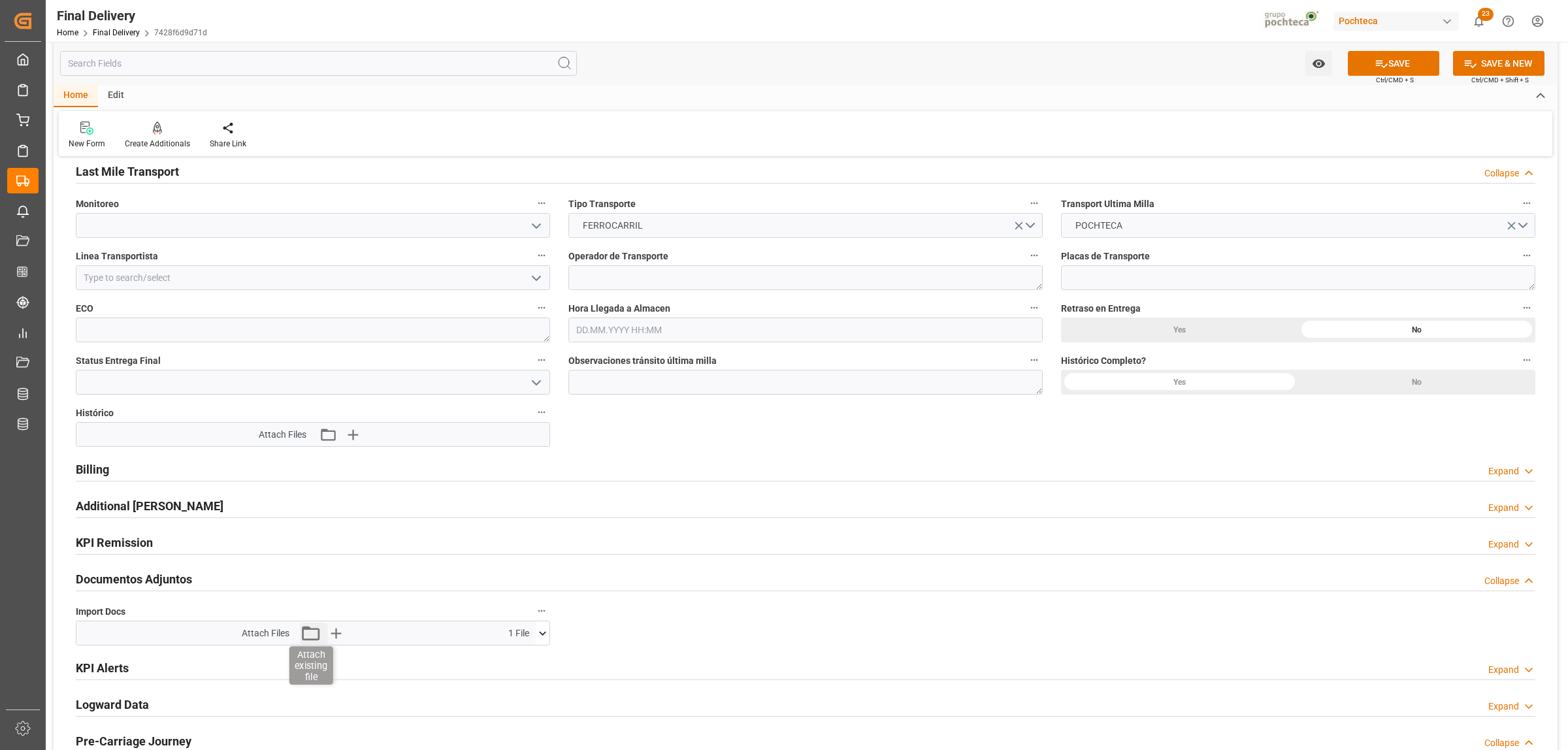
click at [317, 635] on icon "button" at bounding box center [311, 633] width 18 height 15
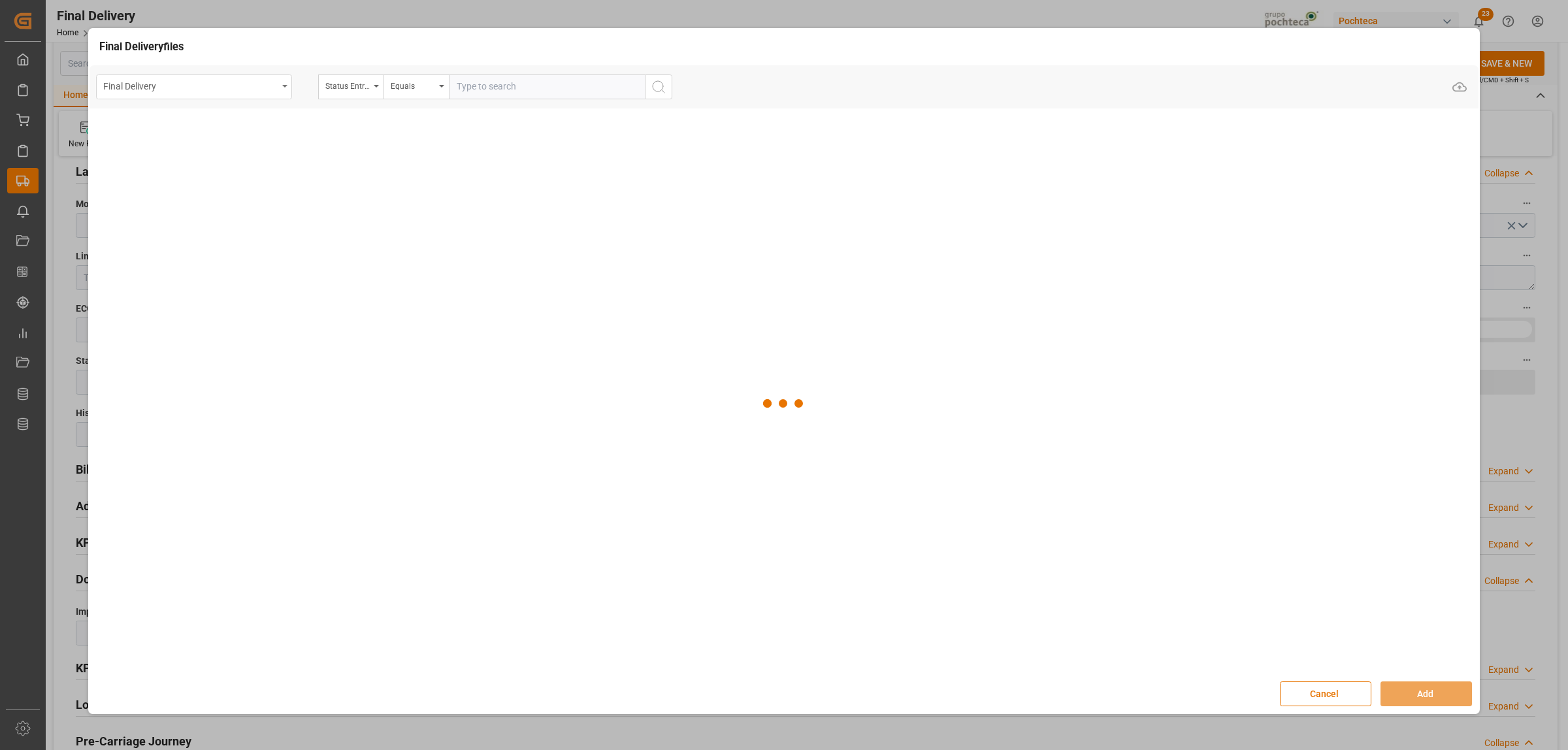
click at [285, 87] on div "Final Delivery" at bounding box center [194, 87] width 196 height 25
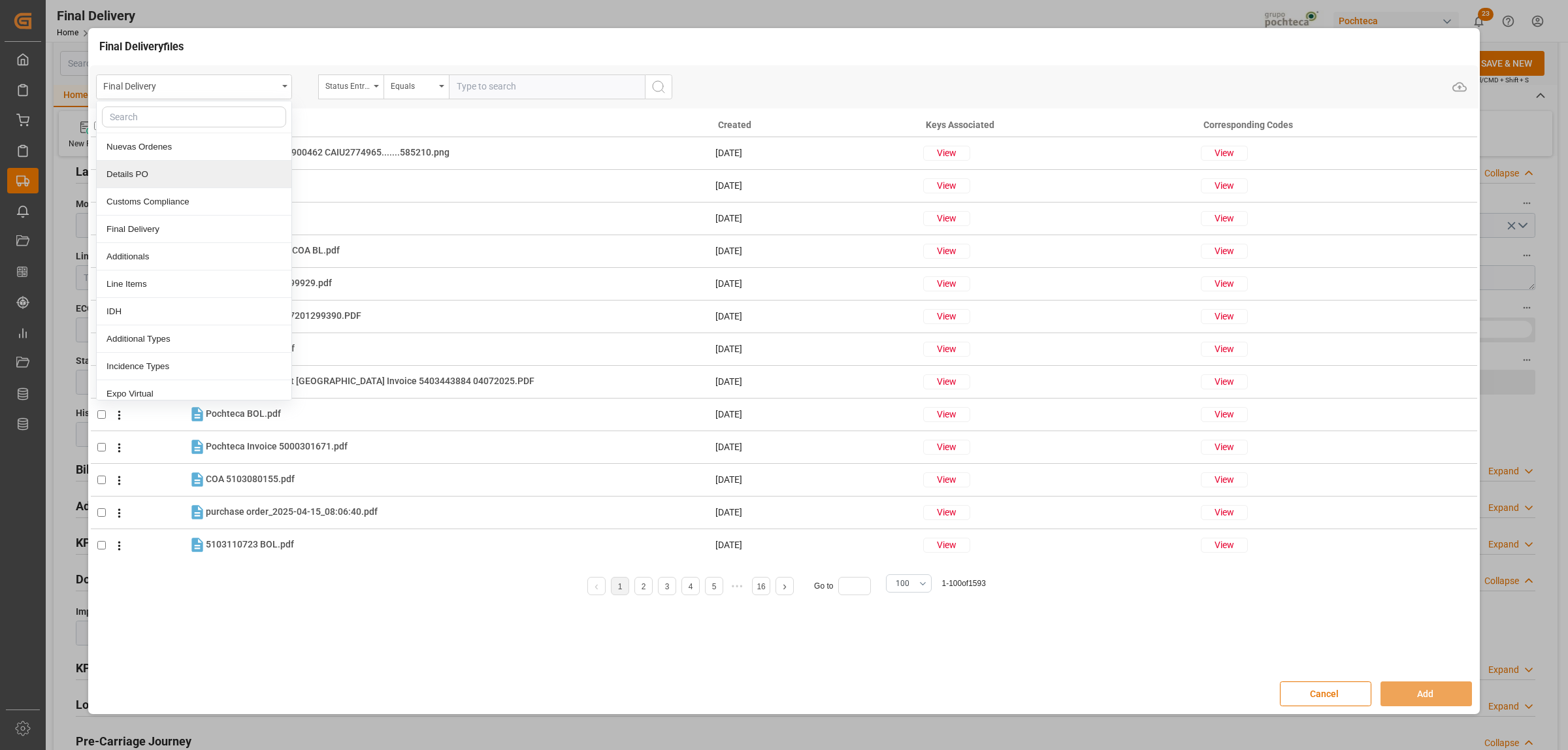
click at [144, 174] on div "Details PO" at bounding box center [194, 175] width 195 height 28
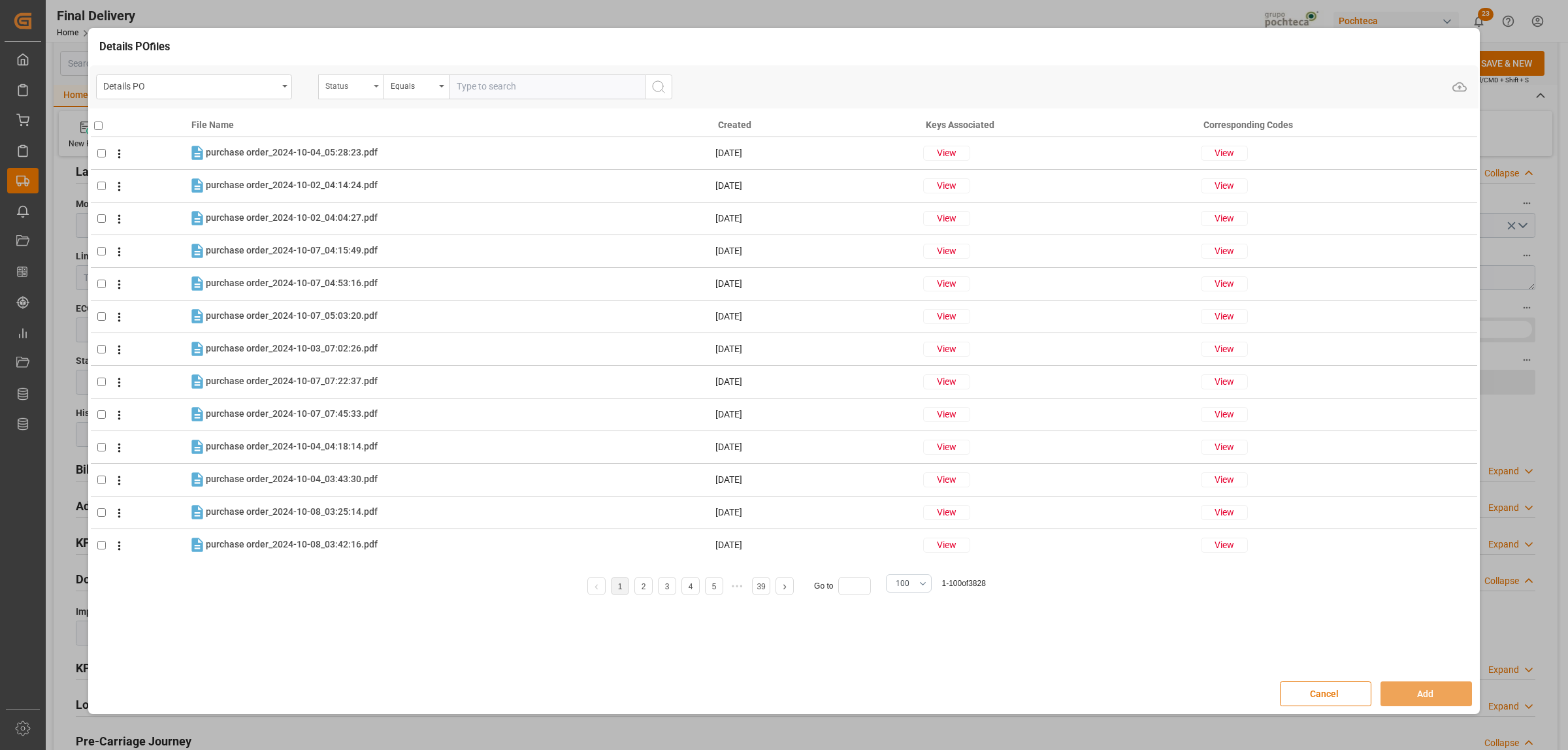
click at [377, 87] on div "Status" at bounding box center [350, 87] width 66 height 25
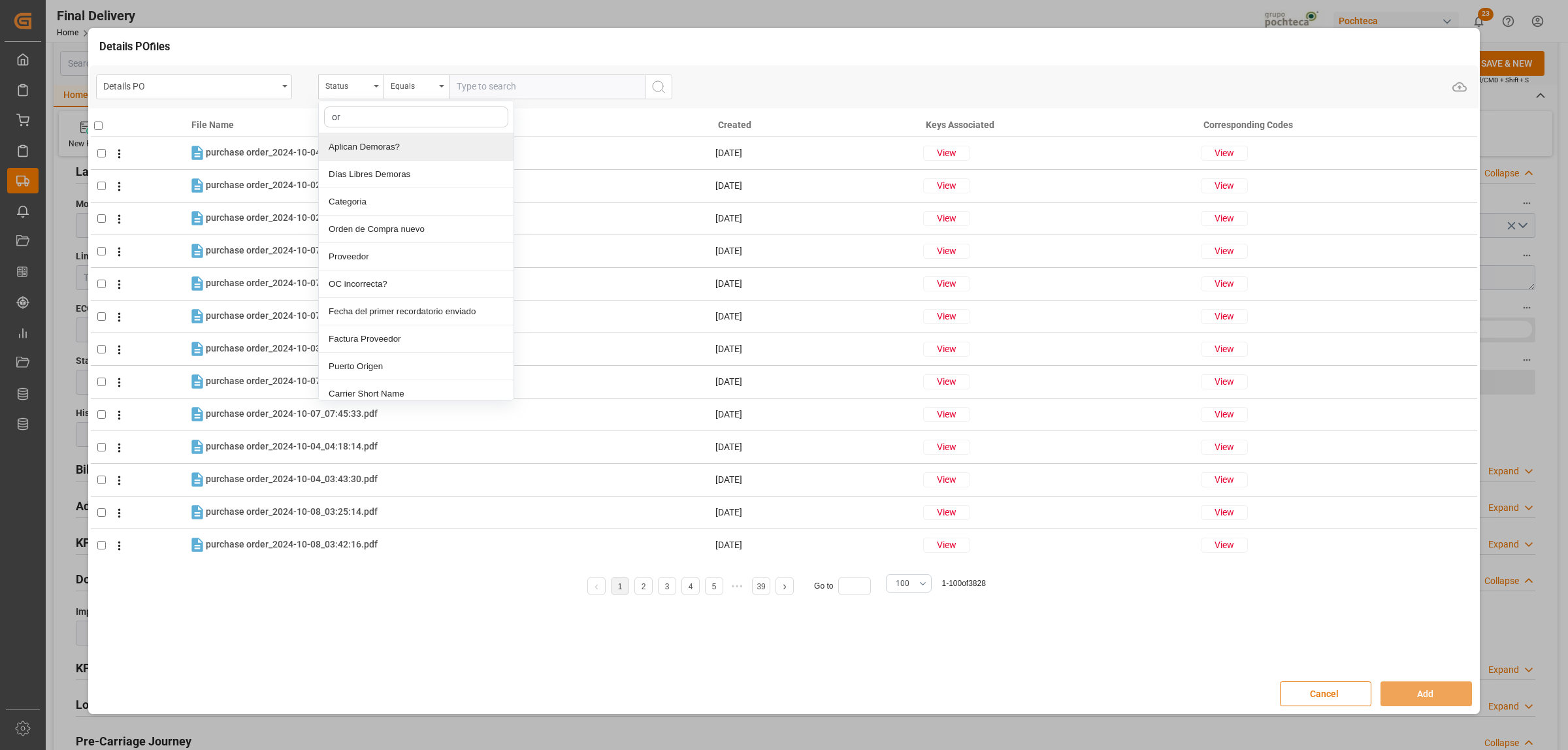
type input "ord"
click at [394, 147] on div "Orden de Compra nuevo" at bounding box center [416, 147] width 195 height 28
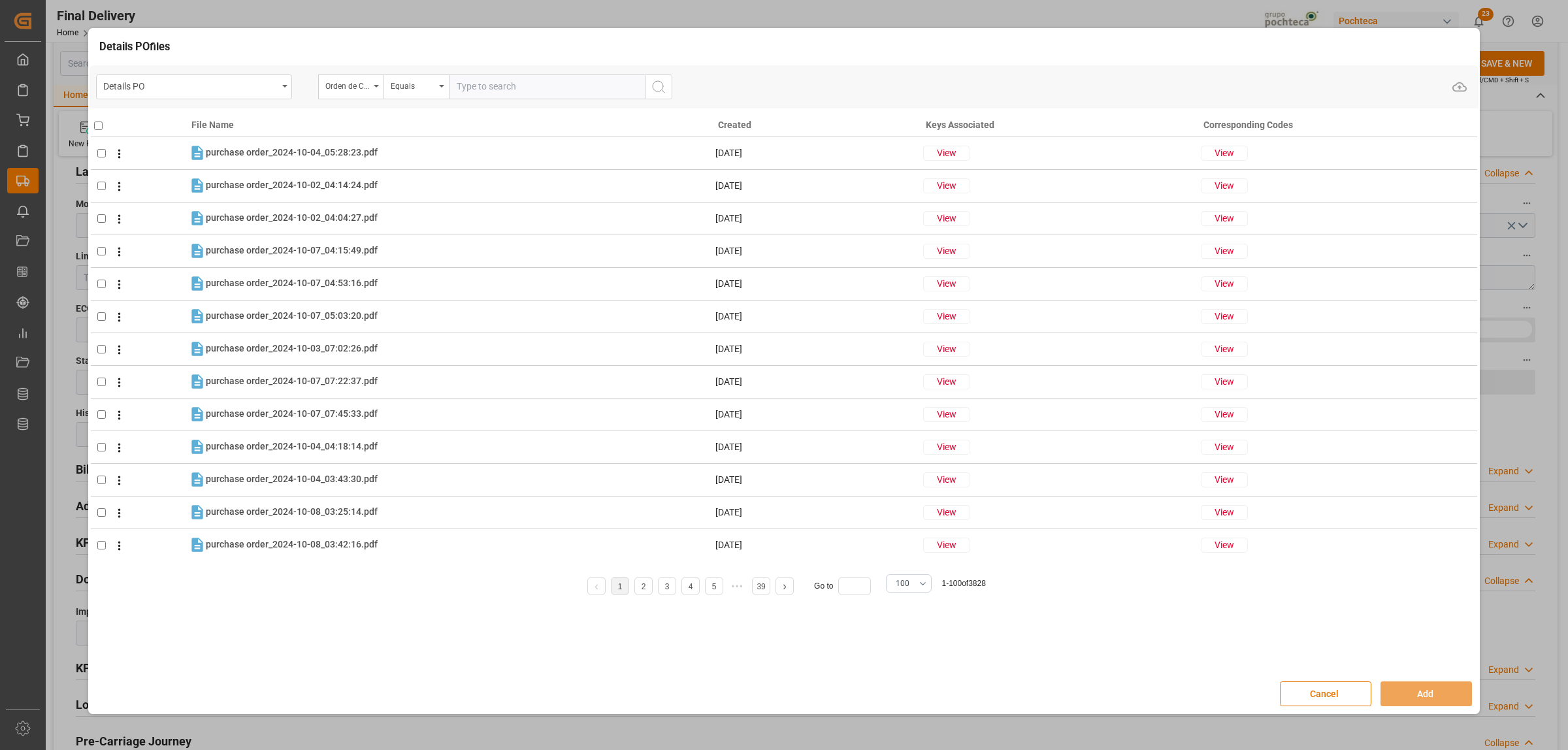
click at [482, 95] on input "text" at bounding box center [547, 87] width 196 height 25
paste input "5000307335"
type input "5000307335"
click at [662, 82] on icon "search button" at bounding box center [659, 86] width 16 height 16
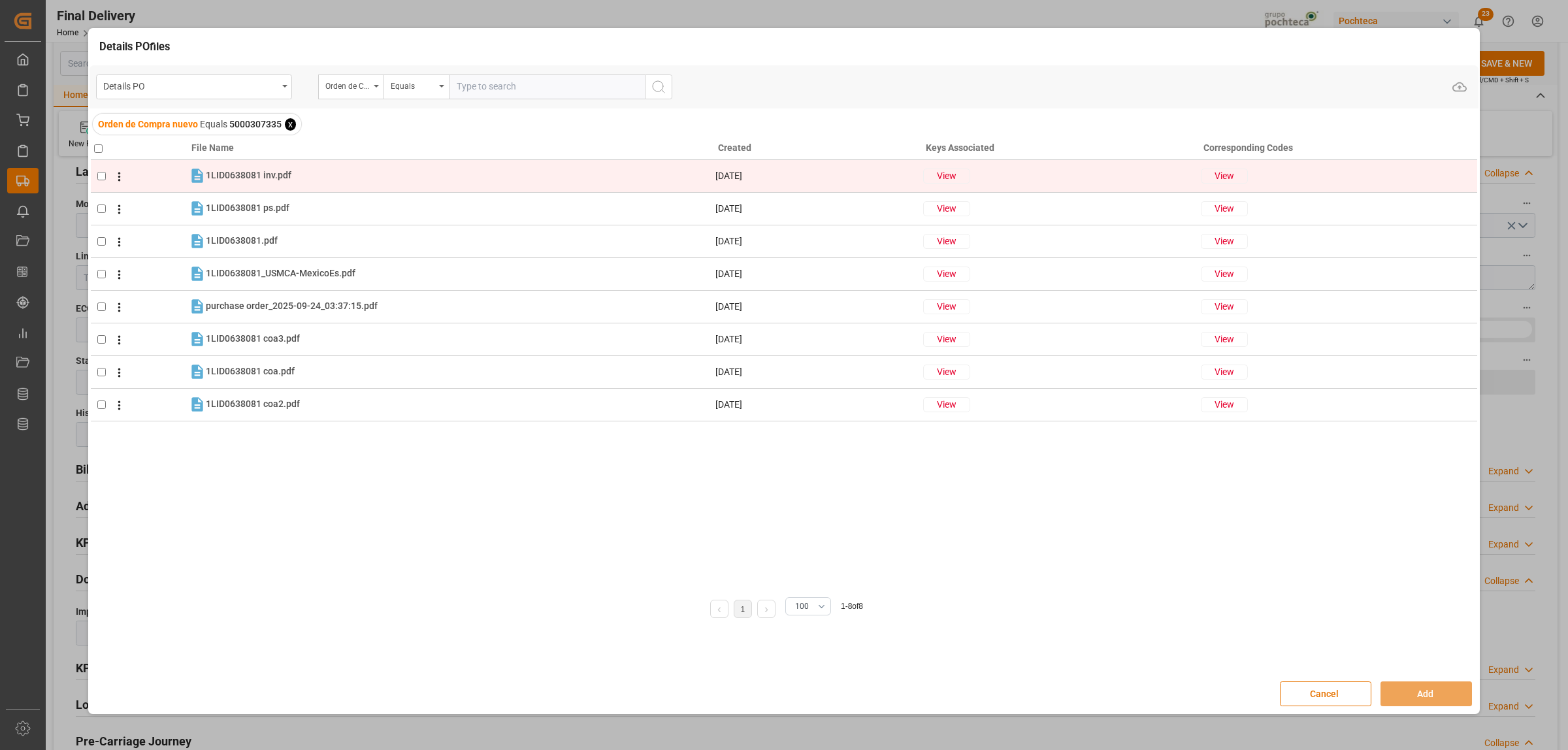
click at [104, 178] on input "checkbox" at bounding box center [102, 176] width 8 height 8
checkbox input "true"
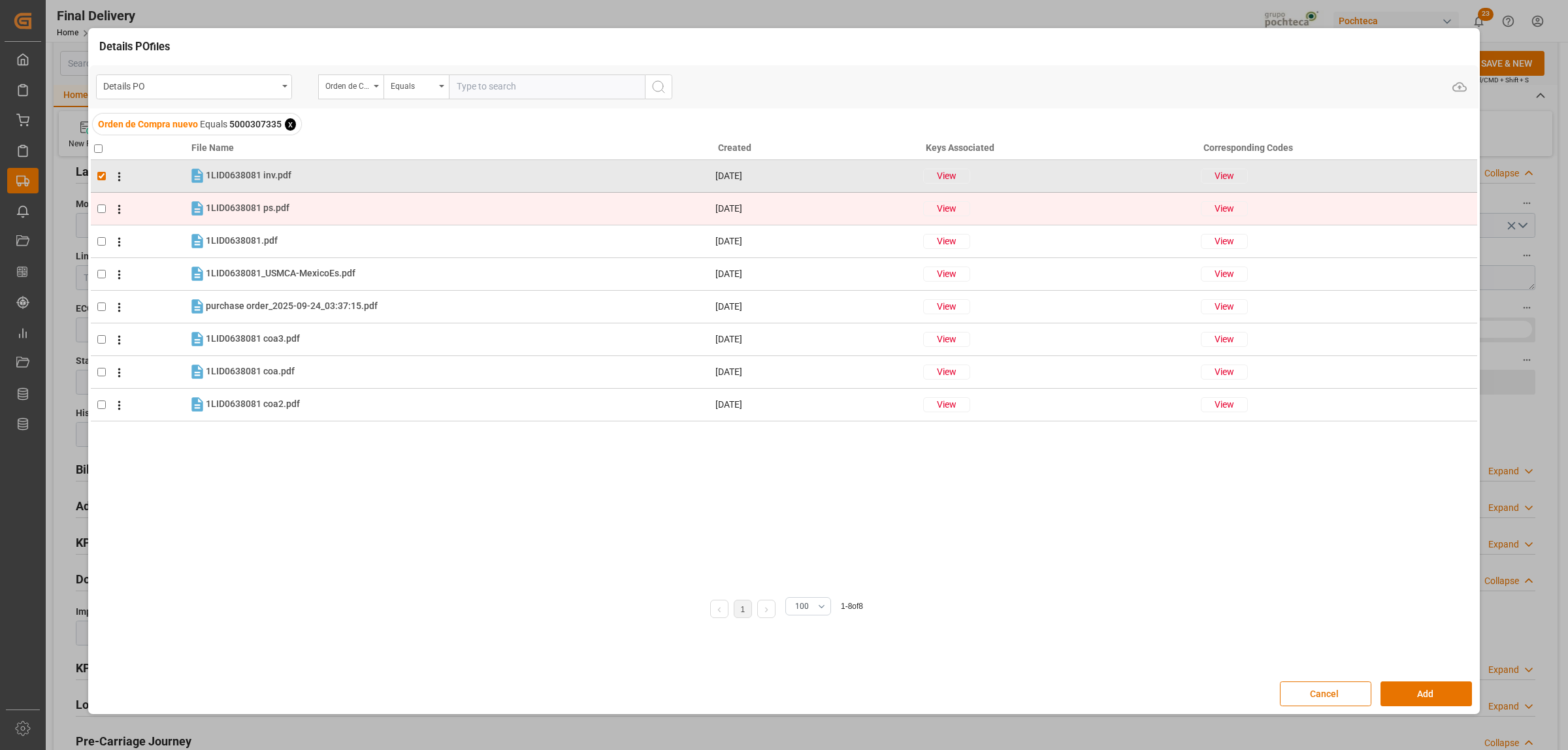
click at [102, 208] on input "checkbox" at bounding box center [102, 209] width 8 height 8
checkbox input "true"
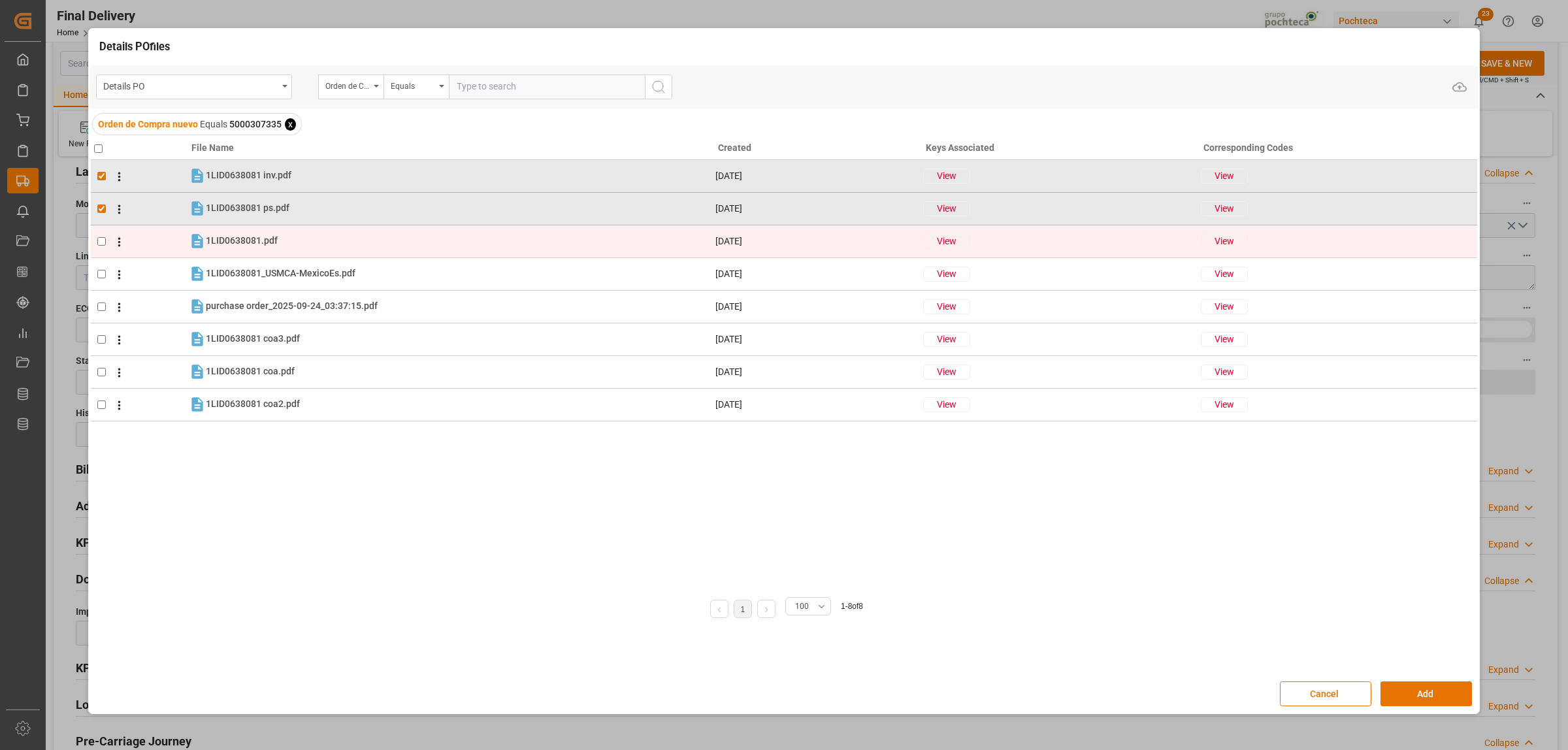
click at [100, 238] on input "checkbox" at bounding box center [102, 241] width 8 height 8
checkbox input "true"
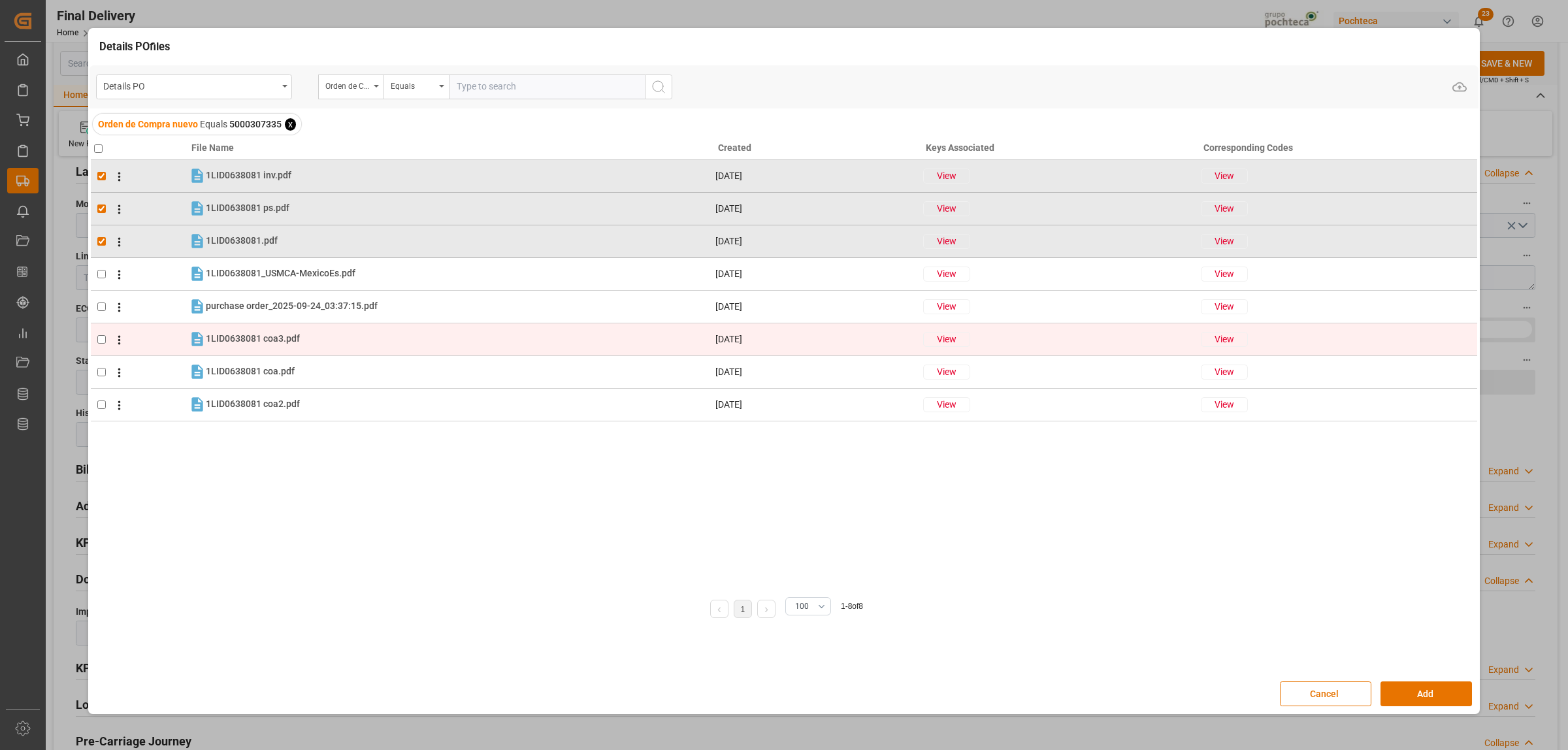
click at [102, 343] on input "checkbox" at bounding box center [102, 339] width 8 height 8
checkbox input "true"
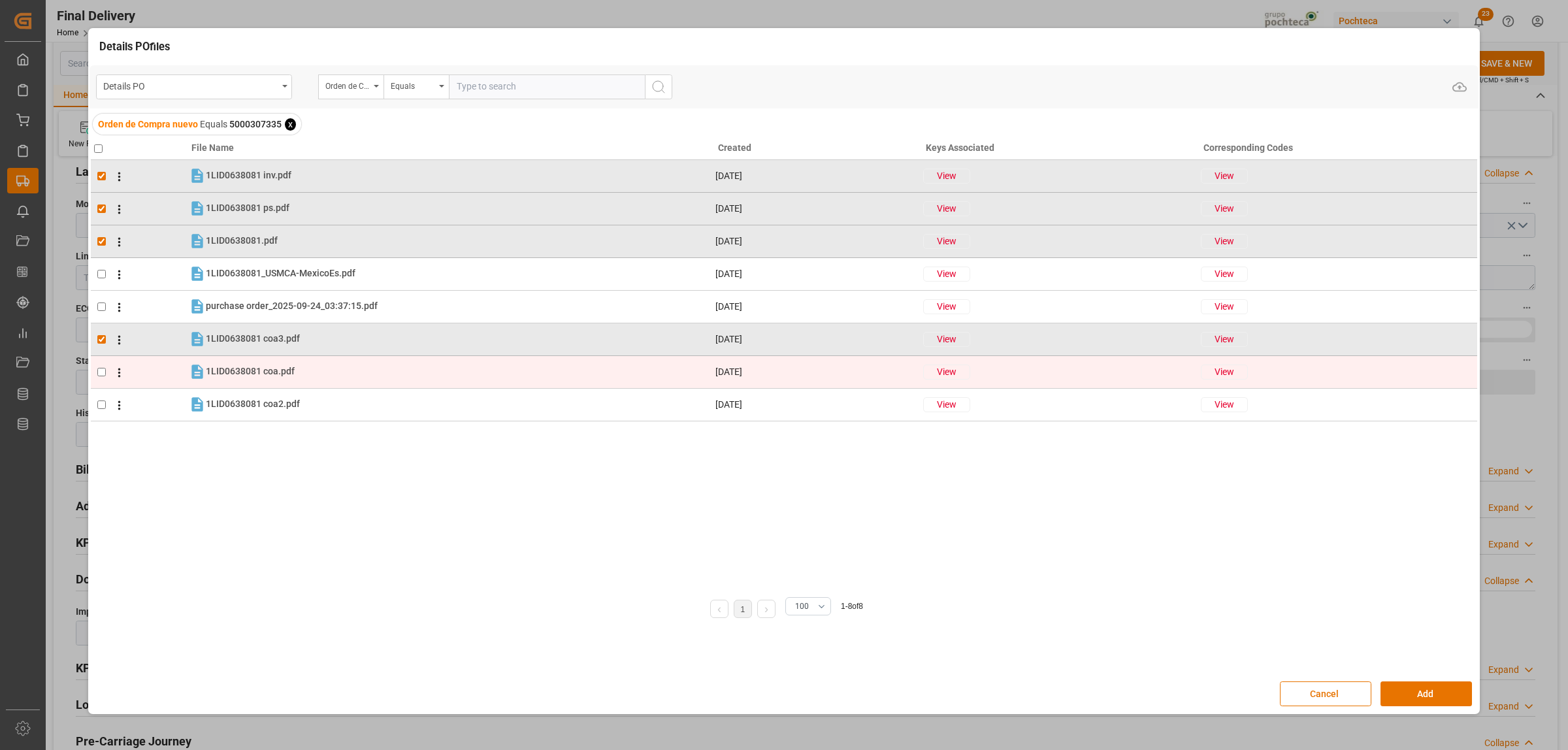
click at [102, 368] on input "checkbox" at bounding box center [102, 372] width 8 height 8
checkbox input "true"
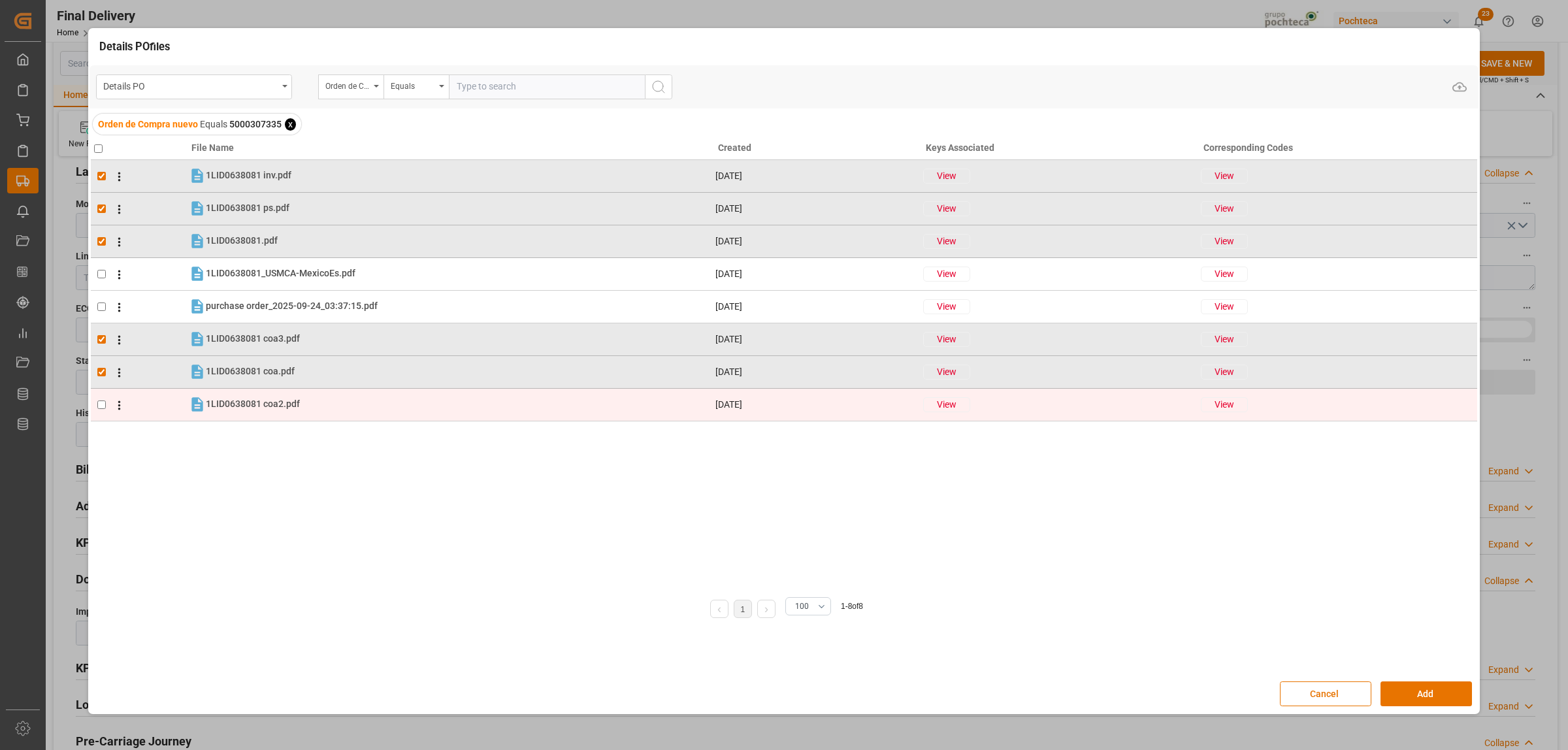
click at [108, 406] on span at bounding box center [115, 404] width 20 height 16
checkbox input "true"
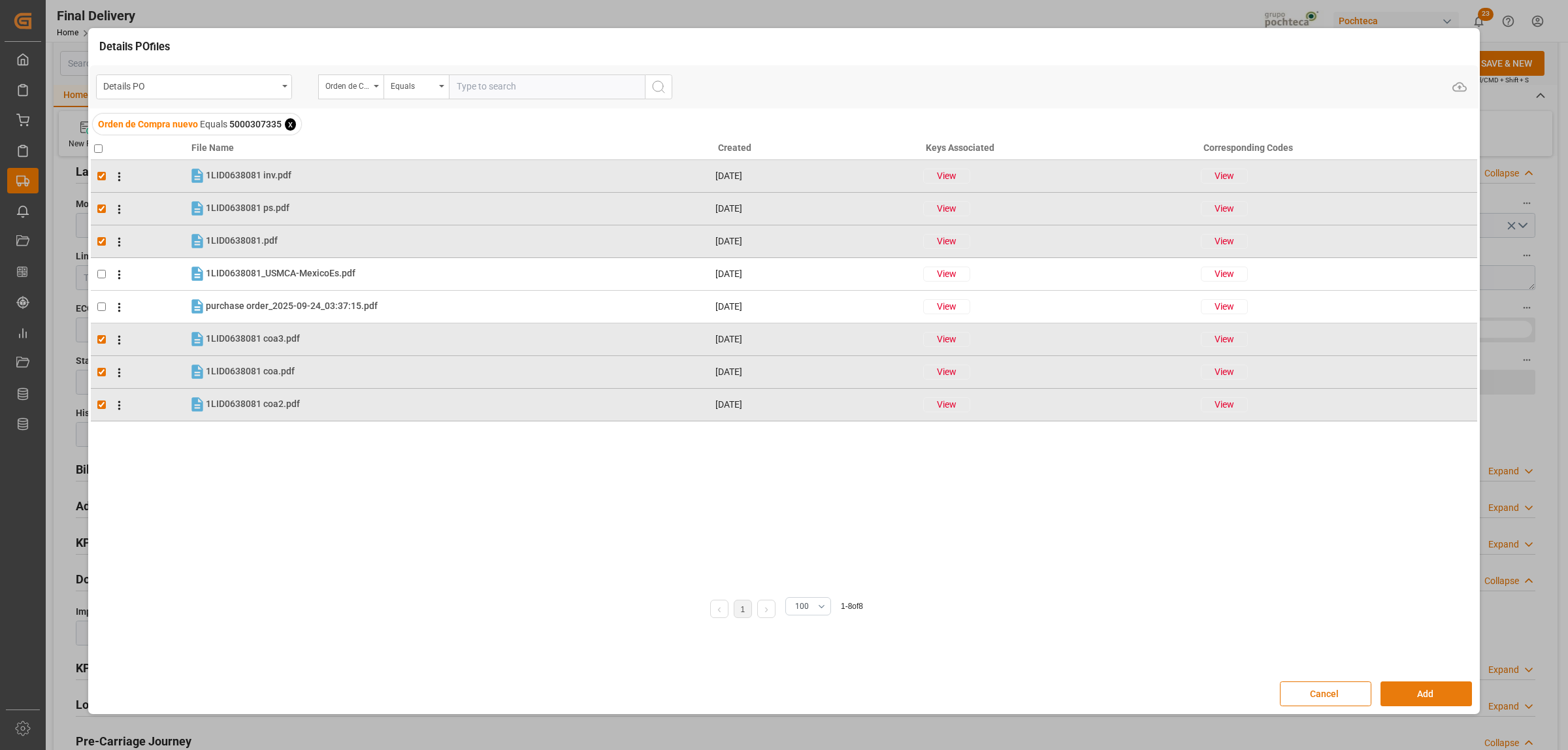
click at [1464, 696] on button "Add" at bounding box center [1426, 694] width 91 height 25
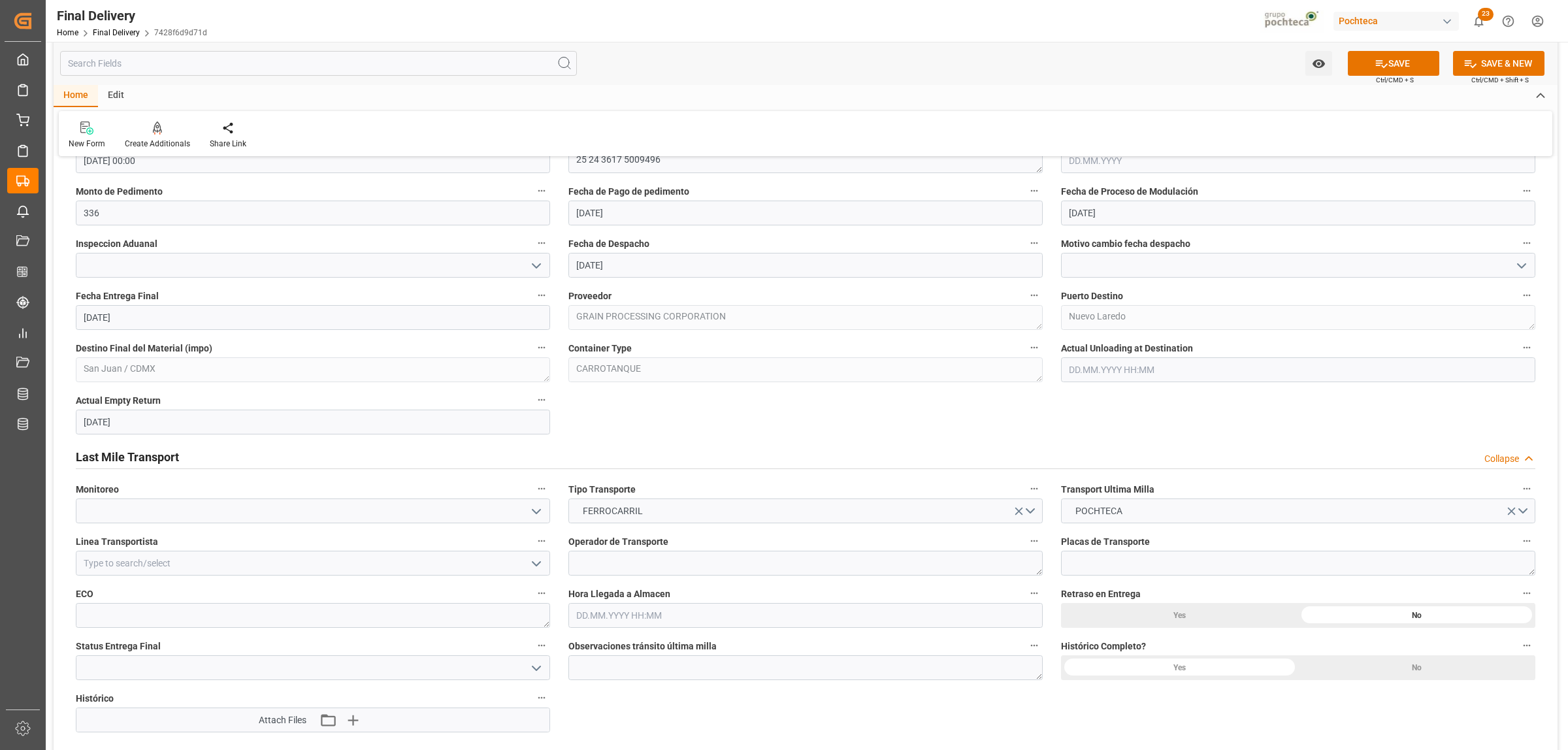
scroll to position [653, 0]
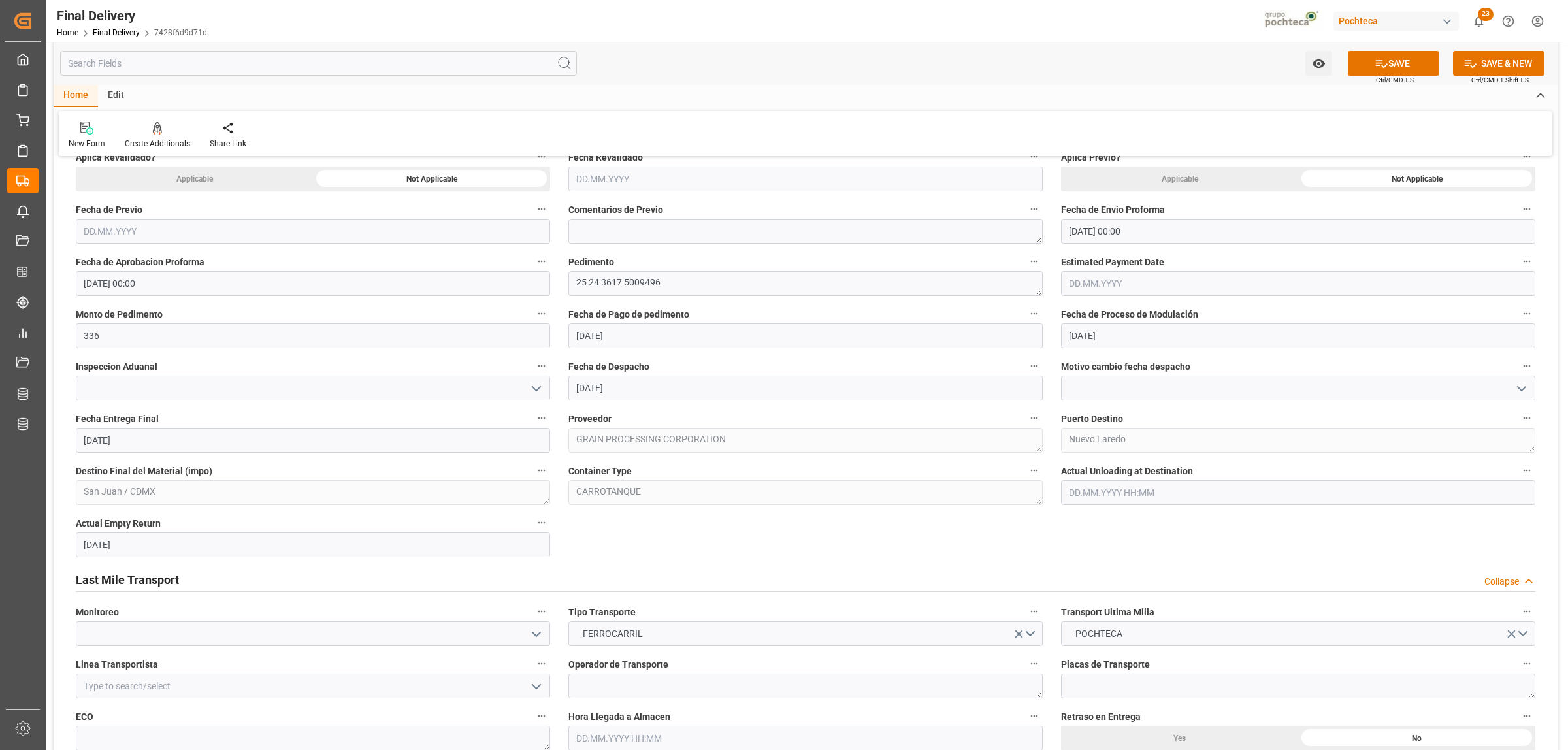
click at [125, 440] on input "08.10.2025" at bounding box center [313, 440] width 474 height 25
click at [889, 564] on div "Last Mile Transport Collapse" at bounding box center [805, 580] width 1477 height 37
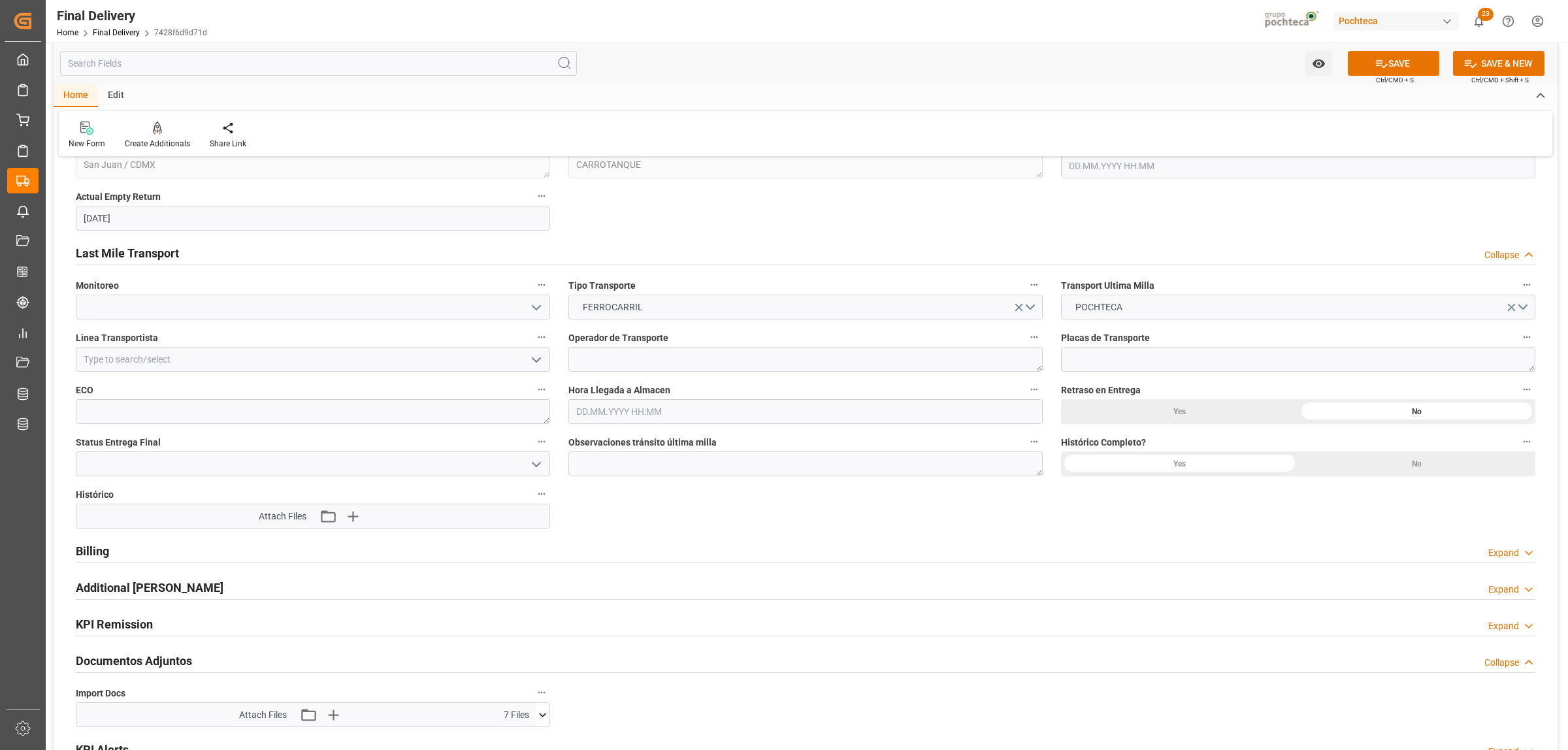
scroll to position [1062, 0]
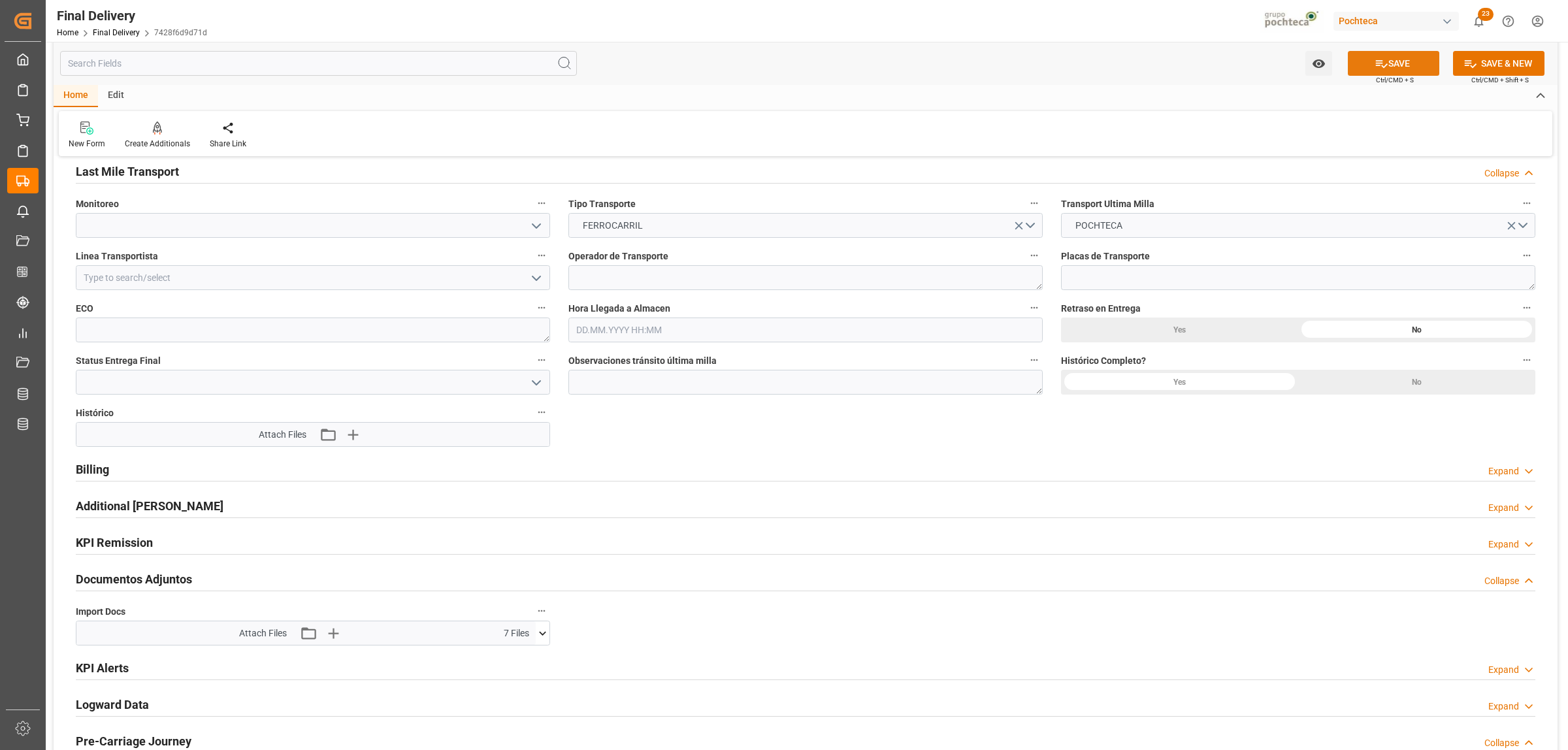
click at [1409, 63] on button "SAVE" at bounding box center [1393, 64] width 91 height 25
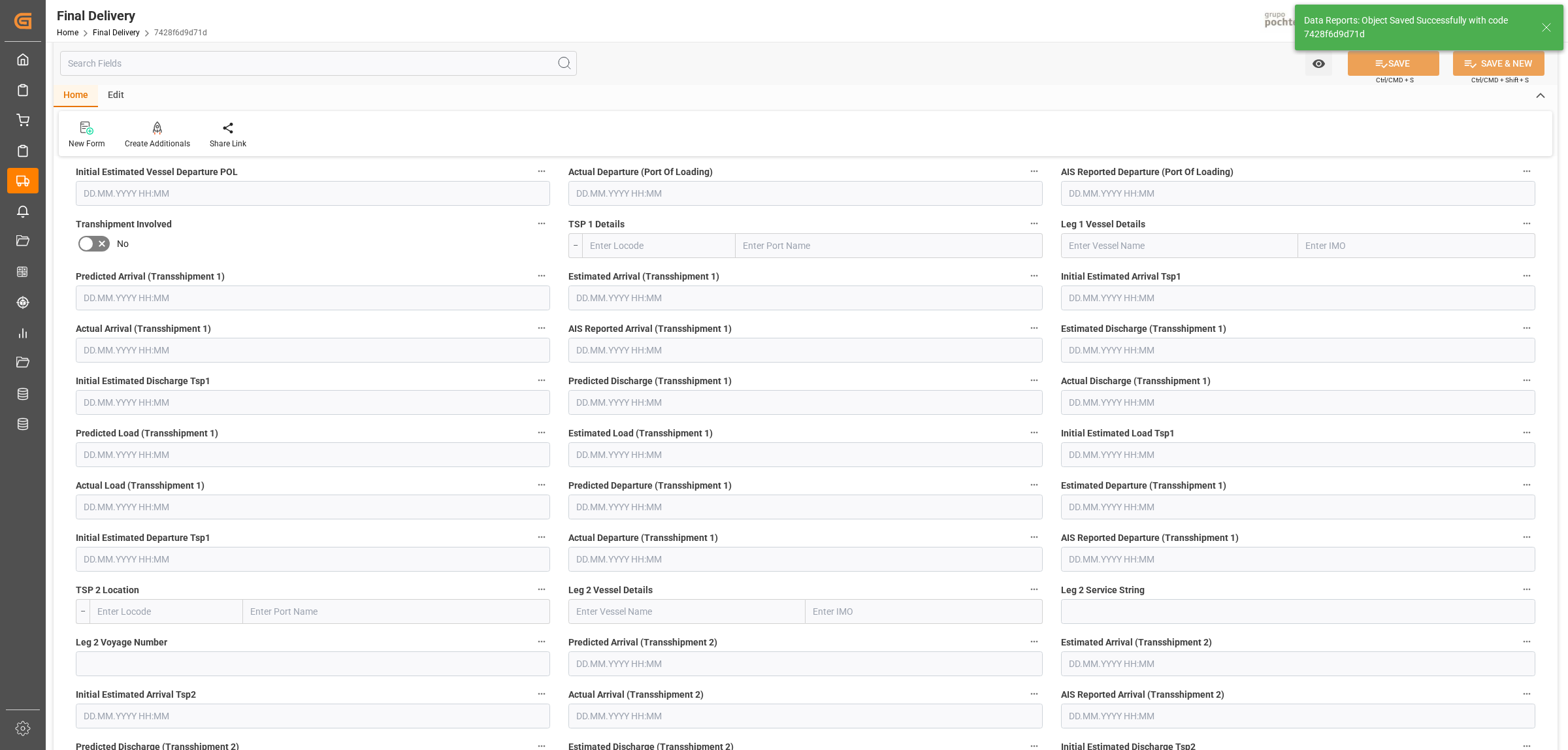
scroll to position [109, 0]
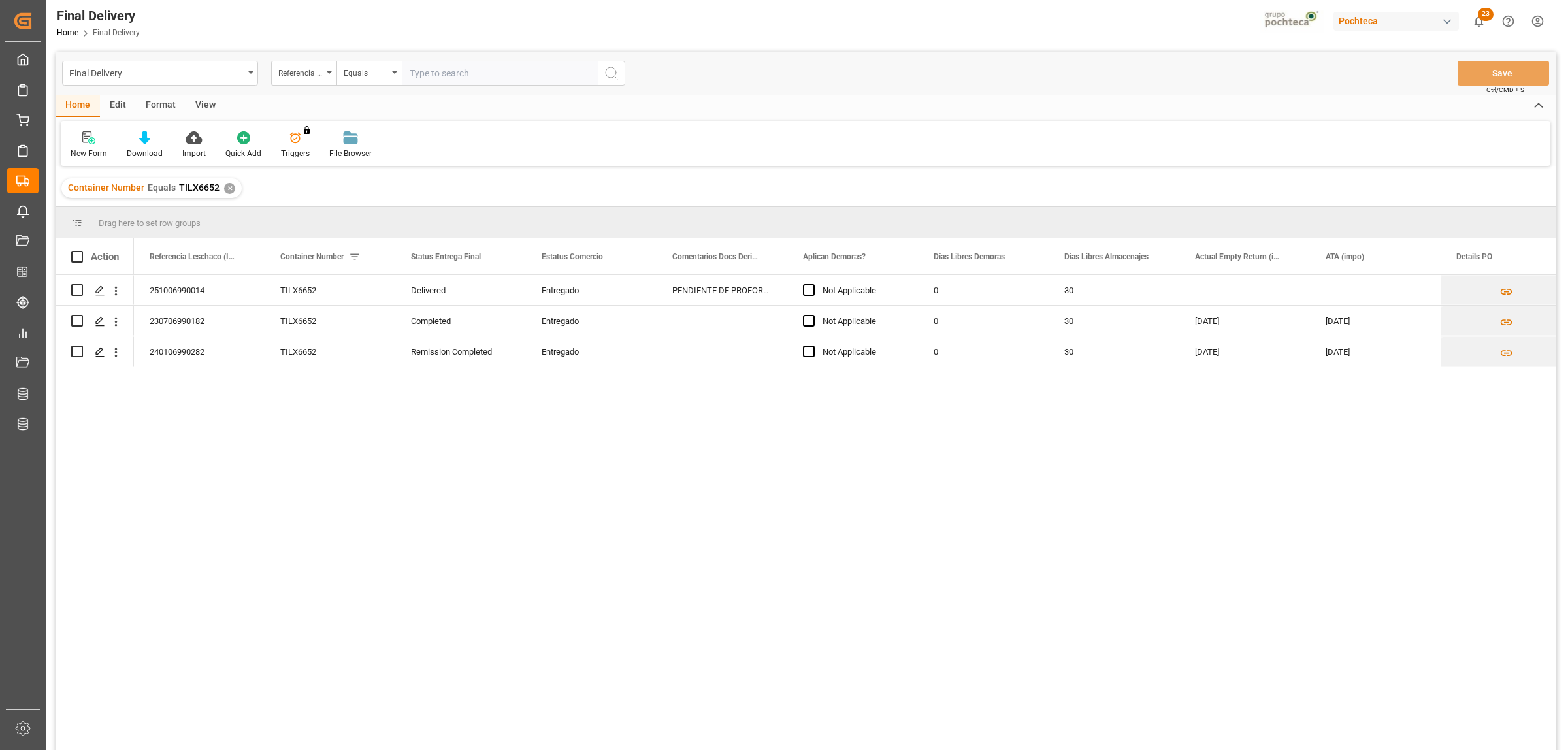
click at [229, 185] on div "✕" at bounding box center [229, 189] width 11 height 11
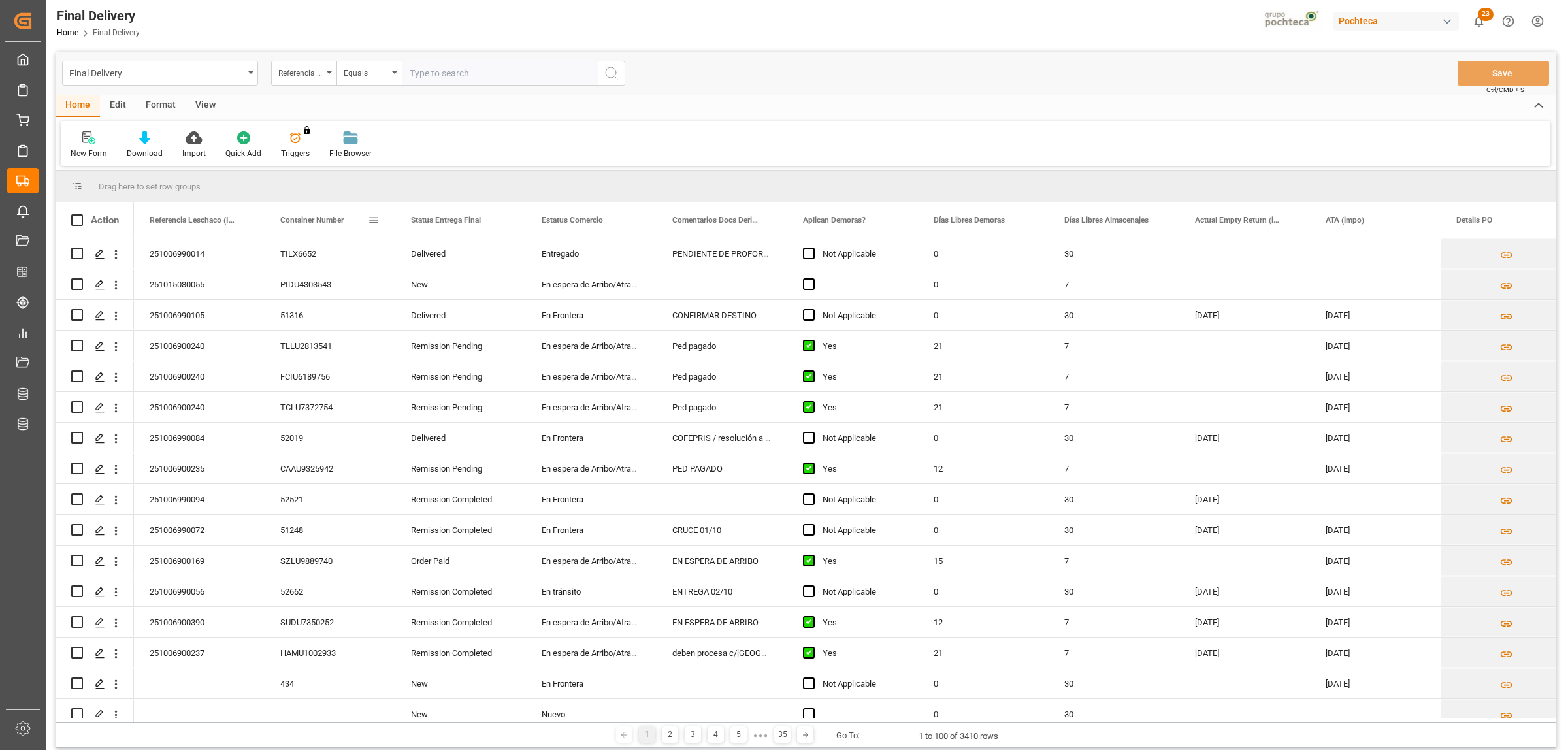
click at [370, 216] on span at bounding box center [373, 220] width 12 height 12
click at [451, 224] on span "filter" at bounding box center [445, 222] width 12 height 12
type input "SHPX220650"
click at [448, 327] on button "Apply" at bounding box center [450, 331] width 24 height 13
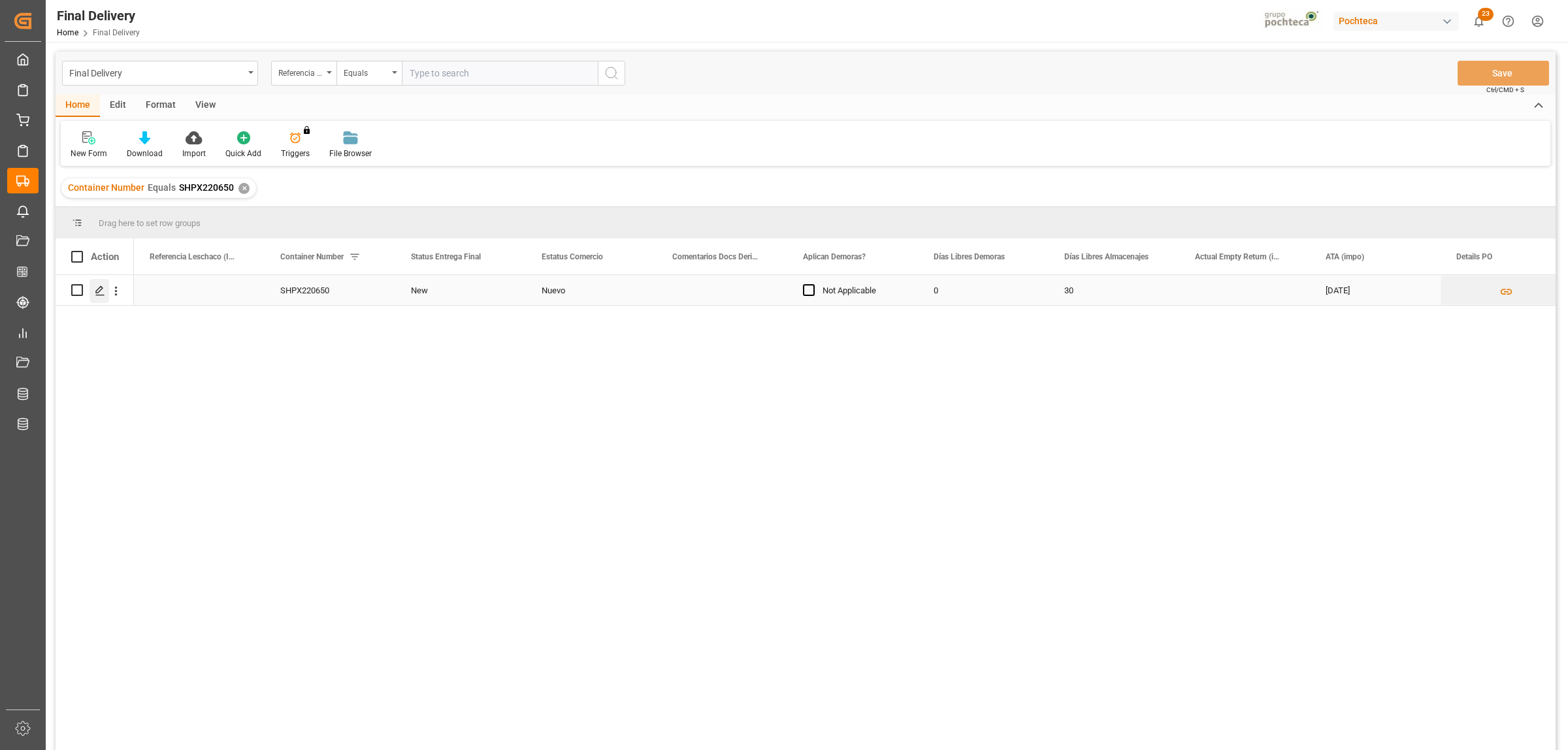
click at [95, 292] on icon "Press SPACE to select this row." at bounding box center [100, 290] width 10 height 10
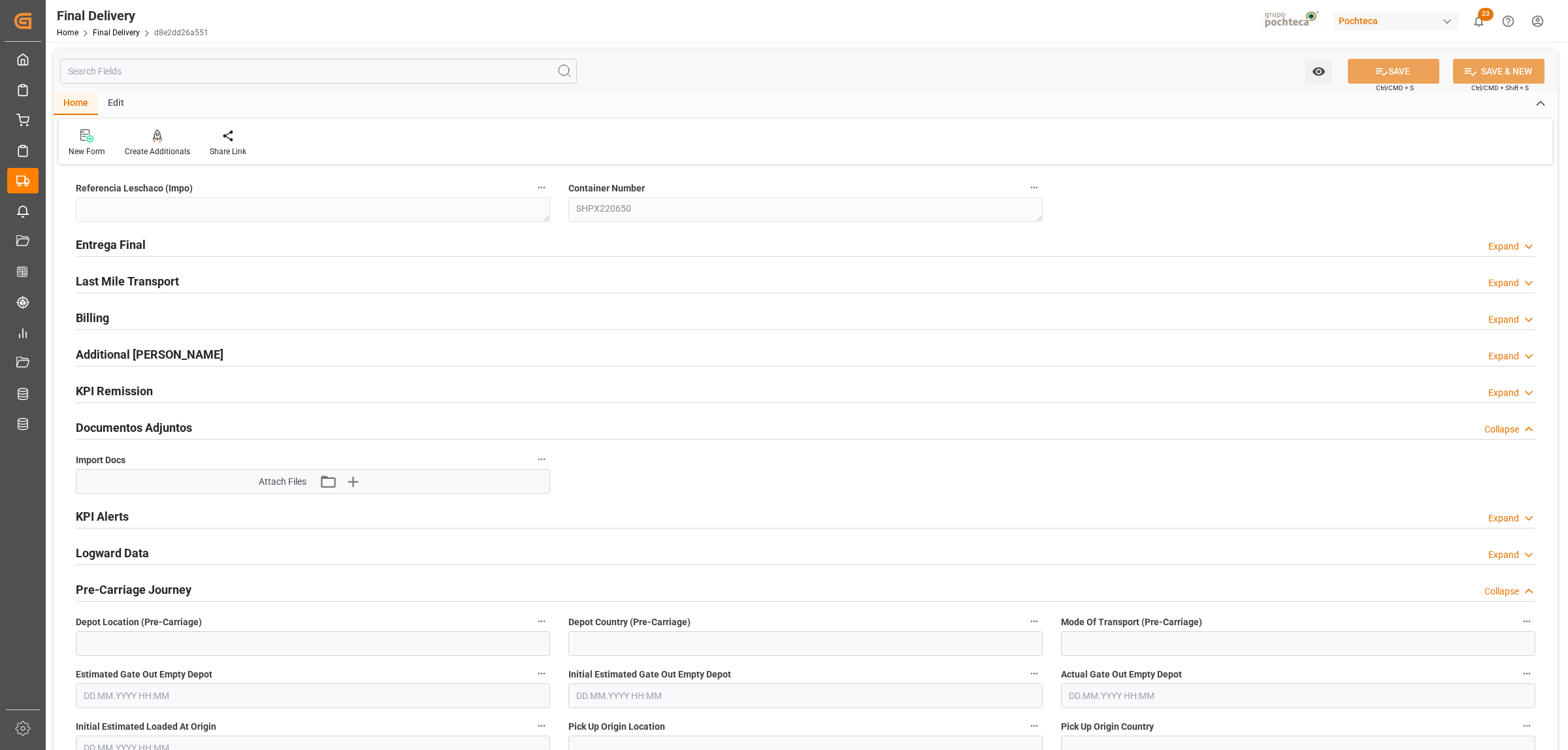
type textarea "SHPX220650"
click at [123, 241] on h2 "Entrega Final" at bounding box center [111, 245] width 70 height 18
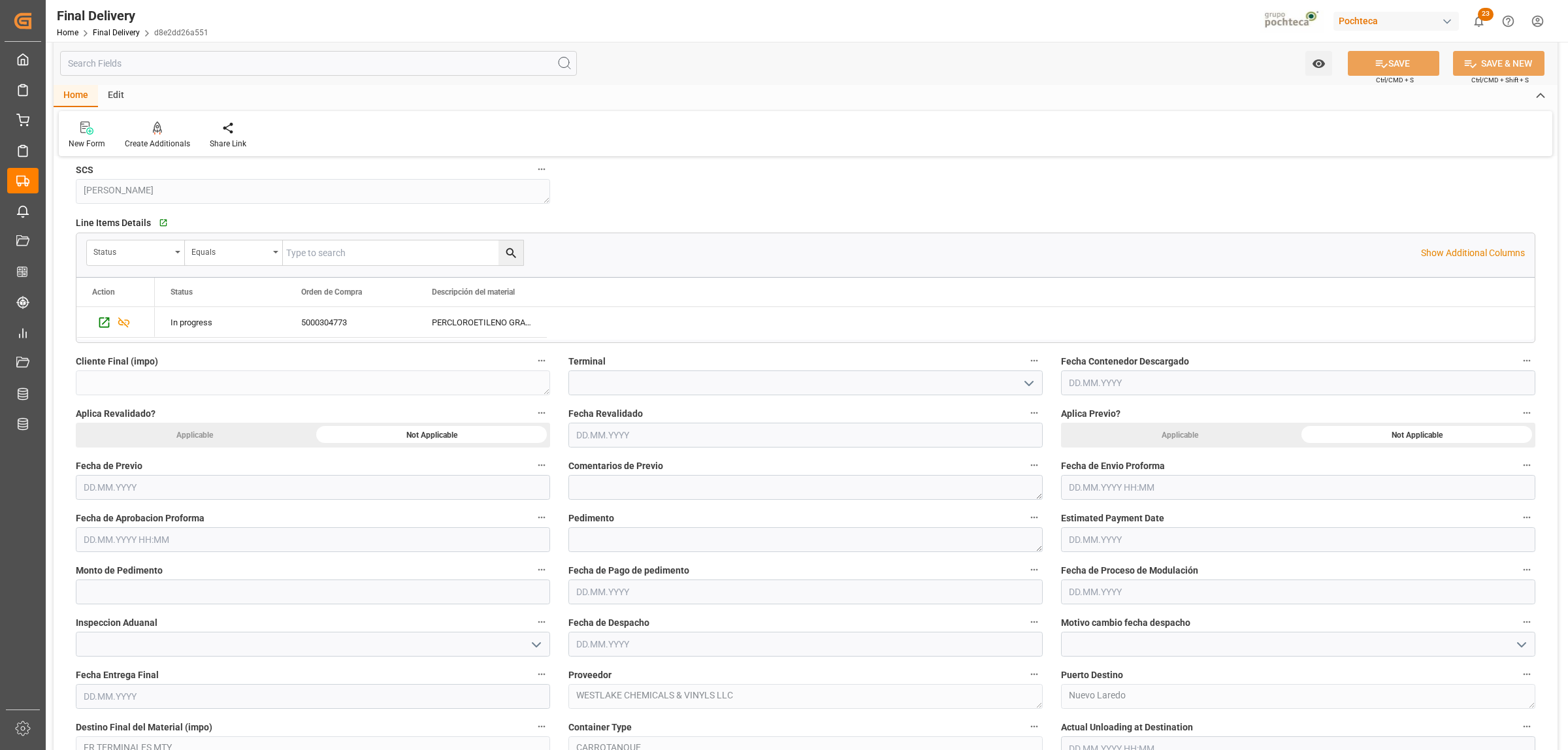
scroll to position [490, 0]
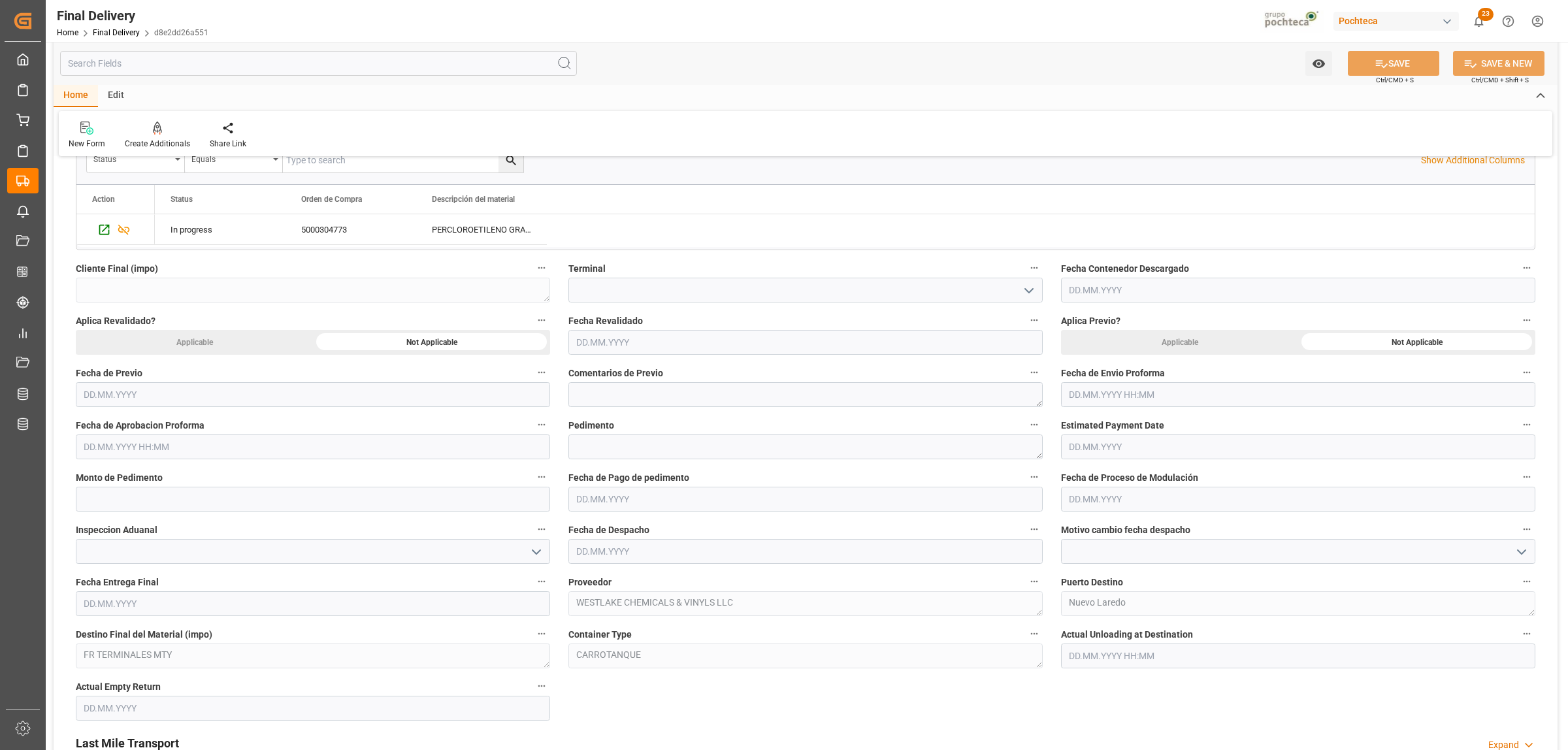
click at [1104, 397] on input "text" at bounding box center [1298, 395] width 474 height 25
click at [1088, 464] on div "29 30 1 2 3 4 5" at bounding box center [1155, 475] width 178 height 26
click at [1070, 426] on button "Previous Month" at bounding box center [1072, 426] width 8 height 8
click at [1182, 550] on span "26" at bounding box center [1180, 551] width 8 height 9
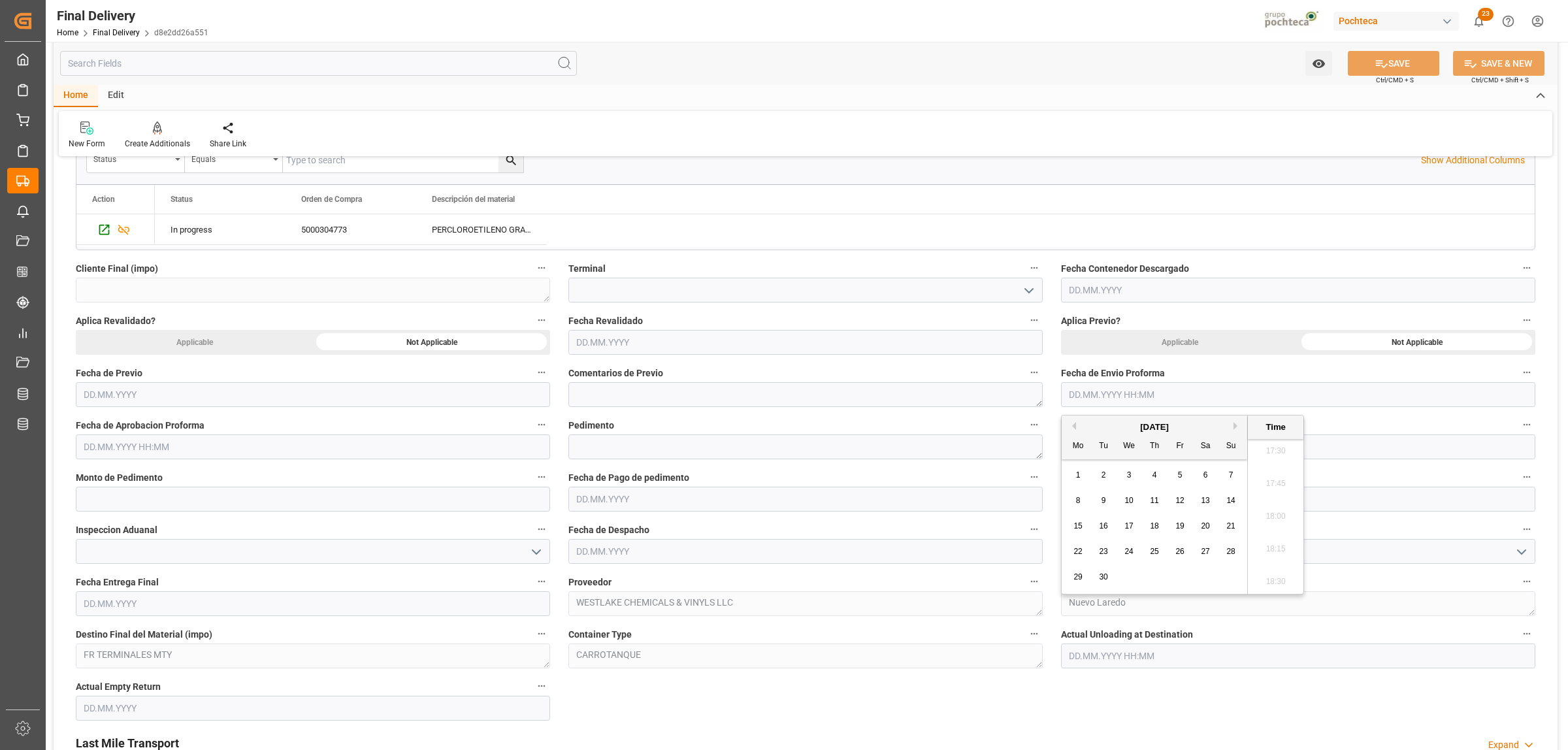
type input "26.09.2025 00:00"
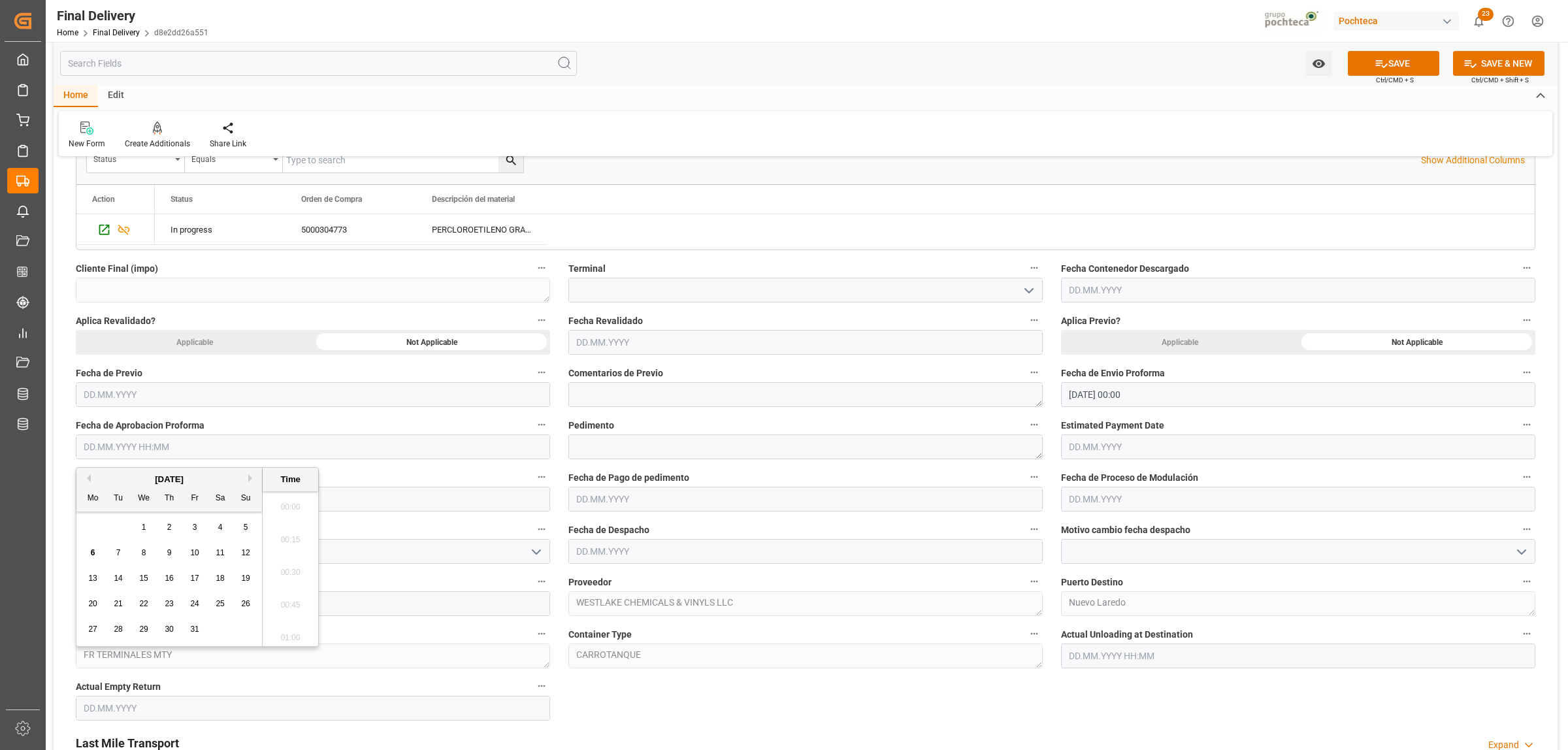
click at [294, 456] on input "text" at bounding box center [313, 447] width 474 height 25
click at [90, 480] on button "Previous Month" at bounding box center [86, 478] width 8 height 8
click at [195, 608] on span "26" at bounding box center [194, 603] width 8 height 9
type input "26.09.2025 00:00"
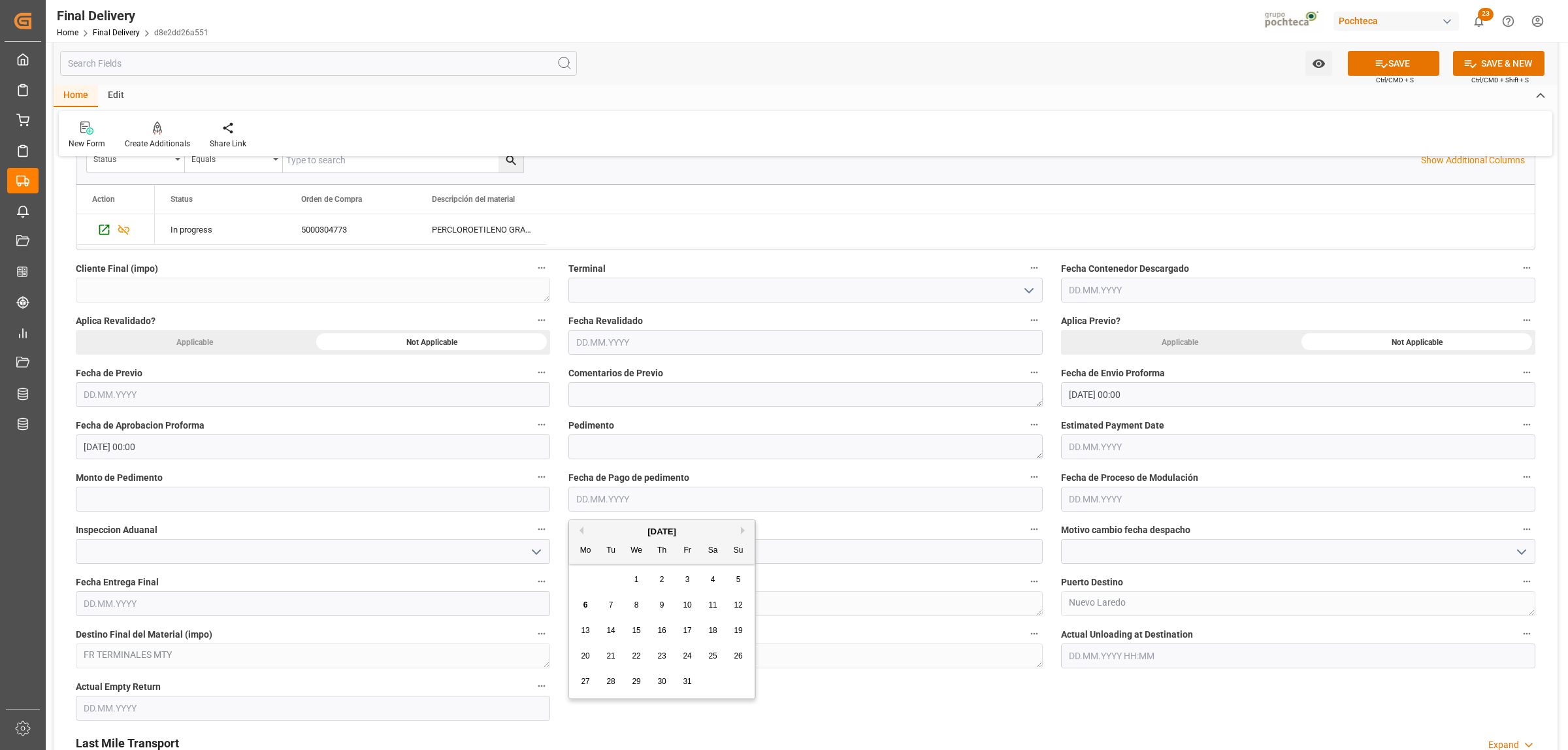
click at [632, 498] on input "text" at bounding box center [805, 499] width 474 height 25
click at [580, 533] on button "Previous Month" at bounding box center [579, 530] width 8 height 8
click at [611, 681] on span "30" at bounding box center [610, 681] width 8 height 9
type input "[DATE]"
click at [113, 497] on input "text" at bounding box center [313, 499] width 474 height 25
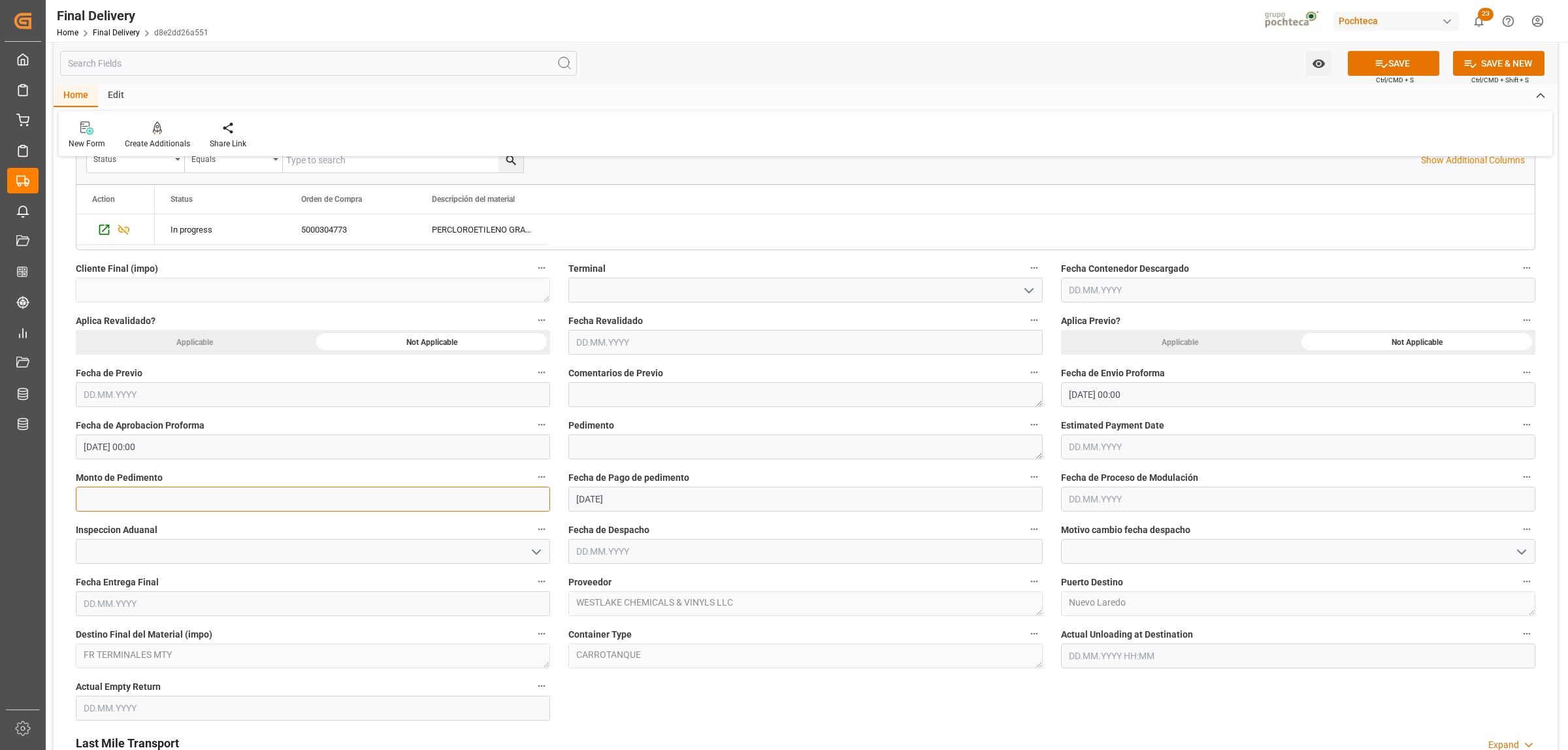
click at [187, 510] on input "text" at bounding box center [313, 499] width 474 height 25
paste input "text"
click at [191, 500] on input "text" at bounding box center [313, 499] width 474 height 25
paste input "text"
click at [581, 447] on textarea at bounding box center [805, 447] width 474 height 25
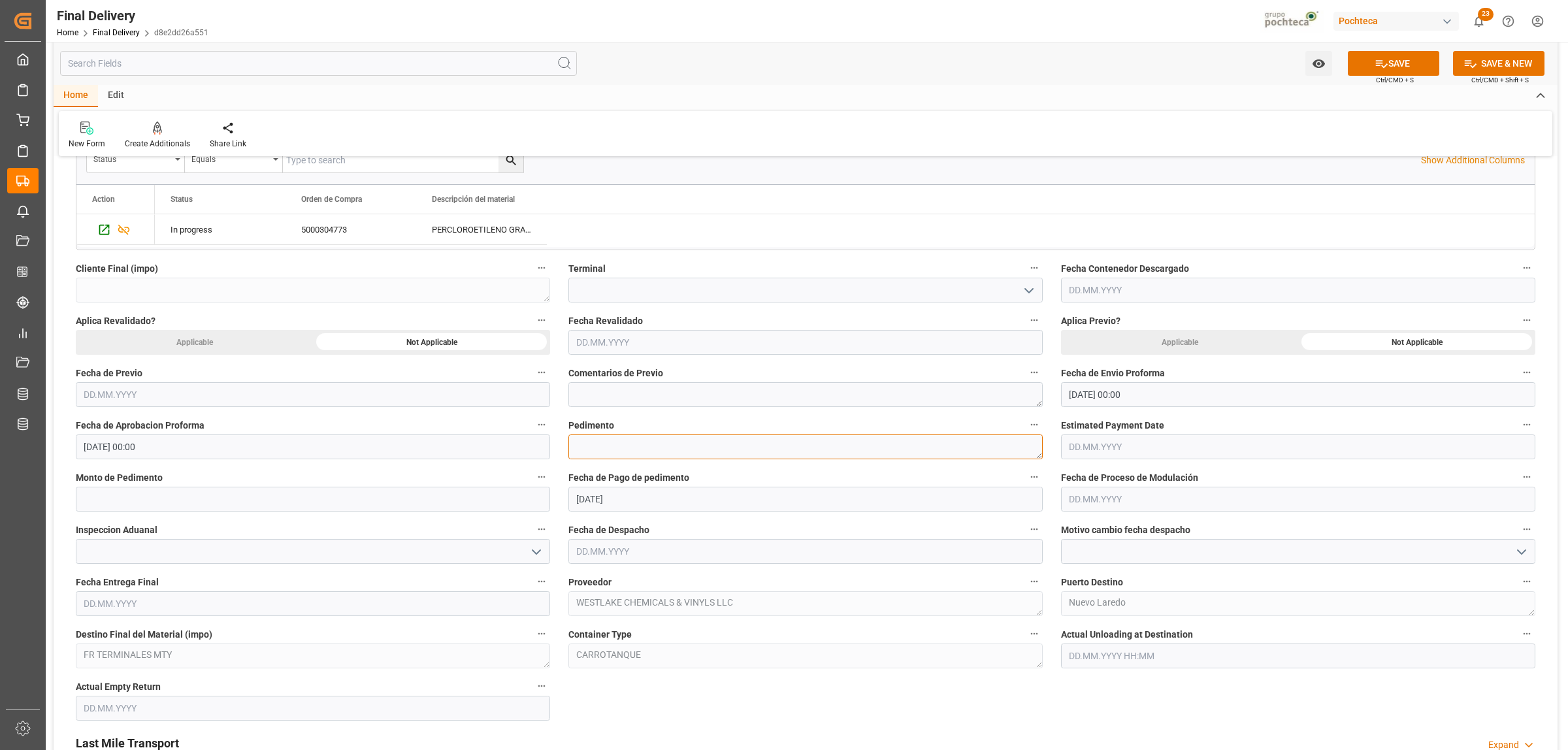
paste textarea "25 24 3617 5009590"
type textarea "25 24 3617 5009590"
click at [155, 504] on input "text" at bounding box center [313, 499] width 474 height 25
paste input "284378"
type input "284378"
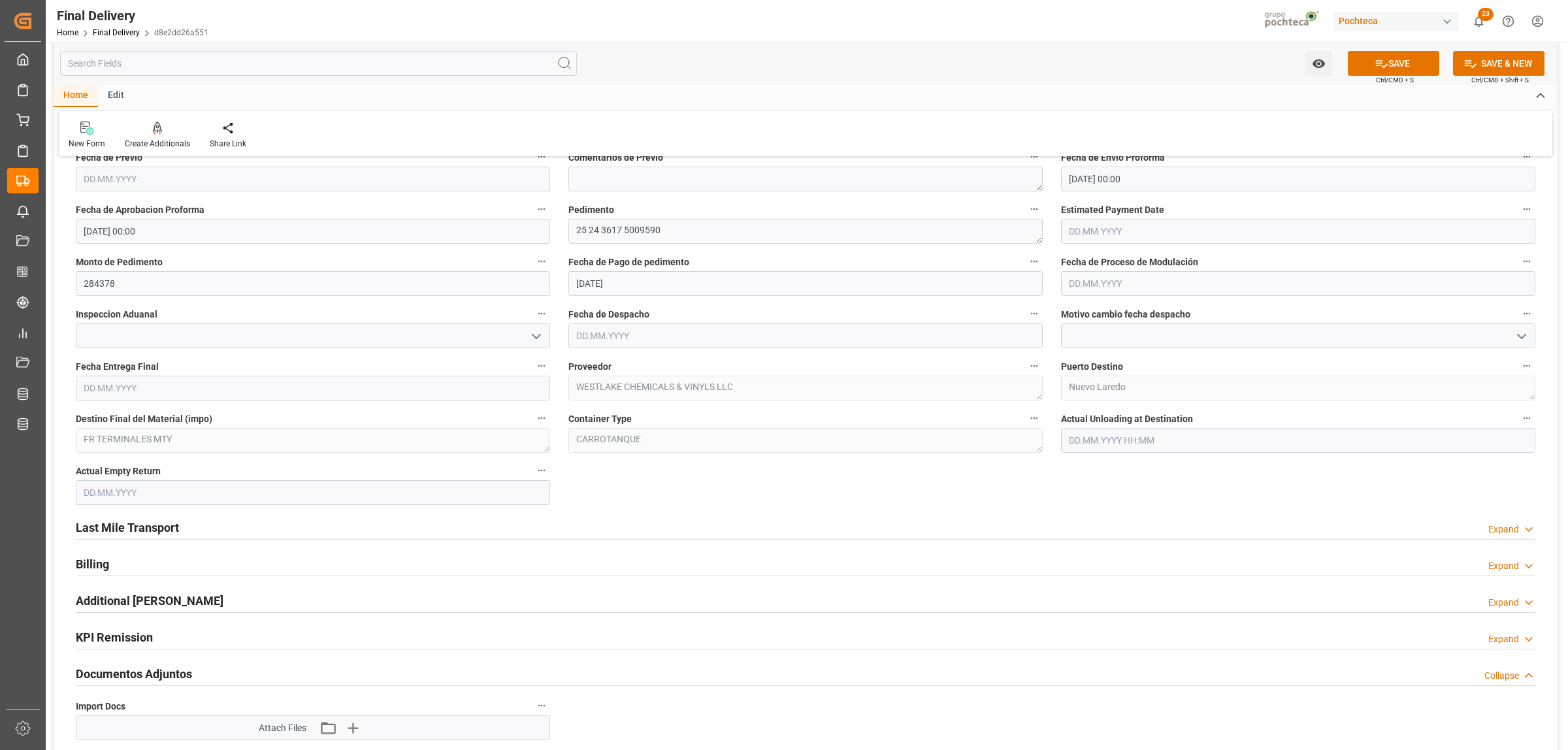
scroll to position [735, 0]
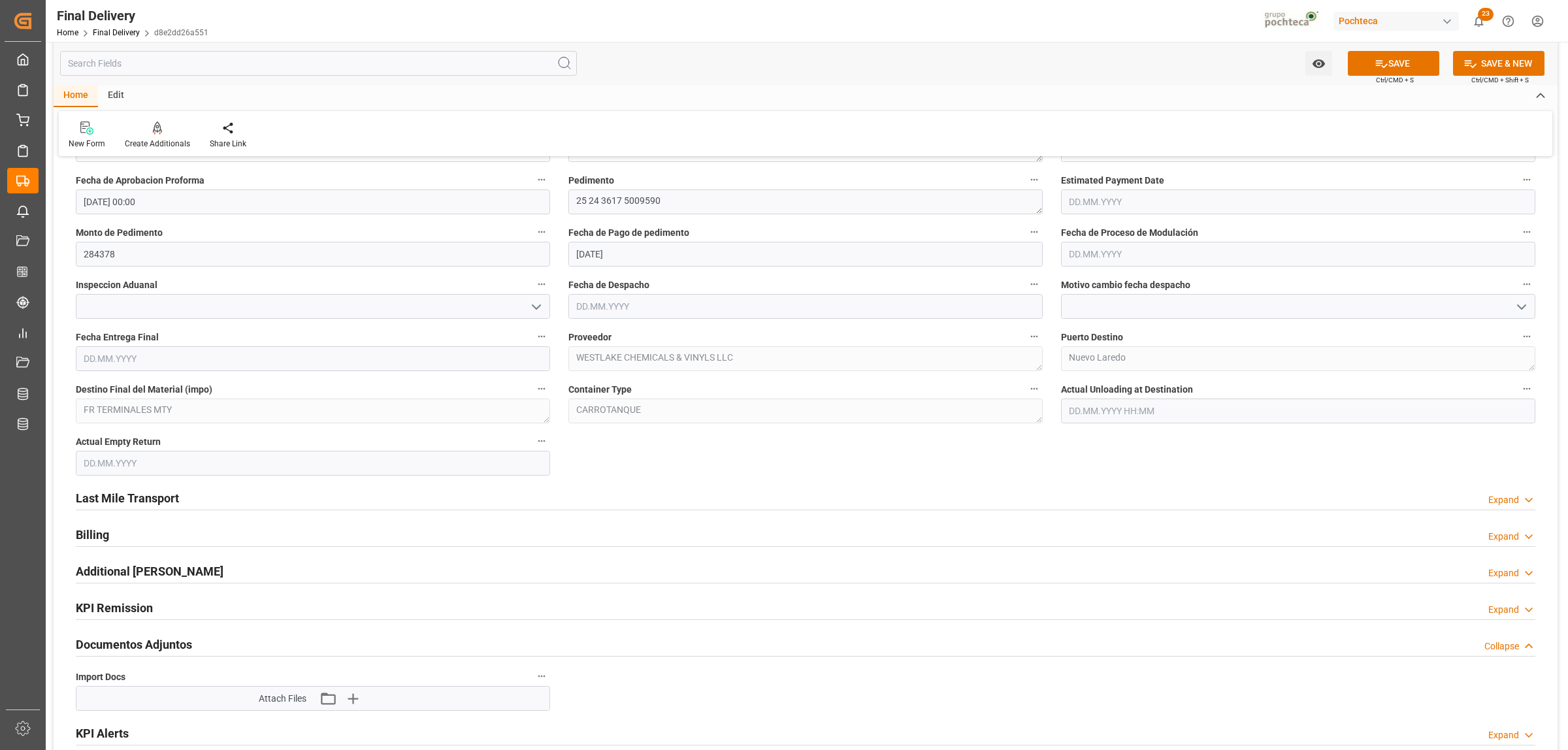
click at [164, 498] on h2 "Last Mile Transport" at bounding box center [127, 498] width 103 height 18
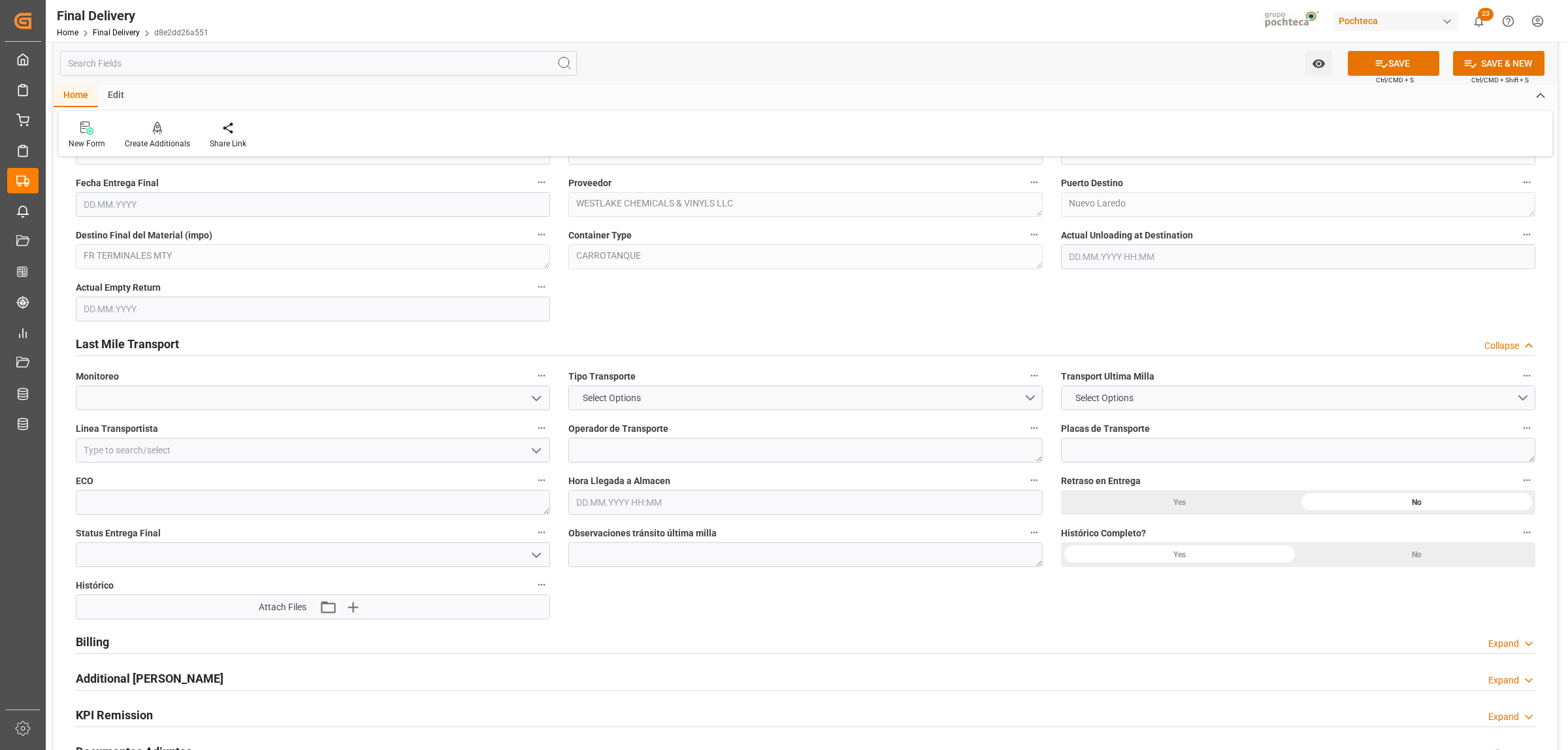
scroll to position [899, 0]
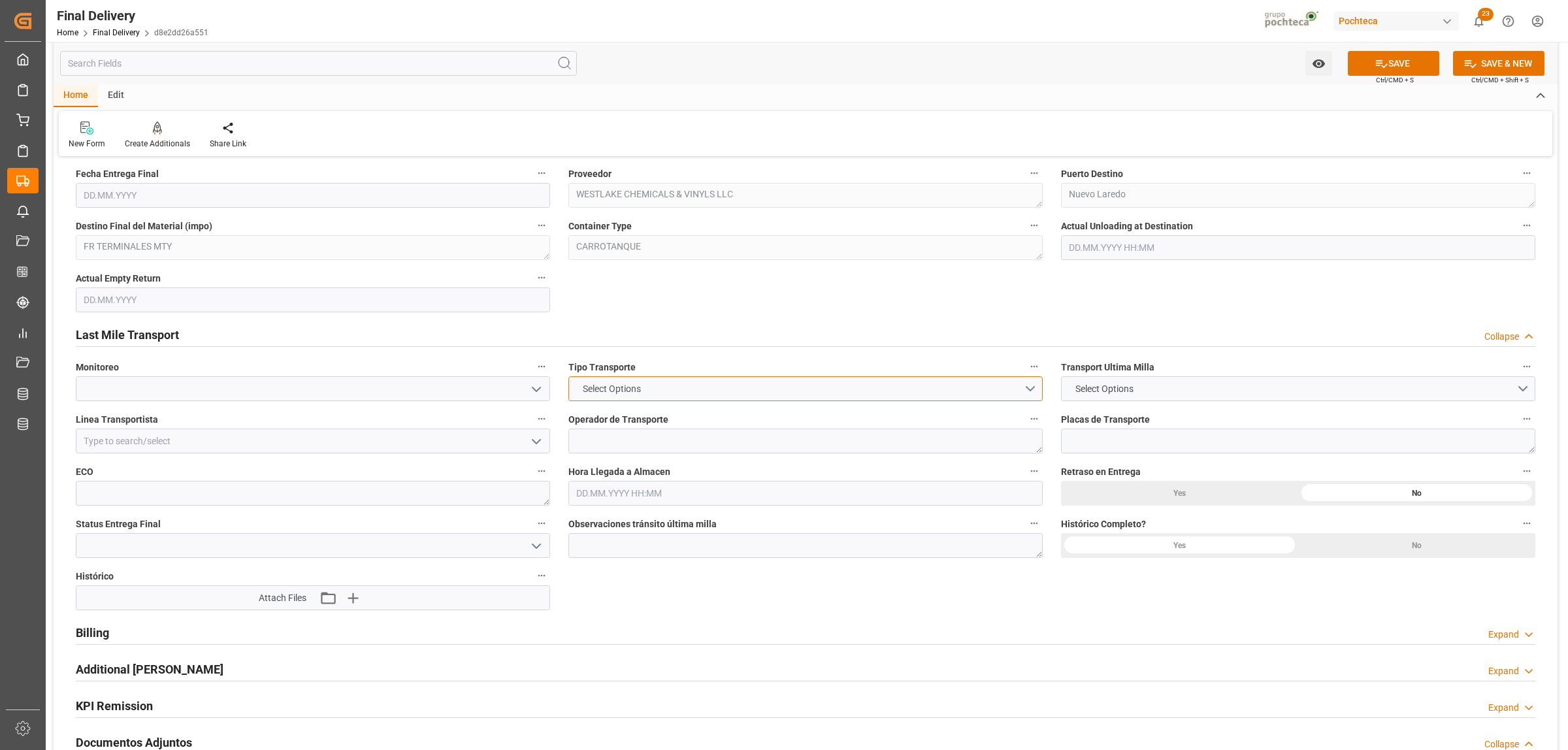
click at [1037, 386] on button "Select Options" at bounding box center [805, 389] width 474 height 25
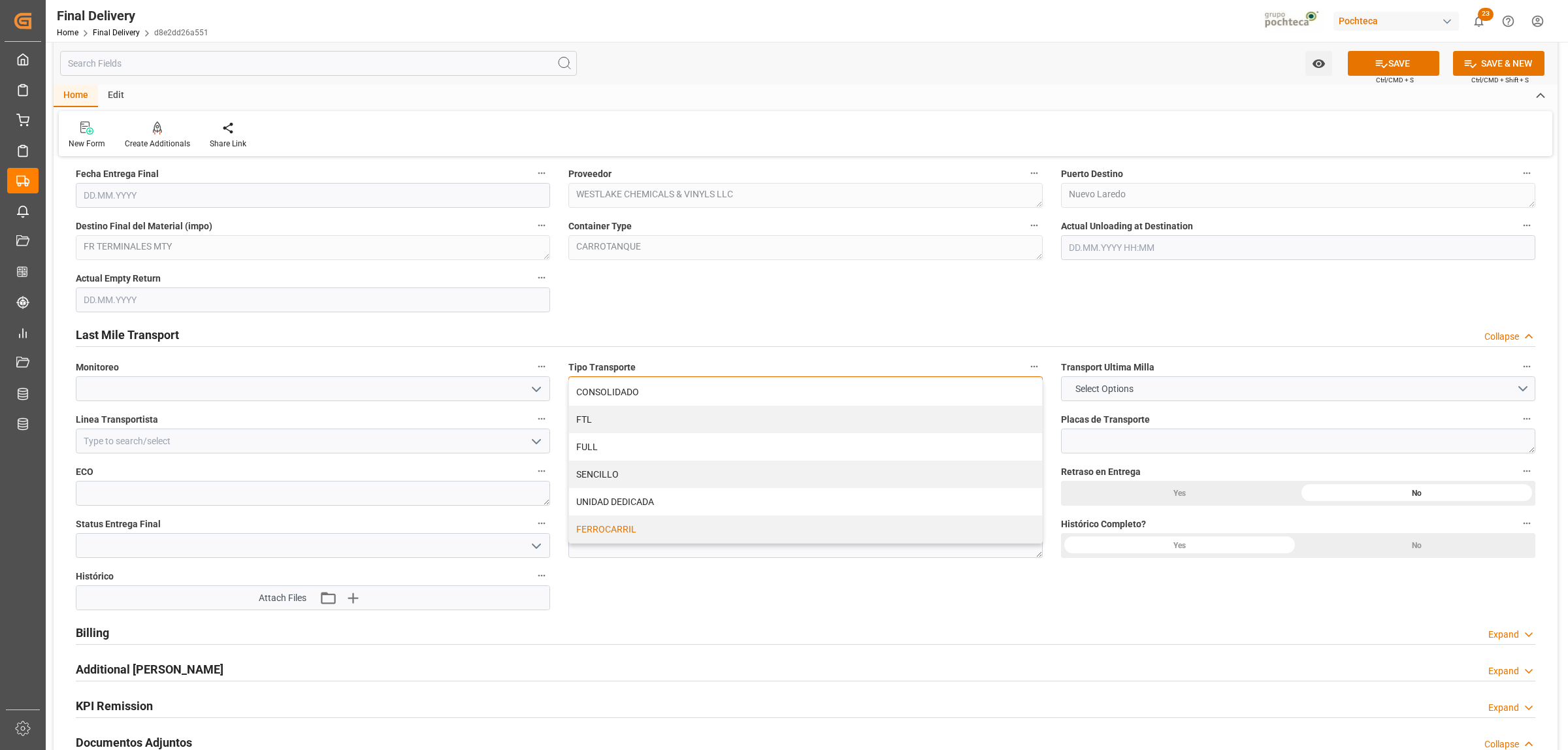
click at [618, 528] on div "FERROCARRIL" at bounding box center [805, 529] width 473 height 28
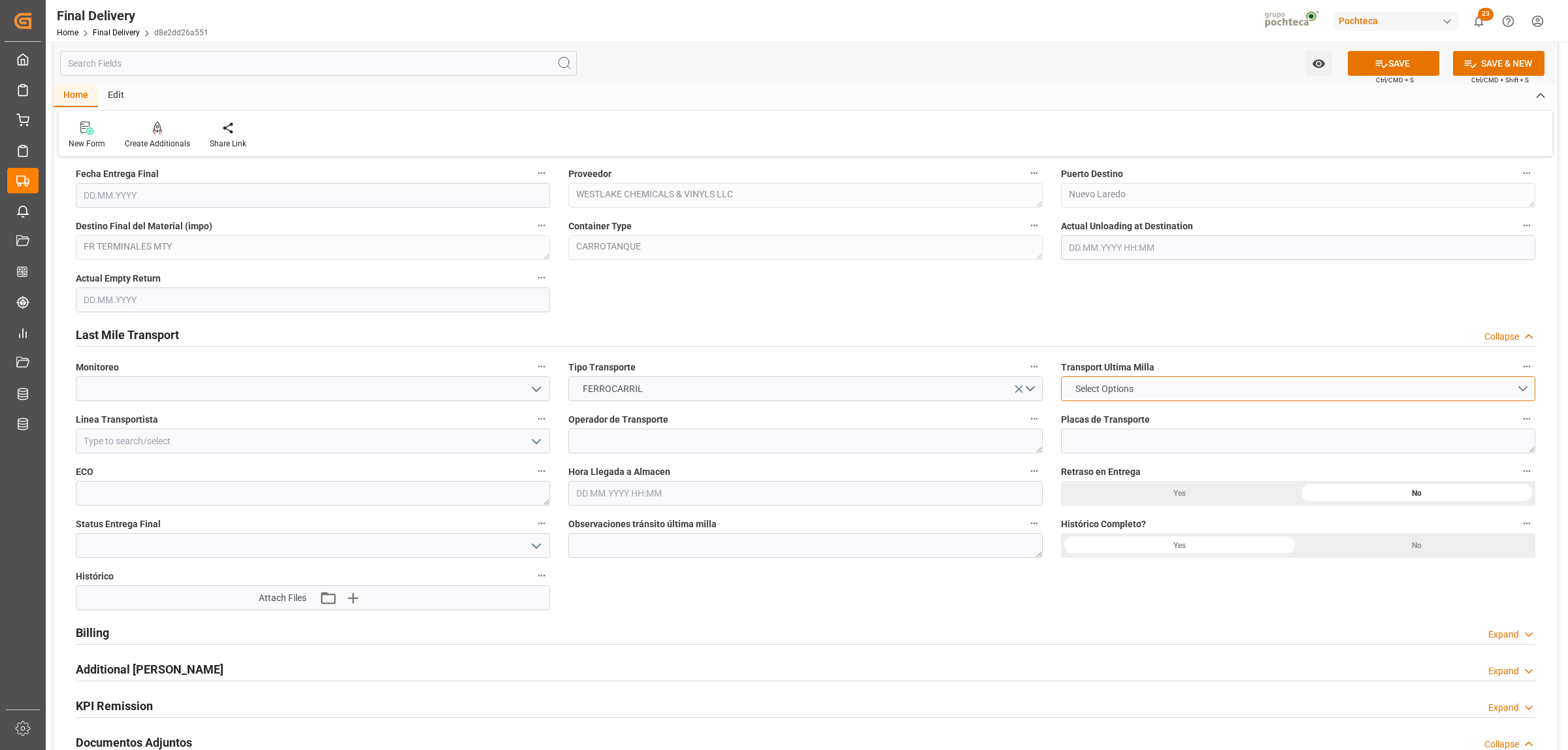
click at [1173, 388] on button "Select Options" at bounding box center [1298, 389] width 474 height 25
click at [1096, 420] on div "POCHTECA" at bounding box center [1298, 420] width 473 height 28
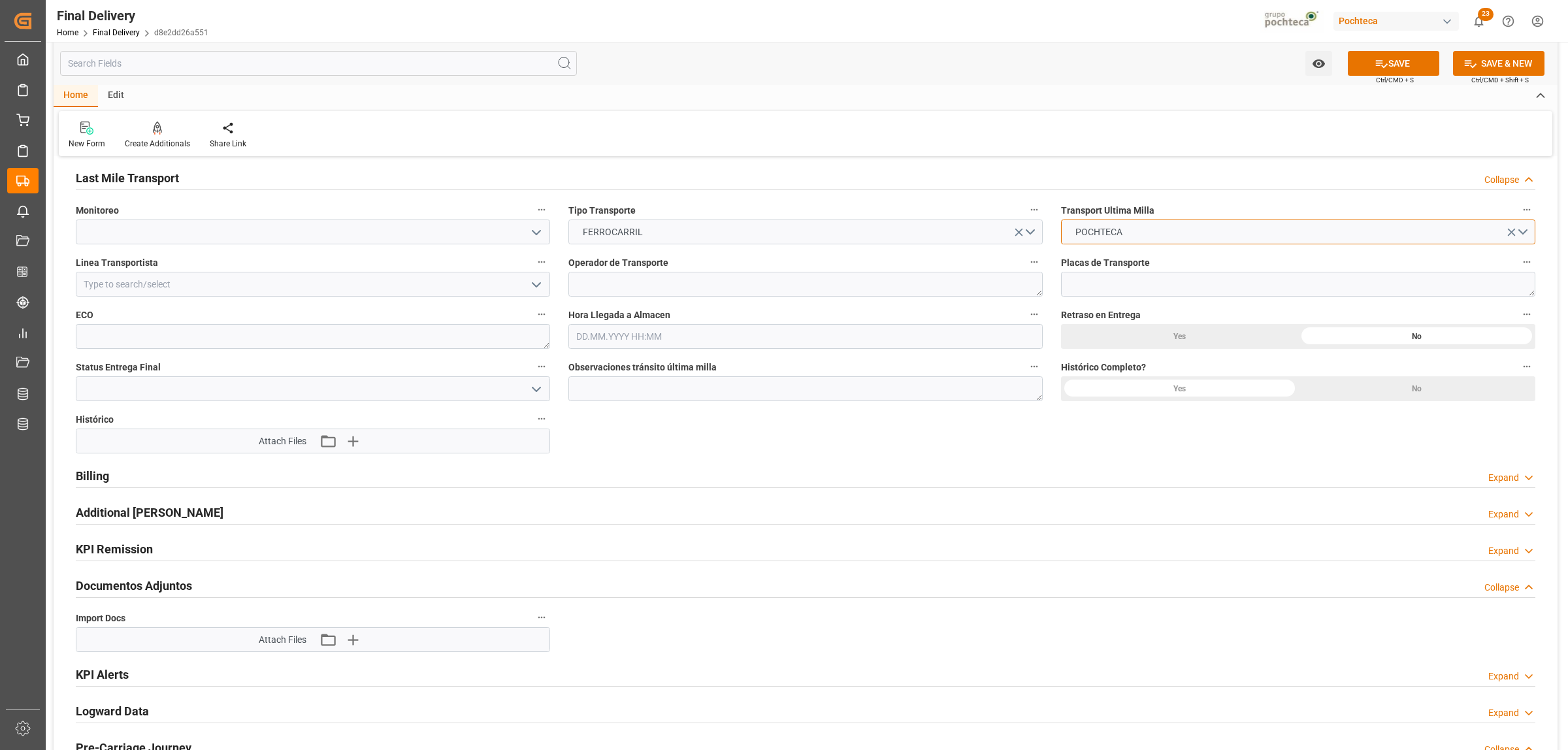
scroll to position [1143, 0]
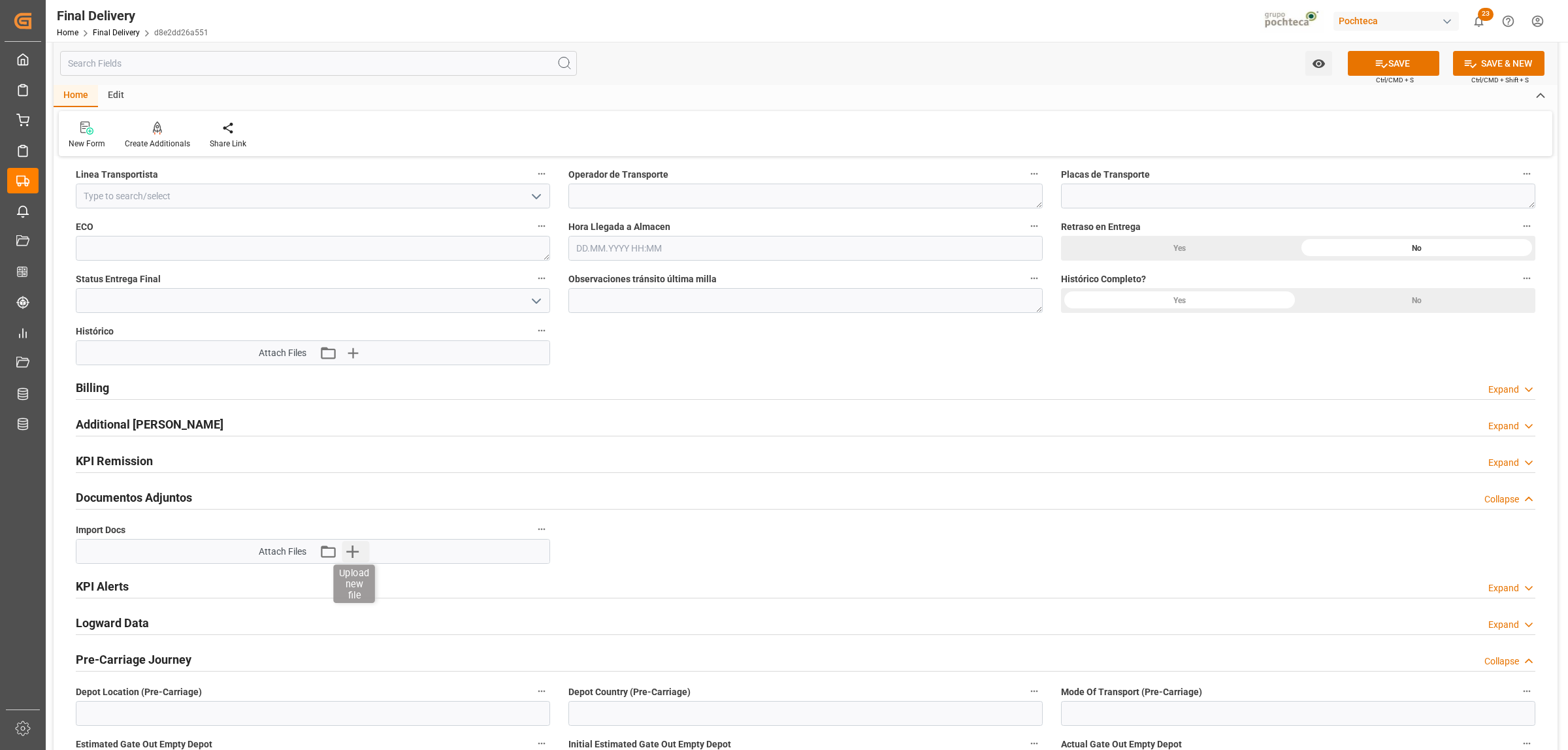
click at [352, 552] on icon "button" at bounding box center [352, 552] width 21 height 21
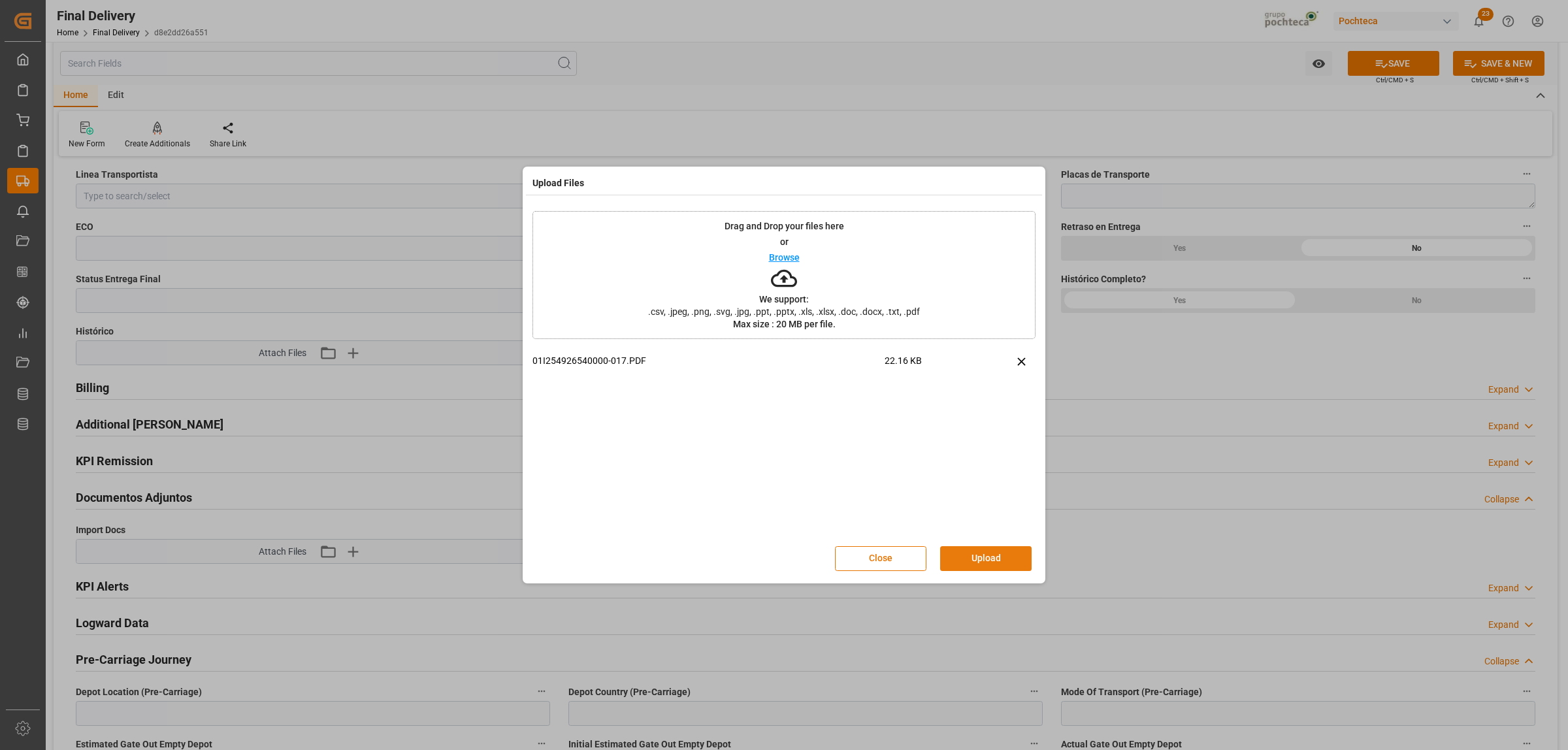
click at [983, 563] on button "Upload" at bounding box center [985, 559] width 91 height 25
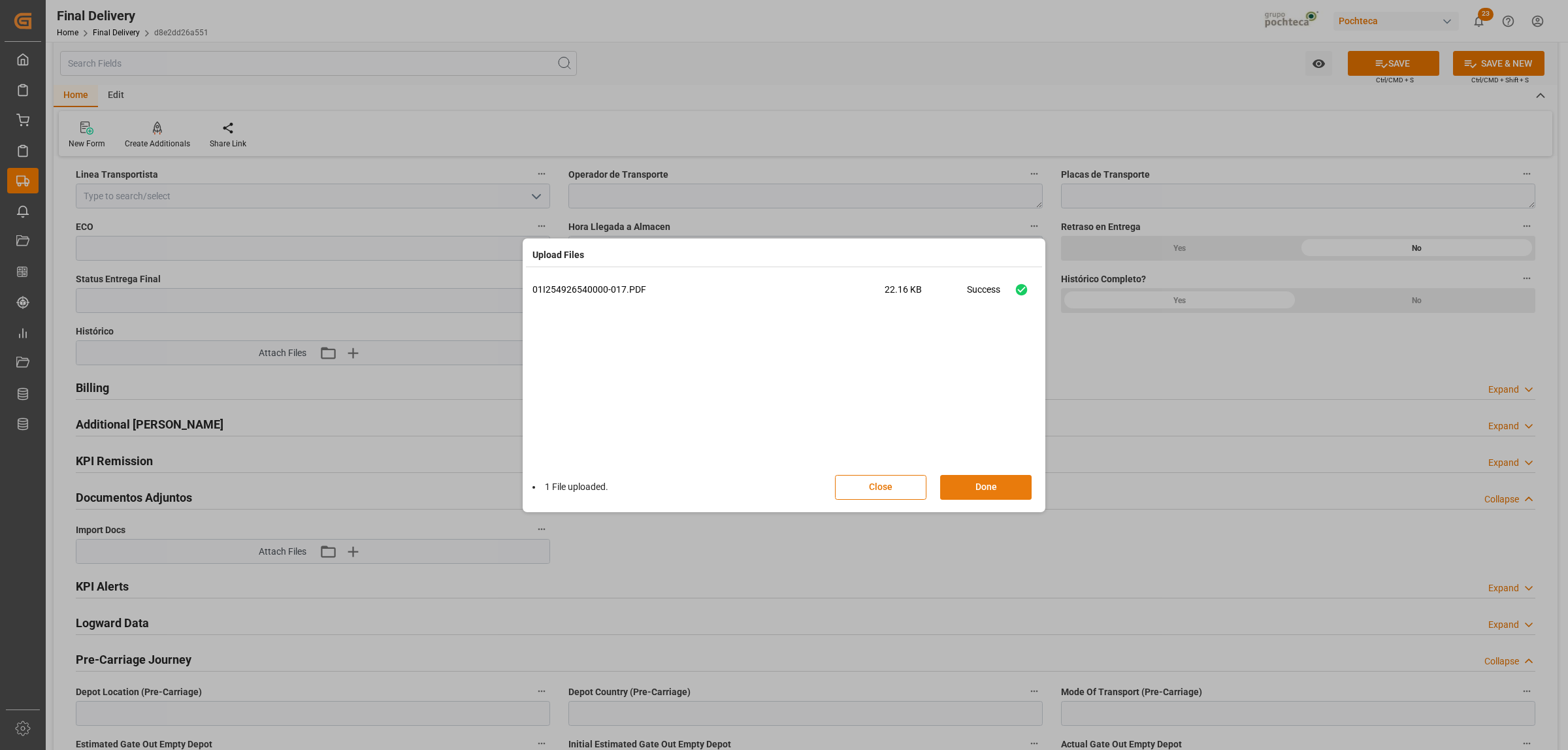
click at [991, 489] on button "Done" at bounding box center [985, 487] width 91 height 25
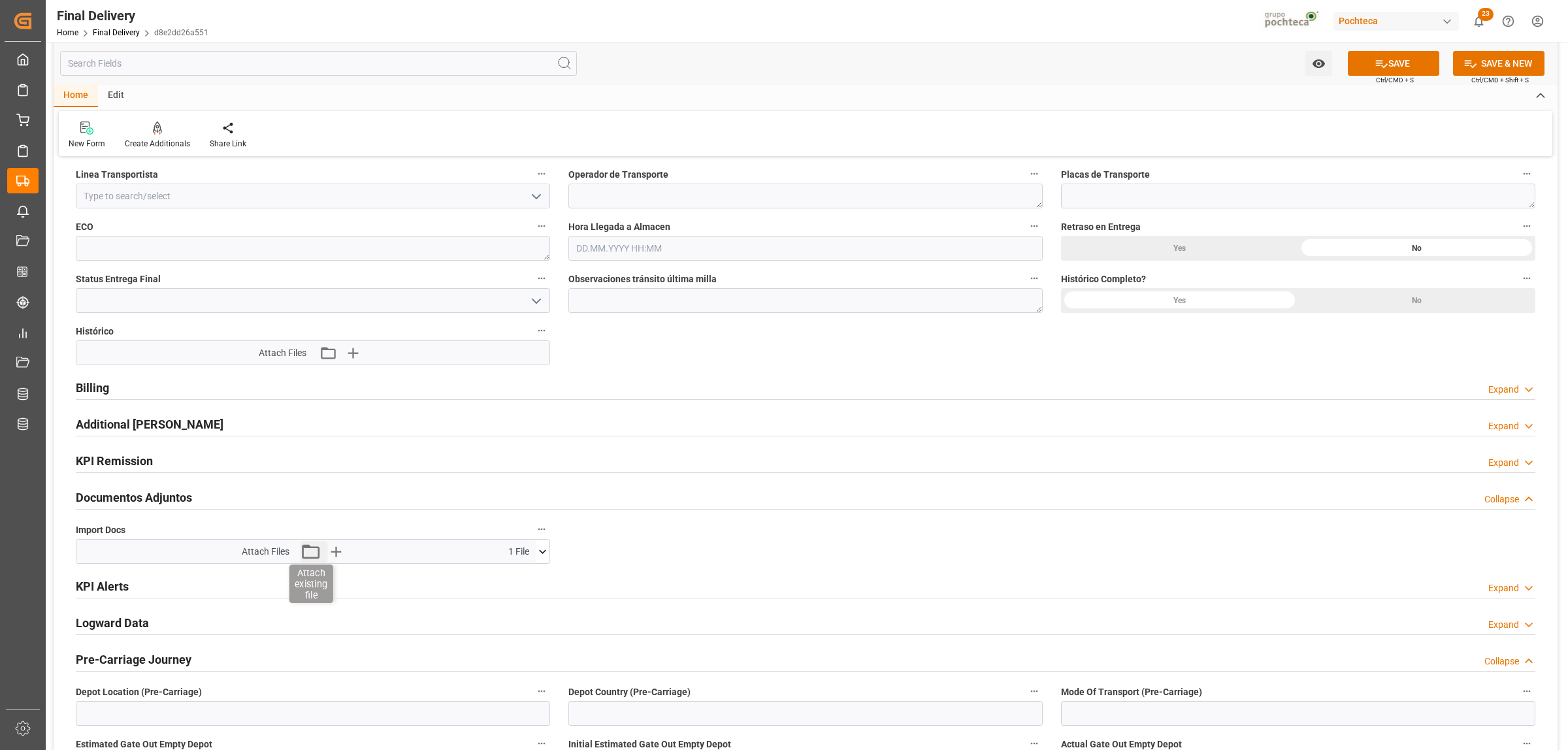
click at [303, 554] on icon "button" at bounding box center [311, 551] width 18 height 15
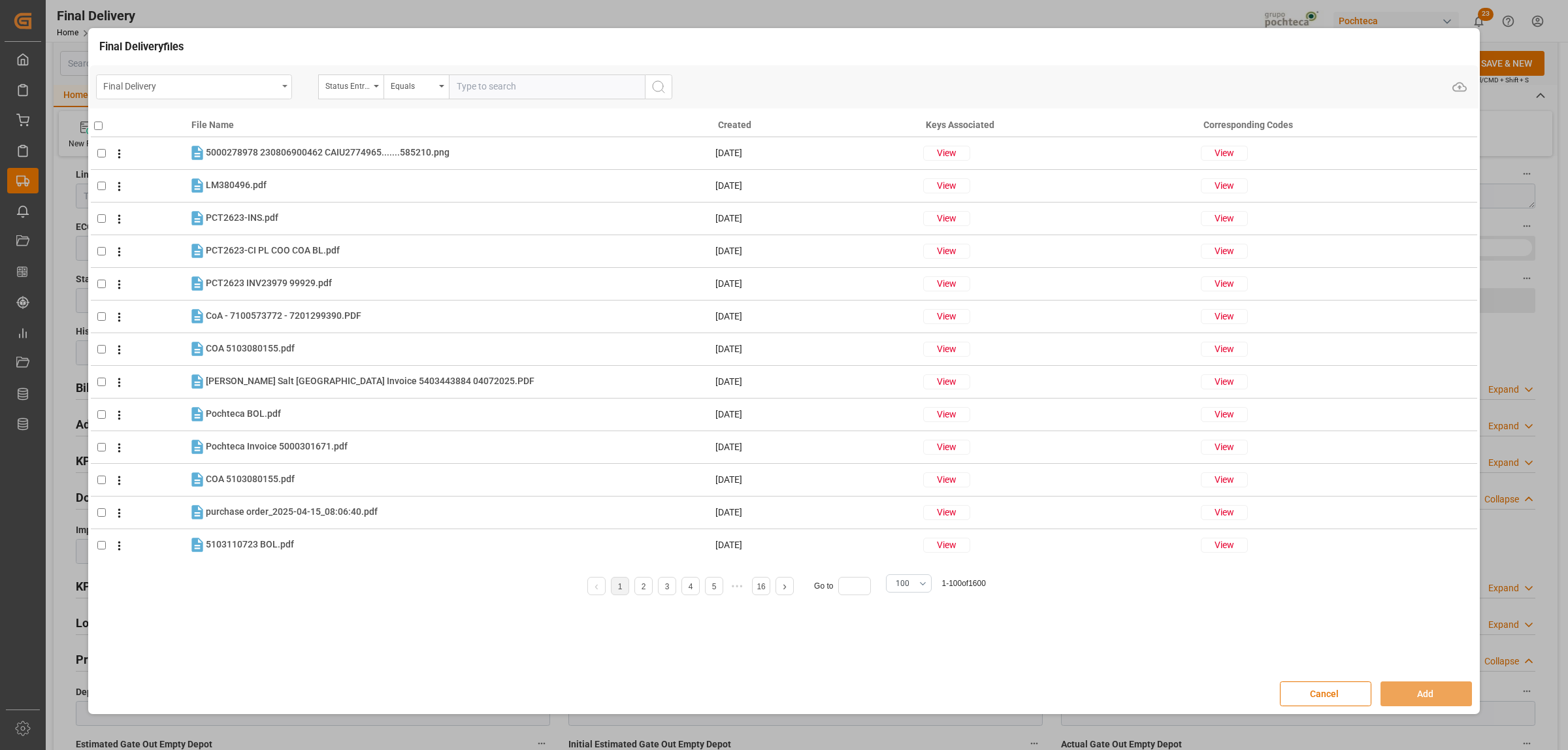
click at [290, 95] on div "Final Delivery" at bounding box center [194, 87] width 196 height 25
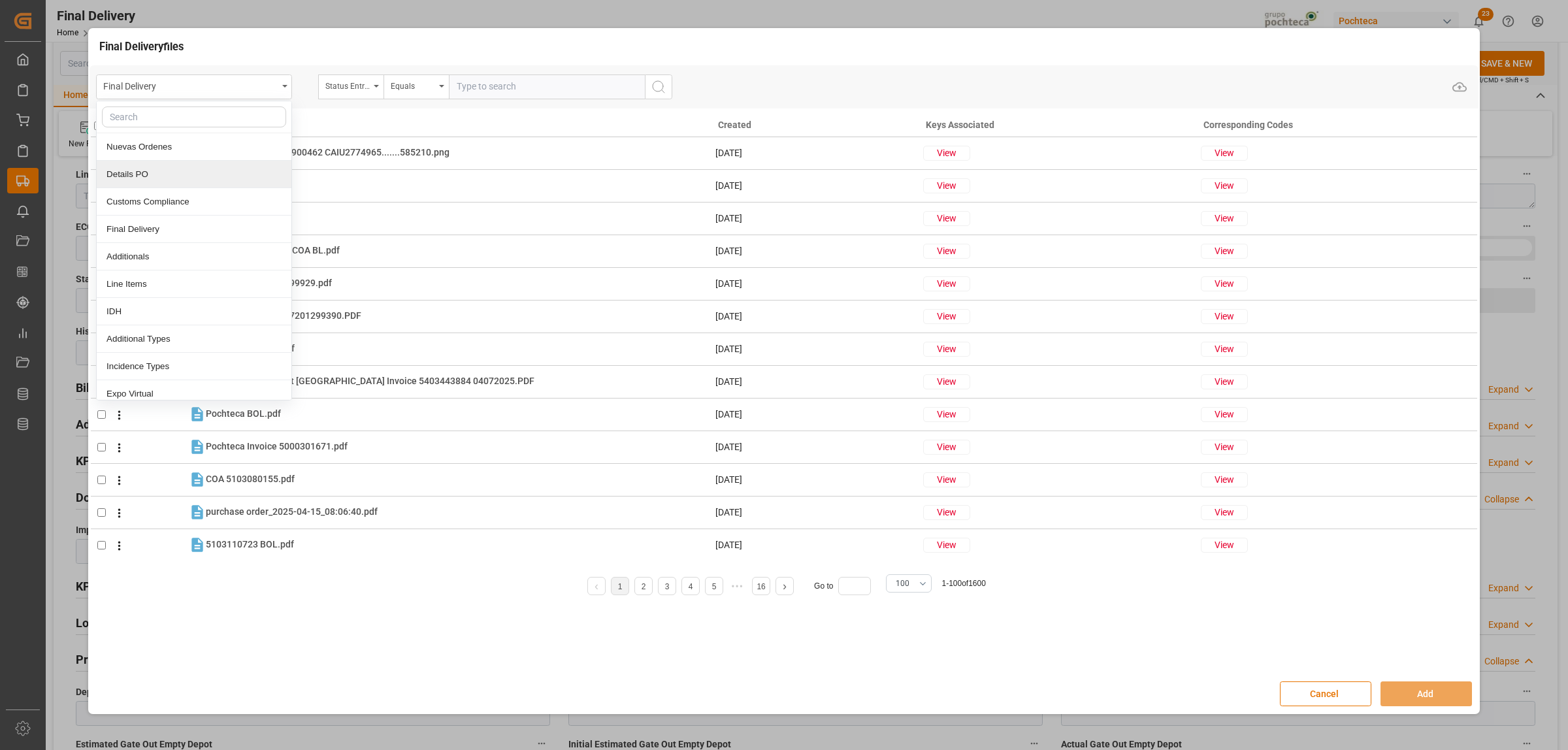
click at [190, 180] on div "Details PO" at bounding box center [194, 175] width 195 height 28
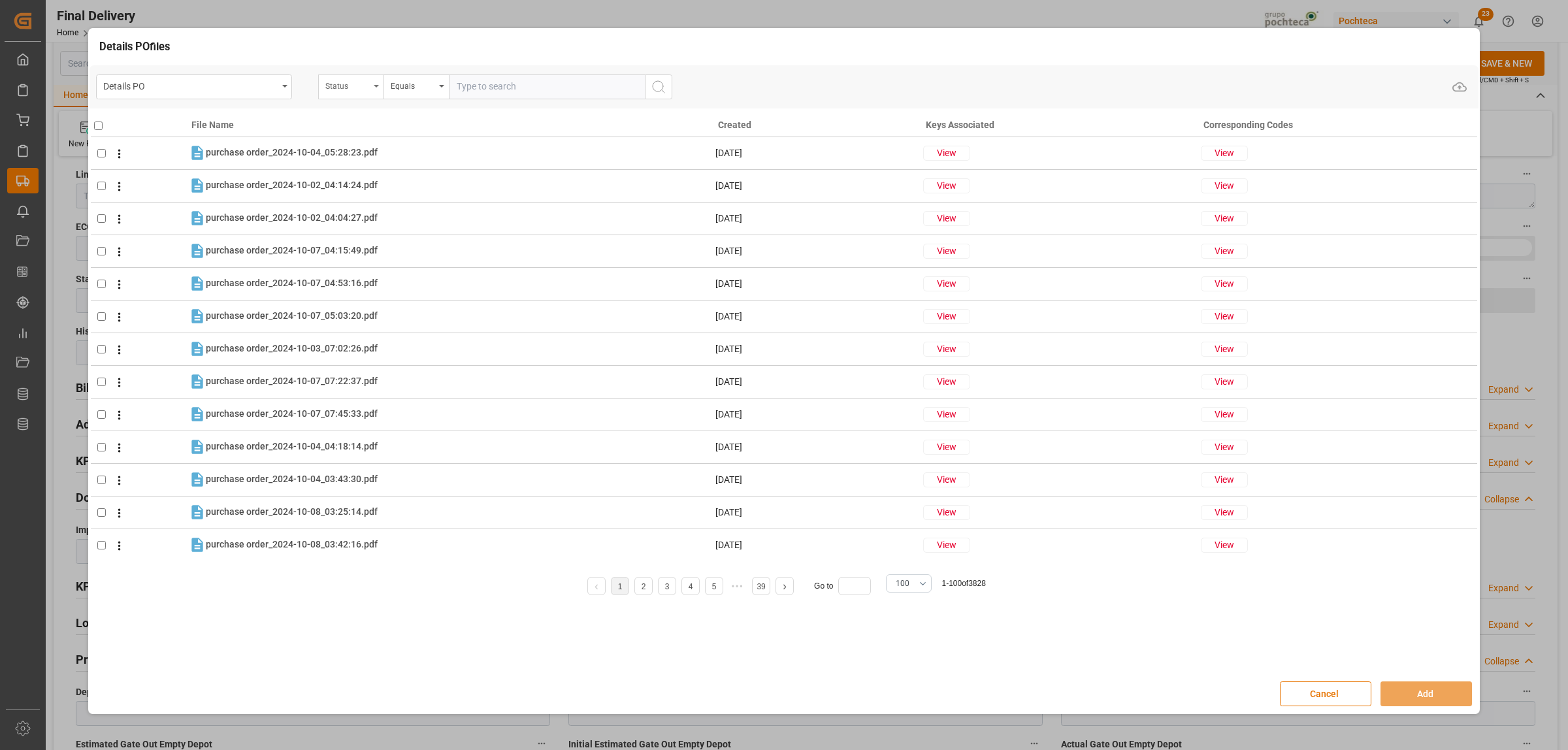
click at [379, 91] on div "Status" at bounding box center [350, 87] width 66 height 25
type input "orde"
click at [380, 144] on div "Orden de Compra nuevo" at bounding box center [416, 147] width 195 height 28
click at [480, 95] on input "text" at bounding box center [547, 87] width 196 height 25
paste input "5000304773"
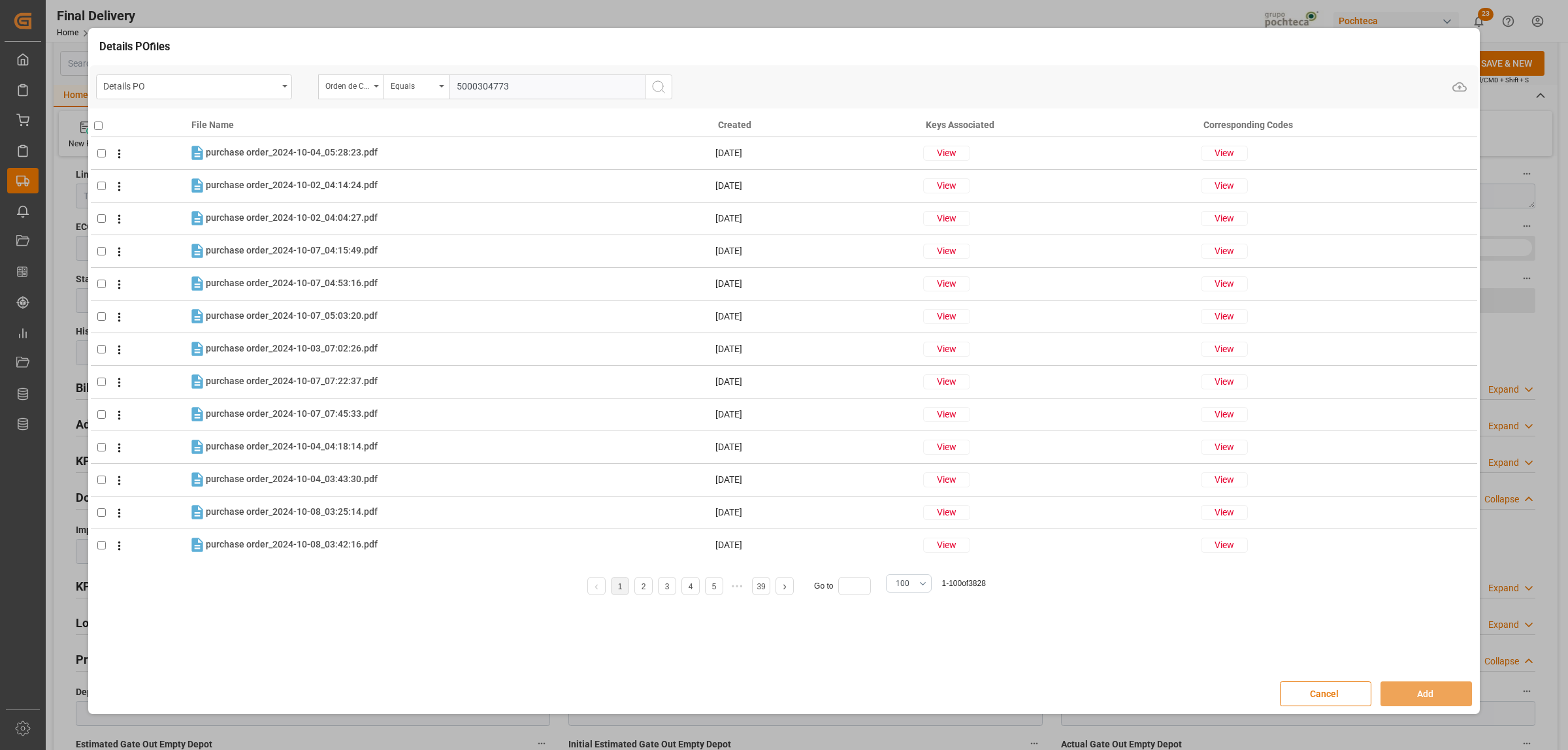
type input "5000304773"
click at [667, 90] on button "search button" at bounding box center [659, 87] width 28 height 25
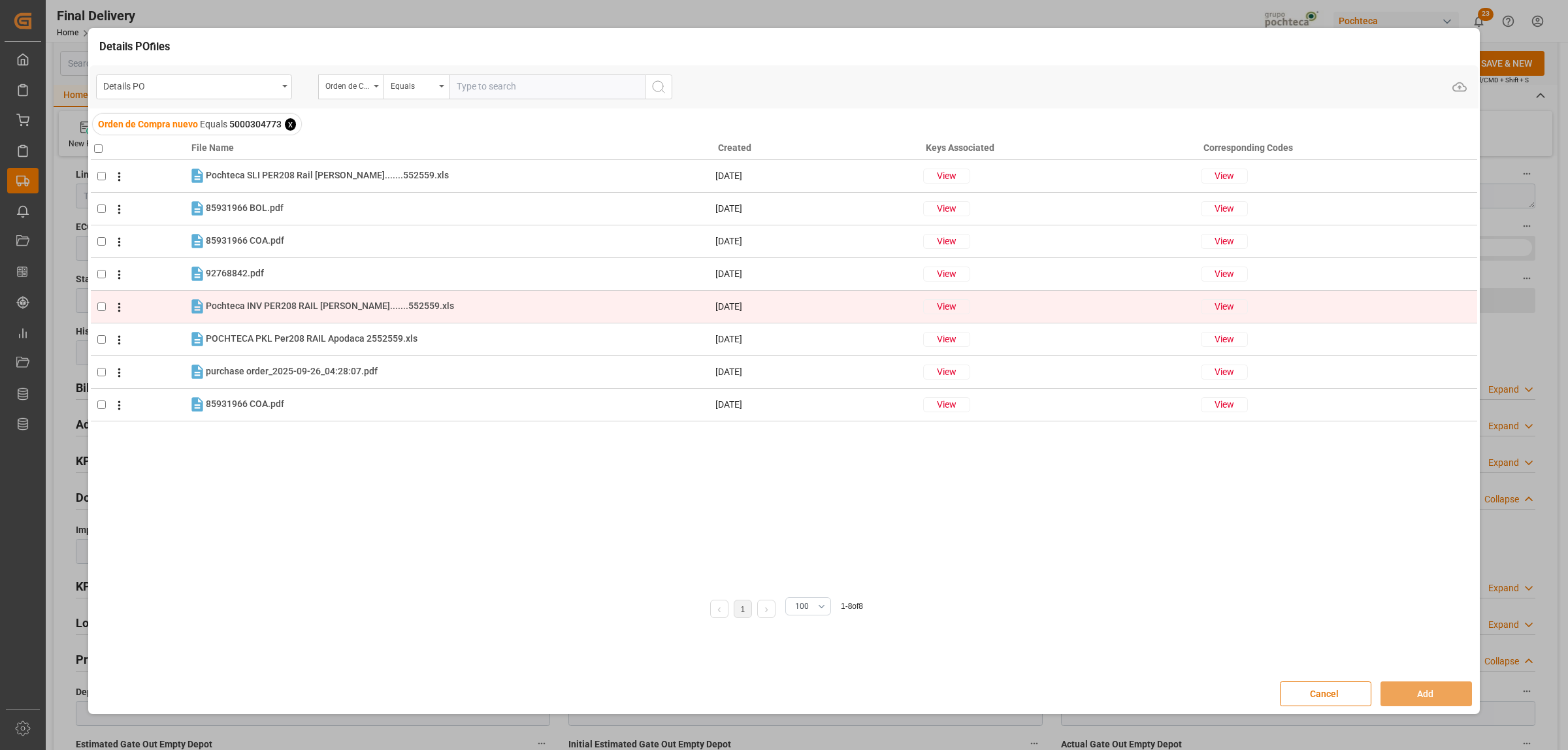
click at [97, 310] on input "checkbox" at bounding box center [102, 307] width 8 height 8
checkbox input "true"
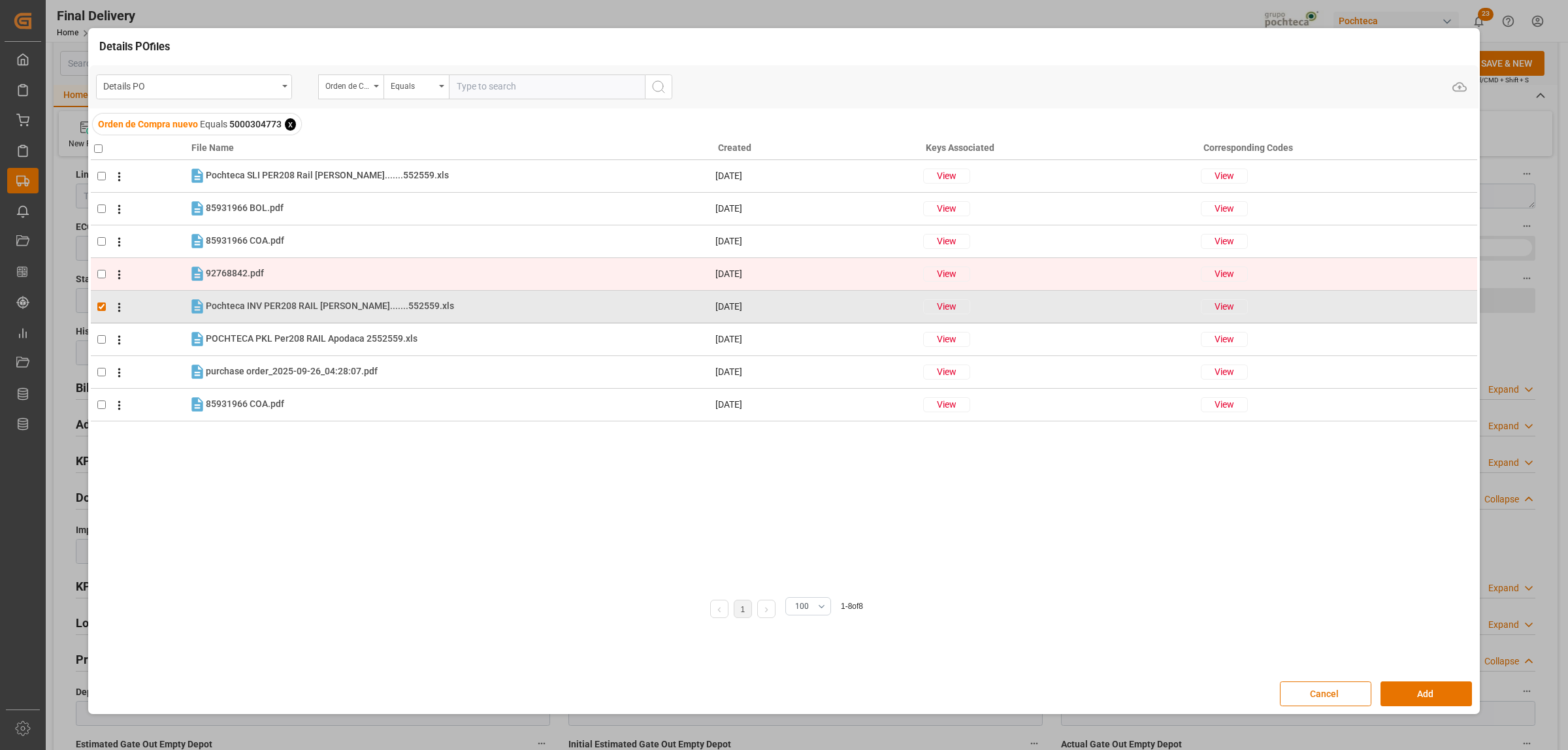
click at [95, 276] on td at bounding box center [139, 273] width 97 height 32
checkbox input "true"
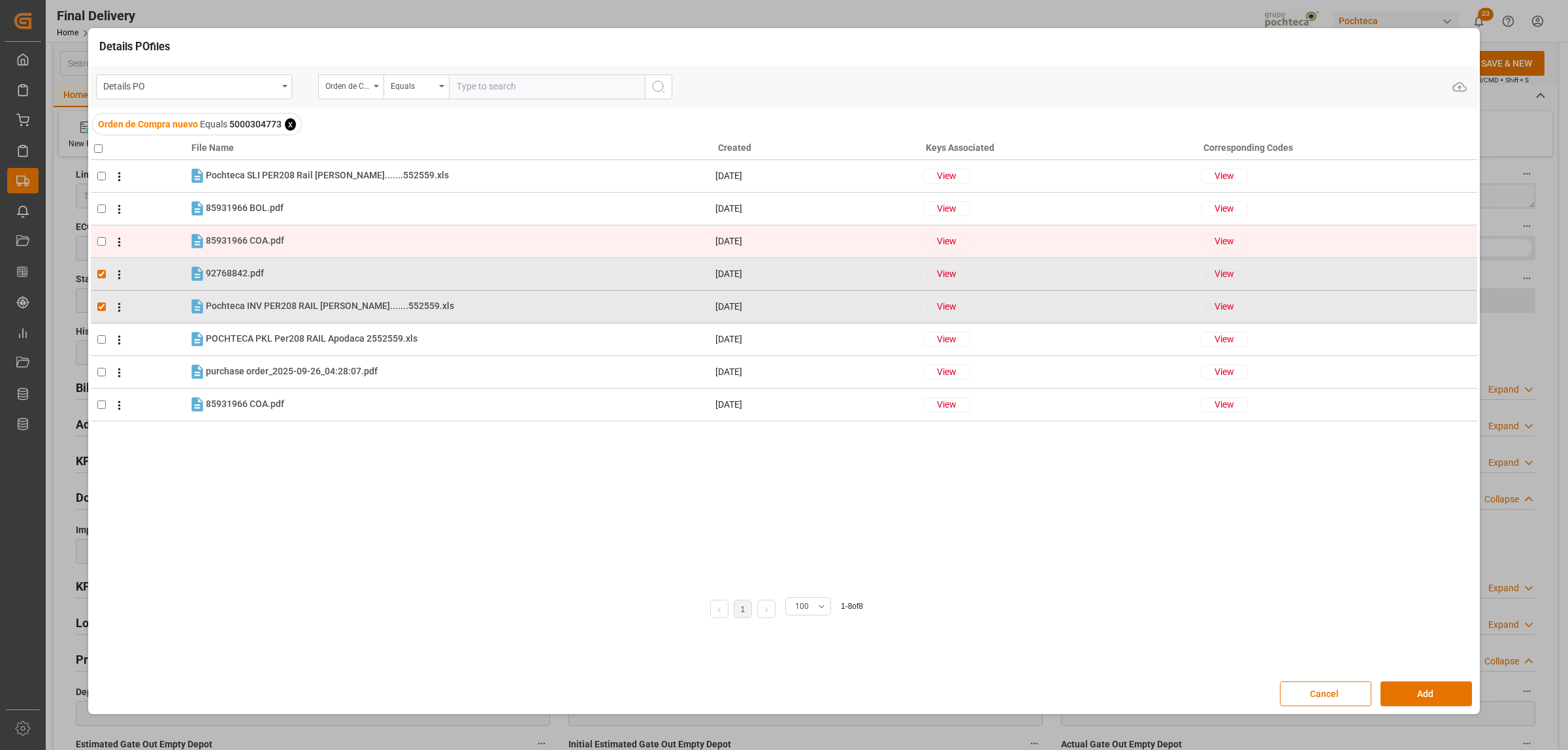
click at [102, 241] on input "checkbox" at bounding box center [102, 241] width 8 height 8
checkbox input "true"
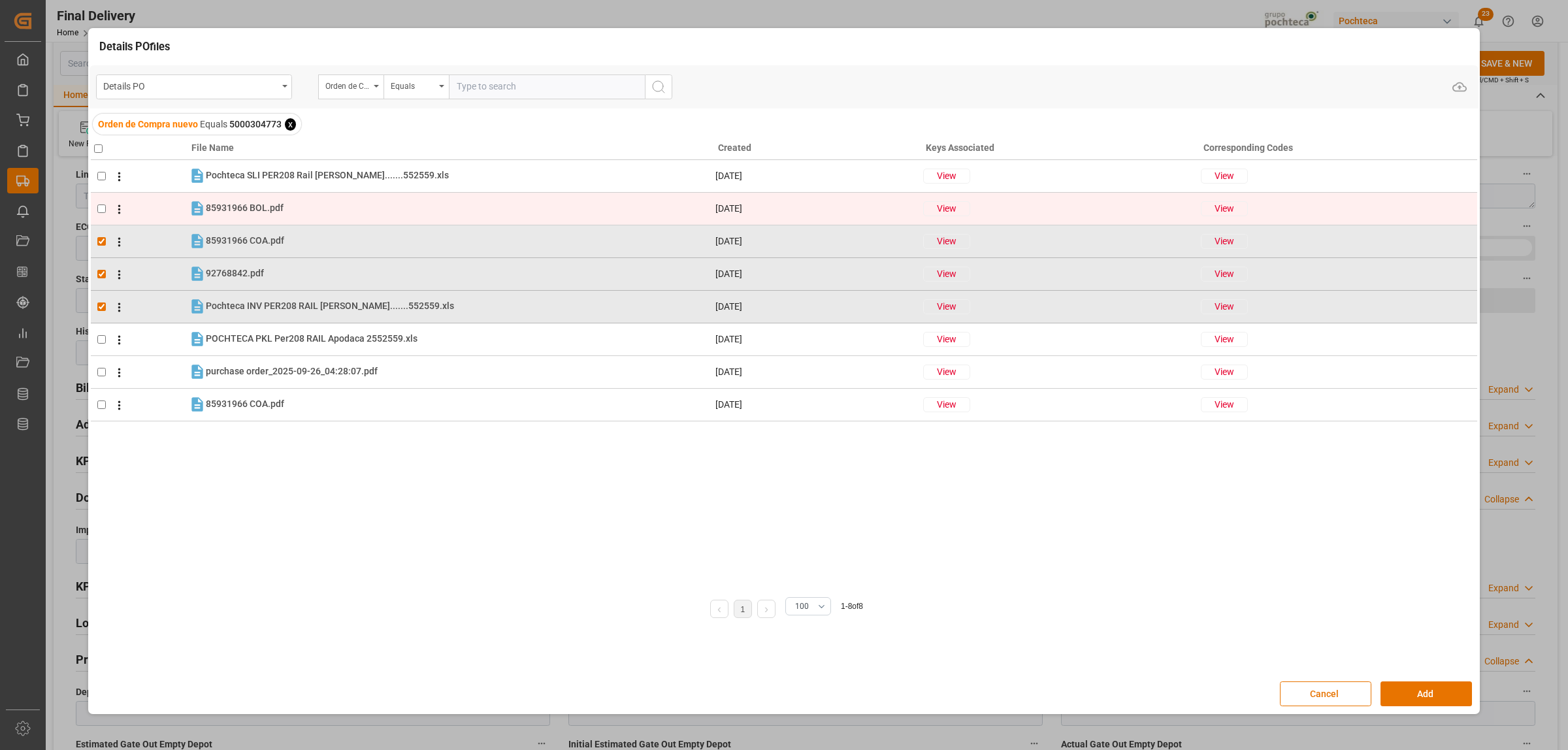
click at [95, 213] on td at bounding box center [139, 208] width 97 height 32
checkbox input "true"
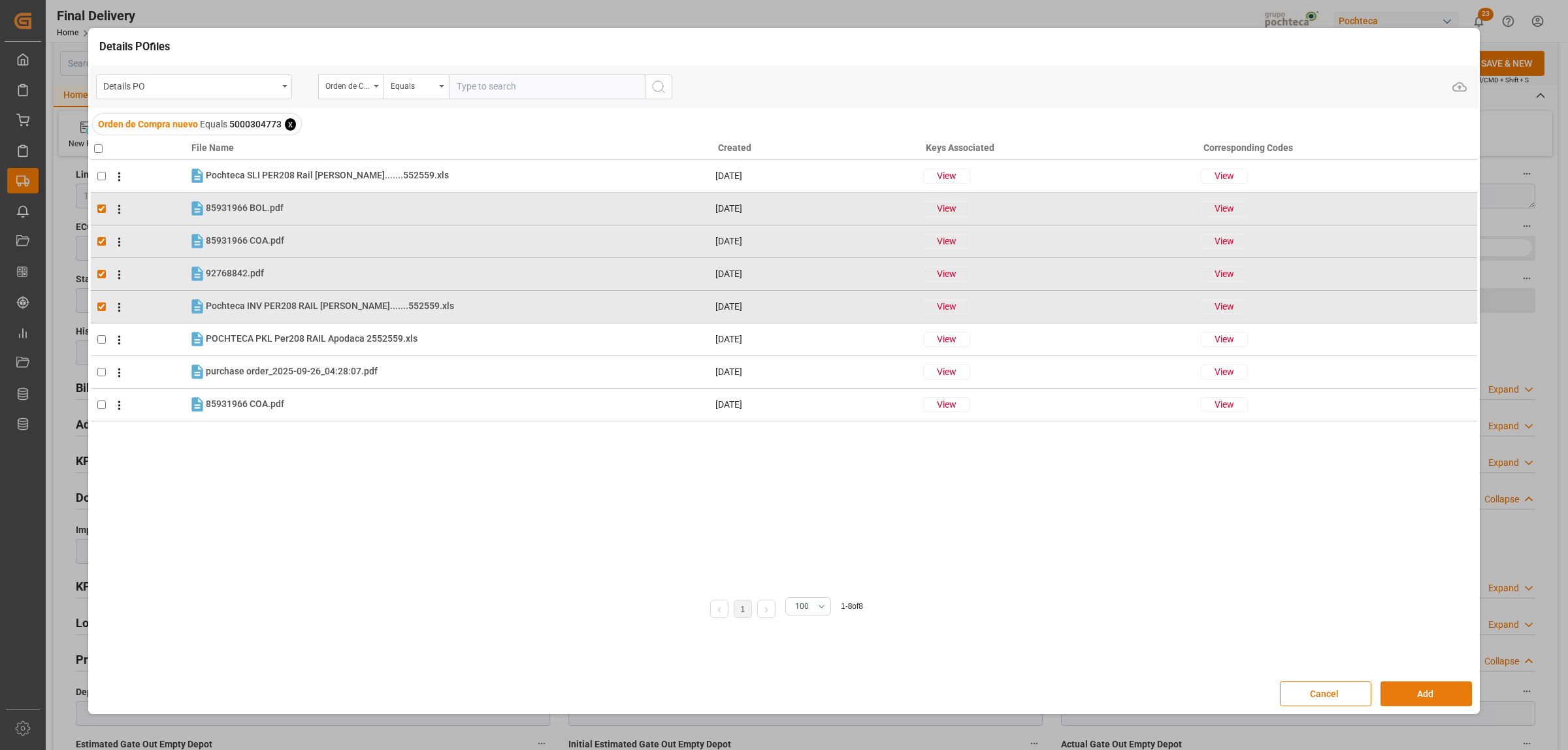
click at [1396, 696] on button "Add" at bounding box center [1426, 694] width 91 height 25
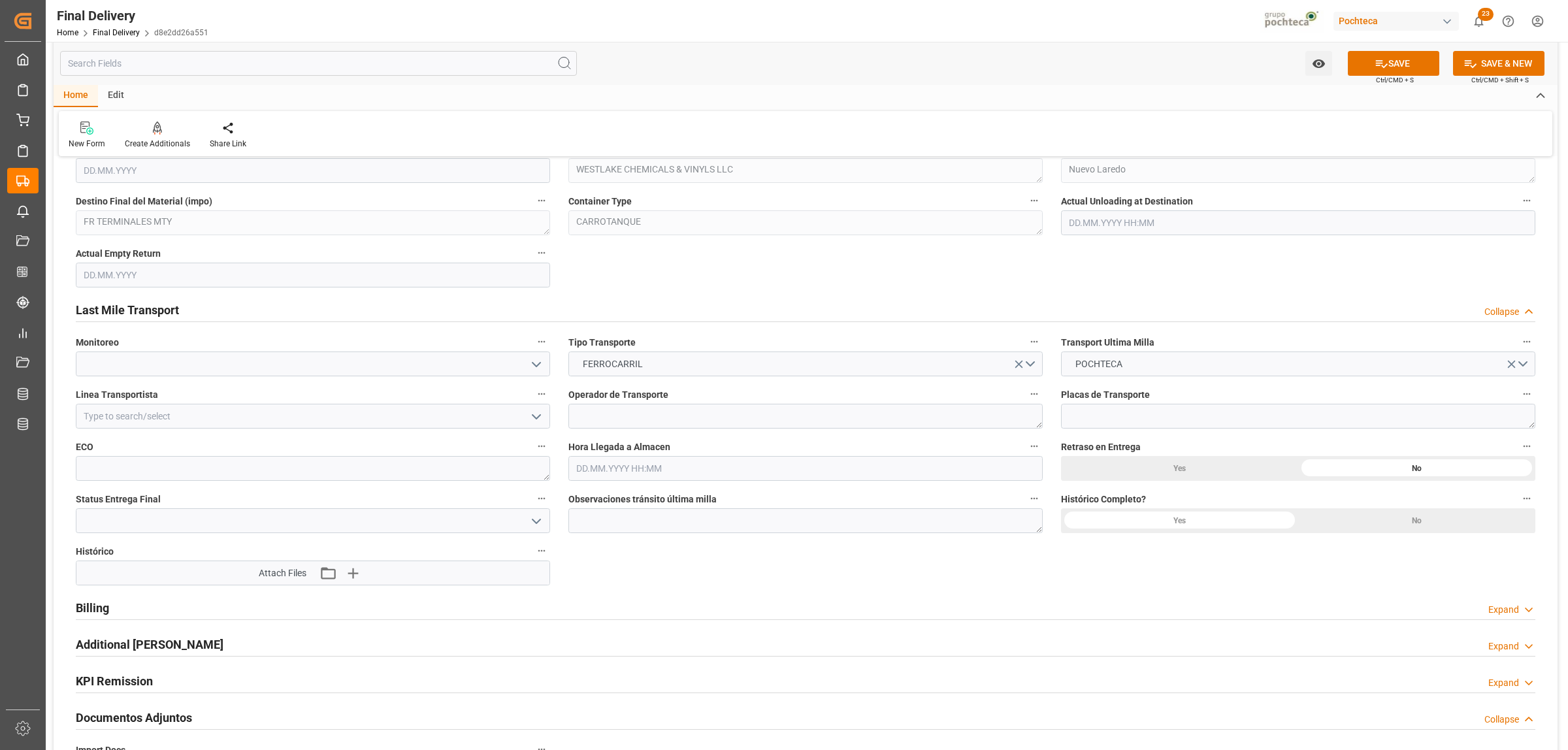
scroll to position [899, 0]
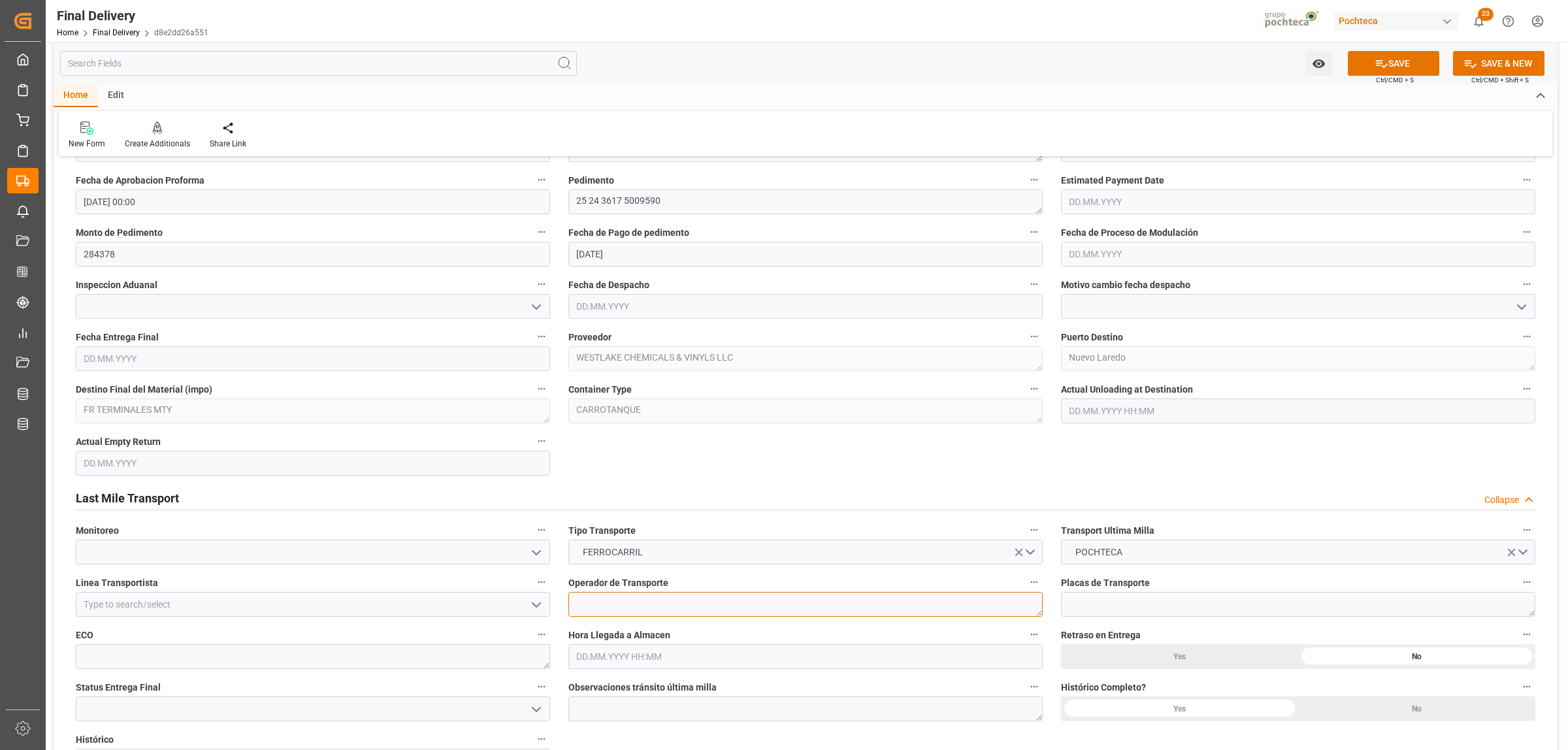
click at [783, 592] on div "Operador de Transporte" at bounding box center [805, 595] width 493 height 53
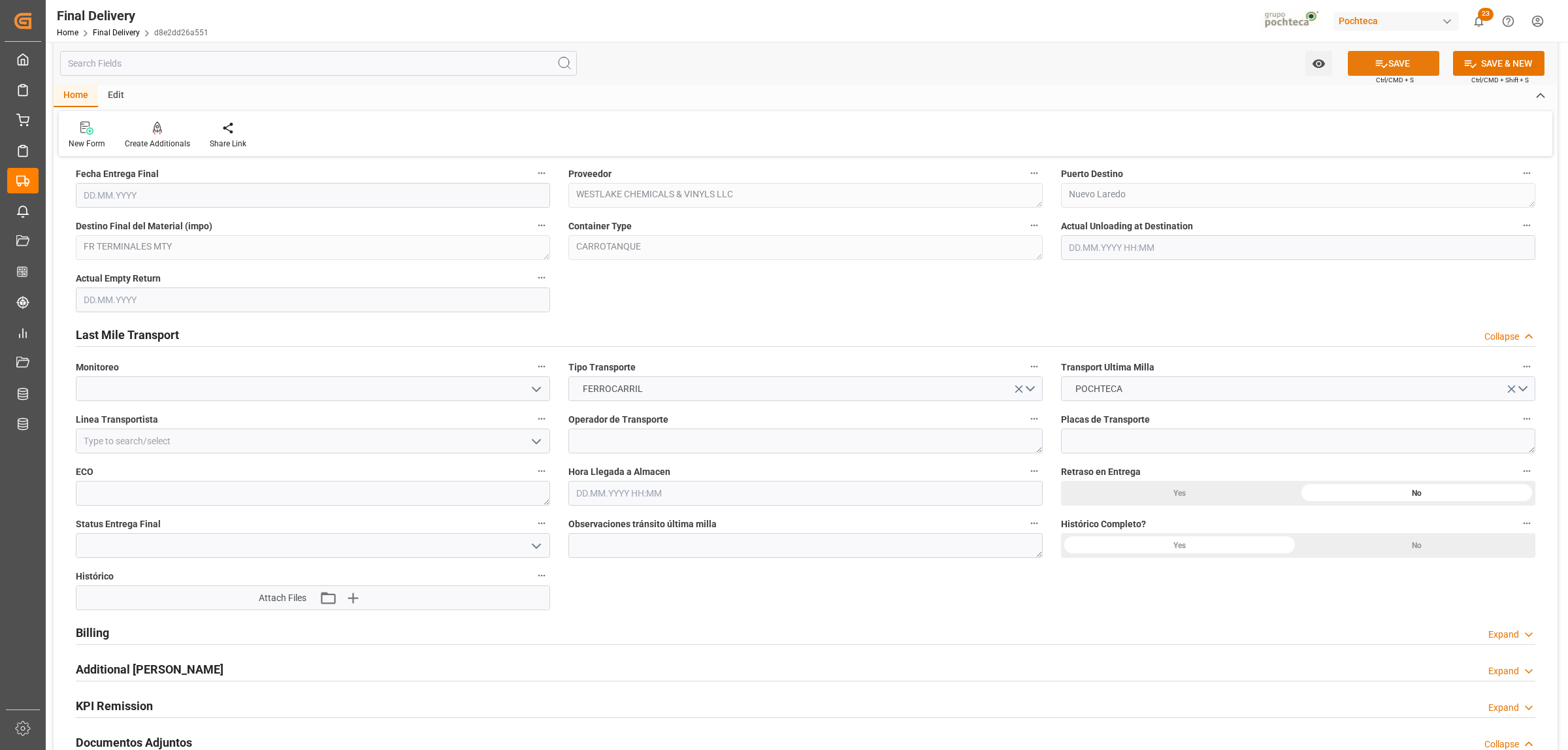
click at [1413, 56] on button "SAVE" at bounding box center [1393, 64] width 91 height 25
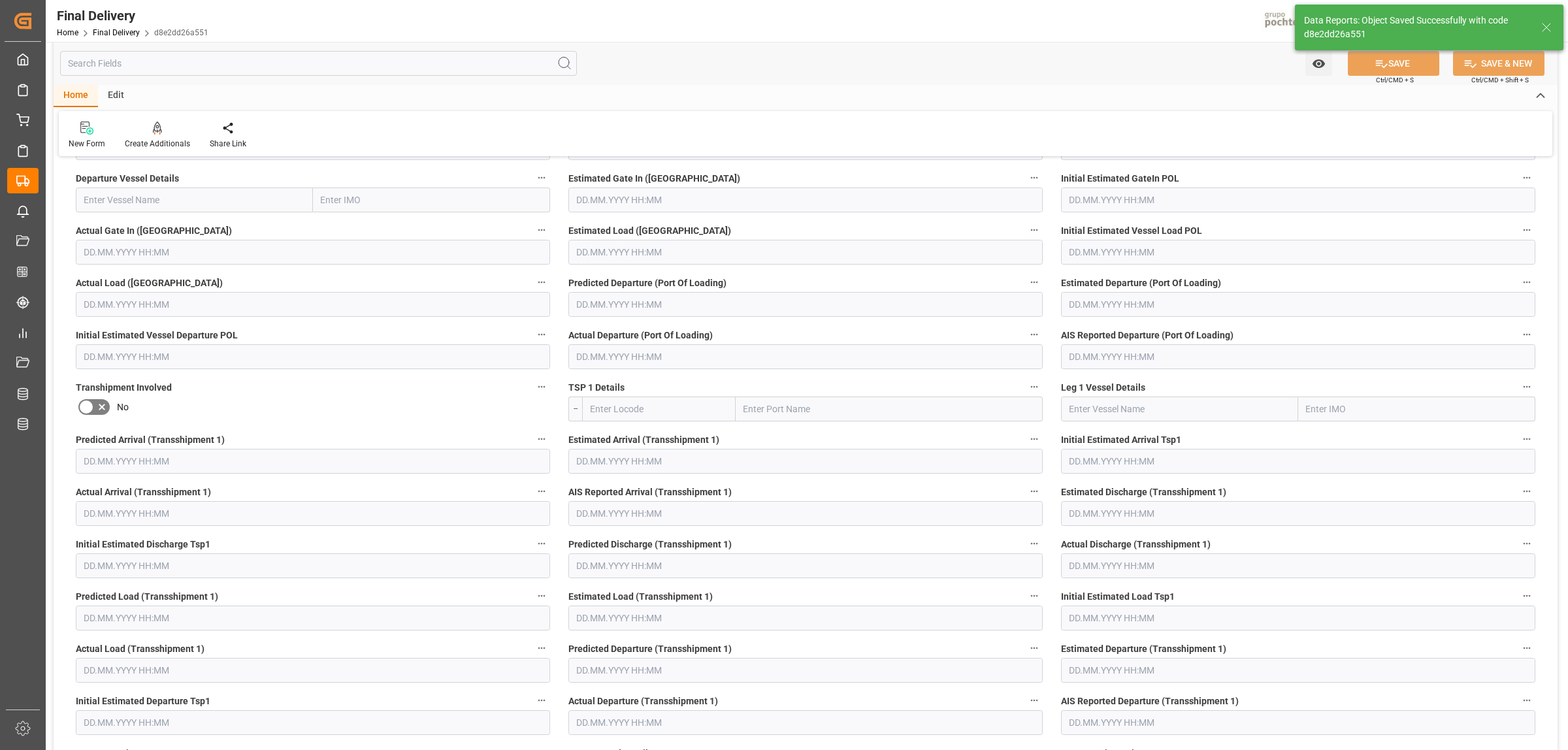
type textarea "251006990037"
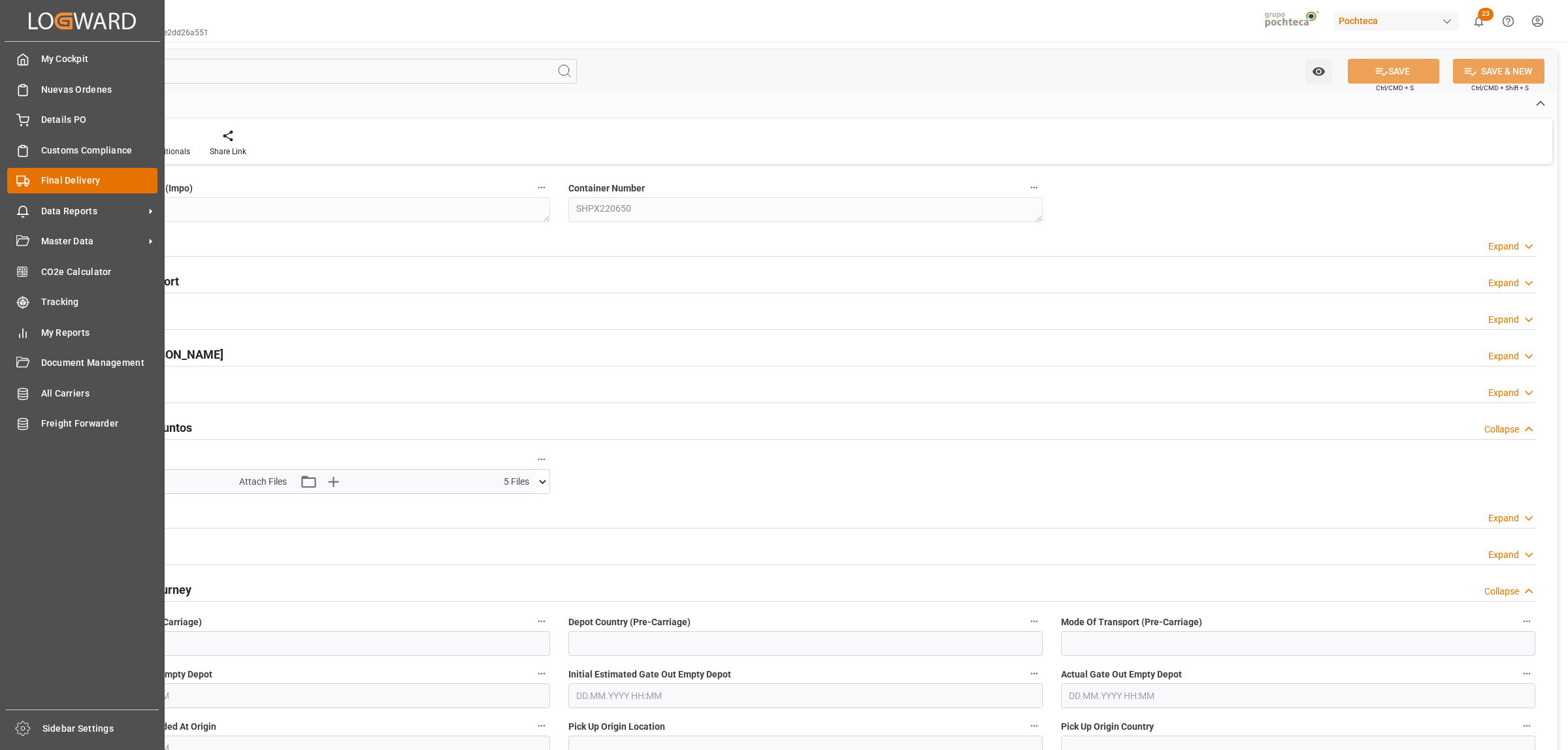
click at [59, 183] on span "Final Delivery" at bounding box center [100, 180] width 117 height 14
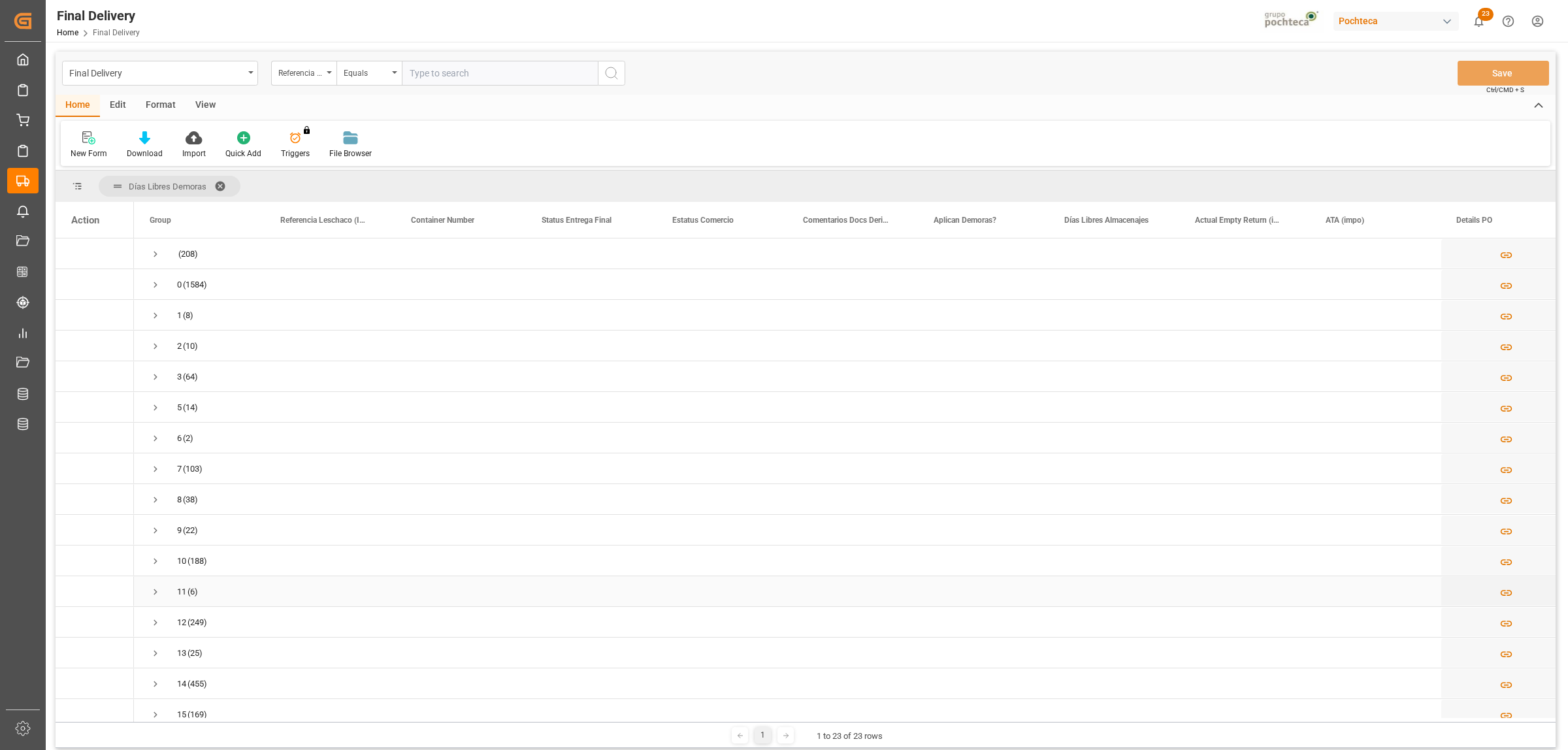
click at [442, 550] on div "Press SPACE to select this row." at bounding box center [460, 560] width 131 height 30
click at [227, 187] on span at bounding box center [225, 186] width 21 height 12
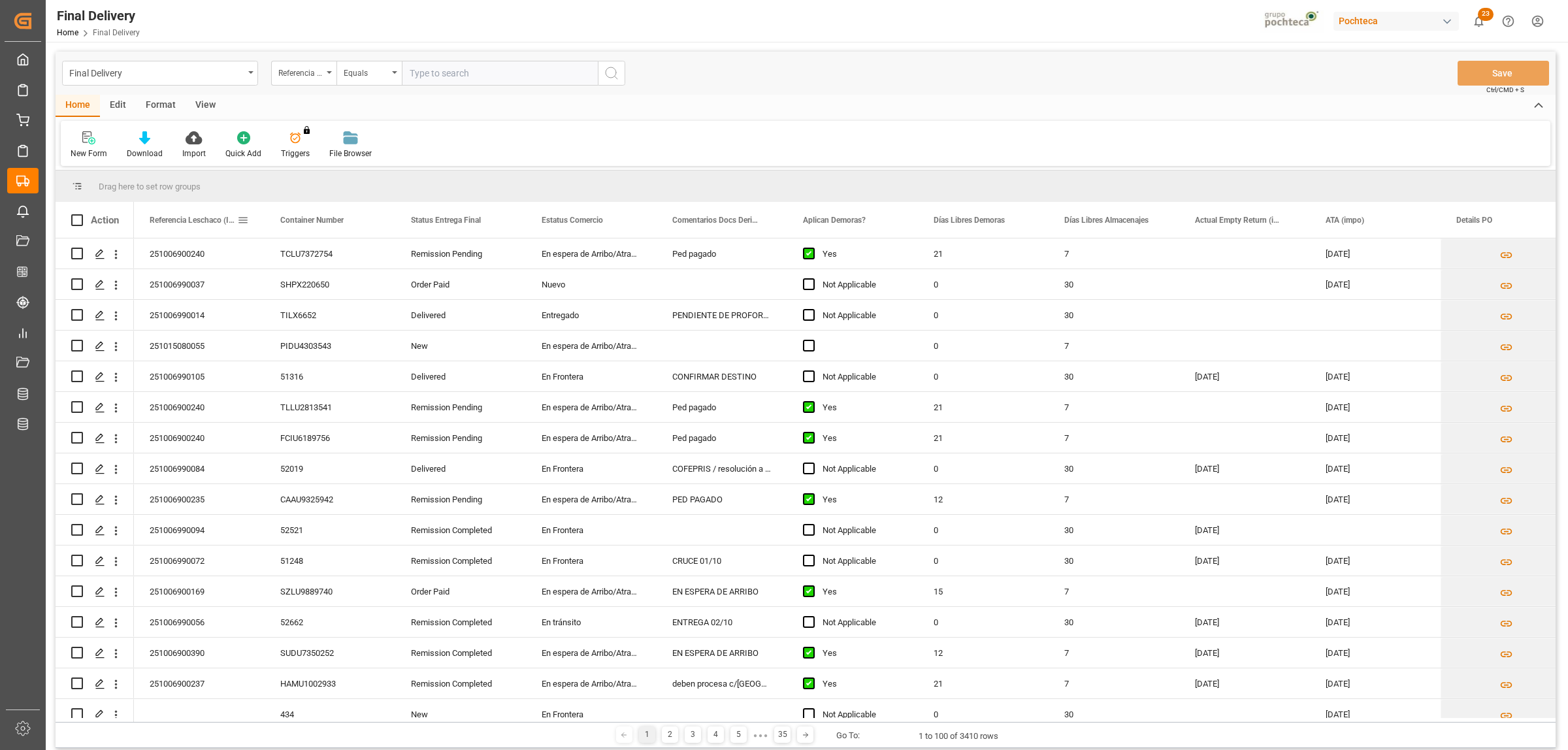
click at [243, 221] on span at bounding box center [243, 220] width 12 height 12
click at [340, 225] on span "filter" at bounding box center [334, 222] width 12 height 12
type input "251006990081"
click at [318, 334] on button "Apply" at bounding box center [319, 331] width 24 height 13
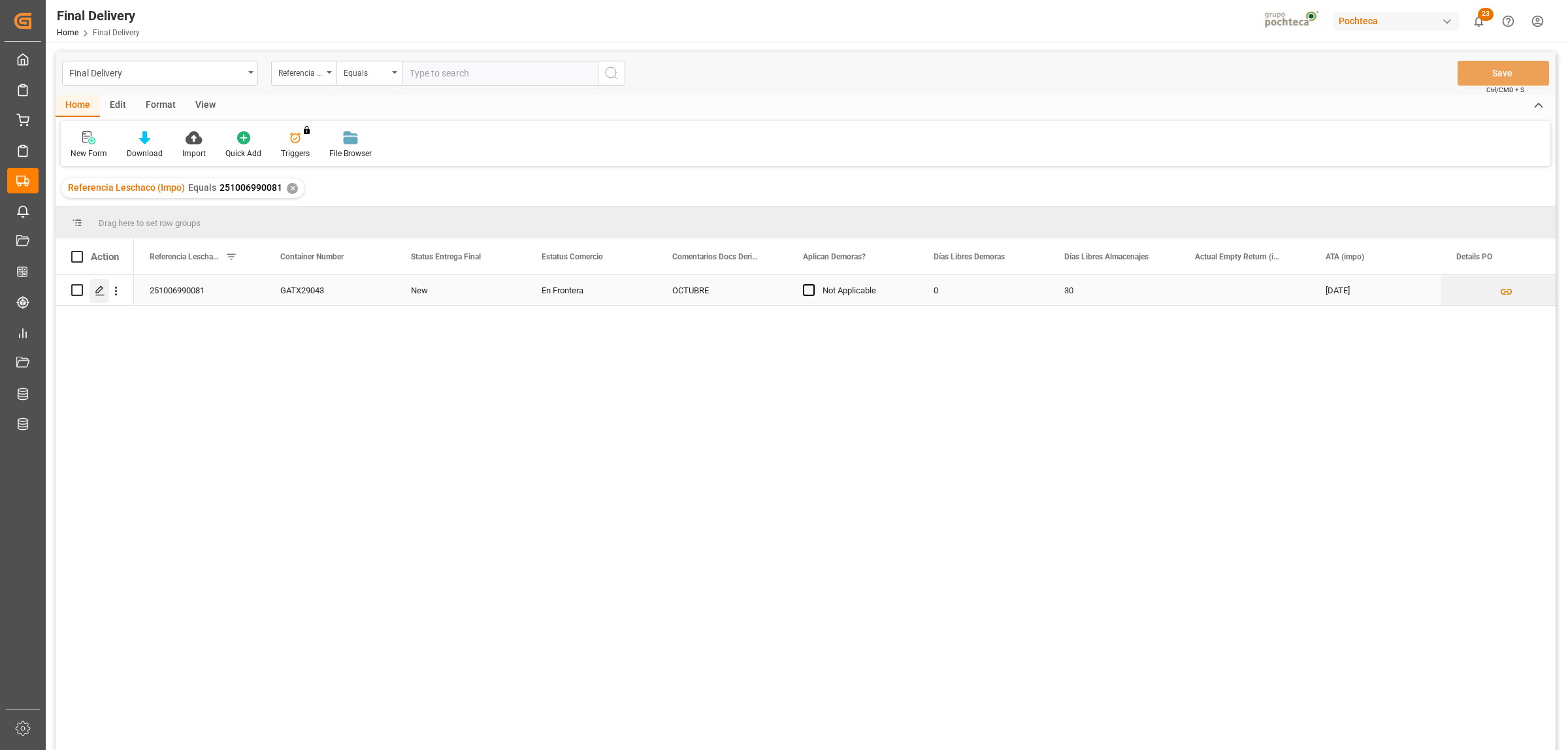
click at [98, 284] on div "Press SPACE to select this row." at bounding box center [100, 291] width 19 height 24
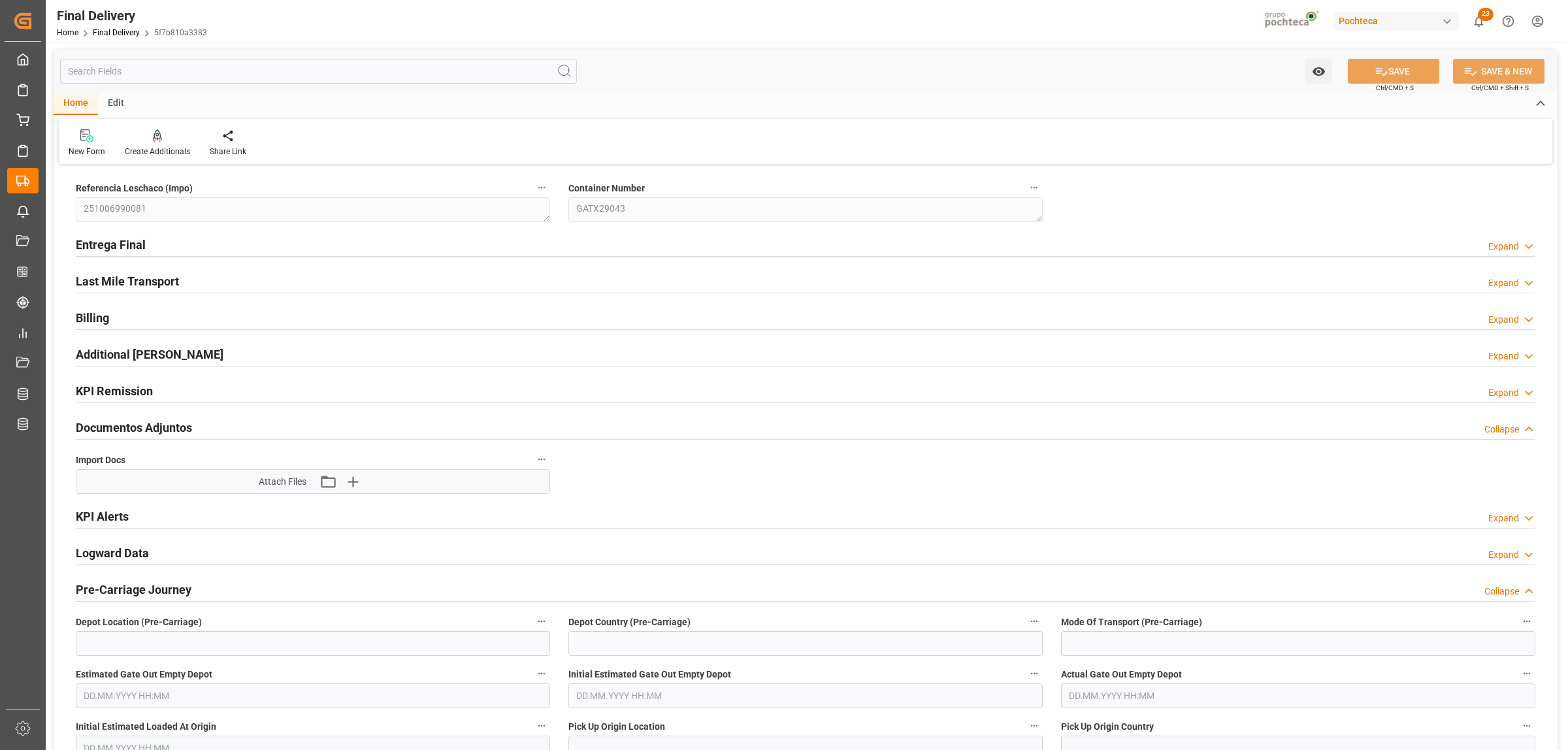
type textarea "251006990081"
type textarea "GATX29043"
type textarea "En Frontera"
type textarea "OCTUBRE"
type textarea "[PERSON_NAME]"
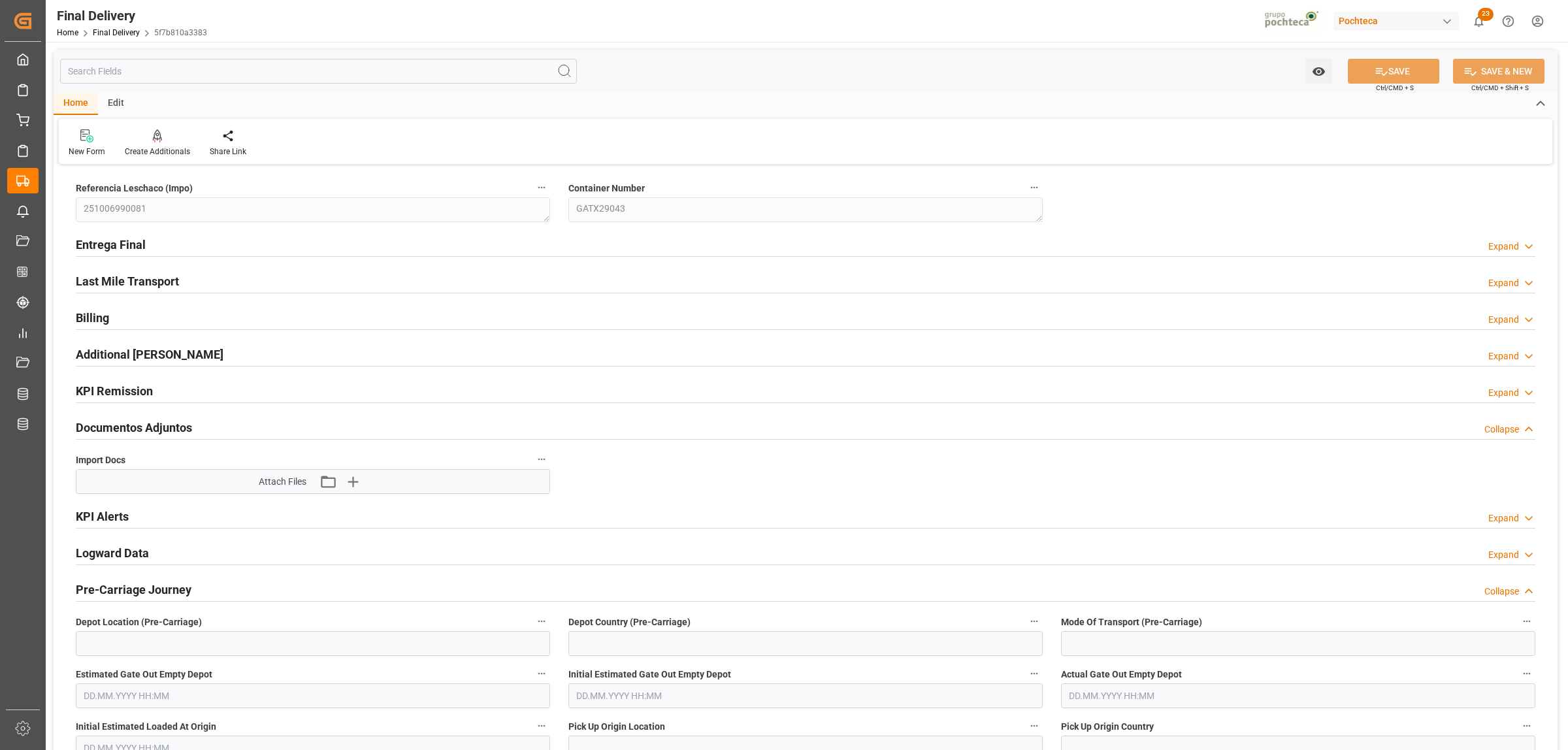
type textarea "CELANESE SALES US LTD"
type textarea "Nuevo Laredo"
type textarea "San Juan / CDMX"
type textarea "CARROTANQUE"
type input "0"
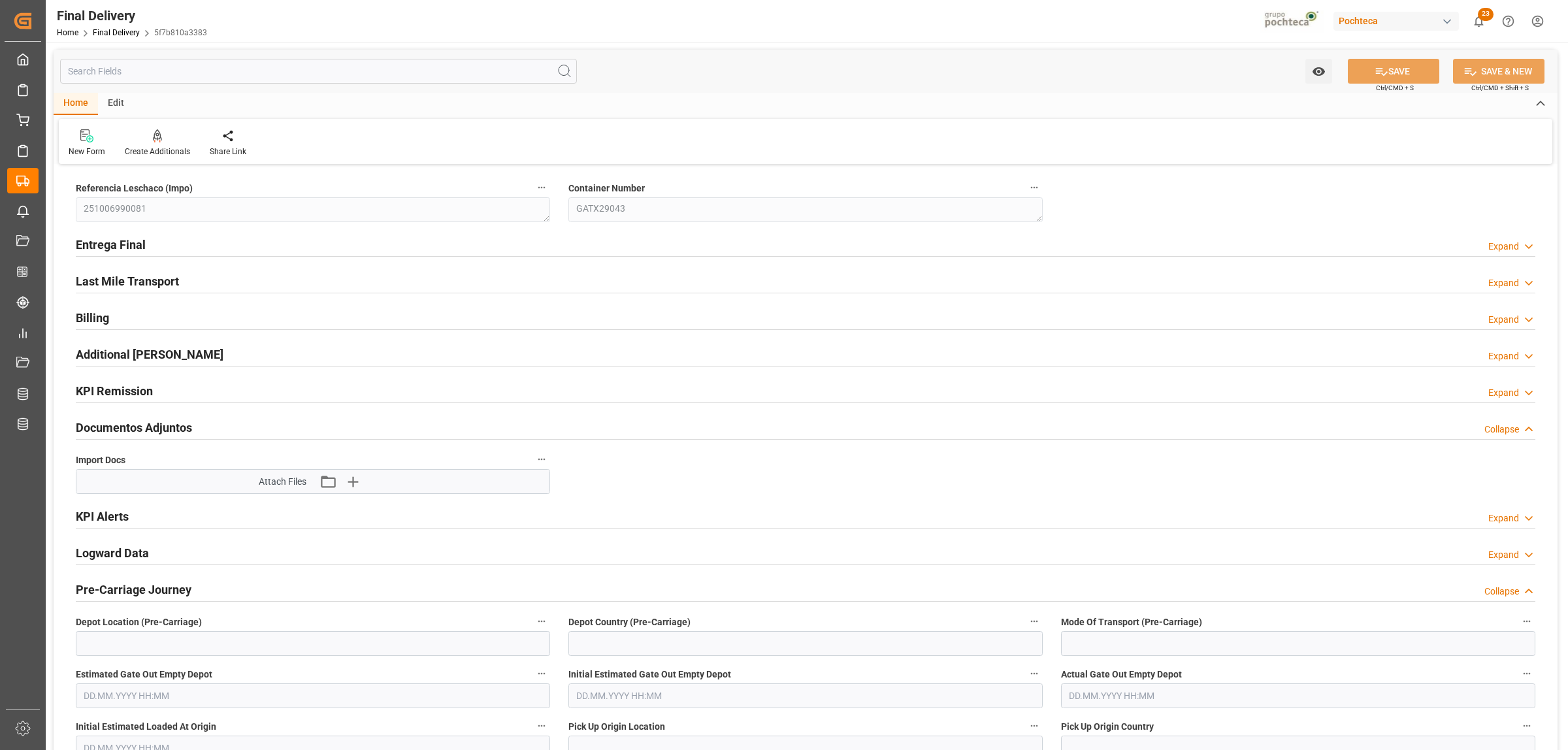
type input "30"
type input "[DATE]"
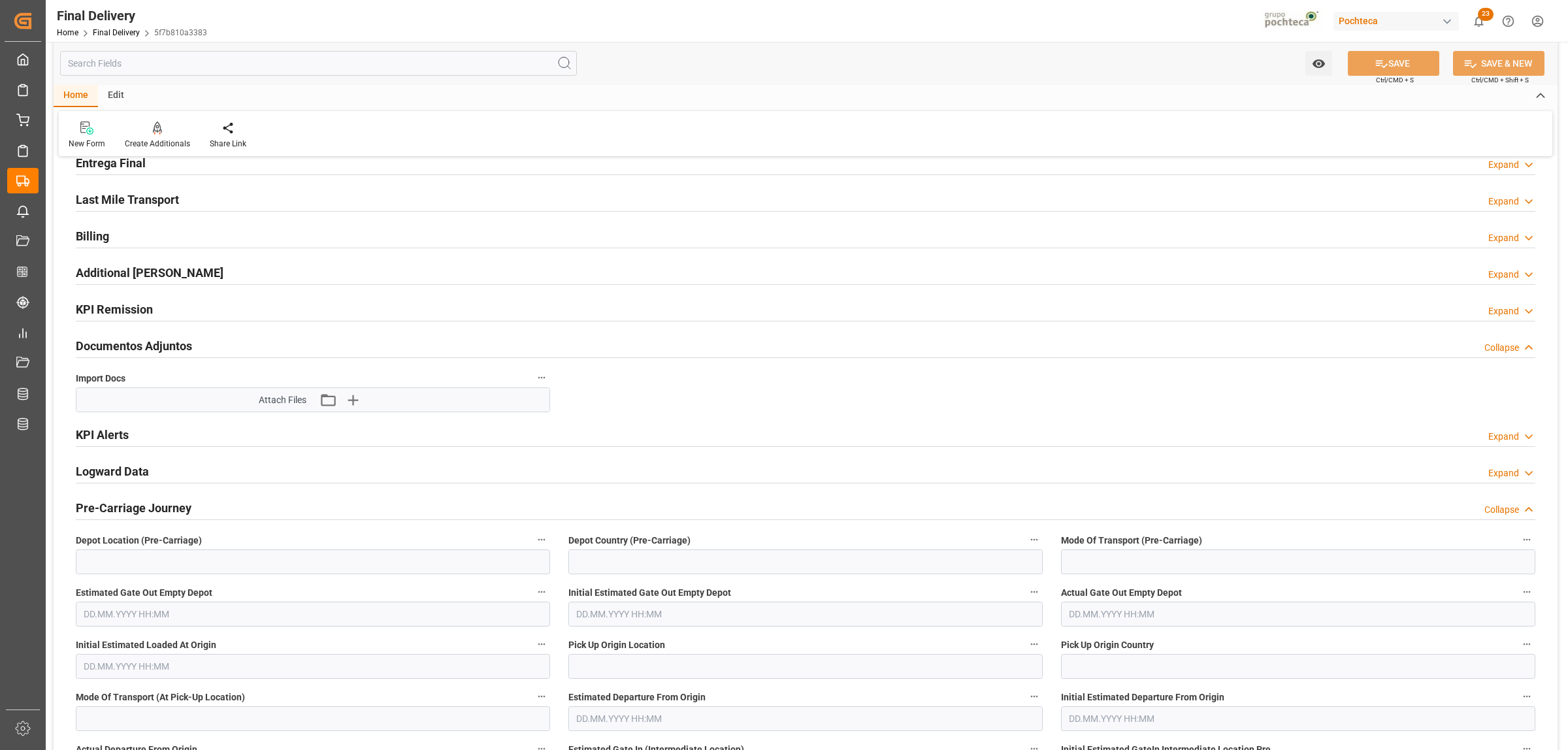
click at [131, 167] on h2 "Entrega Final" at bounding box center [111, 163] width 70 height 18
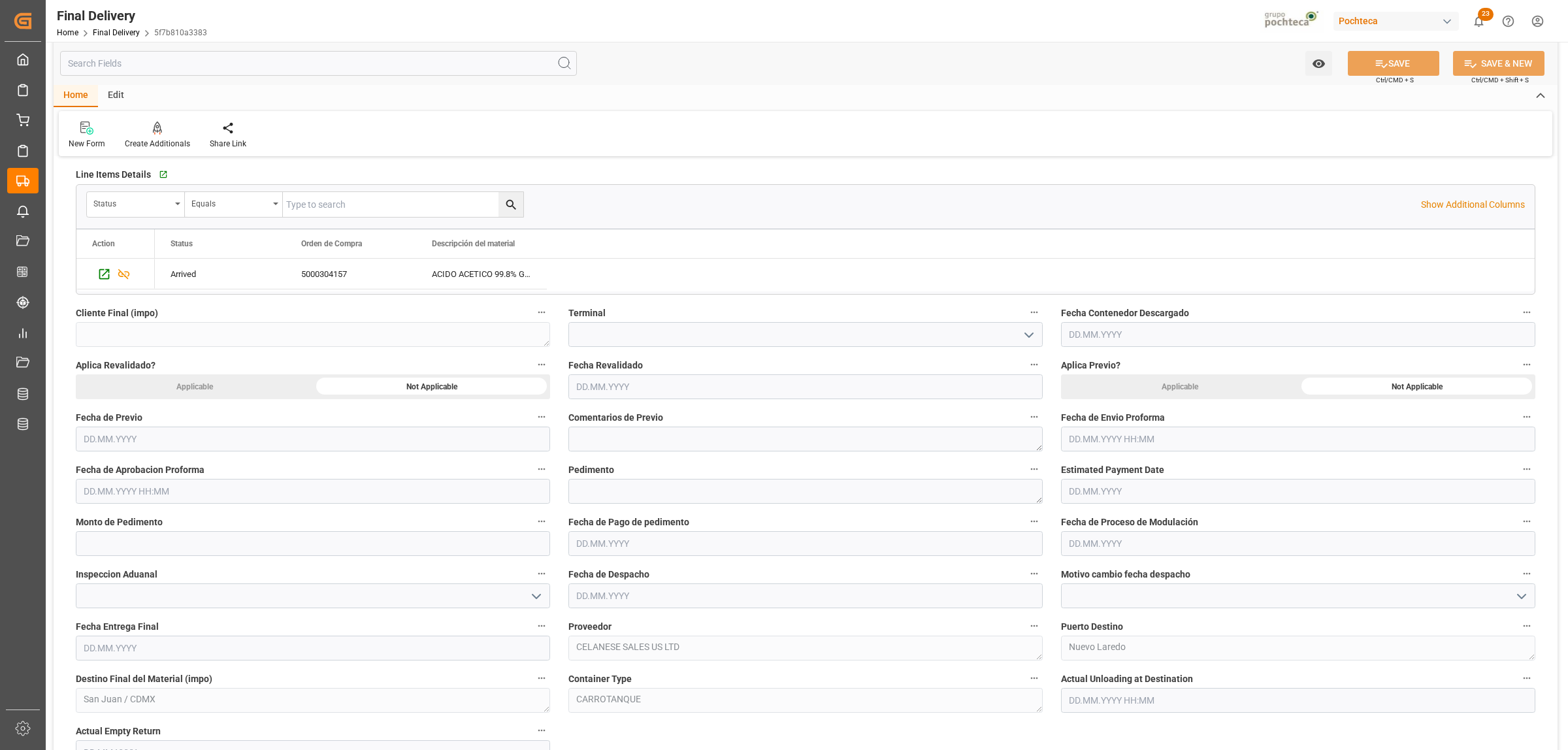
scroll to position [490, 0]
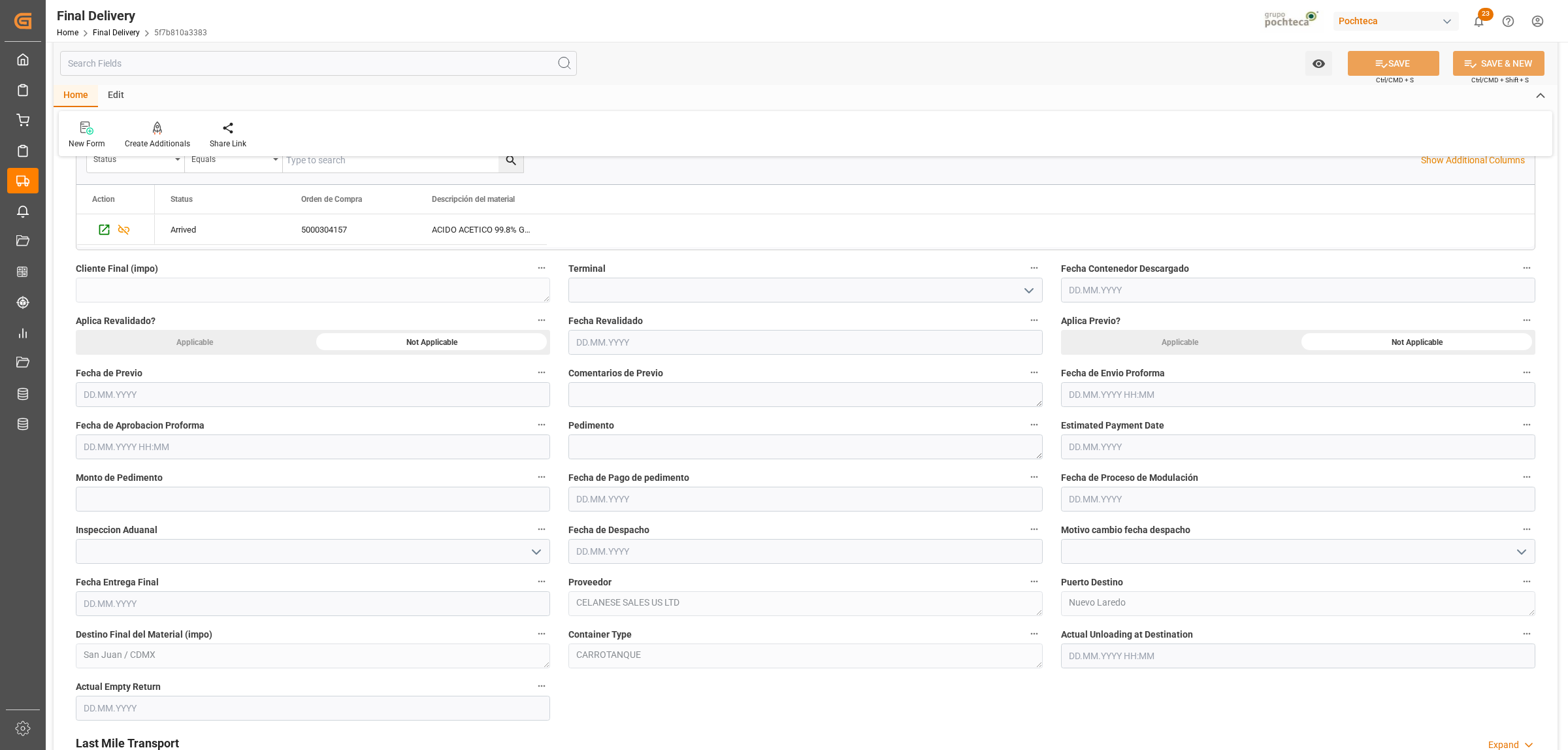
click at [1105, 397] on input "text" at bounding box center [1298, 395] width 474 height 25
drag, startPoint x: 1101, startPoint y: 485, endPoint x: 1134, endPoint y: 484, distance: 33.0
click at [1102, 485] on div "29 30 1 2 3 4 5" at bounding box center [1155, 475] width 178 height 26
click at [1157, 476] on div "2" at bounding box center [1155, 476] width 17 height 16
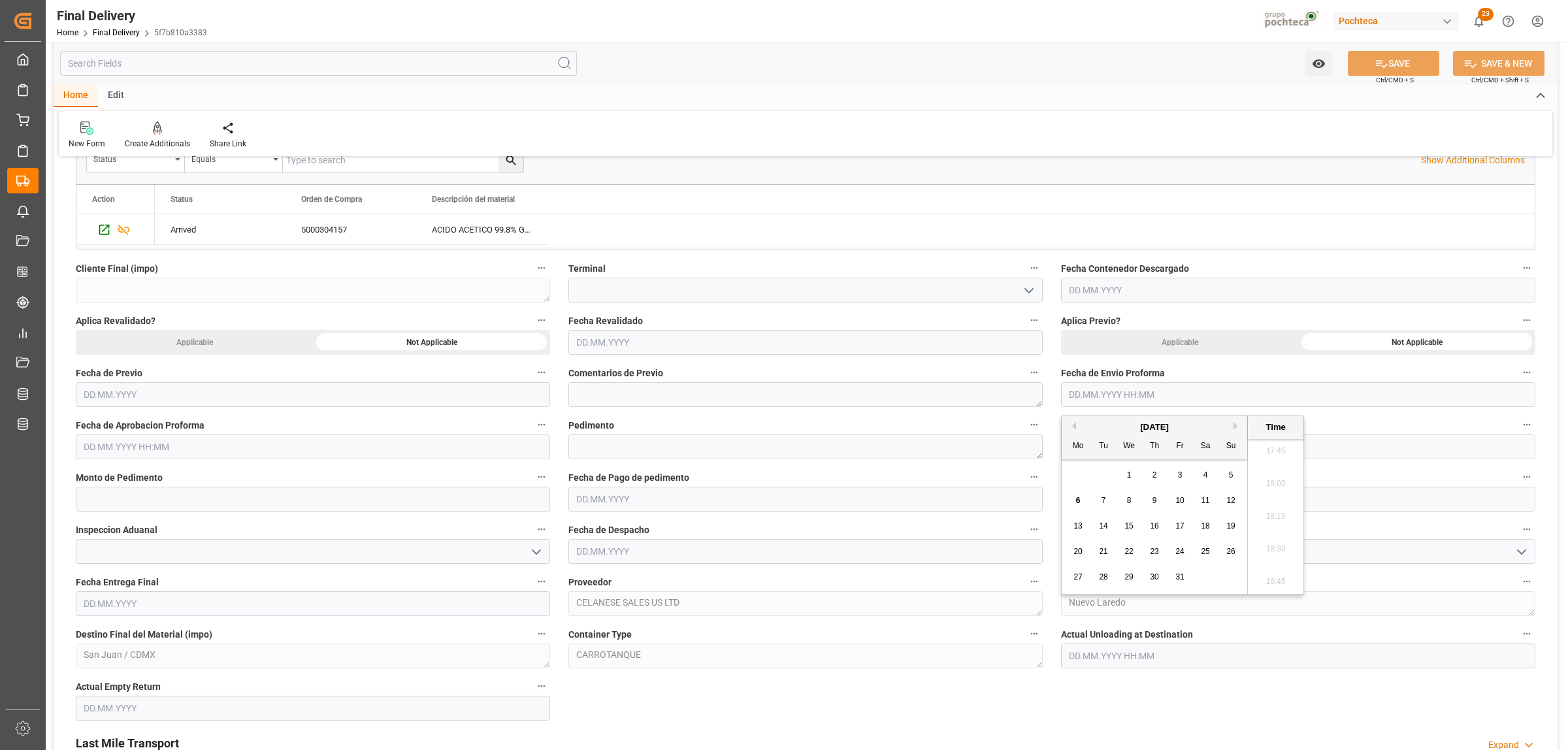
type input "[DATE] 00:00"
click at [120, 446] on input "text" at bounding box center [313, 447] width 474 height 25
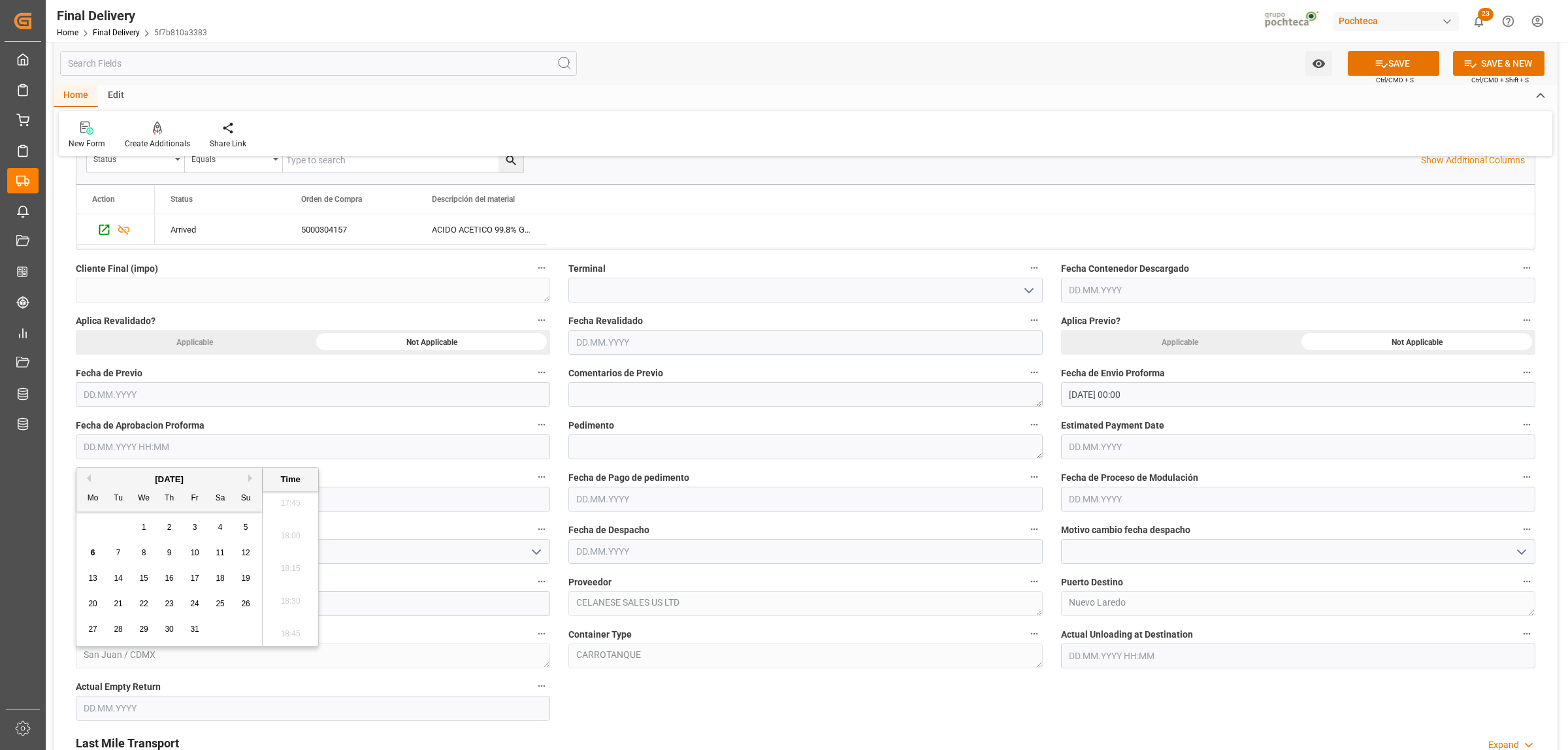
click at [122, 523] on div "29 30 1 2 3 4 5" at bounding box center [169, 527] width 178 height 26
click at [171, 527] on span "2" at bounding box center [169, 527] width 5 height 9
type input "[DATE] 00:00"
click at [605, 451] on textarea at bounding box center [805, 447] width 474 height 25
click at [642, 453] on textarea at bounding box center [805, 447] width 474 height 25
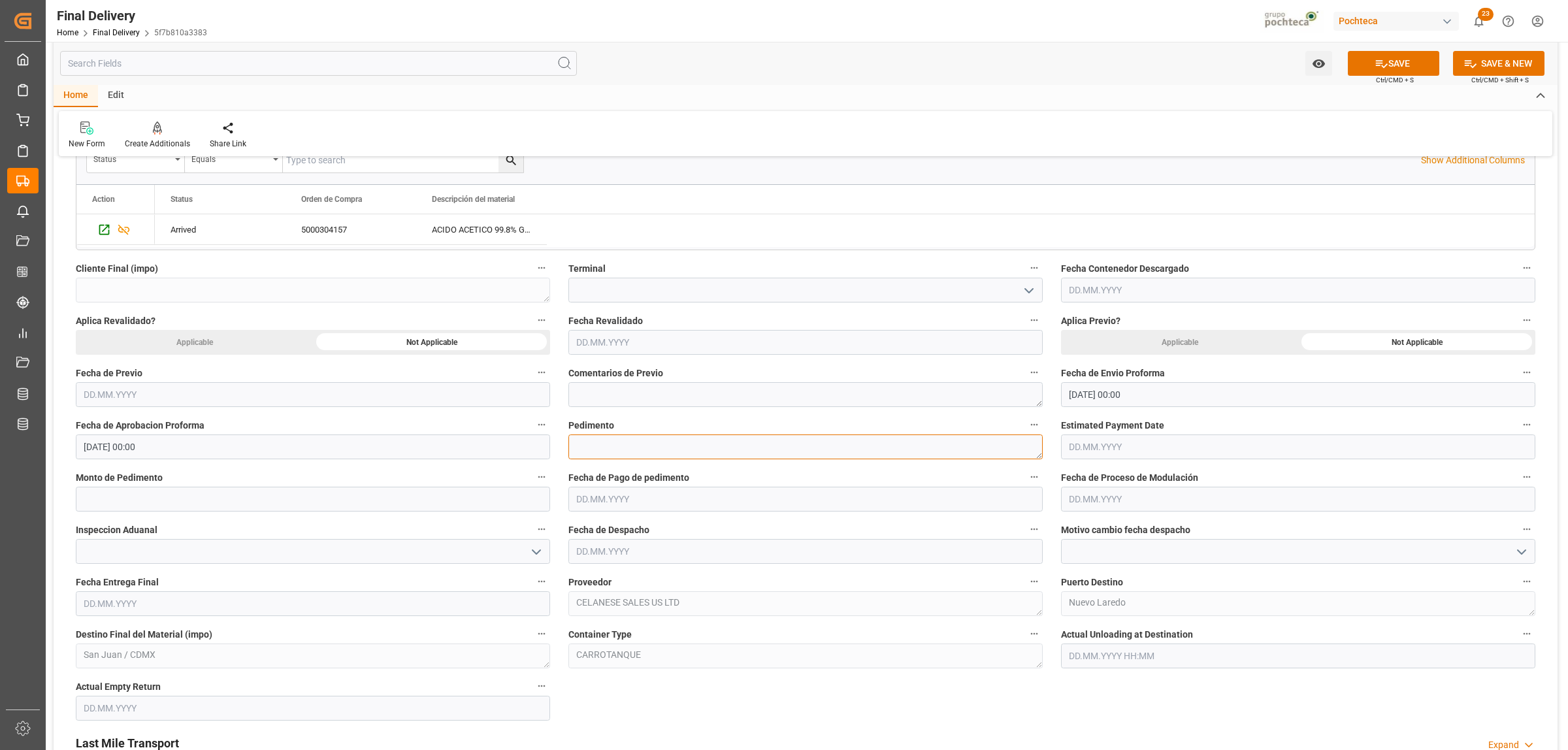
paste textarea "25 24 3617 5009746"
type textarea "25 24 3617 5009746"
click at [227, 518] on div "Inspeccion Aduanal" at bounding box center [312, 543] width 493 height 53
click at [229, 509] on input "text" at bounding box center [313, 499] width 474 height 25
paste input "204007"
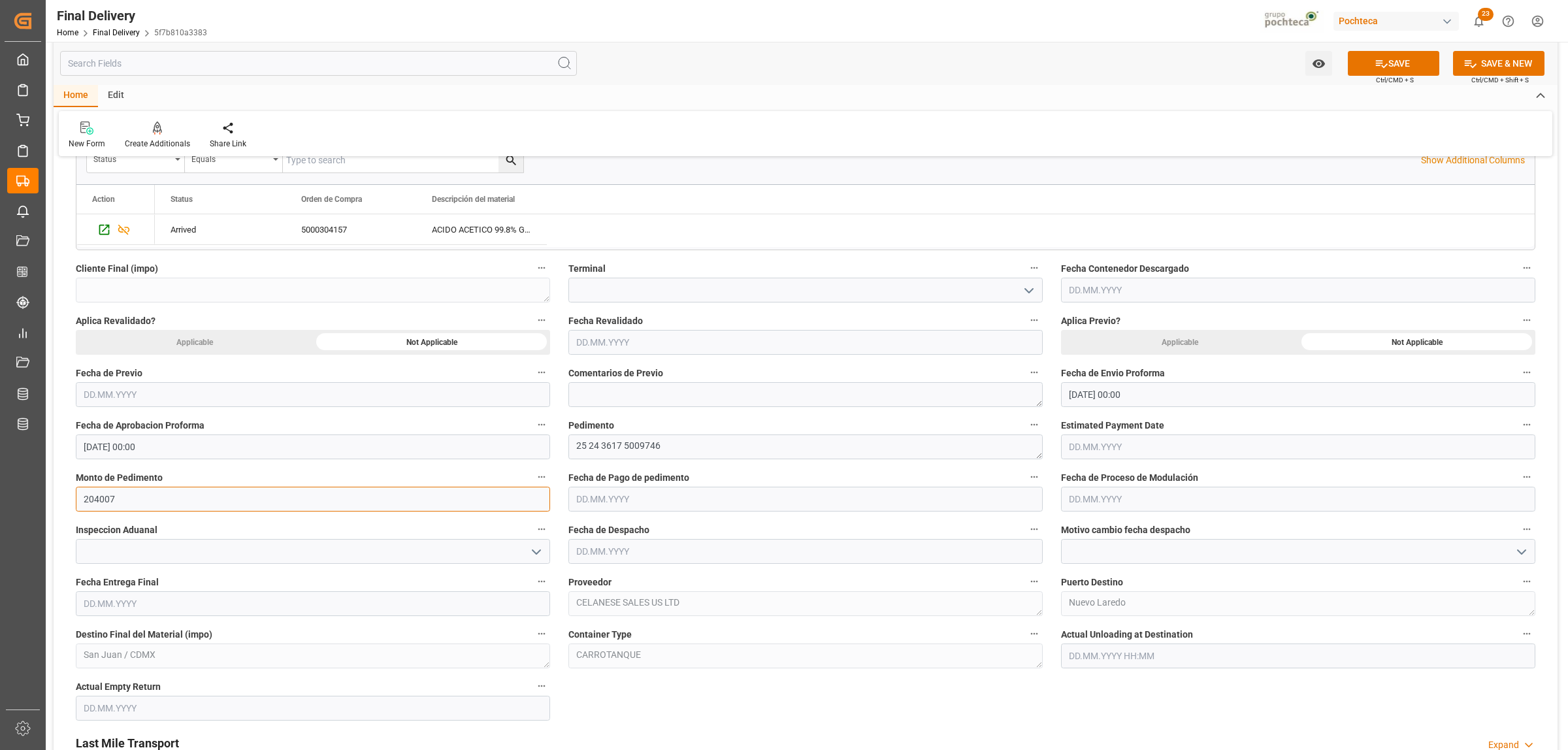
type input "204007"
click at [729, 505] on input "text" at bounding box center [805, 499] width 474 height 25
drag, startPoint x: 598, startPoint y: 577, endPoint x: 642, endPoint y: 570, distance: 44.6
click at [596, 579] on div "29 30 1 2 3 4 5" at bounding box center [662, 580] width 178 height 26
click at [661, 582] on span "2" at bounding box center [662, 579] width 5 height 9
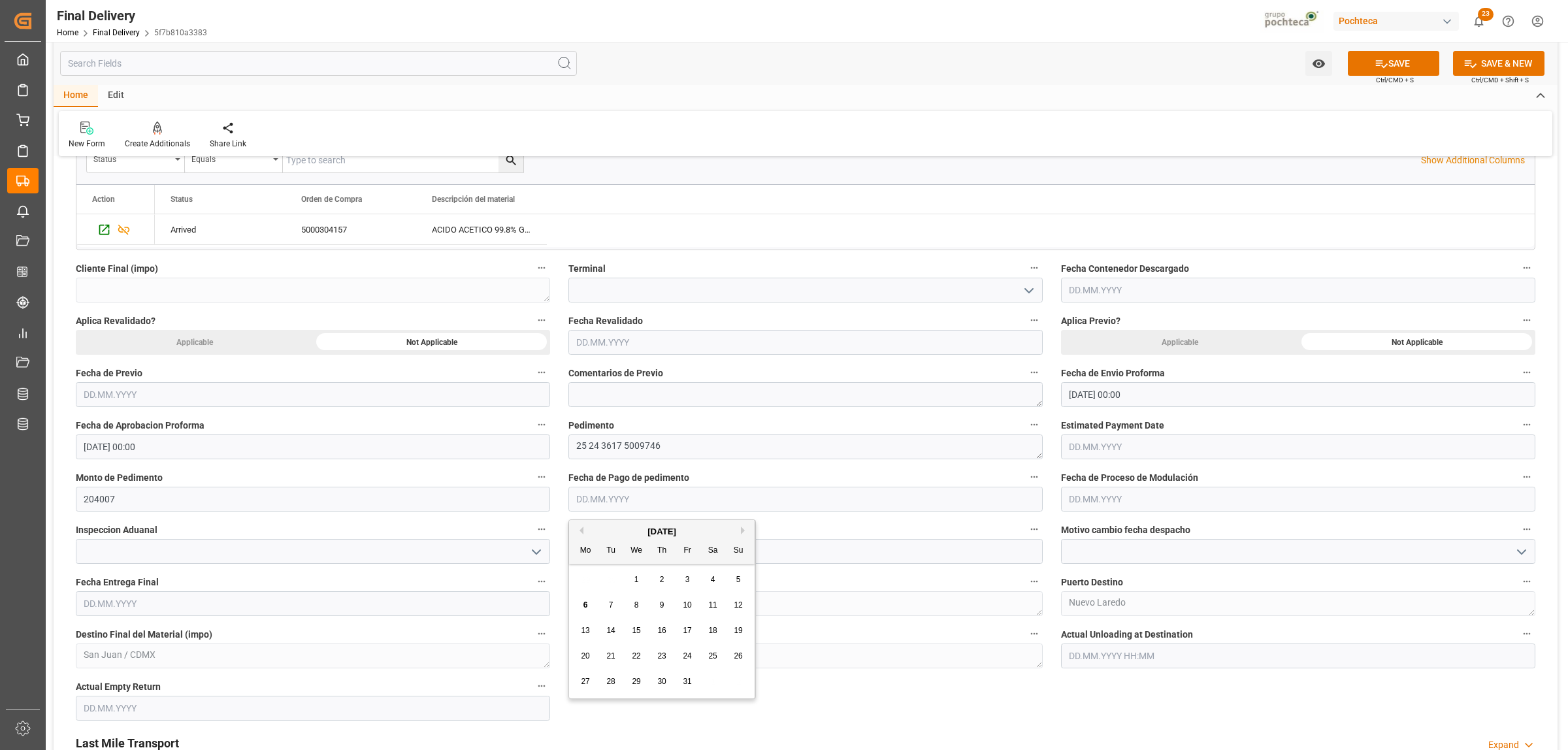
type input "02.10.2025"
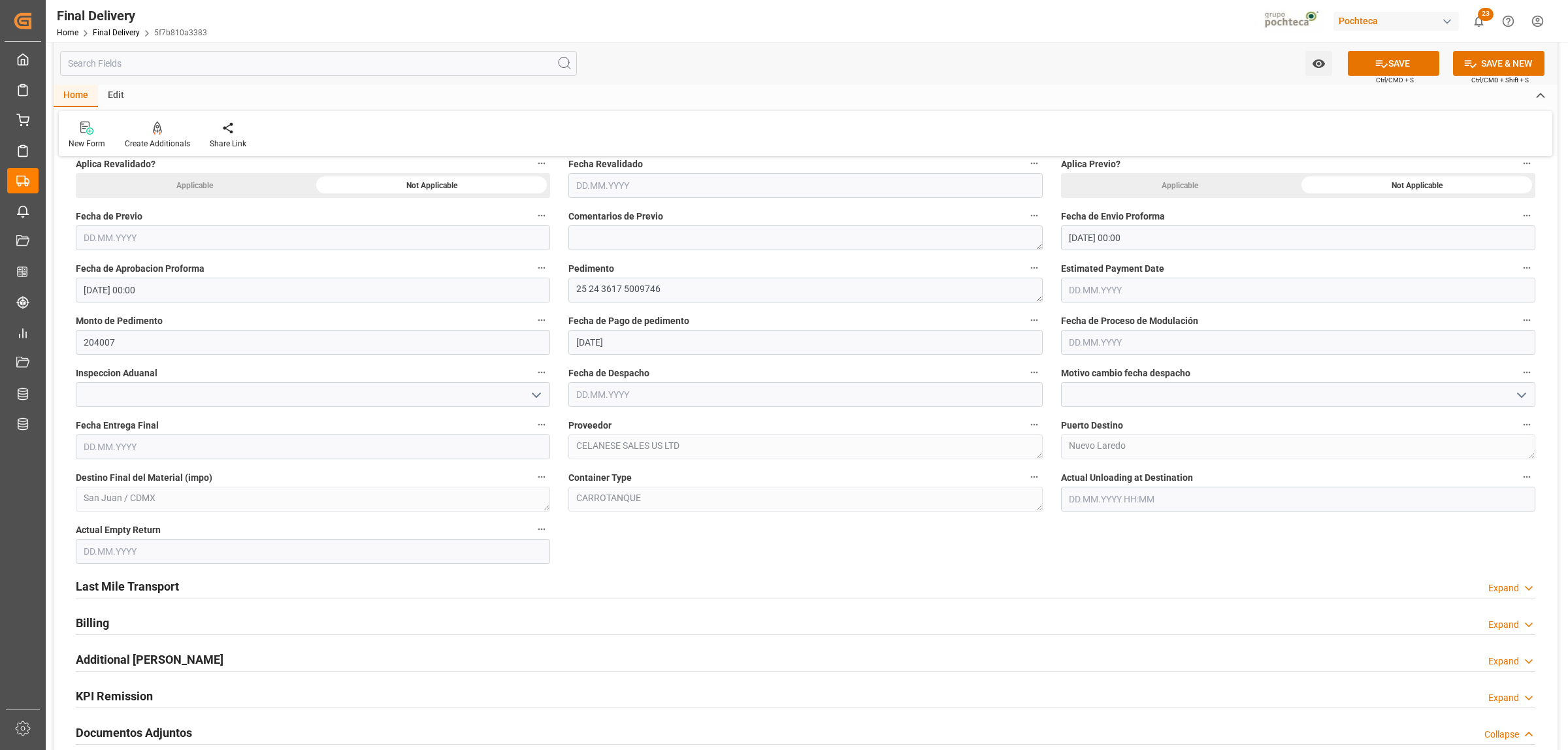
scroll to position [653, 0]
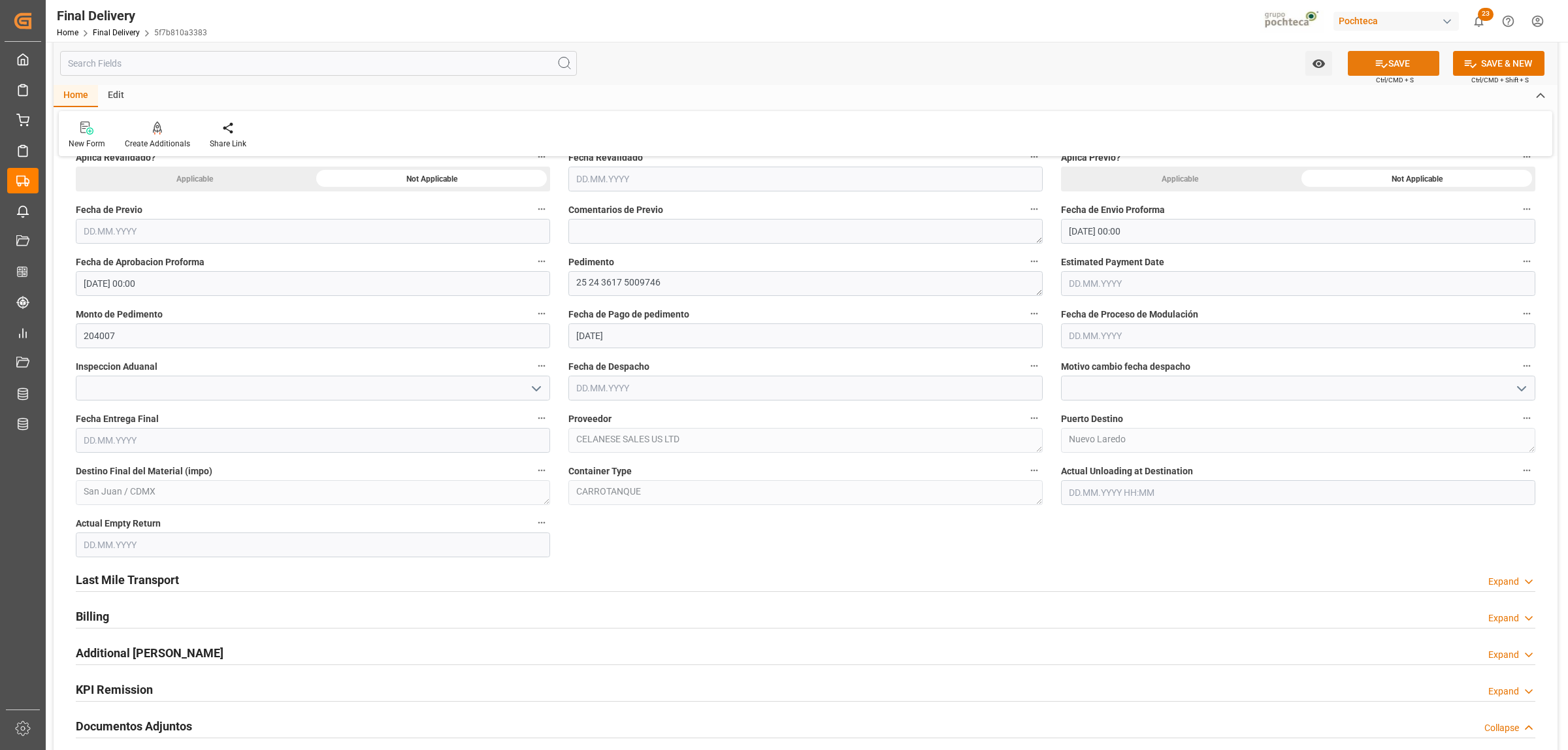
click at [1415, 71] on button "SAVE" at bounding box center [1393, 64] width 91 height 25
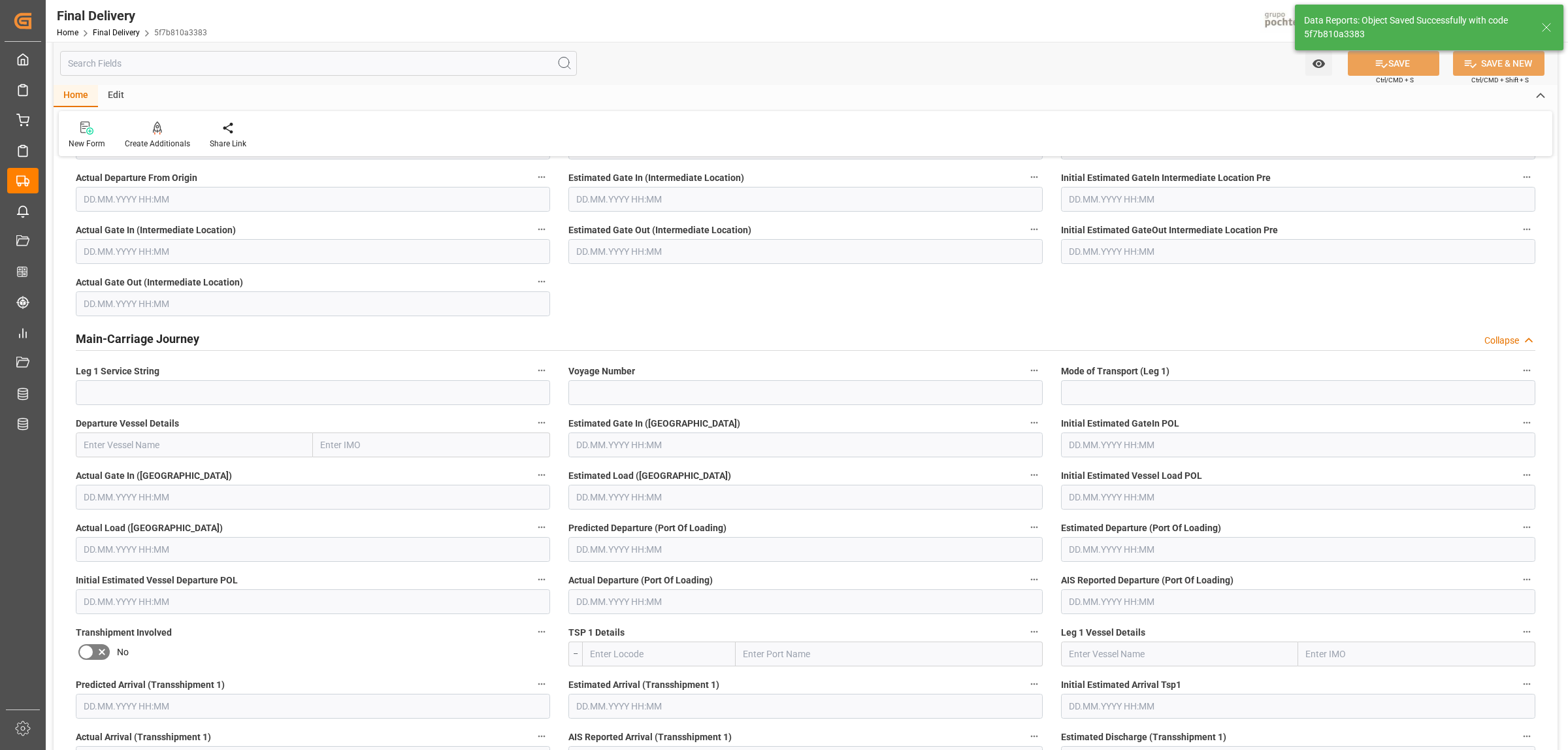
scroll to position [0, 0]
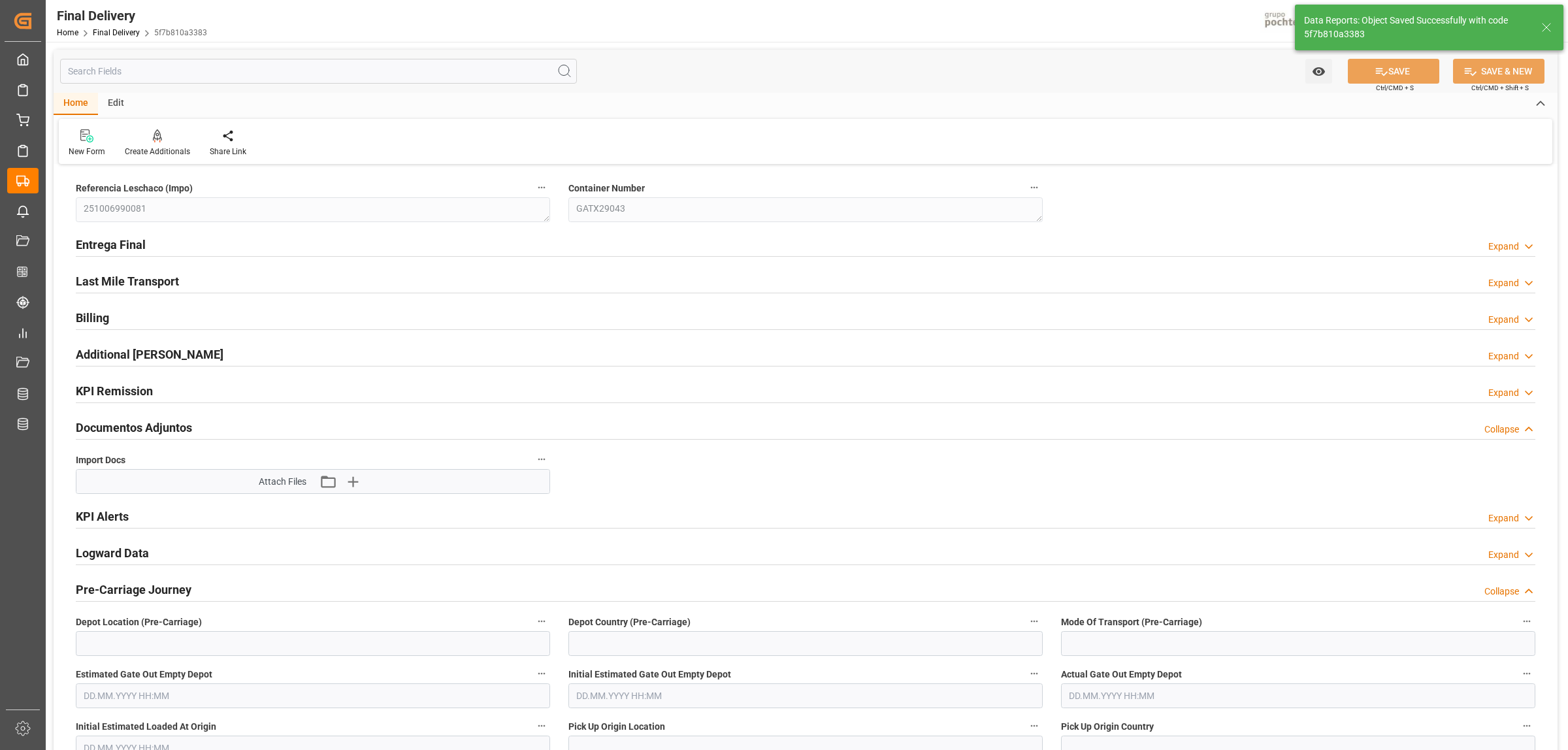
click at [175, 288] on h2 "Last Mile Transport" at bounding box center [127, 281] width 103 height 18
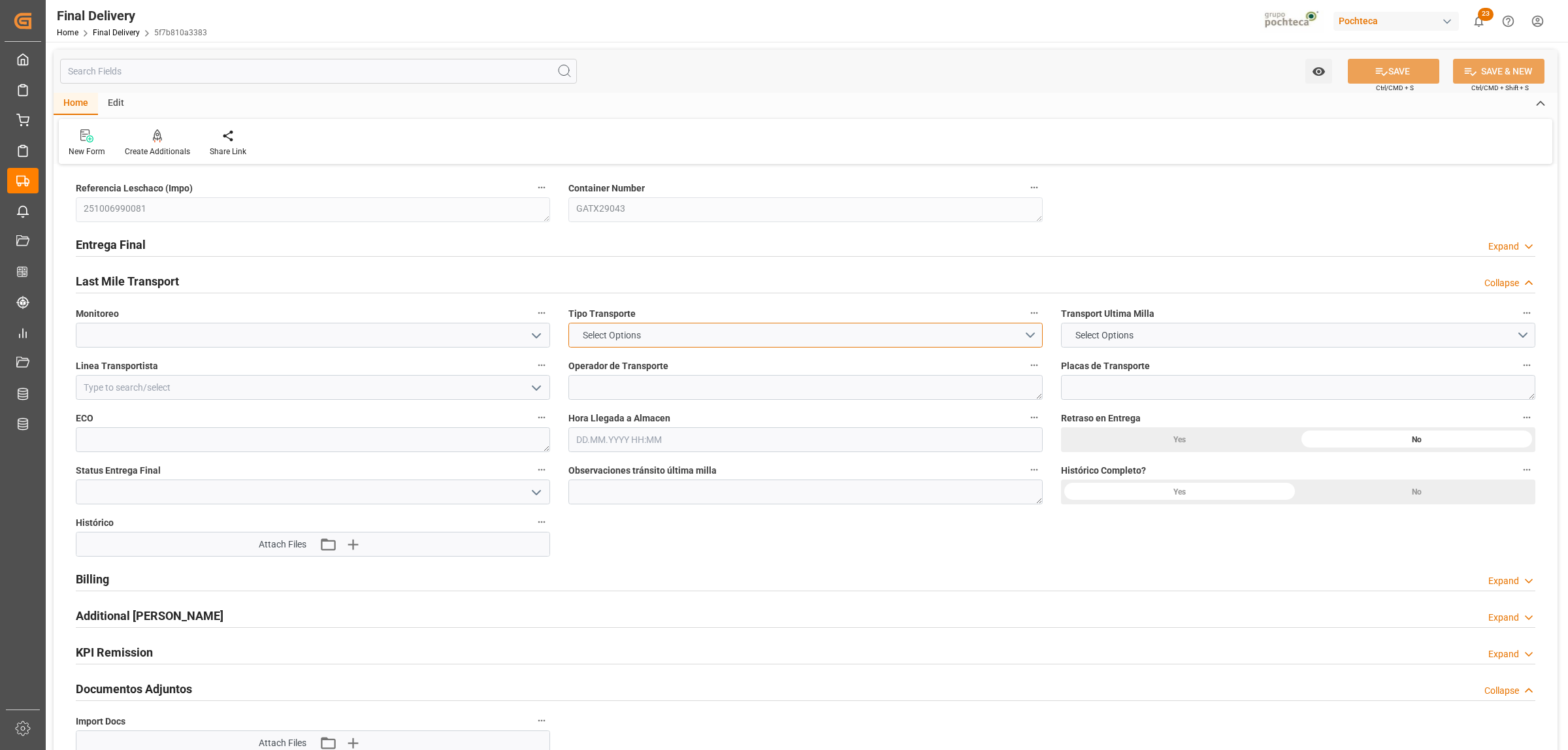
click at [1036, 341] on button "Select Options" at bounding box center [805, 335] width 474 height 25
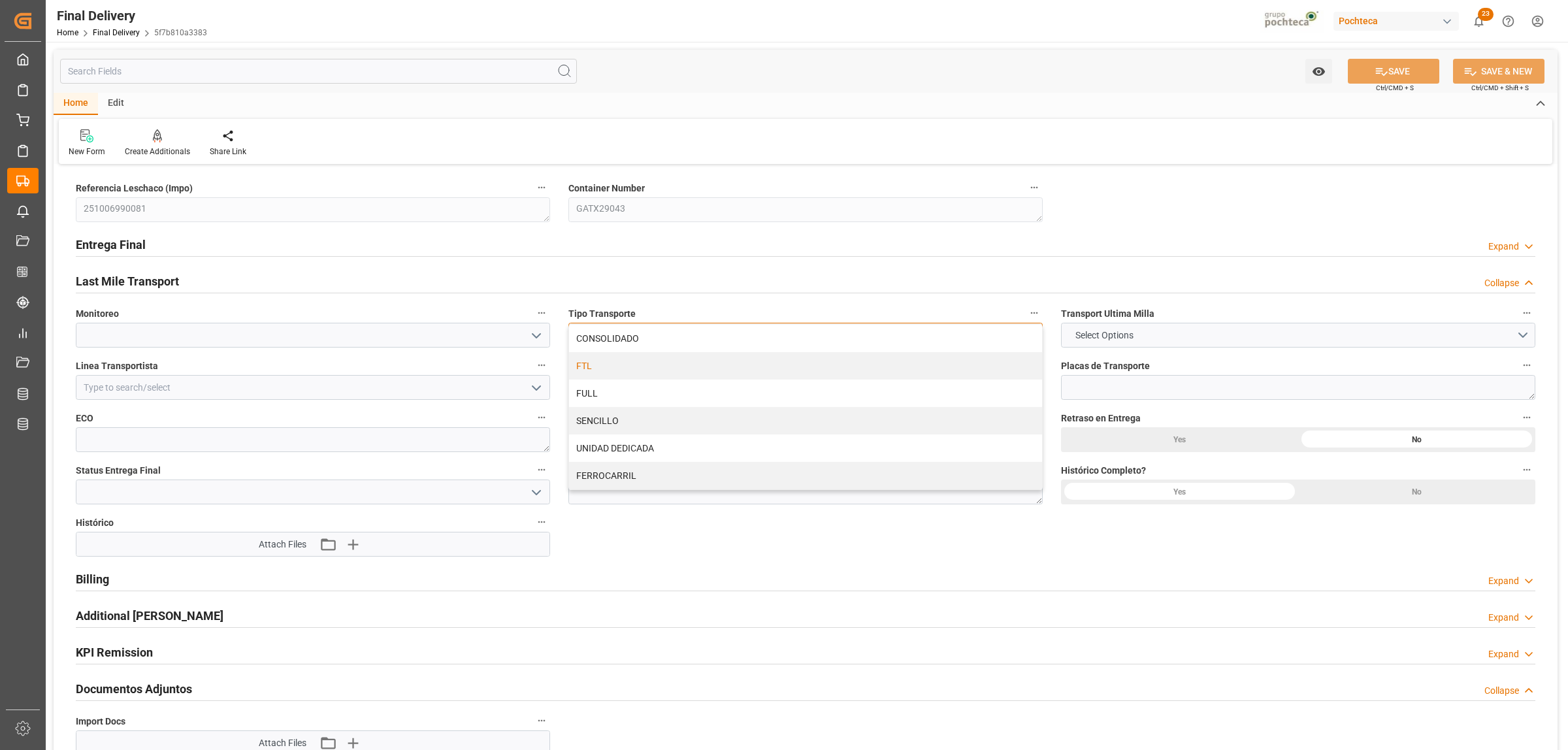
click at [585, 371] on div "FTL" at bounding box center [805, 366] width 473 height 28
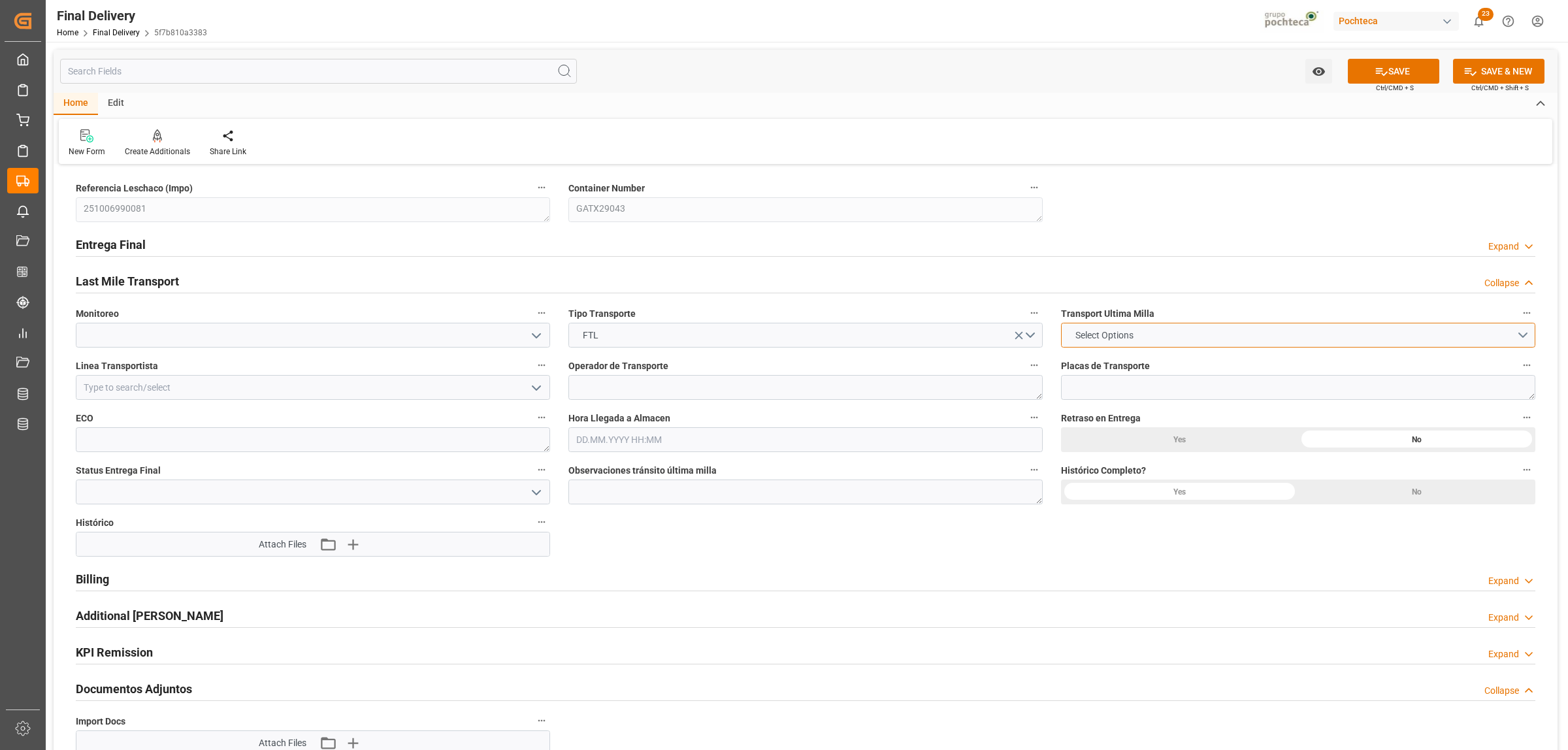
click at [1532, 337] on button "Select Options" at bounding box center [1298, 335] width 474 height 25
click at [1116, 364] on div "POCHTECA" at bounding box center [1298, 366] width 473 height 28
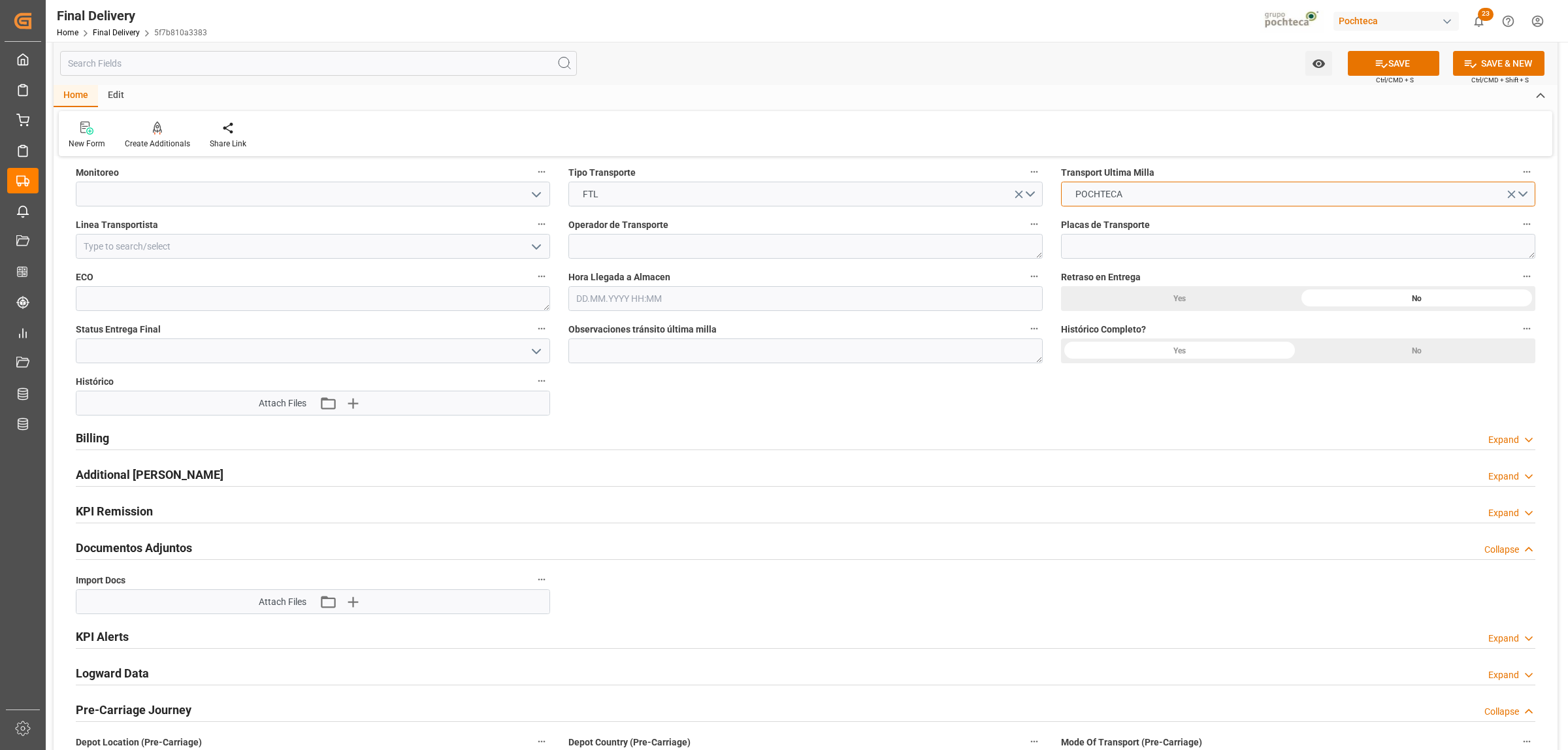
scroll to position [163, 0]
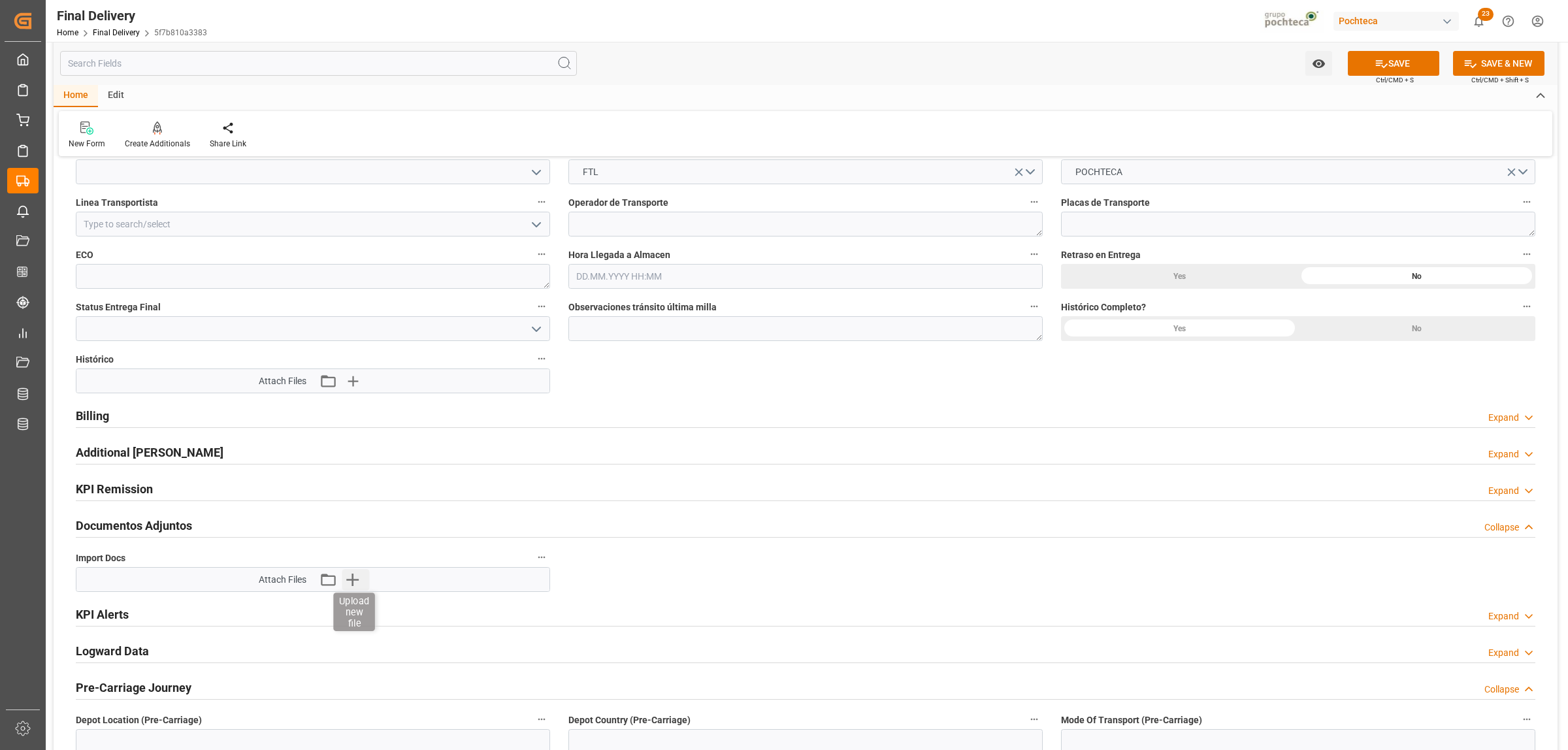
click at [348, 580] on icon "button" at bounding box center [352, 580] width 12 height 12
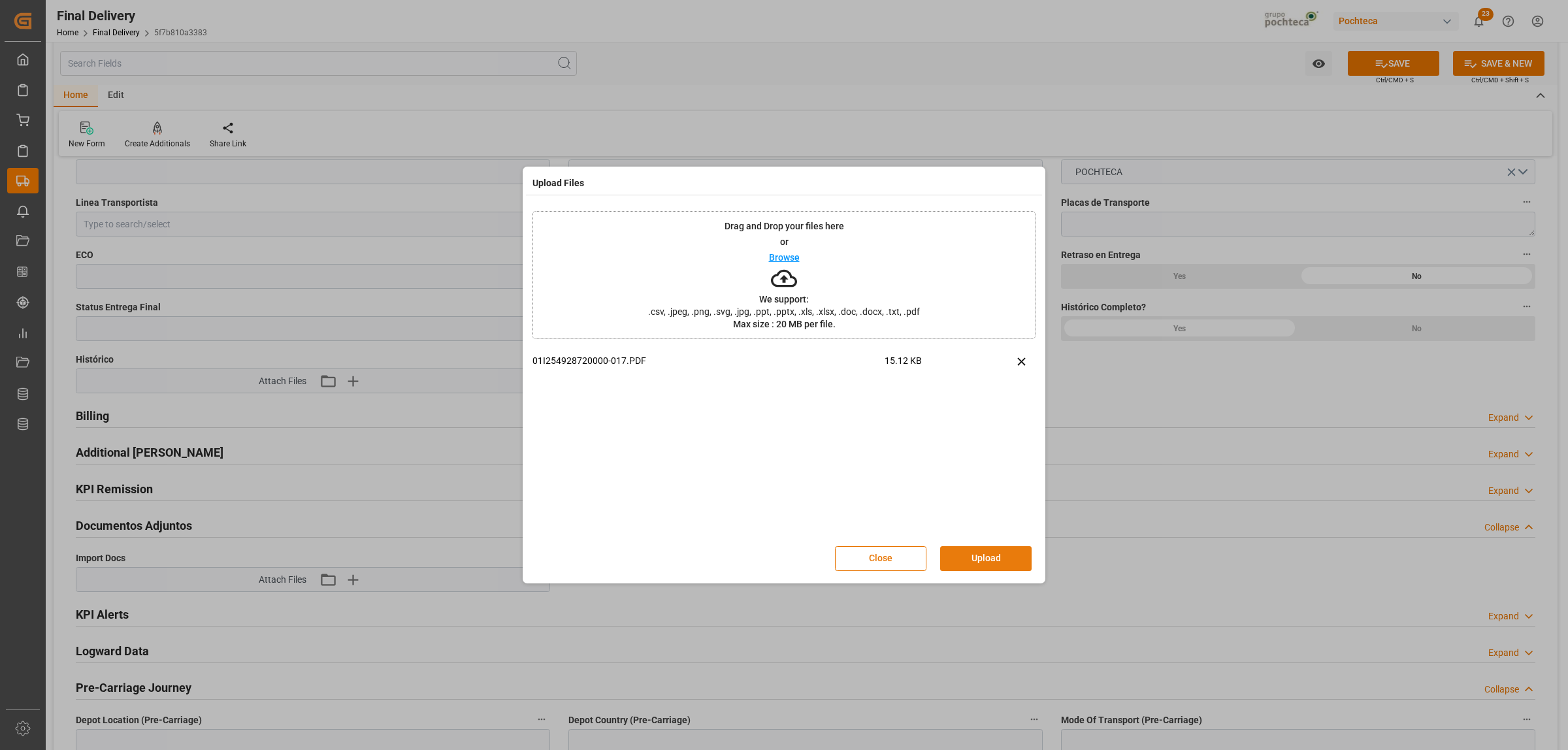
click at [968, 562] on button "Upload" at bounding box center [985, 559] width 91 height 25
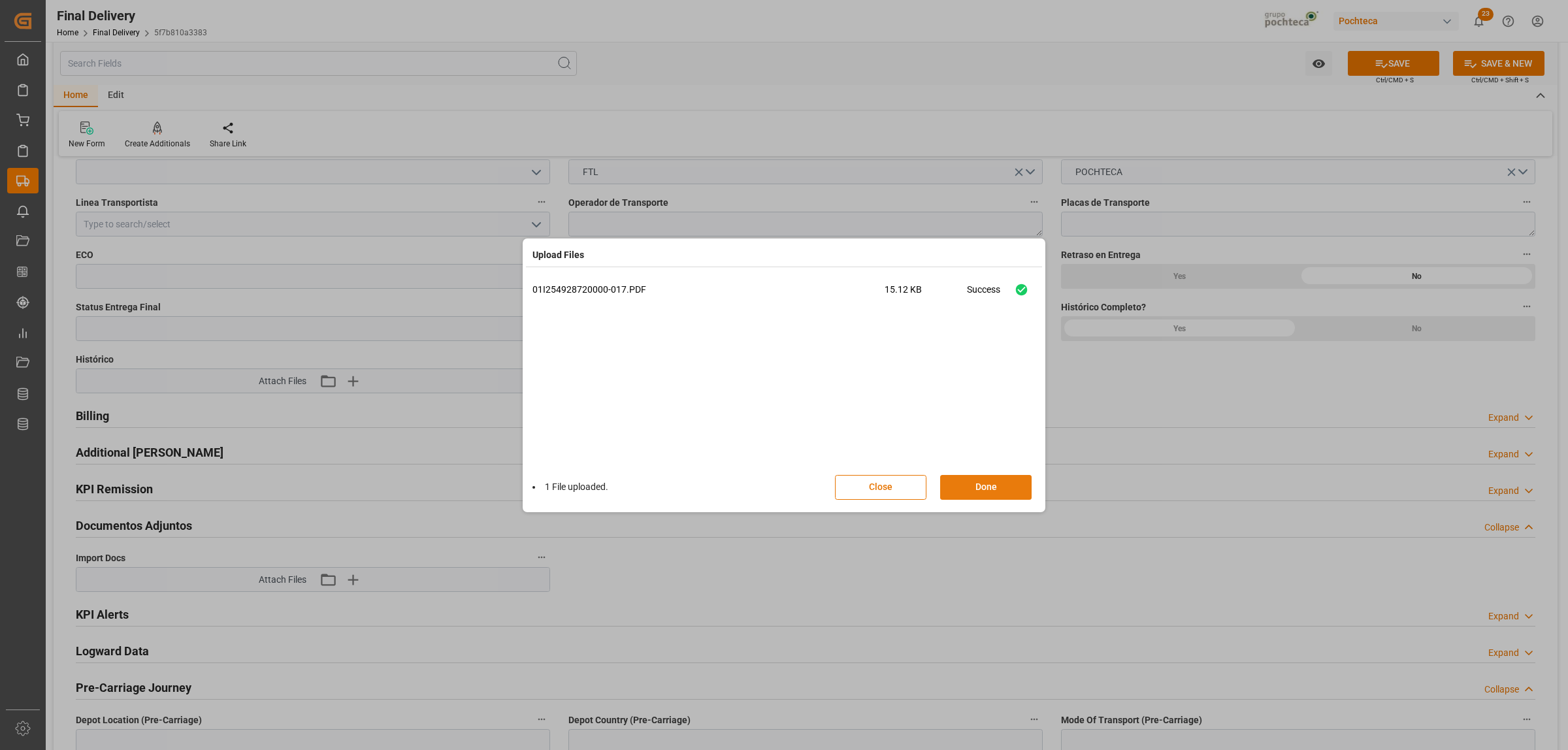
click at [988, 489] on button "Done" at bounding box center [985, 487] width 91 height 25
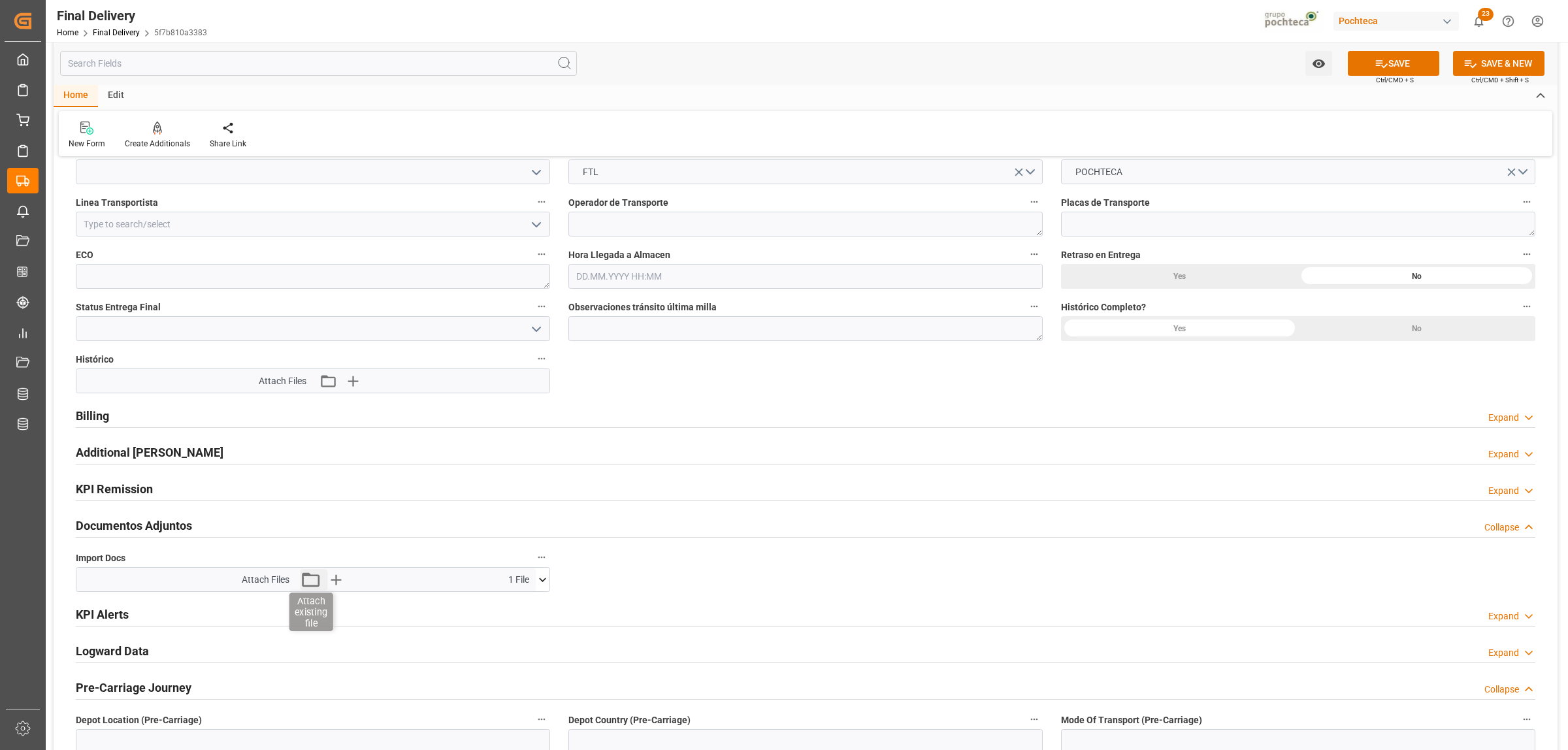
click at [310, 580] on icon "button" at bounding box center [310, 579] width 21 height 21
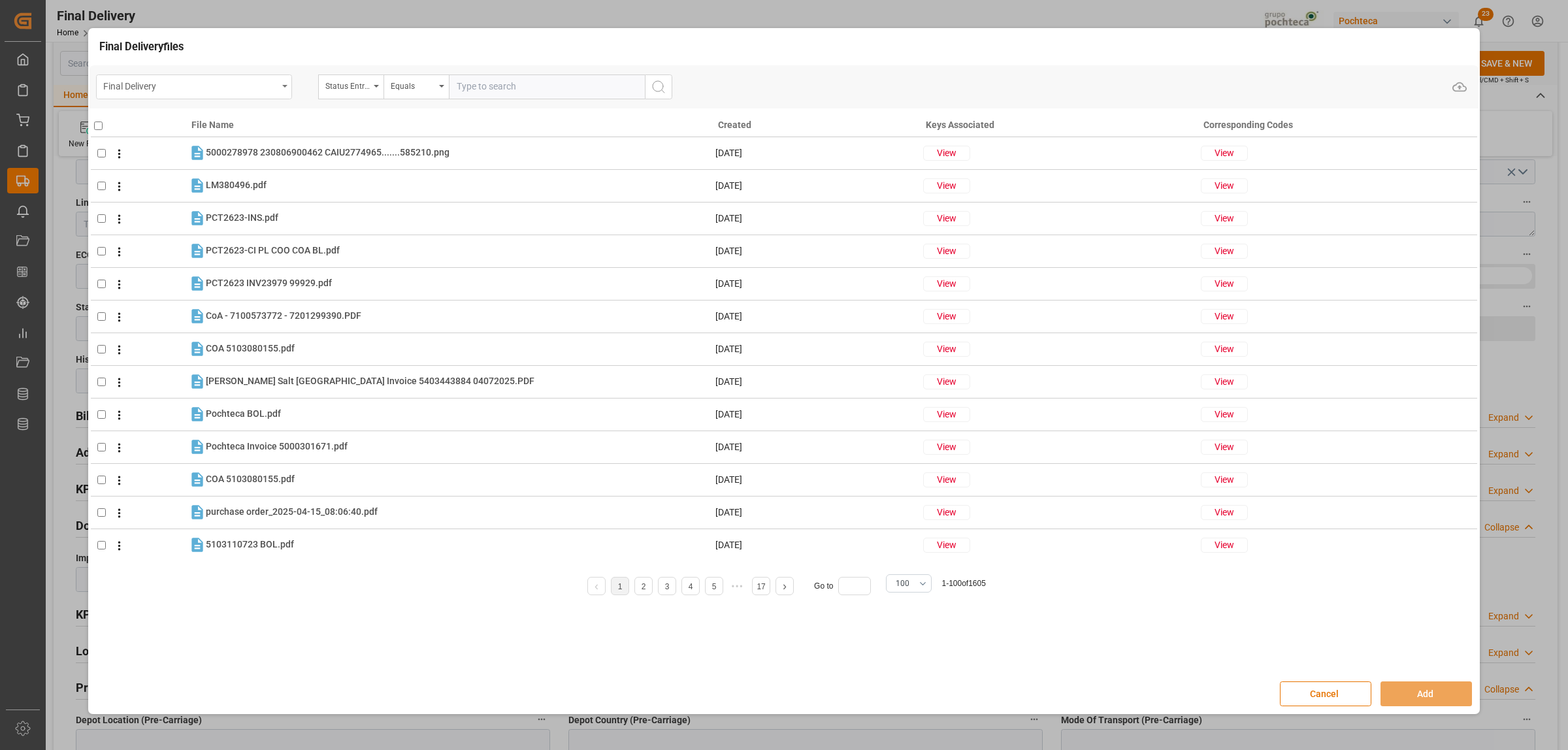
click at [285, 86] on icon "open menu" at bounding box center [285, 86] width 6 height 3
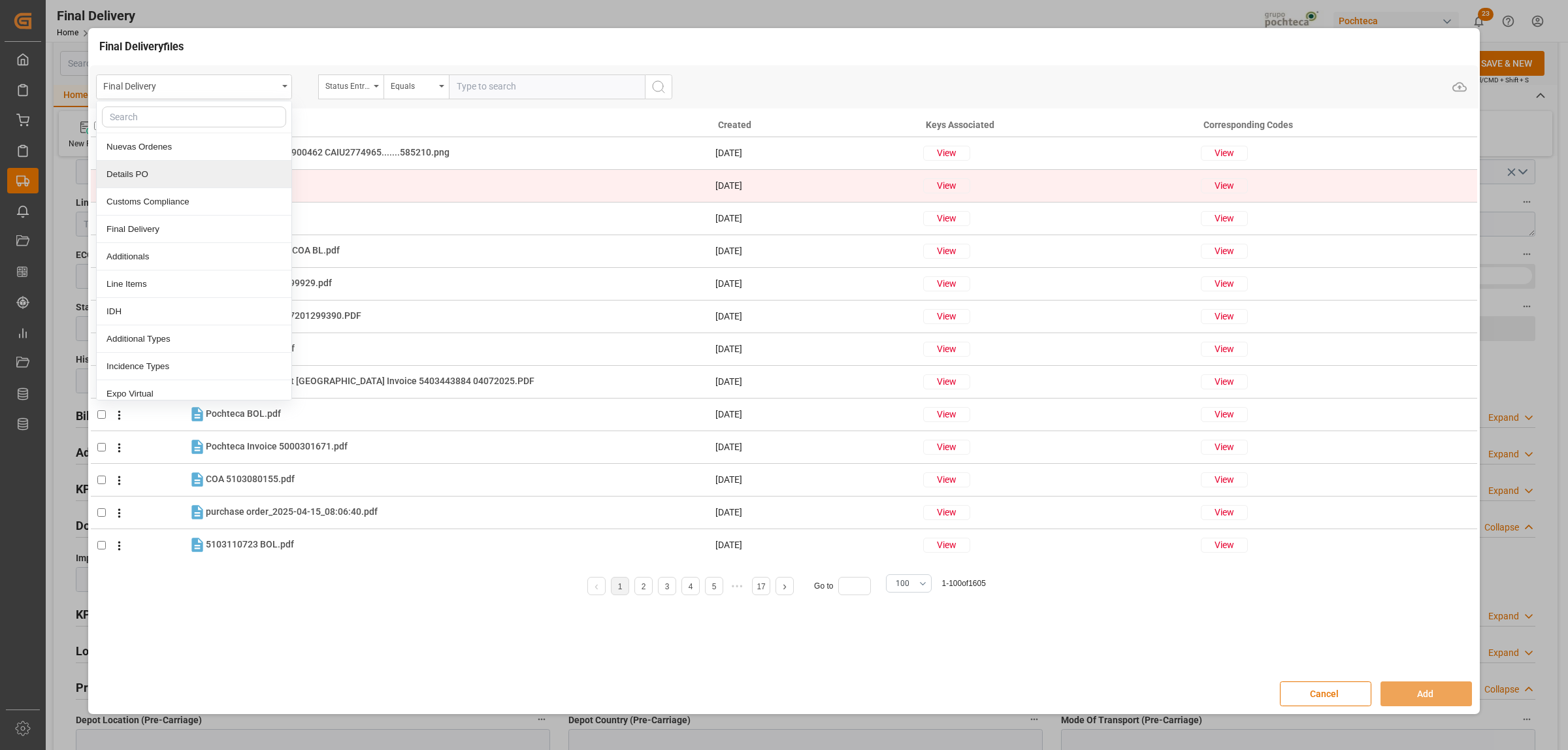
click at [128, 171] on div "Details PO" at bounding box center [194, 175] width 195 height 28
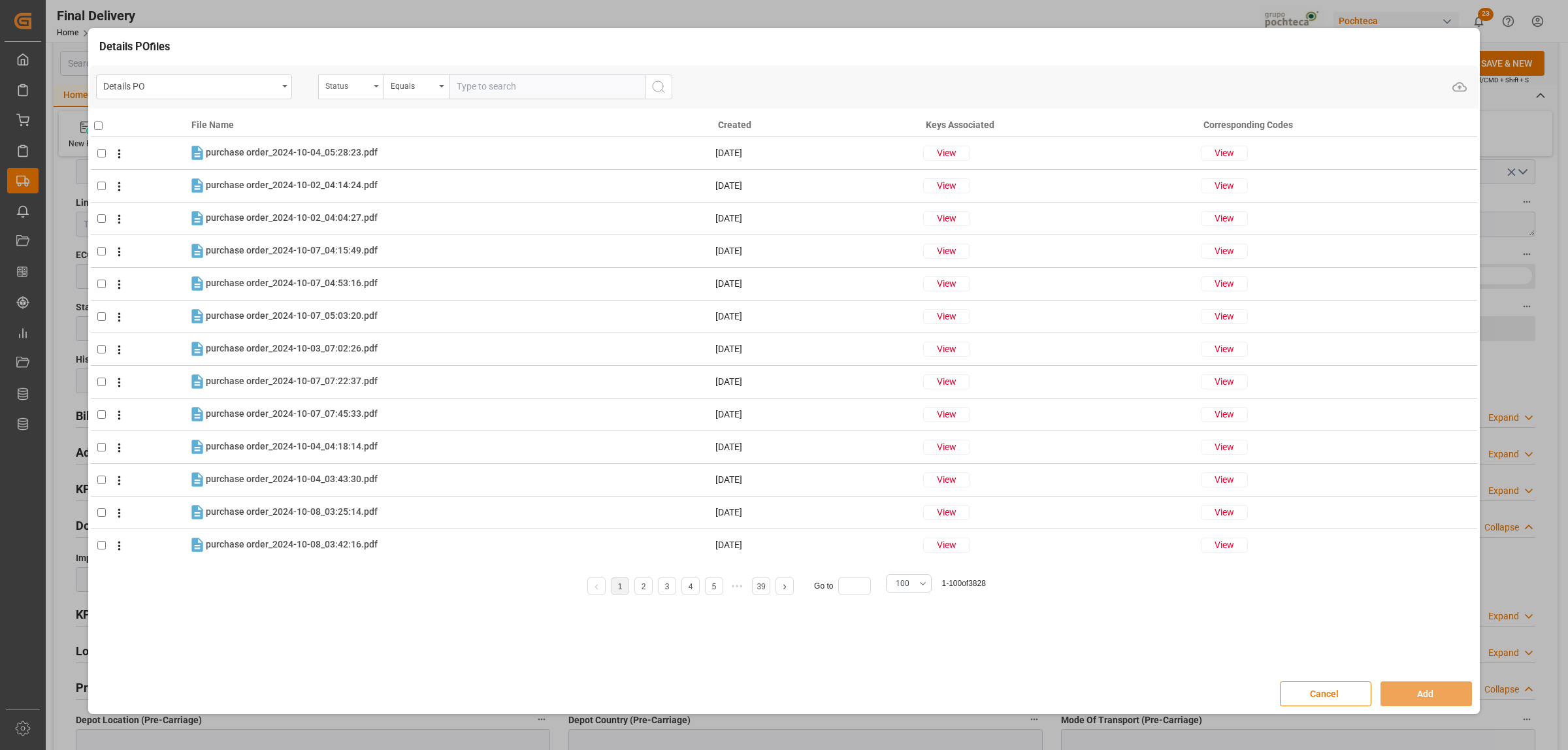
click at [377, 95] on div "Status" at bounding box center [350, 87] width 66 height 25
type input "orde"
click at [386, 144] on div "Orden de Compra nuevo" at bounding box center [416, 147] width 195 height 28
click at [469, 95] on input "text" at bounding box center [547, 87] width 196 height 25
paste input "5000304157"
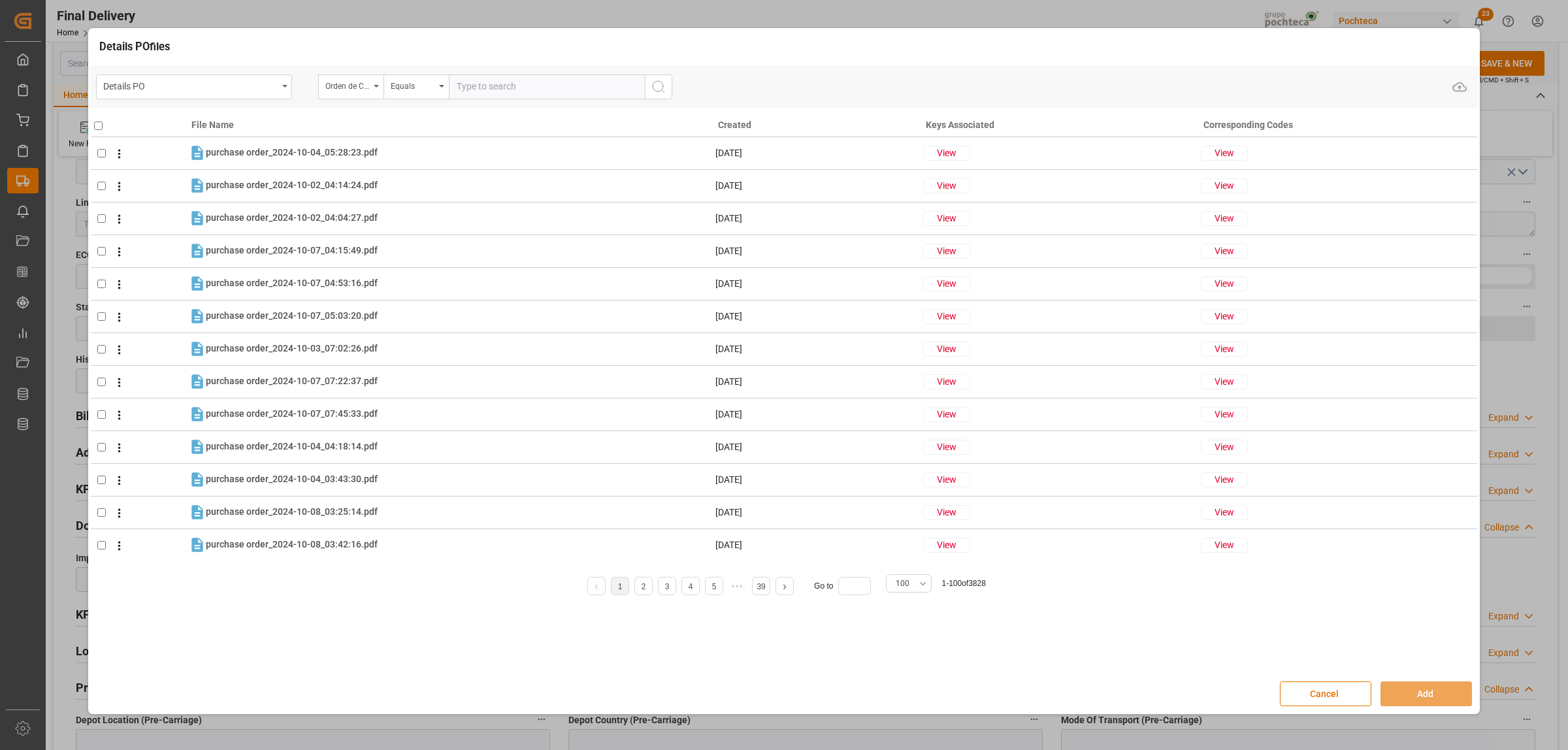
type input "5000304157"
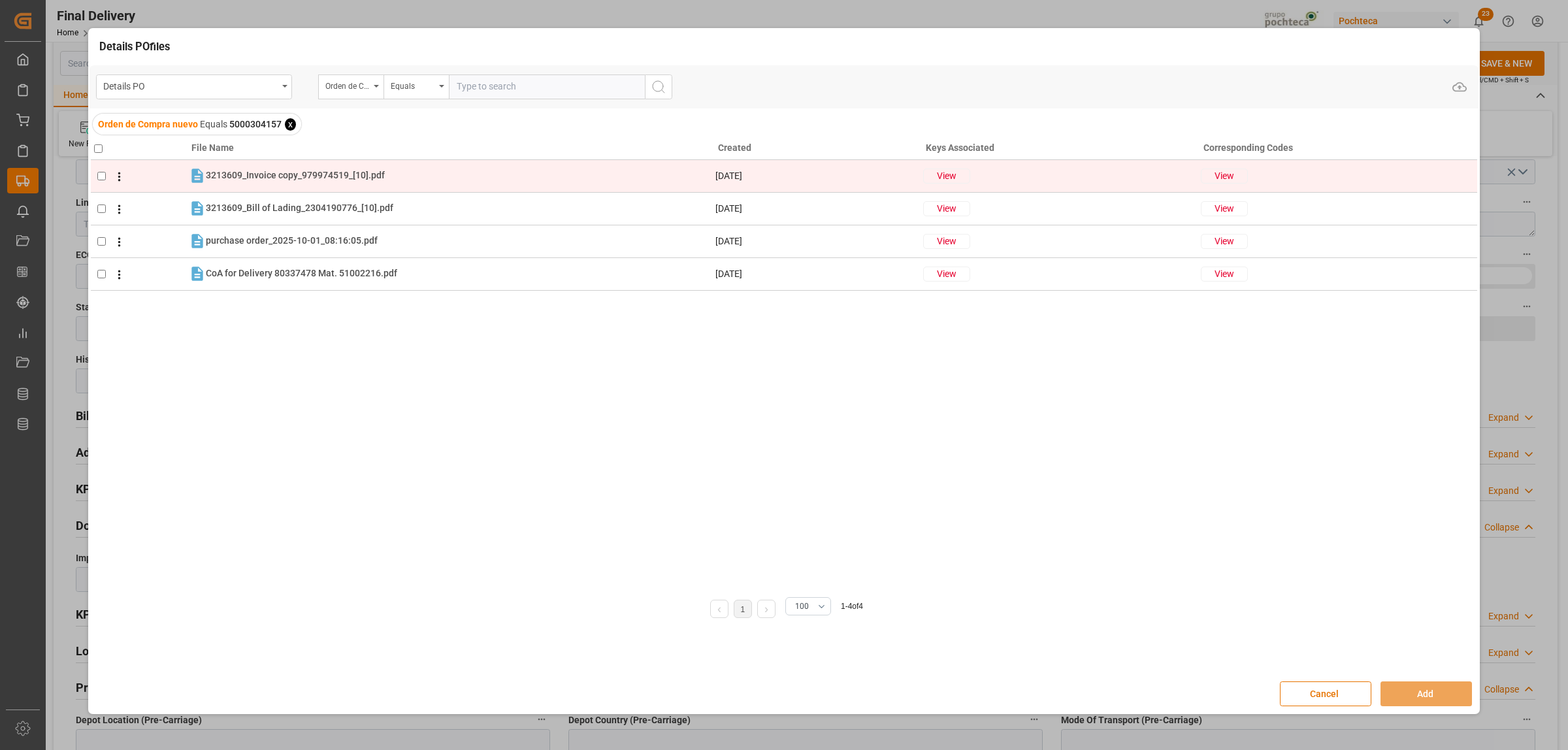
click at [102, 174] on input "checkbox" at bounding box center [102, 176] width 8 height 8
checkbox input "true"
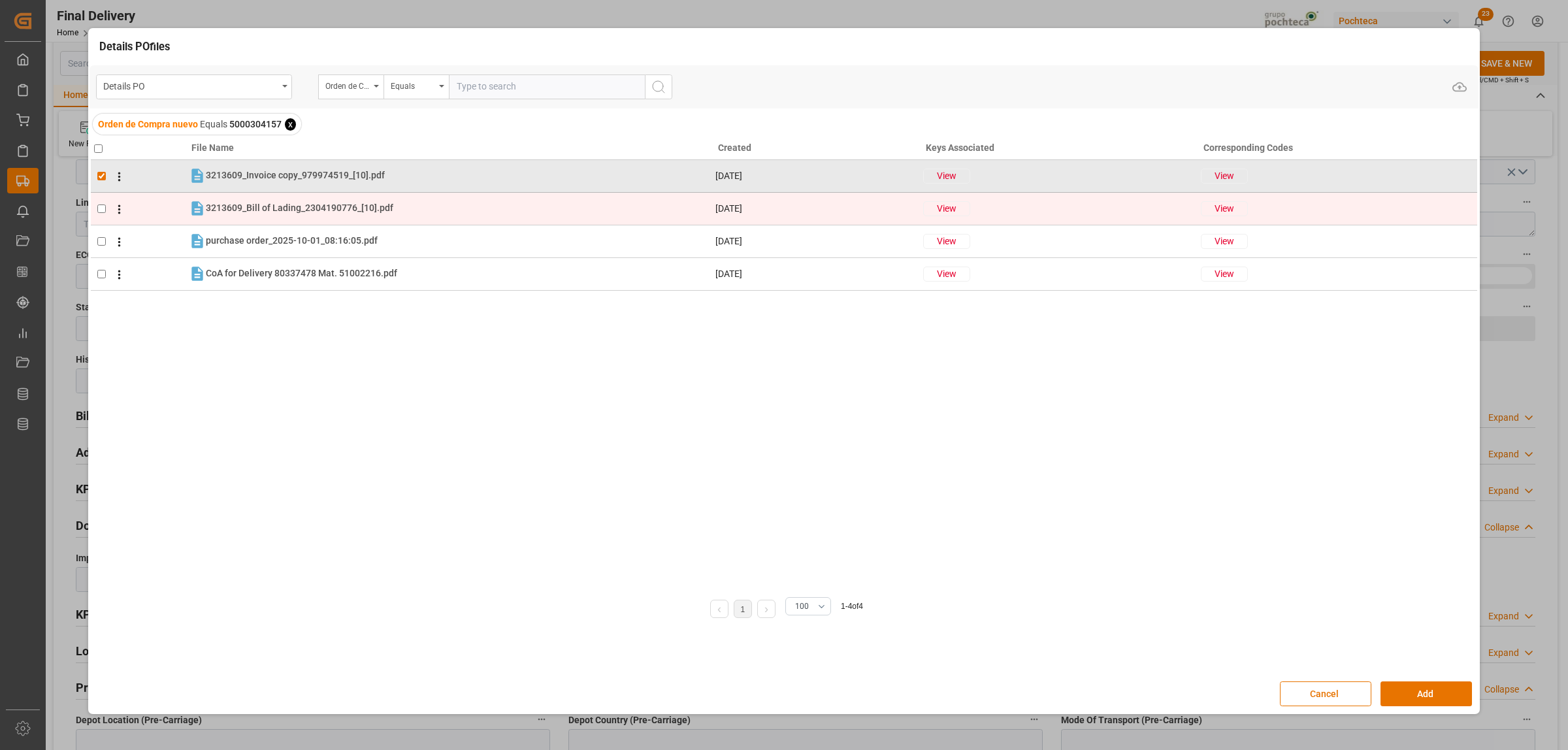
click at [96, 205] on td at bounding box center [139, 208] width 97 height 32
checkbox input "true"
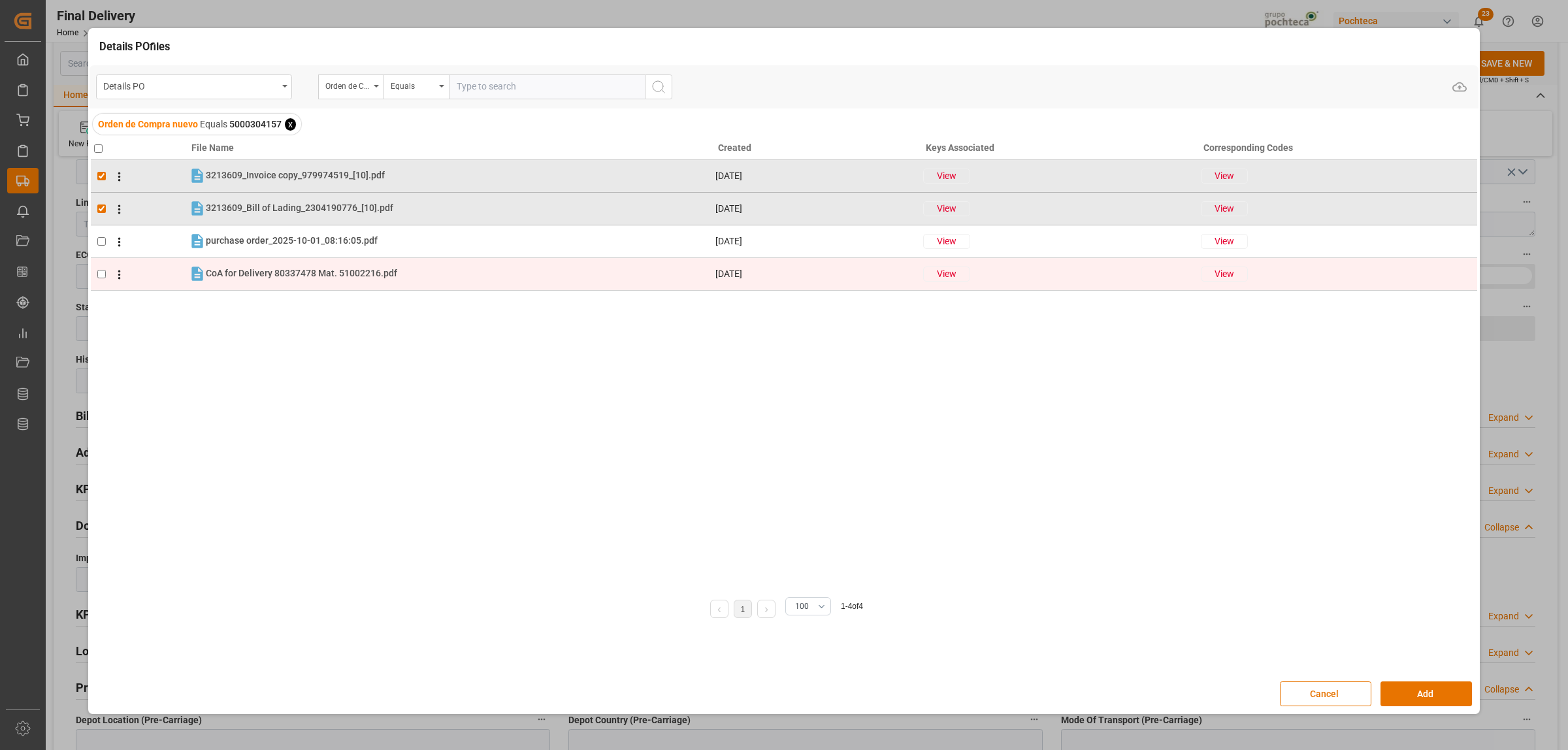
click at [102, 275] on input "checkbox" at bounding box center [102, 274] width 8 height 8
checkbox input "true"
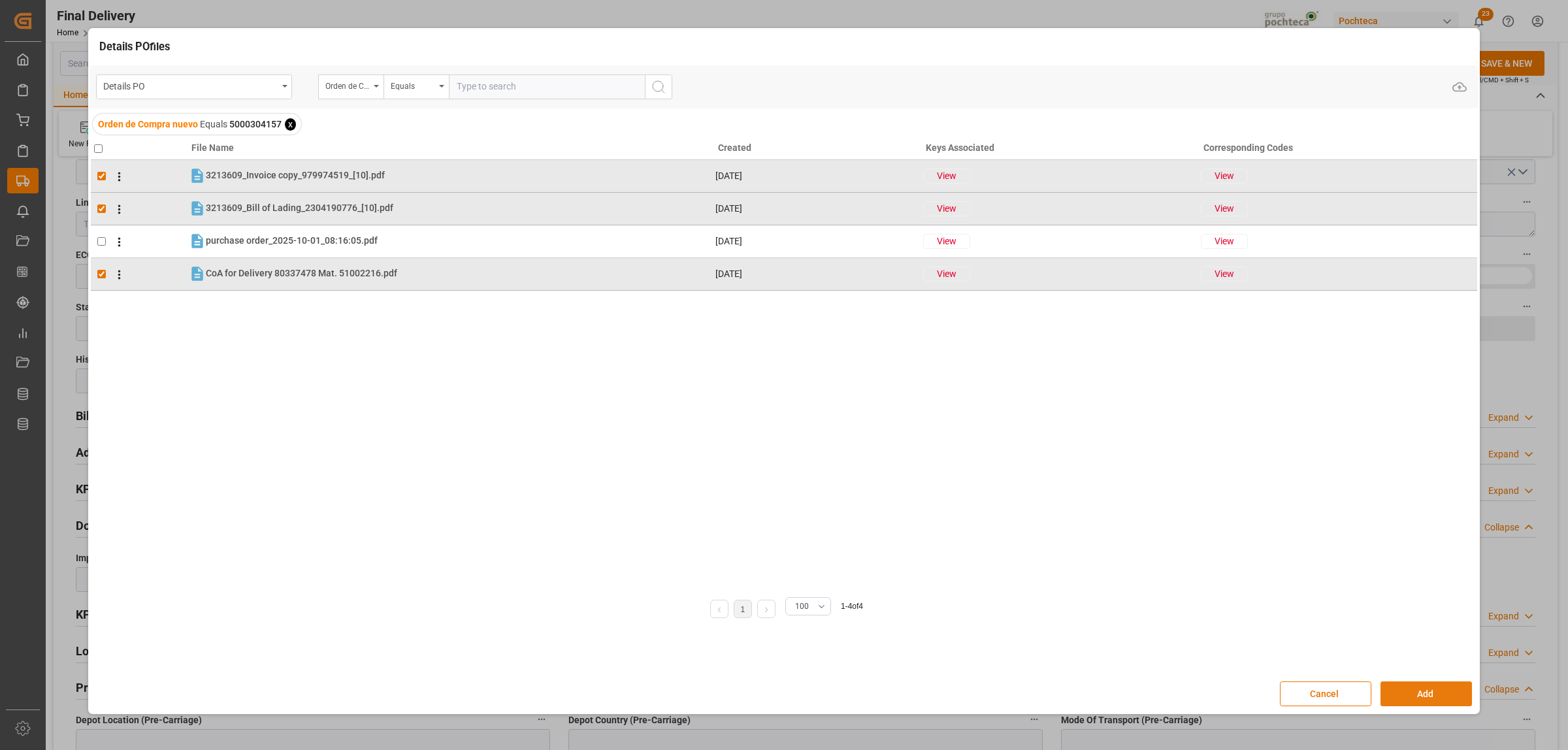
click at [1431, 695] on button "Add" at bounding box center [1426, 694] width 91 height 25
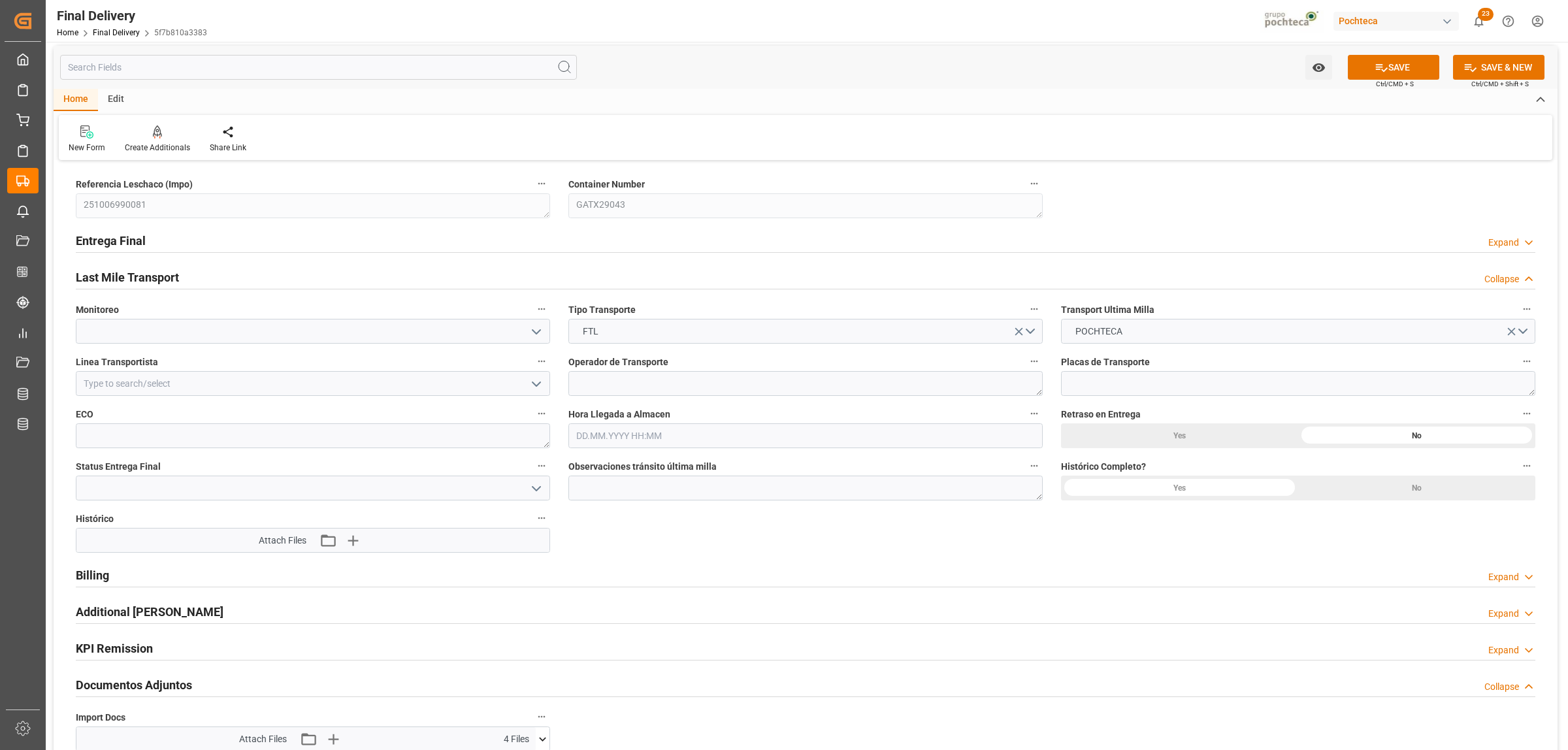
scroll to position [0, 0]
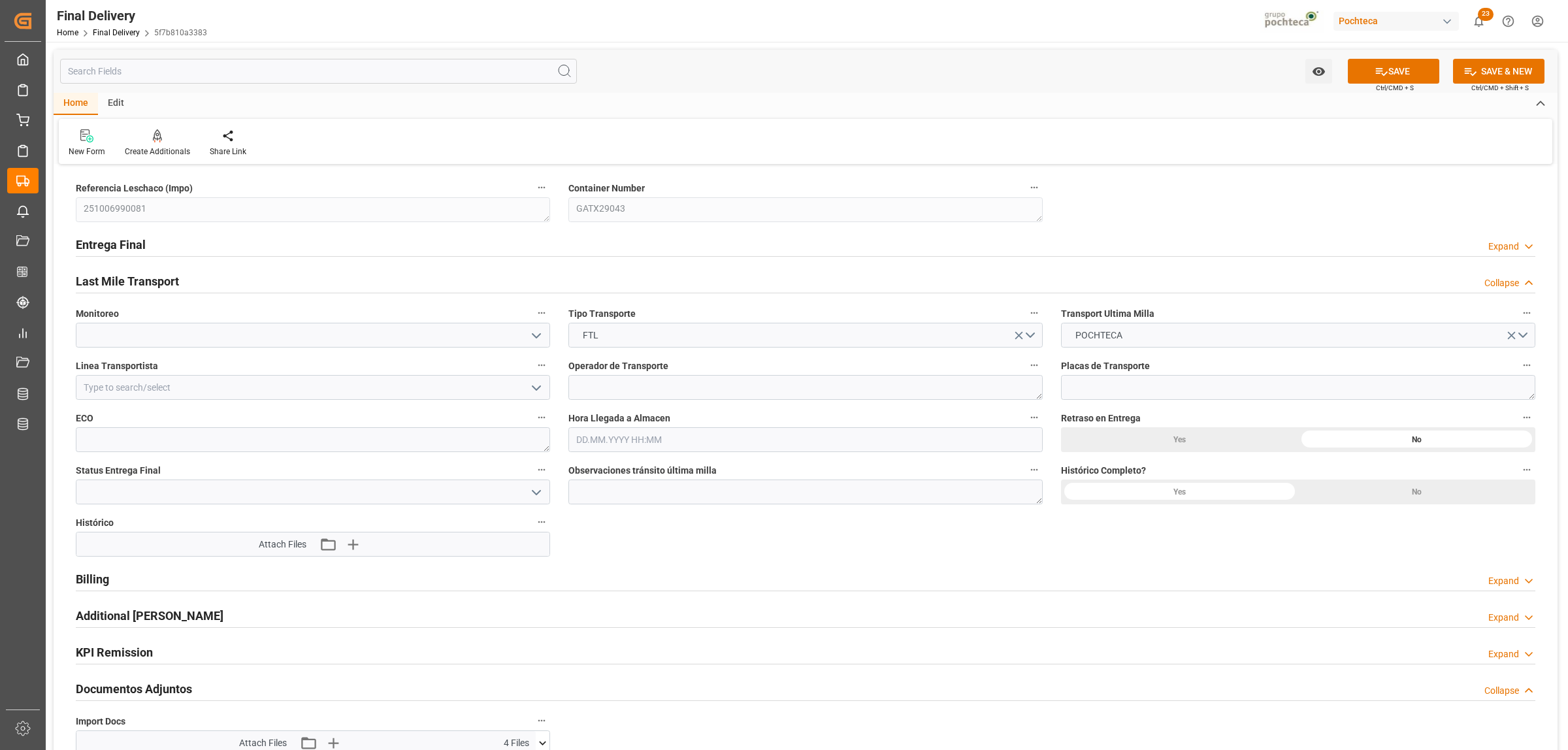
click at [134, 243] on h2 "Entrega Final" at bounding box center [111, 245] width 70 height 18
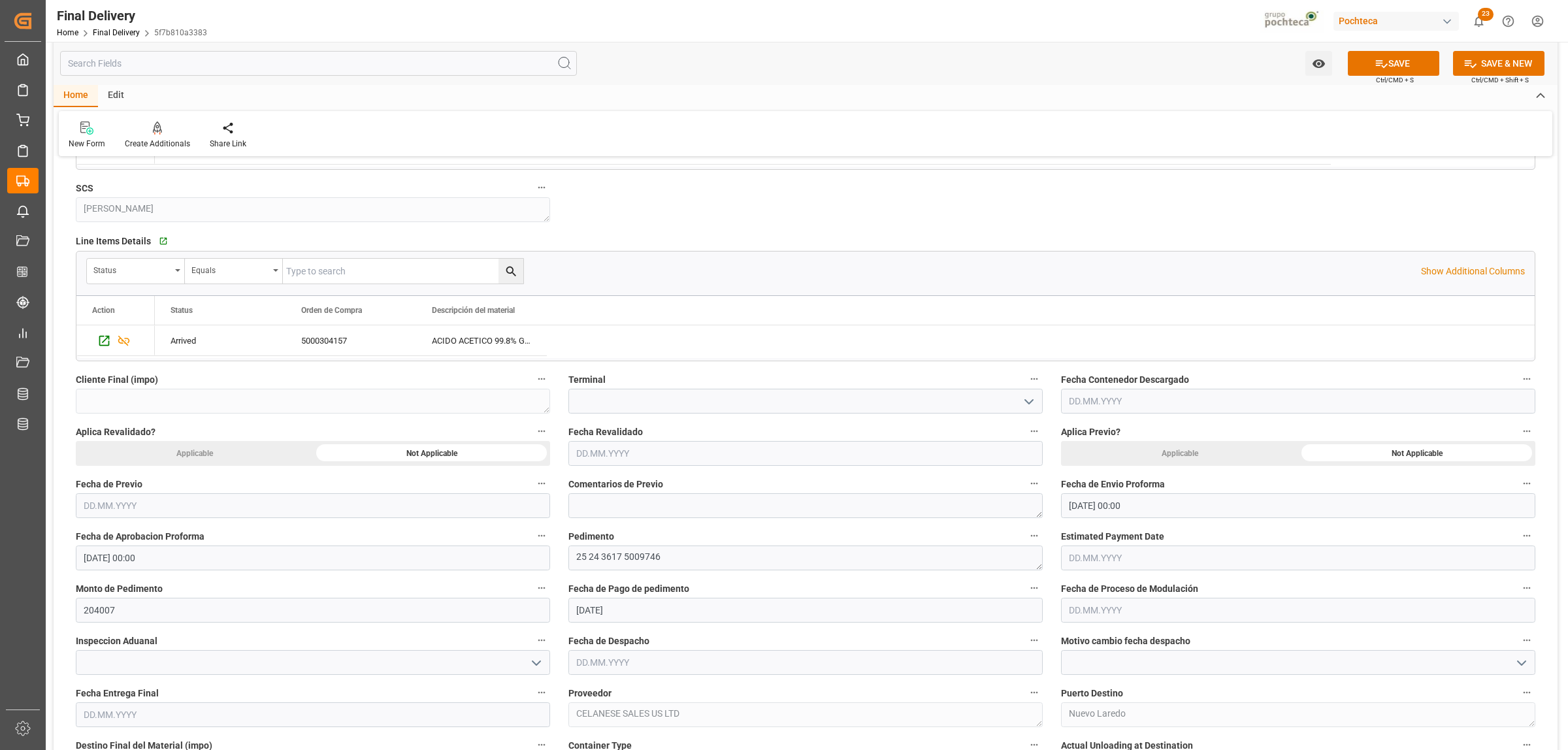
scroll to position [409, 0]
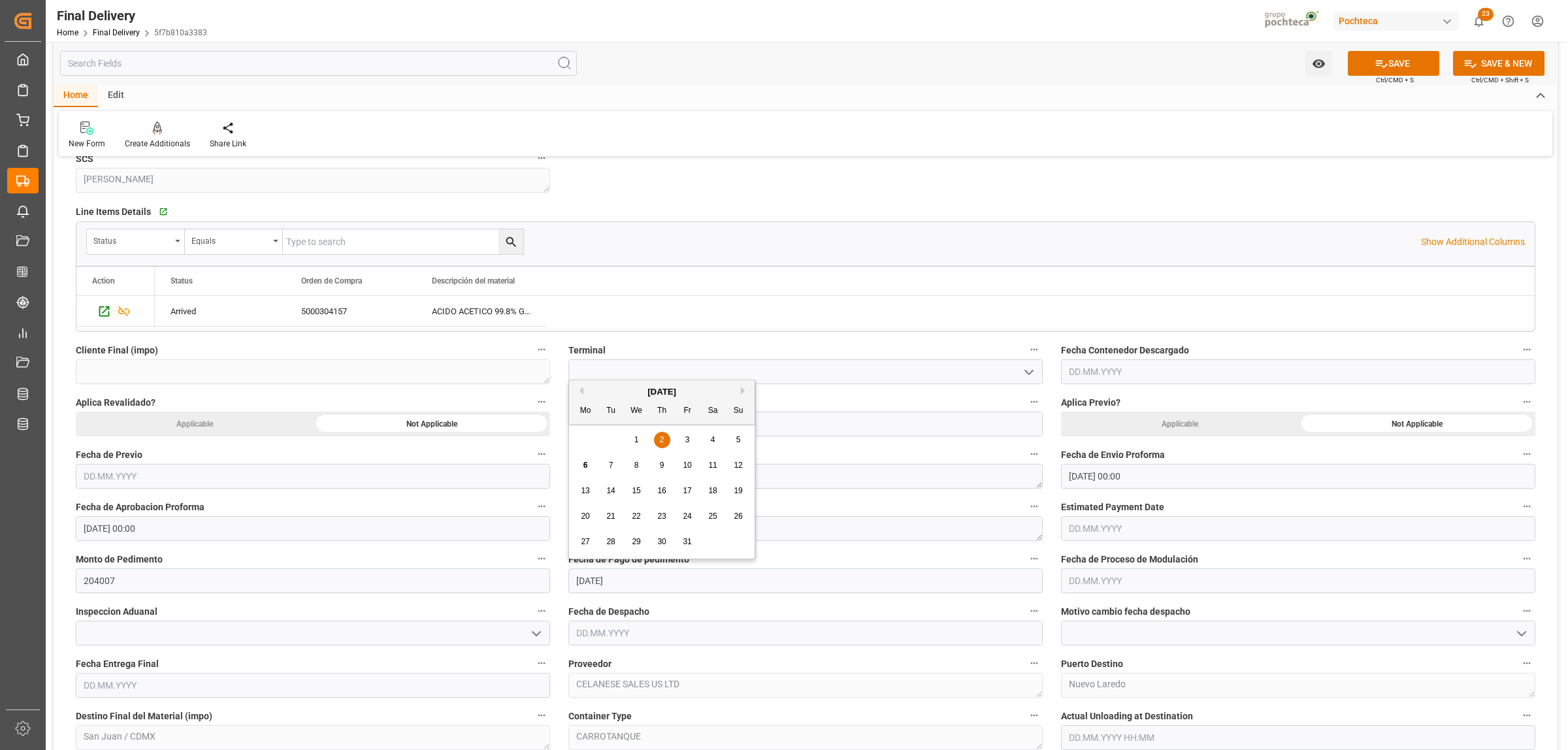
drag, startPoint x: 586, startPoint y: 592, endPoint x: 526, endPoint y: 595, distance: 60.1
click at [1354, 73] on button "SAVE" at bounding box center [1393, 64] width 91 height 25
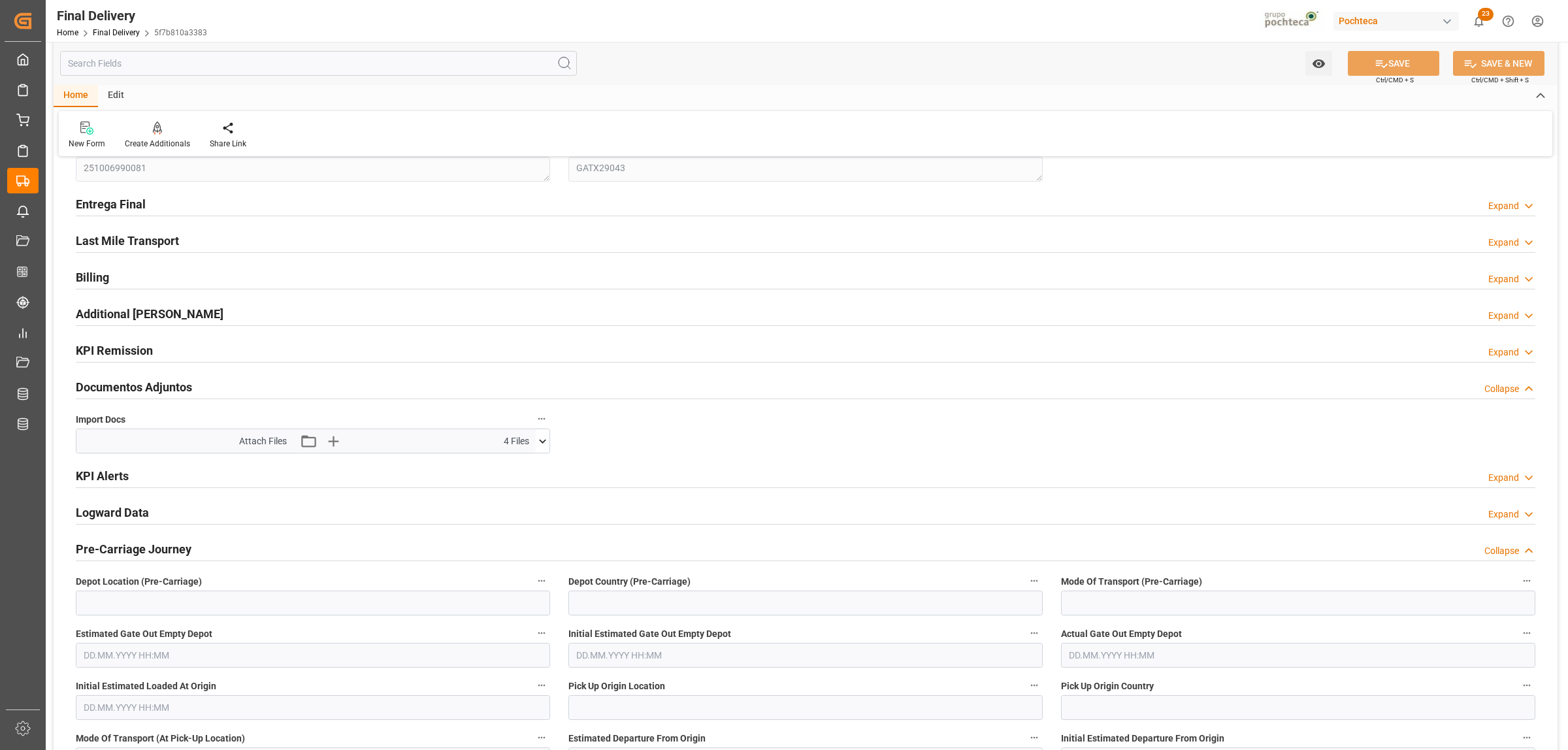
scroll to position [0, 0]
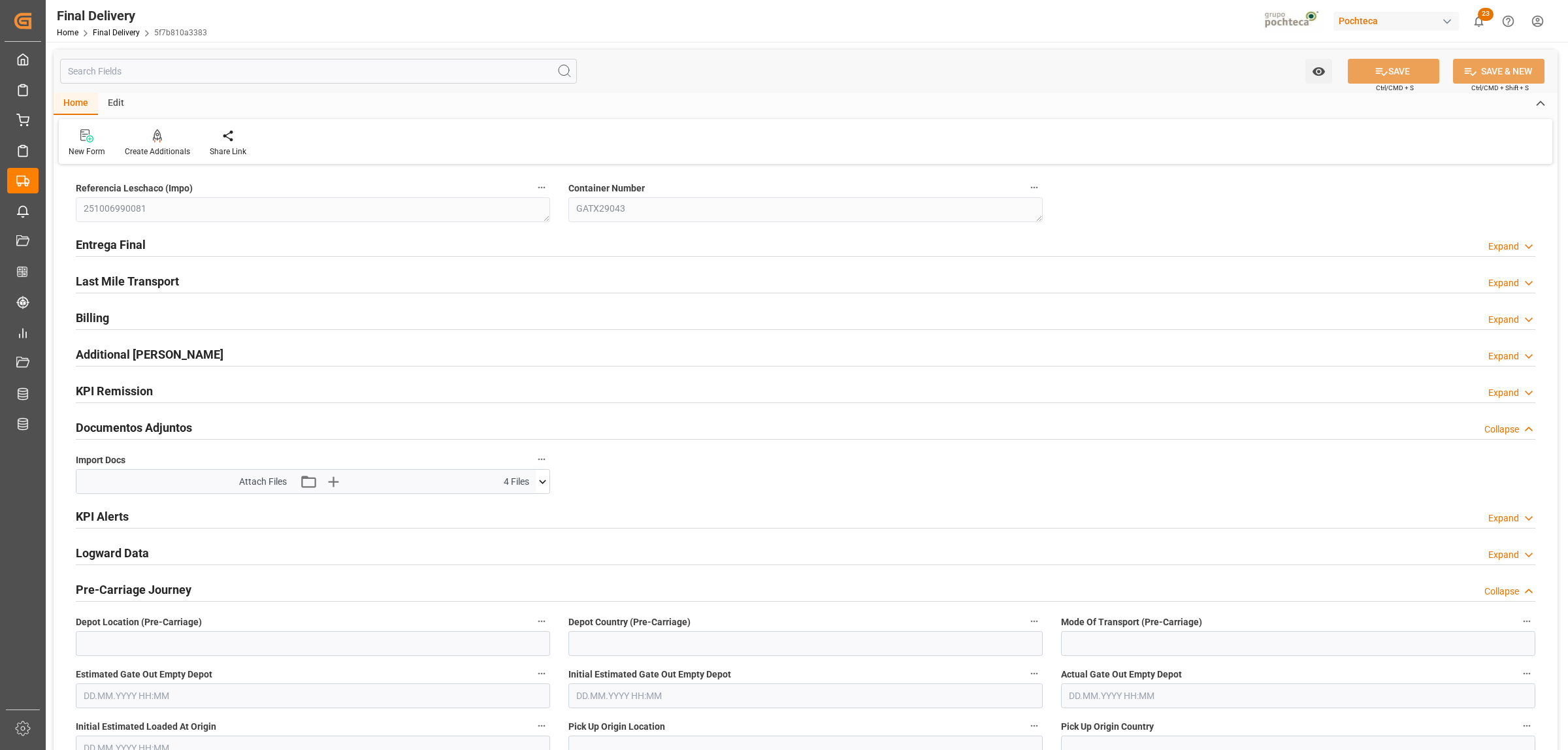
click at [105, 242] on h2 "Entrega Final" at bounding box center [111, 245] width 70 height 18
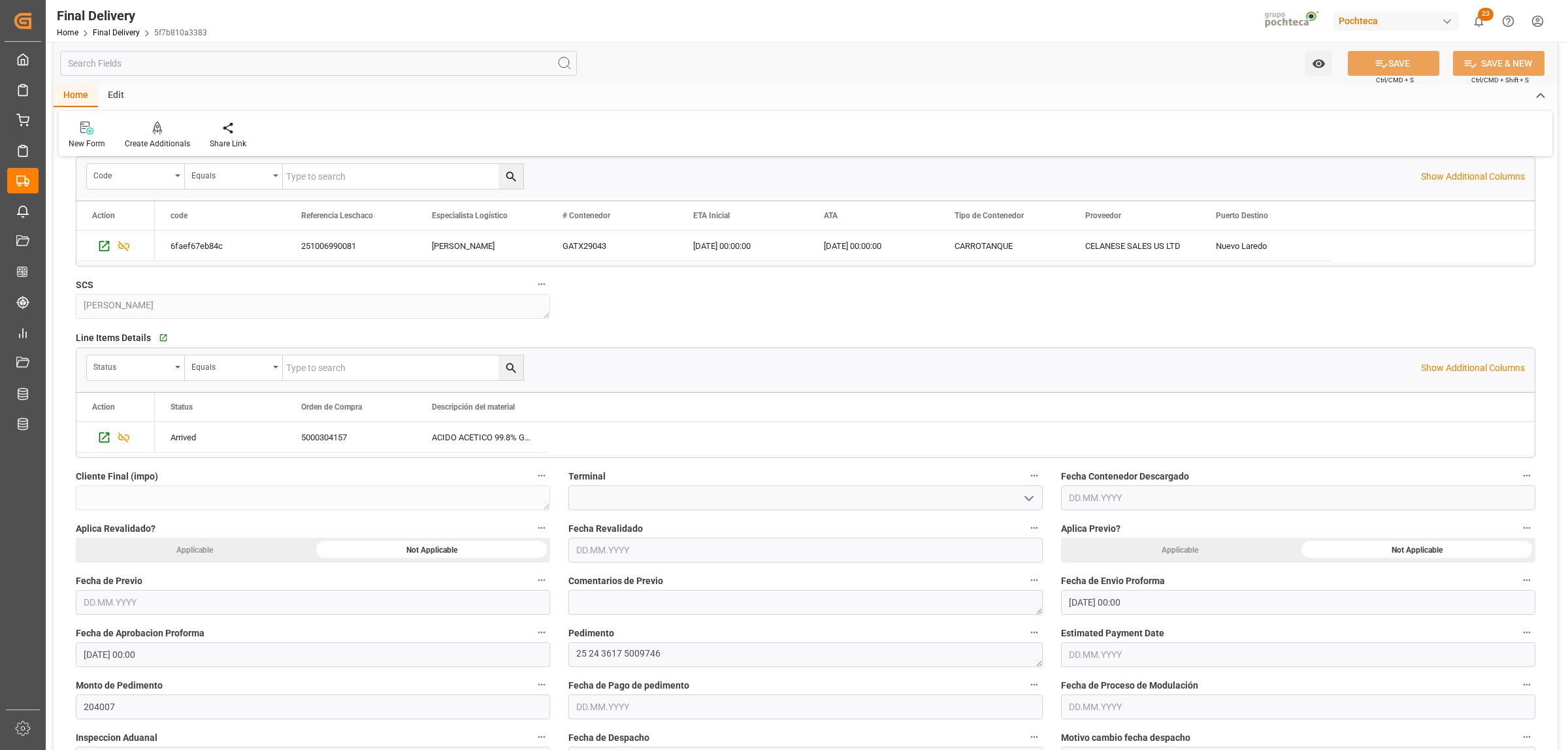
scroll to position [409, 0]
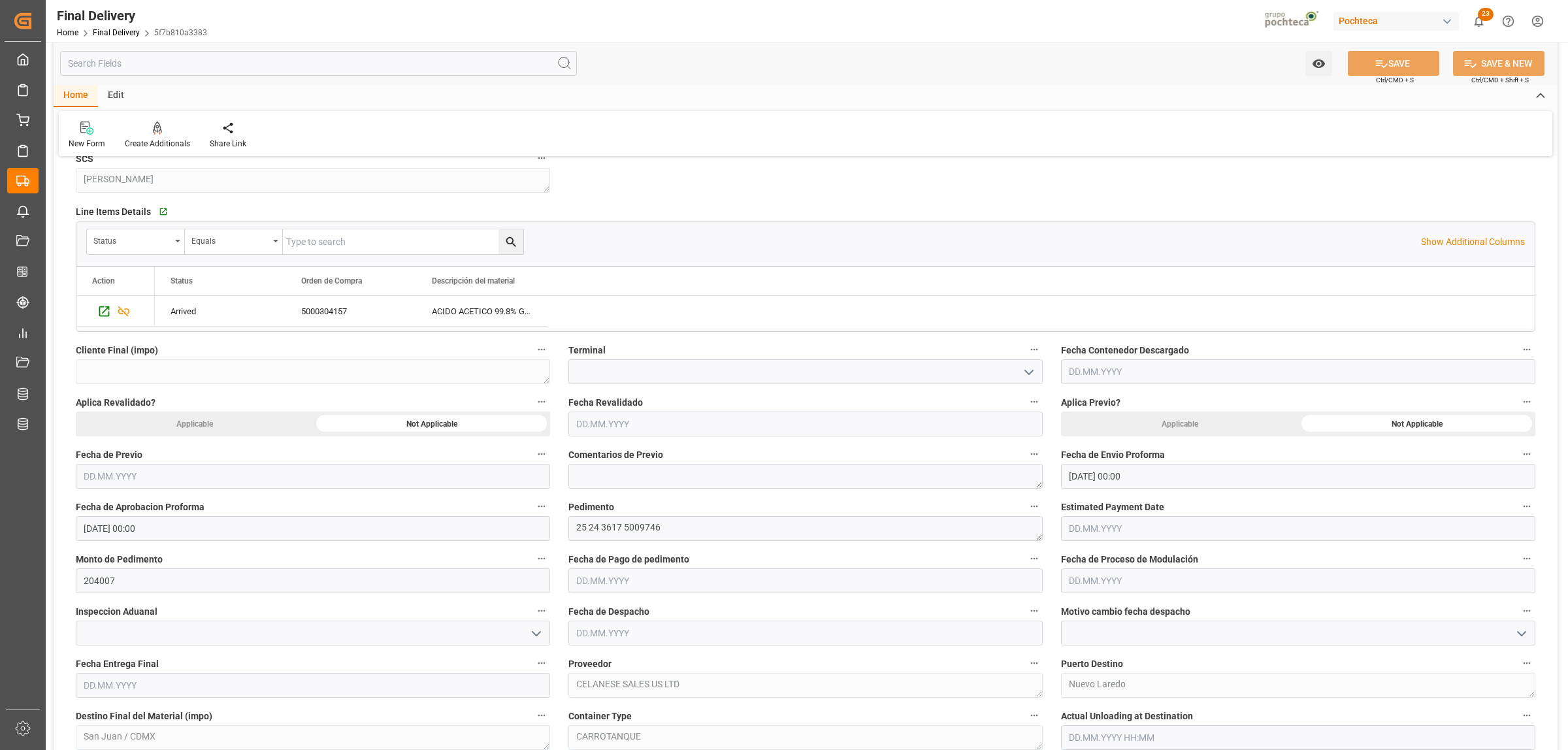
click at [594, 582] on input "text" at bounding box center [805, 581] width 474 height 25
click at [621, 438] on div "29 30 1 2 3 4 5" at bounding box center [662, 440] width 178 height 26
click at [661, 443] on span "2" at bounding box center [662, 440] width 5 height 9
type input "02.10.2025"
click at [1410, 70] on button "SAVE" at bounding box center [1393, 64] width 91 height 25
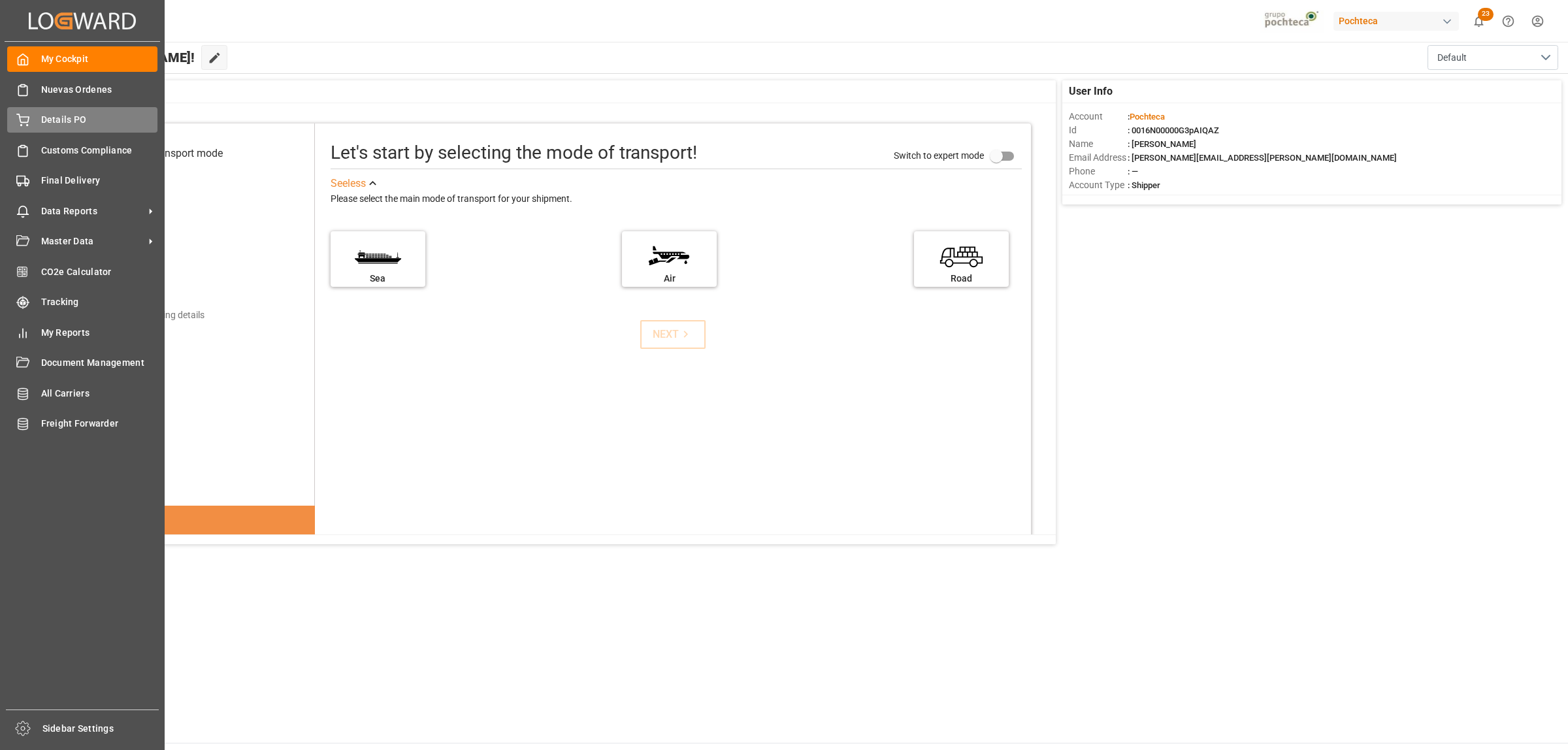
click at [64, 124] on span "Details PO" at bounding box center [100, 120] width 117 height 14
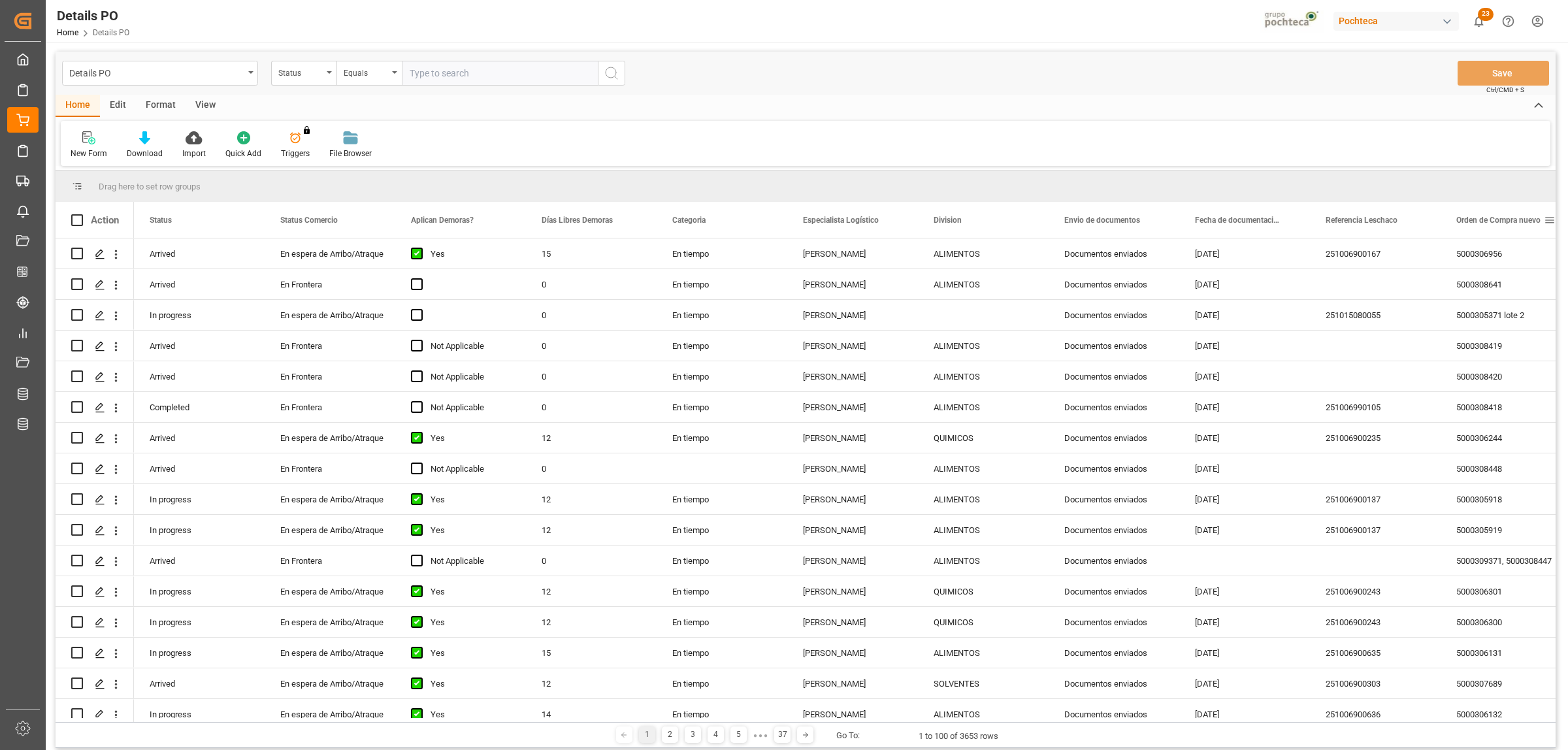
click at [1549, 220] on span at bounding box center [1549, 220] width 12 height 12
click at [1507, 217] on span "filter" at bounding box center [1505, 222] width 12 height 12
type input "5000304773"
click at [1497, 329] on button "Apply" at bounding box center [1500, 331] width 24 height 13
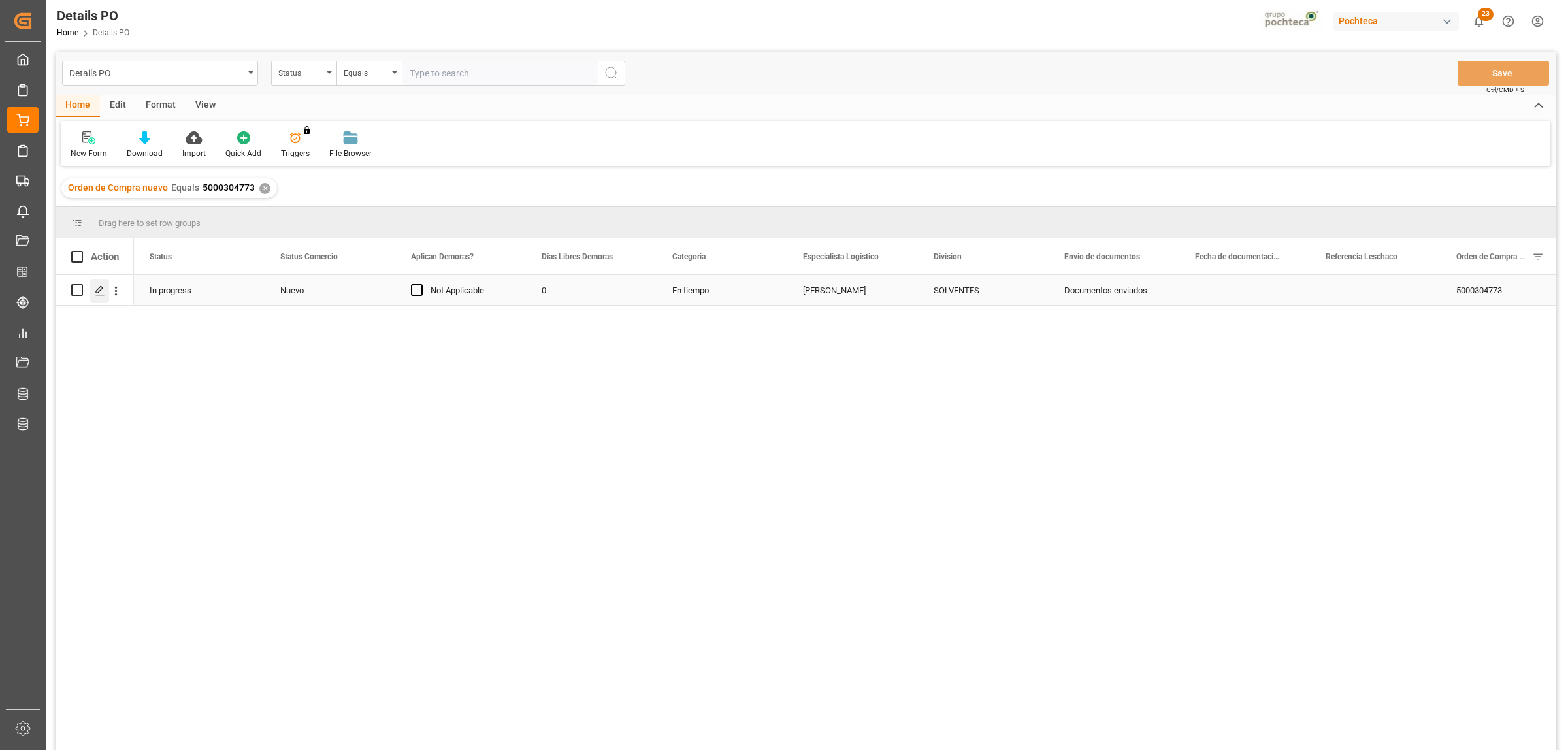
click at [99, 289] on icon "Press SPACE to select this row." at bounding box center [100, 290] width 10 height 10
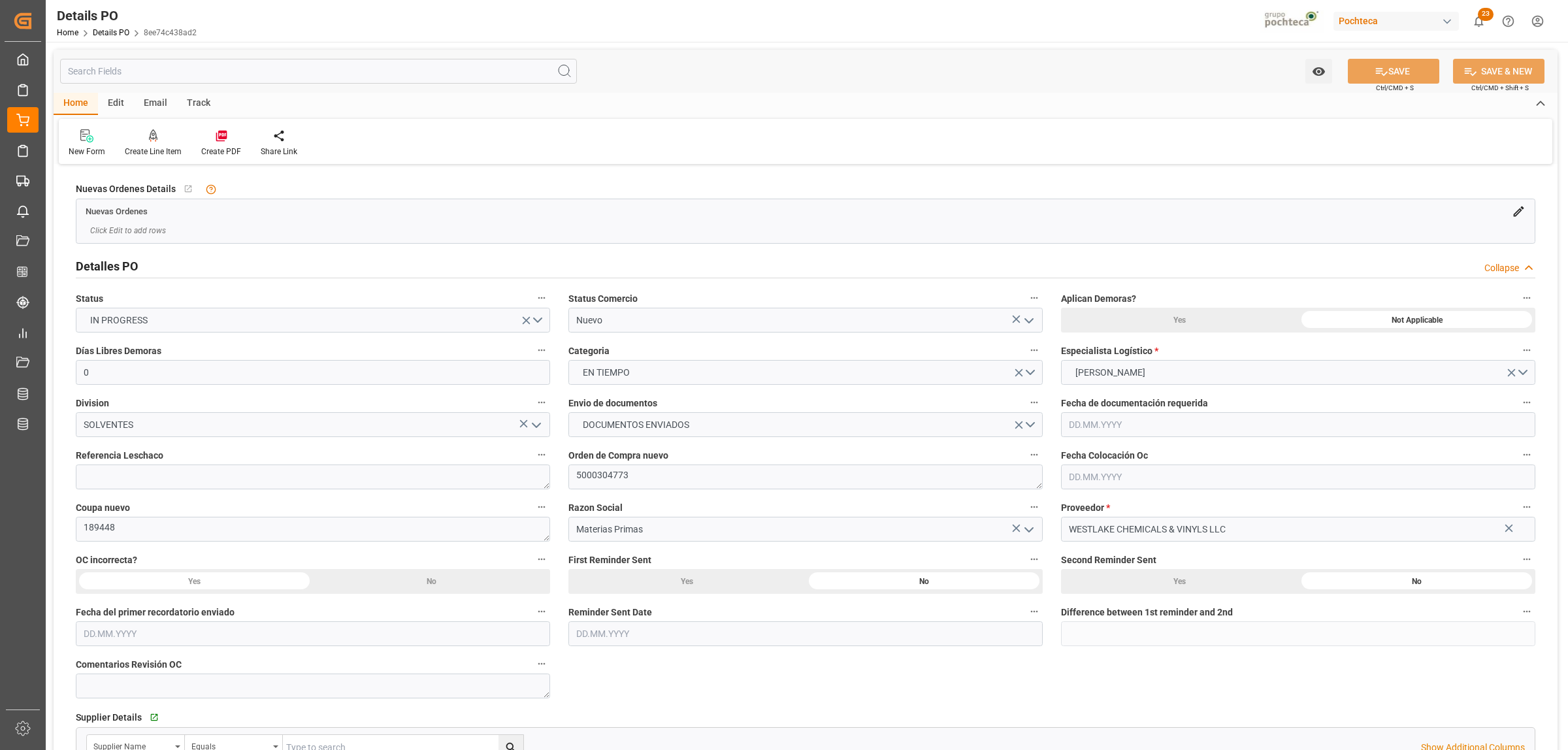
type input "0"
type input "[DATE]"
click at [198, 469] on textarea at bounding box center [313, 477] width 474 height 25
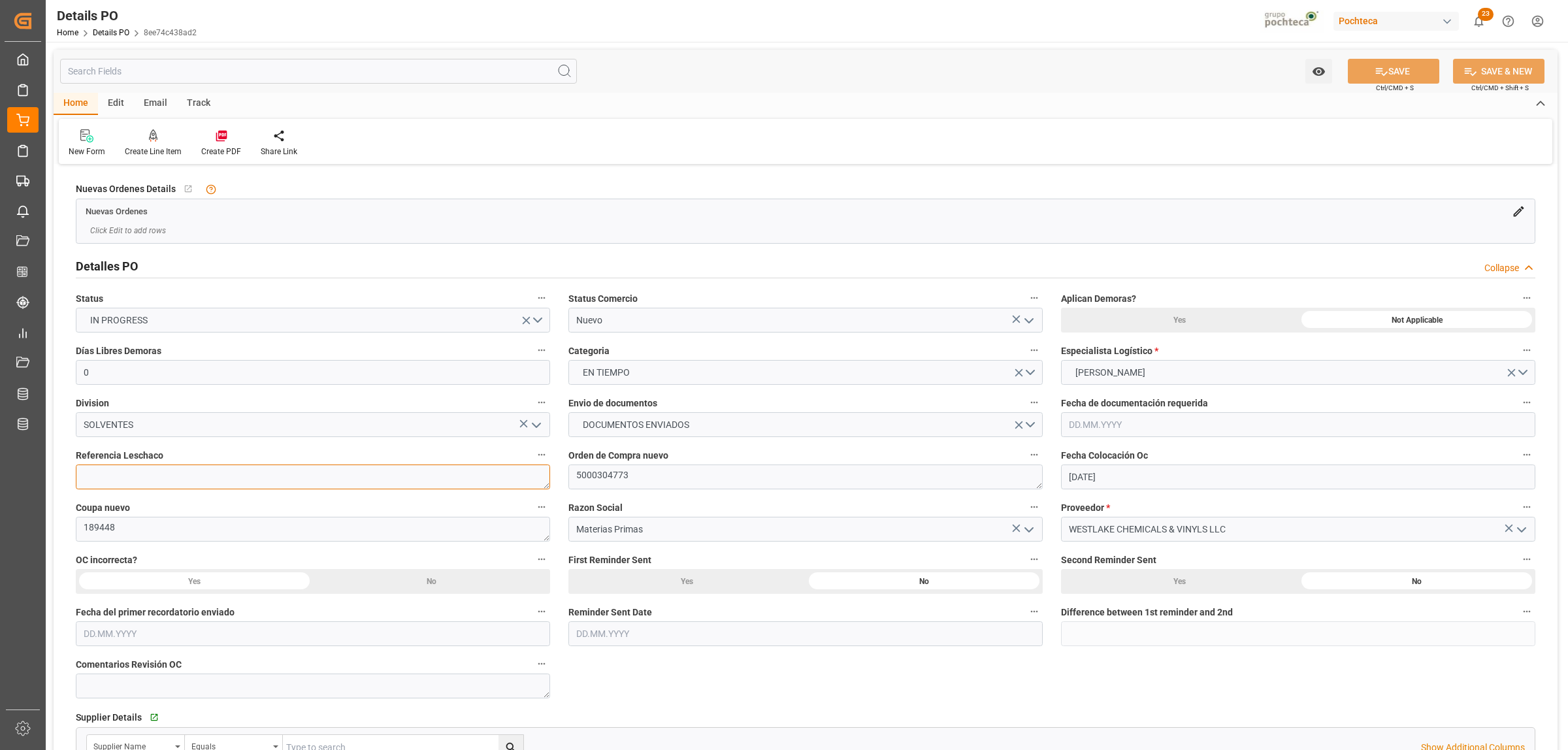
paste textarea "251006990037"
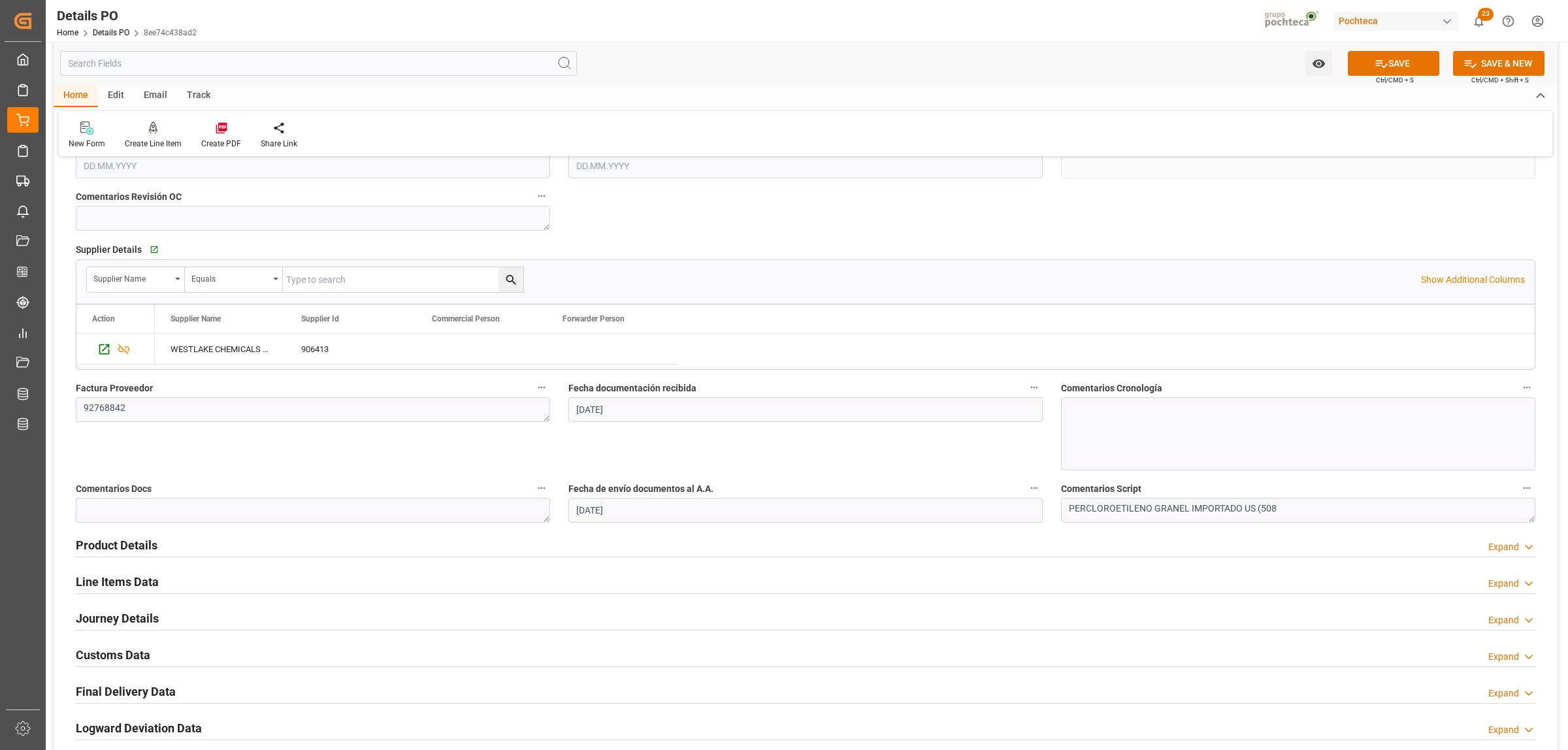
scroll to position [653, 0]
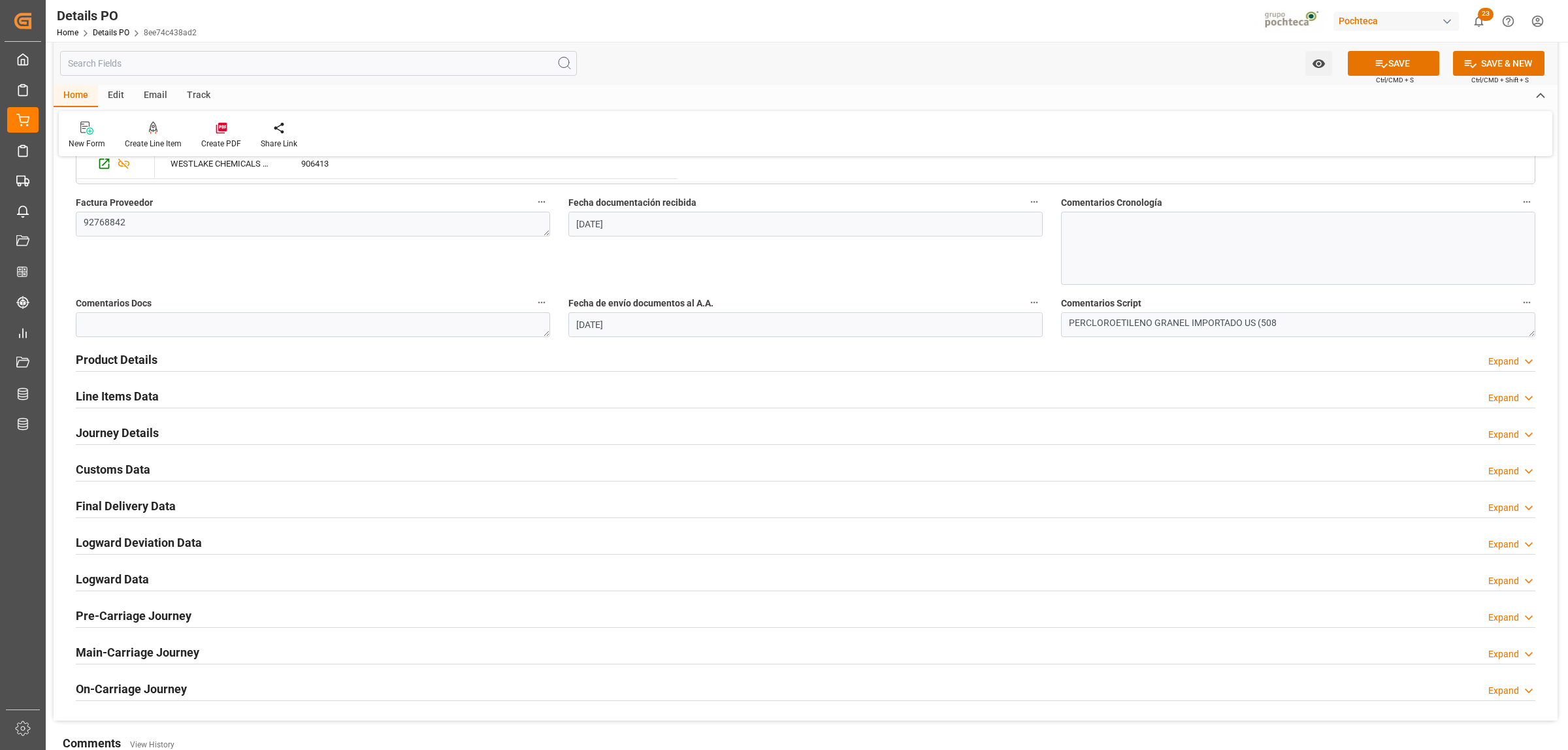
type textarea "251006990037"
click at [147, 367] on h2 "Product Details" at bounding box center [117, 360] width 82 height 18
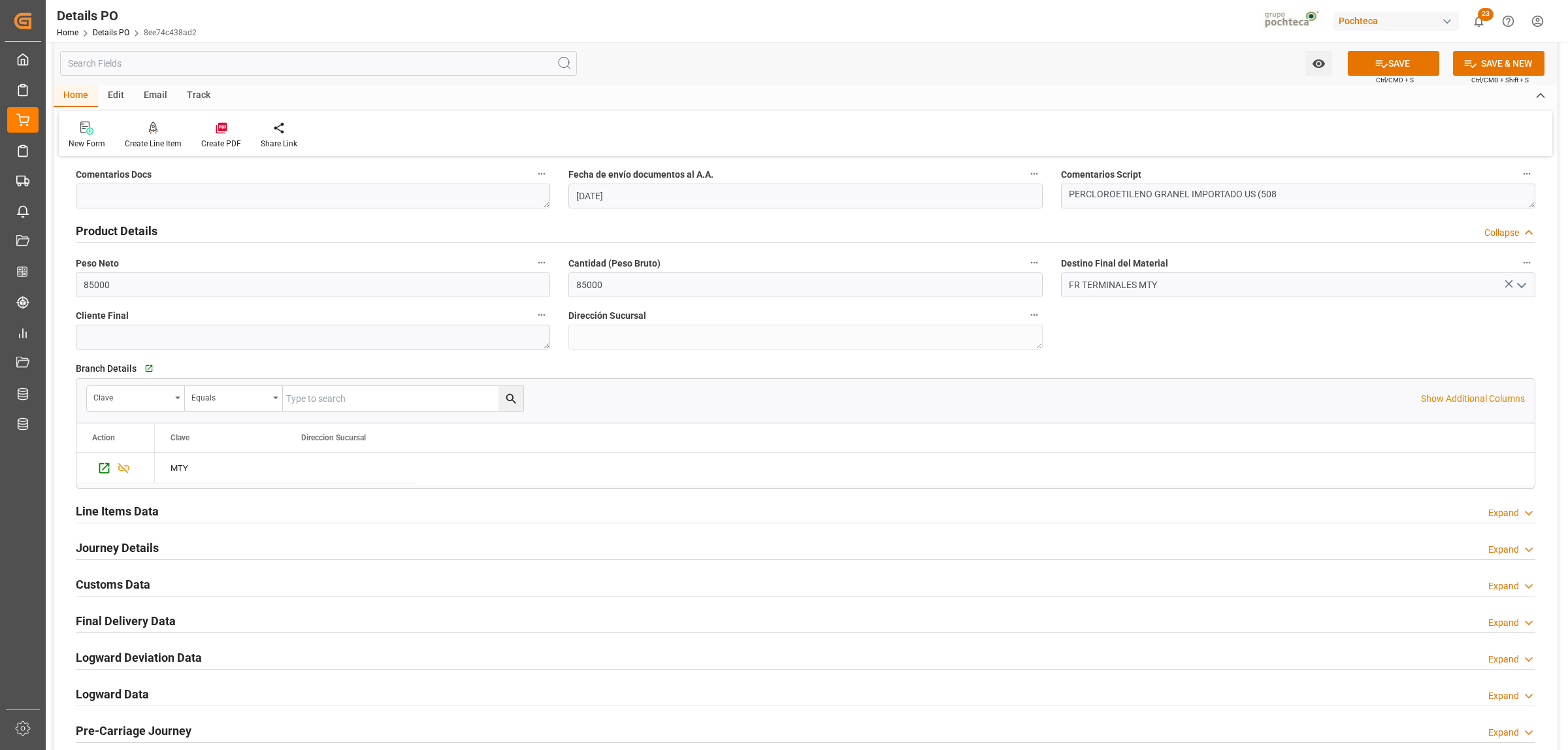
scroll to position [899, 0]
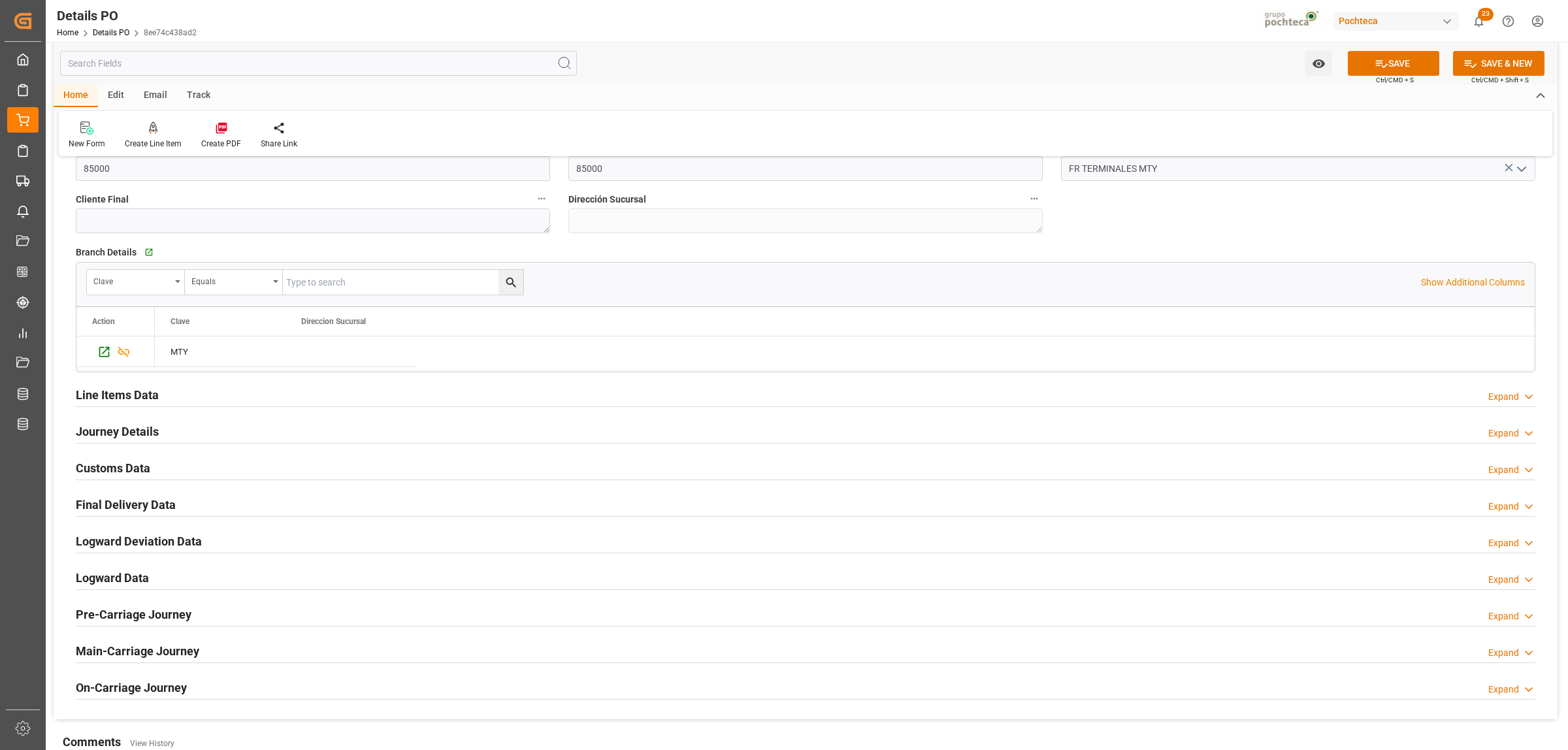
click at [126, 438] on h2 "Journey Details" at bounding box center [117, 432] width 83 height 18
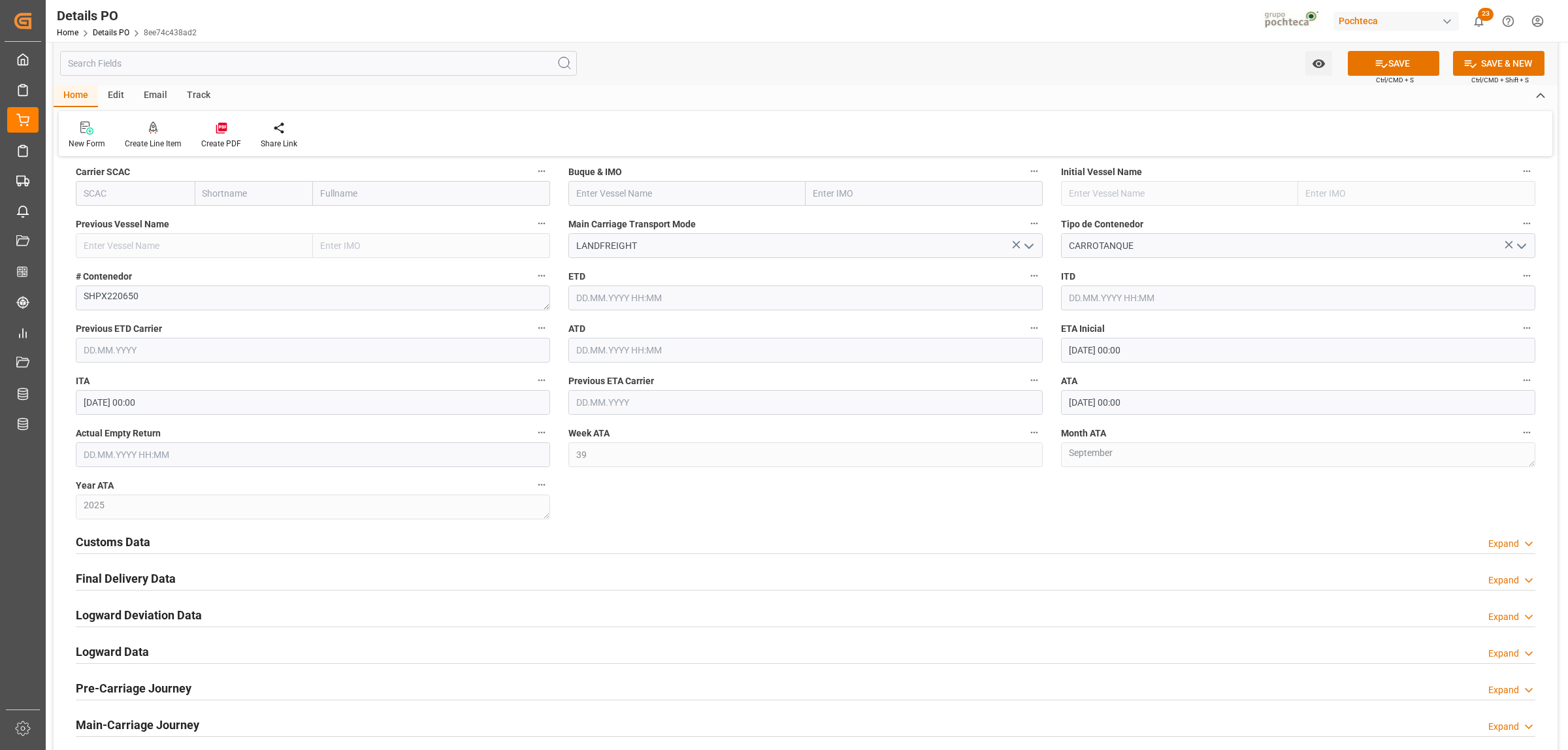
scroll to position [1307, 0]
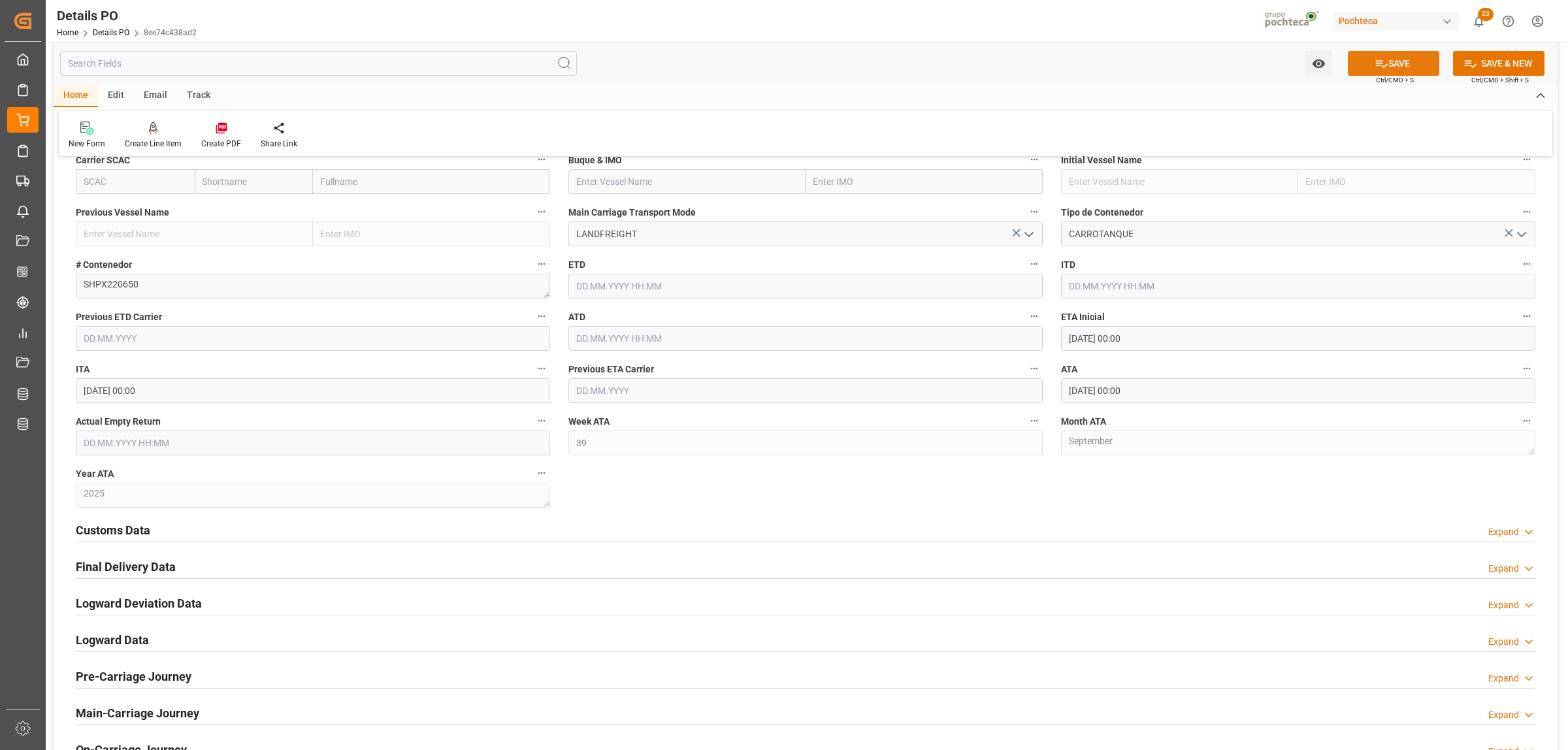
click at [1389, 64] on button "SAVE" at bounding box center [1393, 64] width 91 height 25
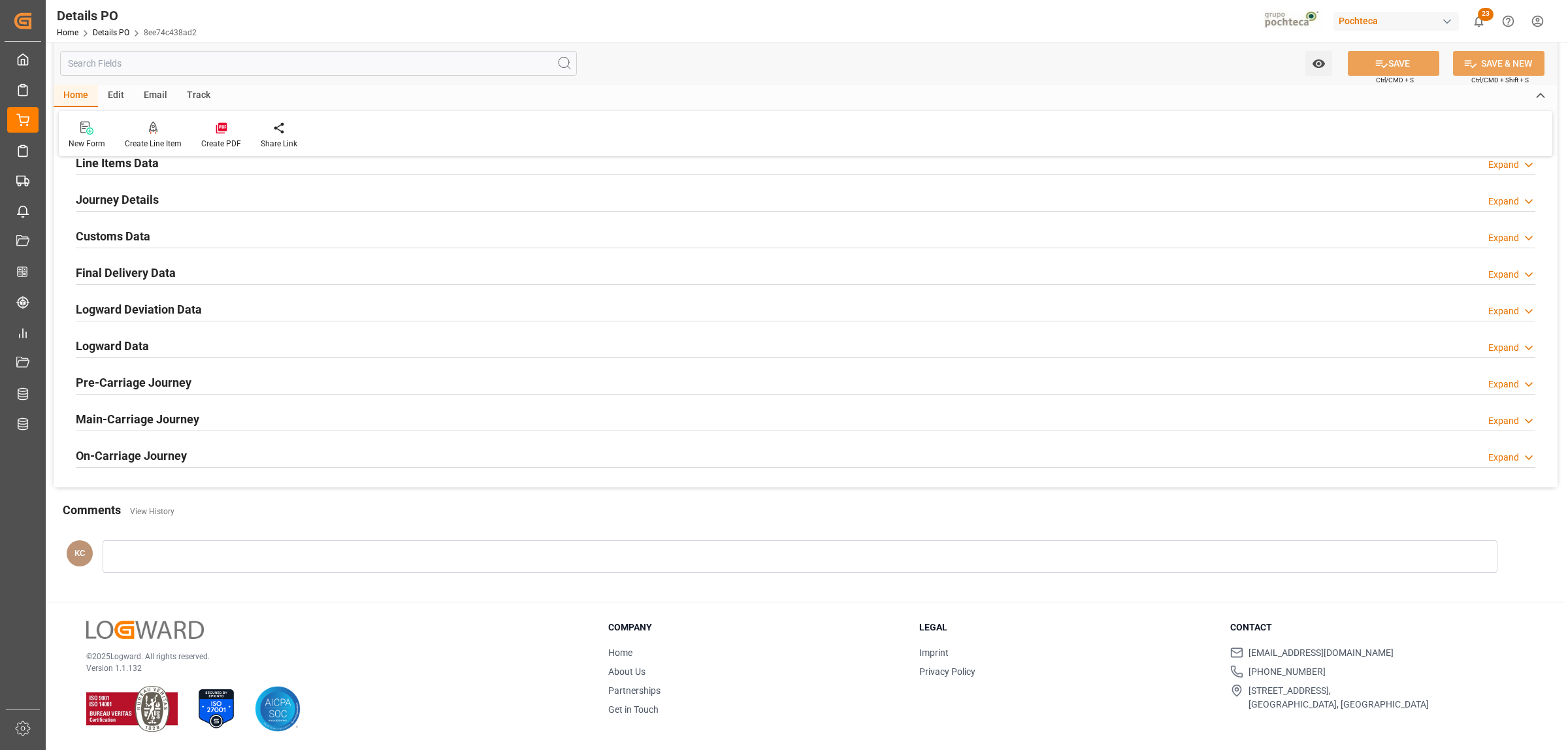
scroll to position [889, 0]
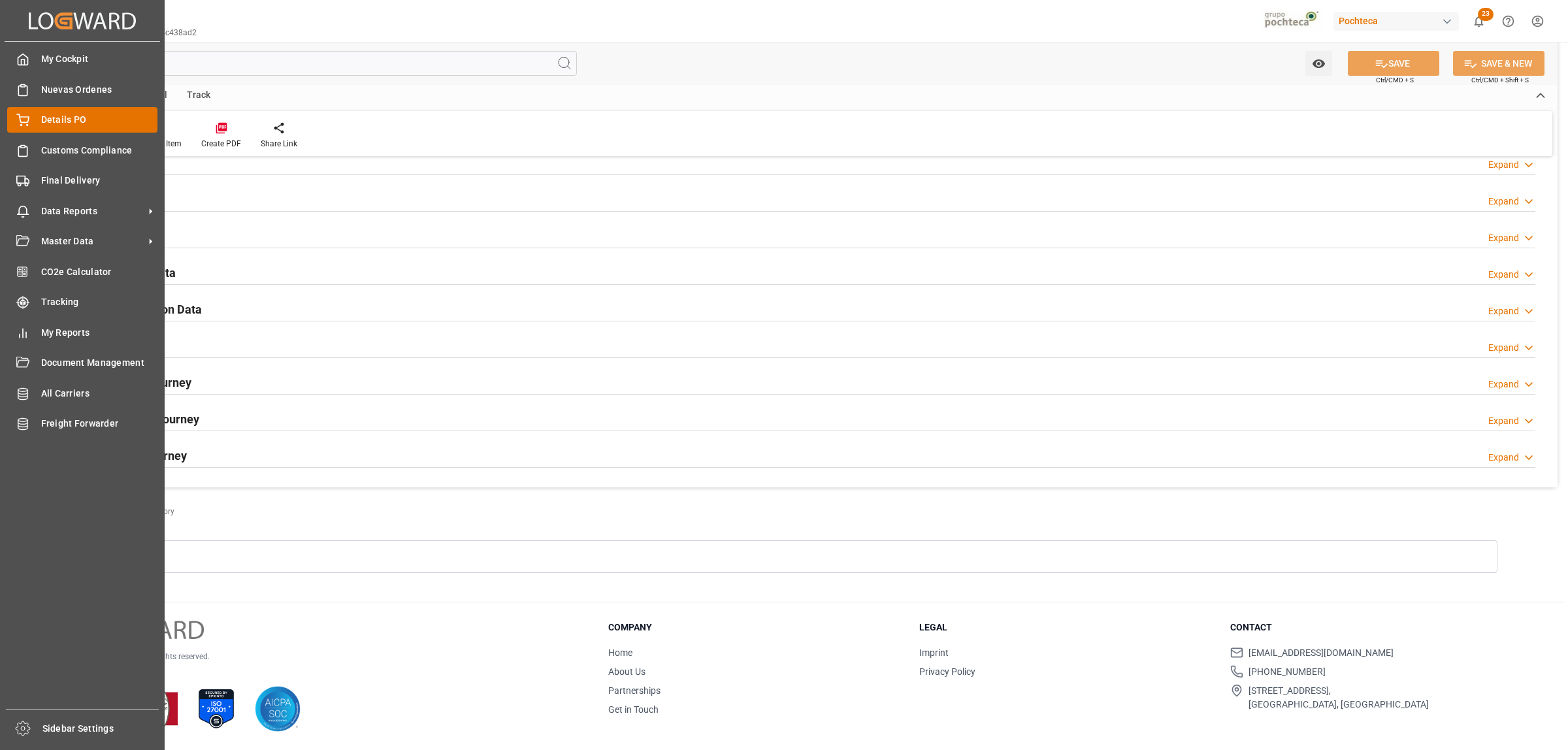
click at [26, 113] on icon at bounding box center [23, 120] width 13 height 13
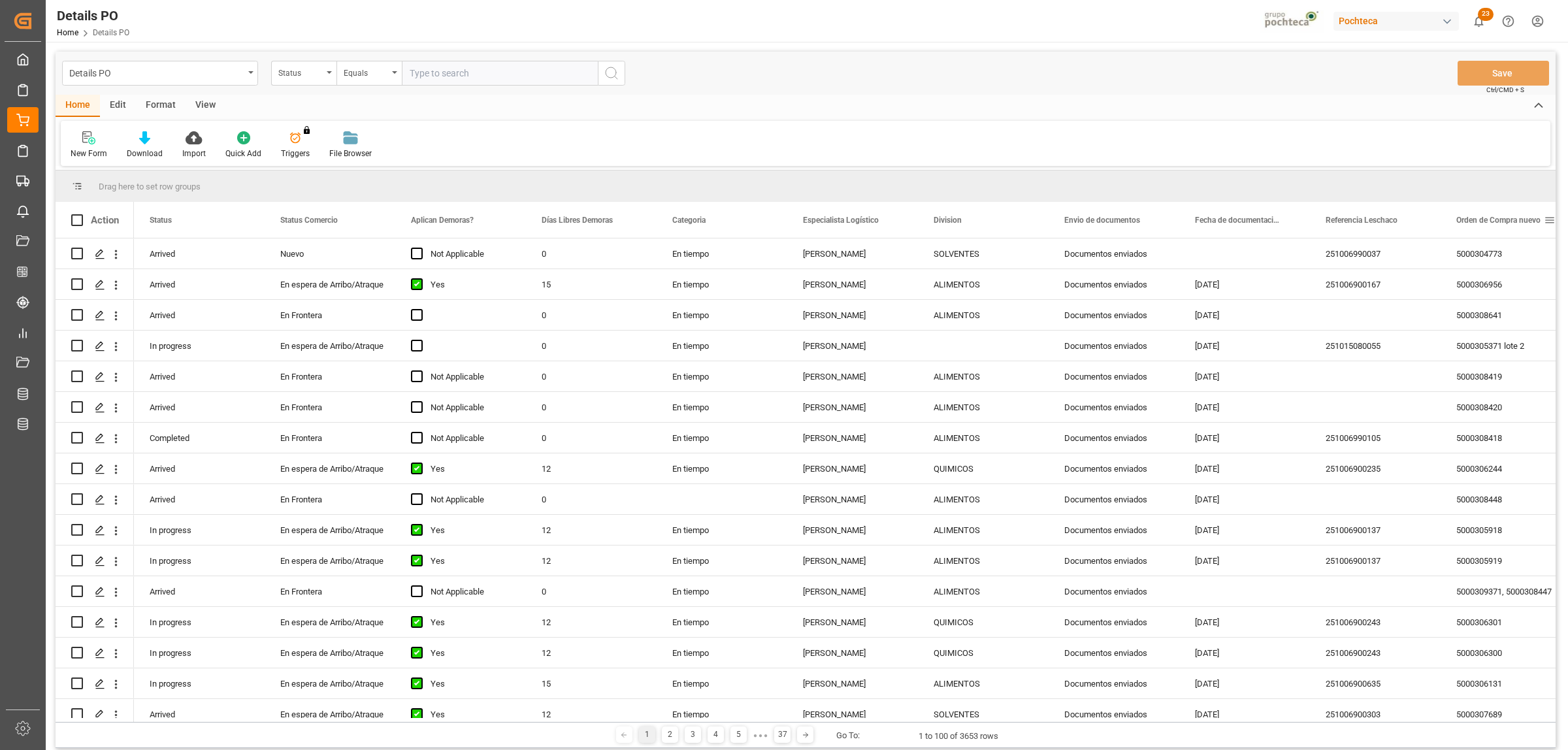
click at [1549, 220] on span at bounding box center [1549, 220] width 12 height 12
click at [1509, 221] on span "filter" at bounding box center [1505, 222] width 12 height 12
type input "5000304157"
click at [1485, 330] on div "Apply Clear" at bounding box center [1484, 331] width 144 height 34
click at [1503, 332] on button "Apply" at bounding box center [1500, 331] width 24 height 13
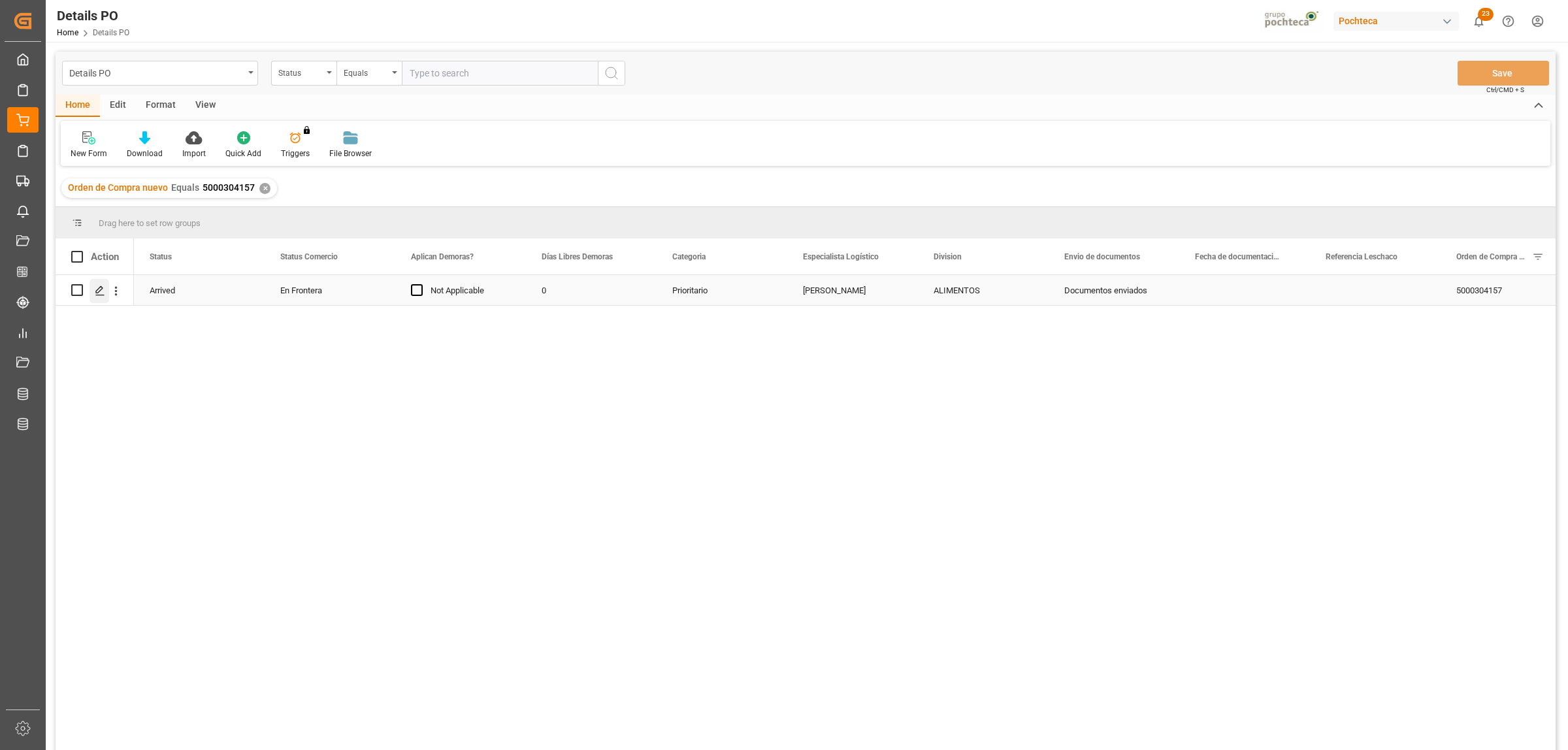
click at [102, 288] on polygon "Press SPACE to select this row." at bounding box center [99, 289] width 6 height 6
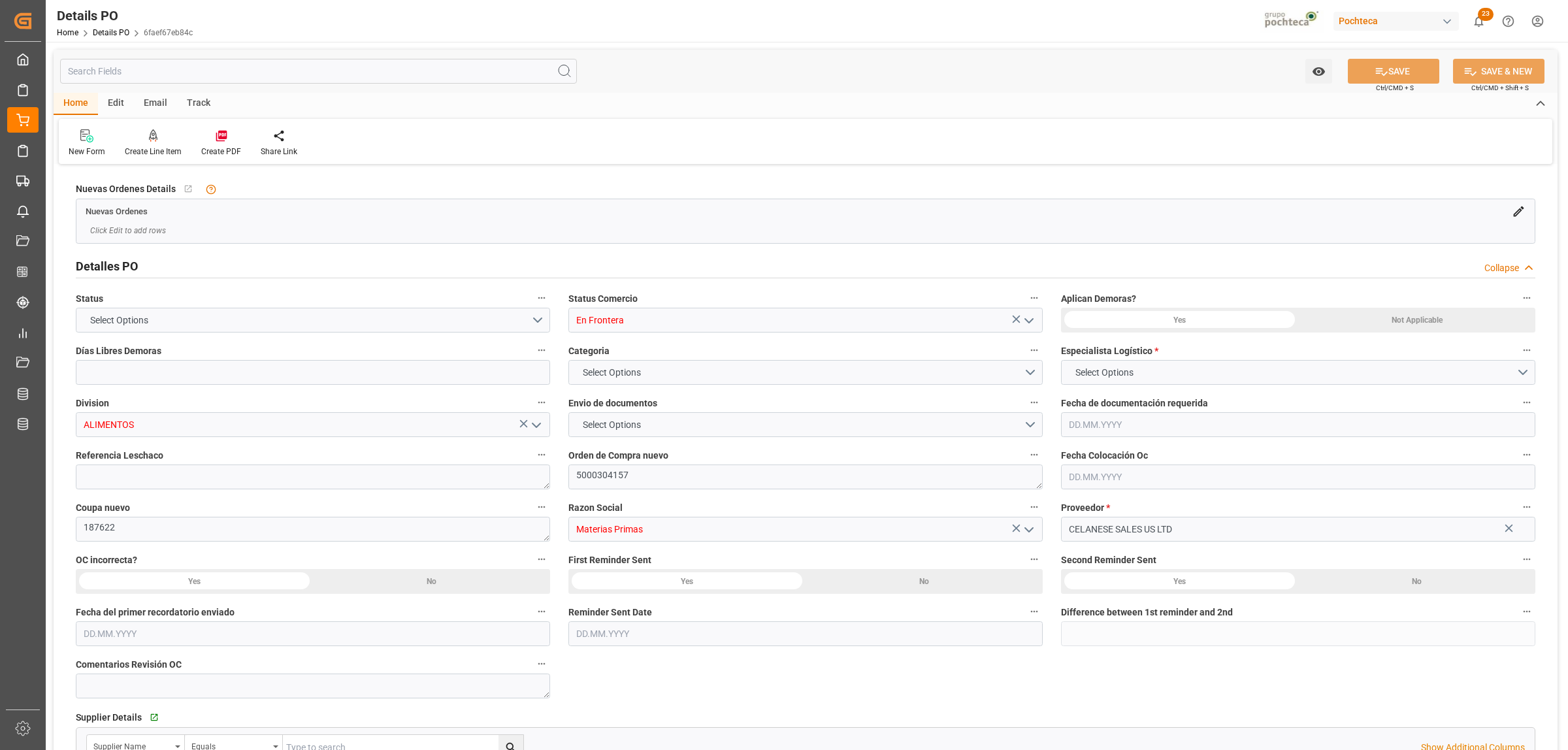
type input "0"
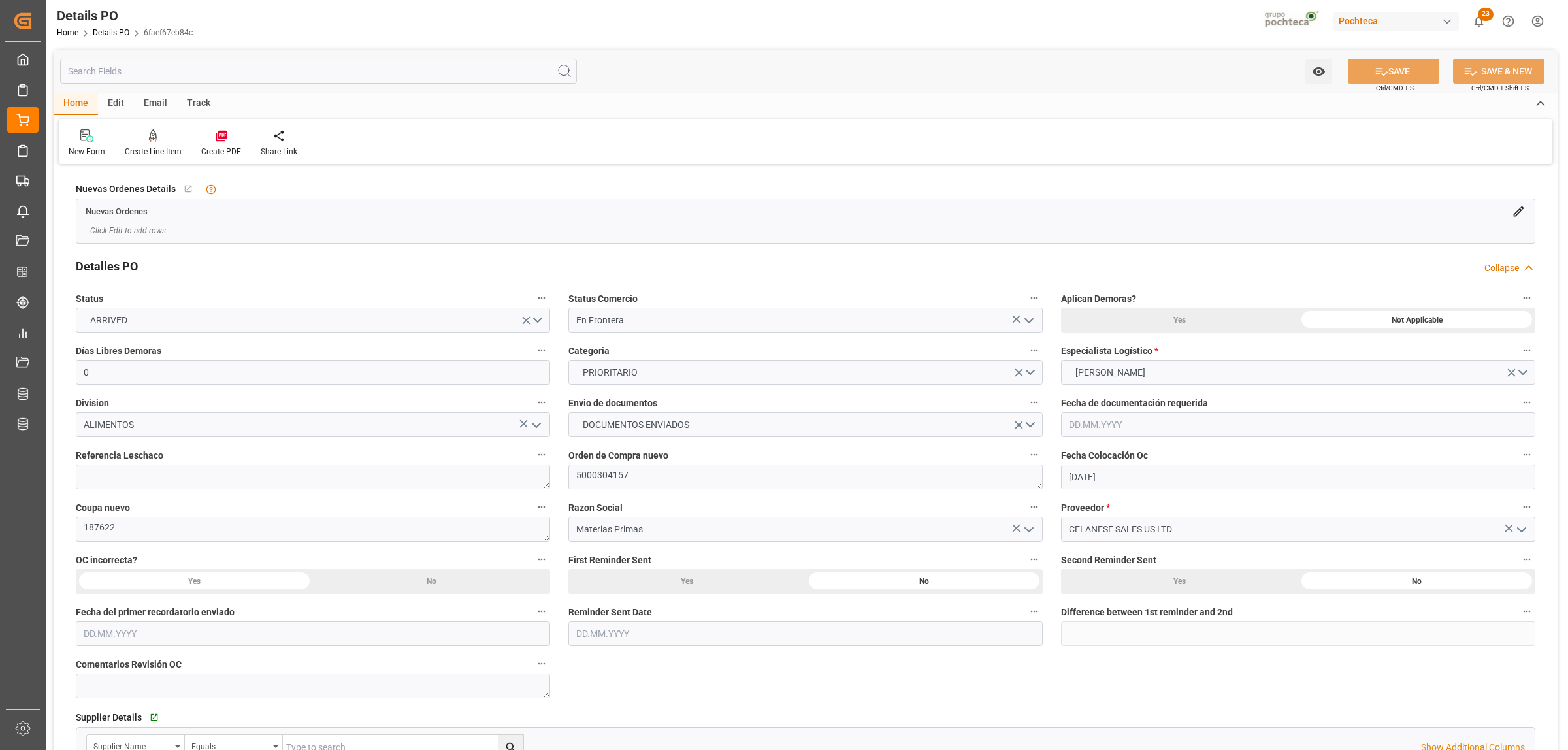
type input "15.05.2025"
type input "[DATE]"
click at [158, 482] on textarea at bounding box center [313, 477] width 474 height 25
paste textarea "251006990081"
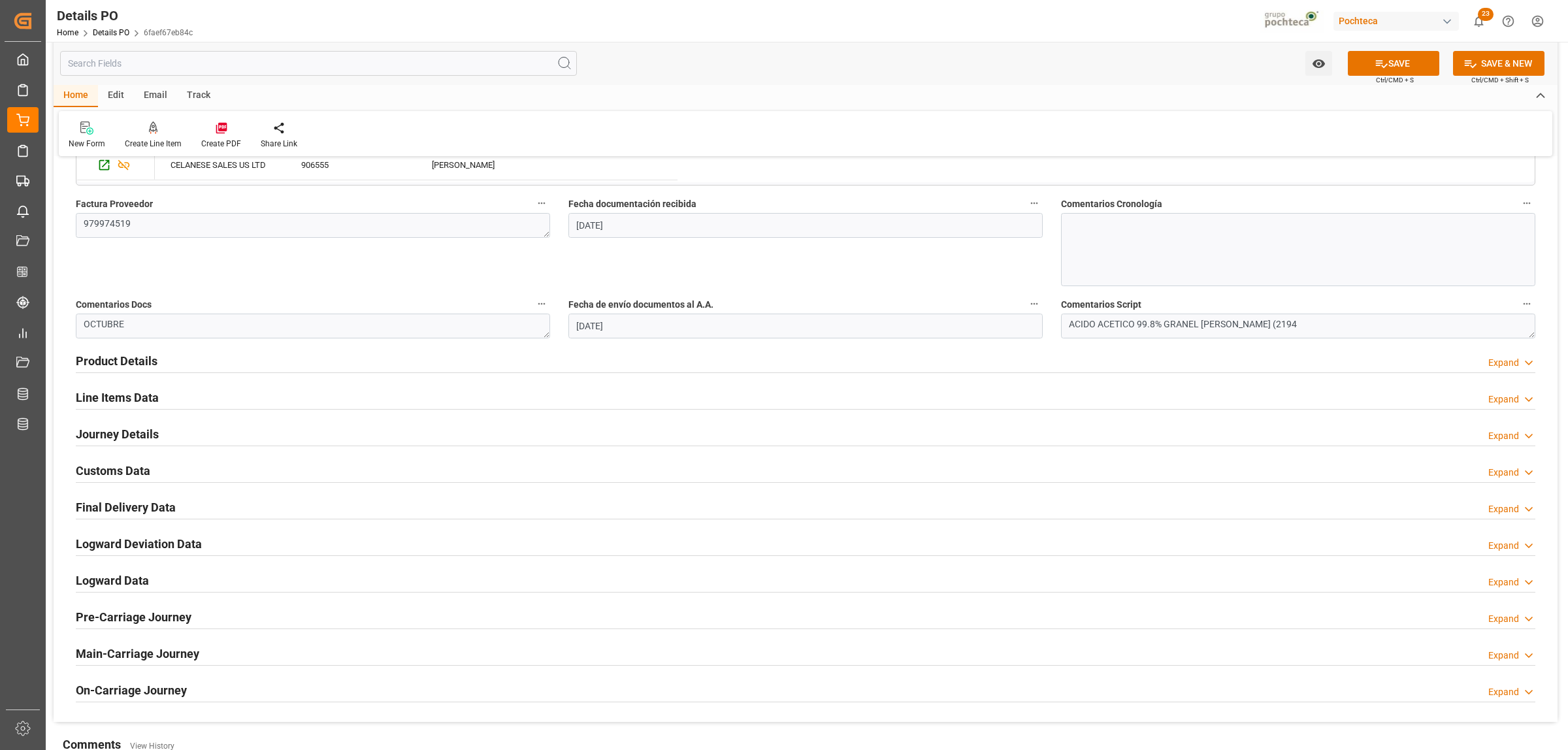
scroll to position [653, 0]
type textarea "251006990081"
click at [95, 353] on h2 "Product Details" at bounding box center [117, 360] width 82 height 18
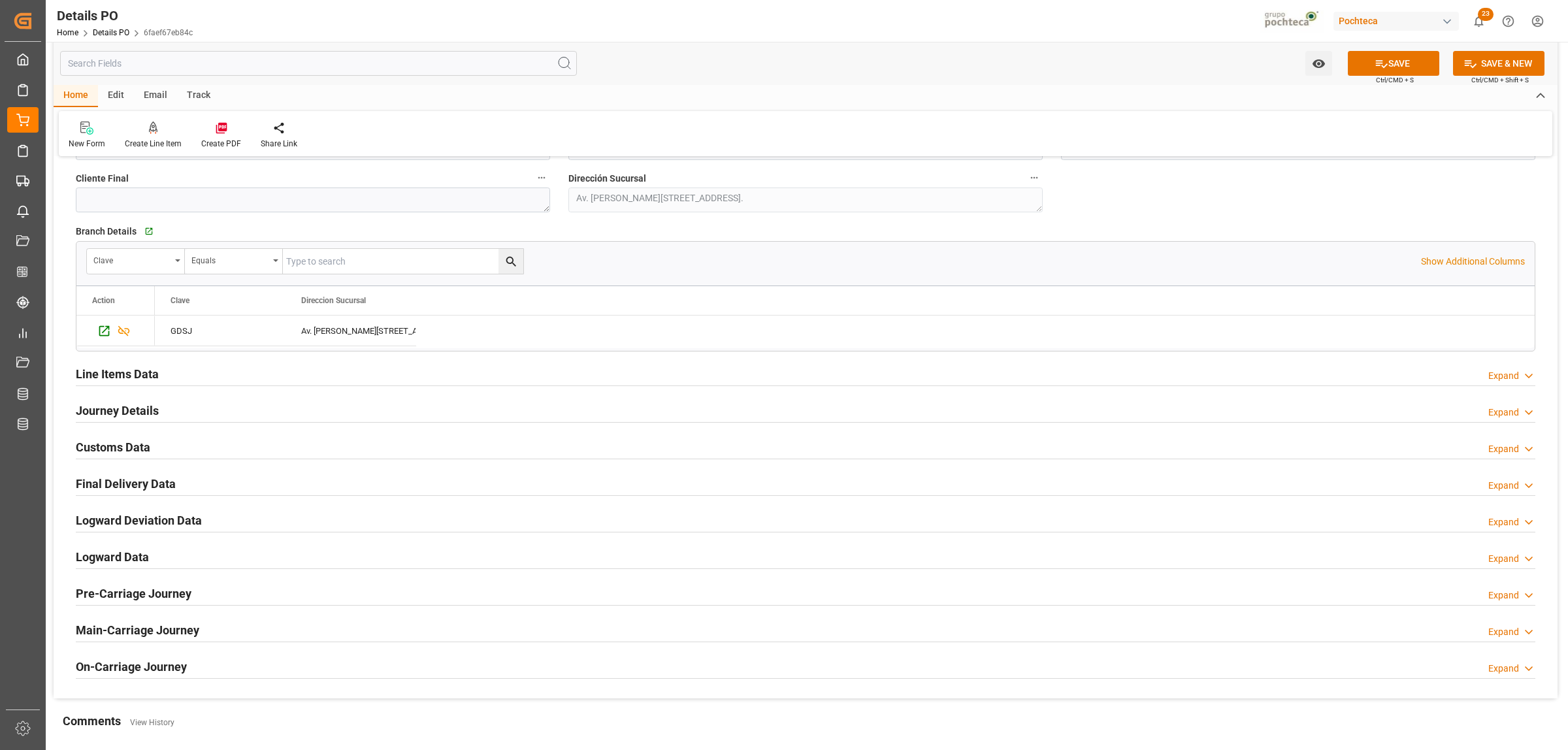
scroll to position [980, 0]
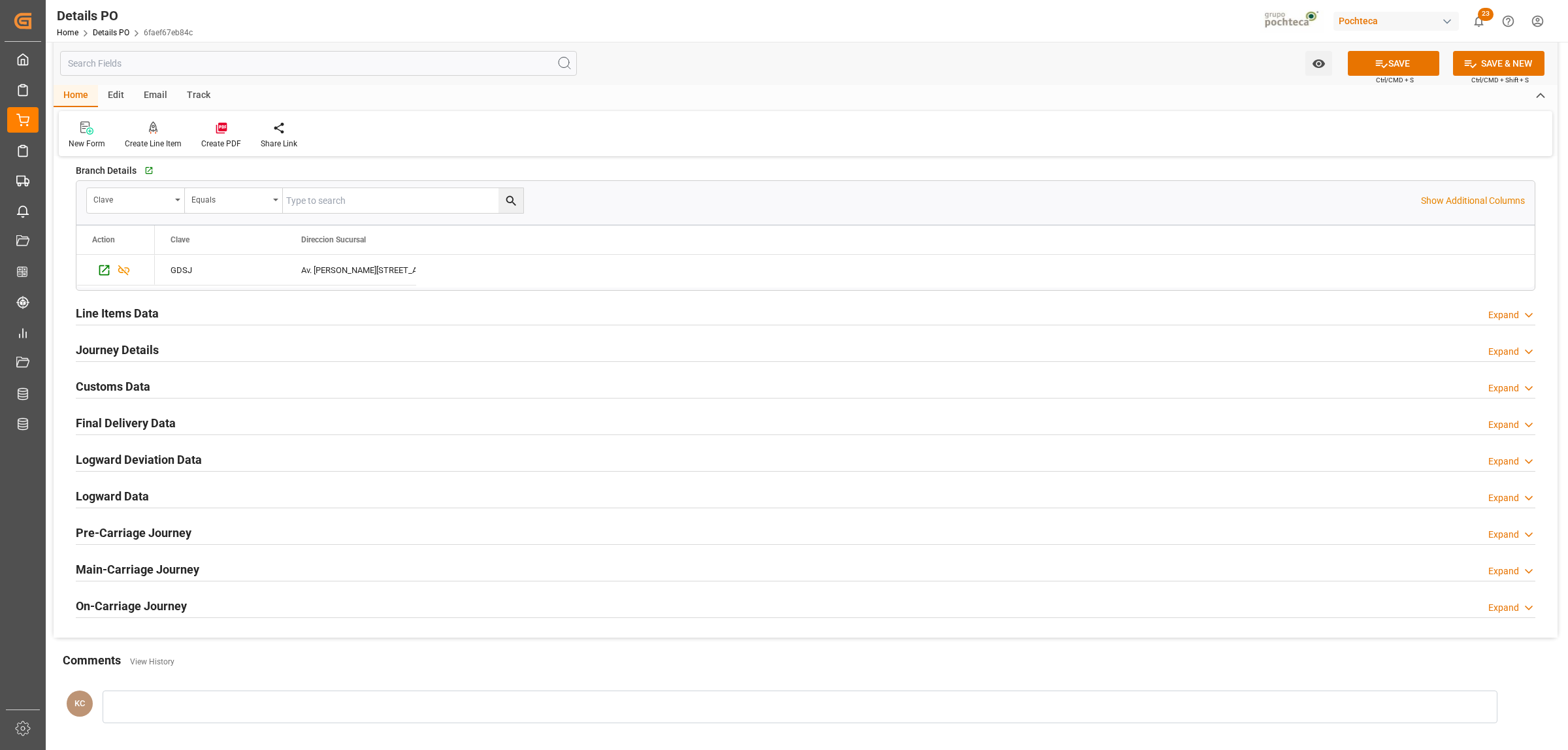
click at [100, 341] on h2 "Journey Details" at bounding box center [117, 350] width 83 height 18
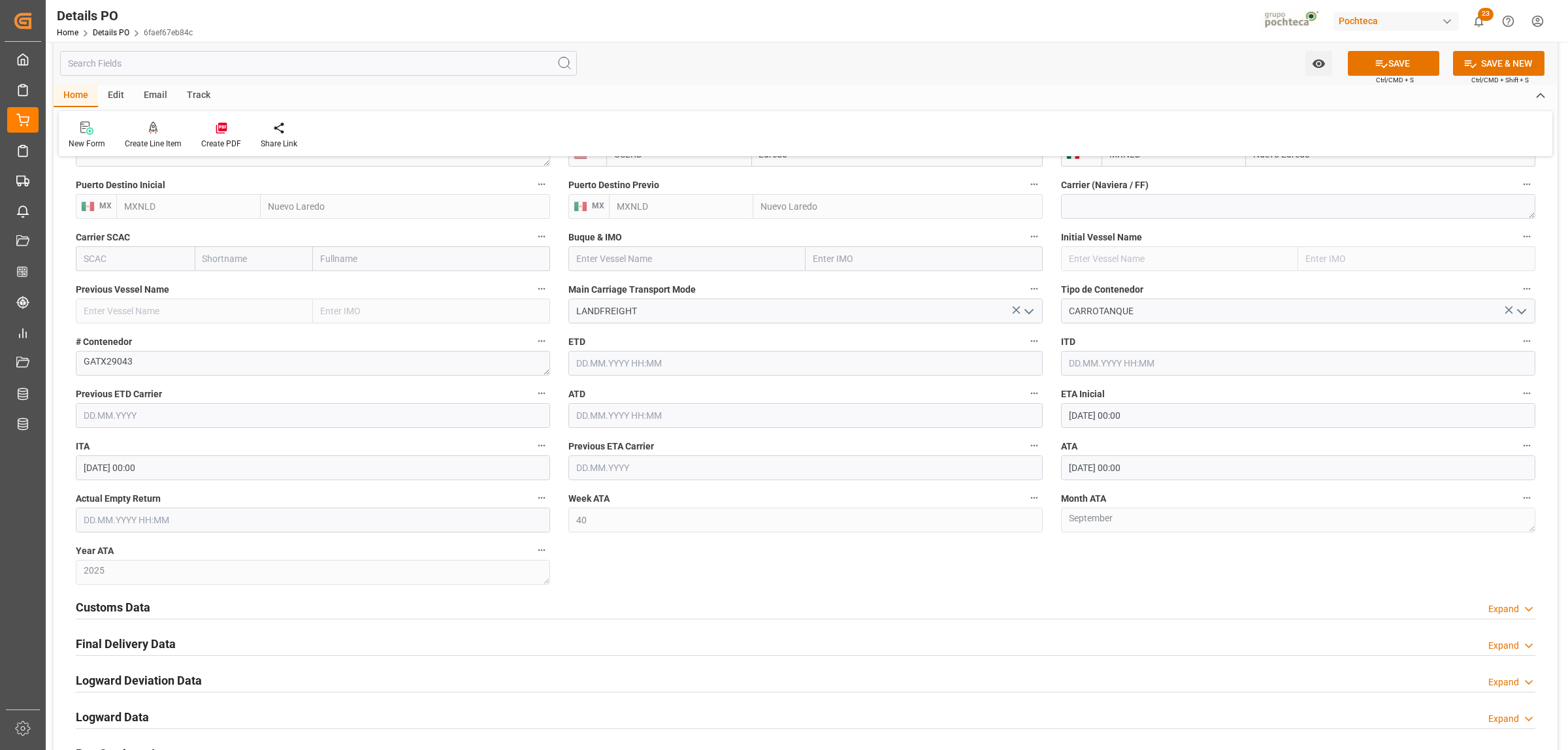
scroll to position [1307, 0]
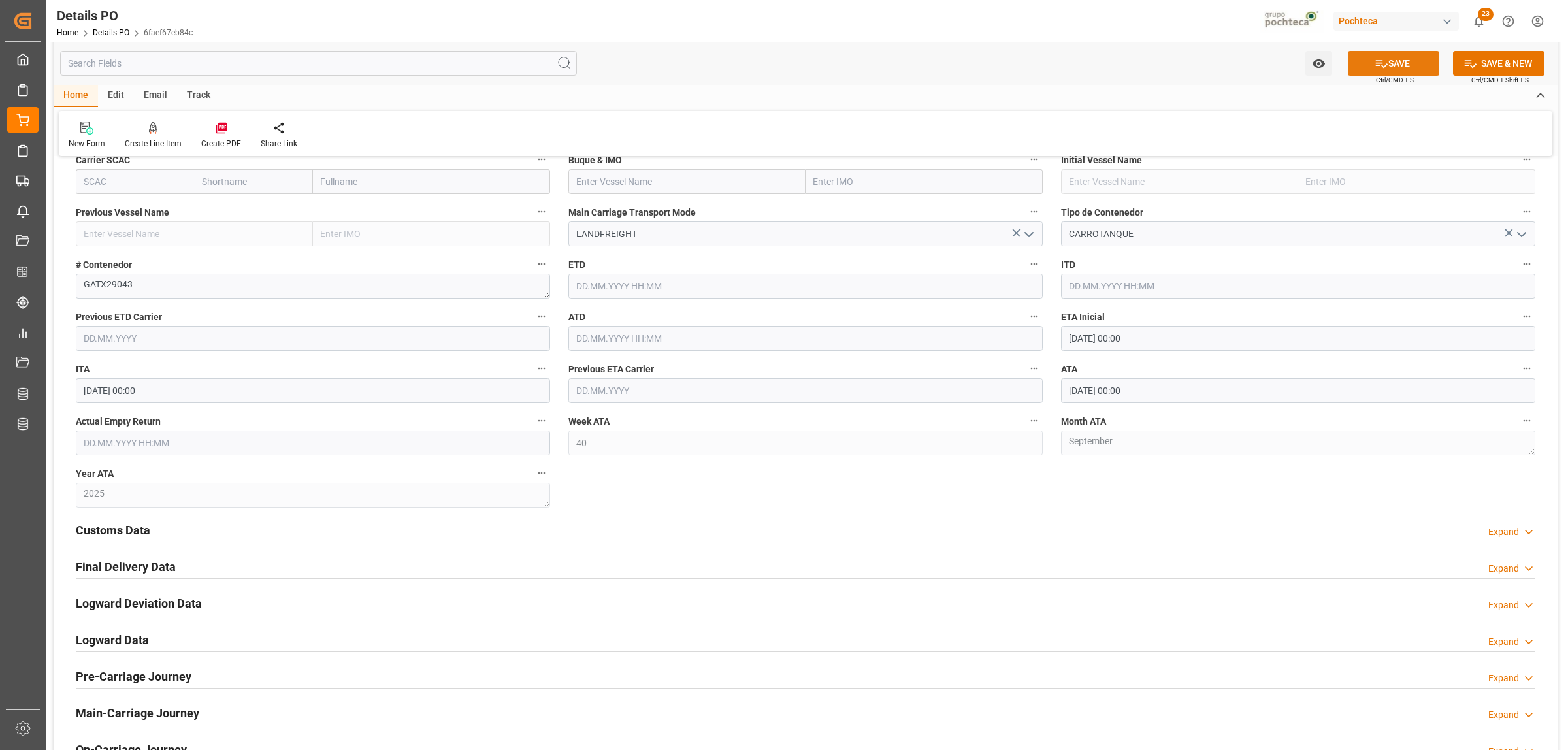
click at [1390, 56] on button "SAVE" at bounding box center [1393, 64] width 91 height 25
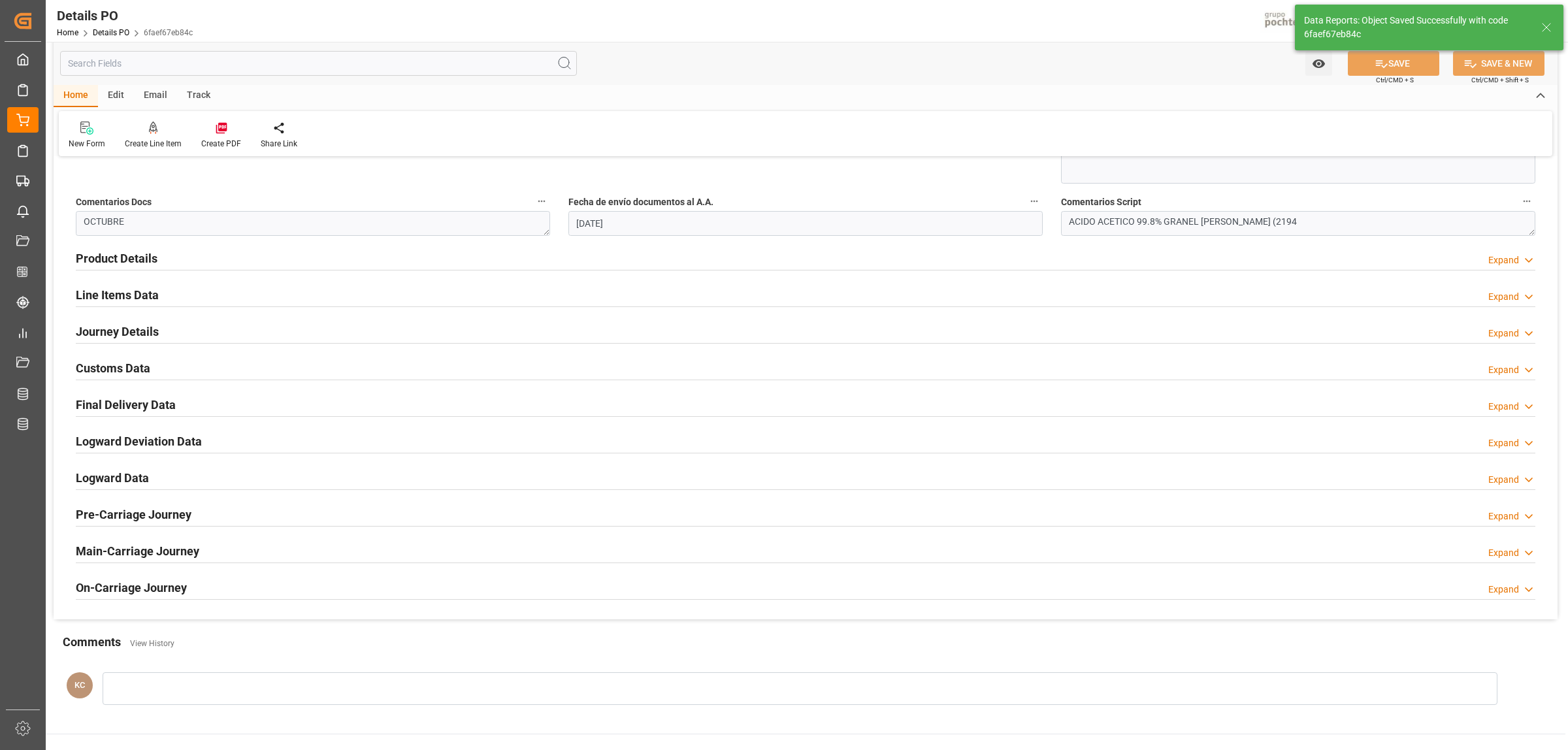
scroll to position [725, 0]
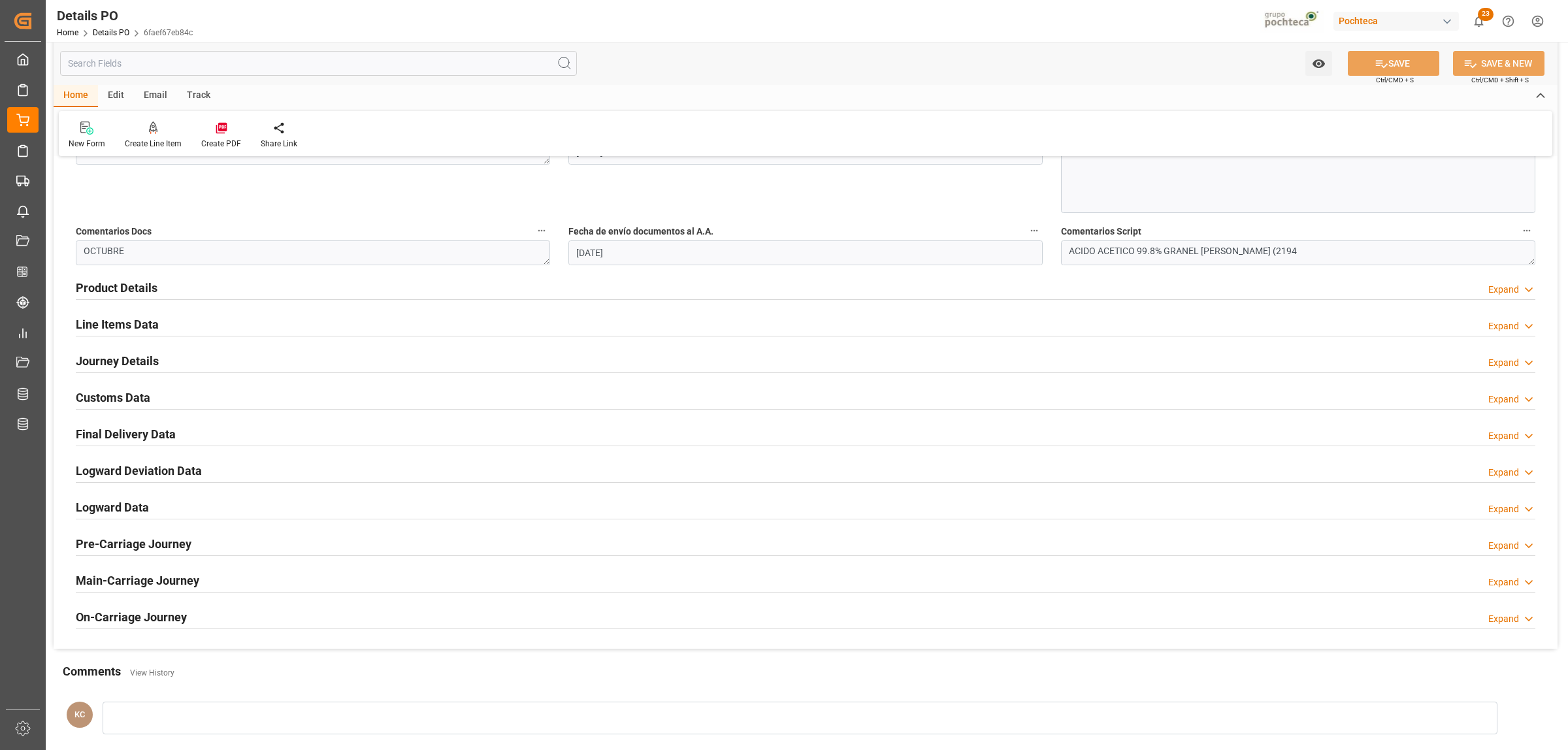
click at [110, 435] on h2 "Final Delivery Data" at bounding box center [126, 434] width 100 height 18
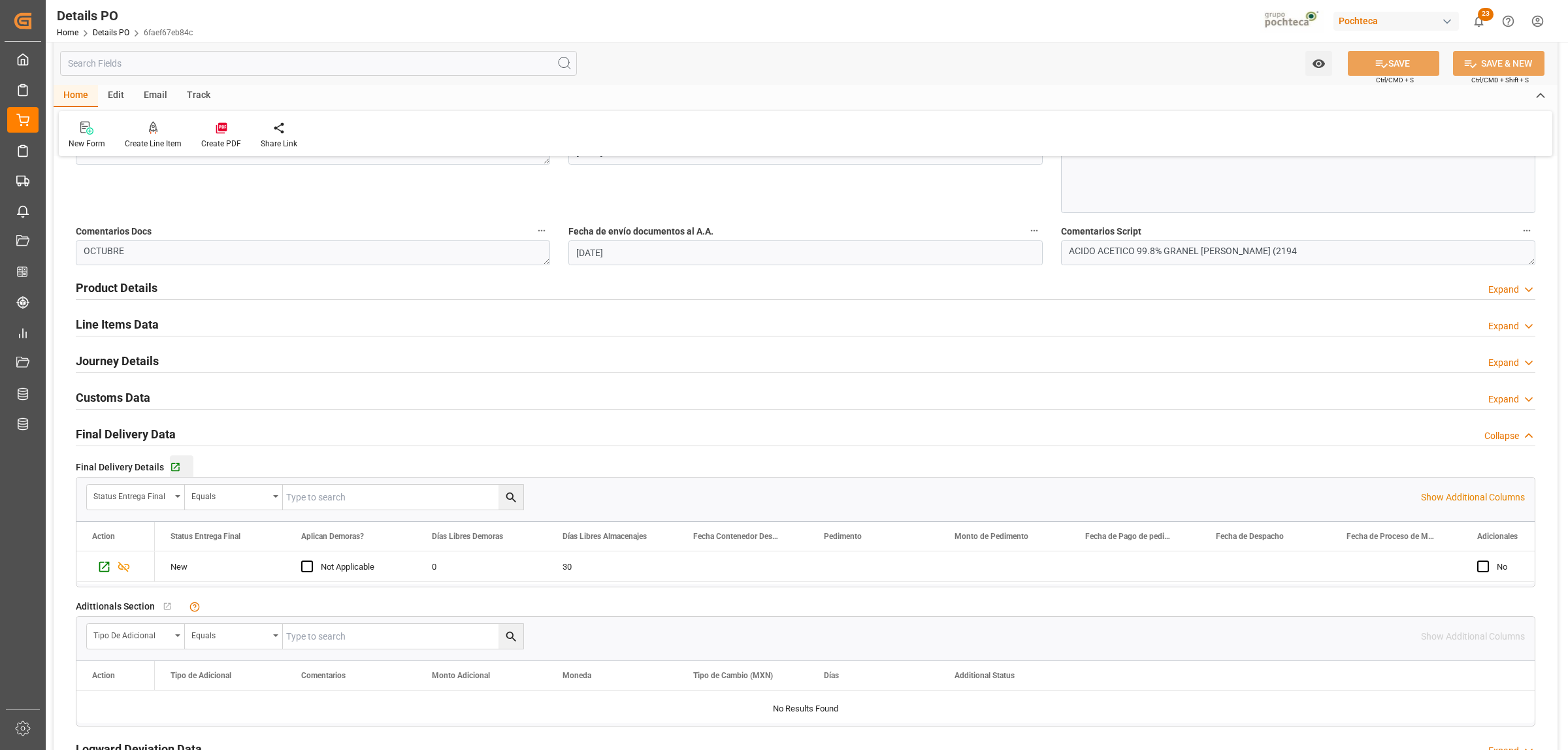
click at [180, 464] on div "Go to Final Delivery Grid" at bounding box center [182, 467] width 23 height 11
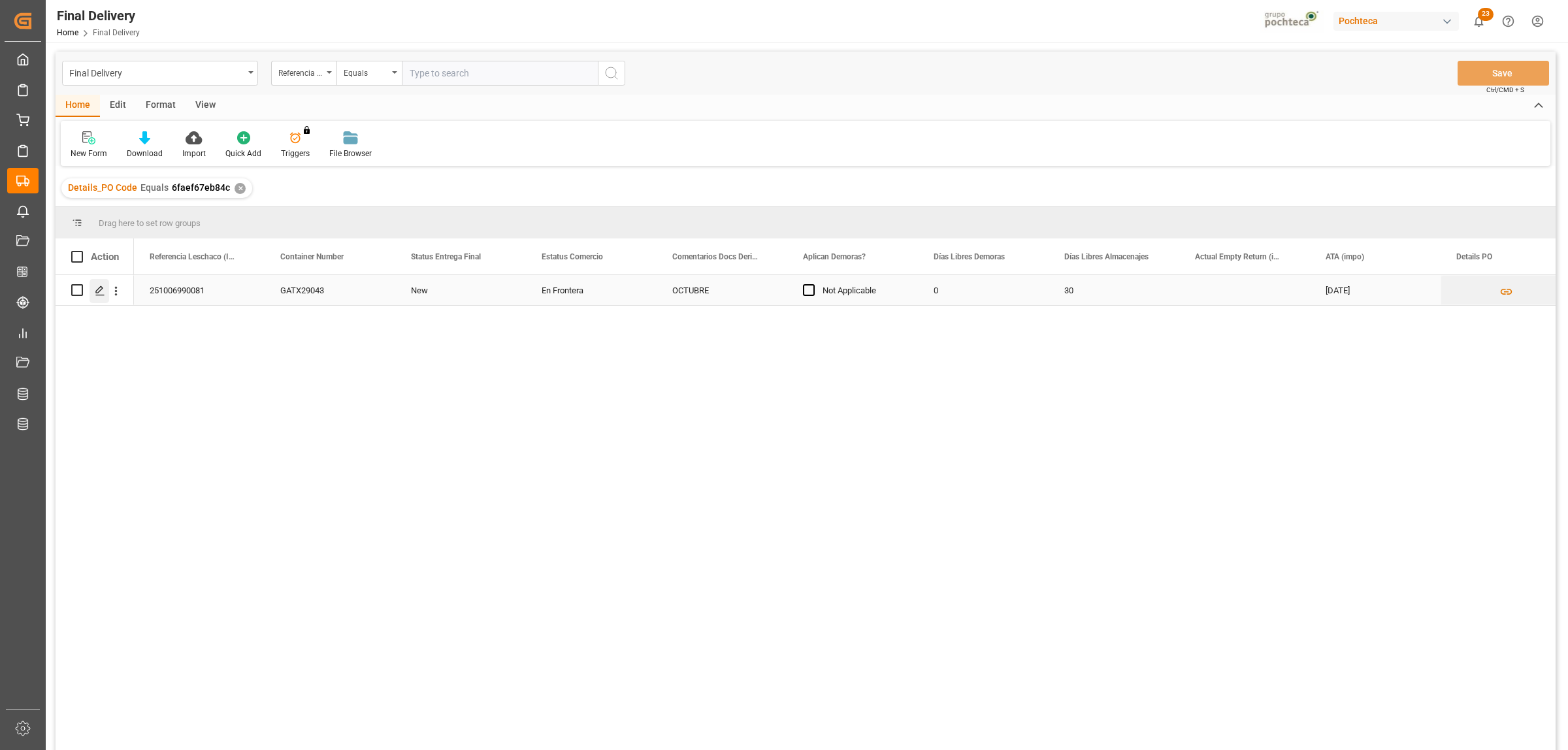
click at [95, 292] on icon "Press SPACE to select this row." at bounding box center [100, 290] width 10 height 10
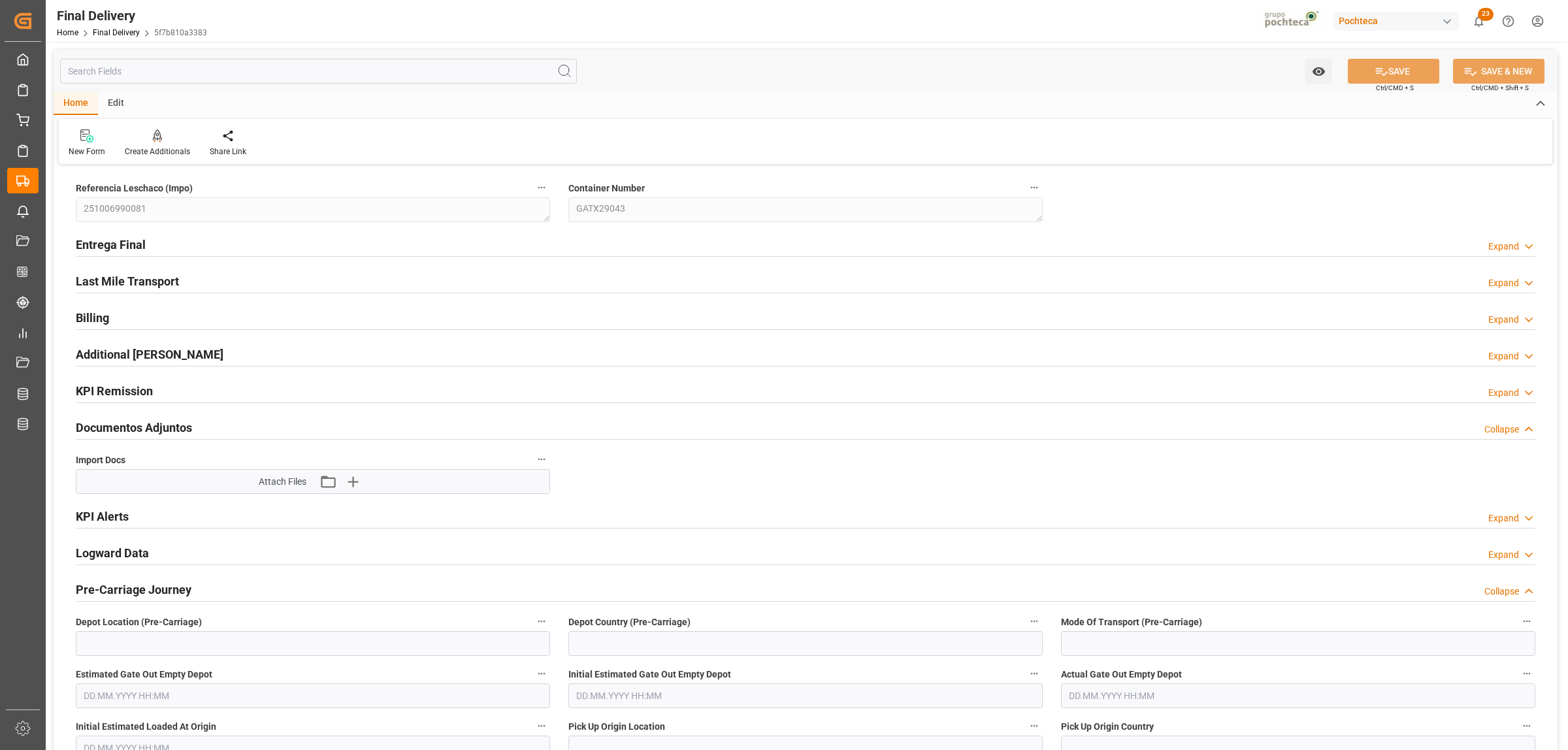
type input "[DATE]"
click at [122, 239] on h2 "Entrega Final" at bounding box center [111, 245] width 70 height 18
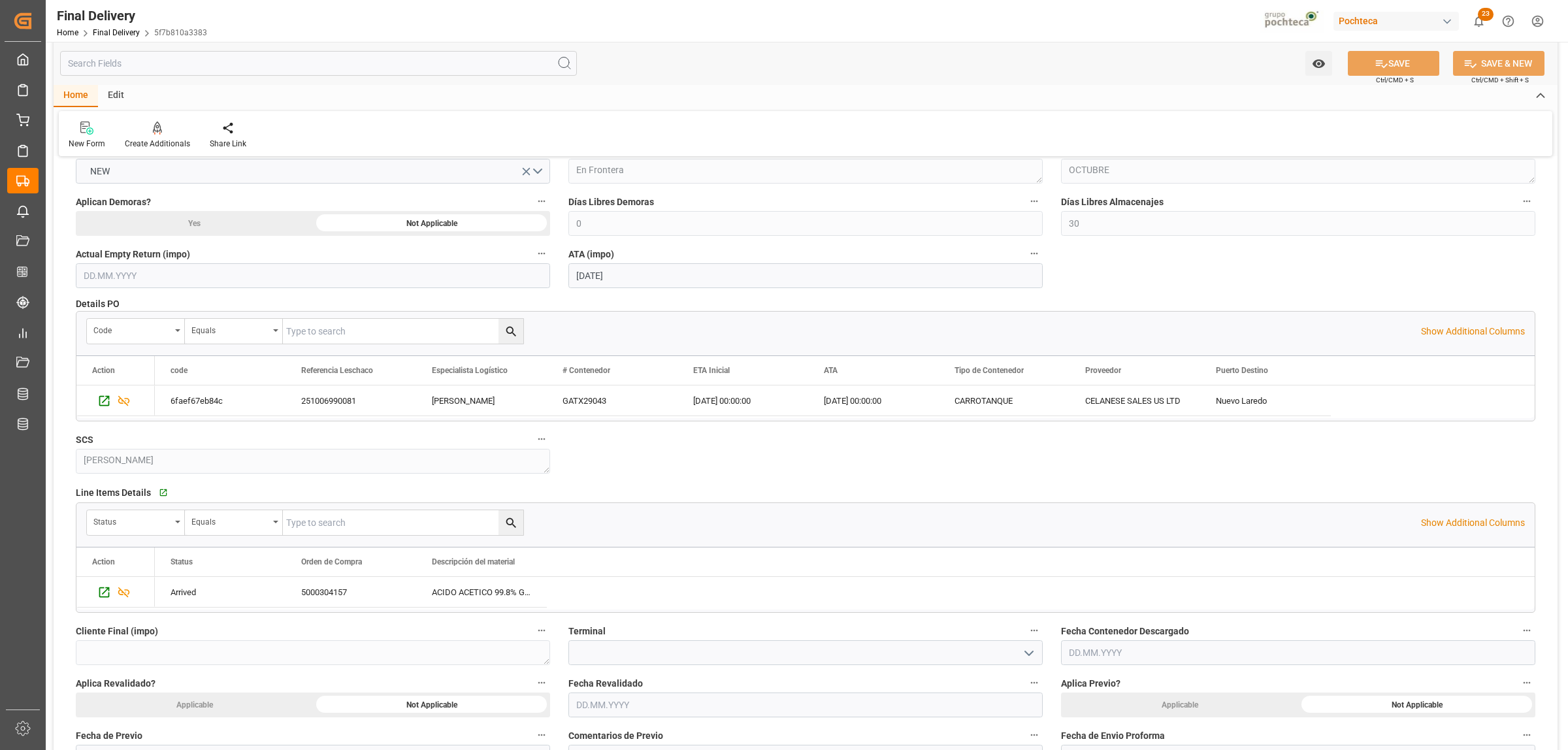
scroll to position [409, 0]
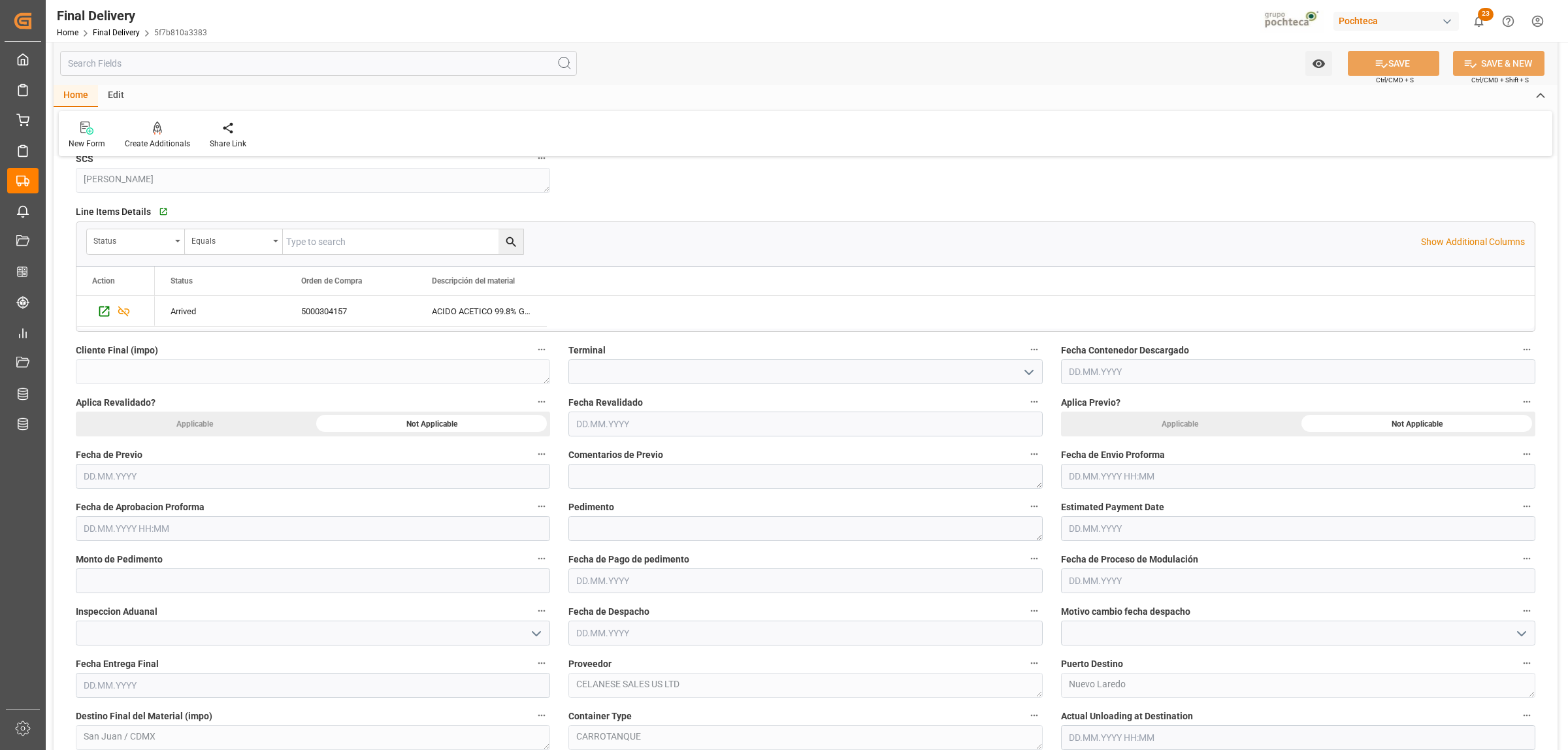
click at [1128, 476] on input "text" at bounding box center [1298, 476] width 474 height 25
drag, startPoint x: 1111, startPoint y: 556, endPoint x: 1135, endPoint y: 556, distance: 24.0
click at [1111, 556] on div "29 30 1 2 3 4 5" at bounding box center [1155, 556] width 178 height 26
click at [1155, 557] on span "2" at bounding box center [1155, 556] width 5 height 9
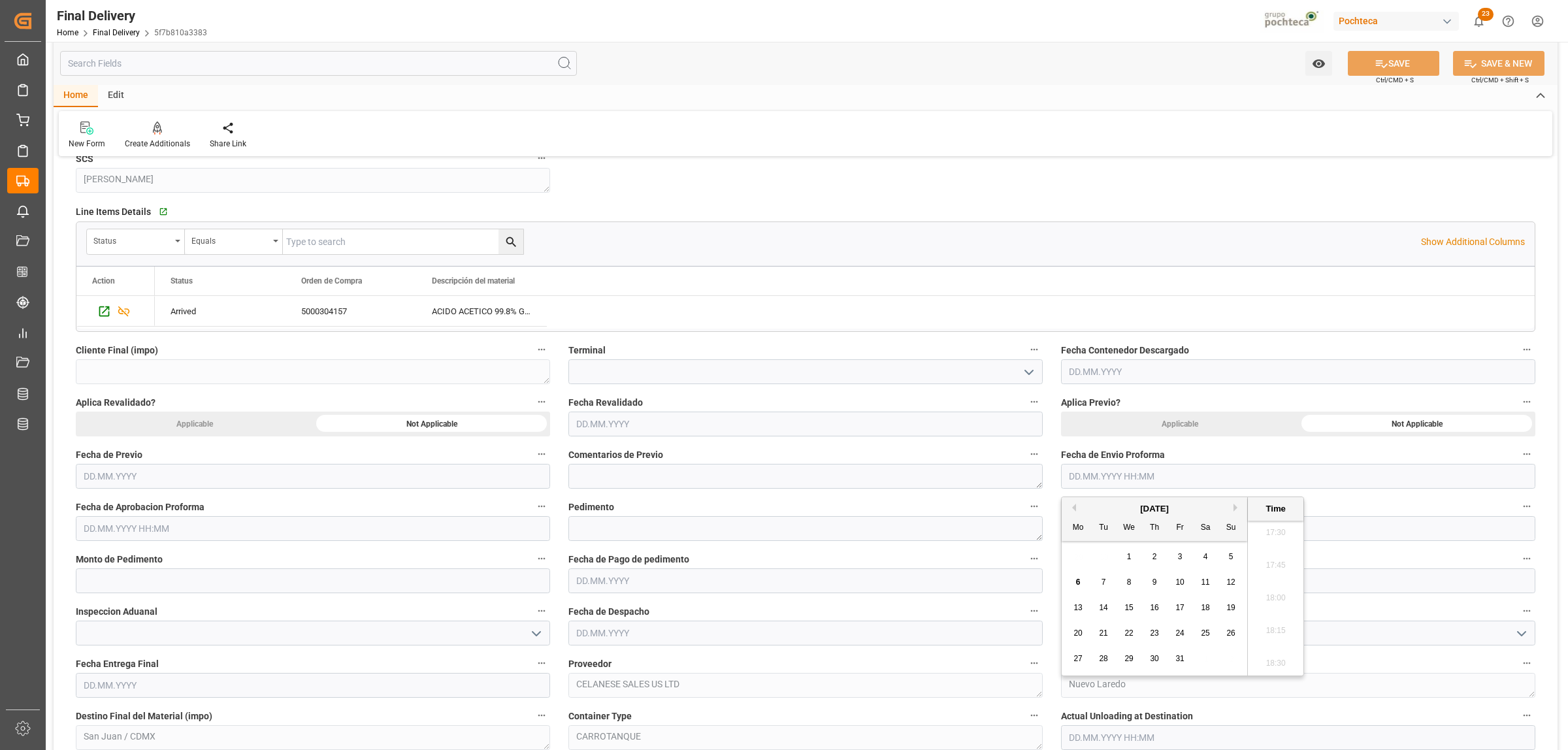
type input "[DATE] 00:00"
click at [185, 527] on input "text" at bounding box center [313, 529] width 474 height 25
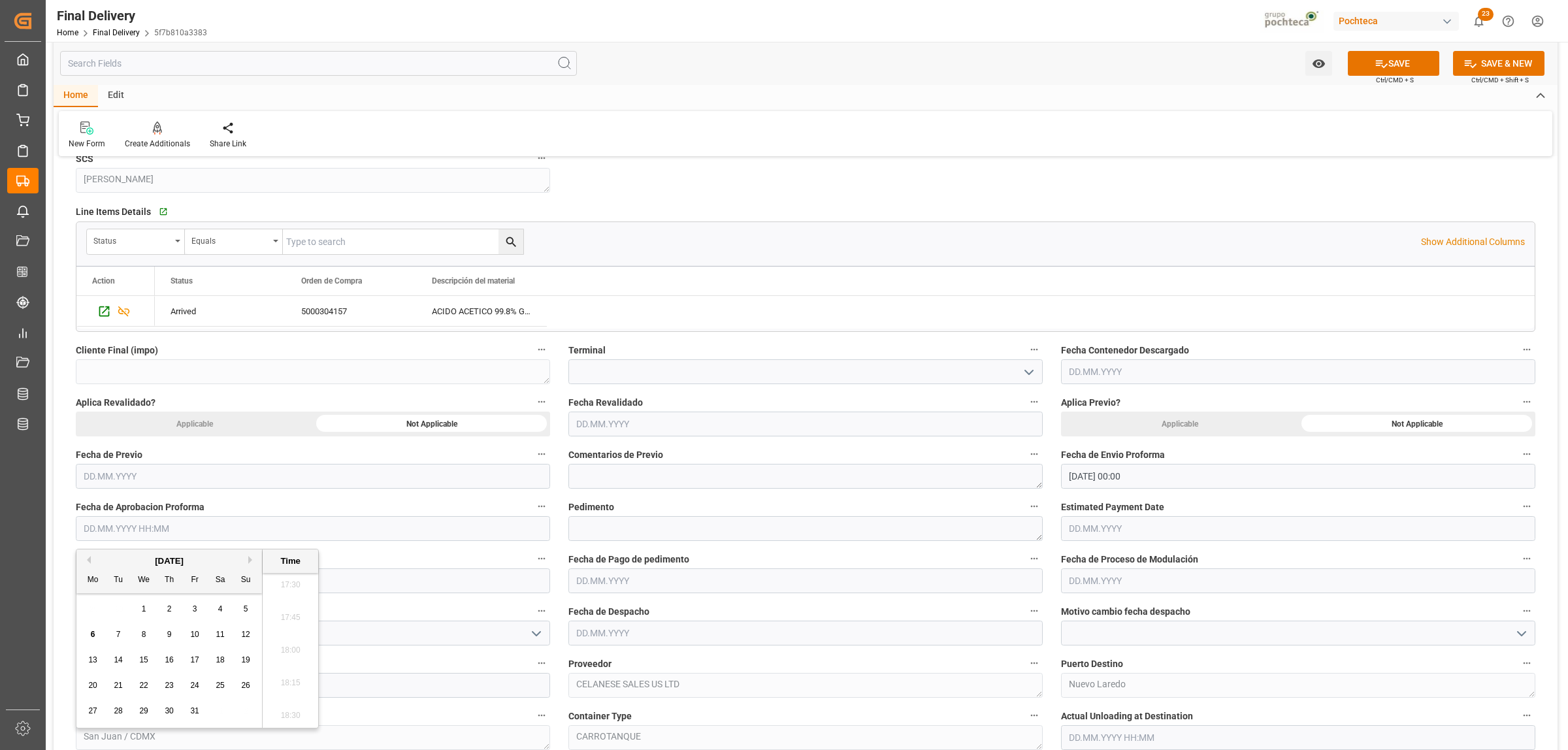
drag, startPoint x: 79, startPoint y: 615, endPoint x: 99, endPoint y: 615, distance: 20.0
click at [80, 615] on div "29 30 1 2 3 4 5" at bounding box center [169, 609] width 178 height 26
click at [169, 612] on span "2" at bounding box center [169, 608] width 5 height 9
type input "[DATE] 00:00"
click at [635, 527] on textarea at bounding box center [805, 529] width 474 height 25
